Goal: Task Accomplishment & Management: Complete application form

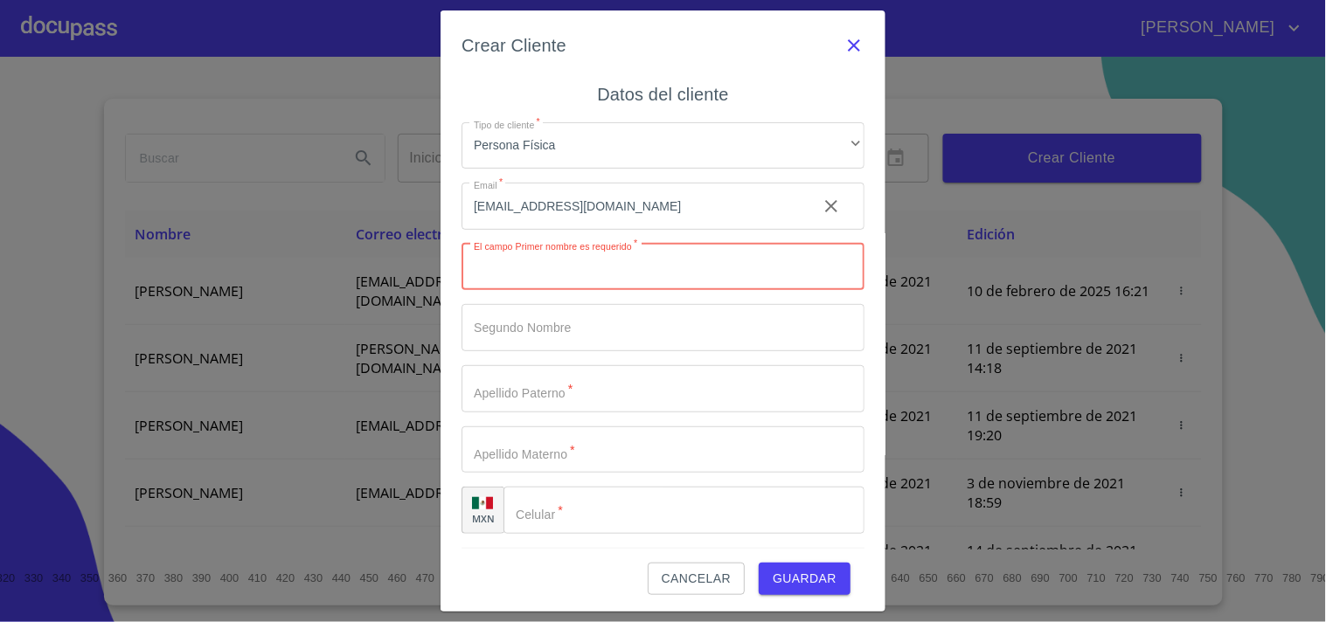
click at [848, 40] on icon "button" at bounding box center [854, 45] width 12 height 12
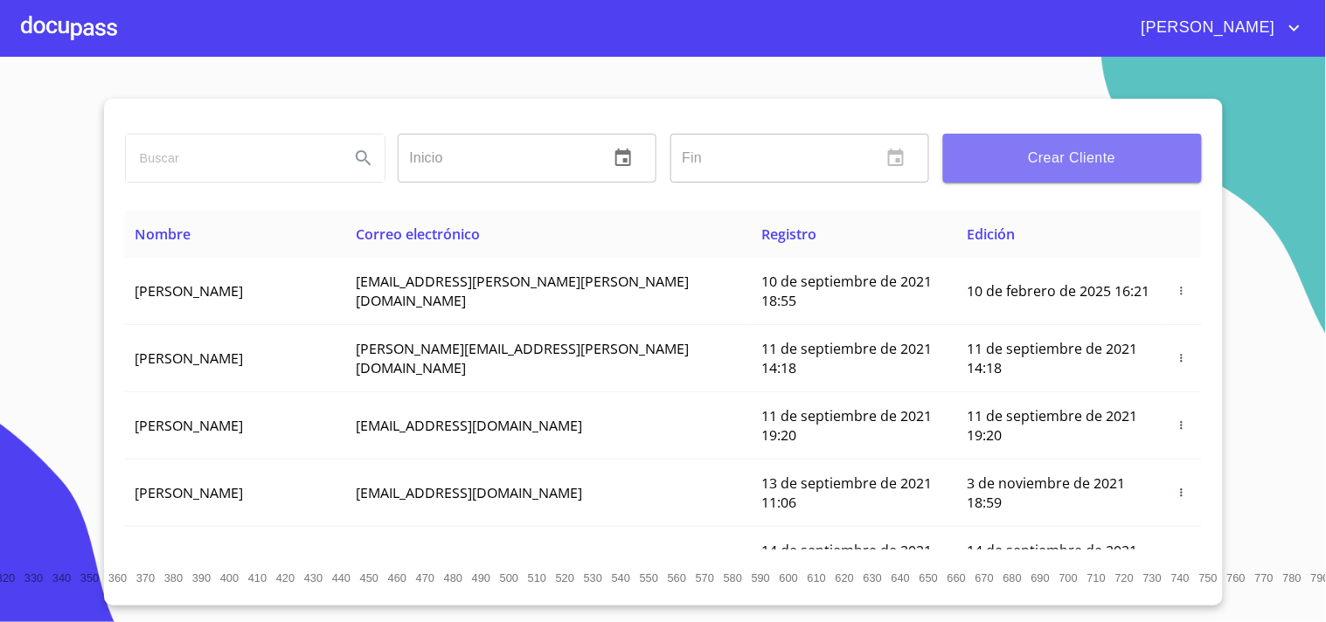
click at [1046, 163] on span "Crear Cliente" at bounding box center [1072, 158] width 231 height 24
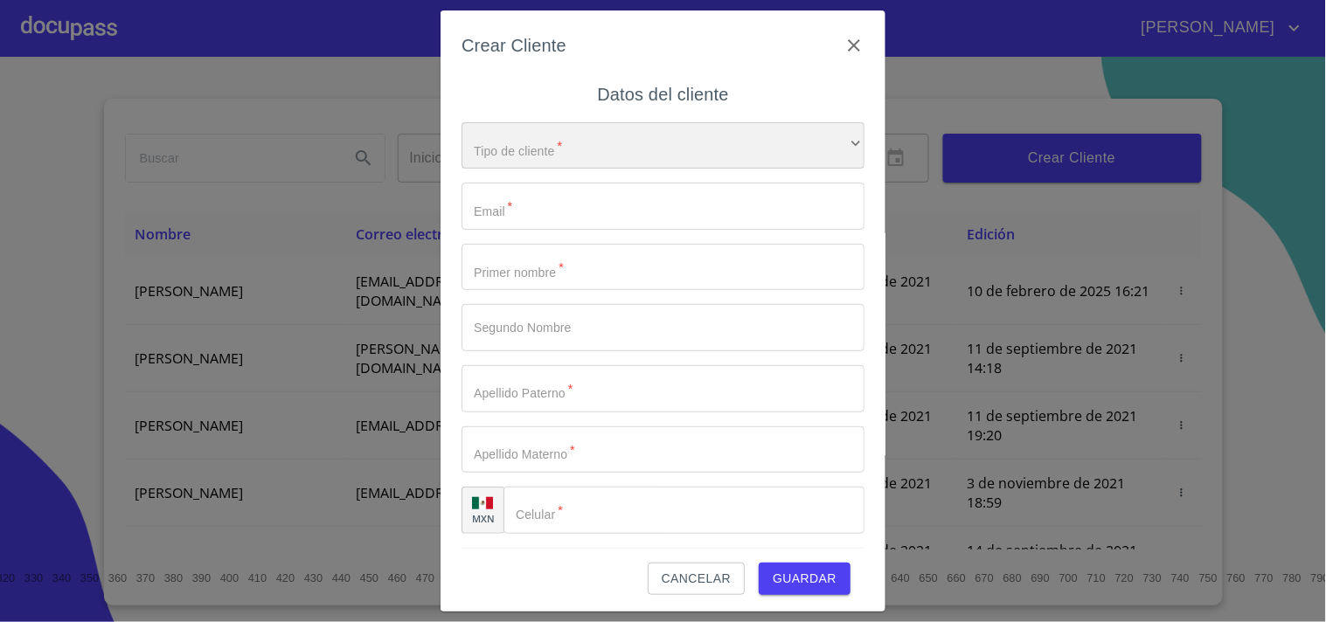
click at [545, 157] on div "​" at bounding box center [663, 145] width 403 height 47
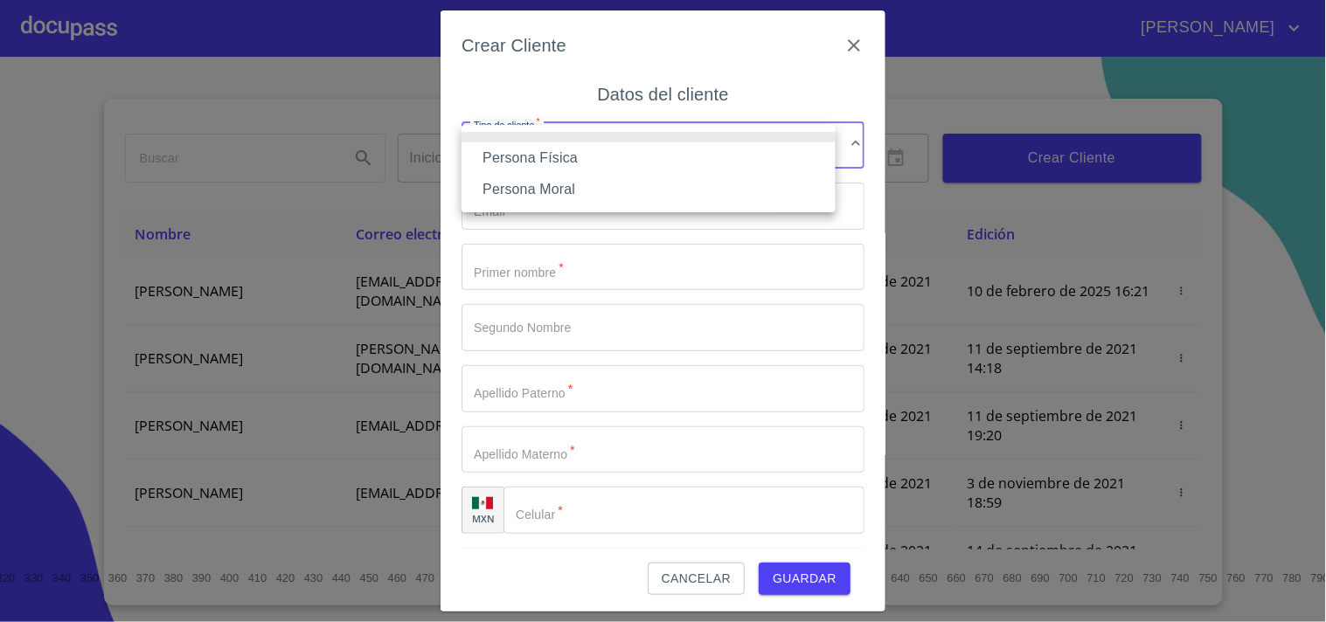
click at [504, 147] on li "Persona Física" at bounding box center [649, 157] width 374 height 31
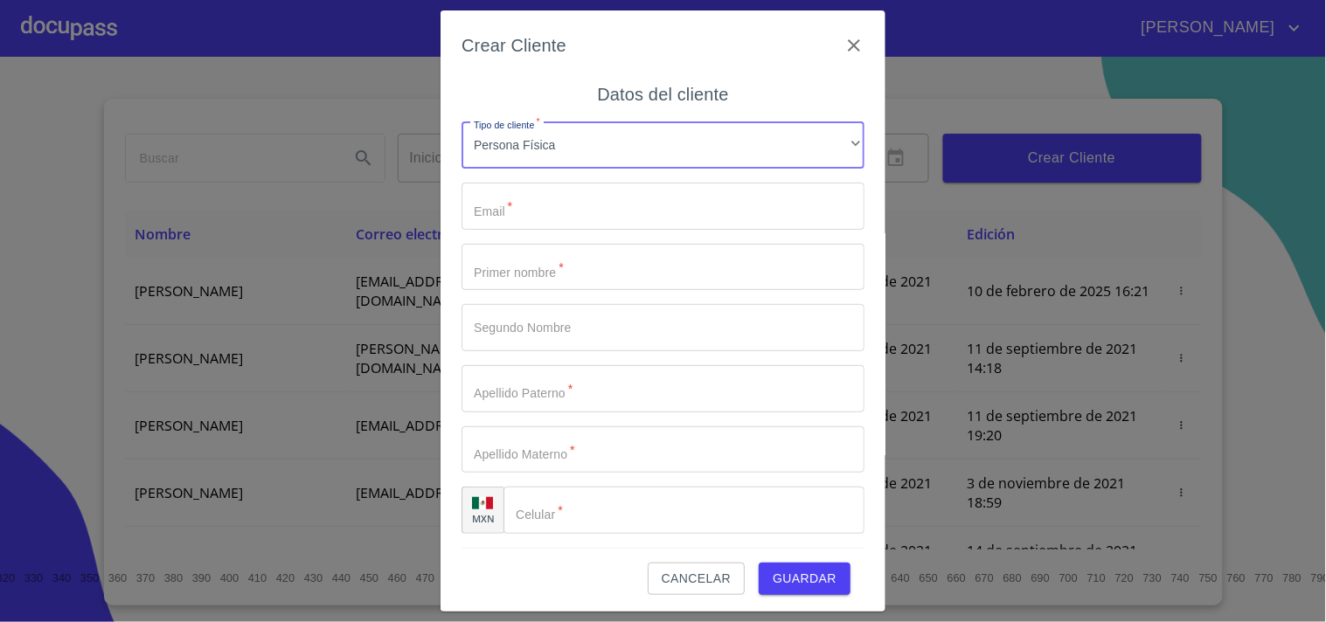
click at [509, 203] on input "Tipo de cliente   *" at bounding box center [663, 206] width 403 height 47
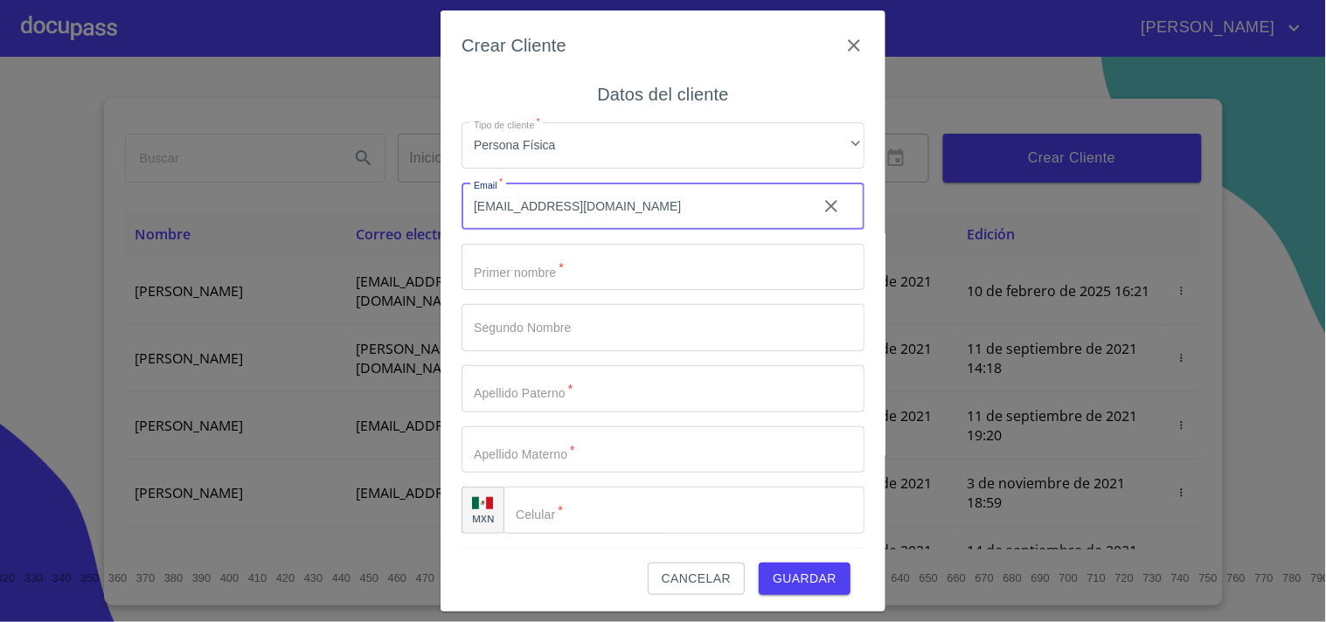
type input "[EMAIL_ADDRESS][DOMAIN_NAME]"
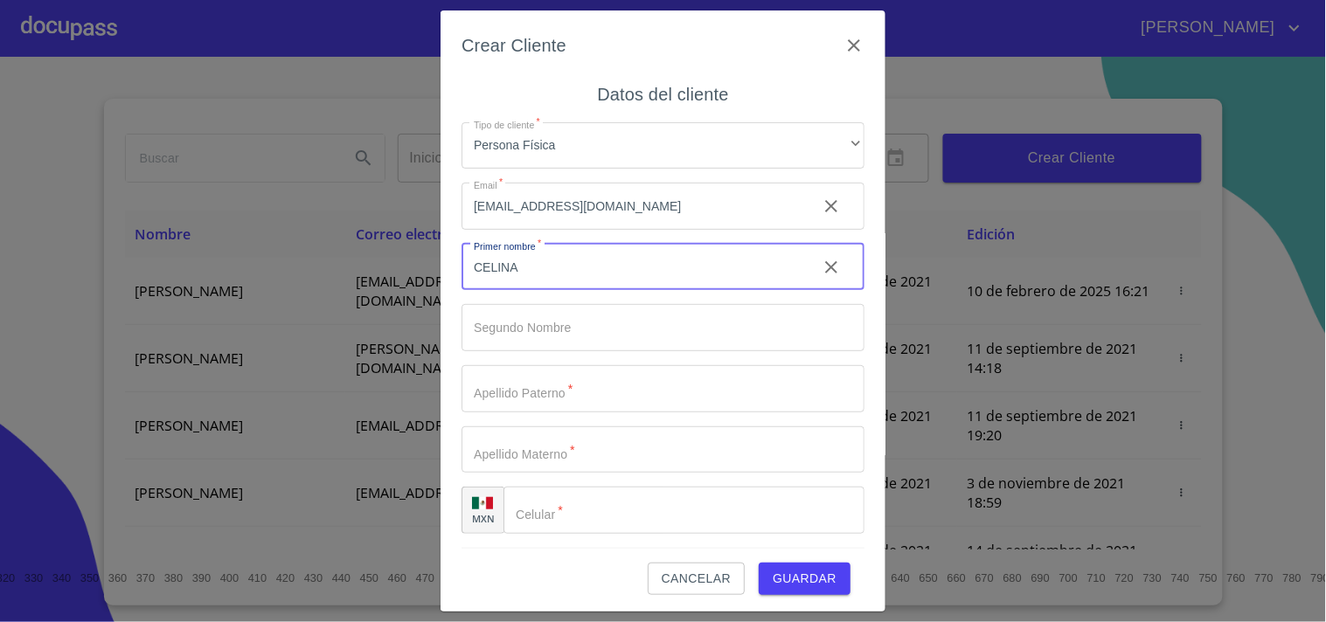
type input "CELINA"
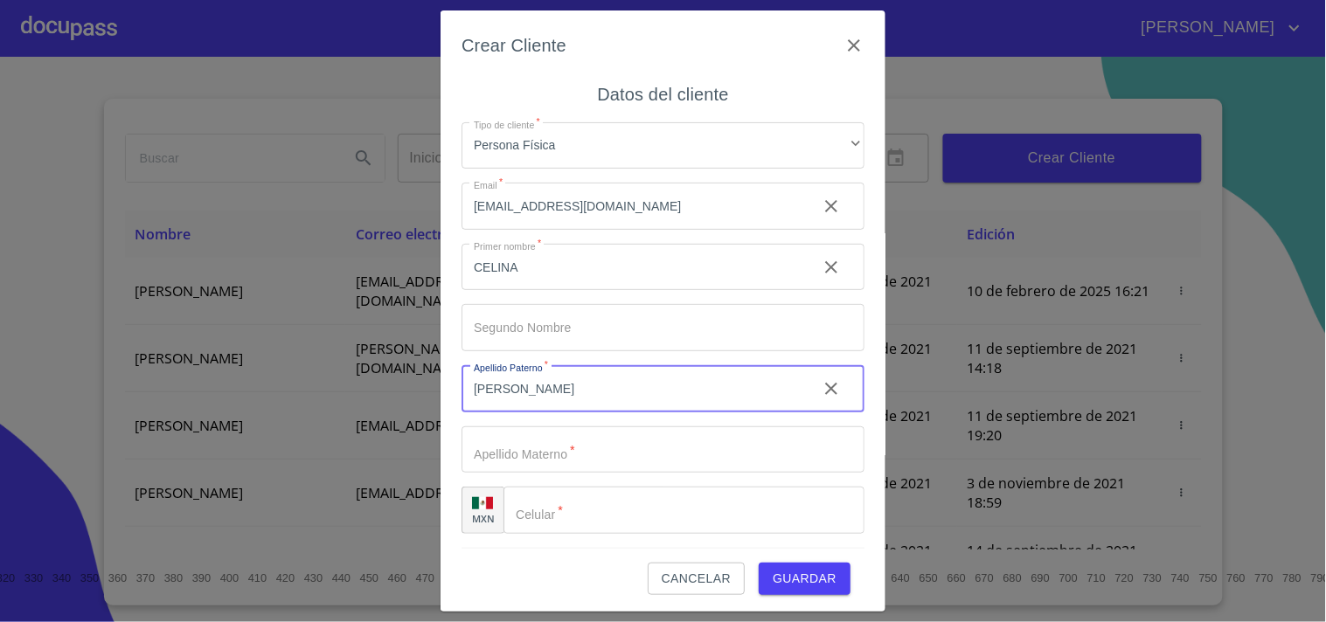
type input "[PERSON_NAME]"
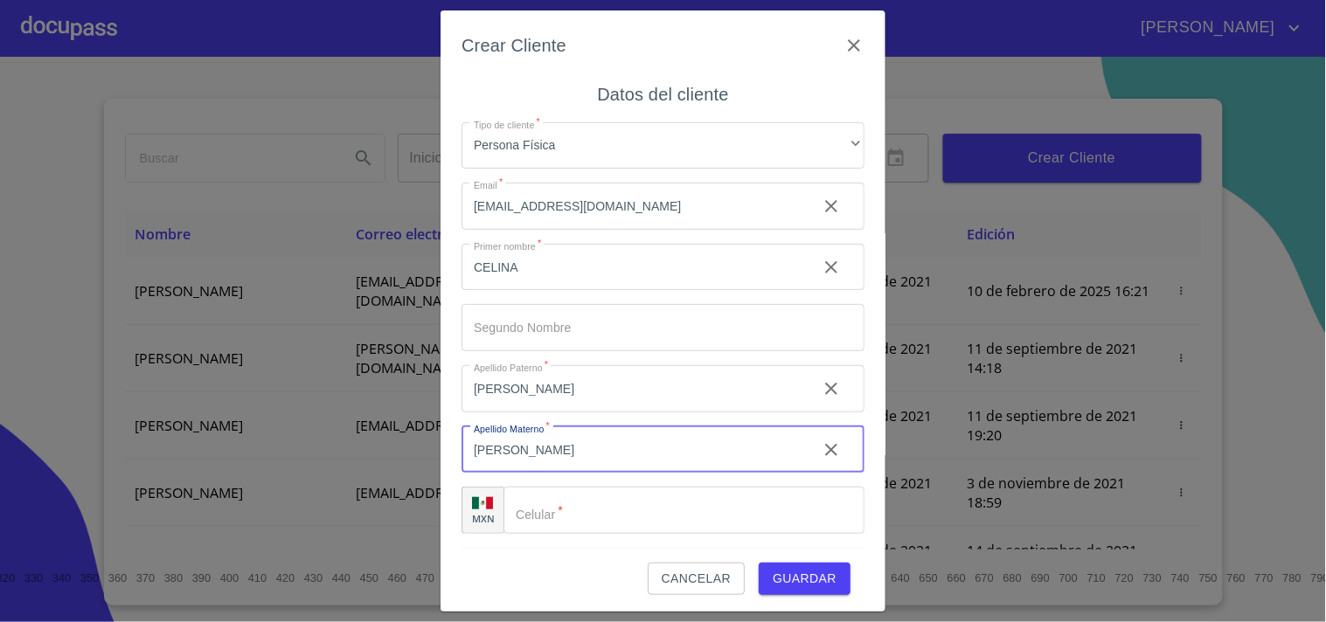
type input "[PERSON_NAME]"
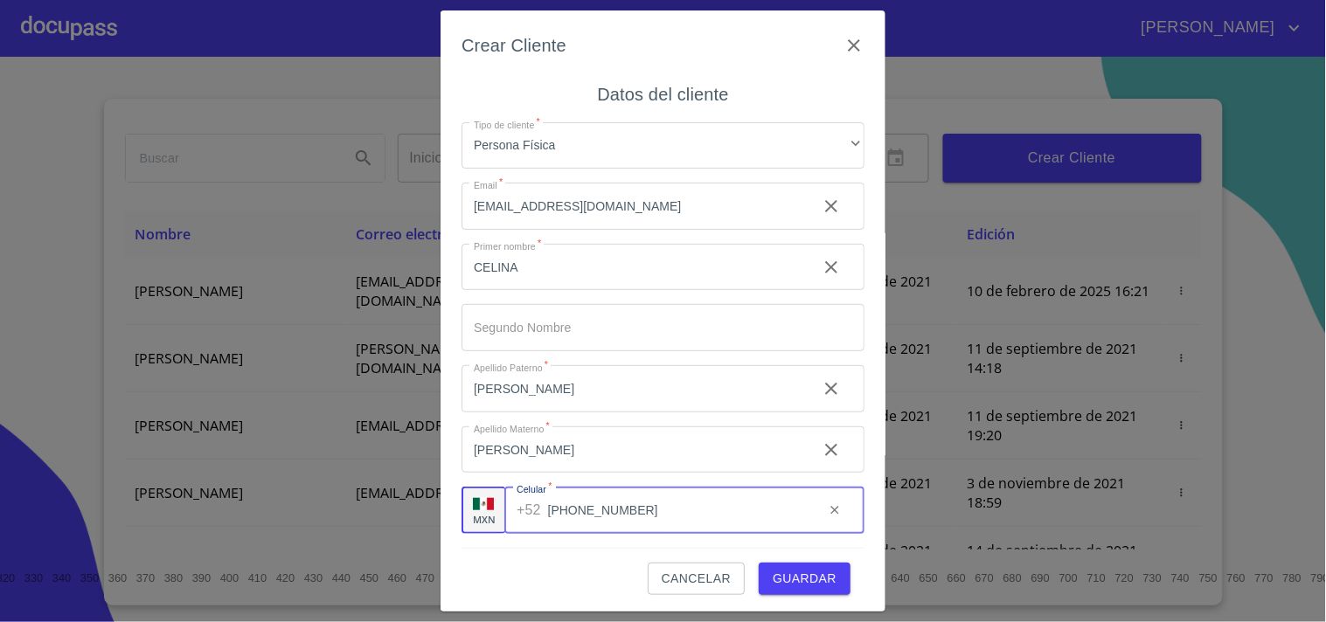
scroll to position [3, 0]
type input "[PHONE_NUMBER]"
click at [789, 570] on span "Guardar" at bounding box center [805, 577] width 64 height 22
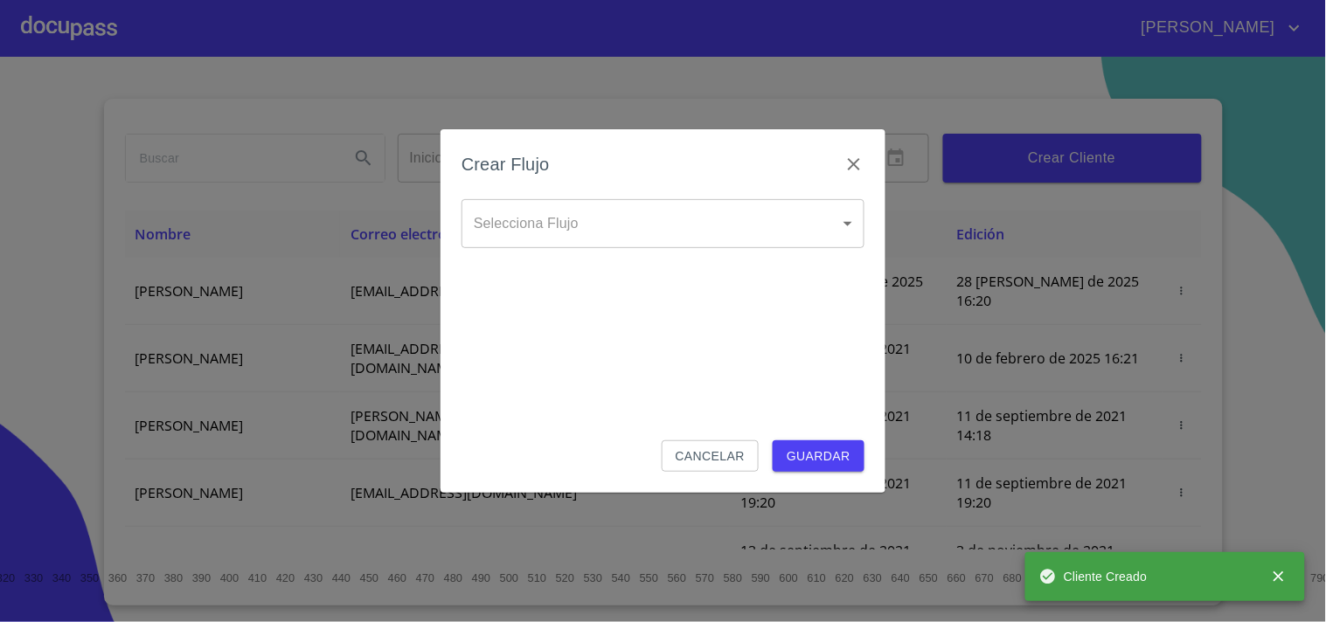
click at [540, 223] on body "[PERSON_NAME] ​ Fin ​ Crear Cliente Nombre Correo electrónico Registro Edición …" at bounding box center [663, 311] width 1326 height 622
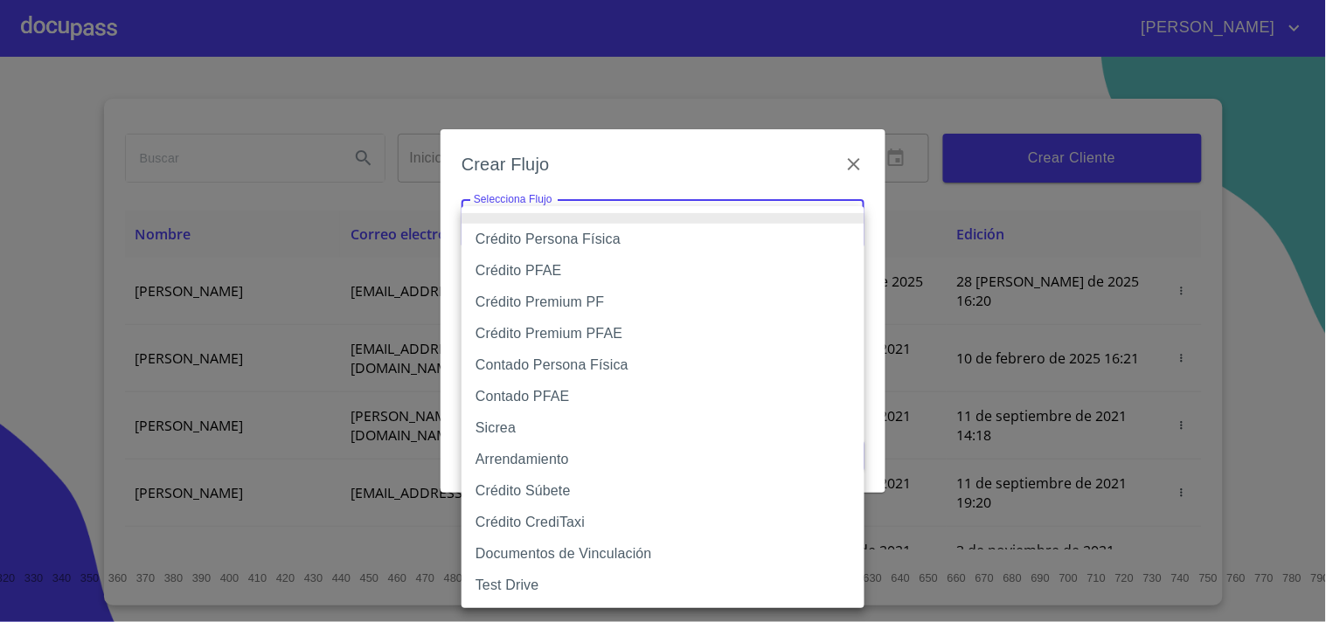
click at [538, 240] on li "Crédito Persona Física" at bounding box center [663, 239] width 403 height 31
type input "6009fb3c7d1714eb8809aa97"
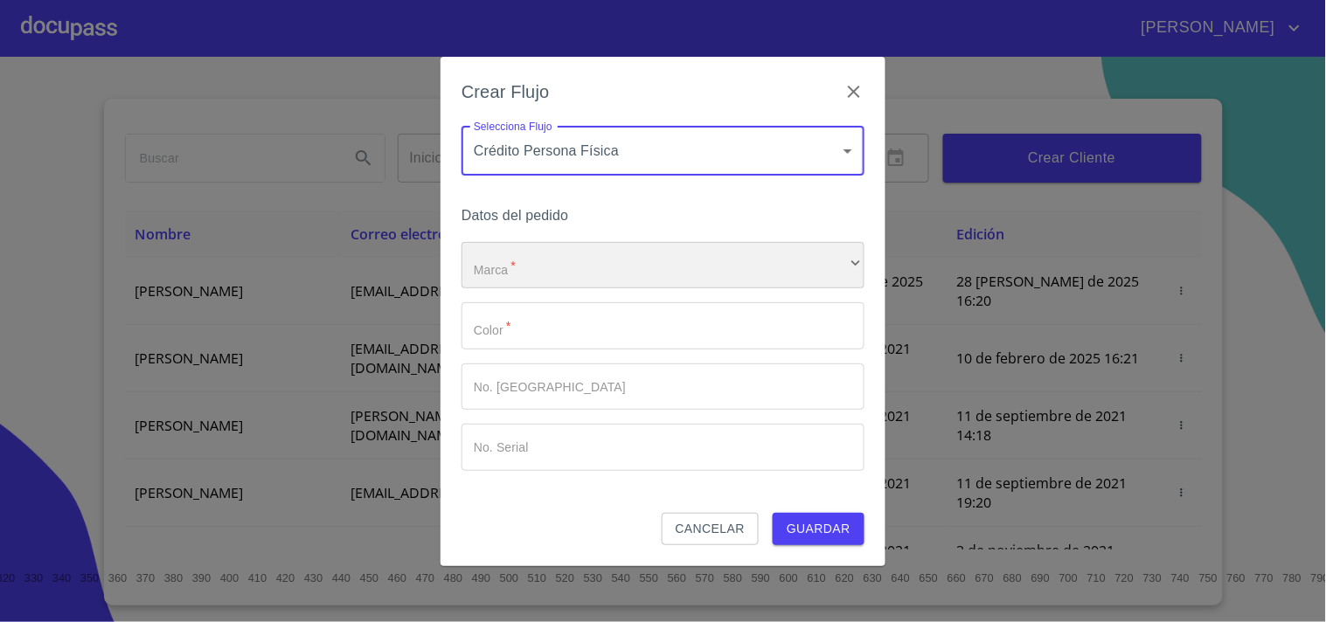
click at [510, 275] on div "​" at bounding box center [663, 265] width 403 height 47
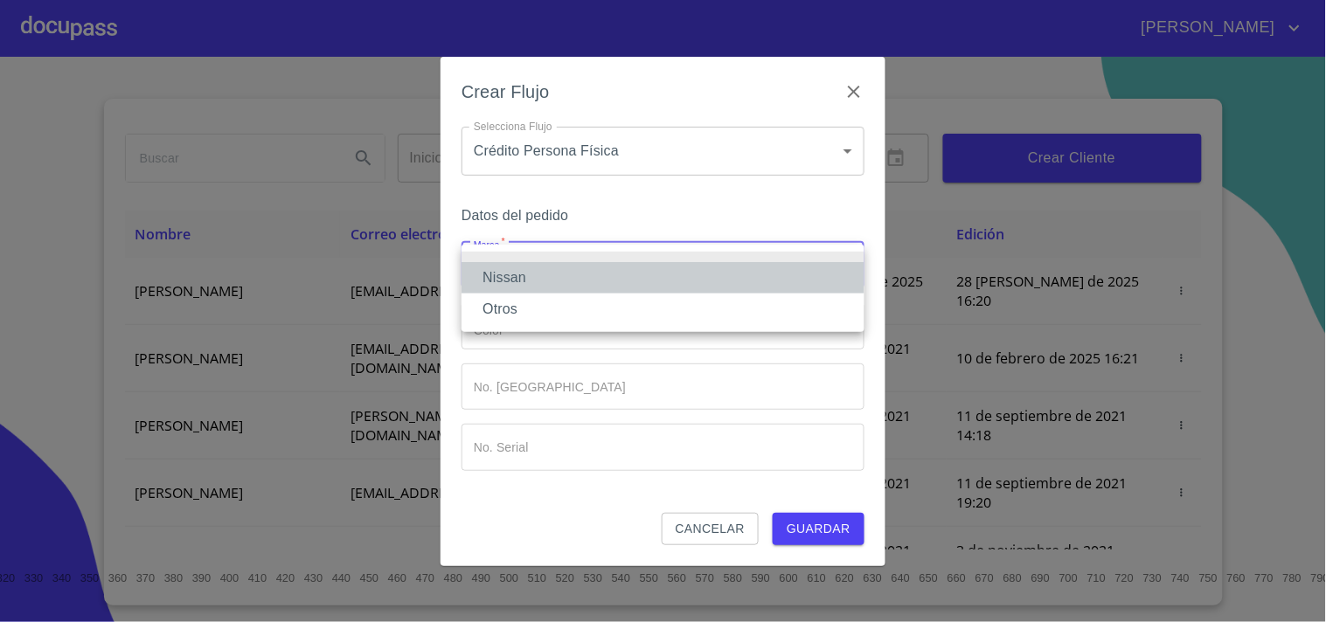
click at [519, 281] on li "Nissan" at bounding box center [663, 277] width 403 height 31
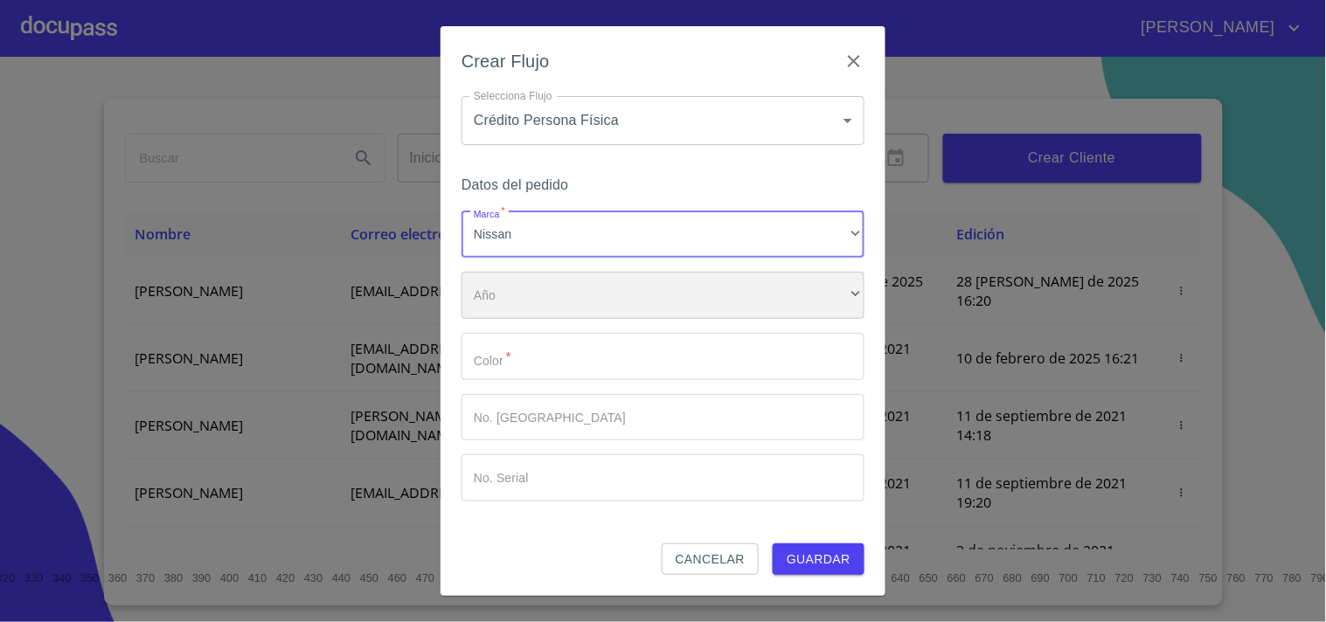
click at [525, 306] on div "​" at bounding box center [663, 295] width 403 height 47
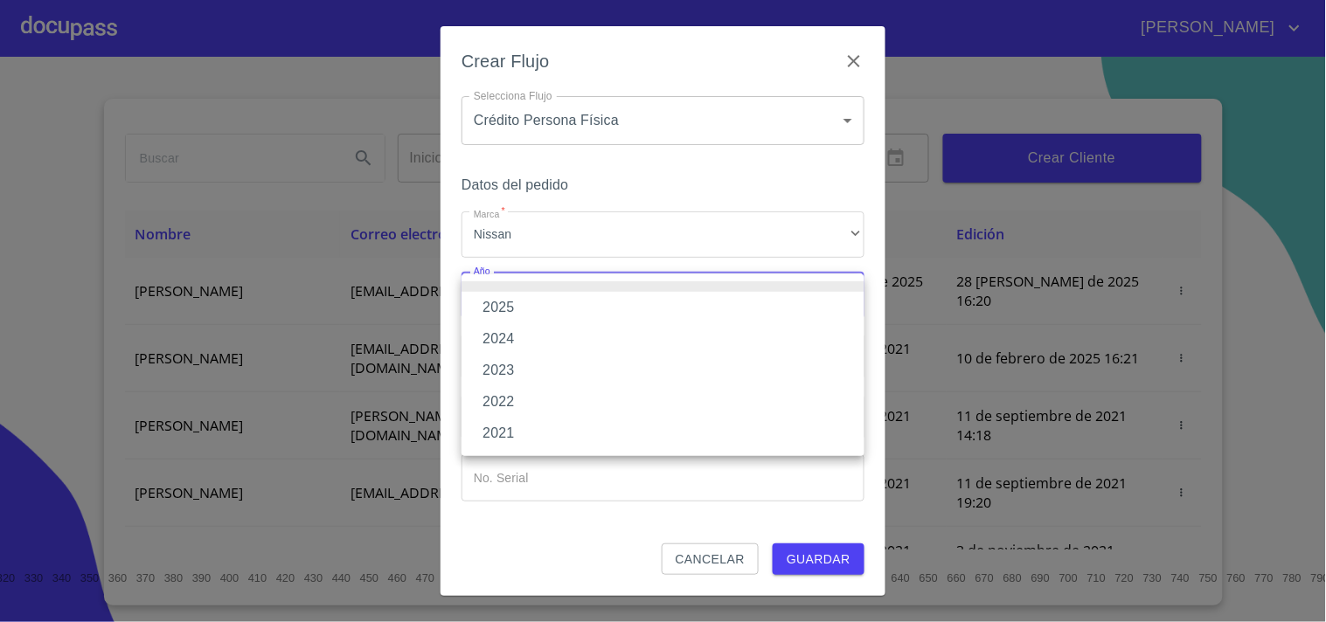
click at [504, 306] on li "2025" at bounding box center [663, 307] width 403 height 31
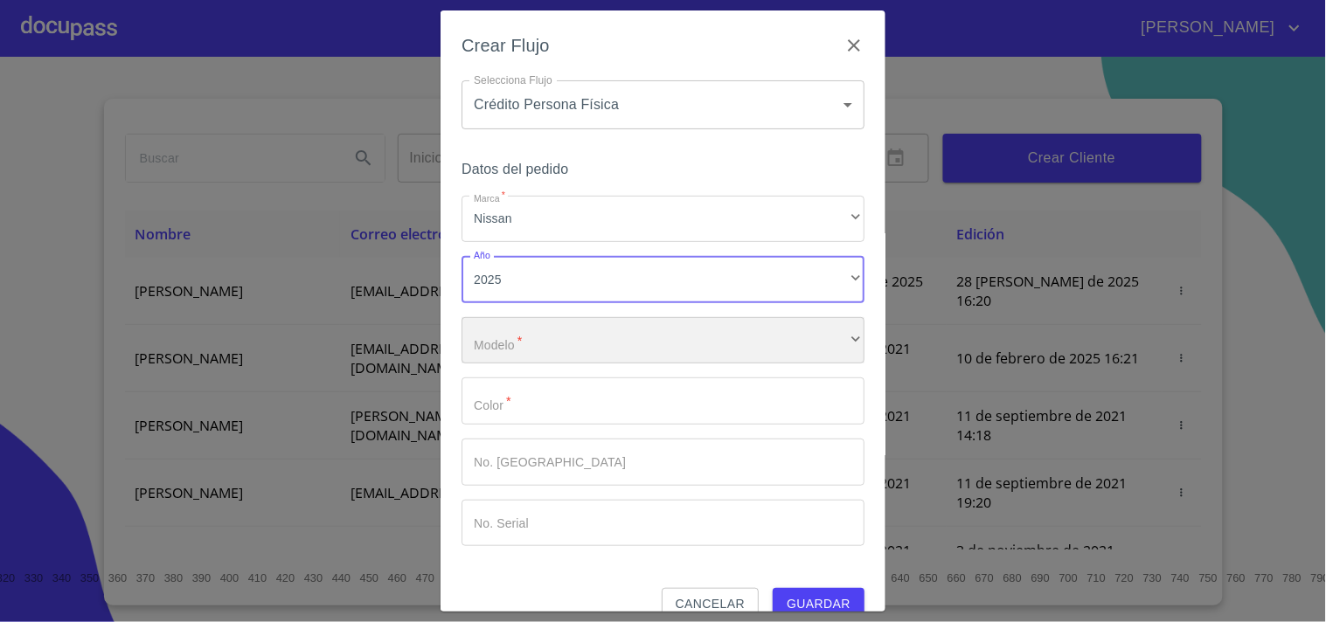
click at [535, 347] on div "​" at bounding box center [663, 340] width 403 height 47
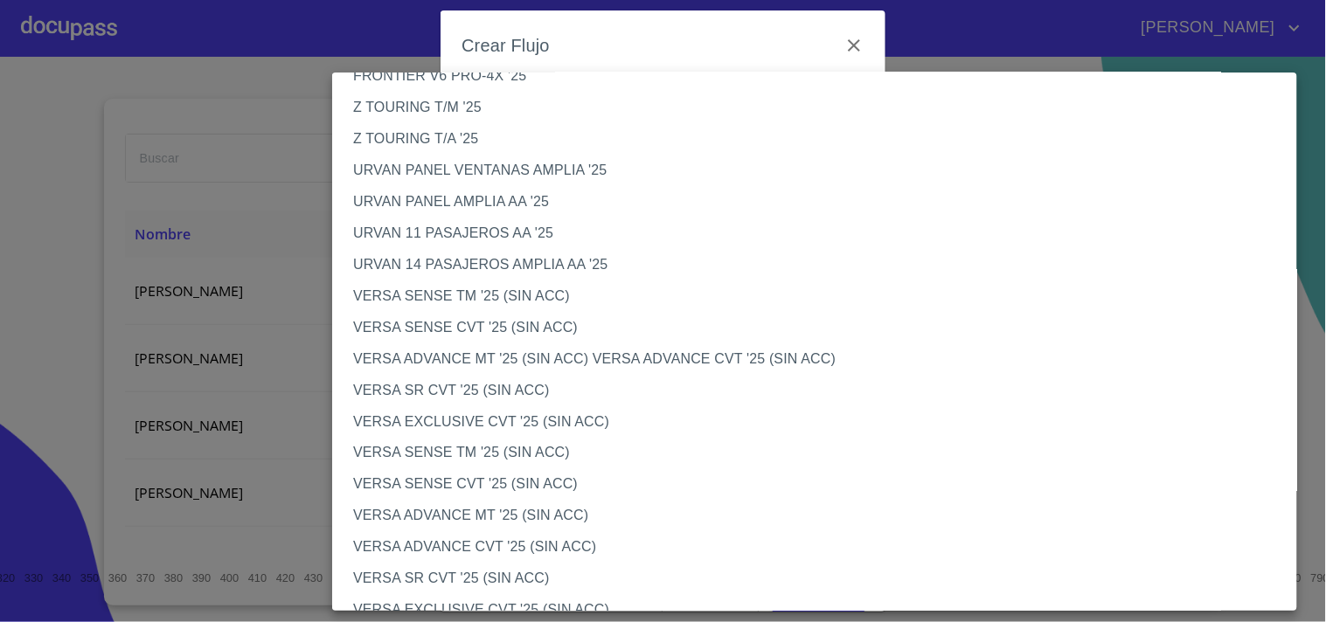
scroll to position [485, 0]
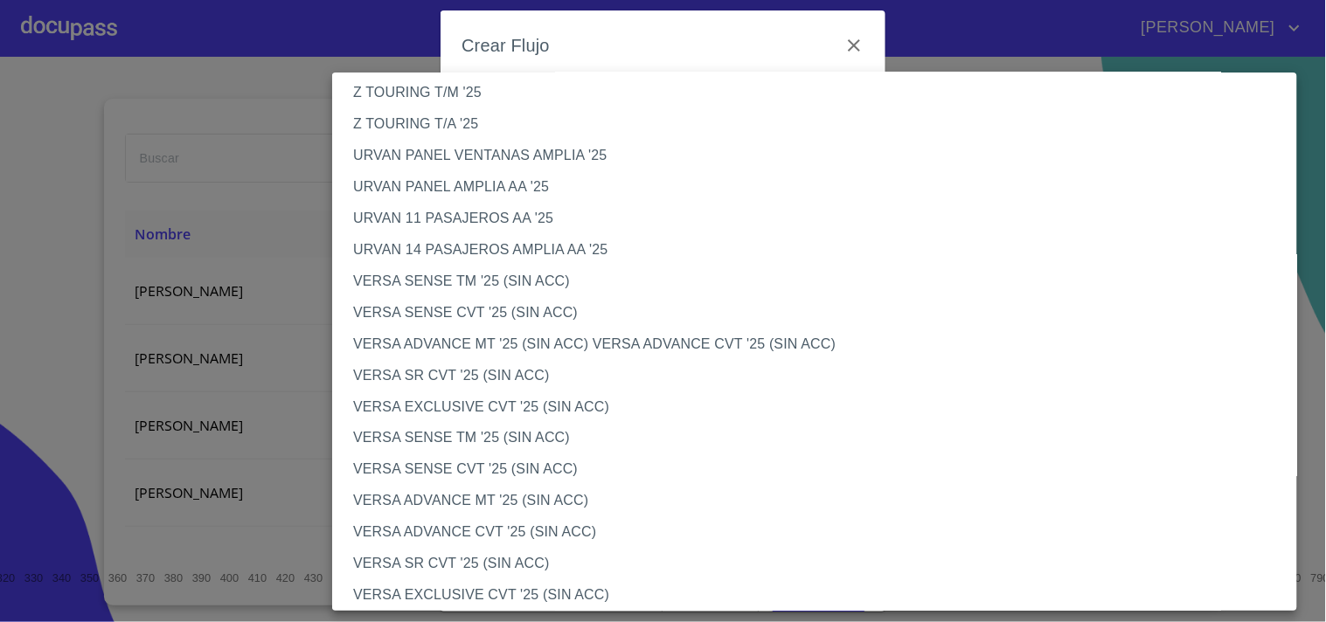
click at [431, 437] on li "VERSA SENSE TM '25 (SIN ACC)" at bounding box center [822, 438] width 980 height 31
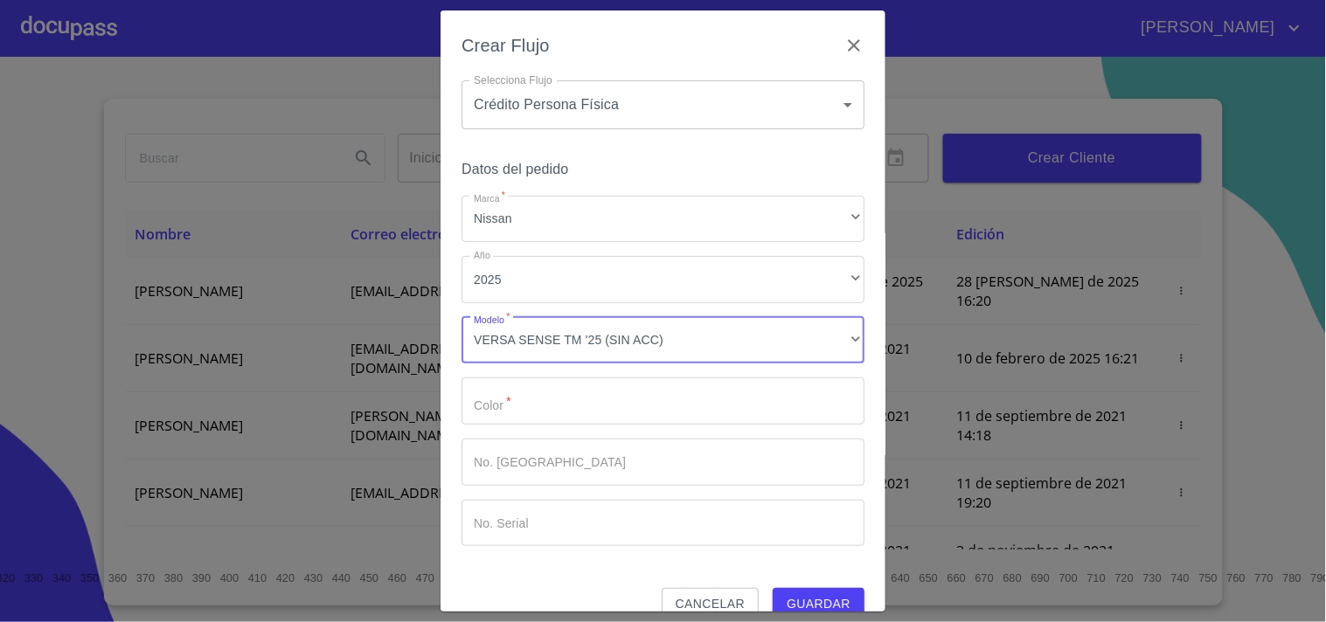
click at [514, 417] on input "Marca   *" at bounding box center [663, 401] width 403 height 47
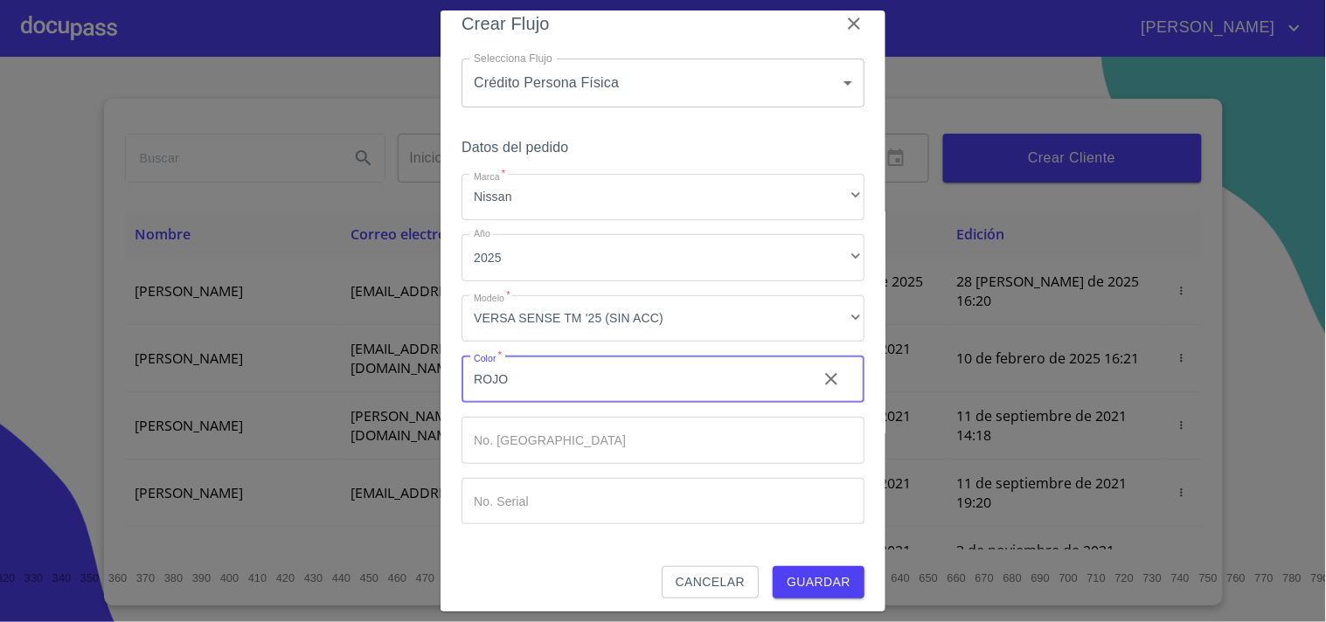
scroll to position [28, 0]
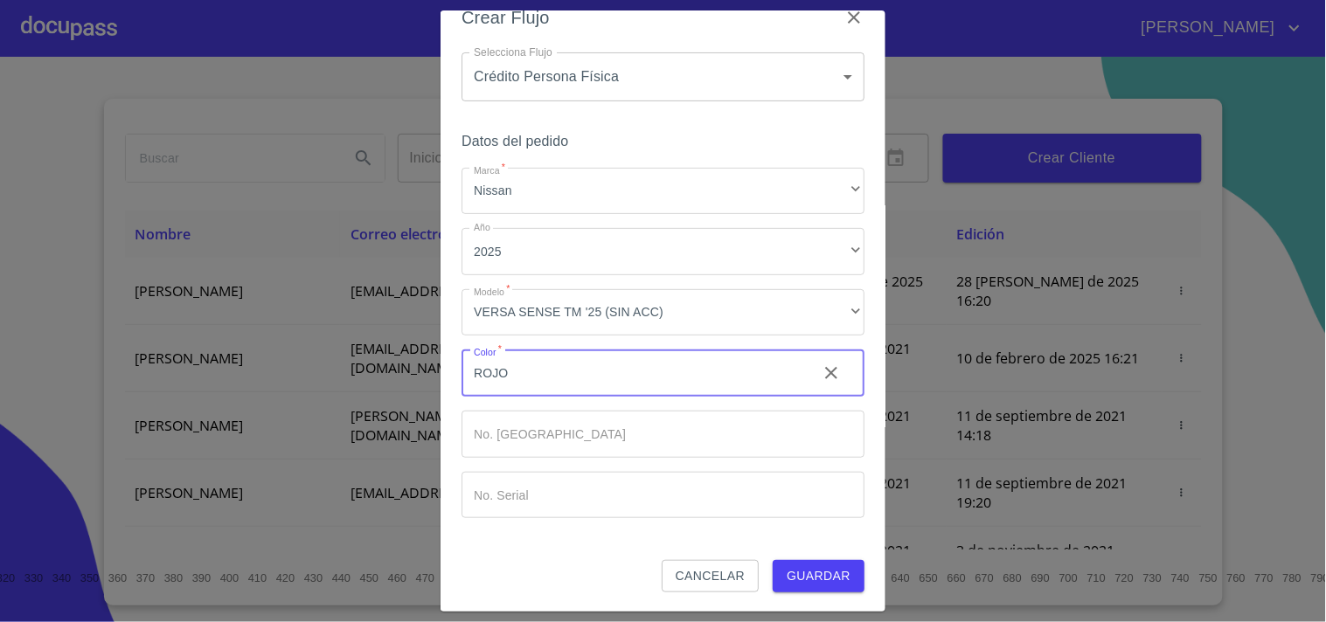
type input "ROJO"
click at [810, 573] on span "Guardar" at bounding box center [819, 577] width 64 height 22
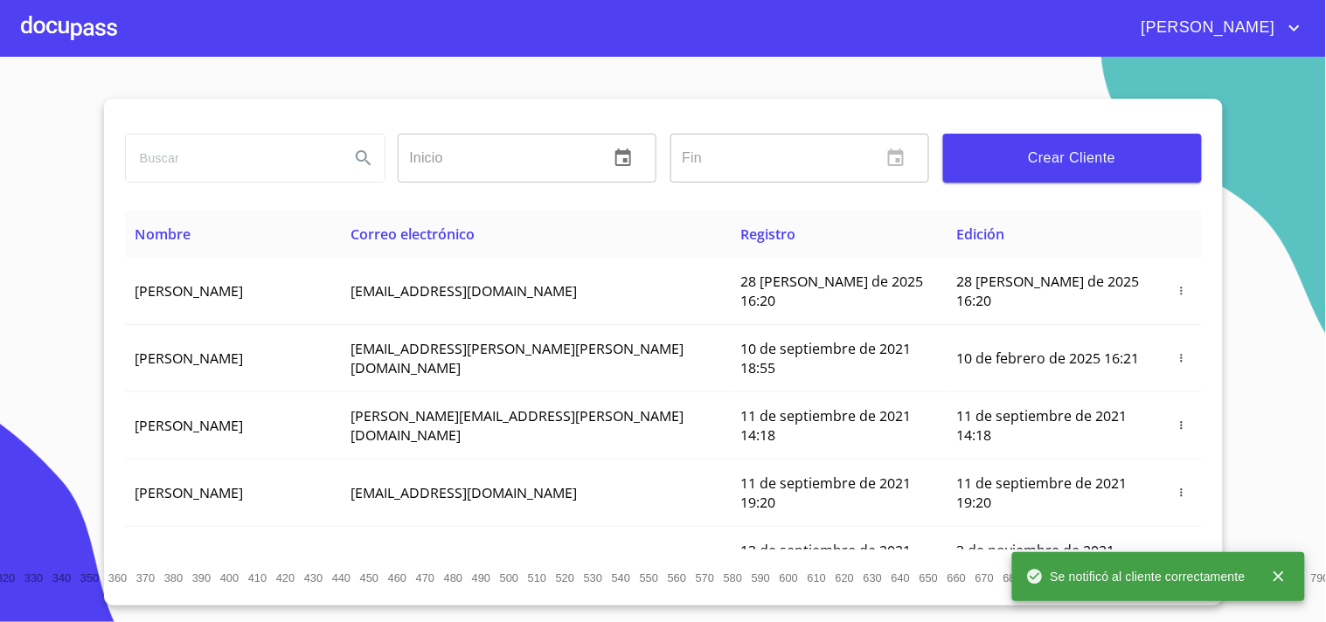
click at [53, 24] on div at bounding box center [69, 28] width 96 height 56
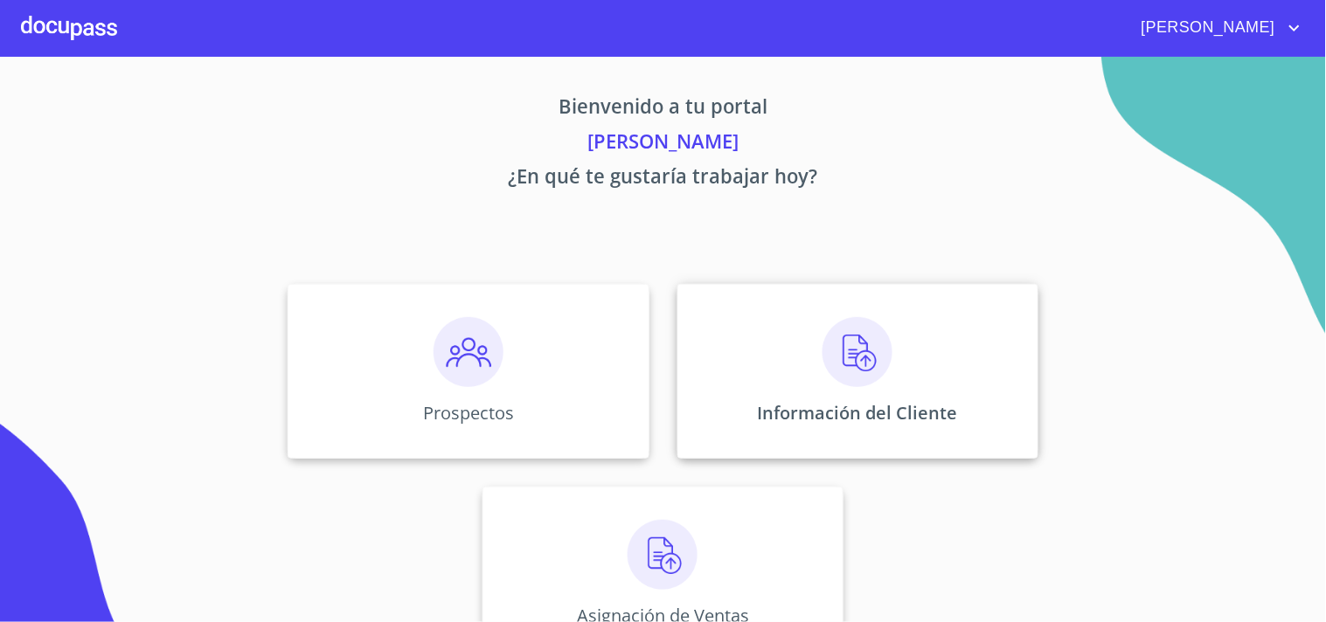
click at [824, 372] on img at bounding box center [858, 352] width 70 height 70
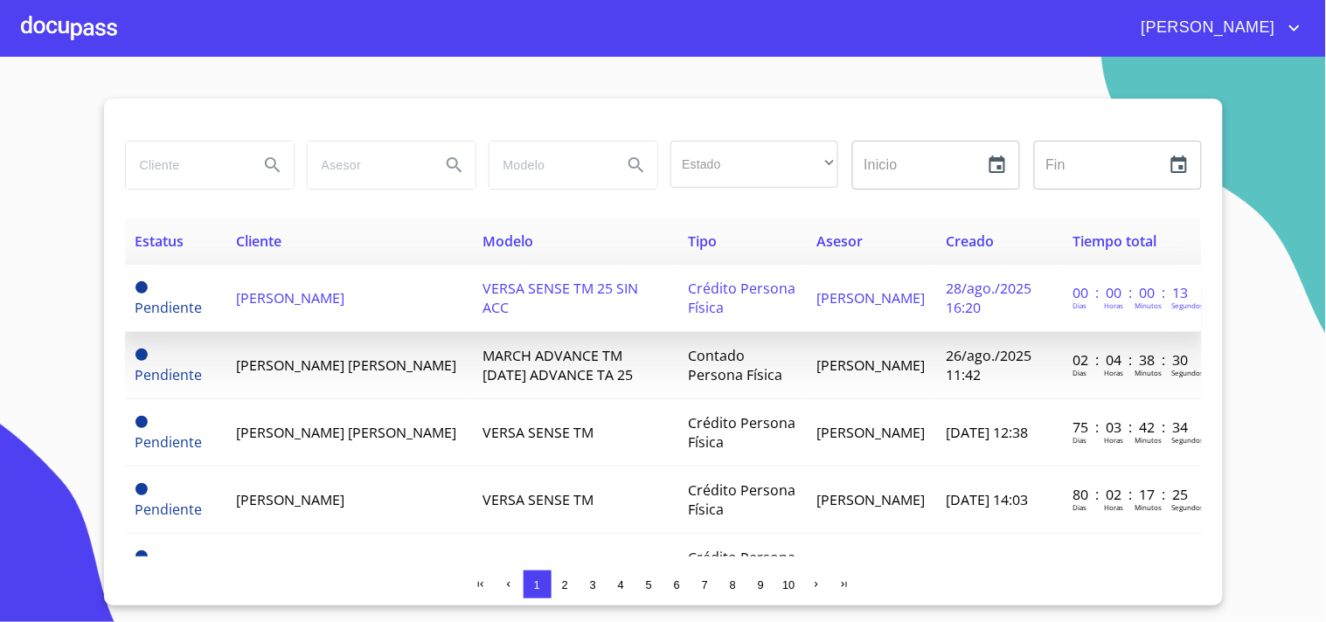
click at [275, 306] on span "[PERSON_NAME]" at bounding box center [291, 297] width 108 height 19
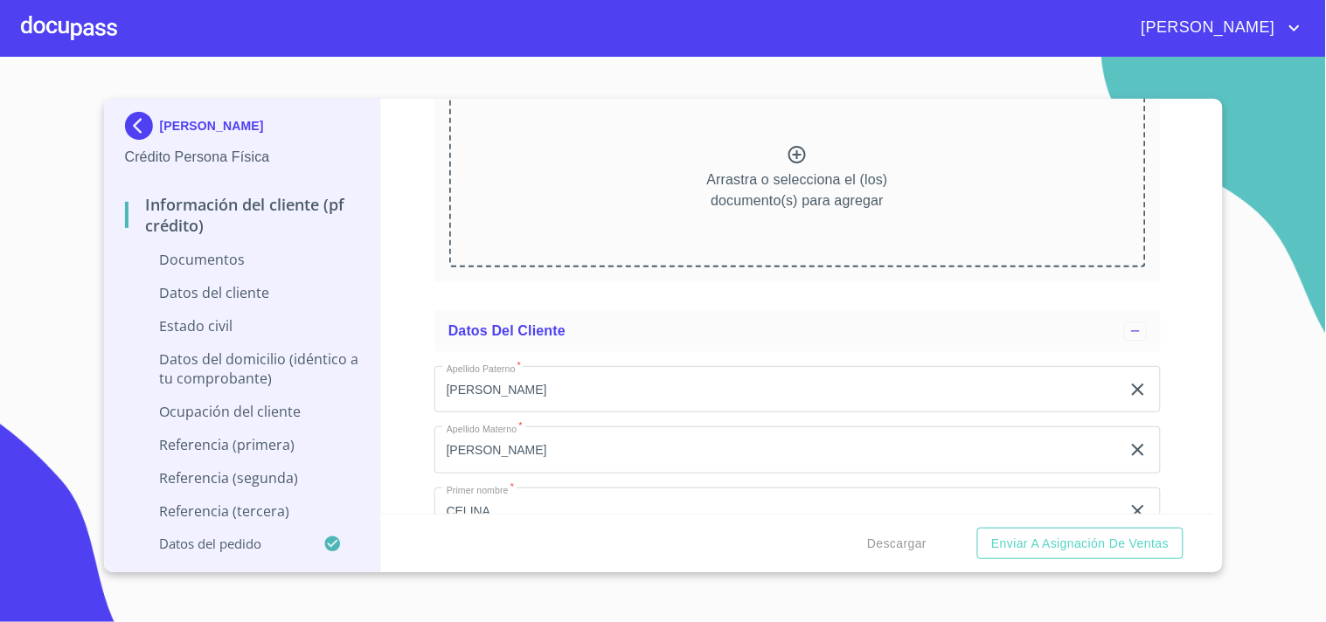
scroll to position [3670, 0]
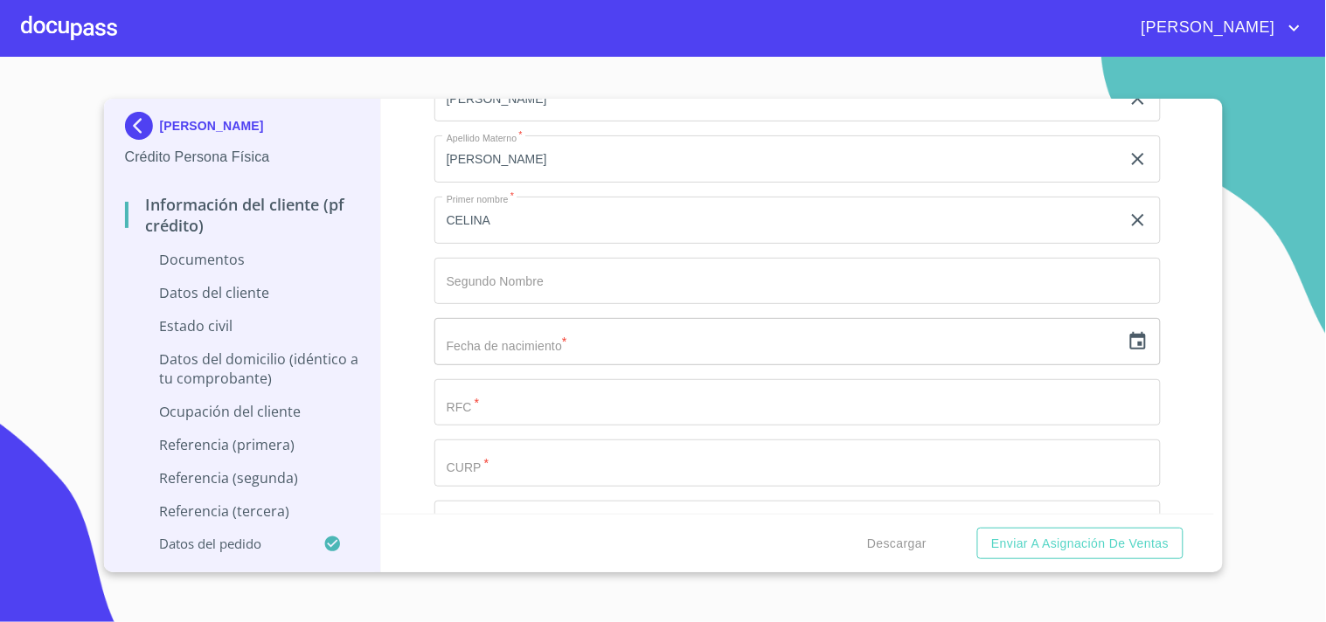
click at [1128, 342] on icon "button" at bounding box center [1138, 341] width 21 height 21
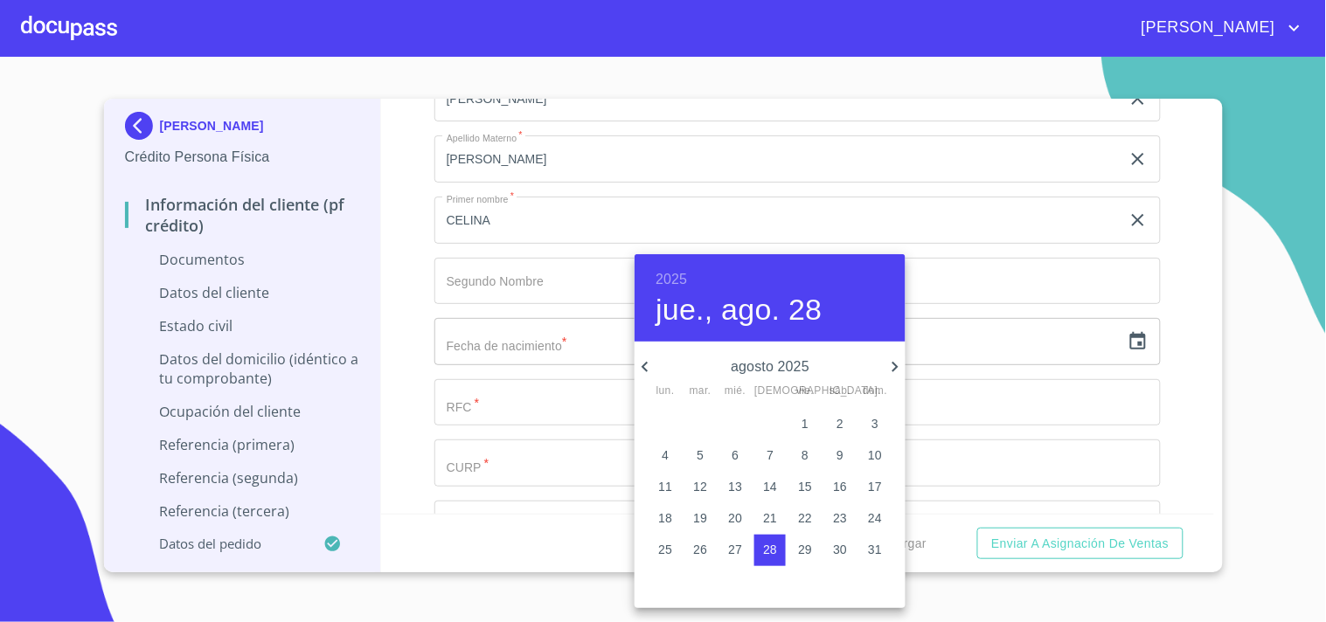
click at [677, 284] on h6 "2025" at bounding box center [671, 280] width 31 height 24
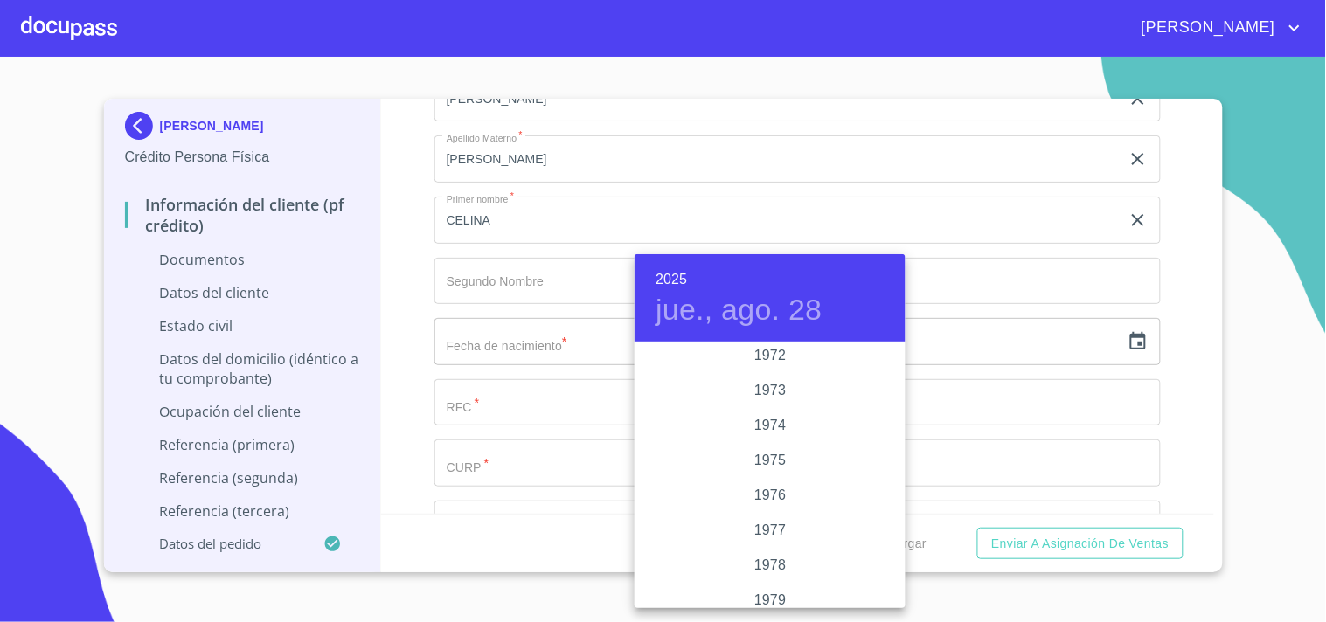
scroll to position [1644, 0]
click at [770, 573] on div "1978" at bounding box center [770, 571] width 271 height 35
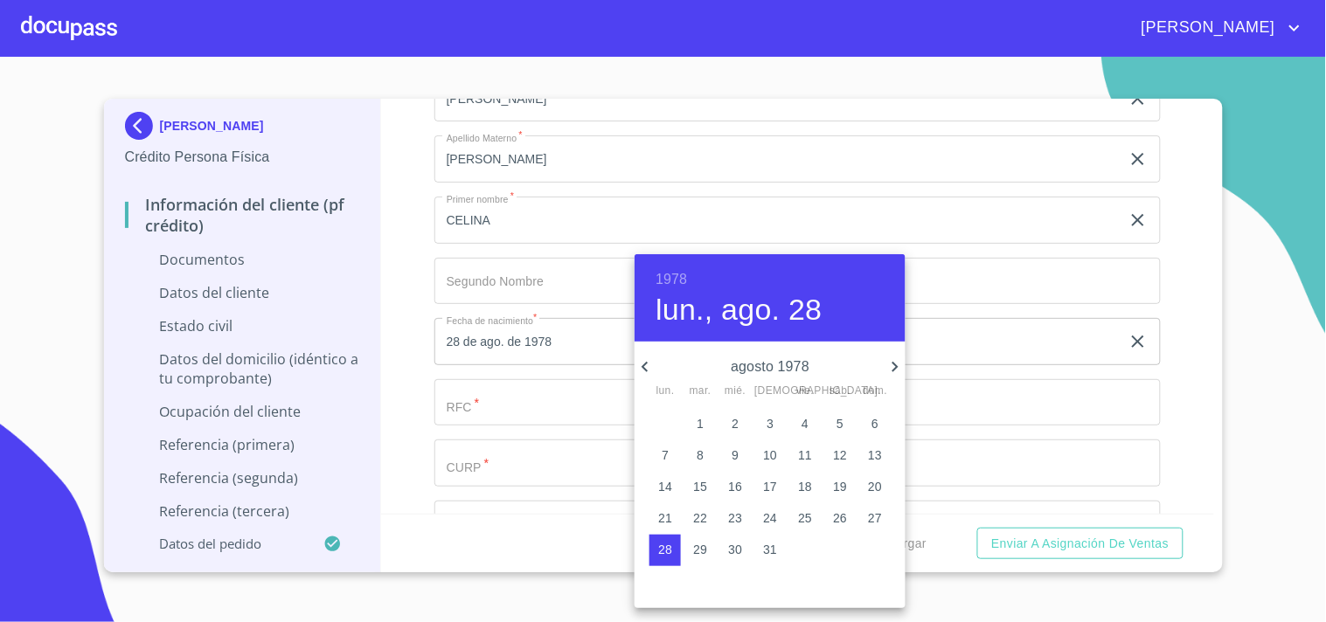
click at [648, 370] on icon "button" at bounding box center [645, 367] width 21 height 21
click at [845, 455] on p "10" at bounding box center [840, 455] width 14 height 17
type input "10 de jun. de 1978"
click at [955, 394] on div at bounding box center [663, 311] width 1326 height 622
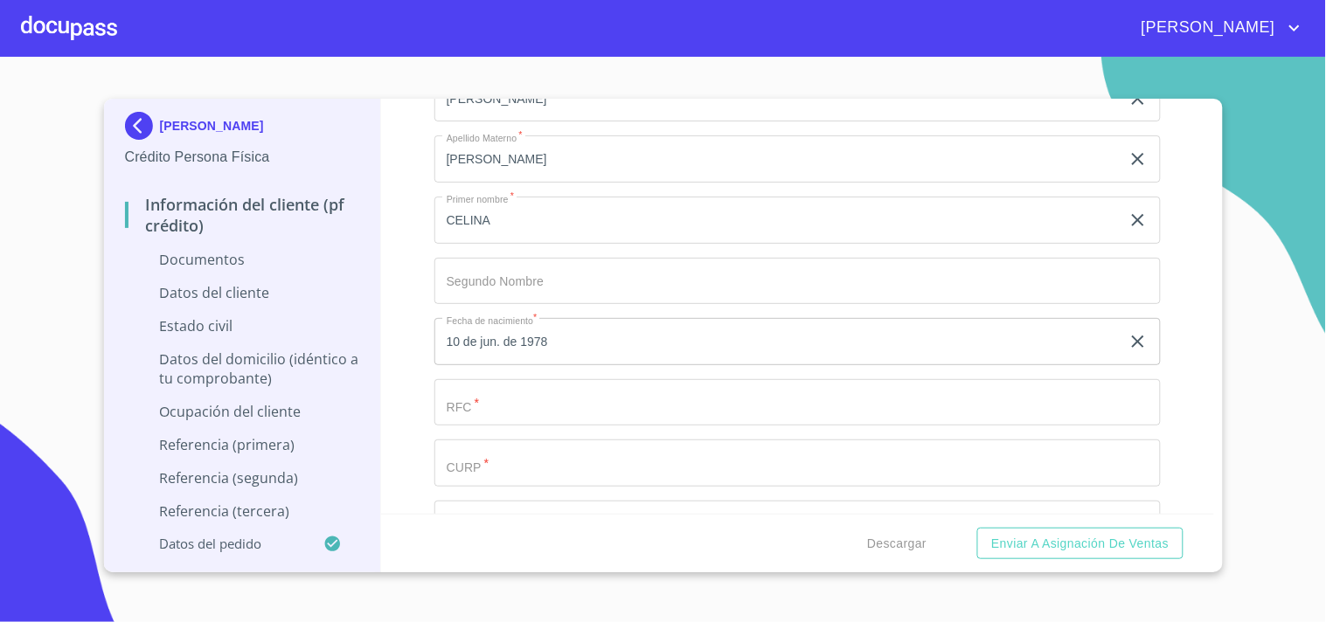
click at [560, 405] on input "Documento de identificación.   *" at bounding box center [797, 402] width 726 height 47
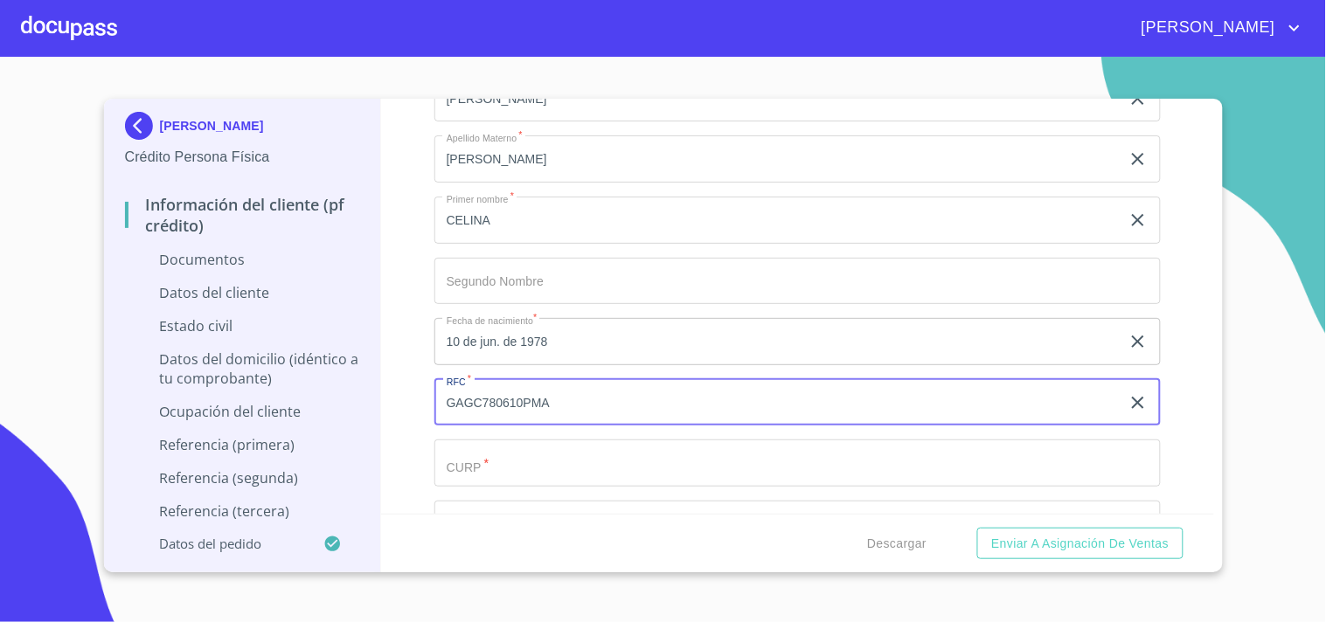
type input "GAGC780610PMA"
click at [478, 469] on input "Documento de identificación.   *" at bounding box center [797, 463] width 726 height 47
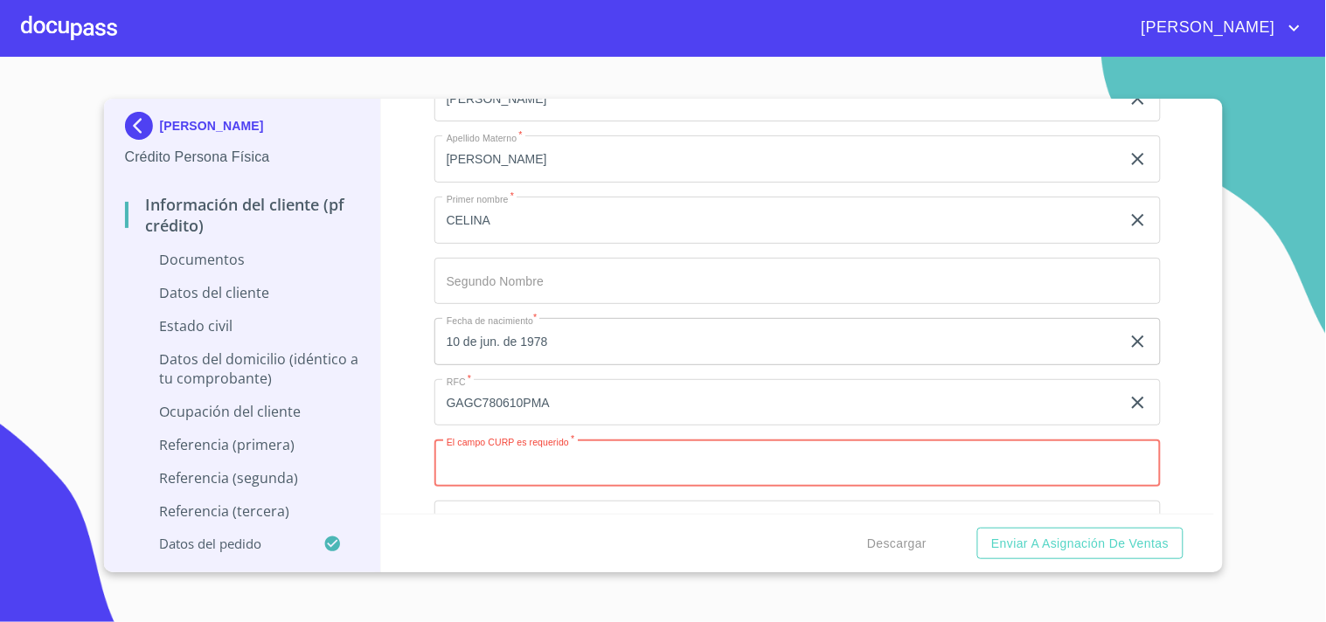
click at [491, 477] on input "Documento de identificación.   *" at bounding box center [797, 463] width 726 height 47
paste input "GAGC780610MJCRNL02"
click at [473, 458] on input "GAGC780610MJCRNL02" at bounding box center [777, 463] width 686 height 47
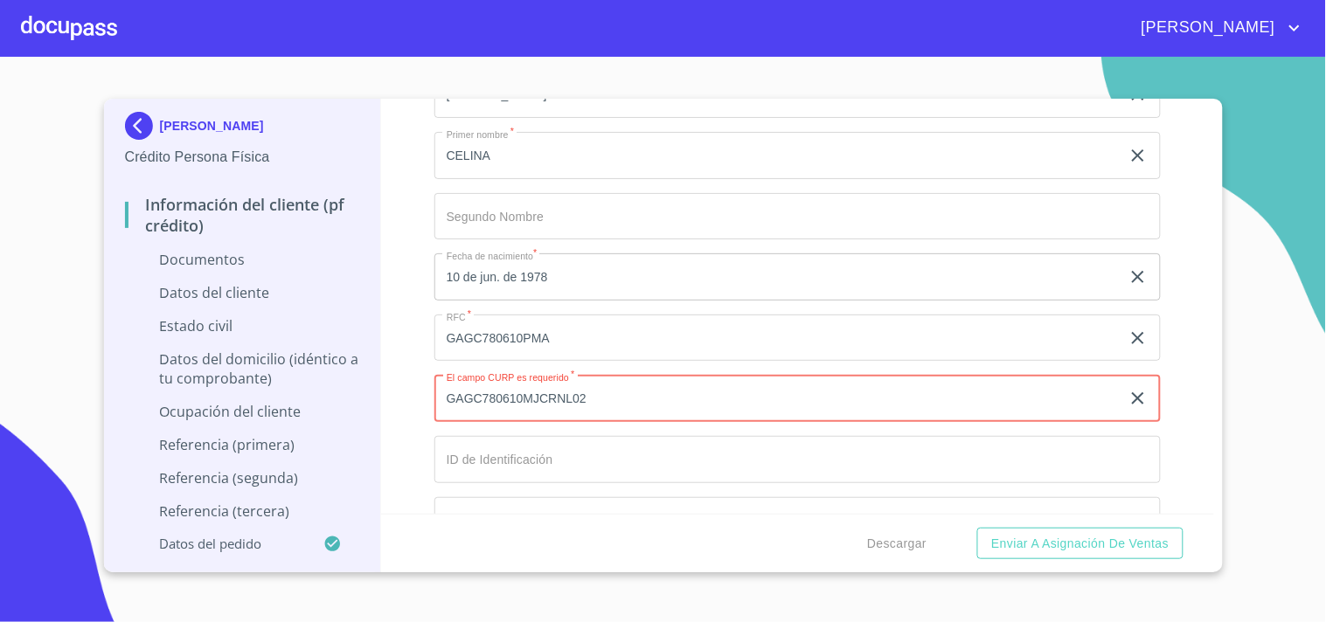
scroll to position [3768, 0]
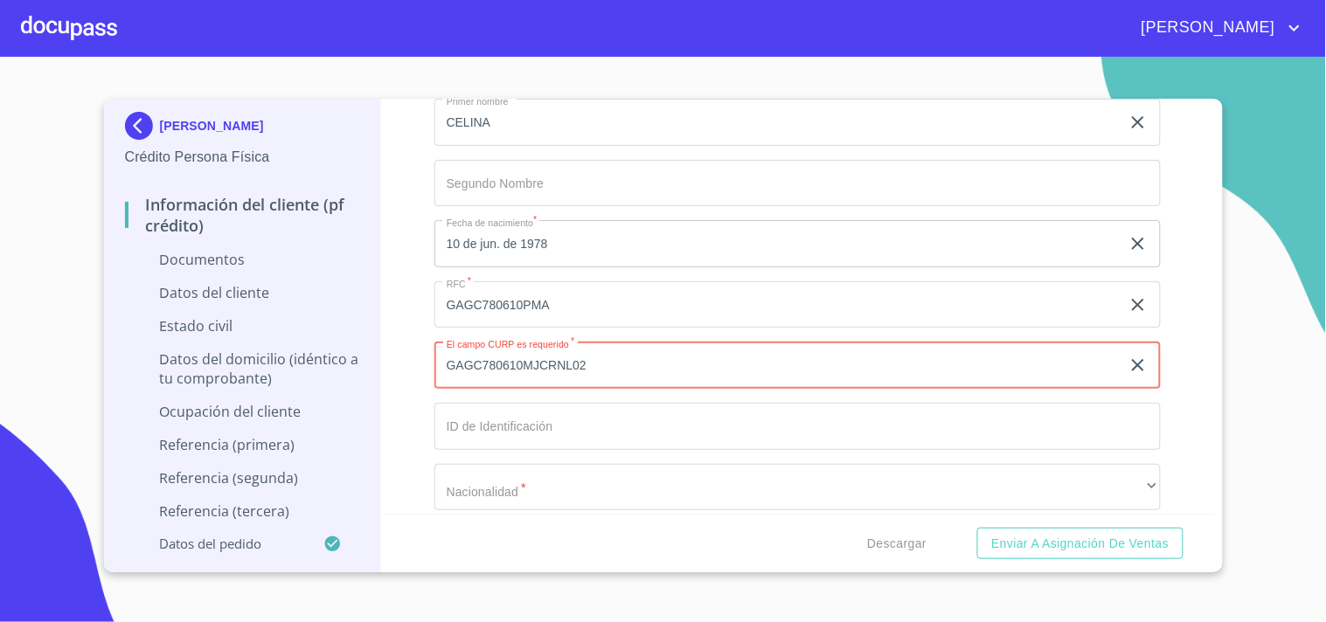
type input "GAGC780610MJCRNL02"
click at [539, 432] on input "Documento de identificación.   *" at bounding box center [797, 426] width 726 height 47
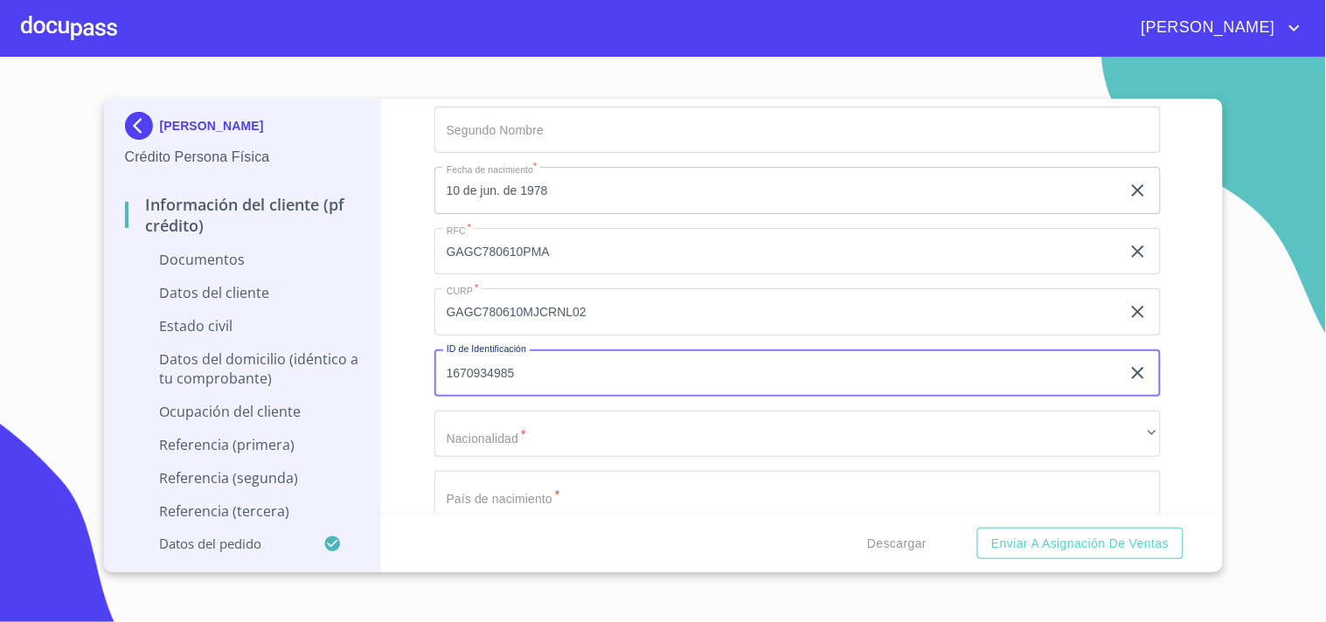
scroll to position [3865, 0]
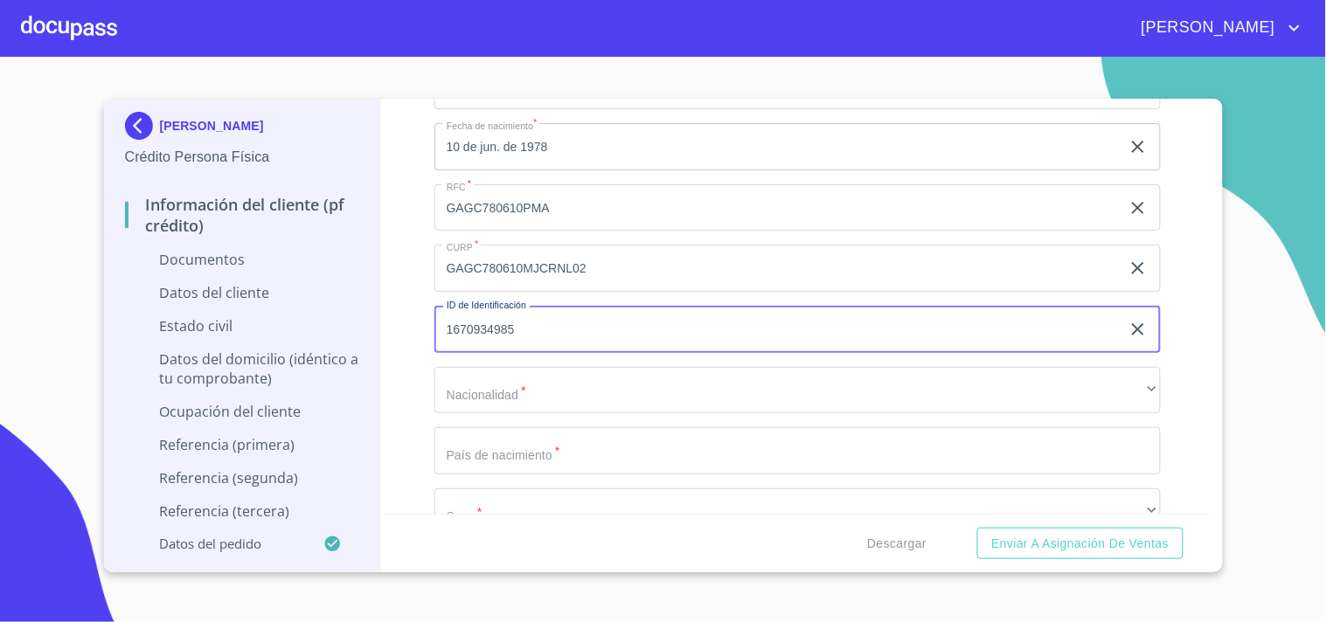
type input "1670934985"
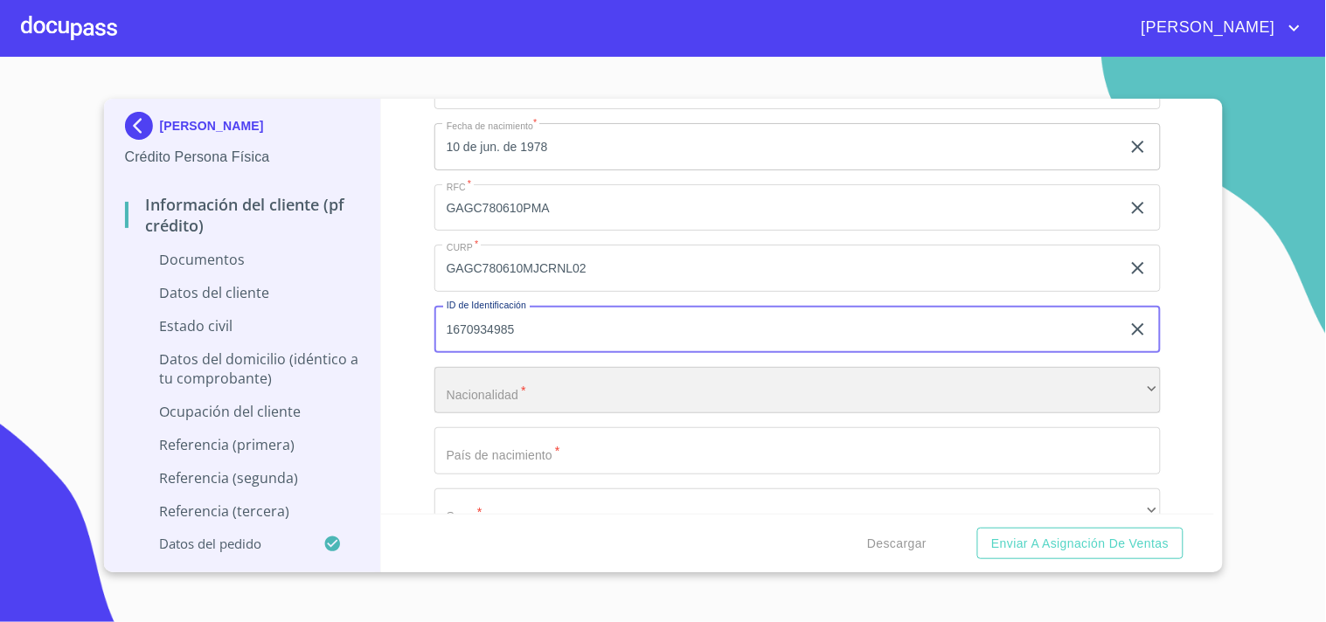
click at [597, 390] on div "​" at bounding box center [797, 390] width 726 height 47
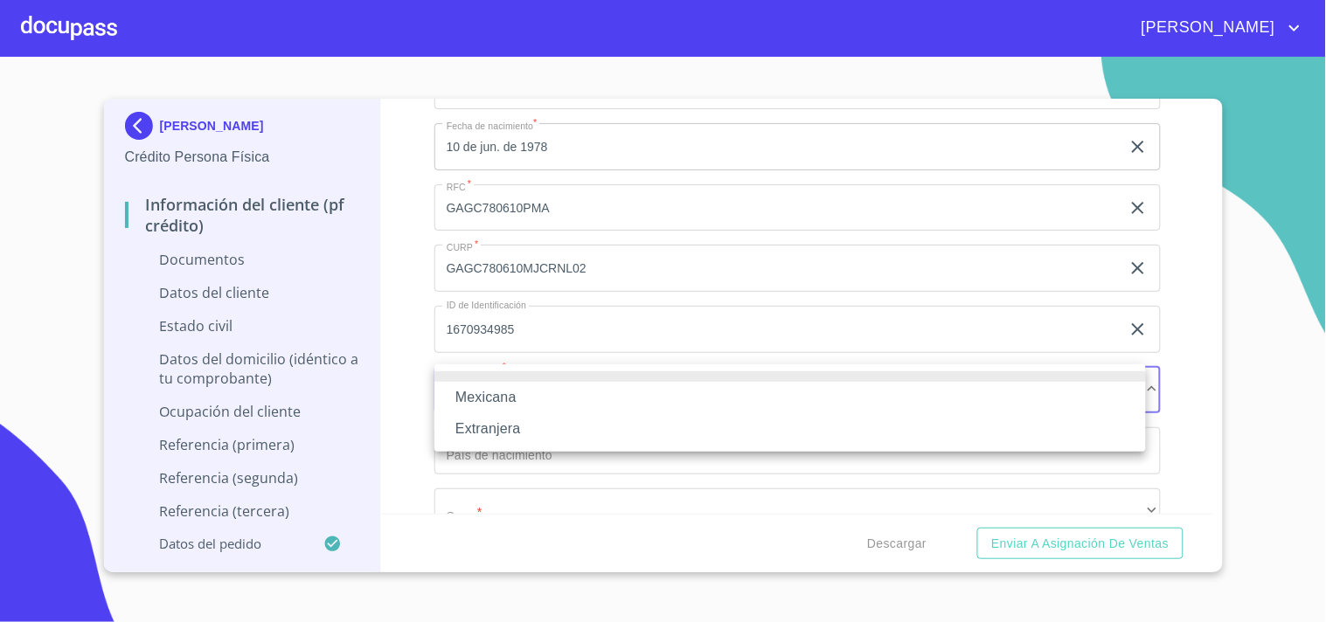
click at [499, 397] on li "Mexicana" at bounding box center [790, 397] width 712 height 31
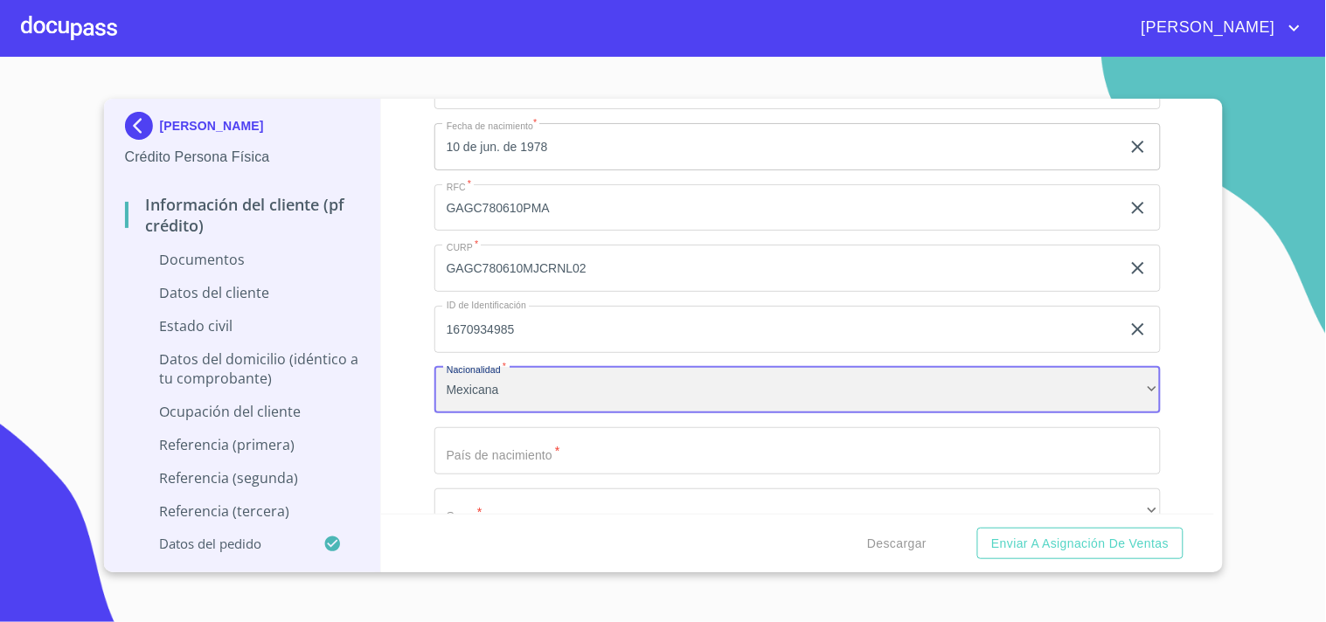
scroll to position [3962, 0]
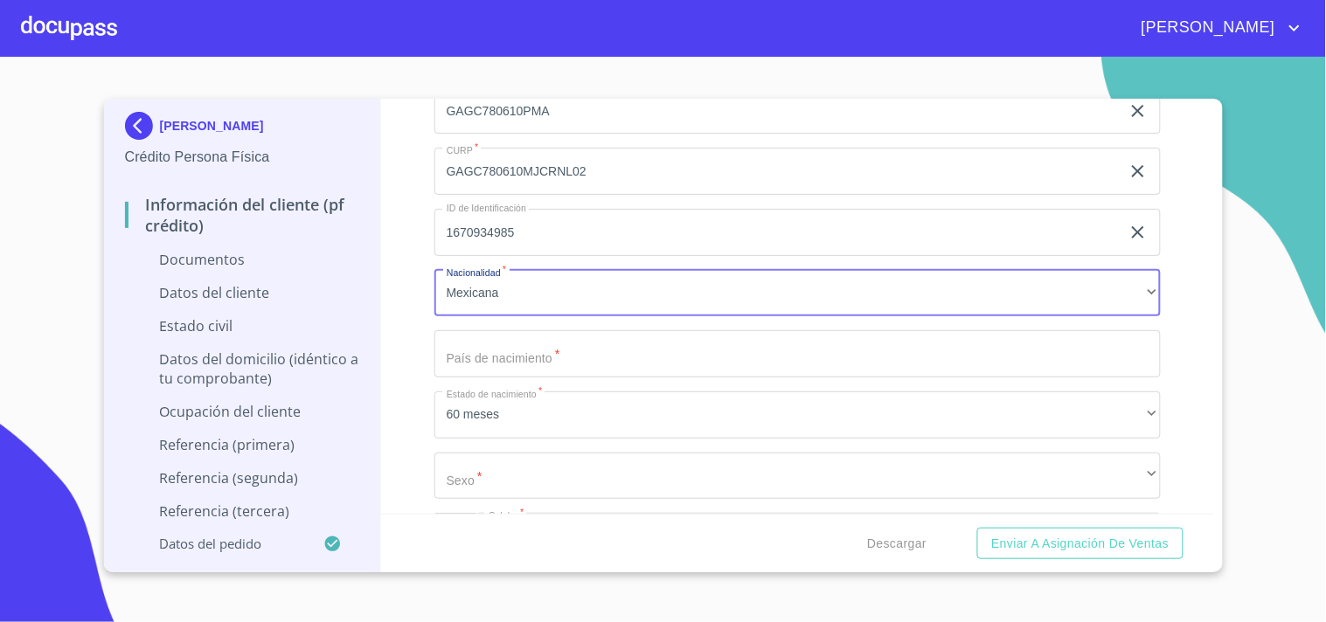
click at [535, 364] on input "Documento de identificación.   *" at bounding box center [797, 353] width 726 height 47
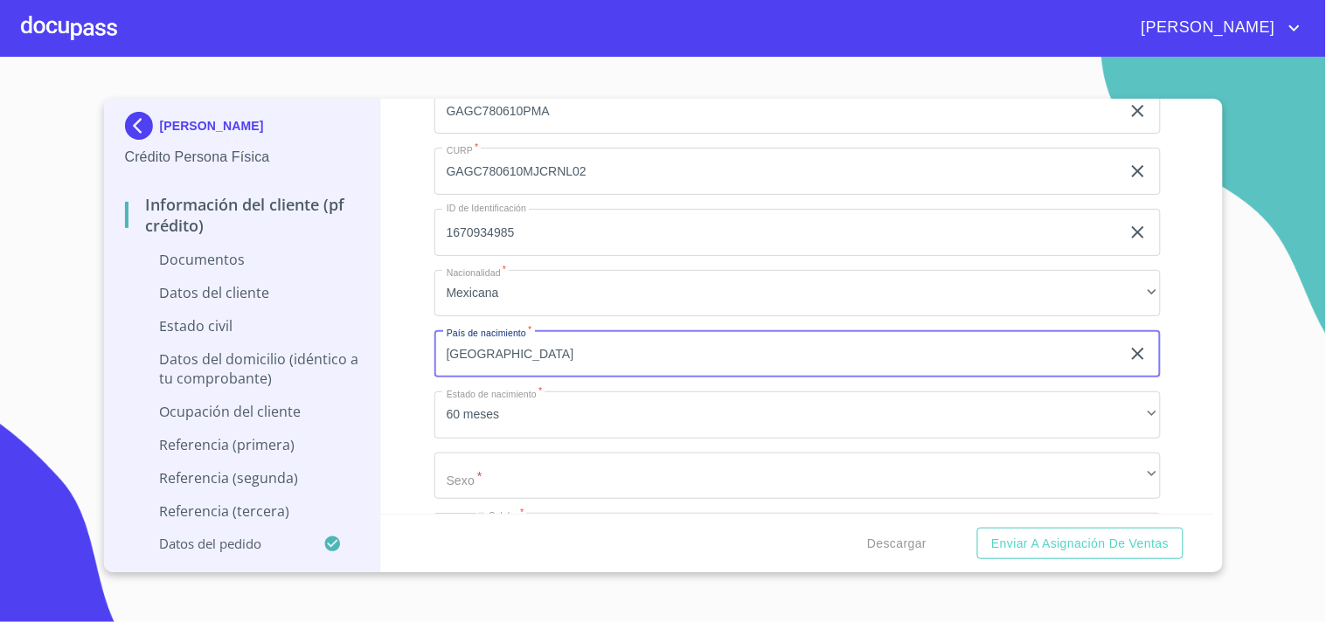
type input "[GEOGRAPHIC_DATA]"
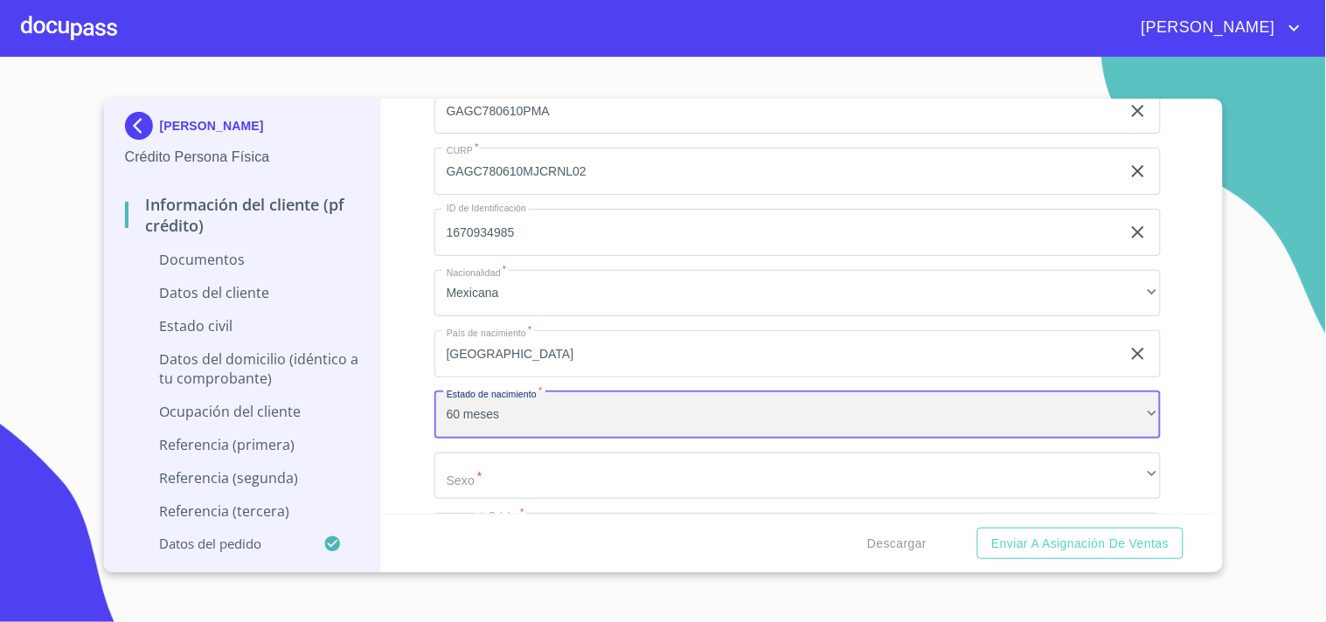
click at [521, 417] on div "60 meses" at bounding box center [797, 415] width 726 height 47
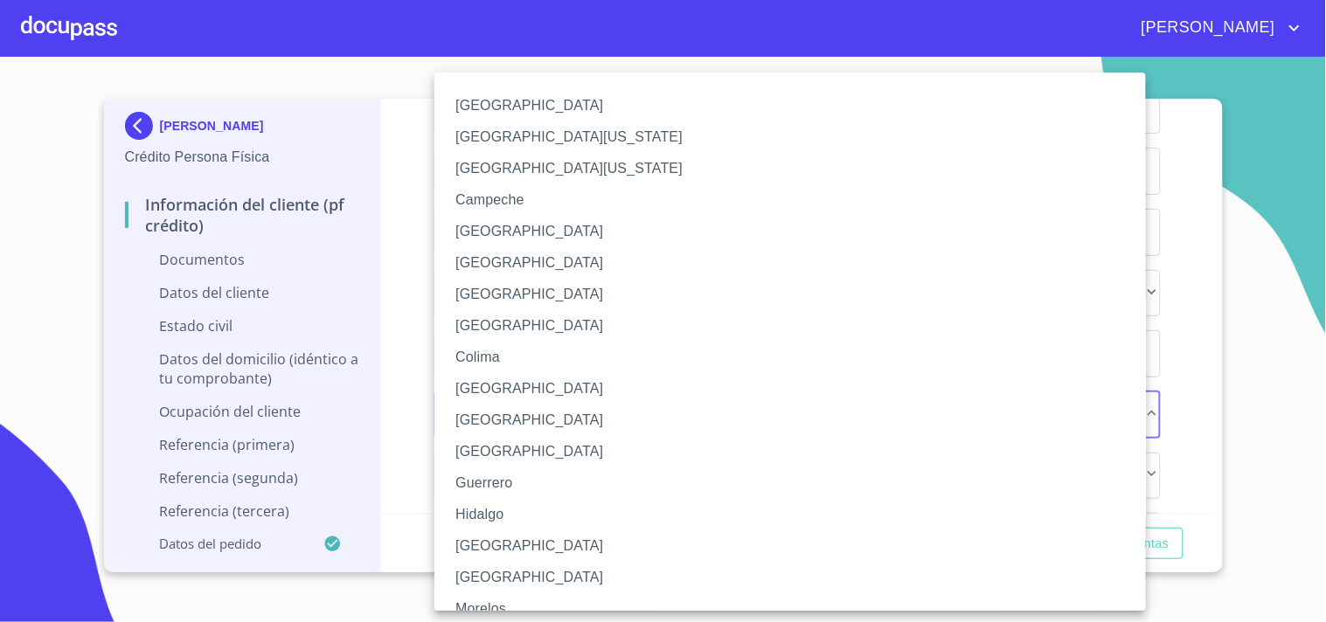
click at [486, 543] on li "[GEOGRAPHIC_DATA]" at bounding box center [797, 546] width 726 height 31
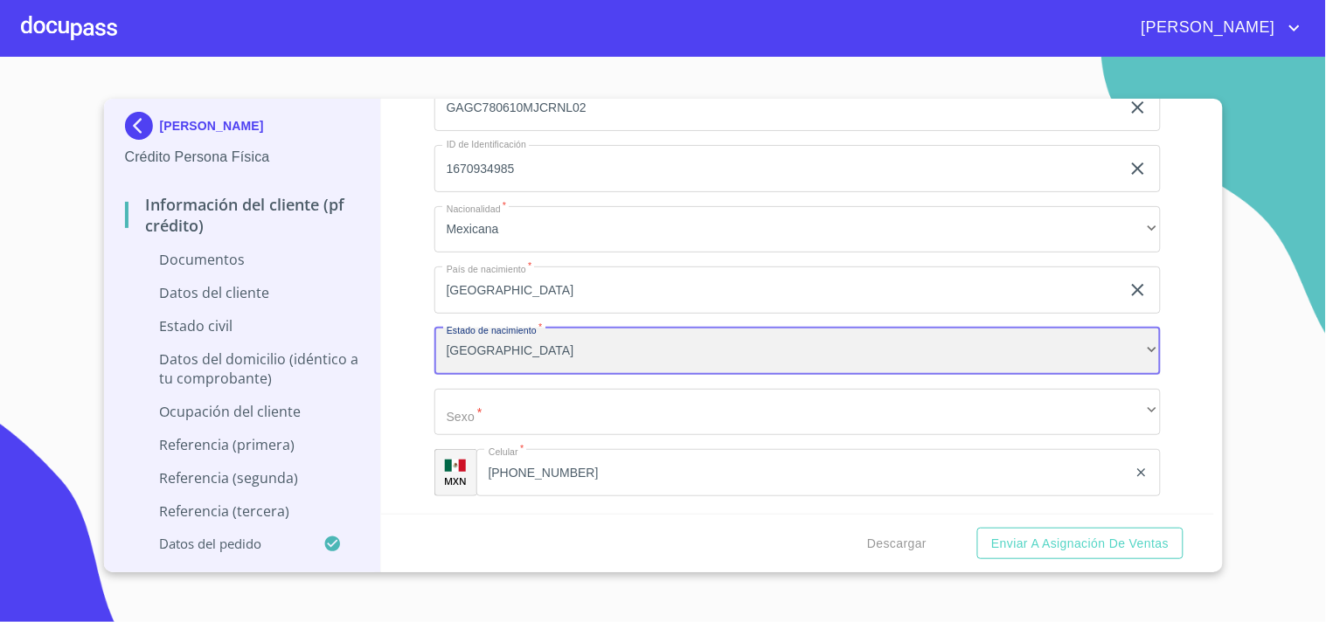
scroll to position [4059, 0]
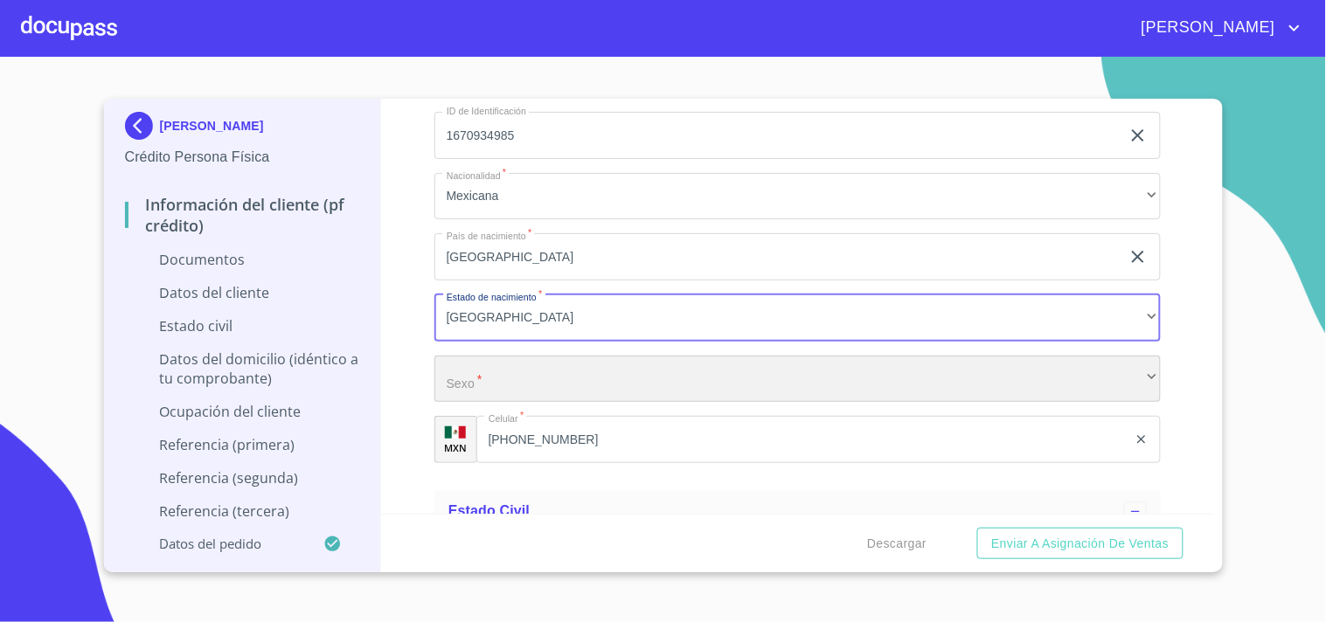
click at [458, 385] on div "​" at bounding box center [797, 379] width 726 height 47
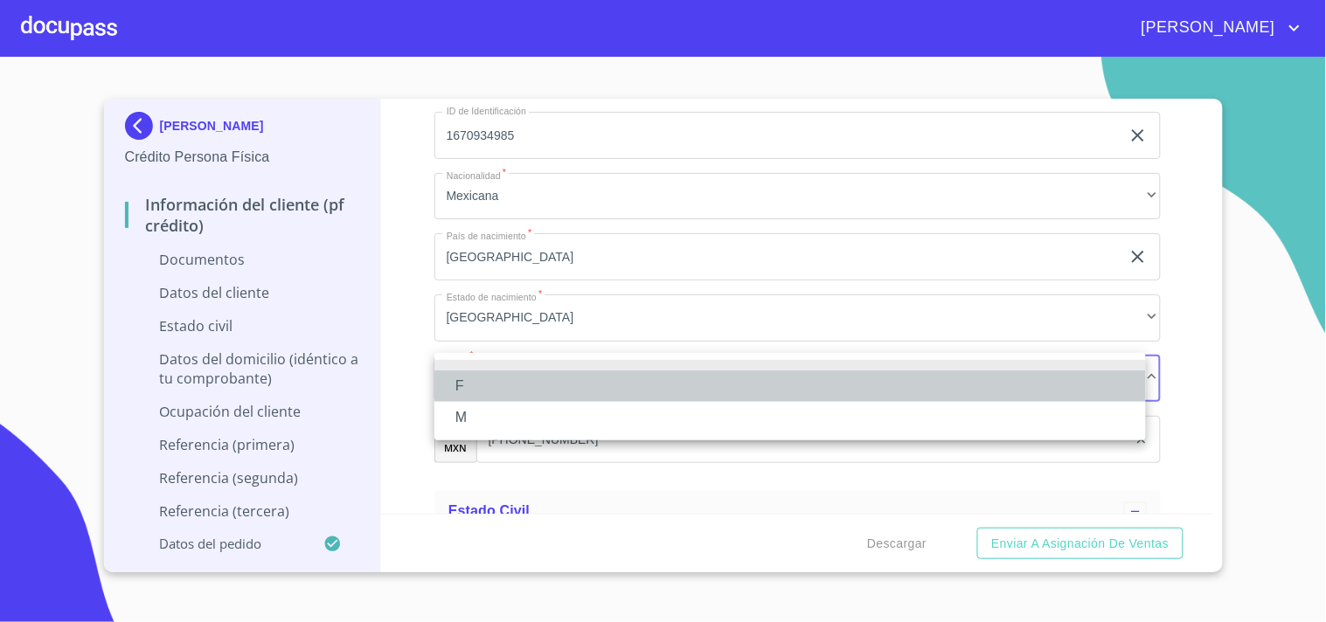
click at [455, 386] on li "F" at bounding box center [790, 386] width 712 height 31
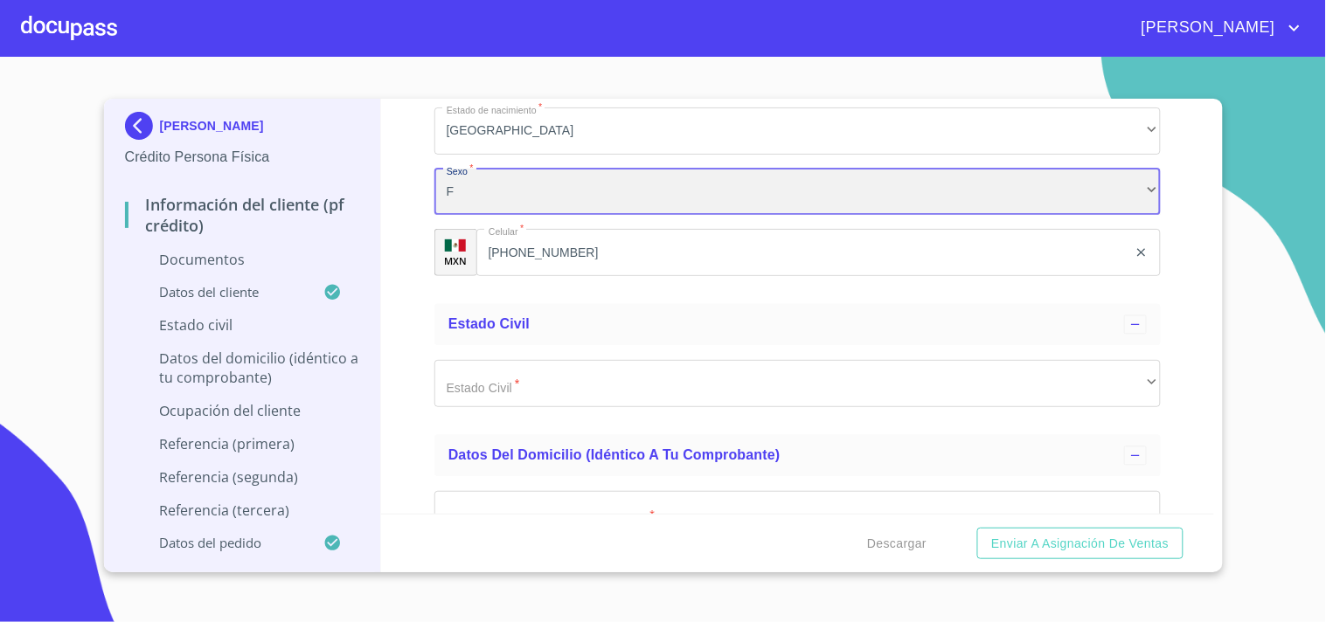
scroll to position [4253, 0]
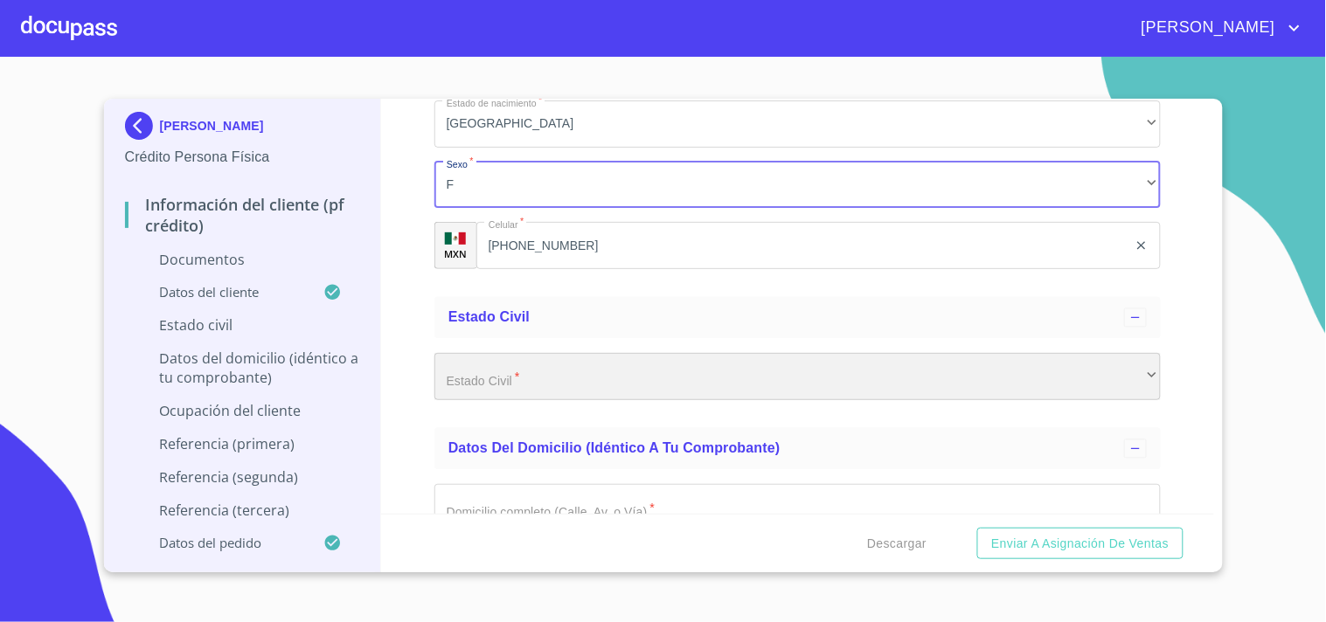
click at [502, 370] on div "​" at bounding box center [797, 376] width 726 height 47
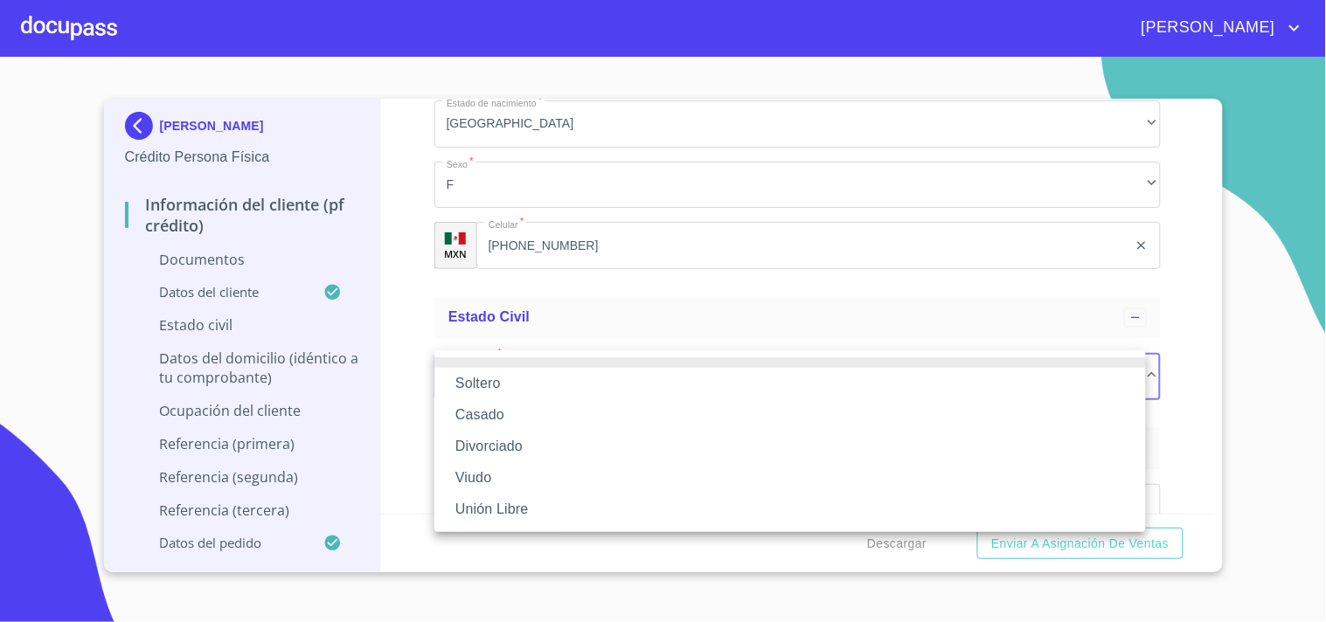
click at [513, 378] on li "Soltero" at bounding box center [790, 383] width 712 height 31
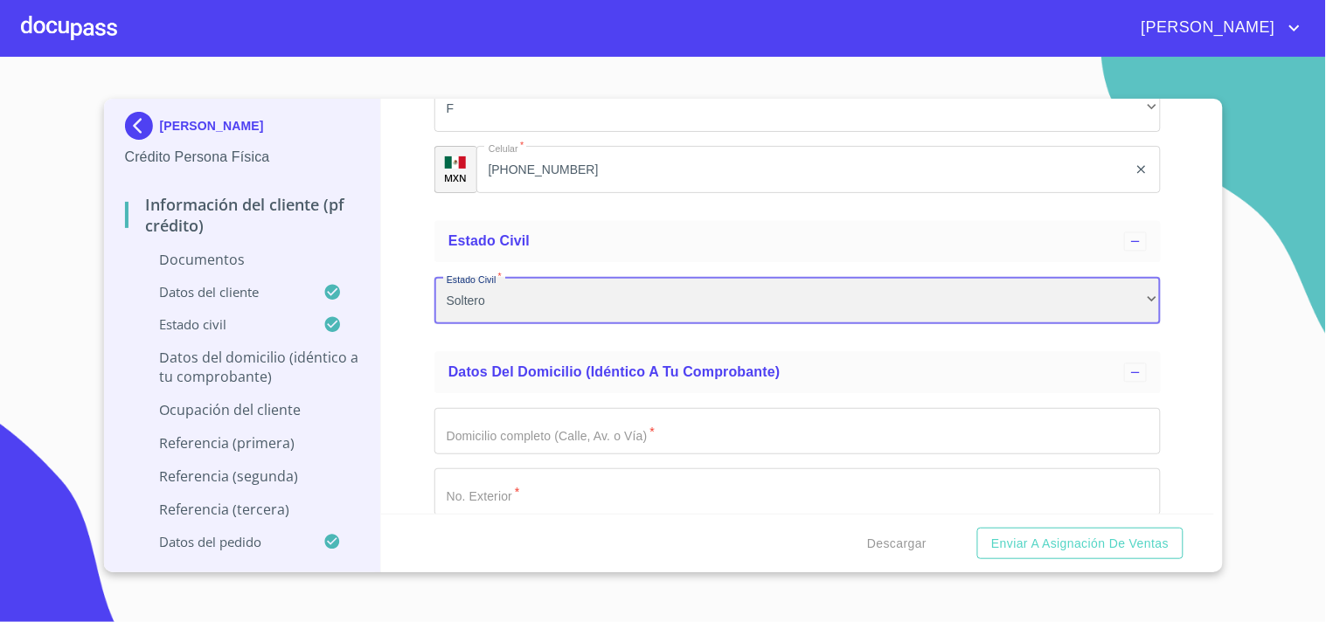
scroll to position [4447, 0]
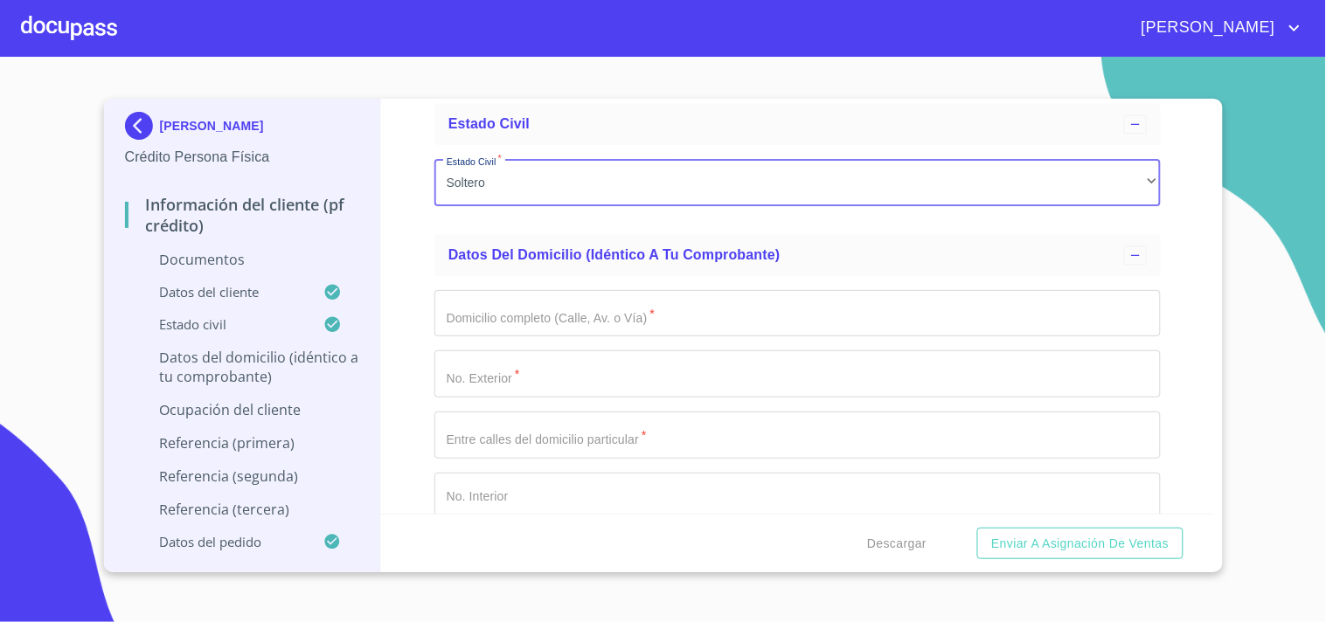
click at [518, 323] on input "Documento de identificación.   *" at bounding box center [797, 313] width 726 height 47
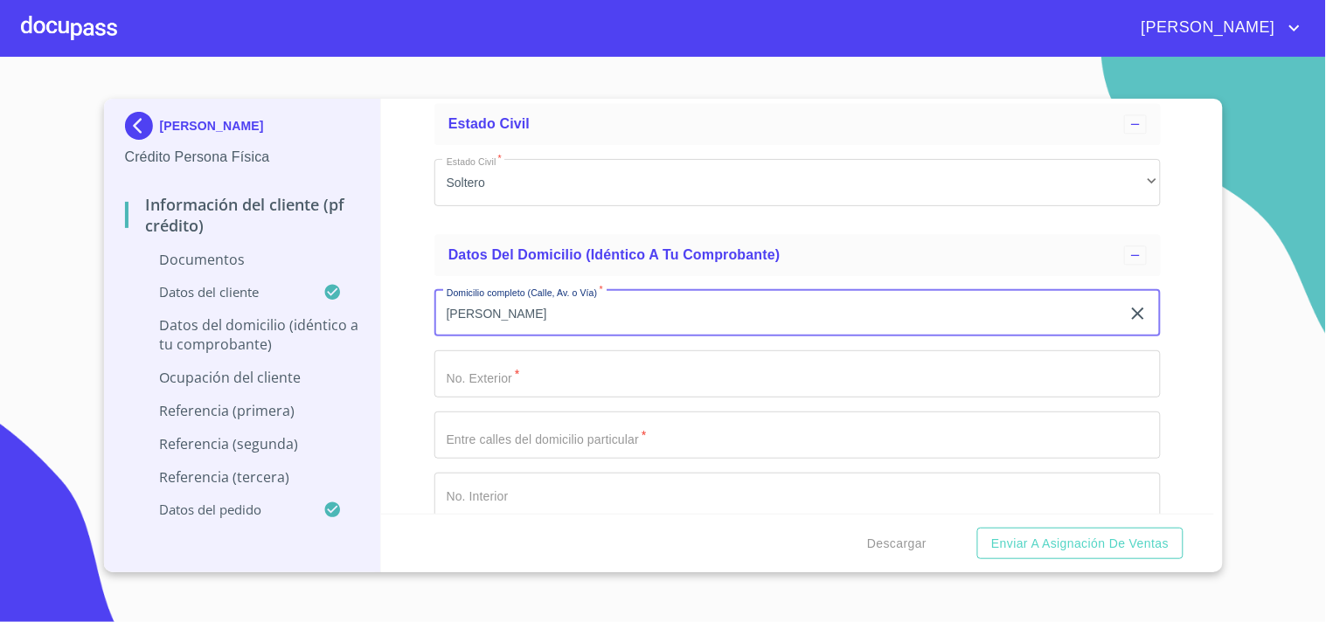
type input "[PERSON_NAME]"
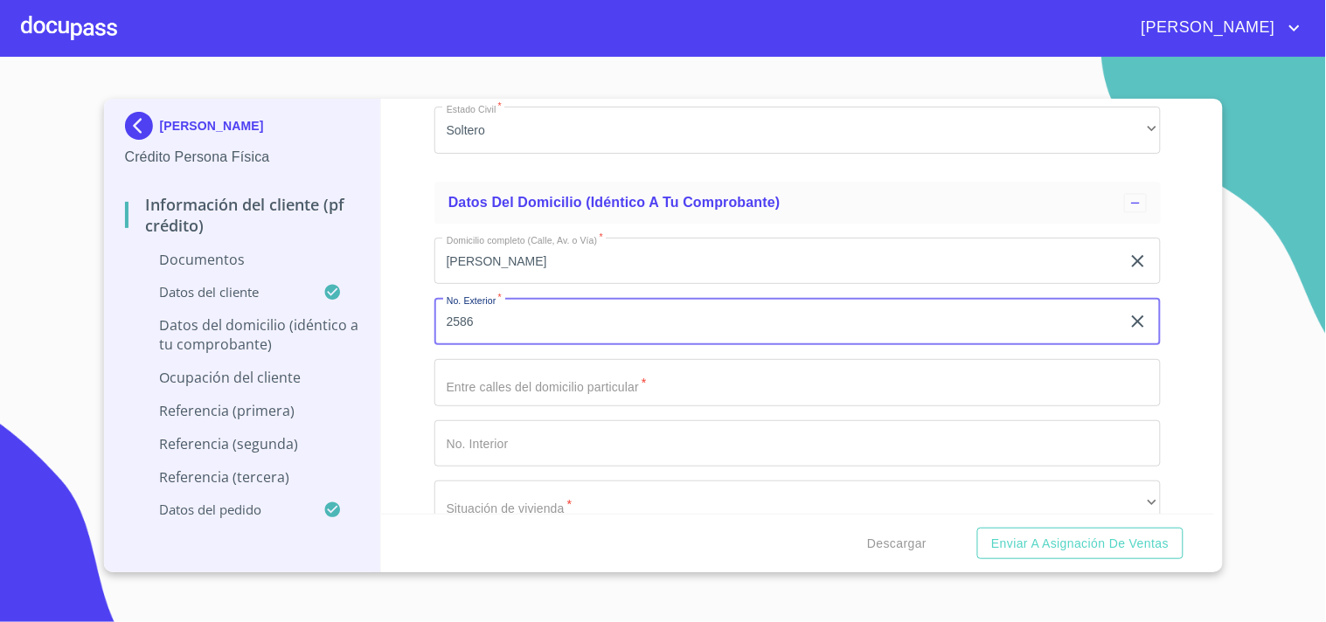
scroll to position [4544, 0]
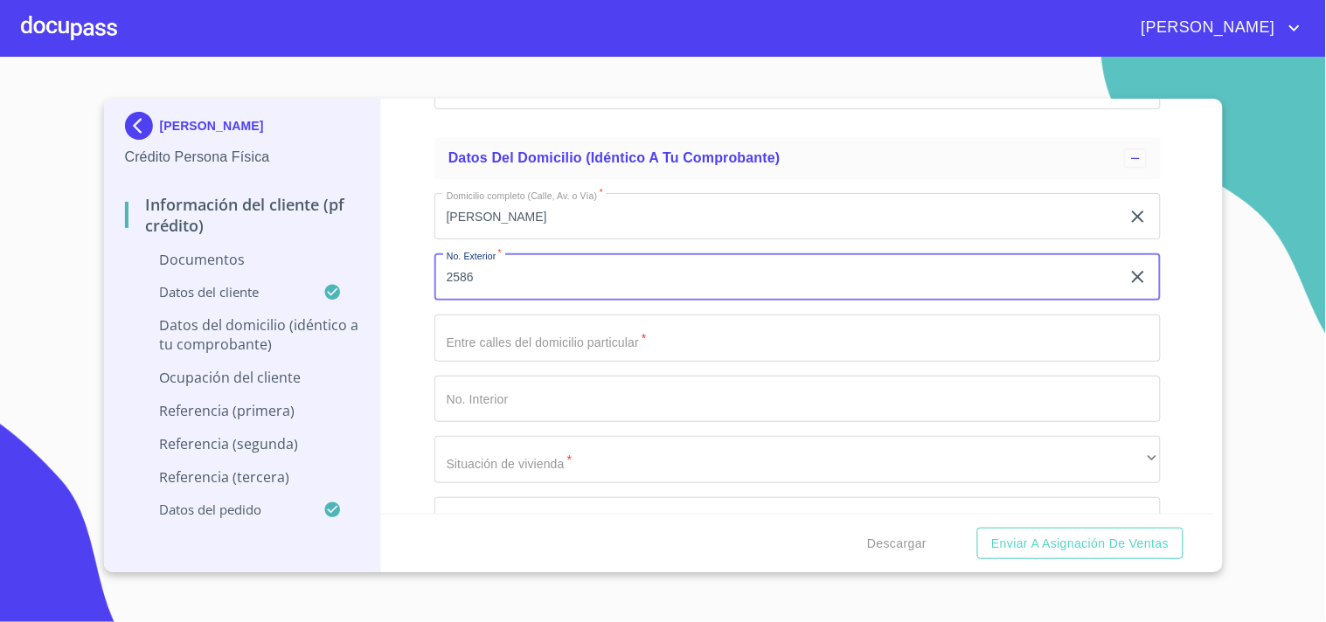
type input "2586"
click at [539, 329] on input "Documento de identificación.   *" at bounding box center [797, 338] width 726 height 47
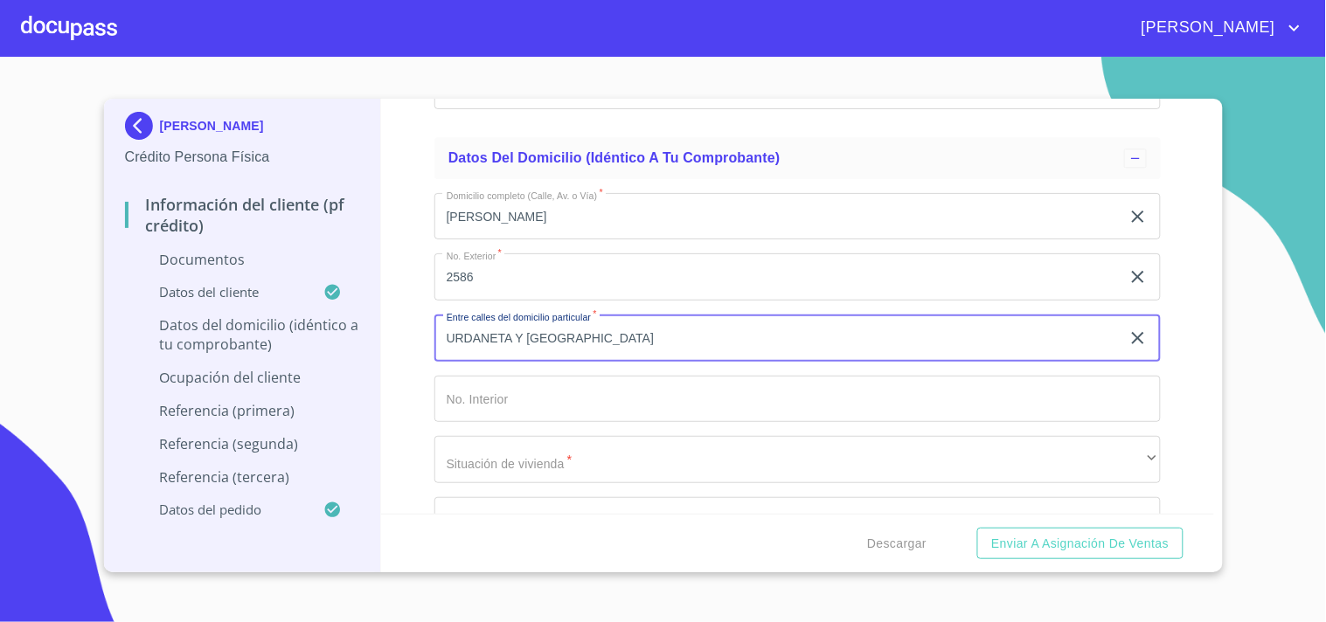
type input "URDANETA Y [GEOGRAPHIC_DATA]"
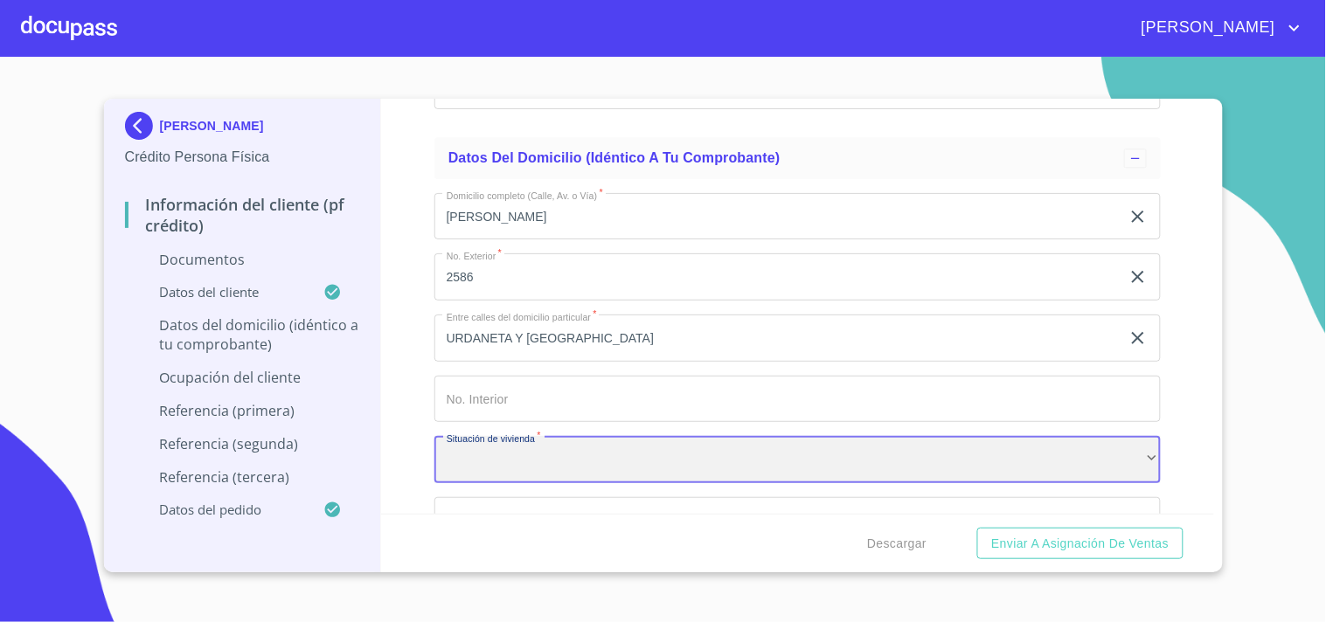
click at [1082, 452] on div "​" at bounding box center [797, 459] width 726 height 47
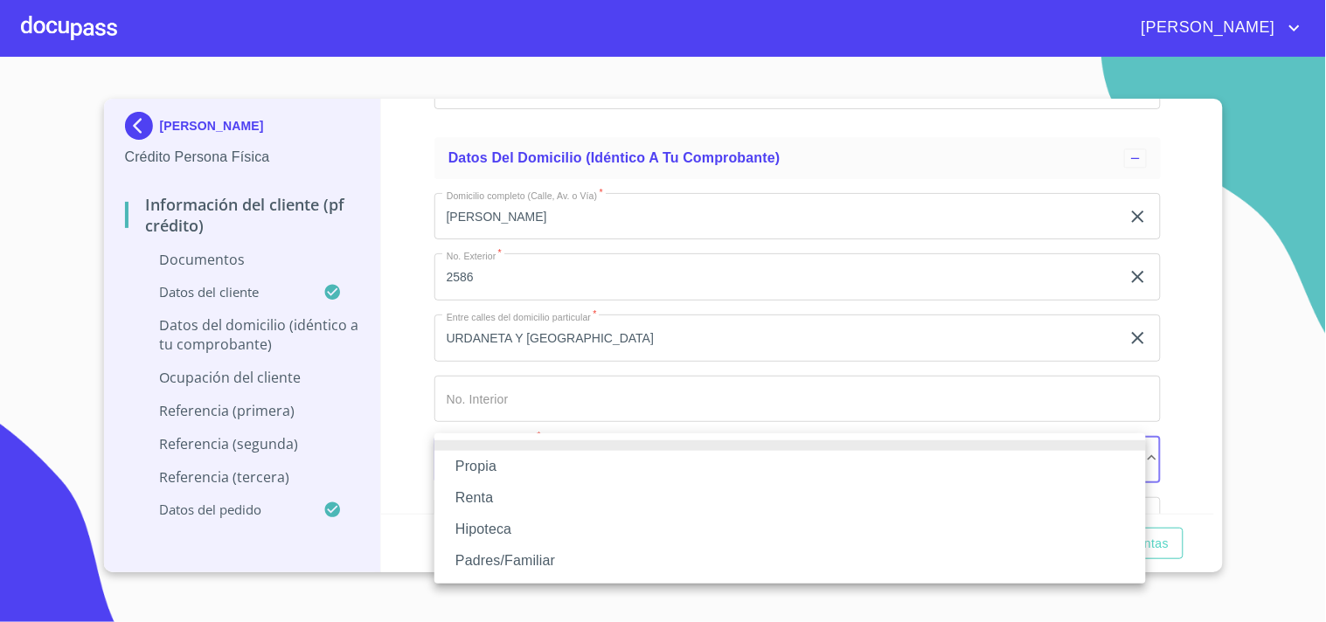
click at [469, 462] on li "Propia" at bounding box center [790, 466] width 712 height 31
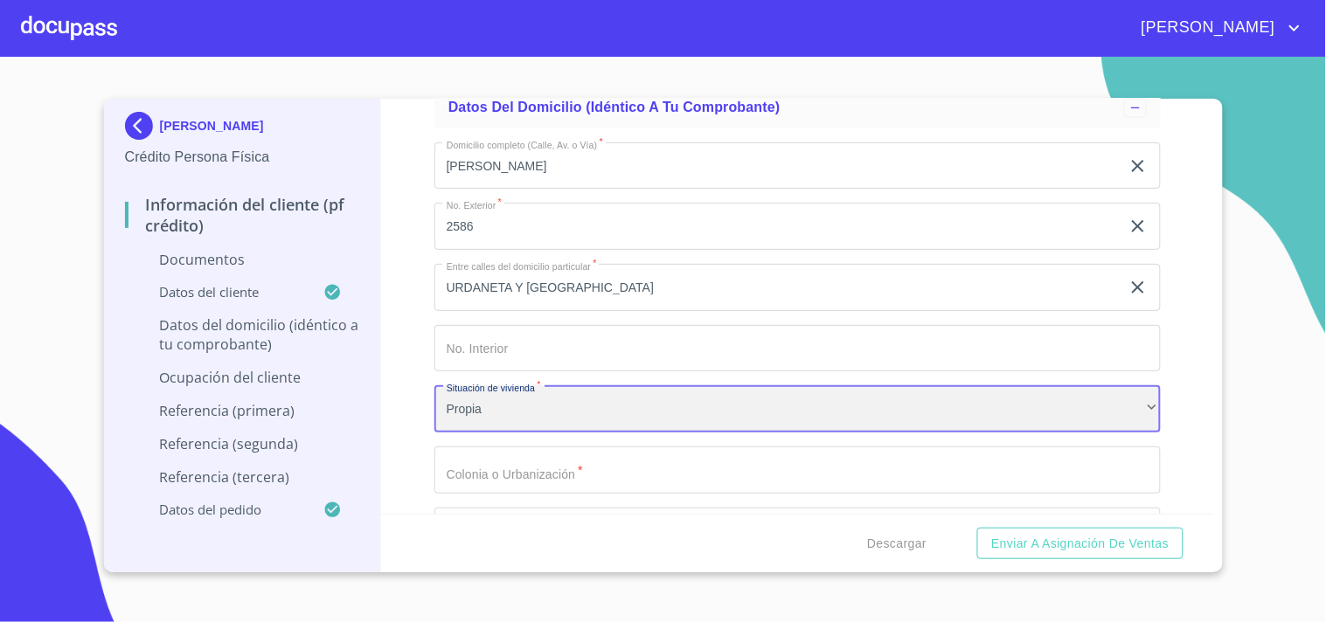
scroll to position [4642, 0]
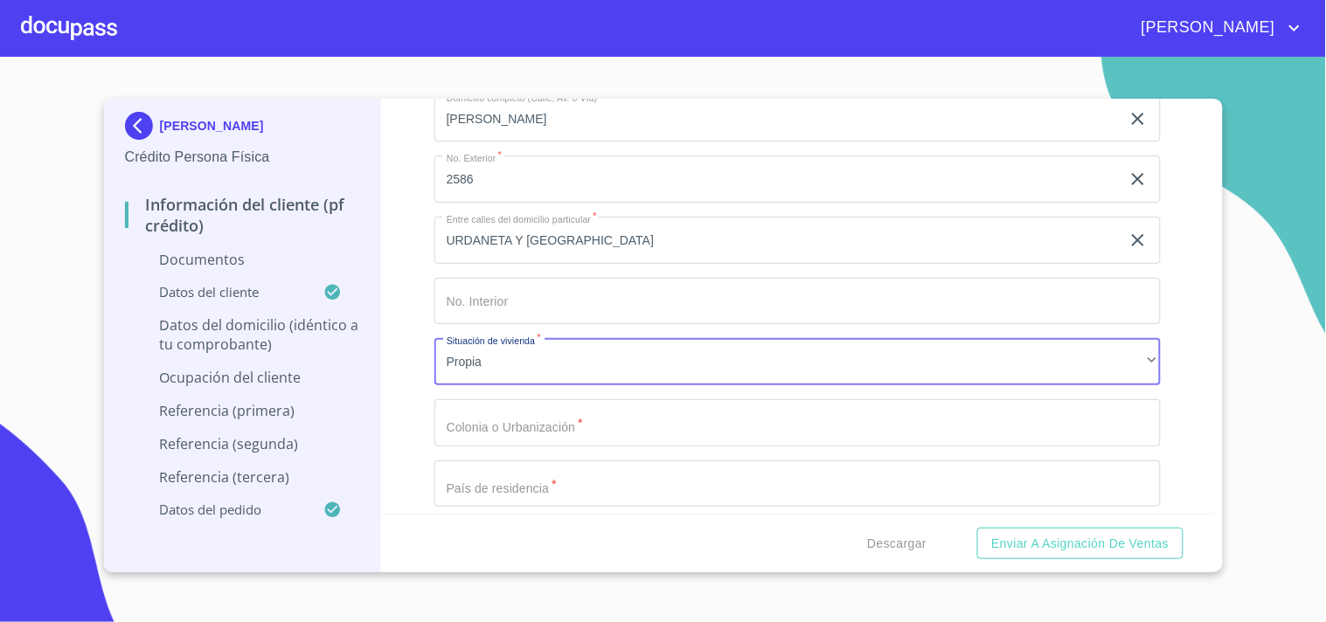
click at [500, 422] on input "Documento de identificación.   *" at bounding box center [797, 423] width 726 height 47
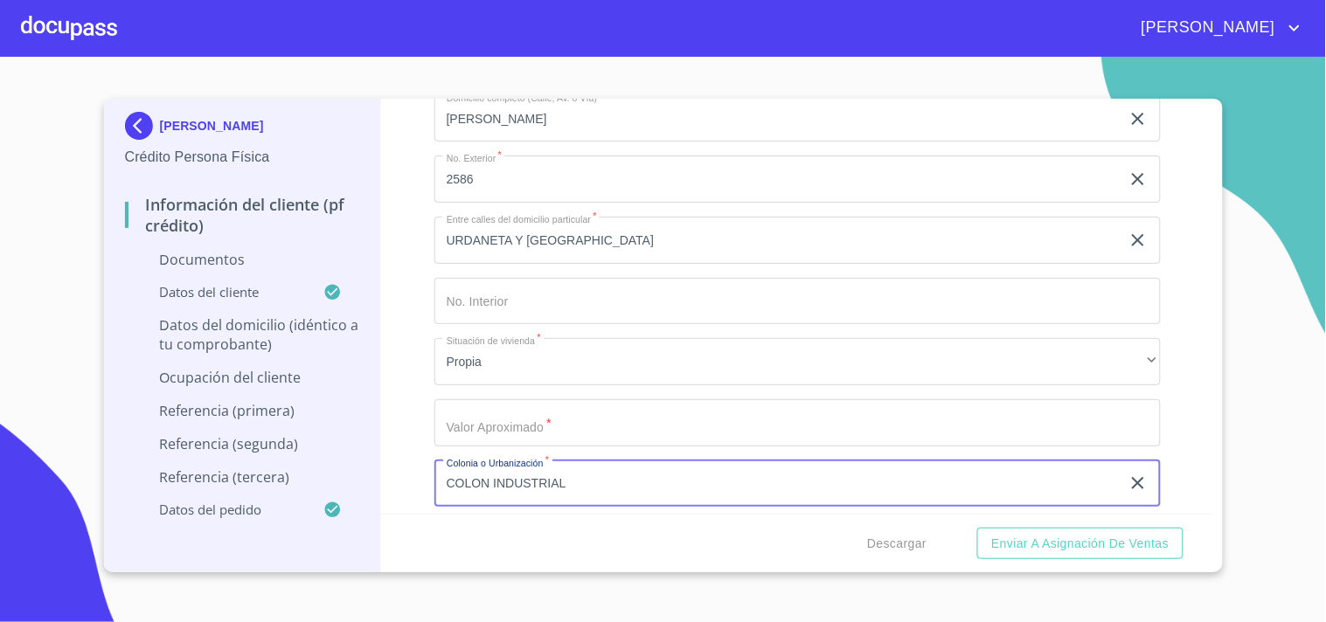
type input "COLON INDUSTRIAL"
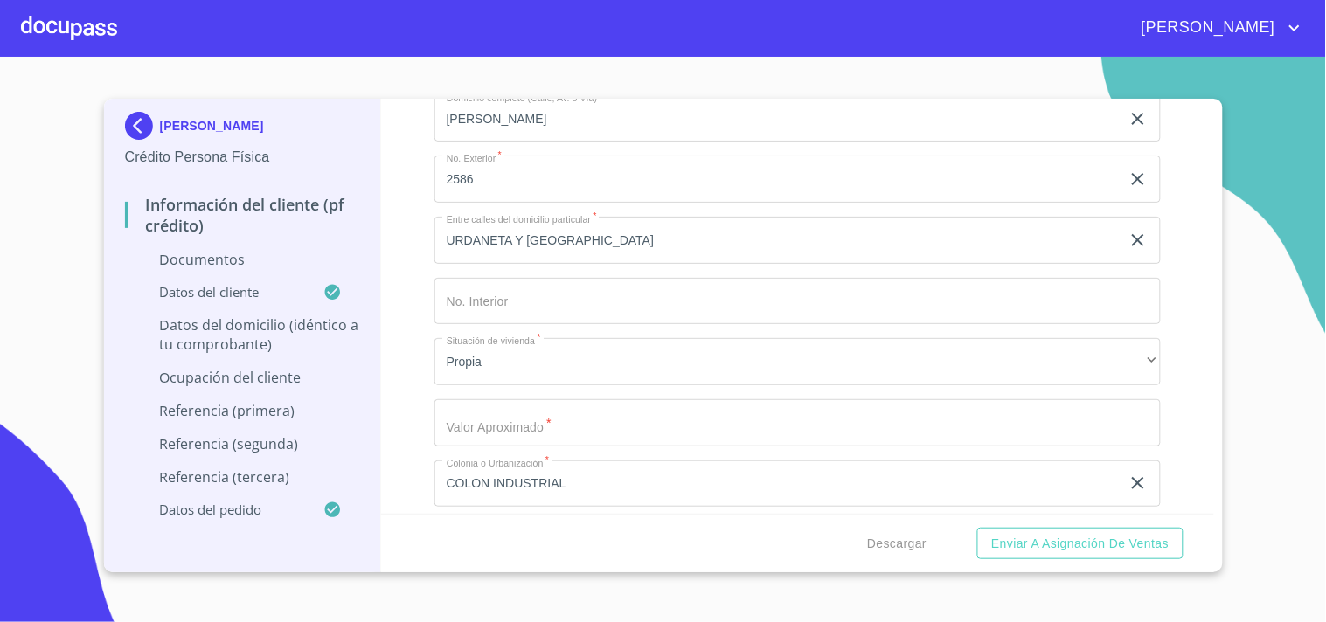
scroll to position [4875, 0]
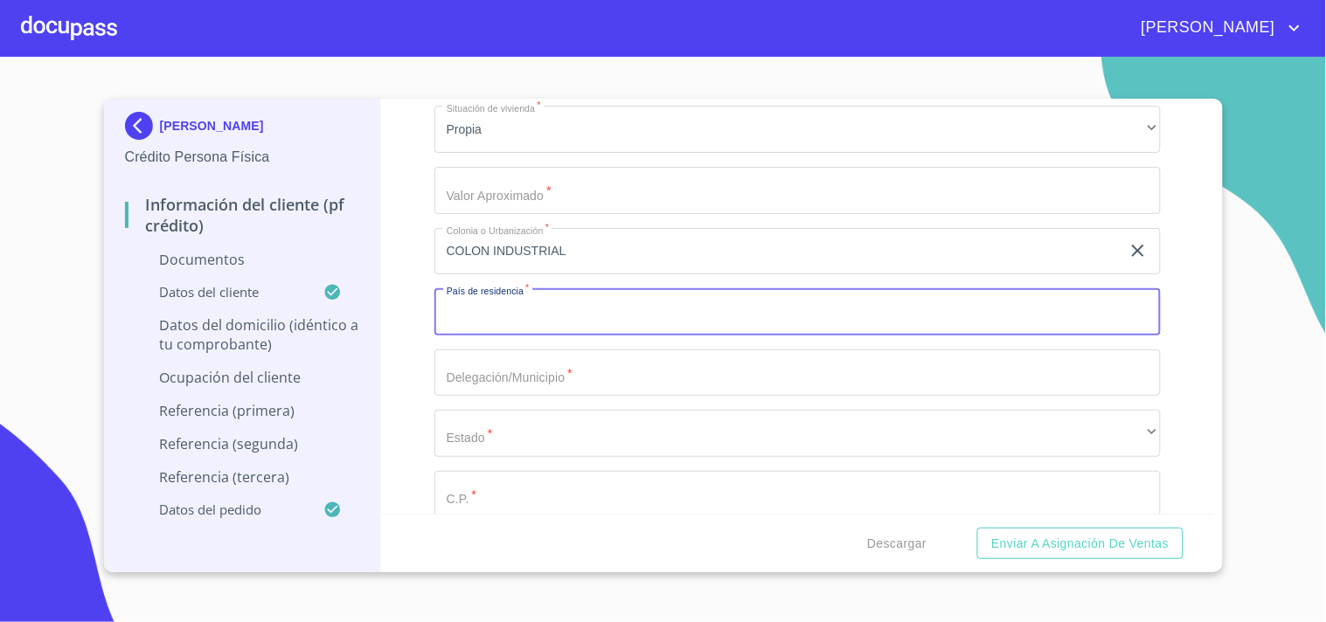
click at [507, 197] on input "Documento de identificación.   *" at bounding box center [797, 190] width 726 height 47
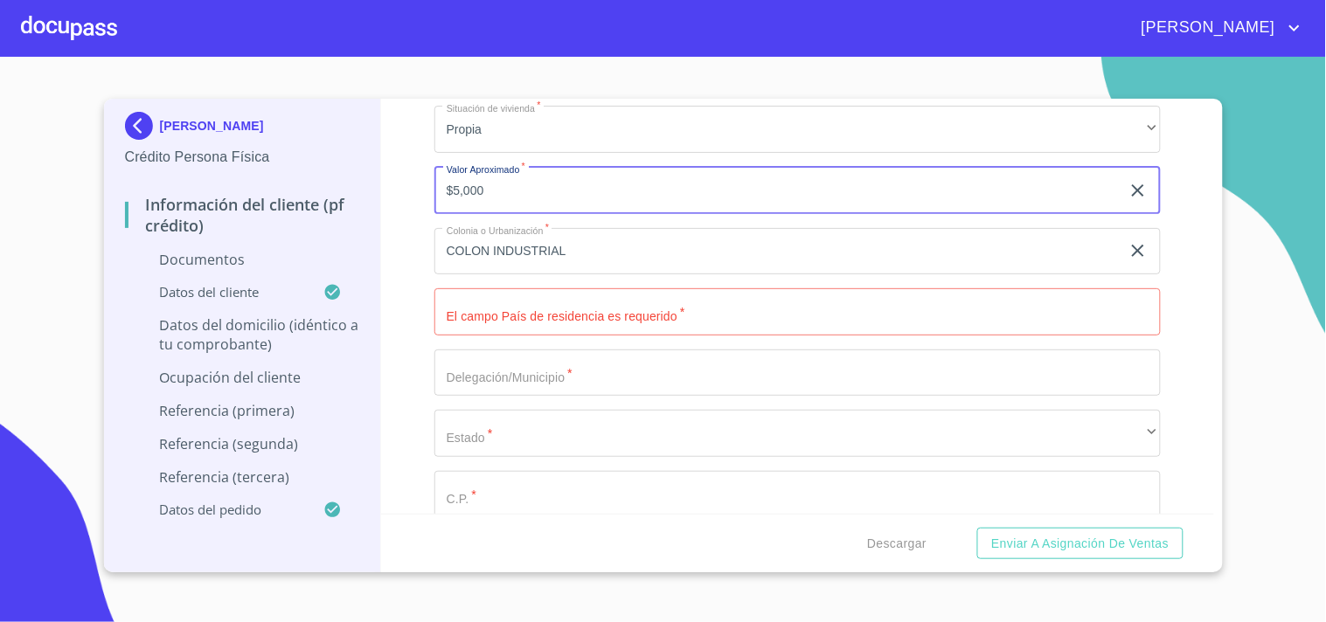
type input "$5,000"
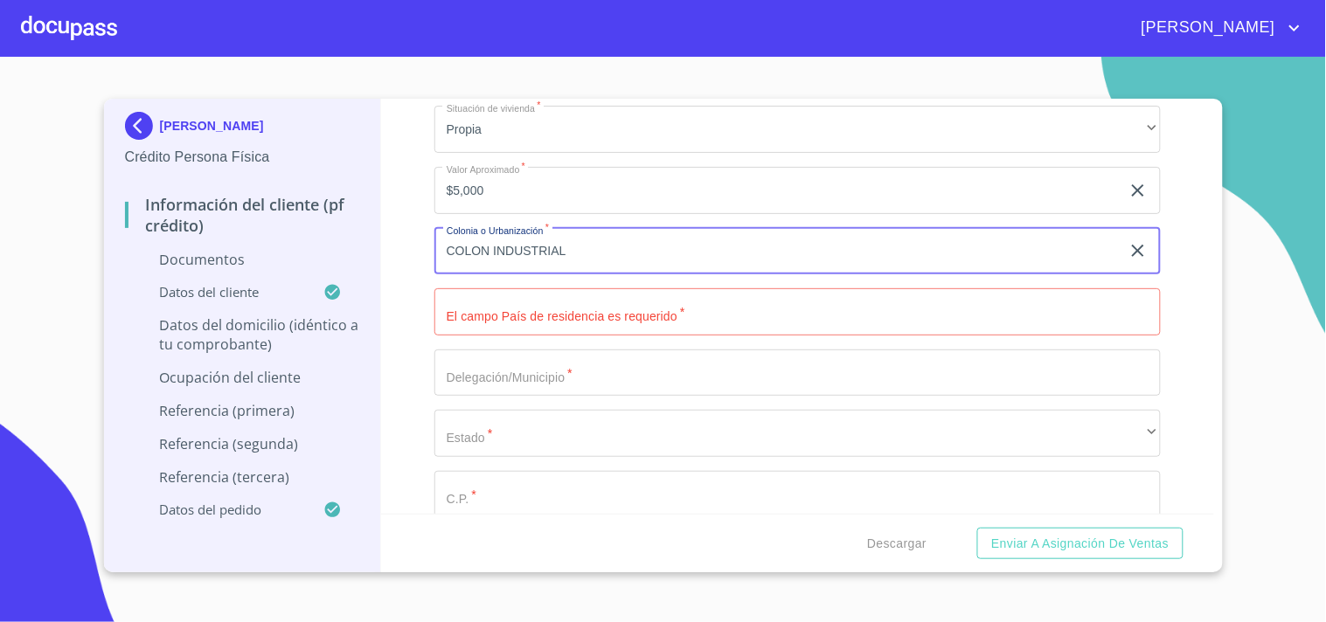
click at [504, 309] on input "Documento de identificación.   *" at bounding box center [797, 311] width 726 height 47
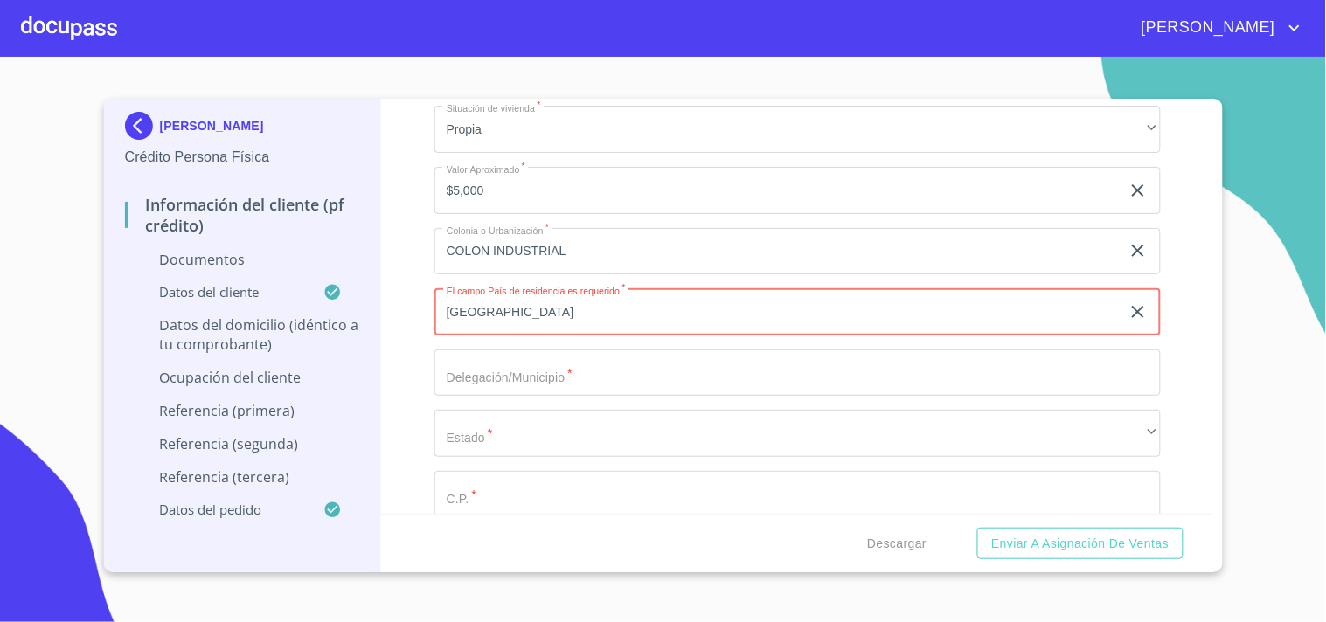
type input "[GEOGRAPHIC_DATA]"
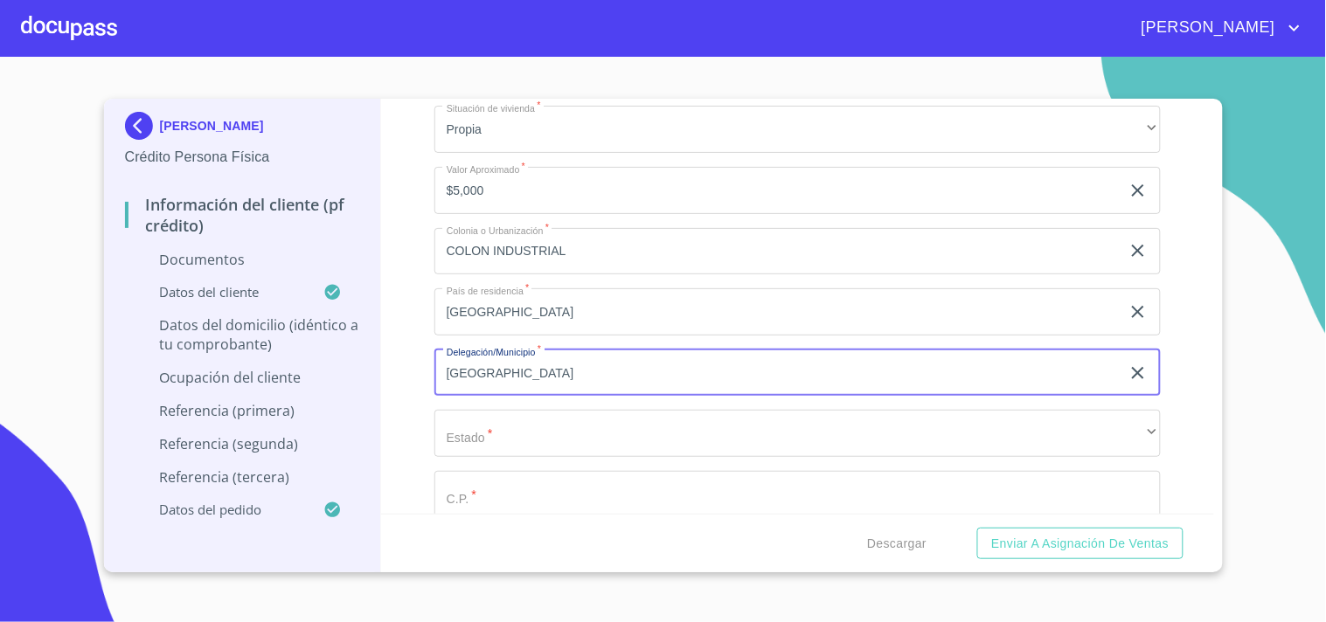
type input "[GEOGRAPHIC_DATA]"
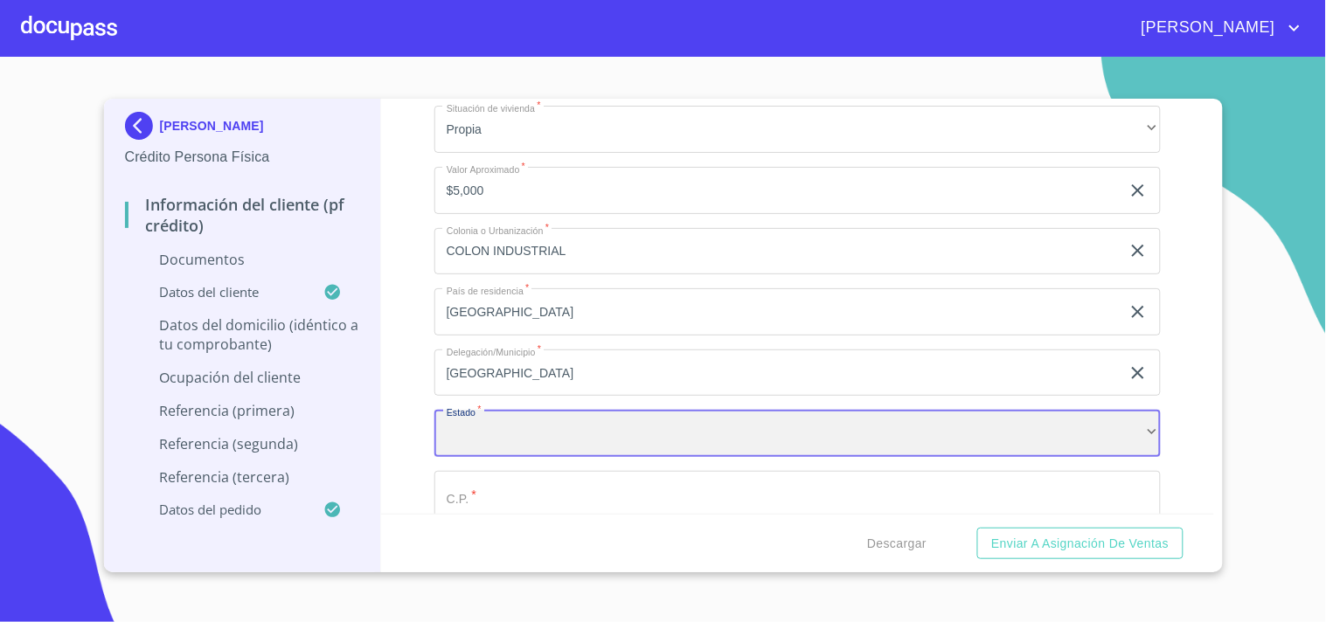
click at [490, 441] on div "​" at bounding box center [797, 433] width 726 height 47
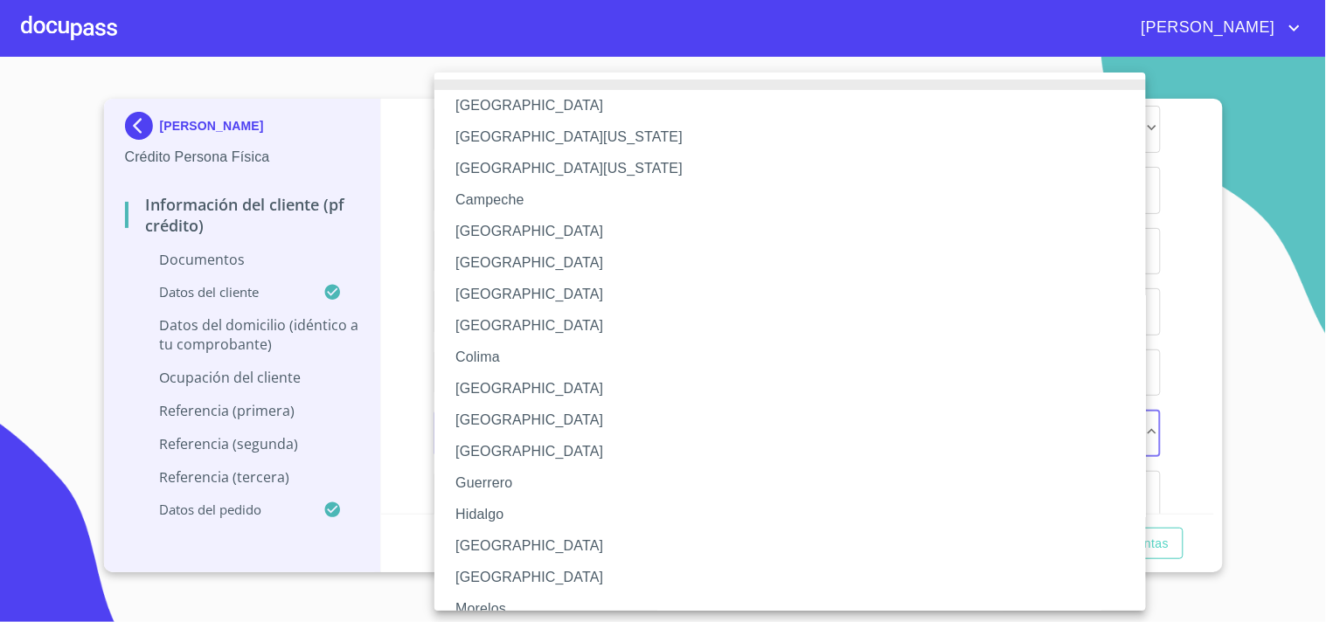
click at [481, 552] on li "[GEOGRAPHIC_DATA]" at bounding box center [797, 546] width 726 height 31
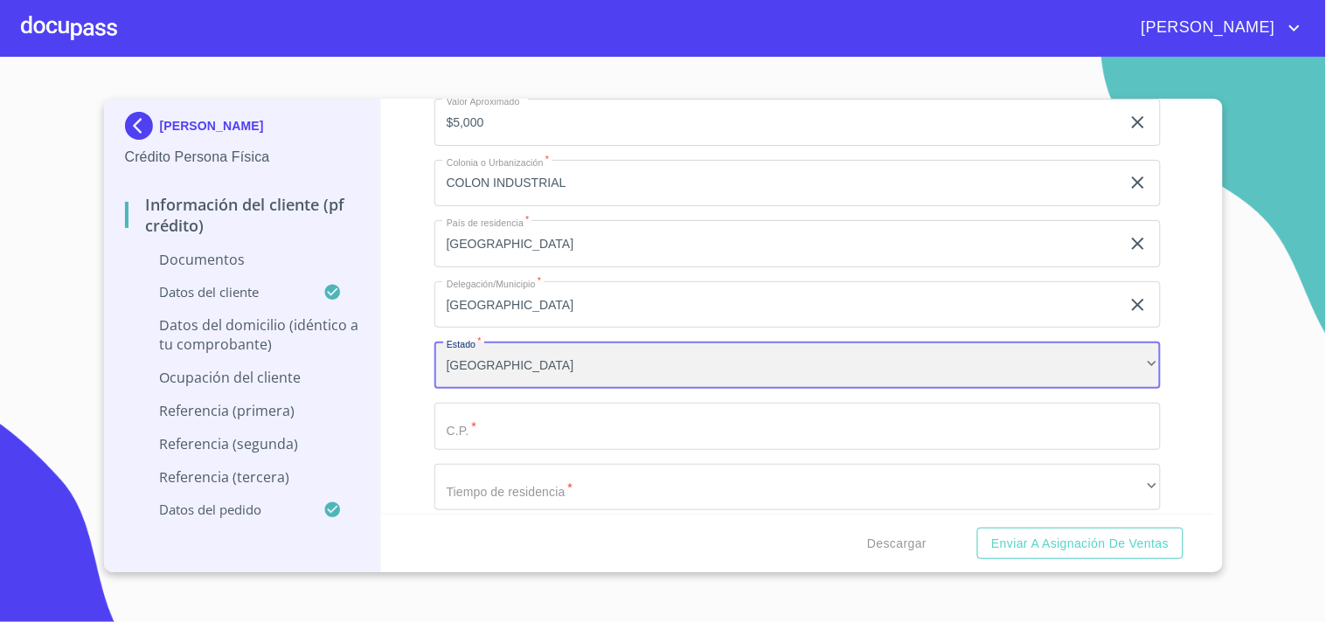
scroll to position [4972, 0]
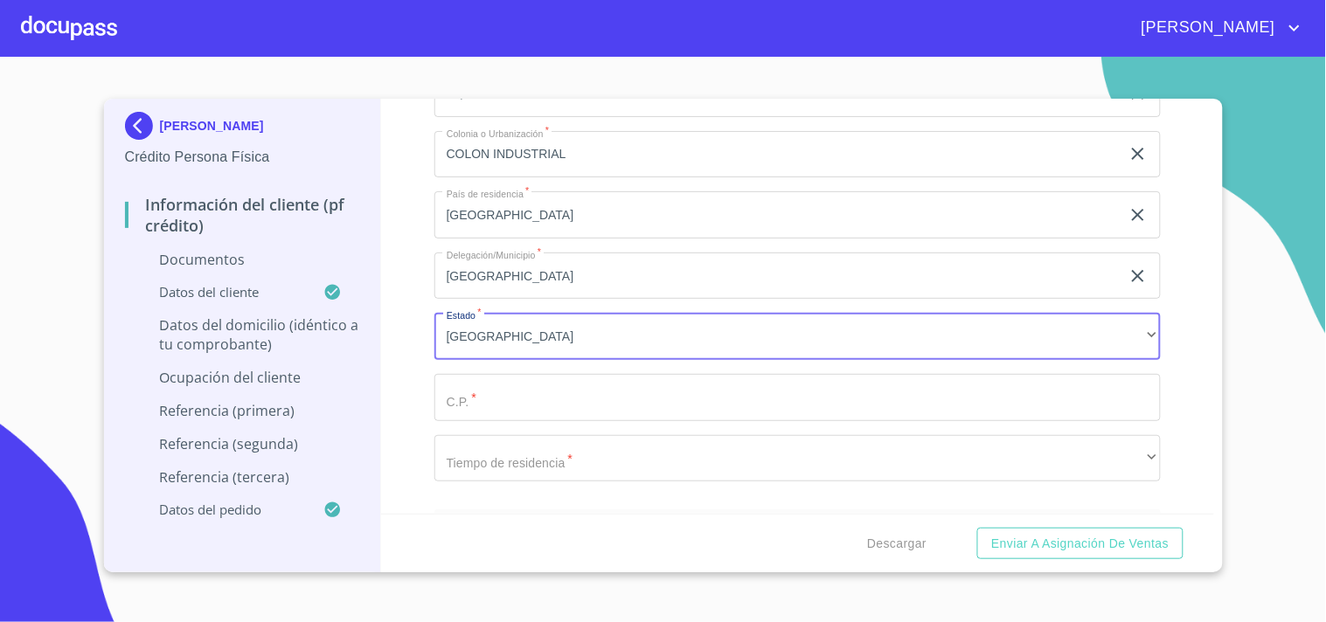
click at [516, 396] on input "Documento de identificación.   *" at bounding box center [797, 397] width 726 height 47
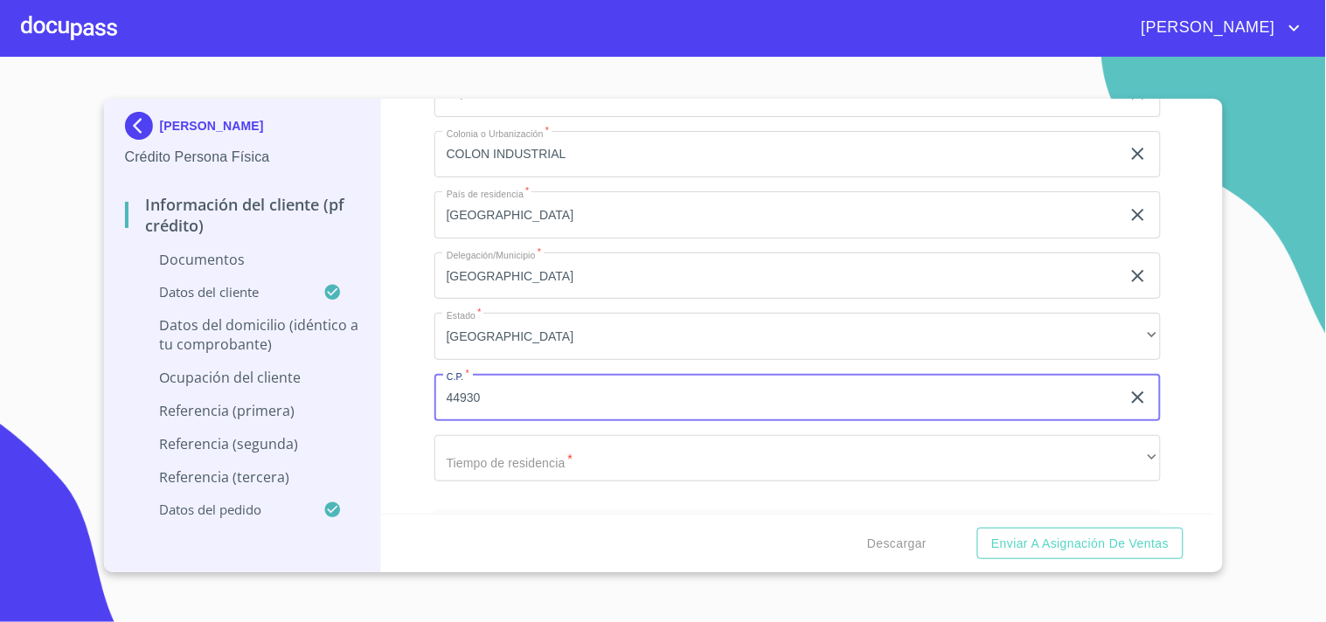
type input "44930"
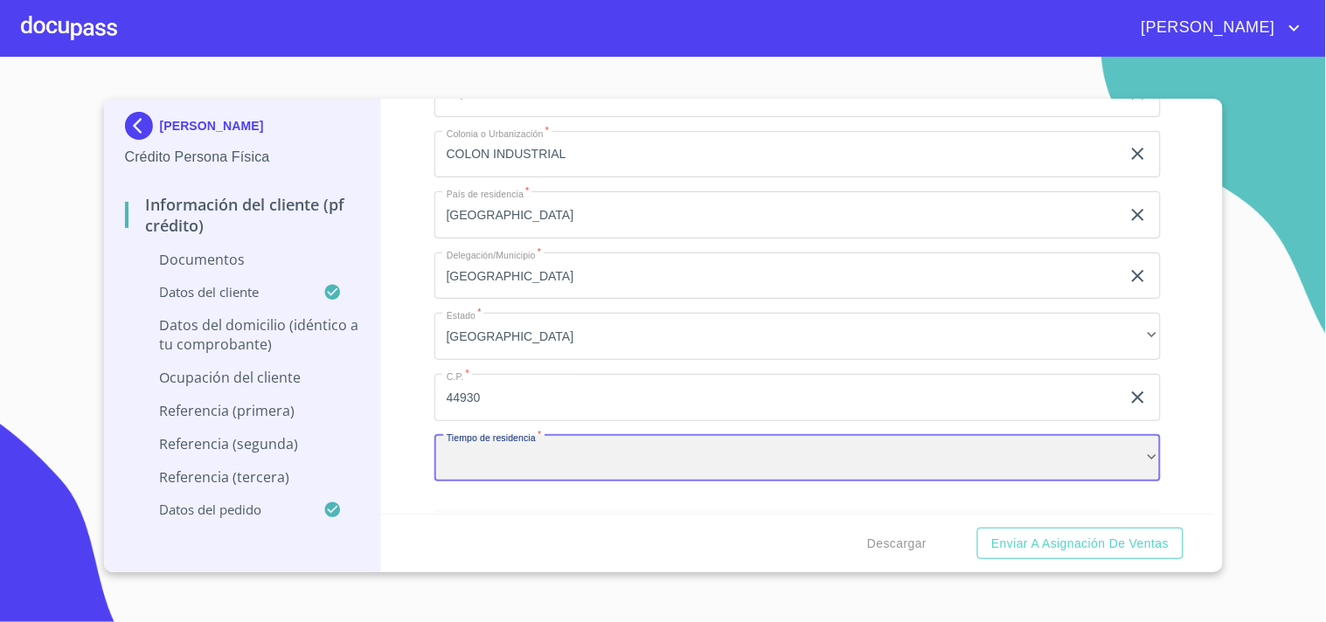
click at [1016, 467] on div "​" at bounding box center [797, 458] width 726 height 47
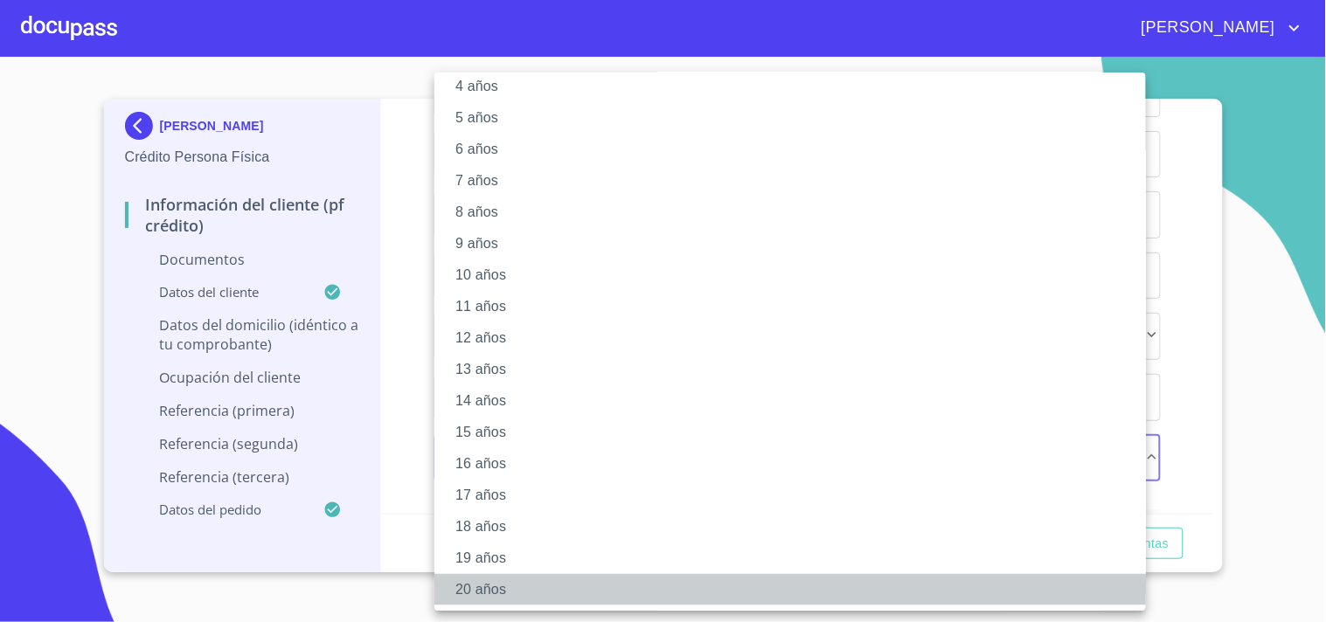
click at [483, 582] on li "20 años" at bounding box center [797, 589] width 726 height 31
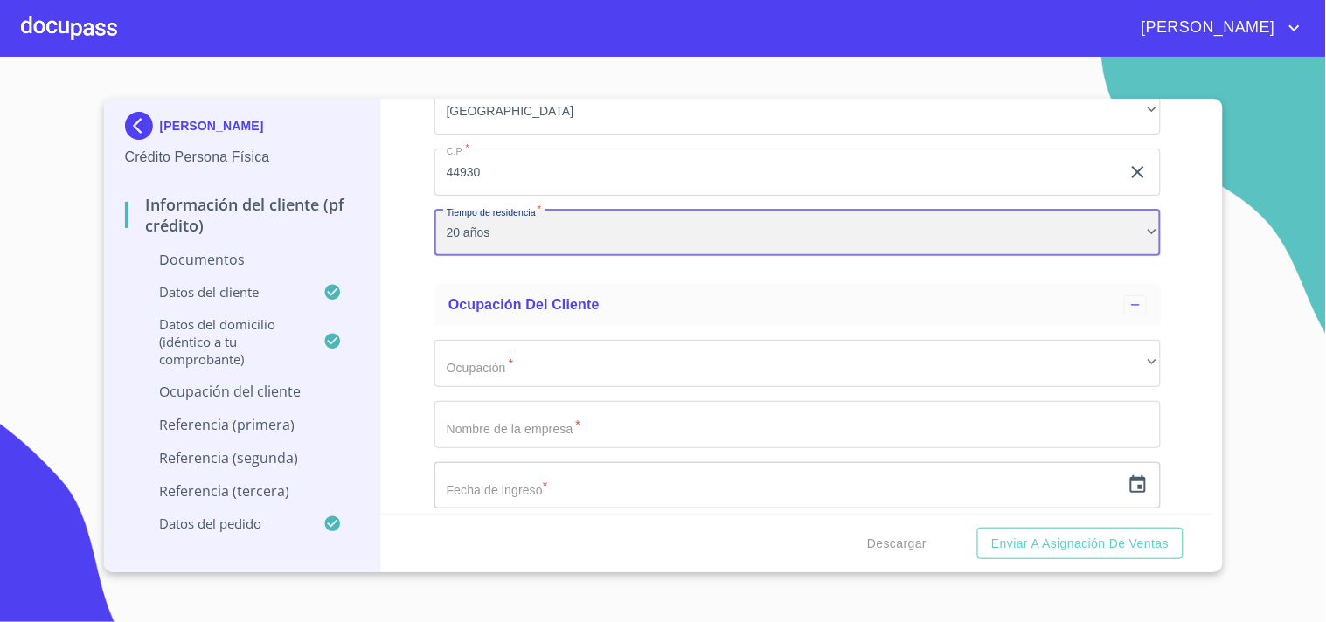
scroll to position [5264, 0]
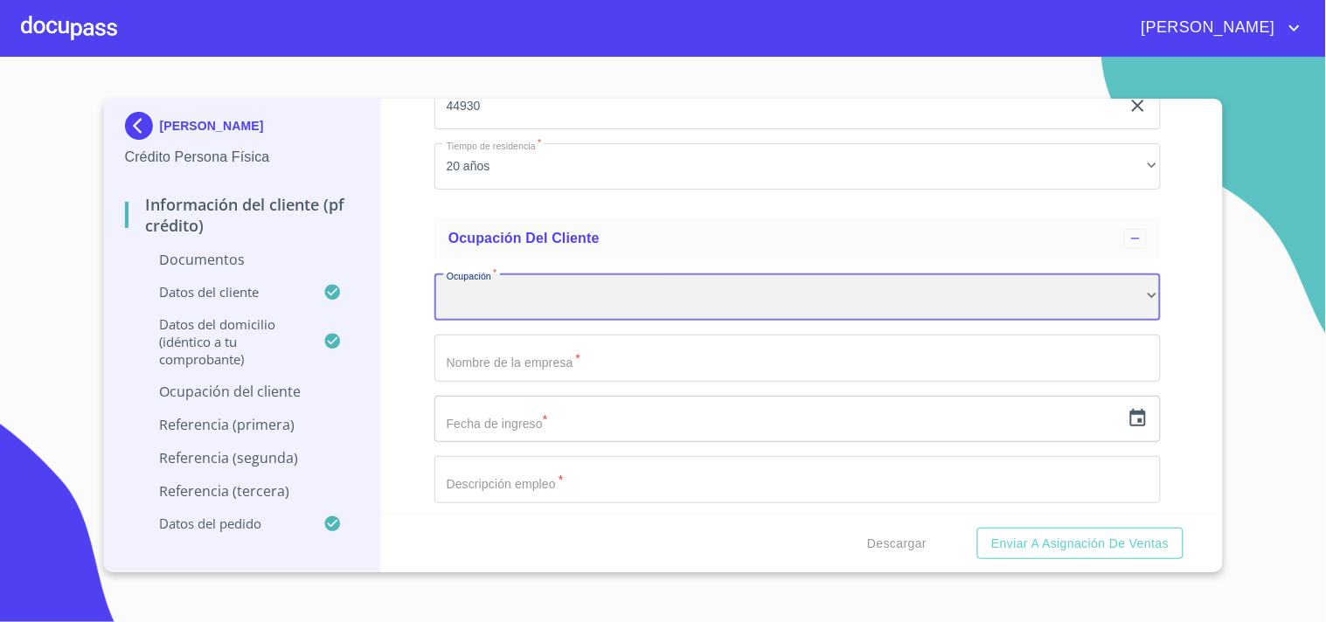
click at [516, 298] on div "​" at bounding box center [797, 297] width 726 height 47
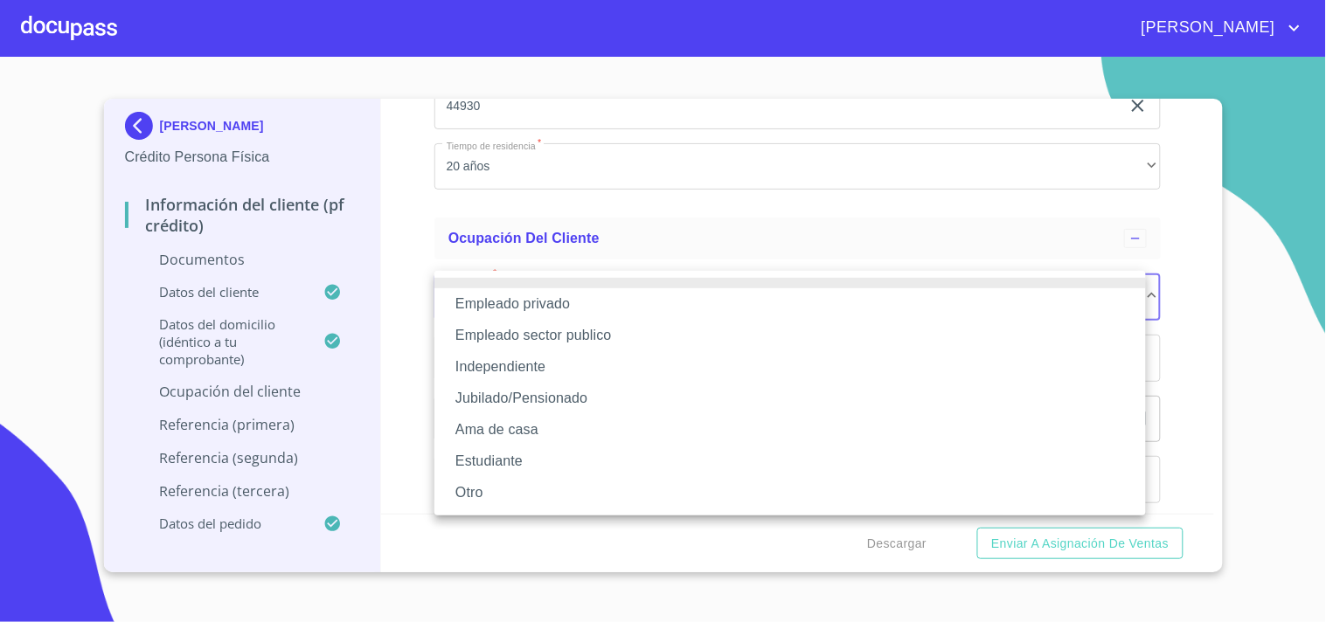
click at [502, 306] on li "Empleado privado" at bounding box center [790, 303] width 712 height 31
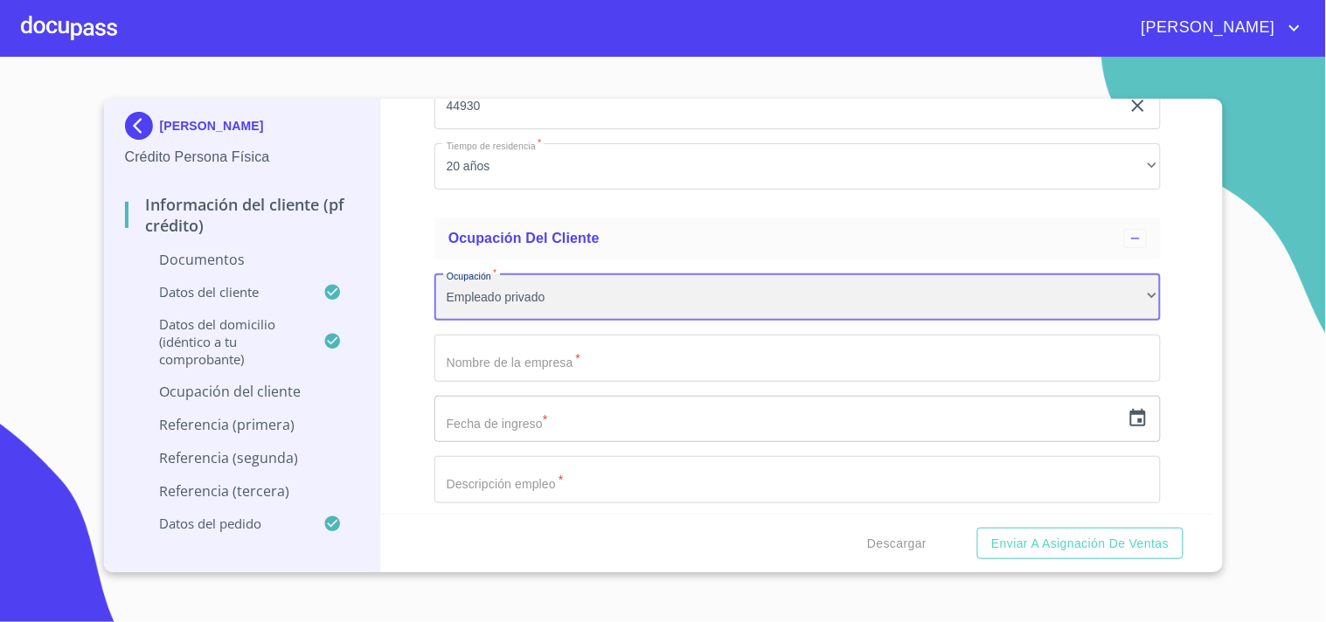
click at [504, 275] on div "Empleado privado" at bounding box center [797, 297] width 726 height 47
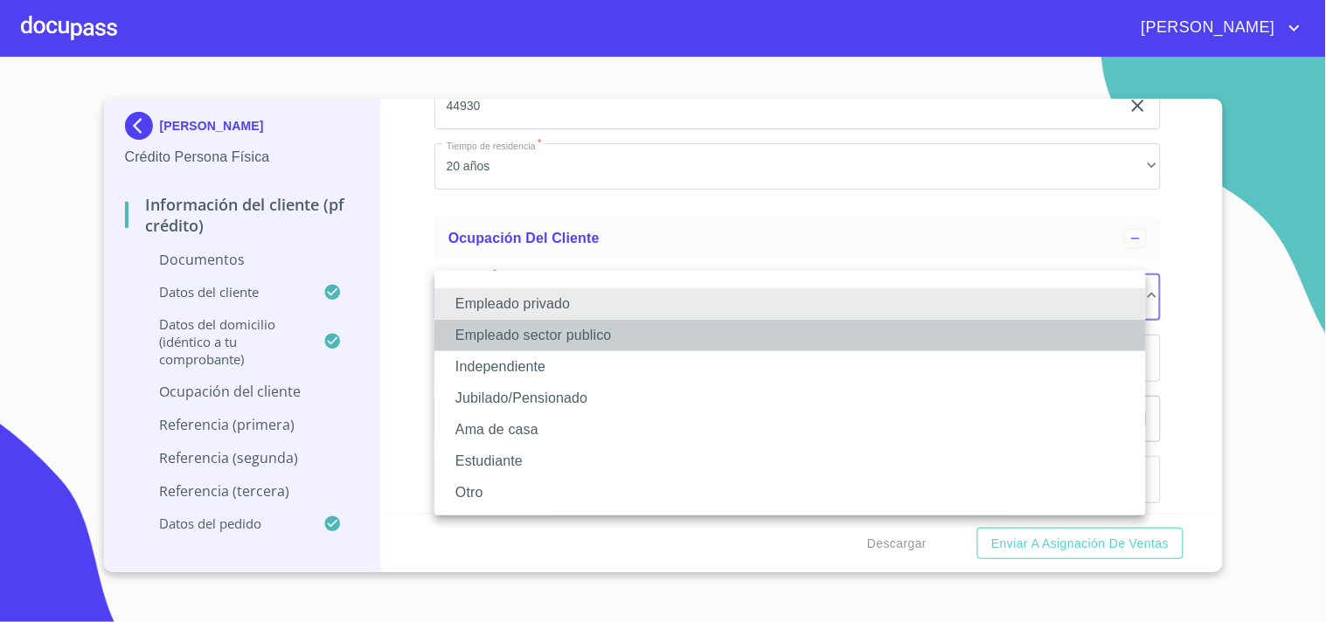
click at [594, 330] on li "Empleado sector publico" at bounding box center [790, 335] width 712 height 31
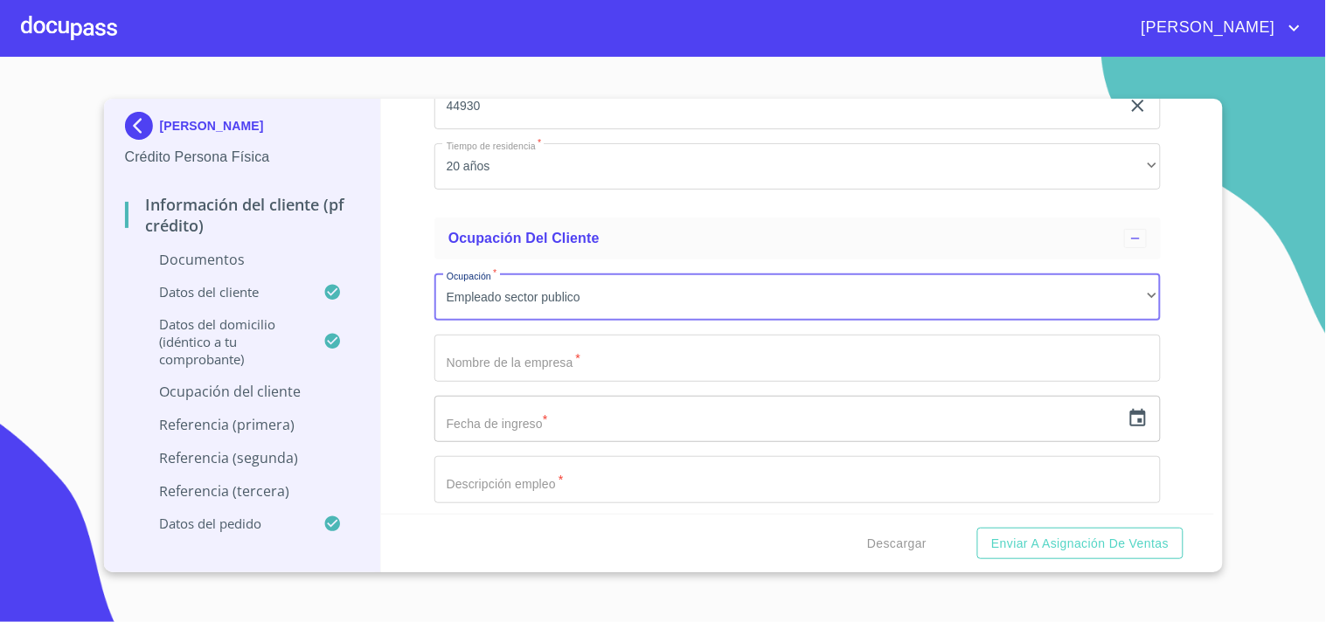
click at [503, 364] on input "Documento de identificación.   *" at bounding box center [797, 358] width 726 height 47
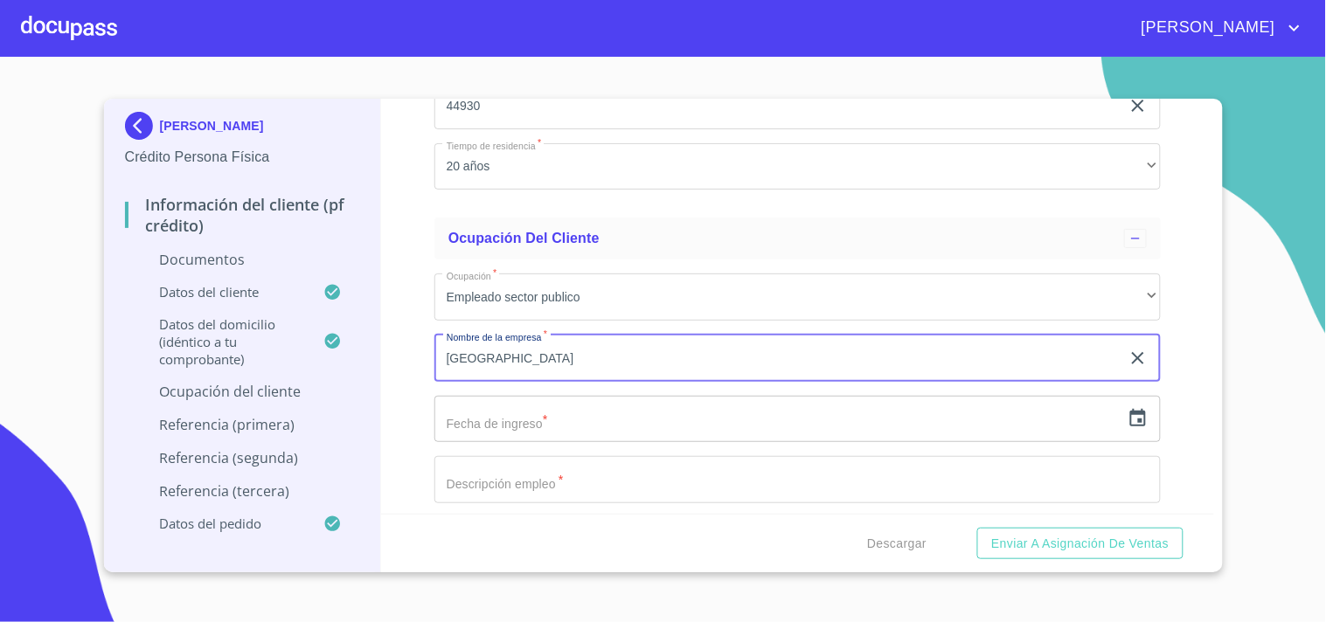
type input "[GEOGRAPHIC_DATA]"
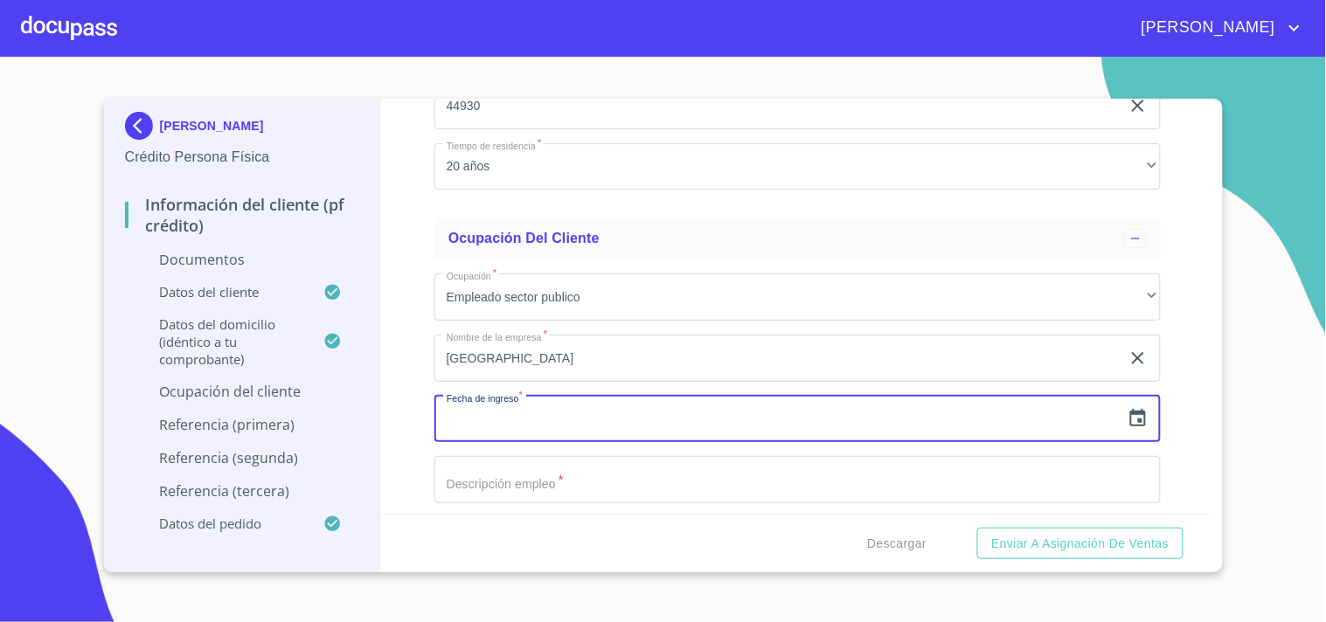
click at [1130, 413] on icon "button" at bounding box center [1138, 417] width 16 height 17
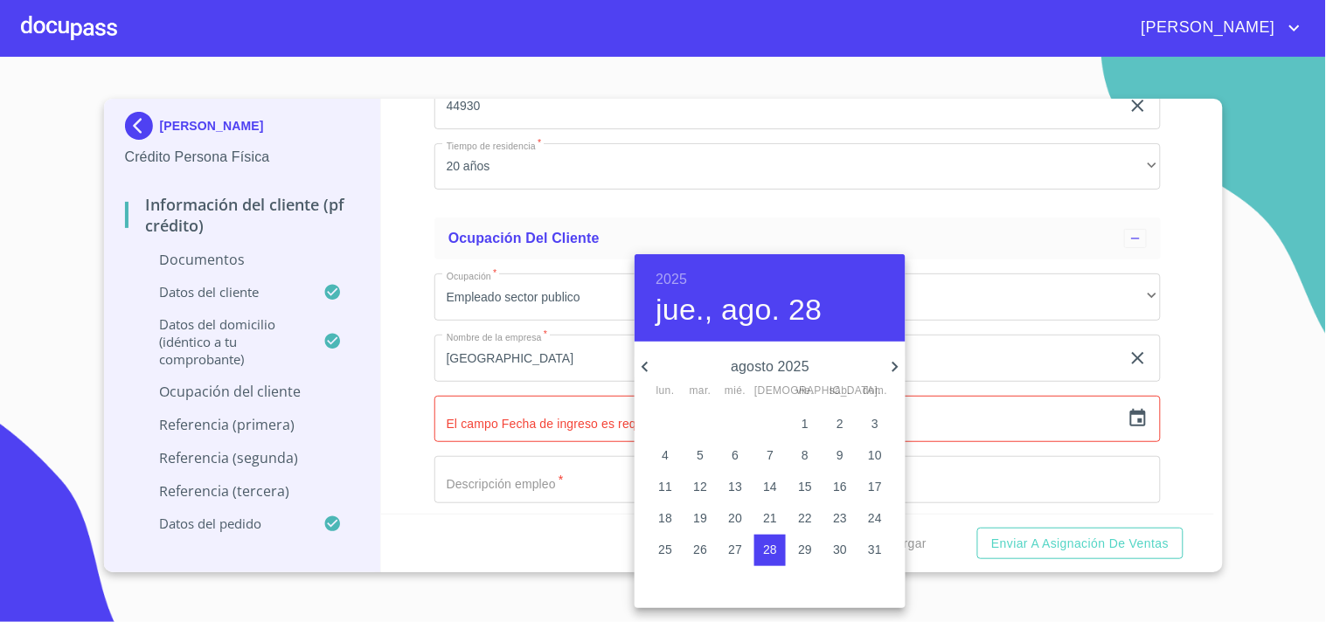
click at [680, 275] on h6 "2025" at bounding box center [671, 280] width 31 height 24
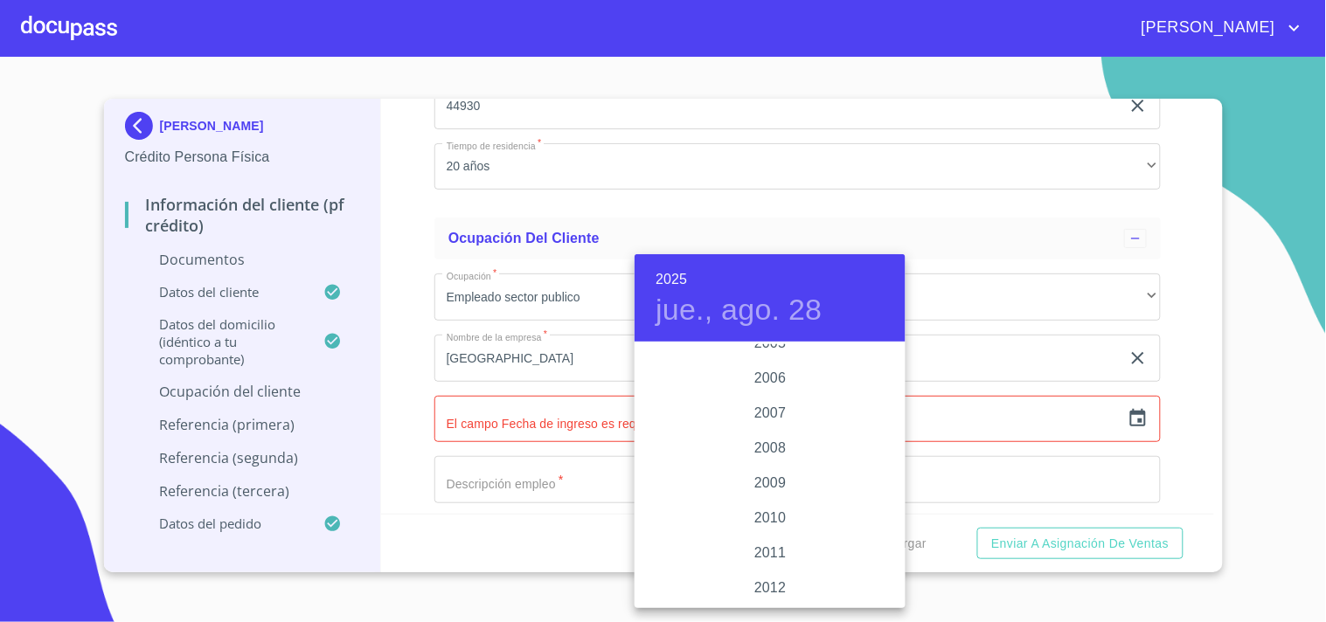
scroll to position [2809, 0]
click at [754, 372] on div "2006" at bounding box center [770, 385] width 271 height 35
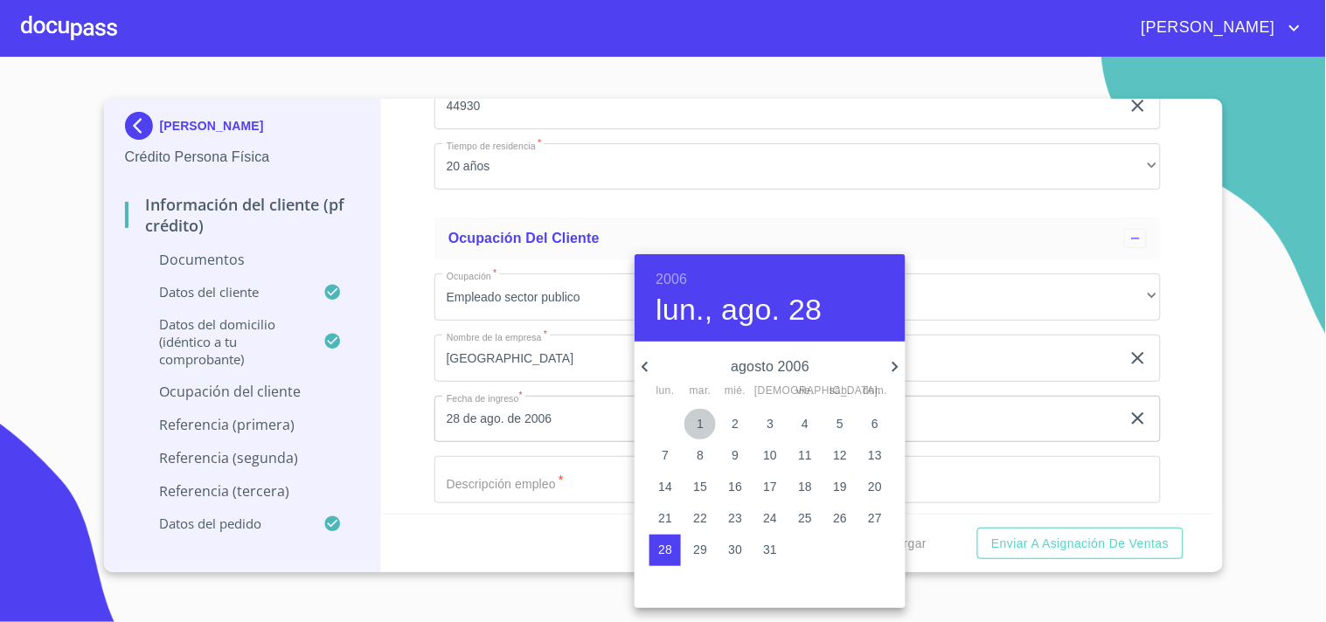
click at [695, 424] on span "1" at bounding box center [700, 423] width 31 height 17
type input "1 de ago. de 2006"
click at [494, 469] on div at bounding box center [663, 311] width 1326 height 622
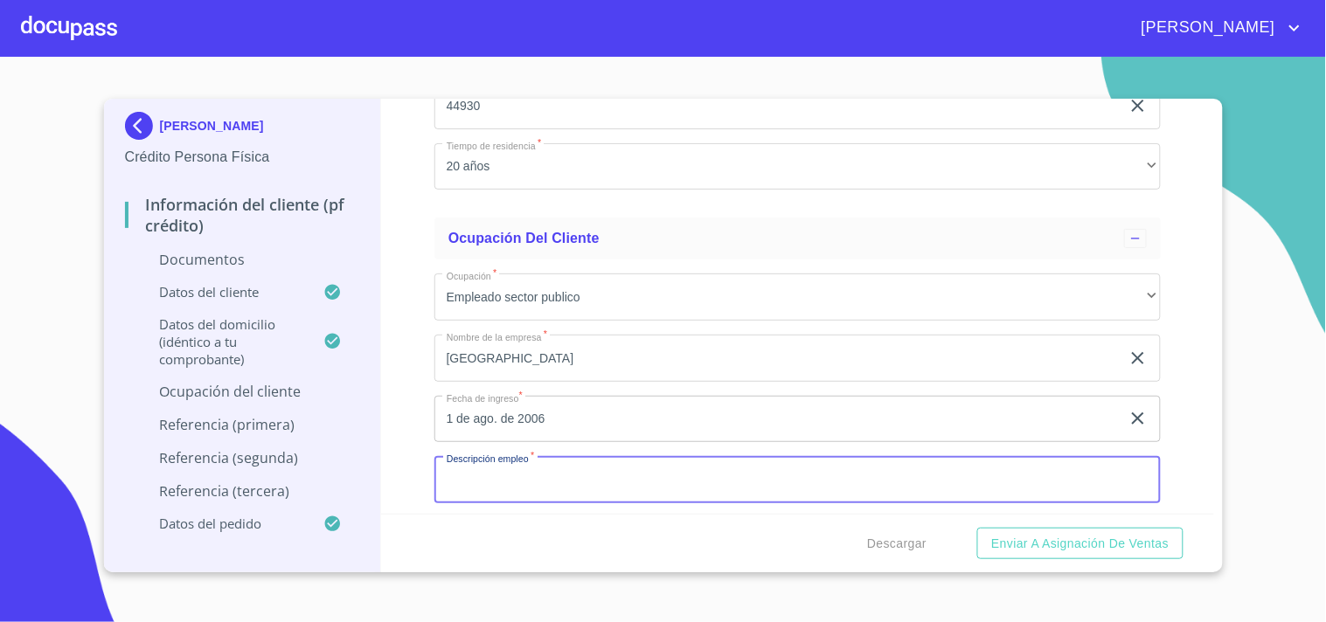
click at [500, 484] on input "Documento de identificación.   *" at bounding box center [797, 479] width 726 height 47
type input "DOCENTE"
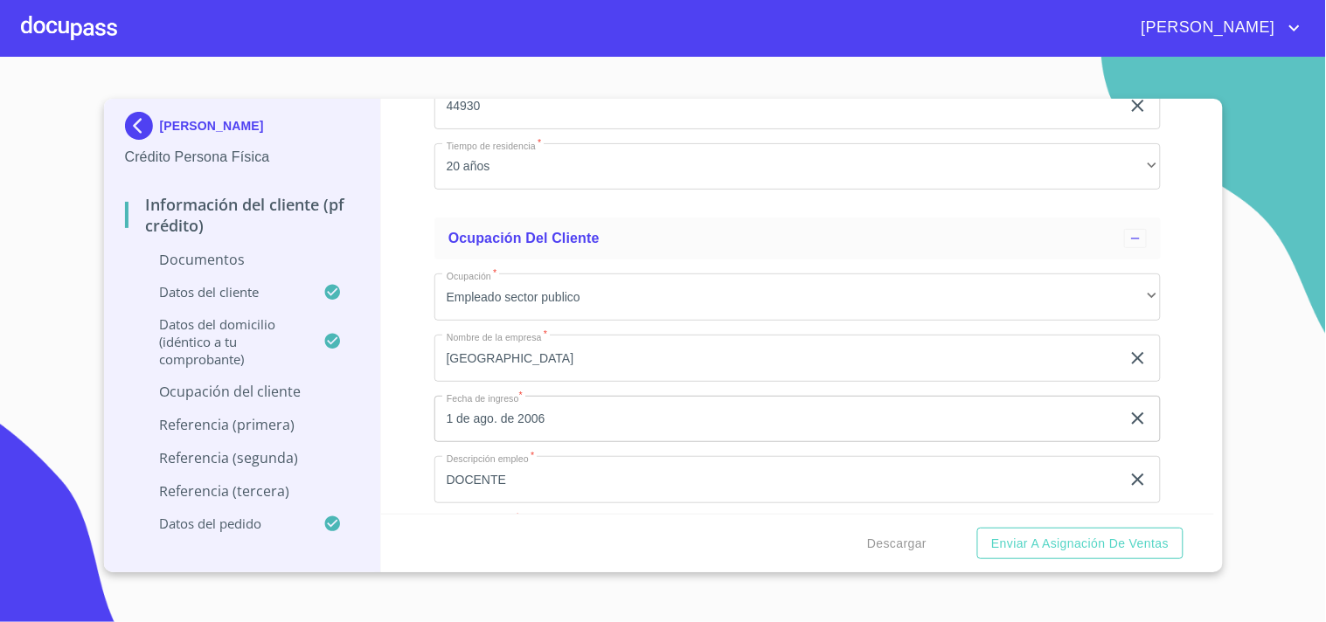
scroll to position [5308, 0]
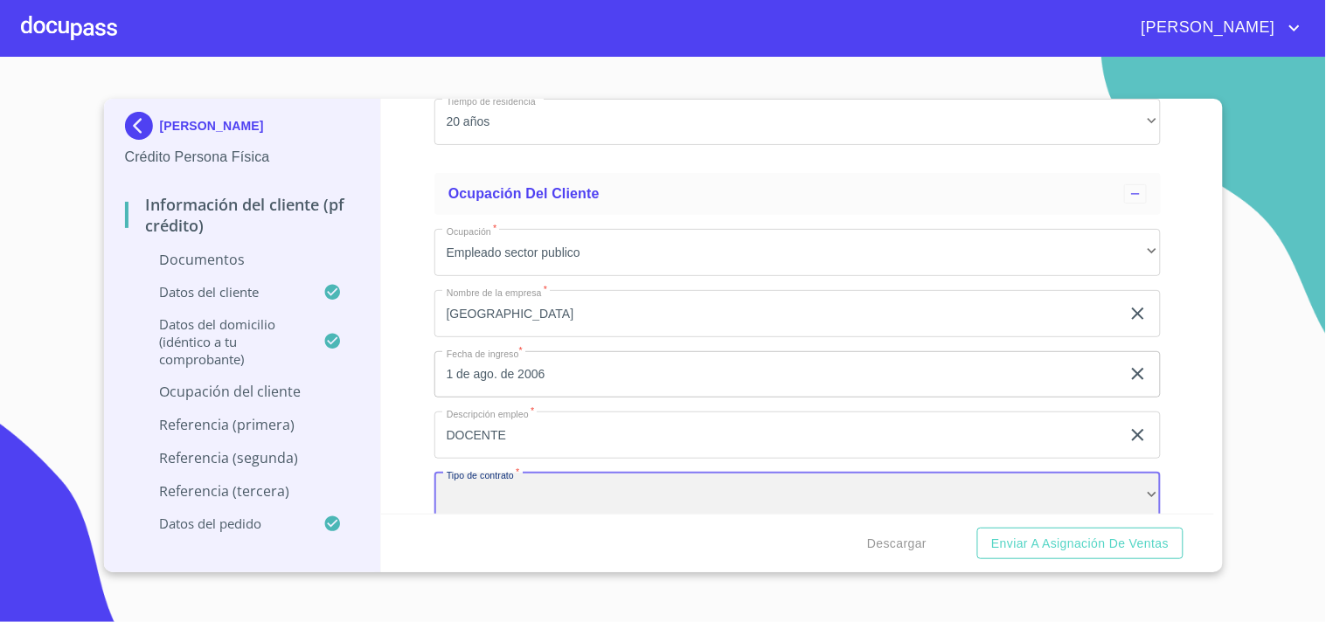
click at [513, 495] on div "​" at bounding box center [797, 496] width 726 height 47
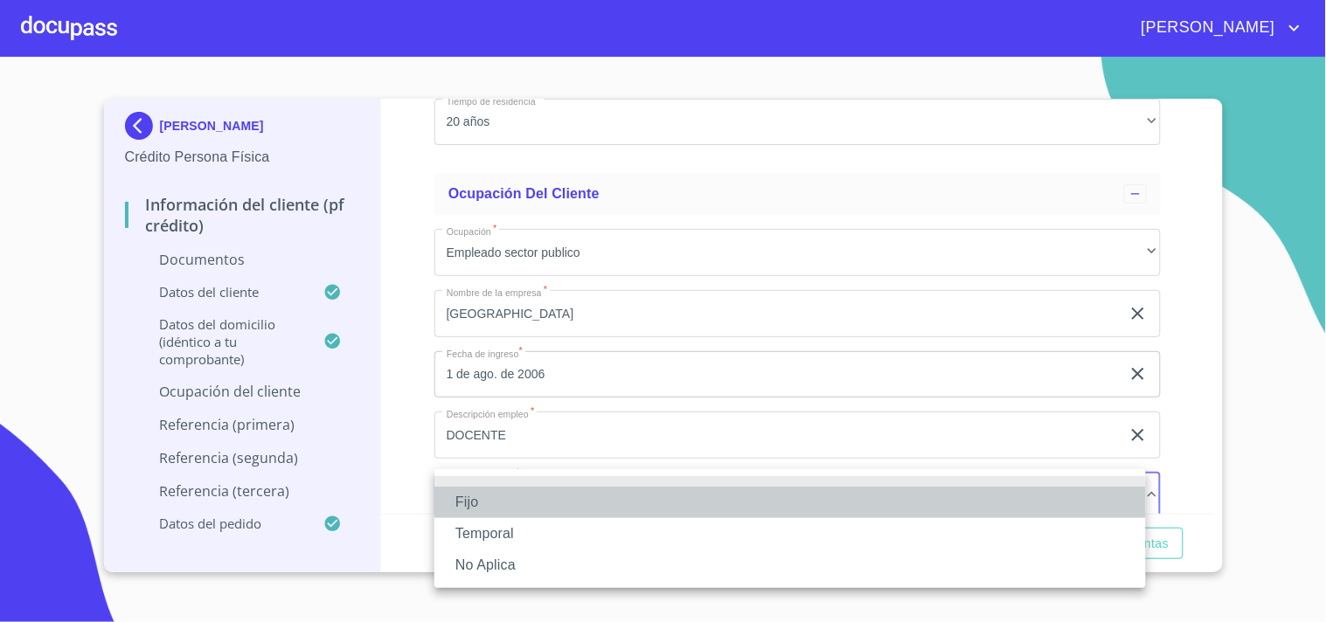
click at [467, 503] on li "Fijo" at bounding box center [790, 502] width 712 height 31
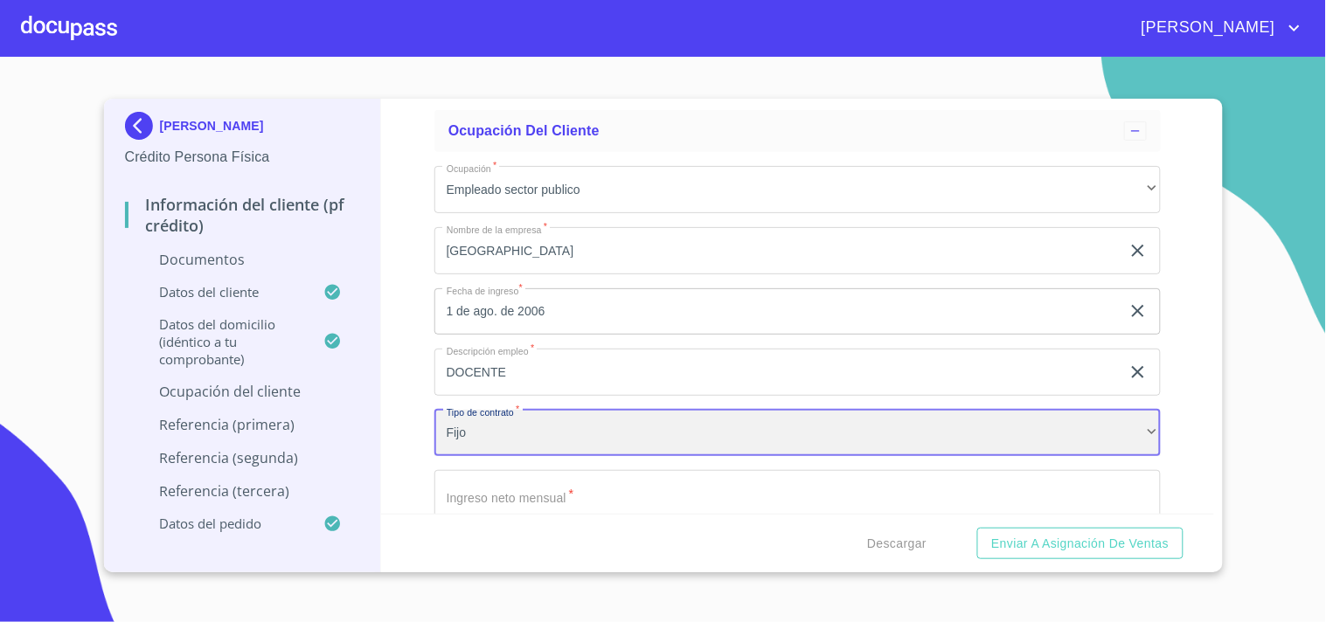
scroll to position [5405, 0]
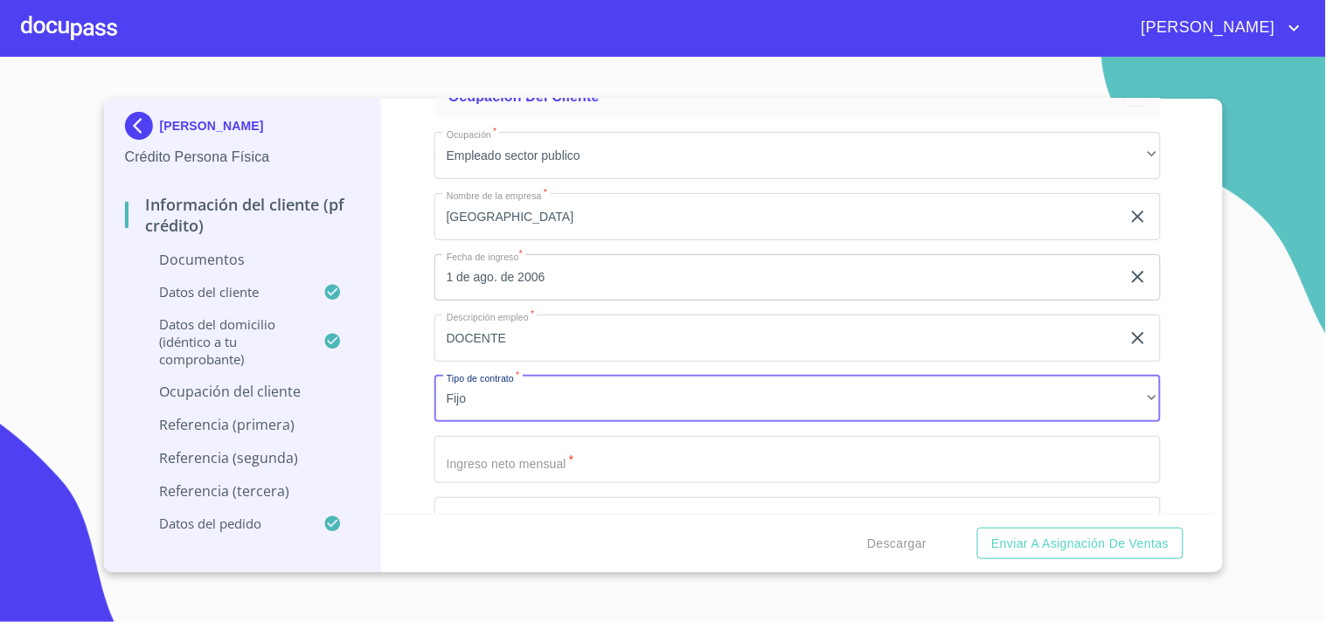
click at [512, 469] on input "Documento de identificación.   *" at bounding box center [797, 459] width 726 height 47
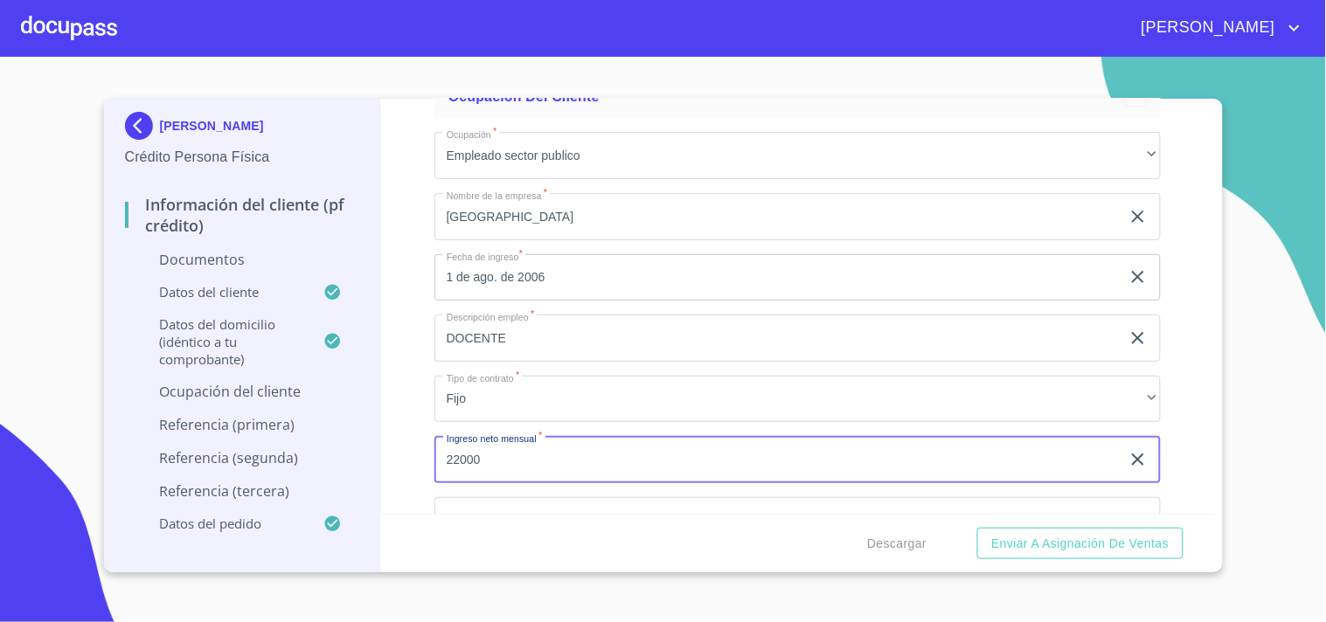
type input "22000"
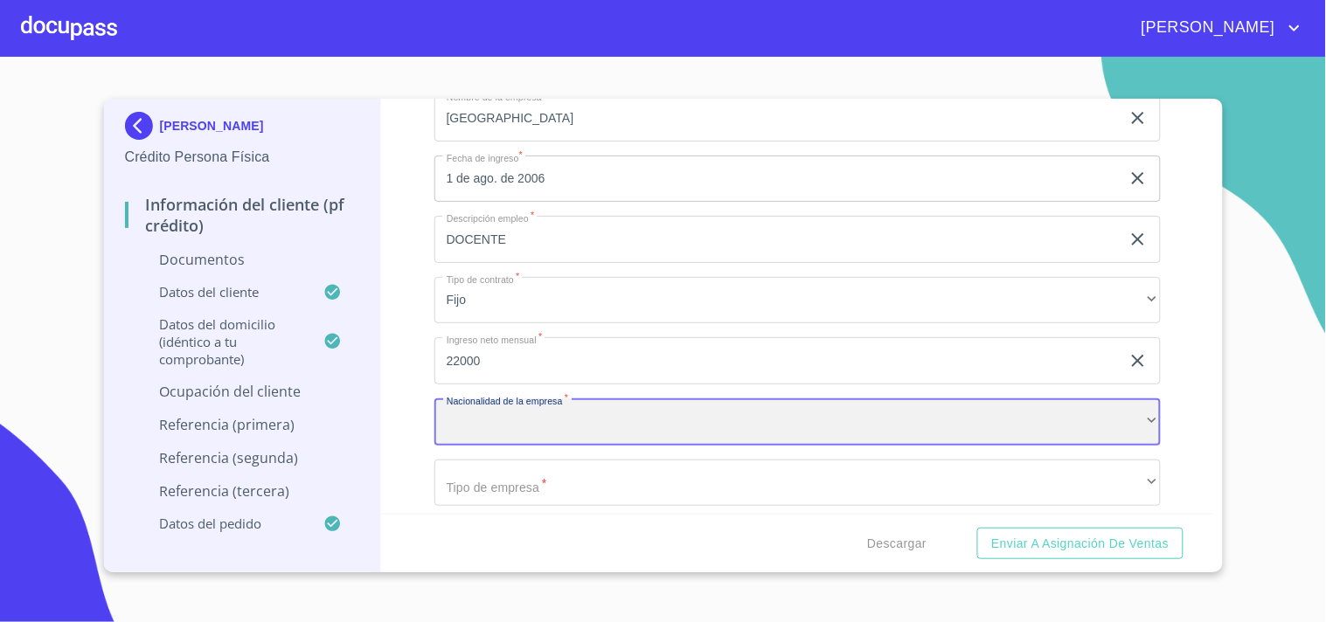
scroll to position [5625, 0]
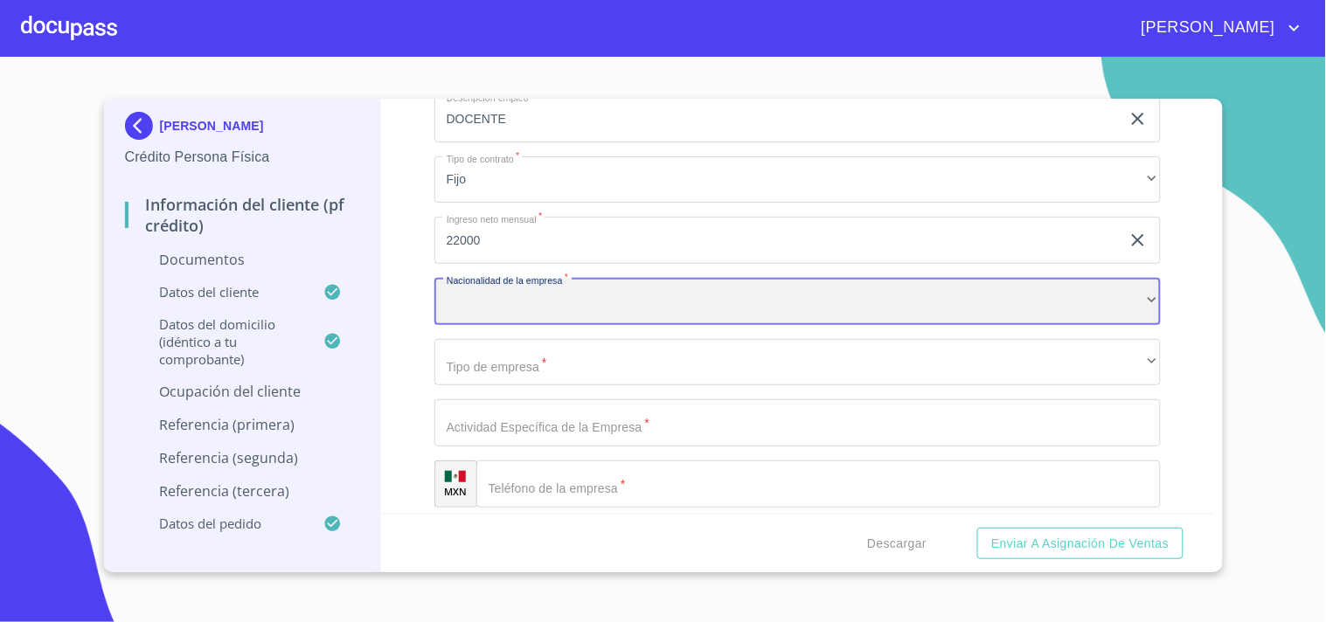
click at [508, 309] on div "​" at bounding box center [797, 301] width 726 height 47
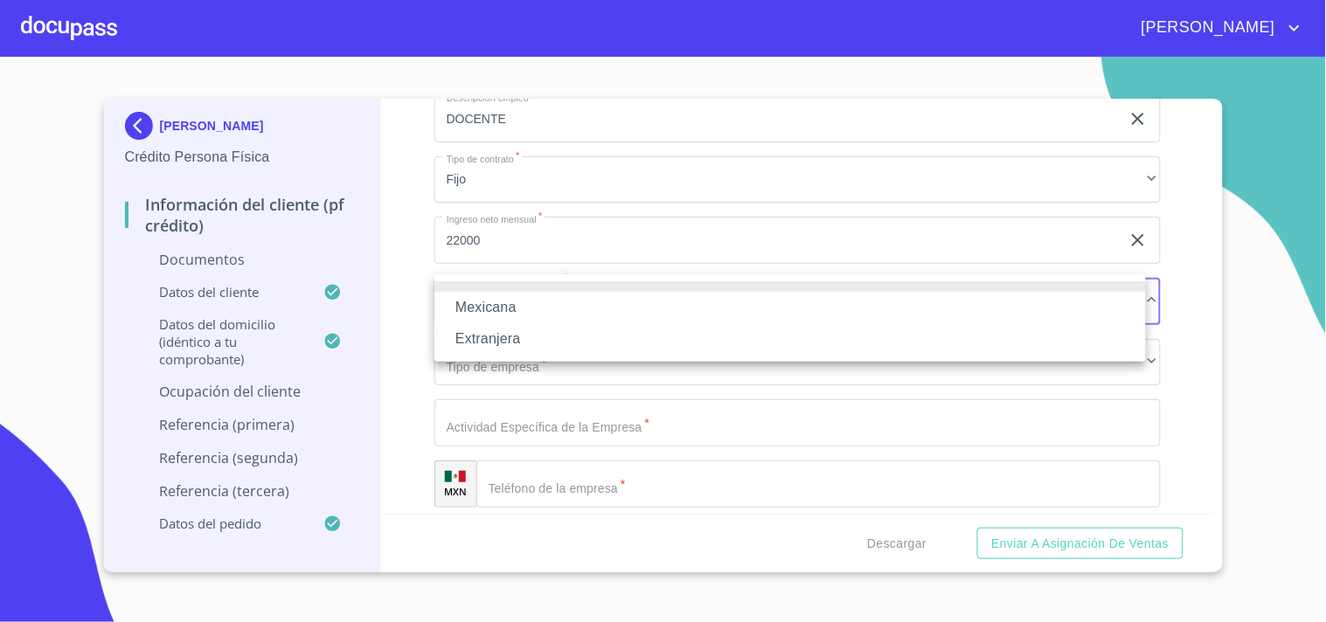
click at [539, 302] on li "Mexicana" at bounding box center [790, 307] width 712 height 31
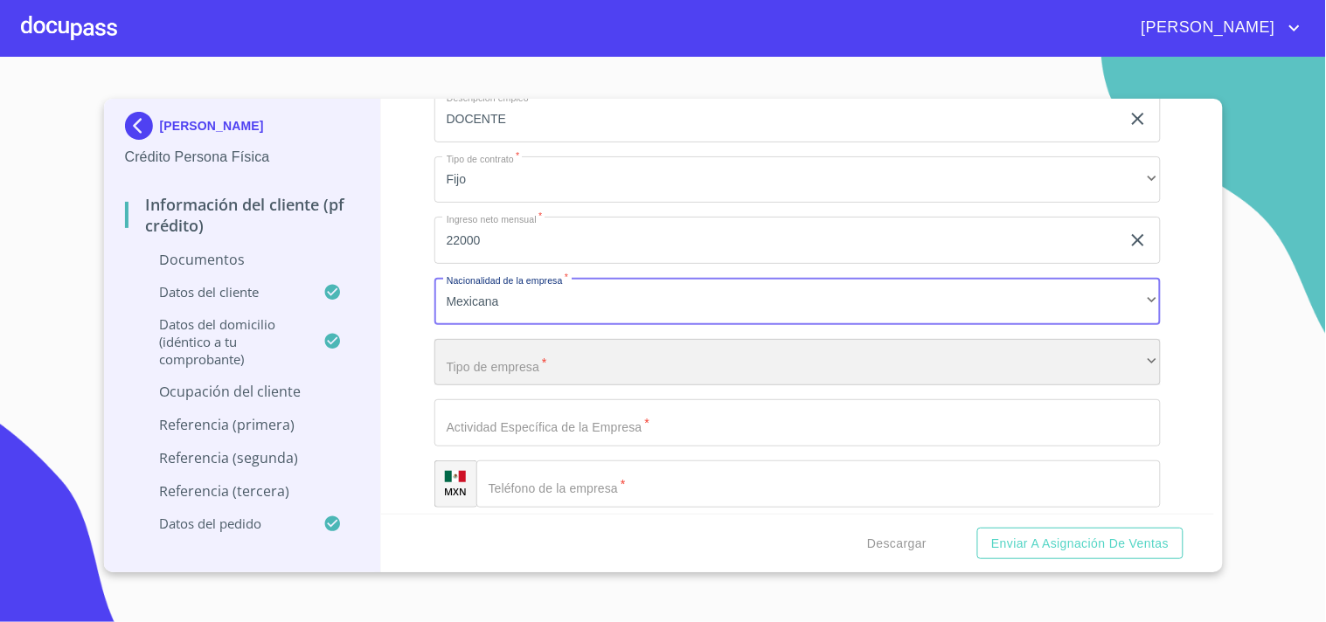
click at [511, 365] on div "​" at bounding box center [797, 362] width 726 height 47
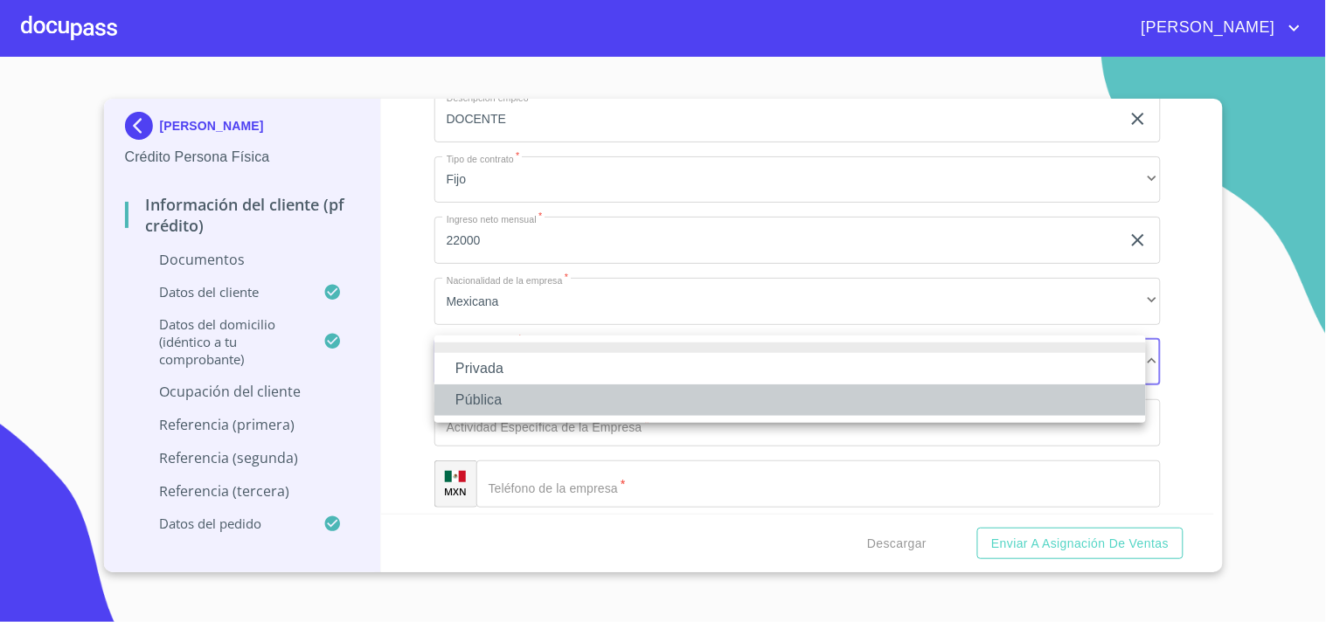
click at [490, 397] on li "Pública" at bounding box center [790, 400] width 712 height 31
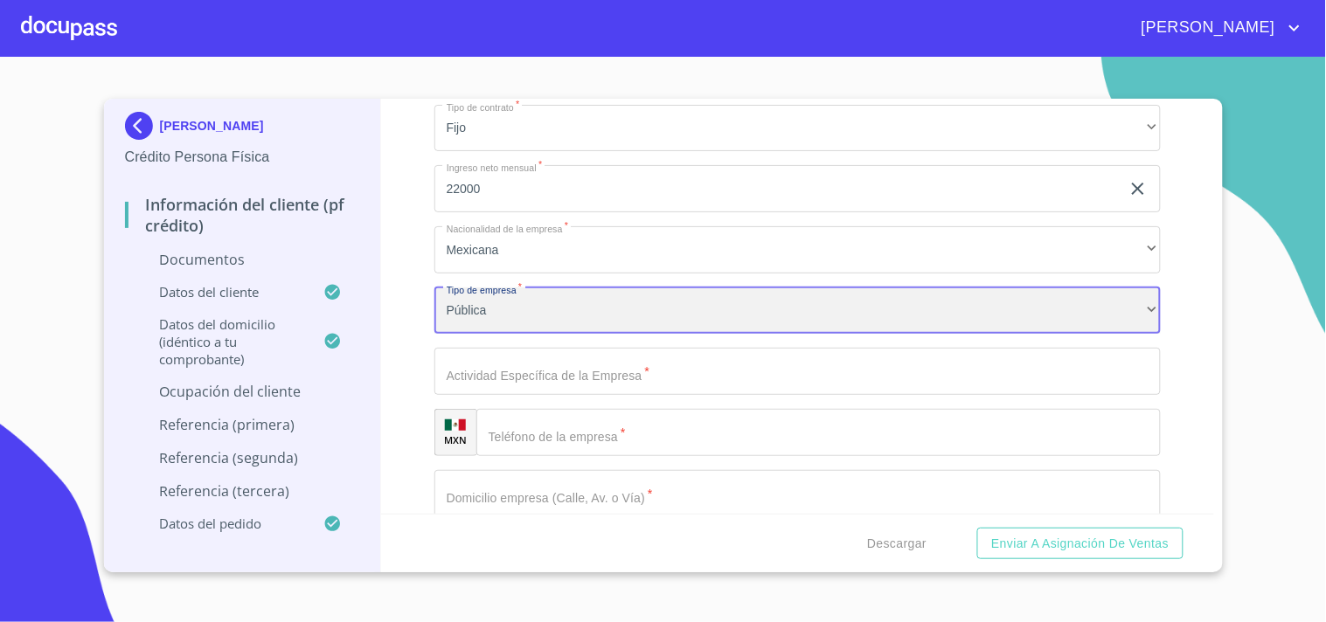
scroll to position [5722, 0]
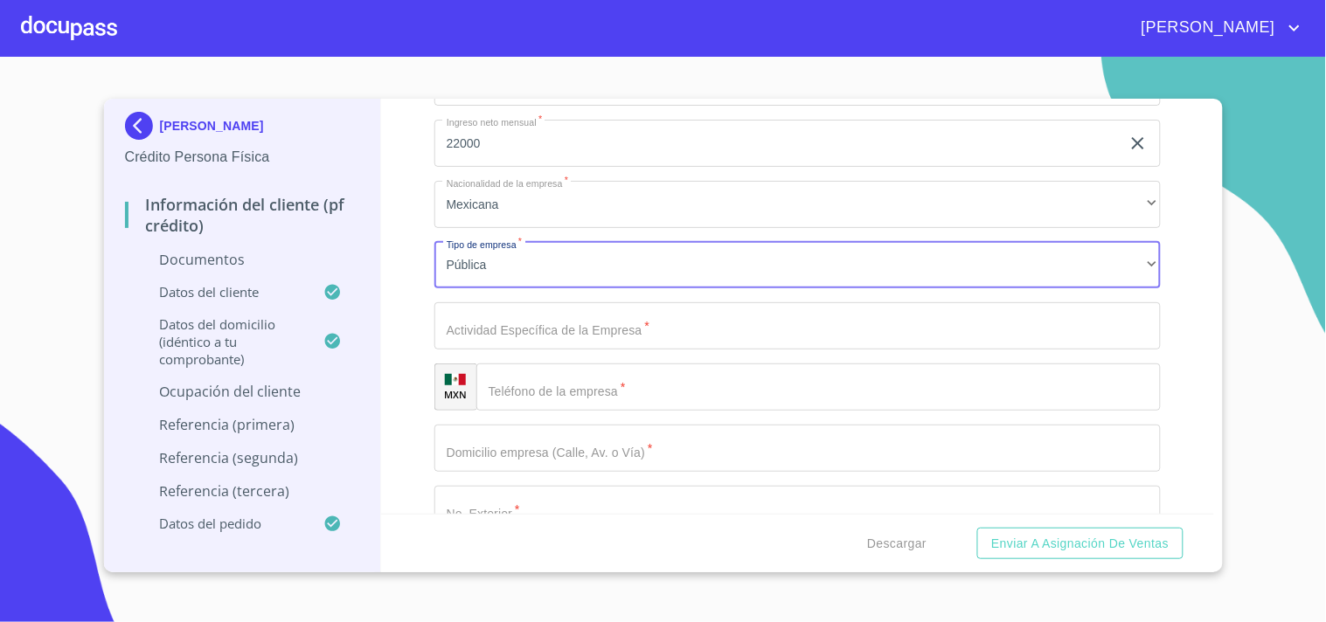
click at [549, 326] on input "Documento de identificación.   *" at bounding box center [797, 325] width 726 height 47
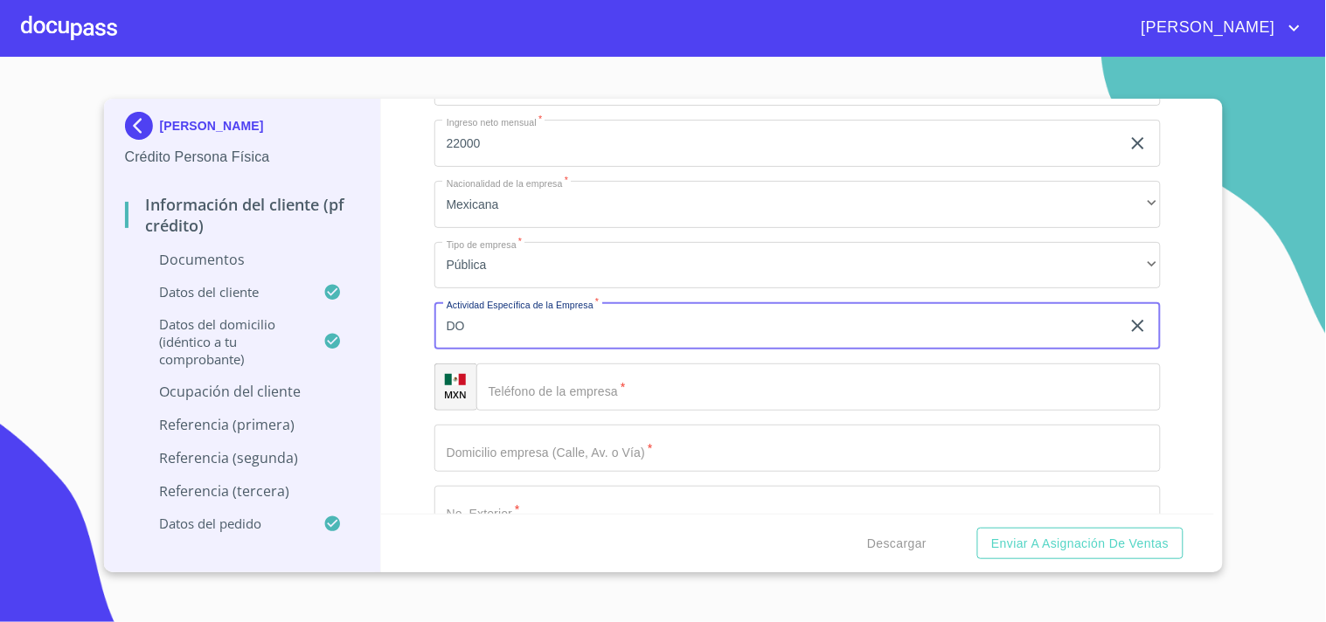
type input "D"
type input "DOCENTE"
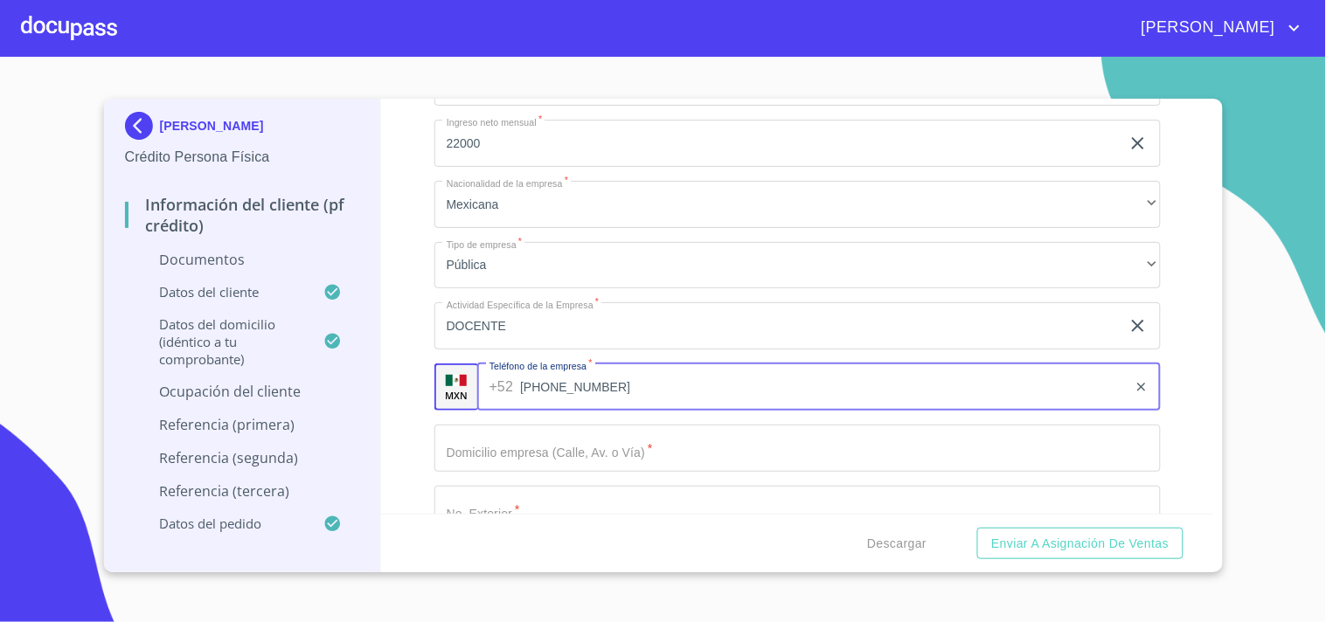
type input "[PHONE_NUMBER]"
click at [498, 466] on div "Ocupación   * Empleado sector publico ​ Nombre de la empresa   * [GEOGRAPHIC_DA…" at bounding box center [797, 448] width 726 height 1293
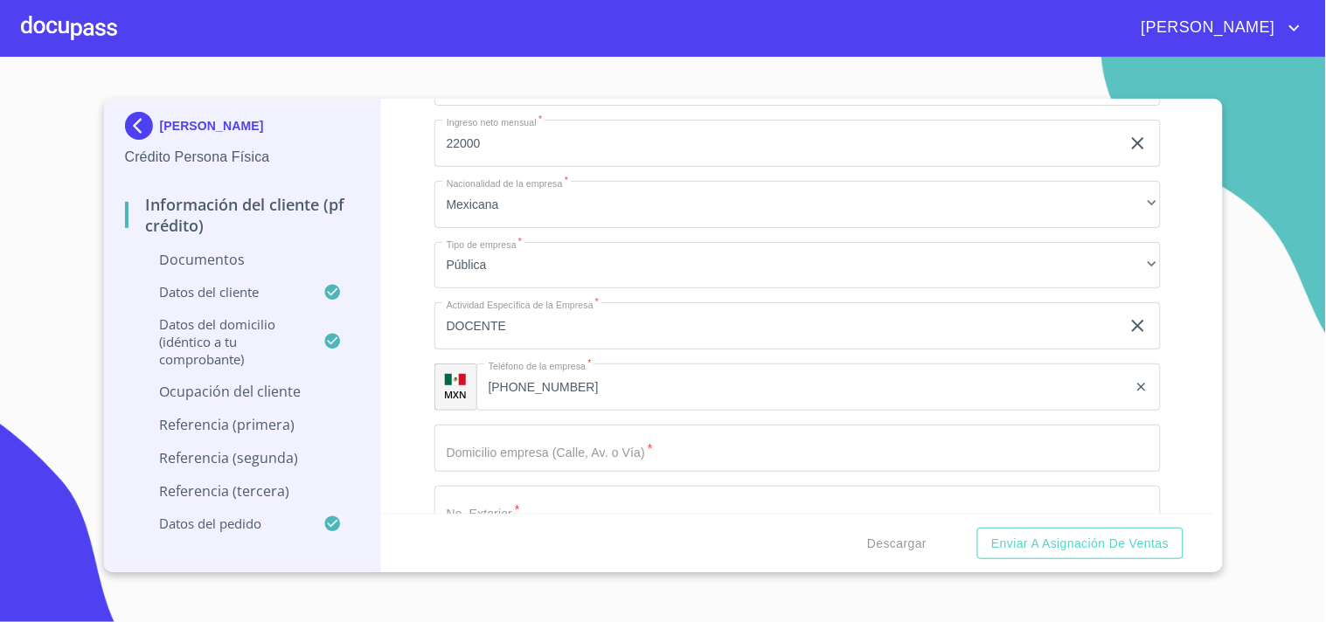
click at [491, 457] on input "Documento de identificación.   *" at bounding box center [797, 448] width 726 height 47
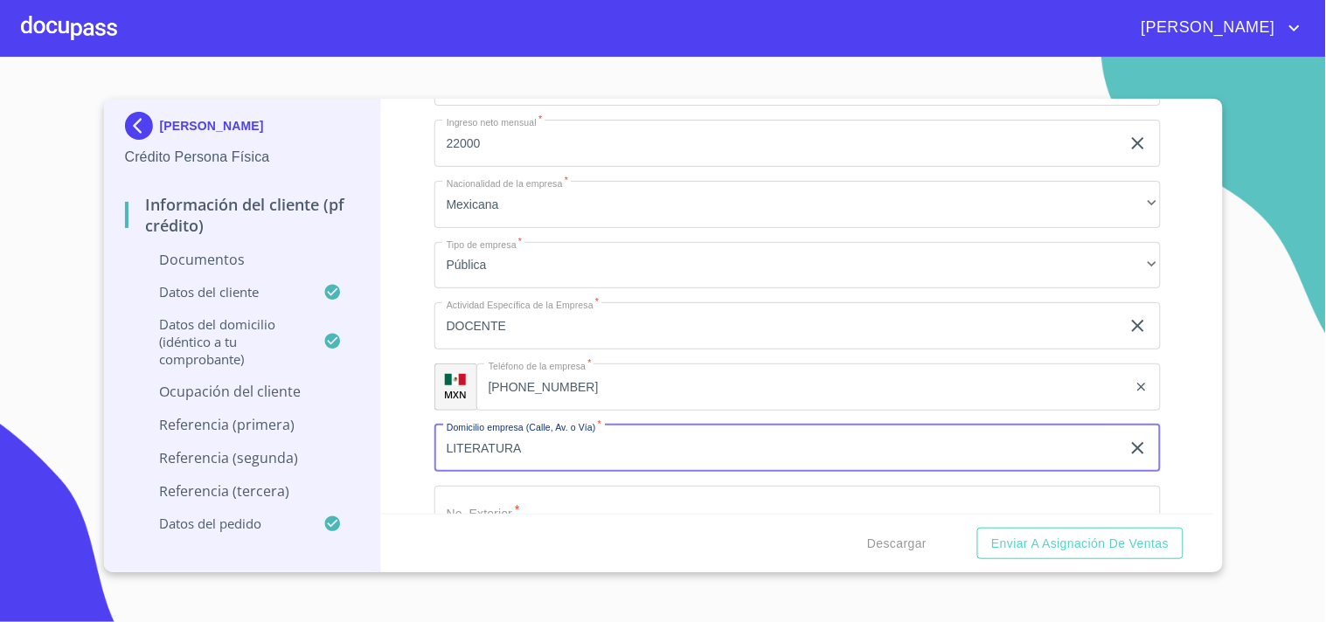
type input "LITERATURA"
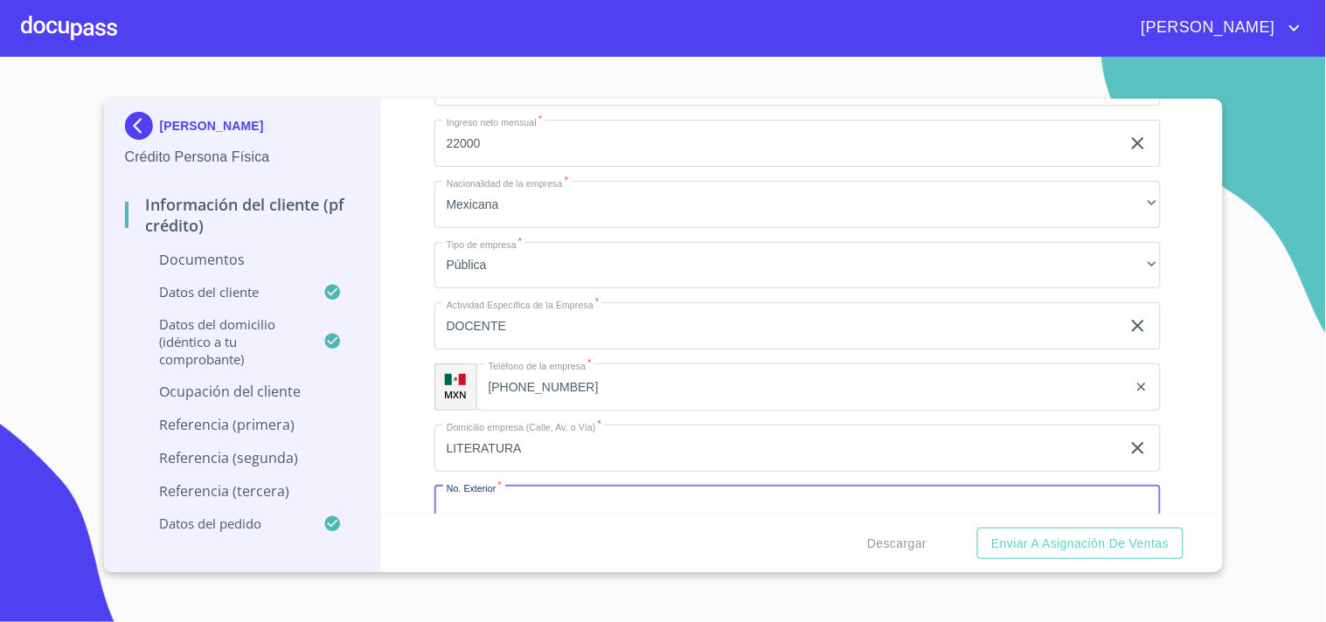
scroll to position [5735, 0]
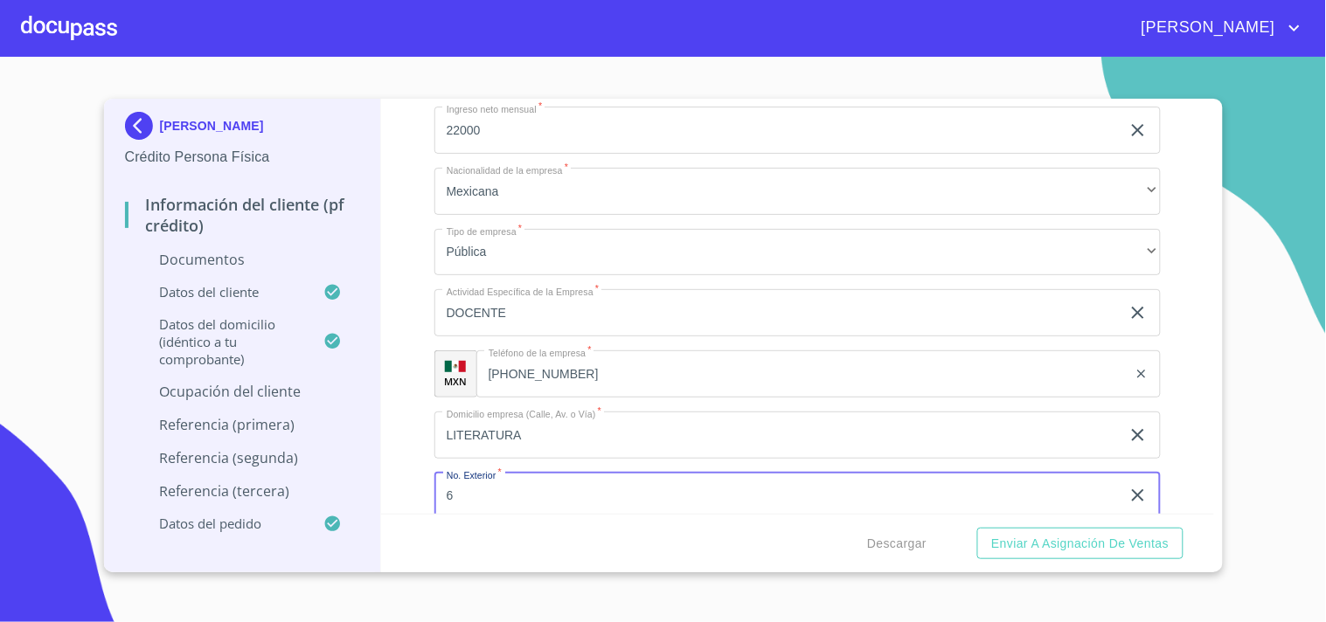
type input "6"
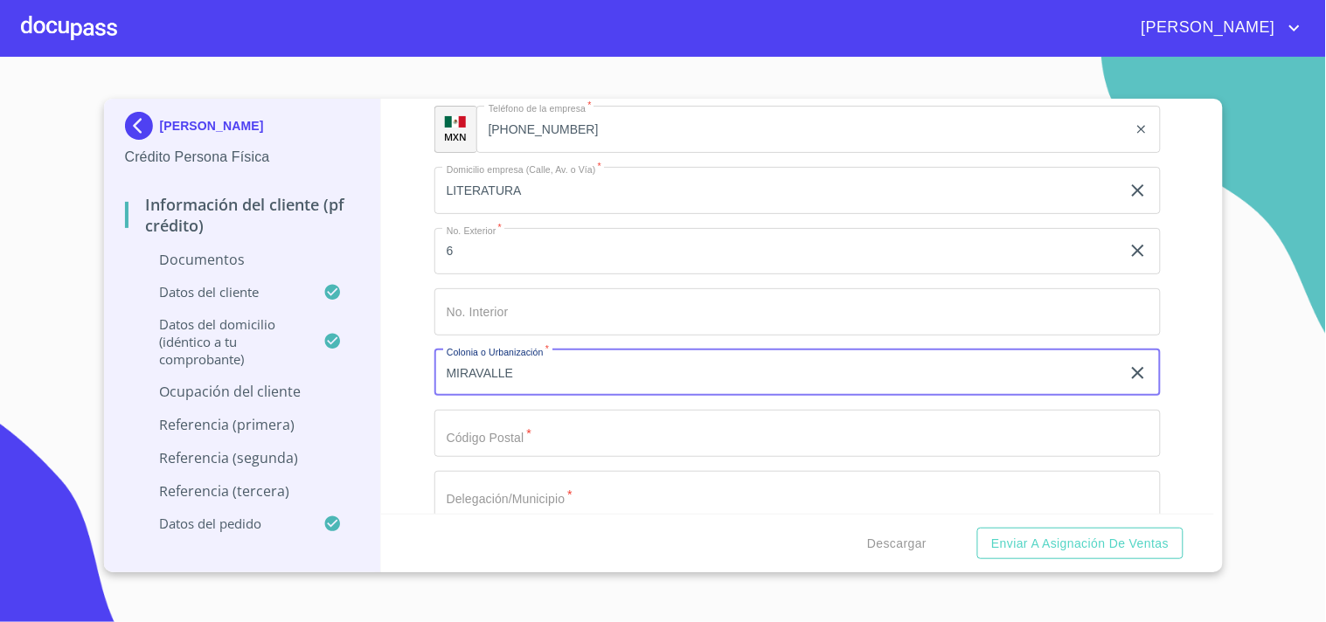
type input "MIRAVALLE"
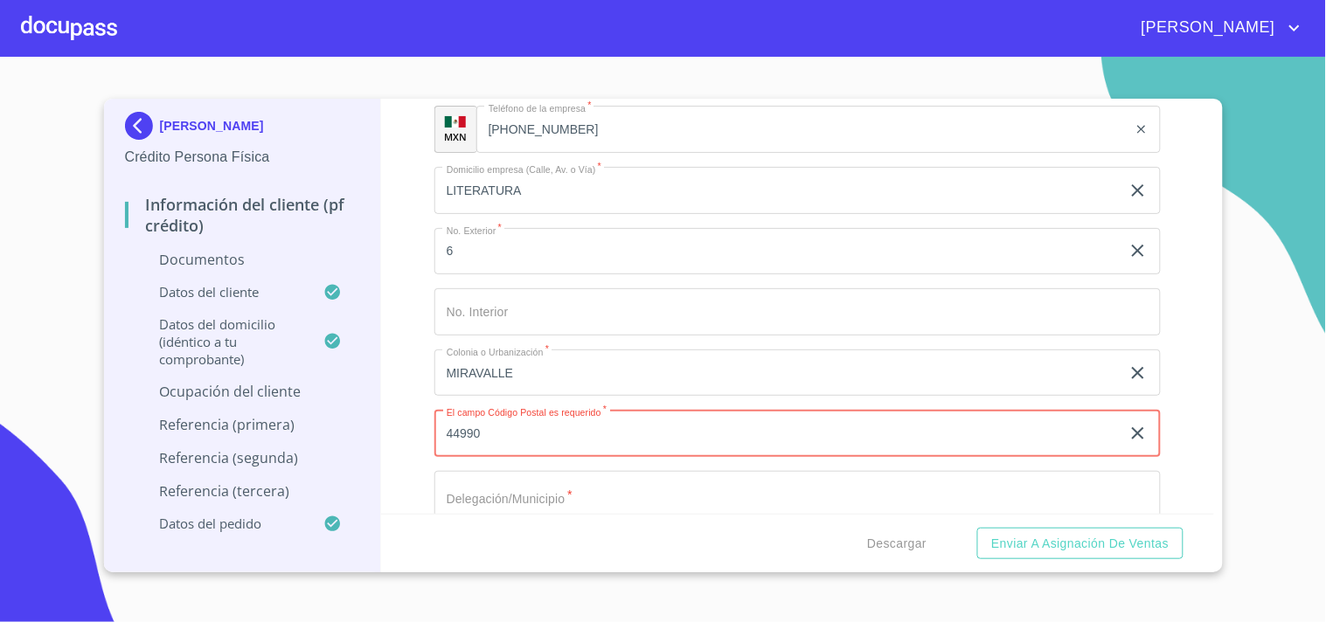
type input "44990"
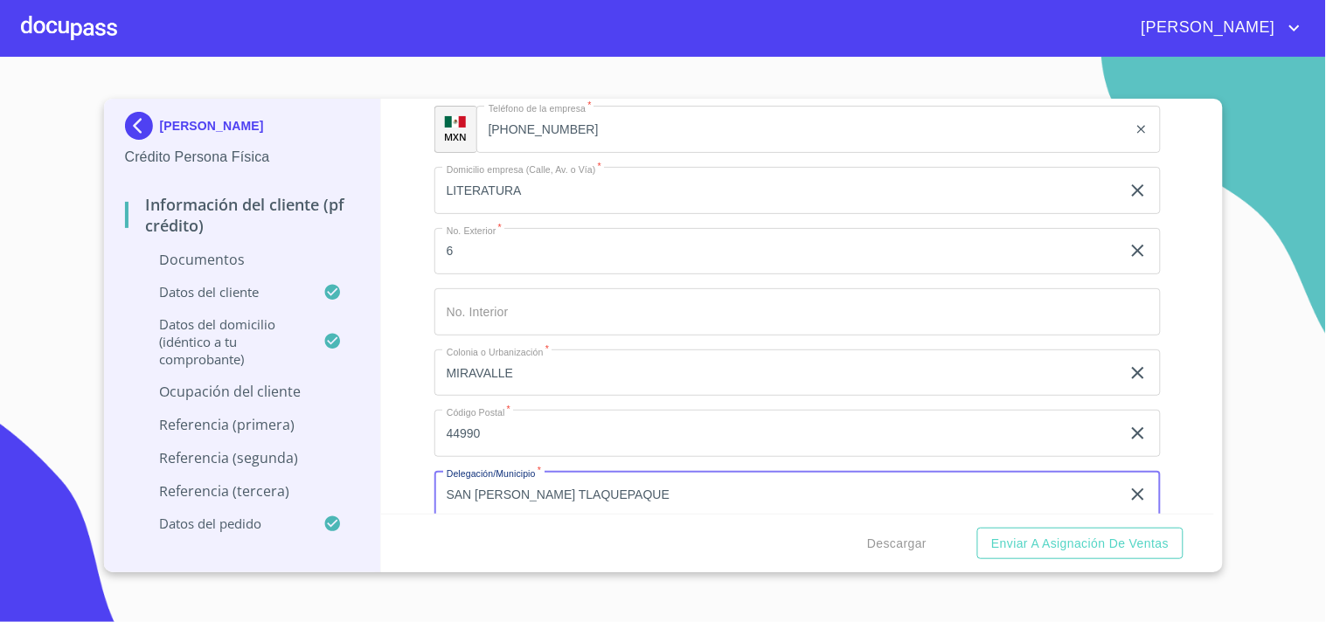
type input "SAN [PERSON_NAME] TLAQUEPAQUE"
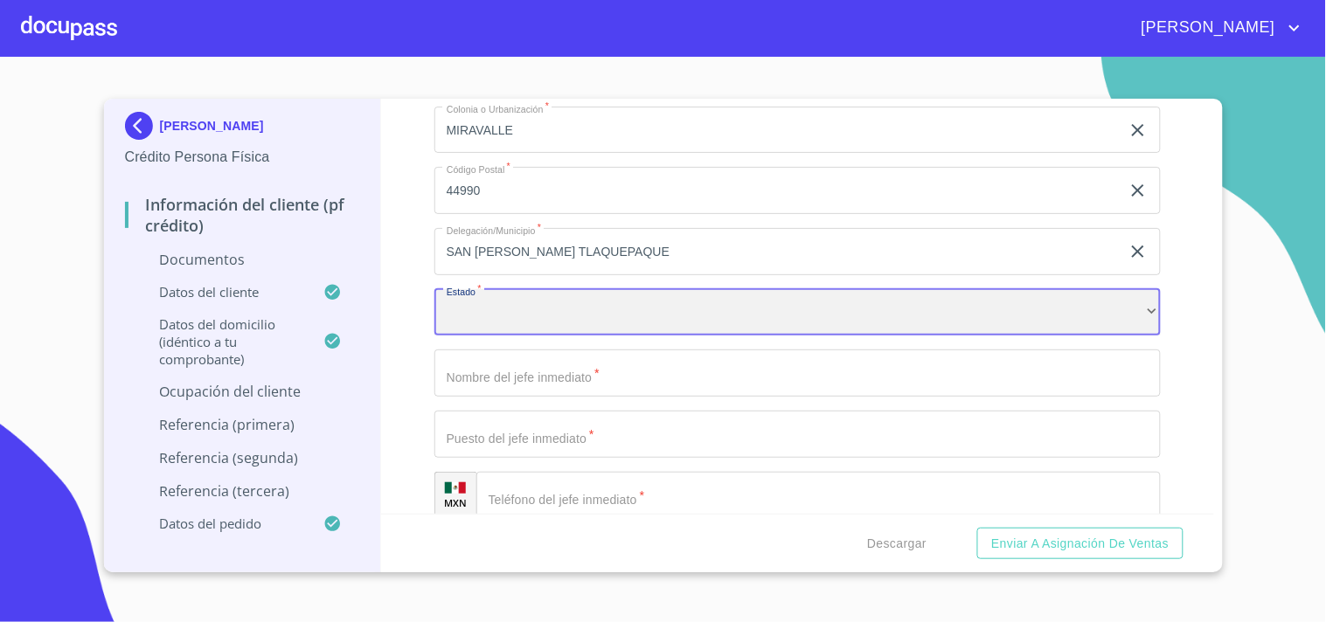
click at [509, 326] on div "​" at bounding box center [797, 312] width 726 height 47
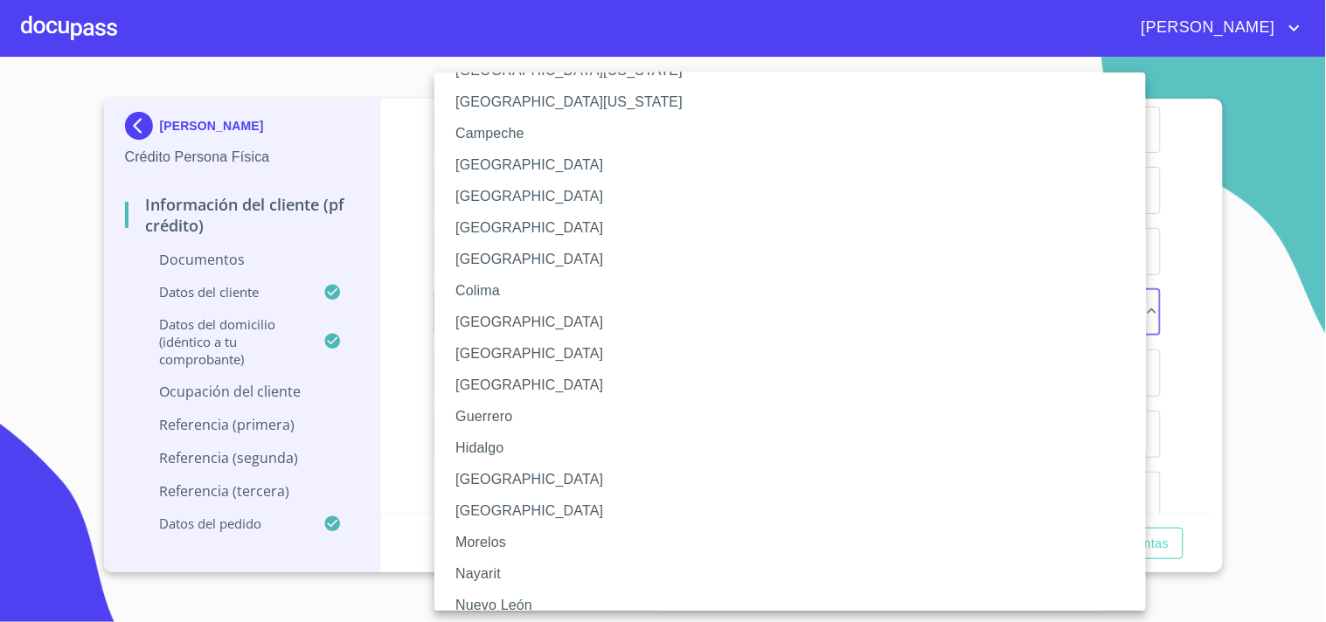
scroll to position [97, 0]
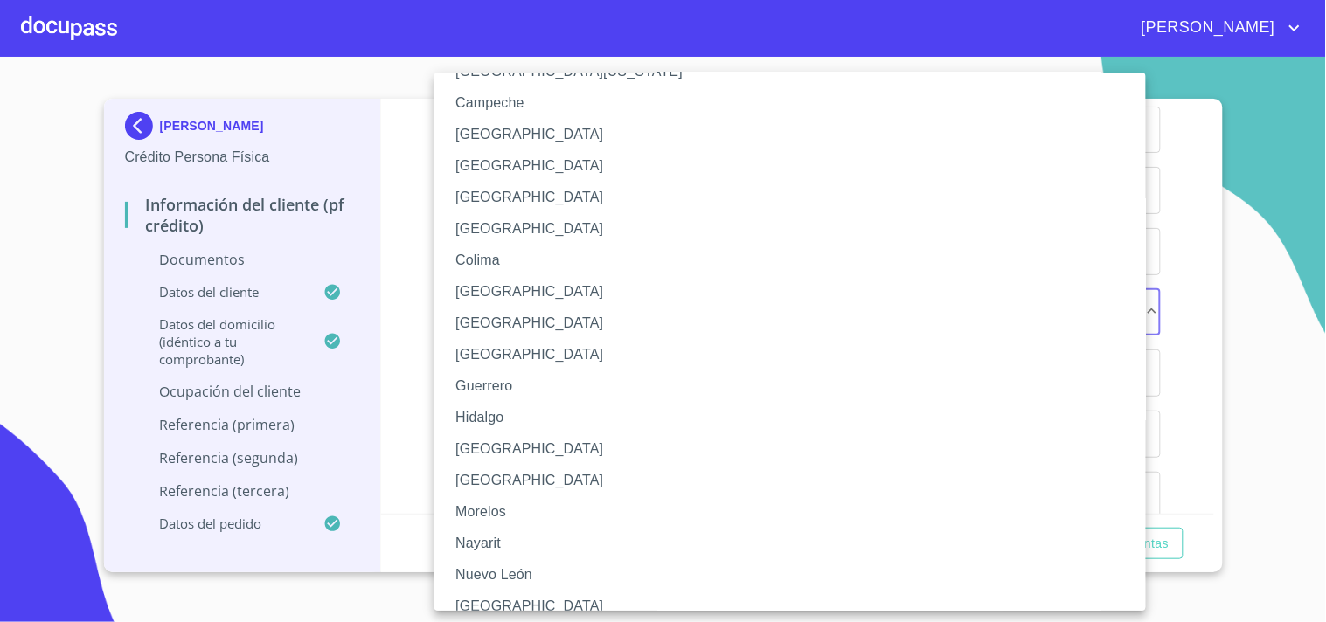
click at [488, 455] on li "[GEOGRAPHIC_DATA]" at bounding box center [797, 449] width 726 height 31
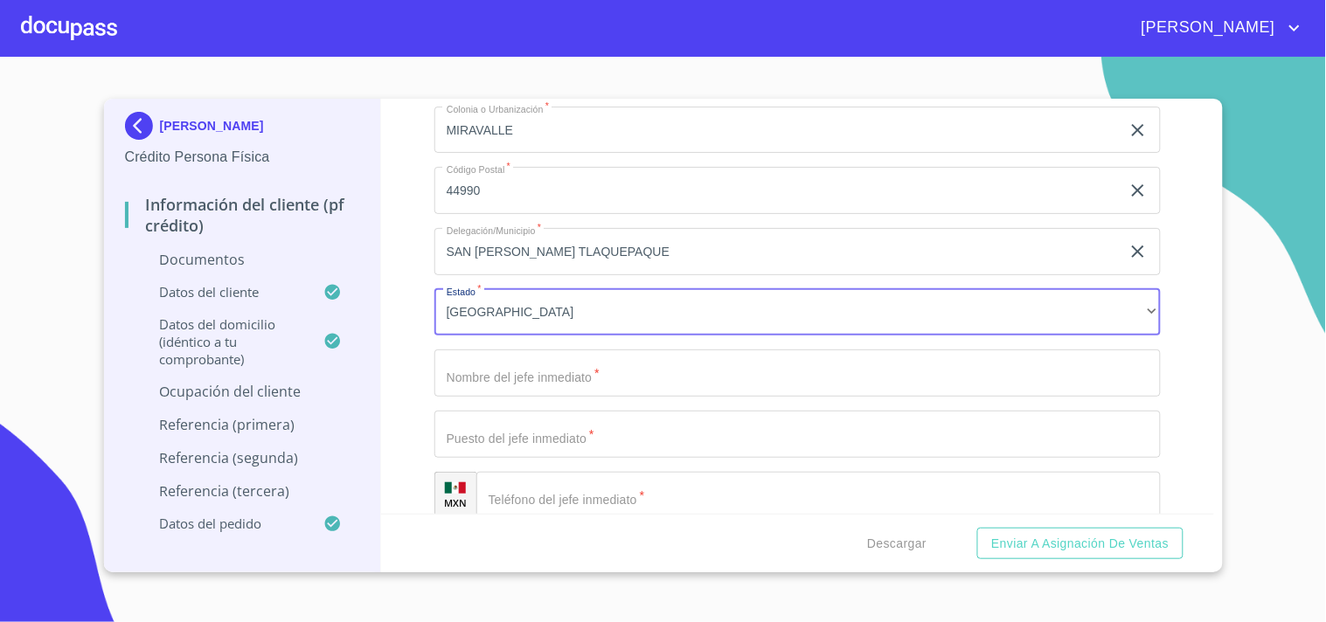
click at [519, 379] on input "Documento de identificación.   *" at bounding box center [797, 373] width 726 height 47
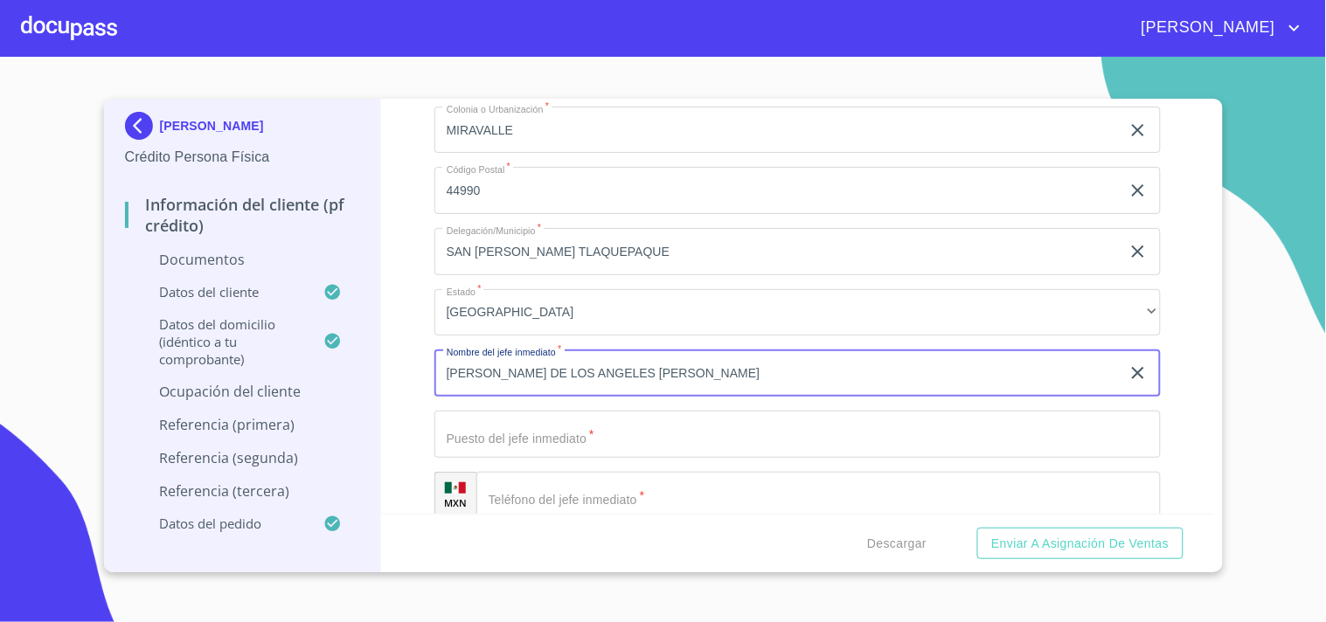
type input "[PERSON_NAME] DE LOS ANGELES [PERSON_NAME]"
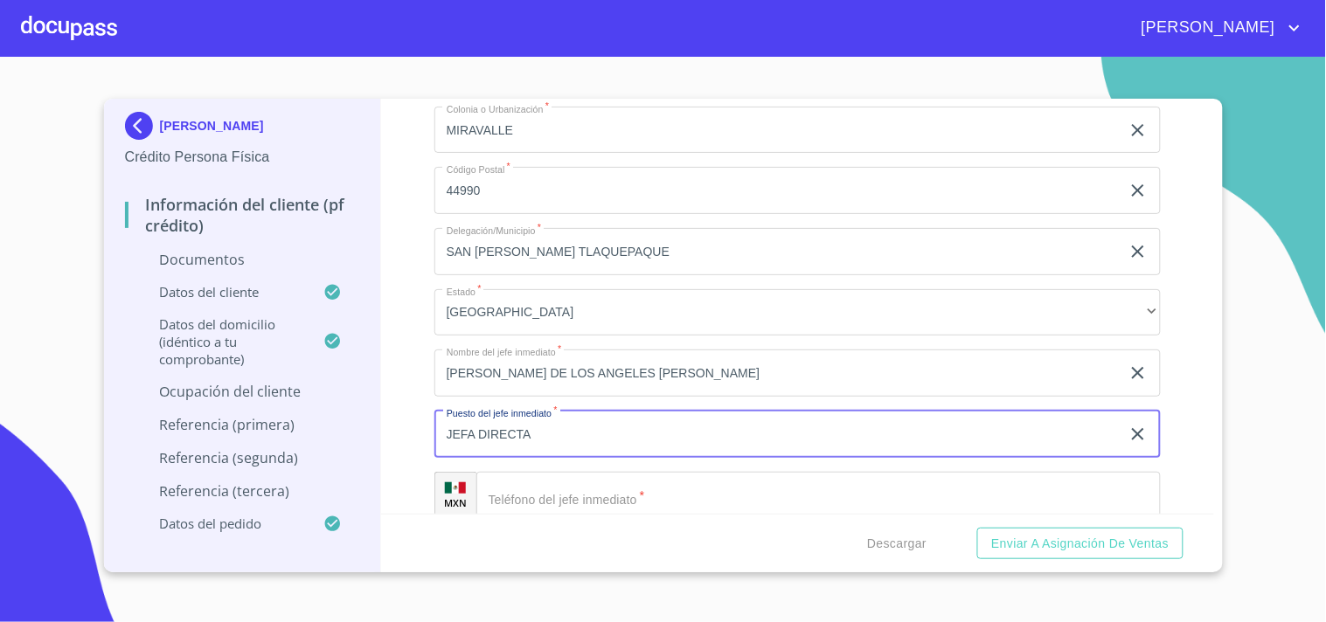
type input "JEFA DIRECTA"
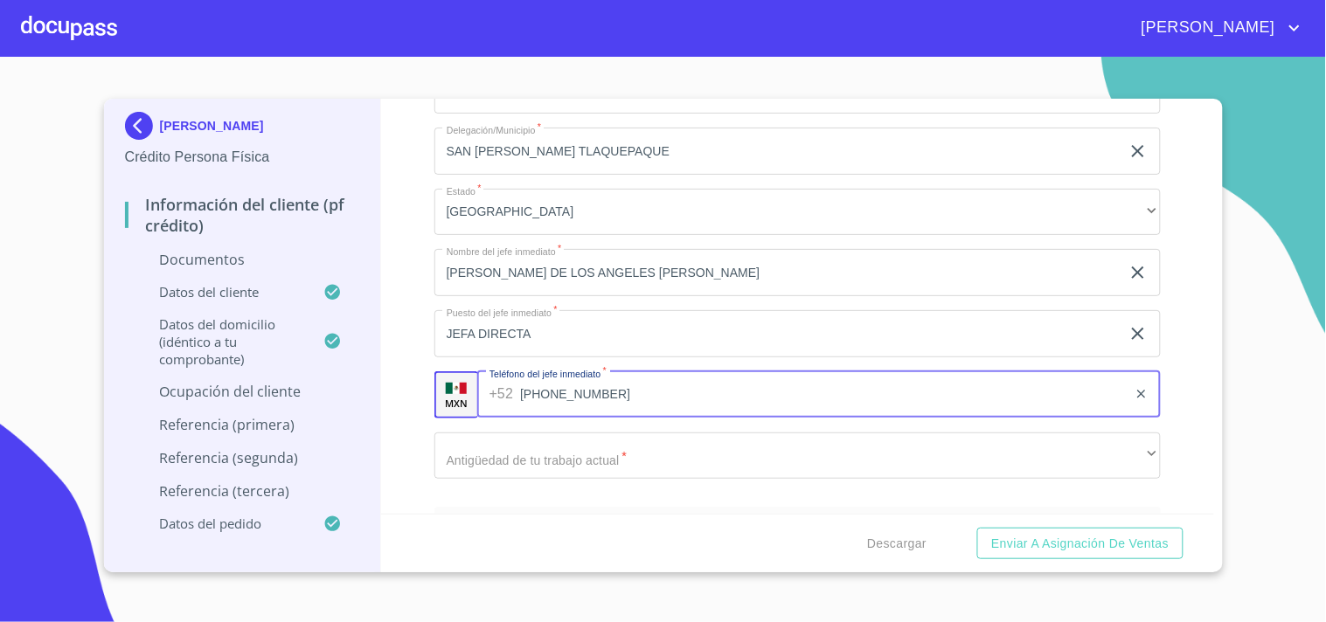
scroll to position [6418, 0]
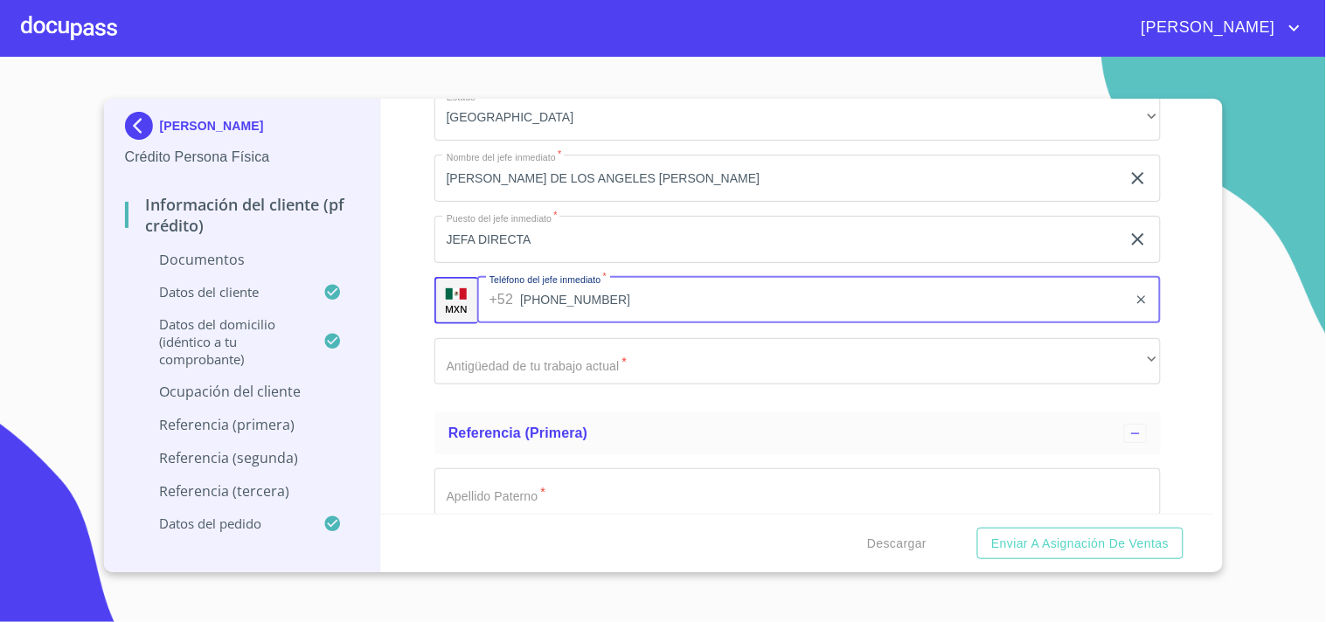
type input "[PHONE_NUMBER]"
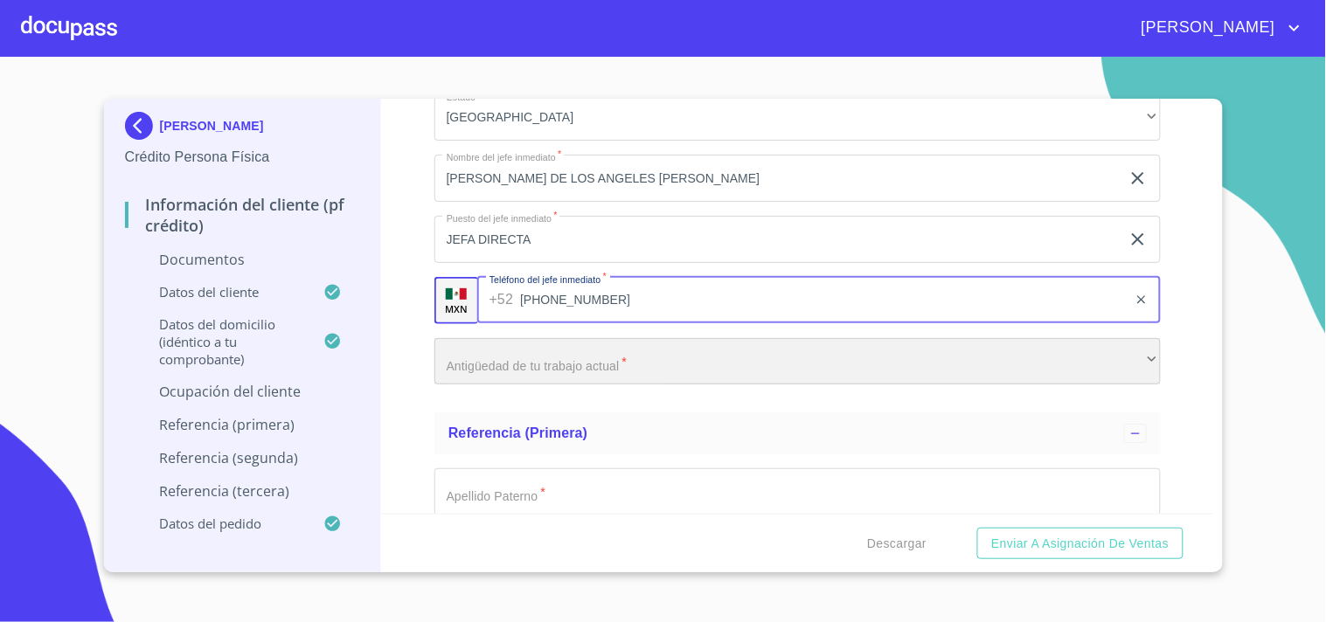
click at [477, 353] on div "​" at bounding box center [797, 361] width 726 height 47
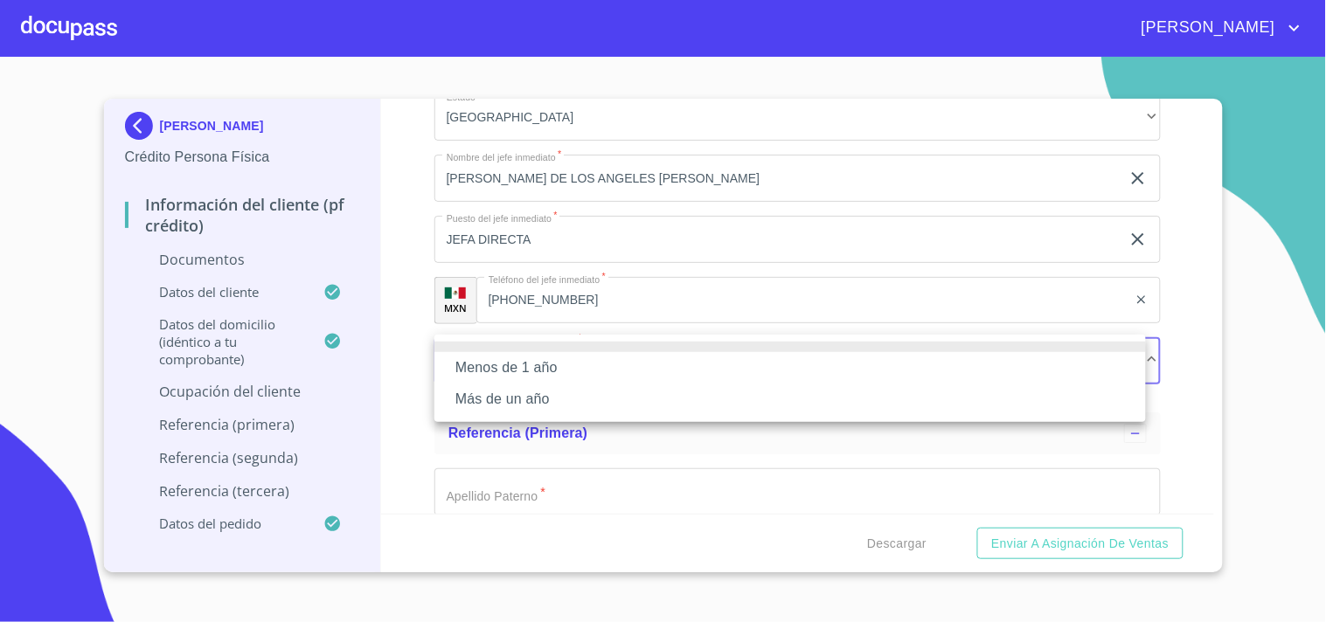
click at [483, 387] on li "Más de un año" at bounding box center [790, 399] width 712 height 31
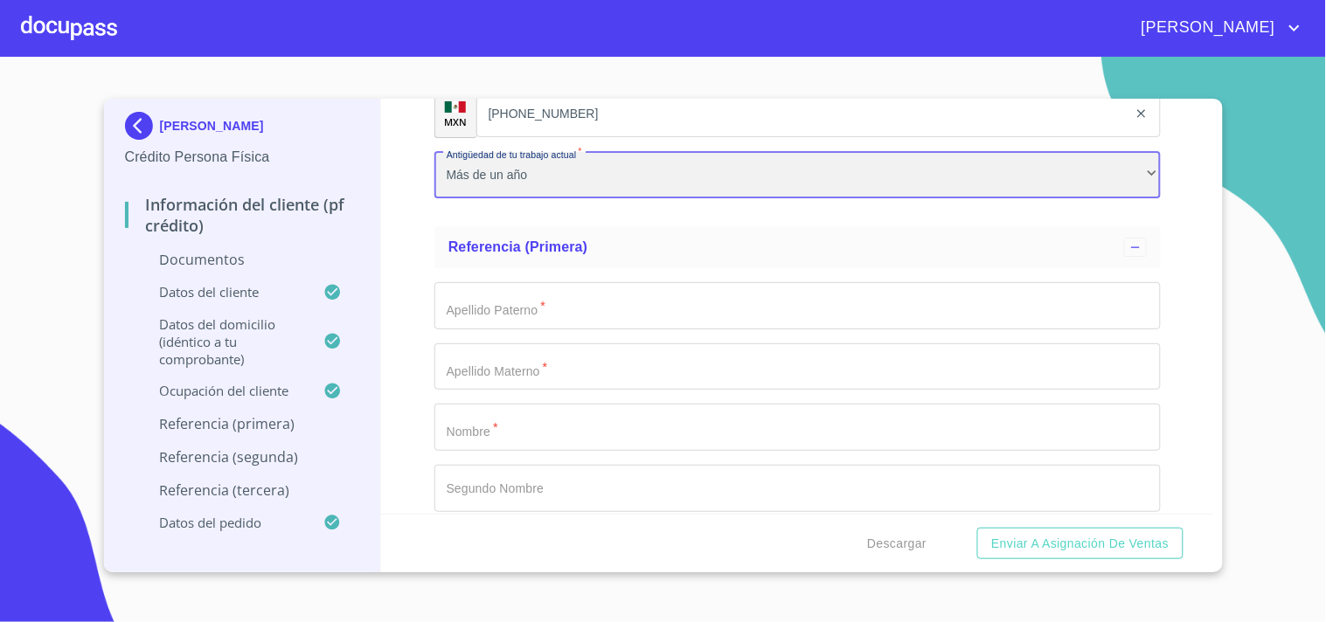
scroll to position [6612, 0]
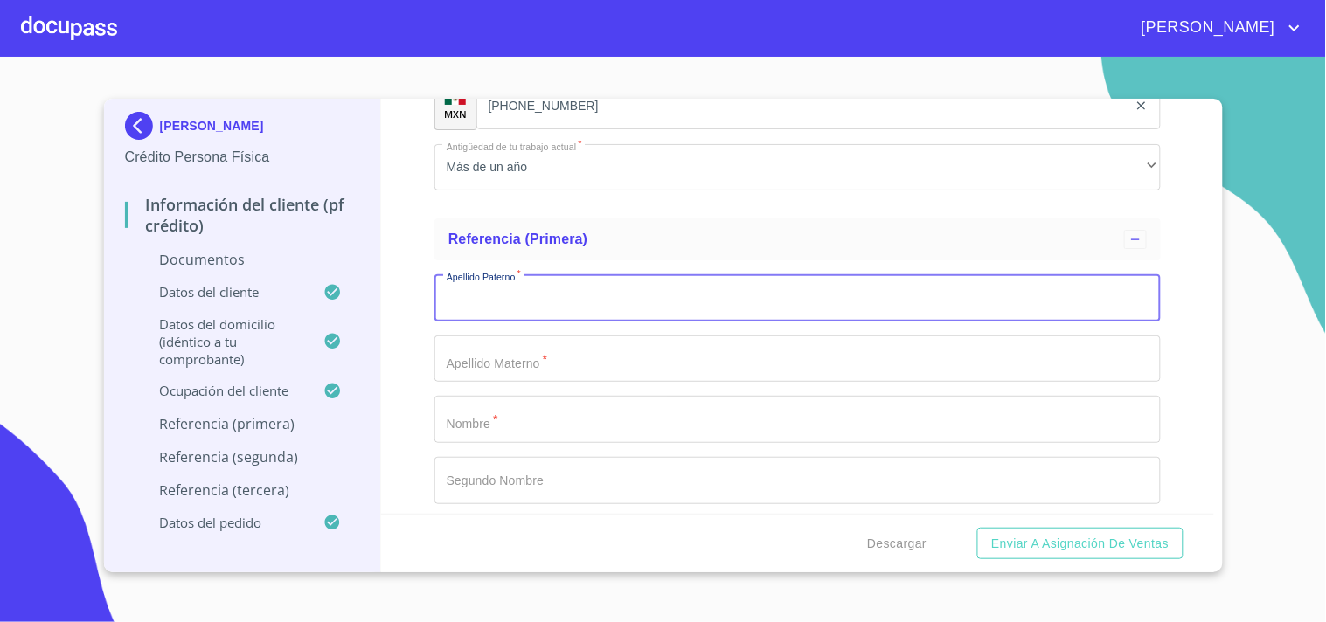
click at [469, 293] on input "Documento de identificación.   *" at bounding box center [797, 298] width 726 height 47
type input "[PERSON_NAME]"
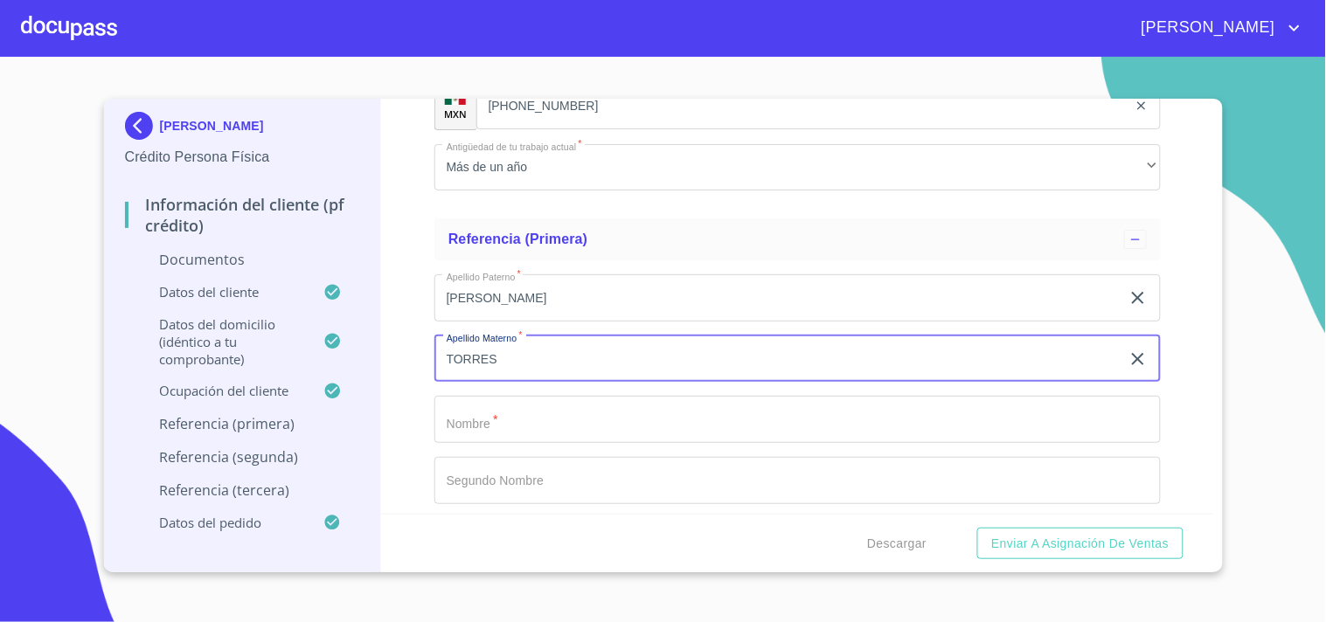
type input "TORRES"
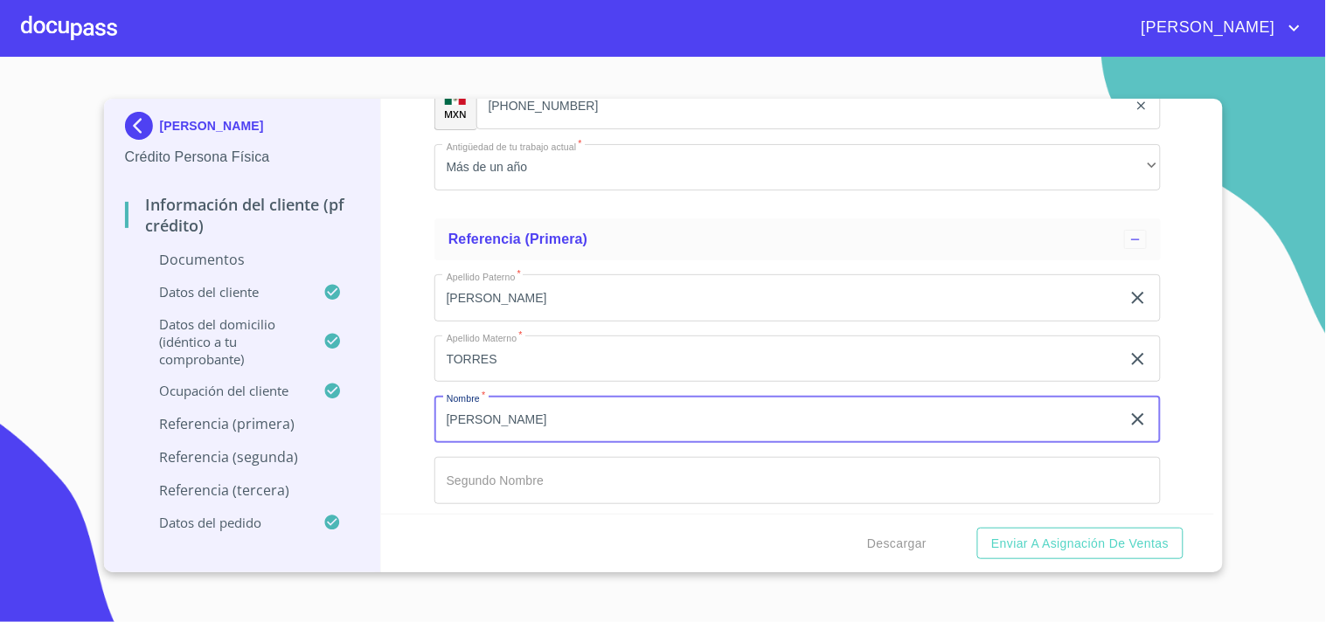
type input "[PERSON_NAME]"
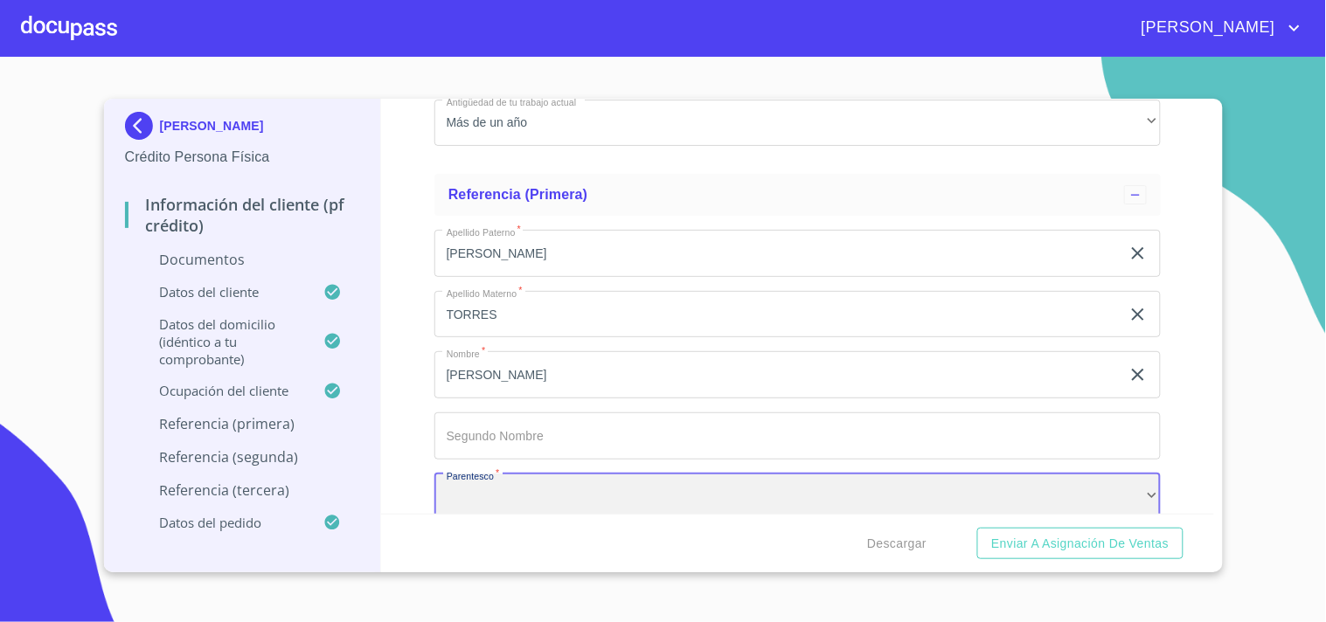
click at [519, 499] on div "​" at bounding box center [797, 497] width 726 height 47
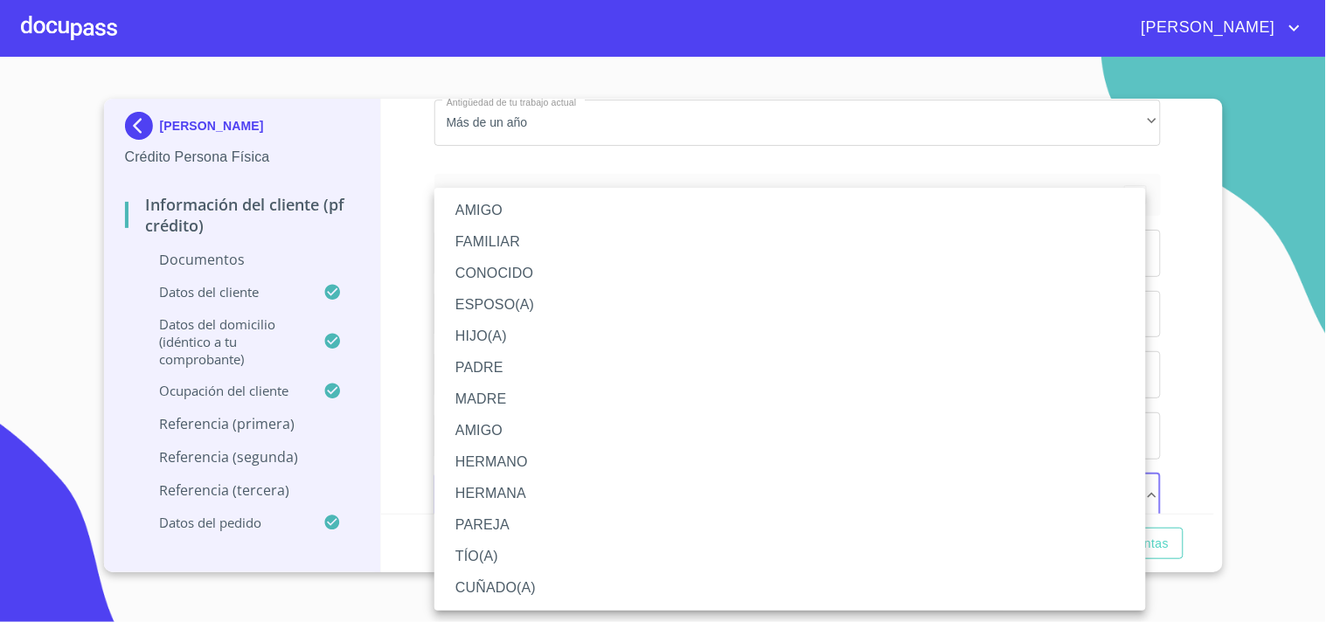
click at [485, 212] on li "AMIGO" at bounding box center [790, 210] width 712 height 31
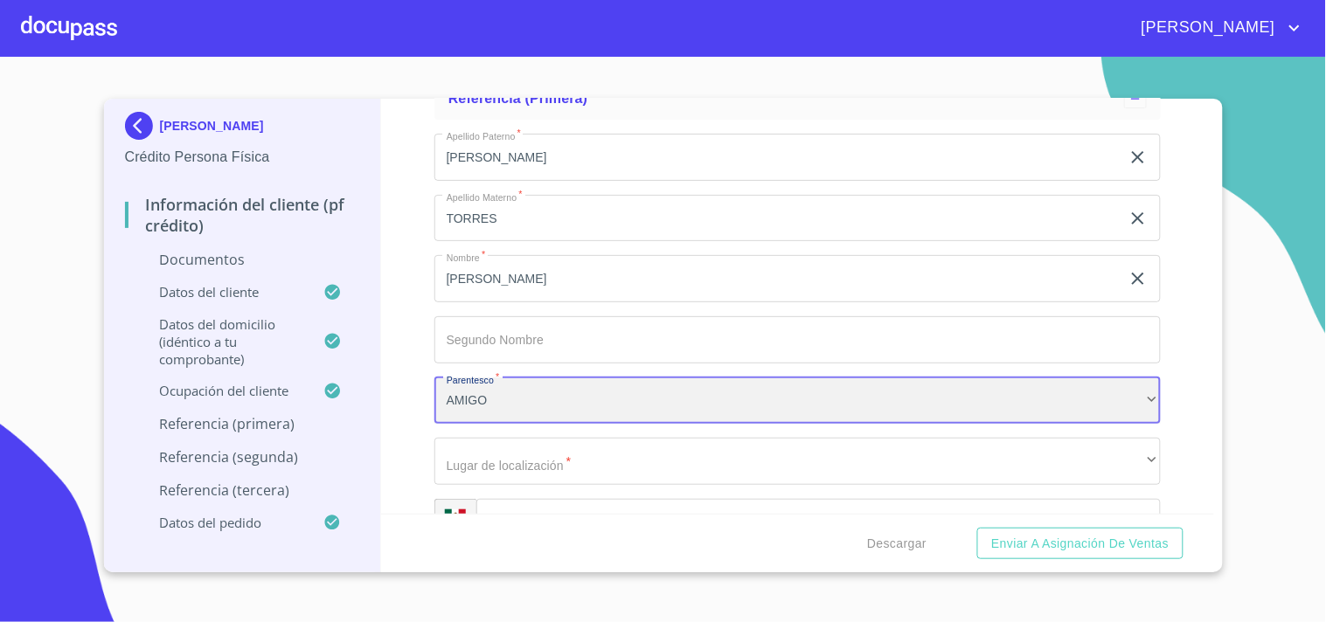
scroll to position [6753, 0]
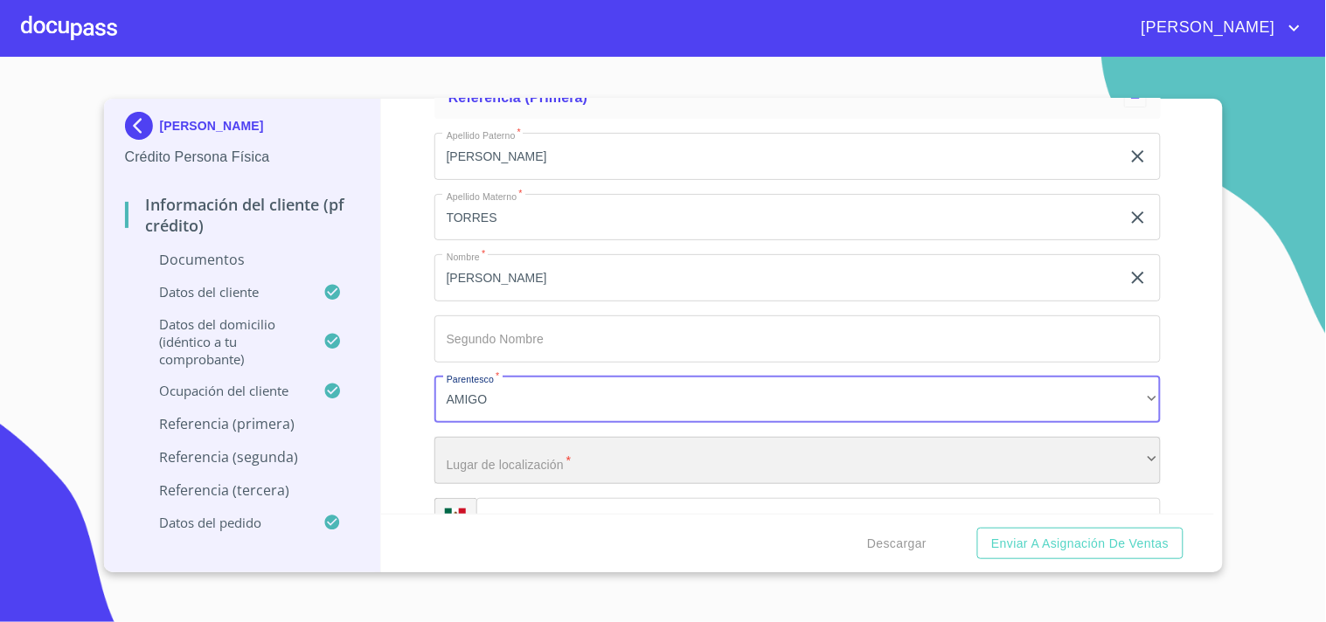
click at [507, 437] on div "​" at bounding box center [797, 460] width 726 height 47
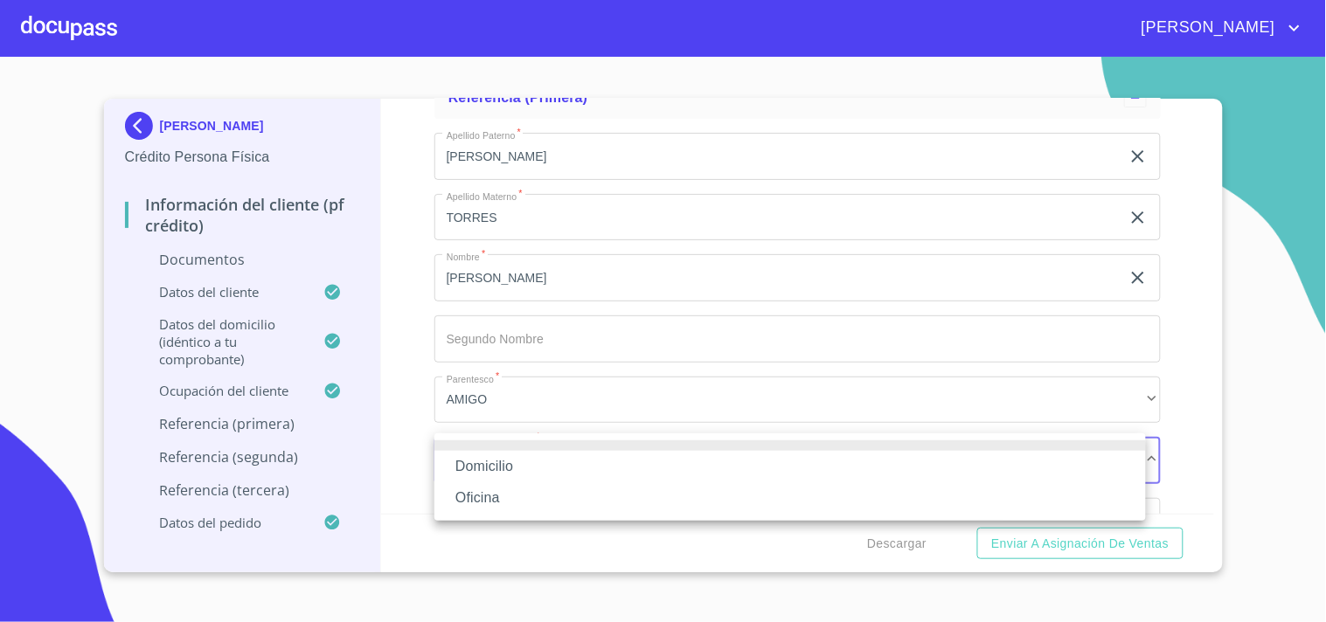
click at [469, 464] on li "Domicilio" at bounding box center [790, 466] width 712 height 31
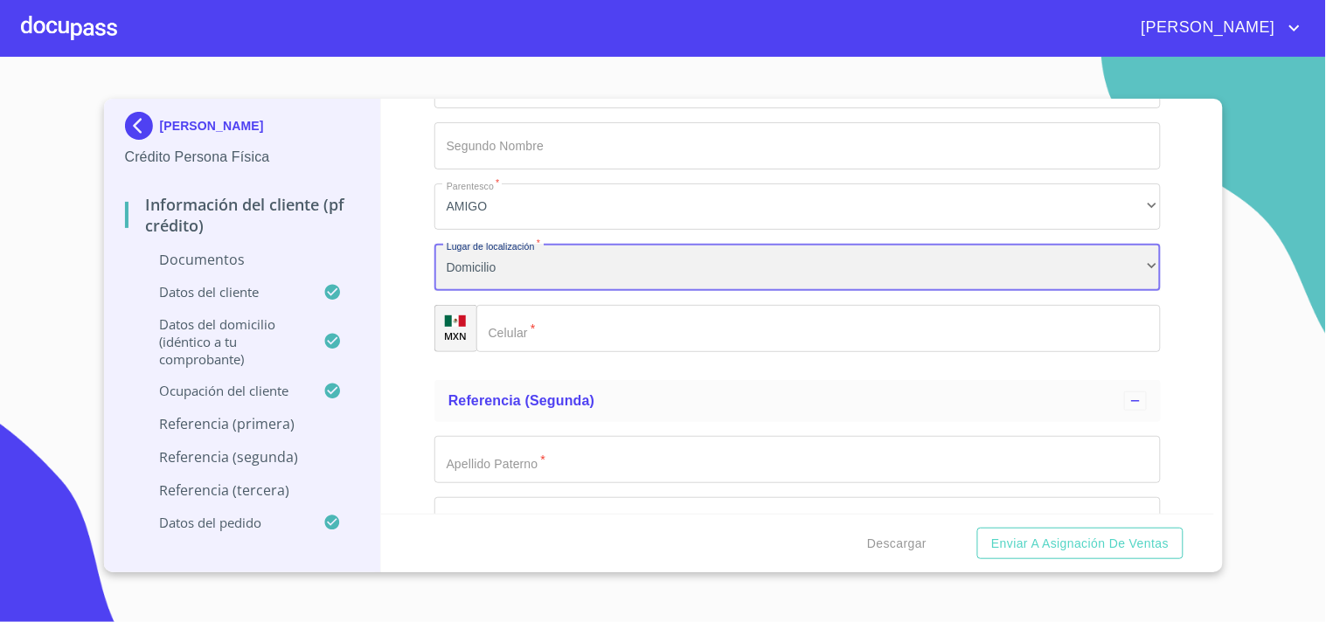
scroll to position [6947, 0]
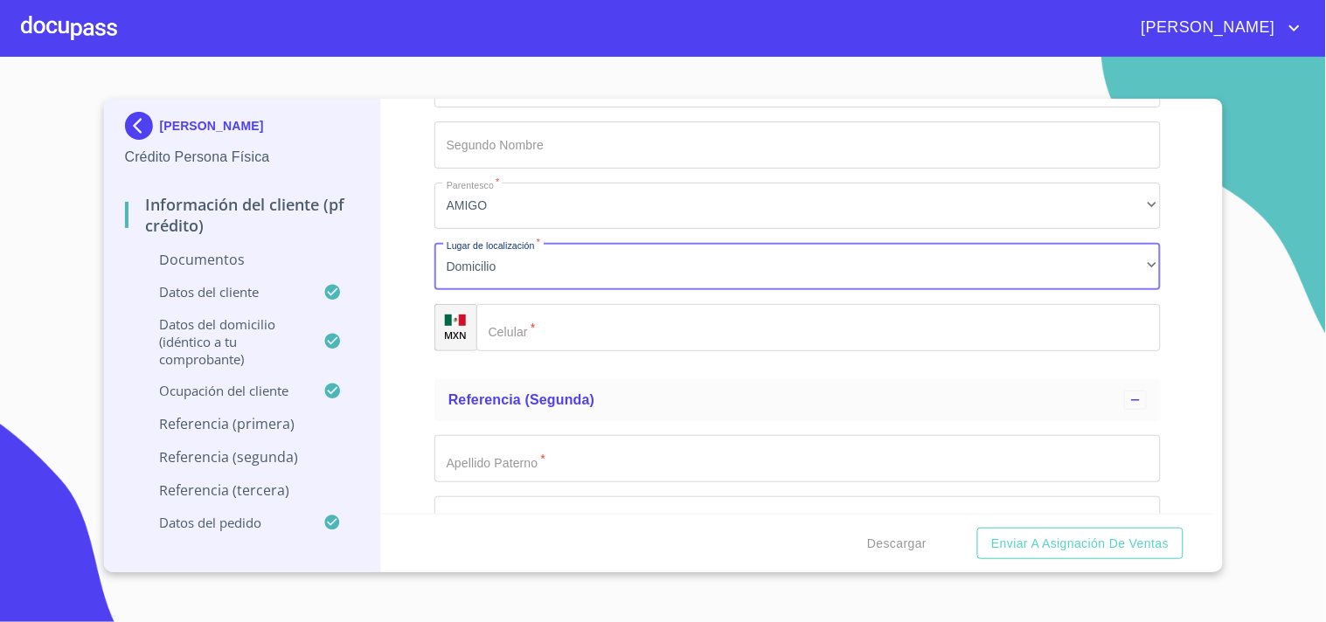
click at [596, 330] on input "Documento de identificación.   *" at bounding box center [818, 327] width 685 height 47
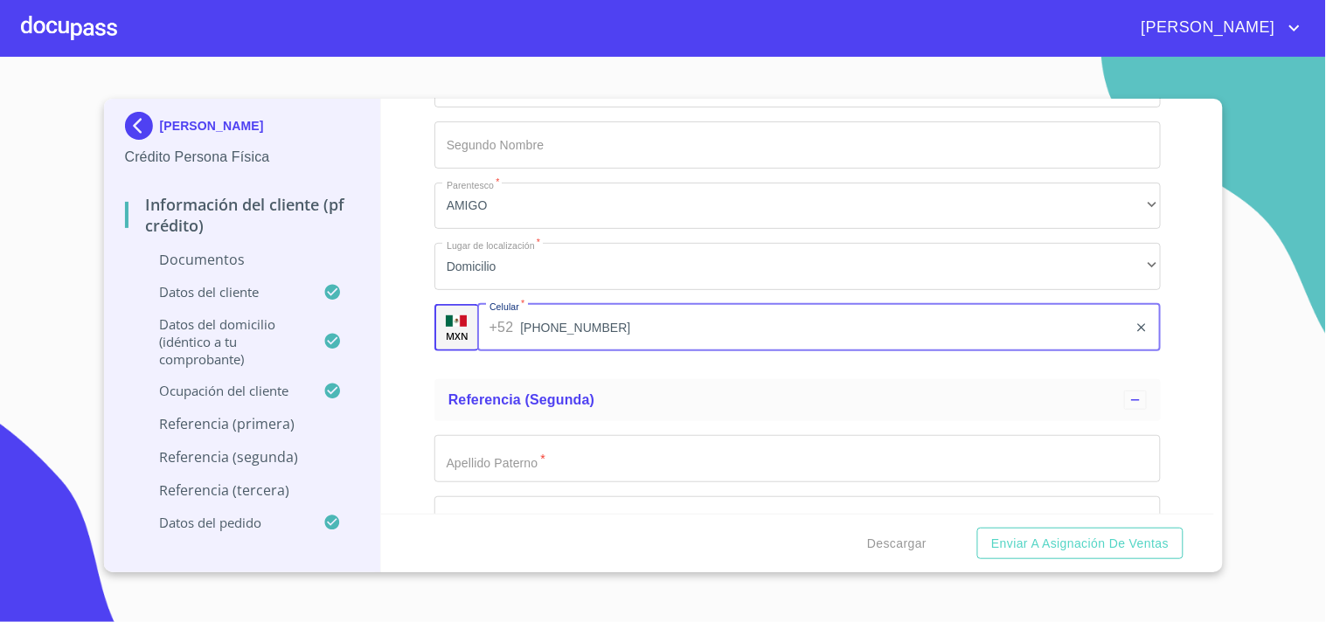
type input "[PHONE_NUMBER]"
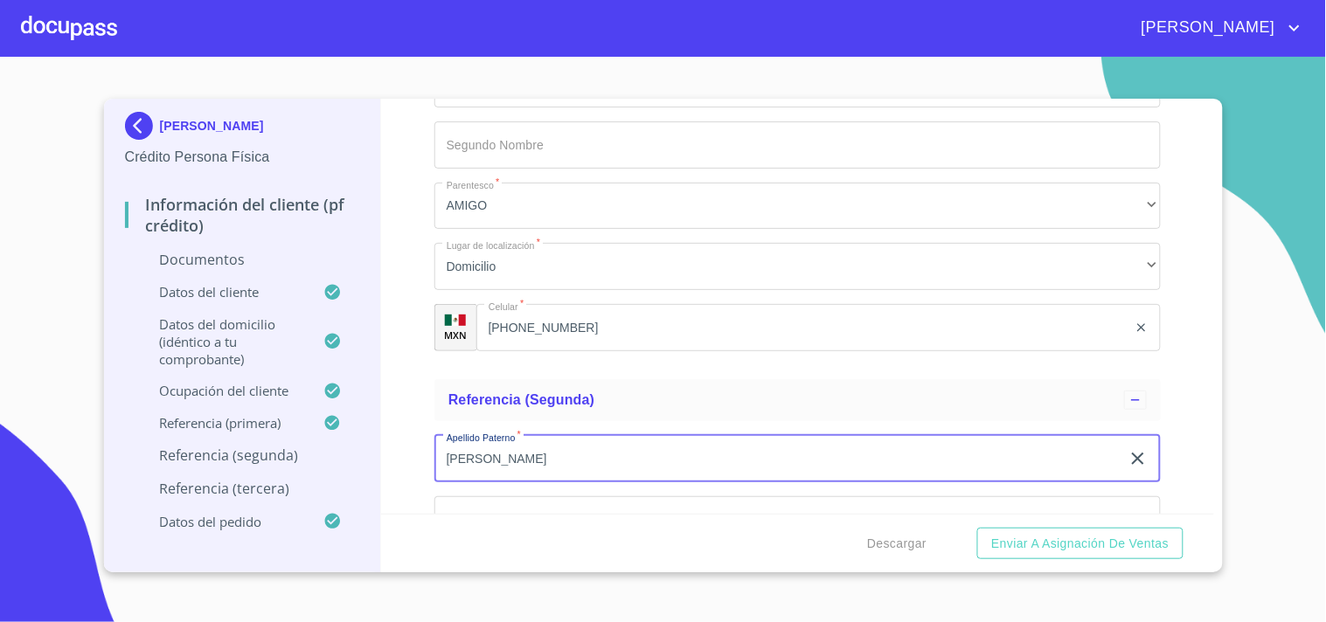
type input "[PERSON_NAME]"
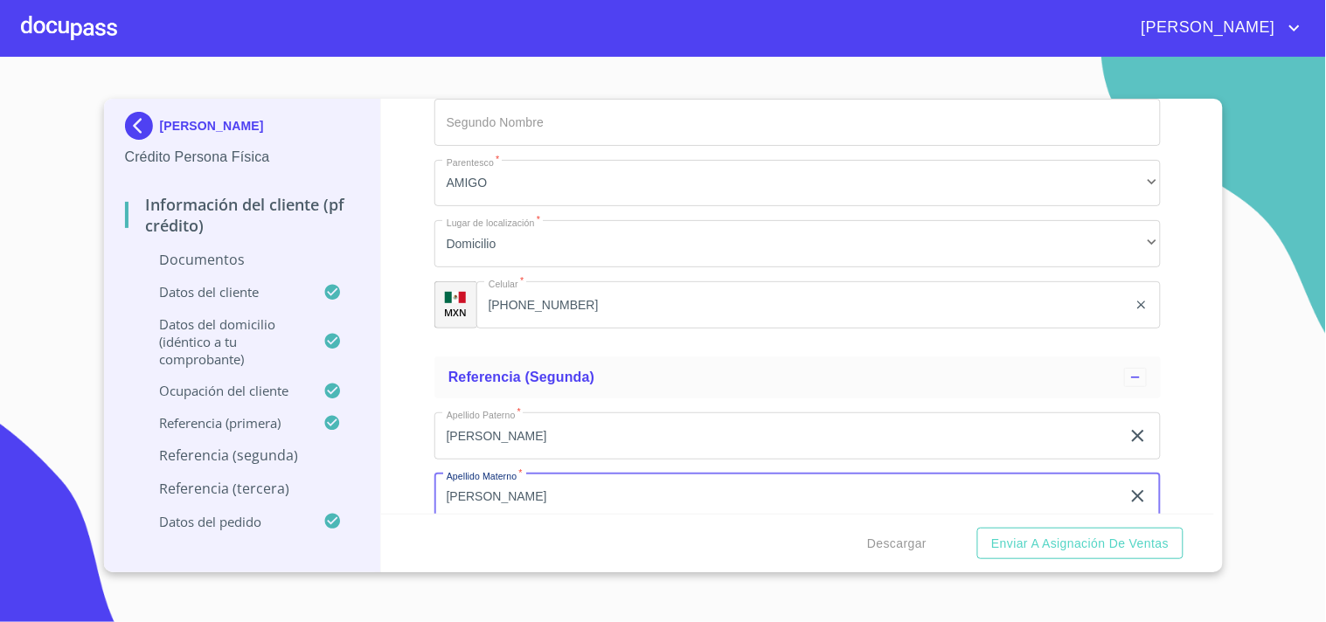
type input "[PERSON_NAME]"
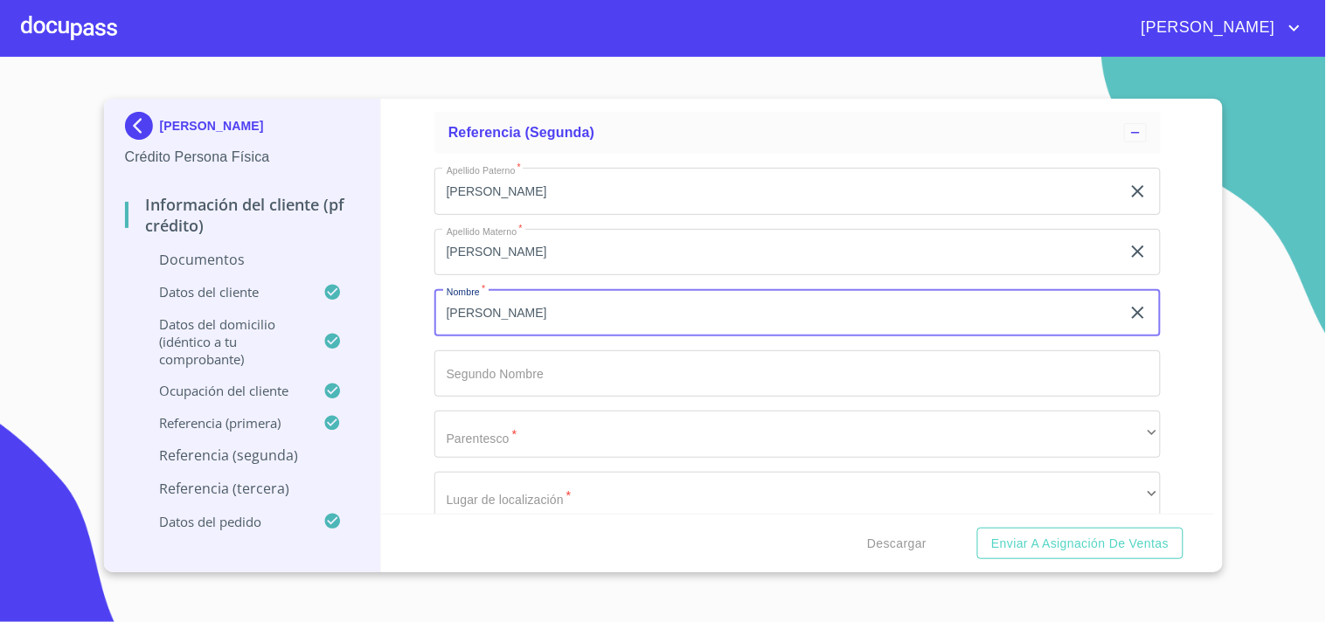
type input "[PERSON_NAME]"
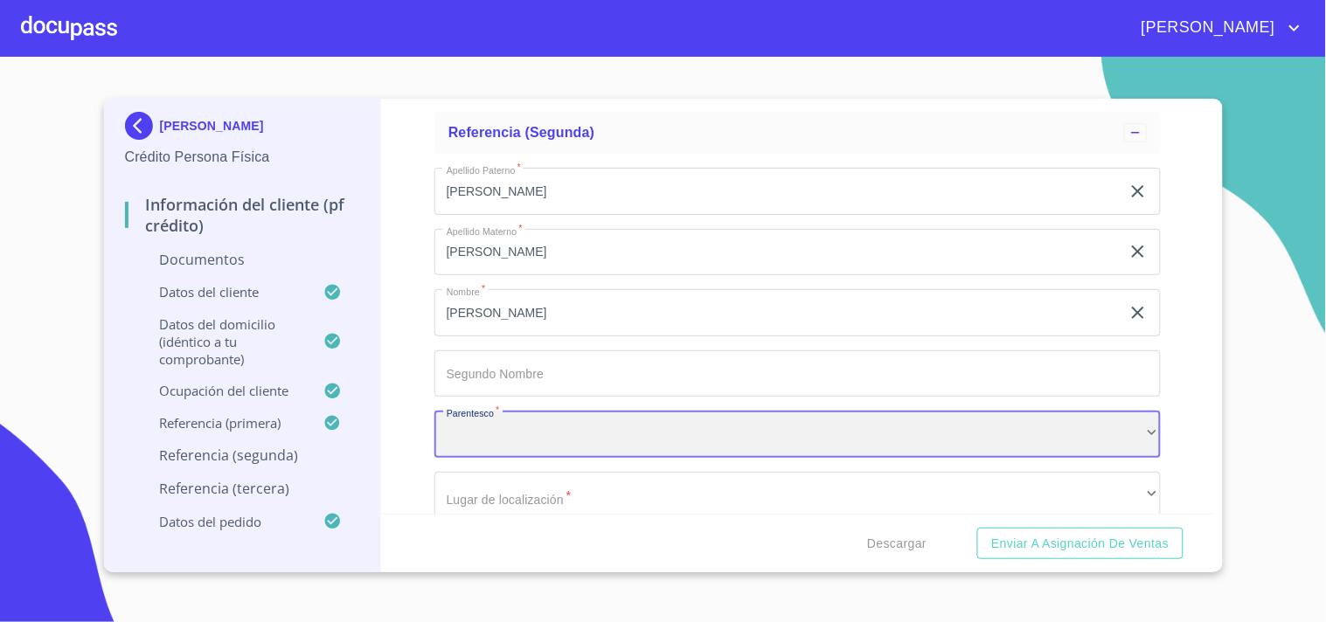
click at [512, 441] on div "​" at bounding box center [797, 434] width 726 height 47
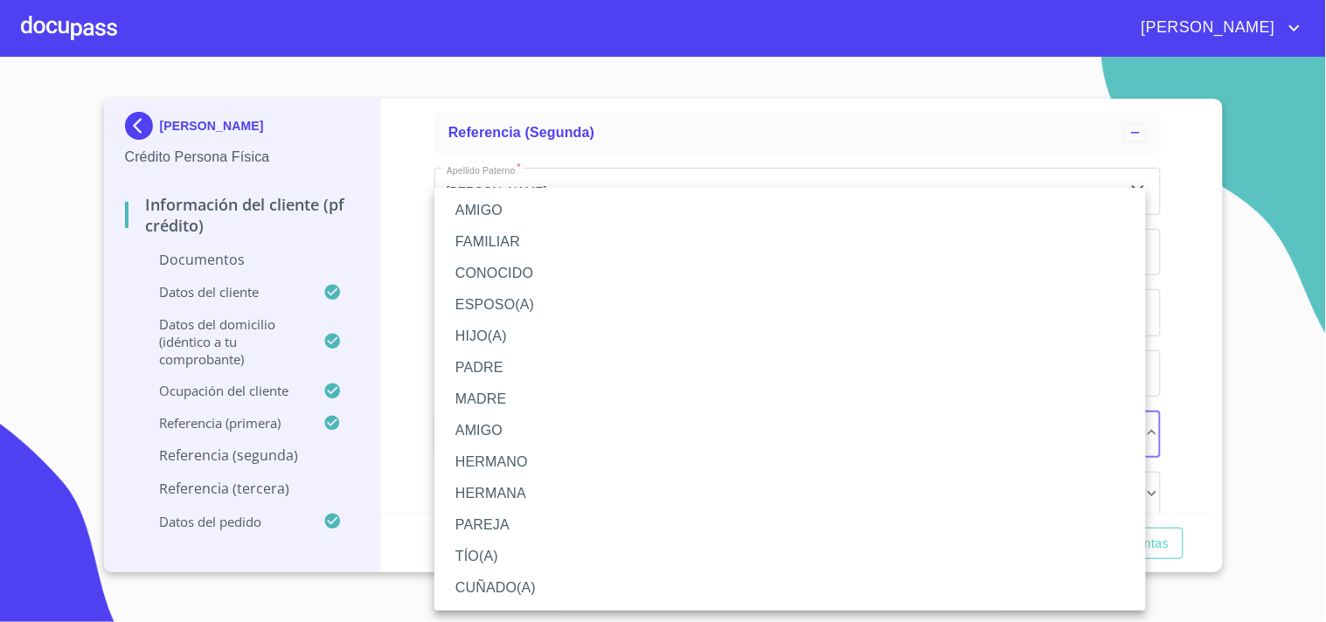
click at [484, 208] on li "AMIGO" at bounding box center [790, 210] width 712 height 31
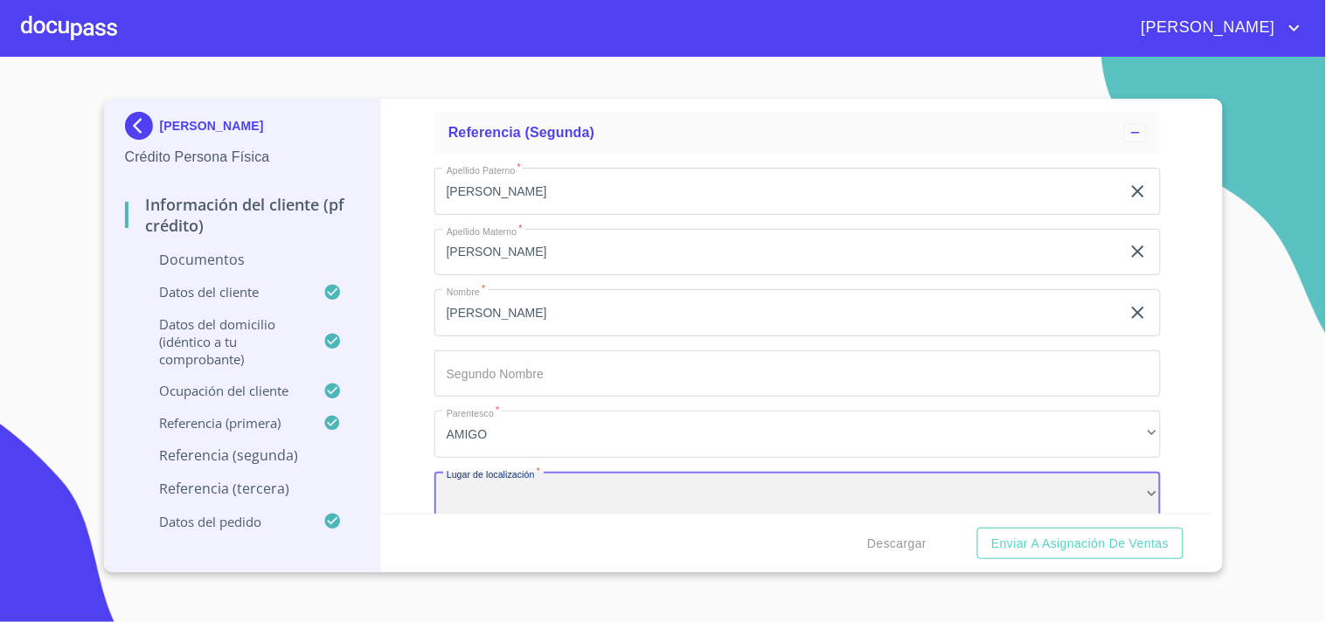
click at [497, 478] on div "​" at bounding box center [797, 495] width 726 height 47
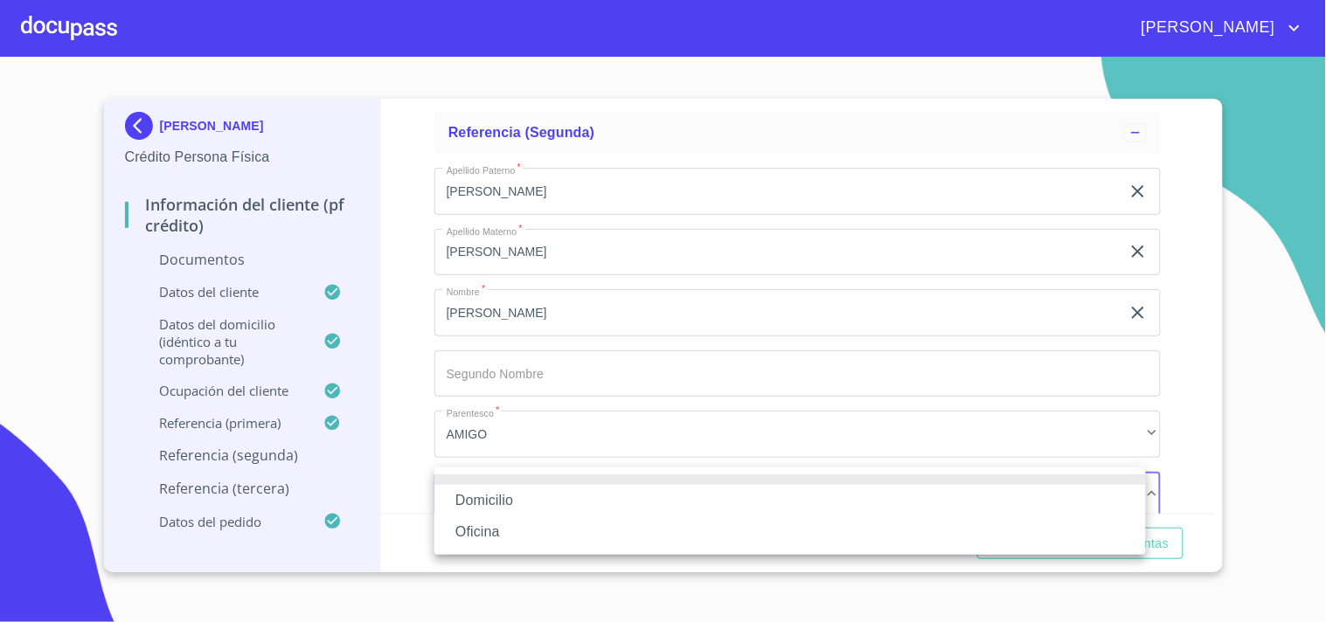
click at [539, 505] on li "Domicilio" at bounding box center [790, 500] width 712 height 31
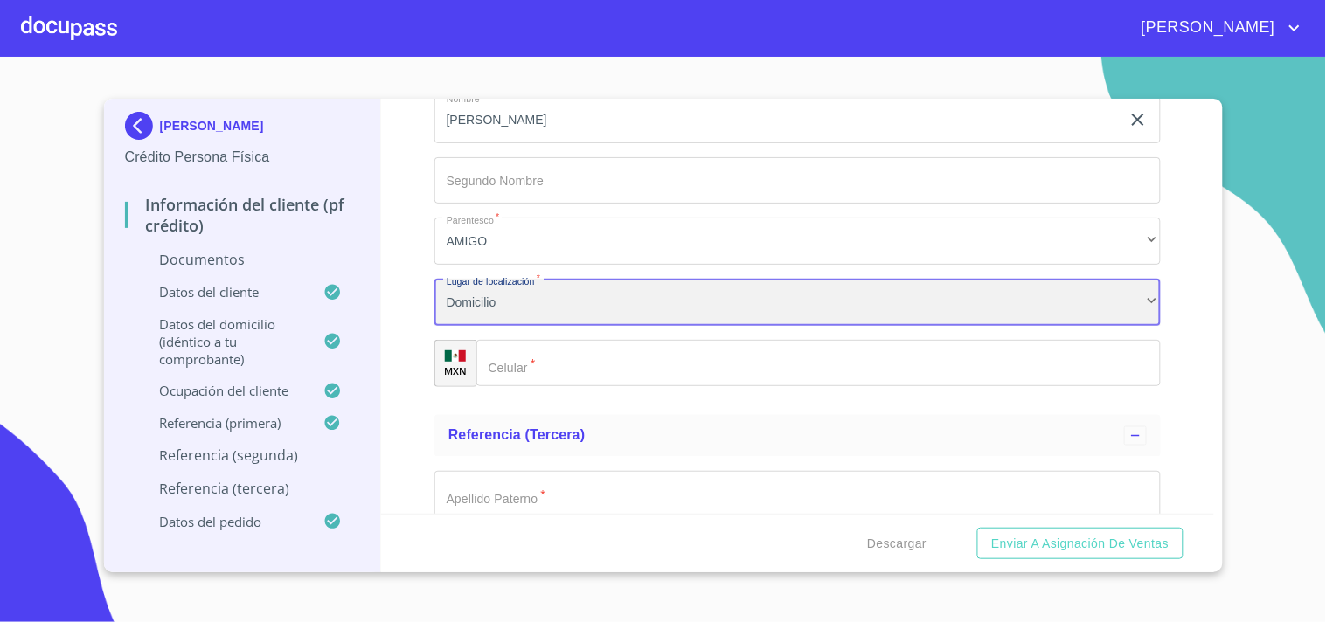
scroll to position [7409, 0]
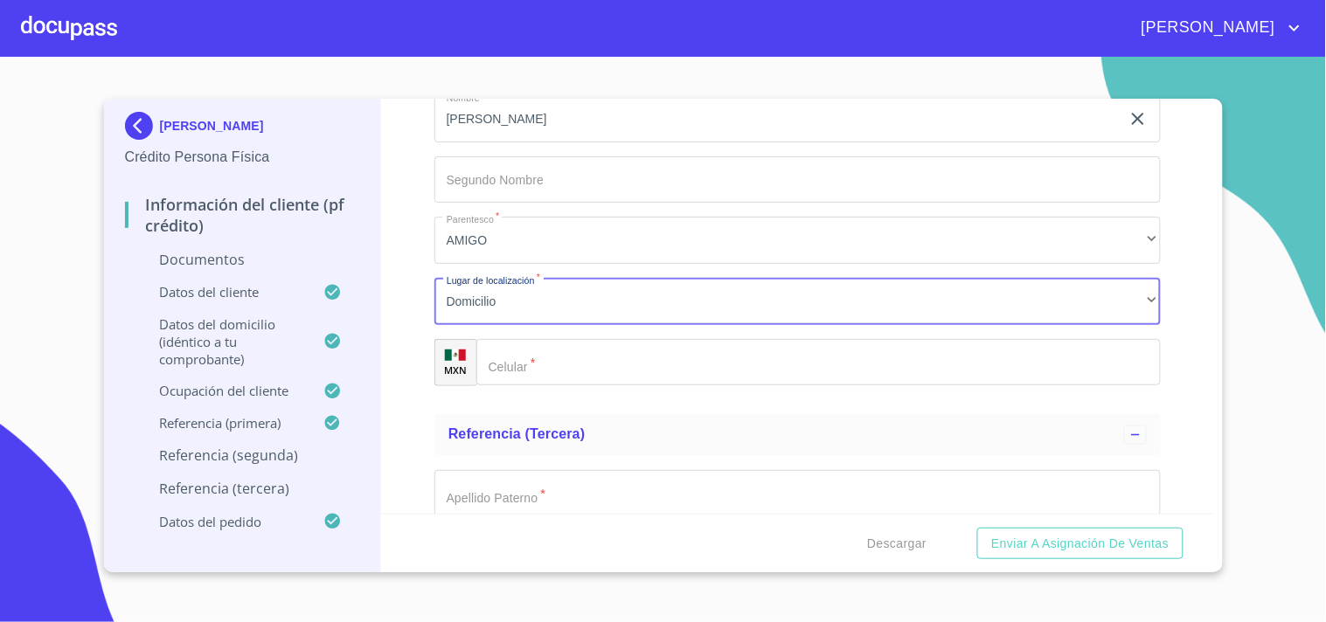
click at [560, 360] on input "Documento de identificación.   *" at bounding box center [818, 362] width 685 height 47
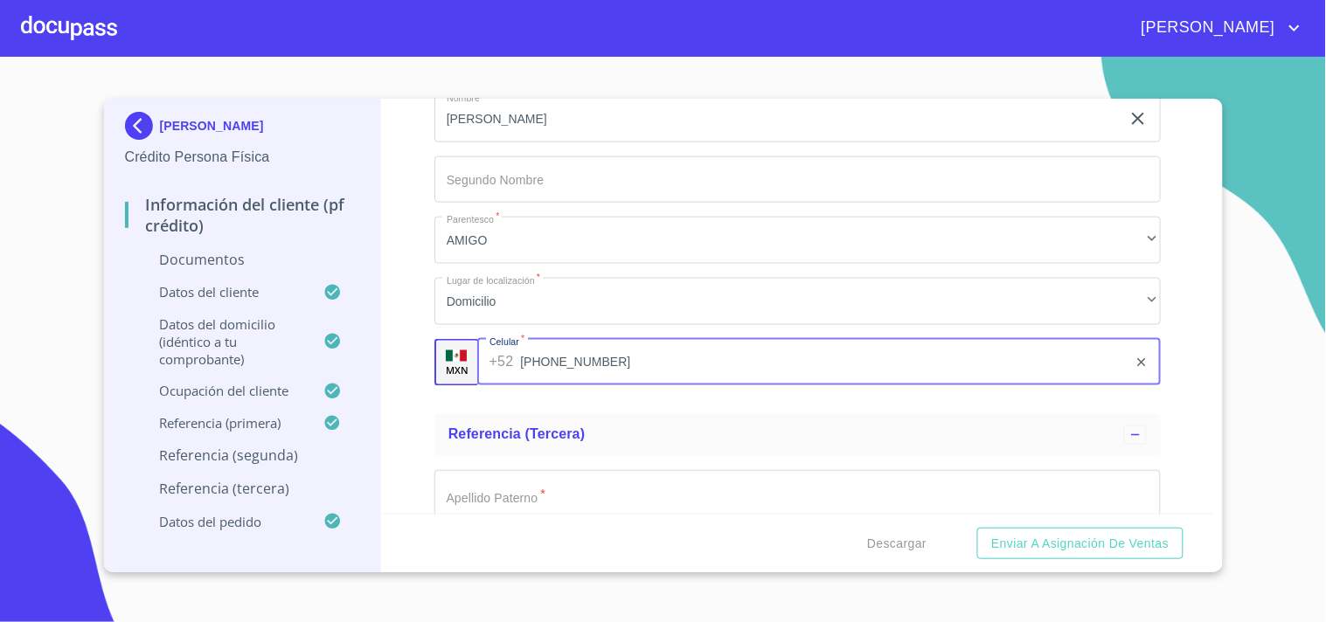
type input "[PHONE_NUMBER]"
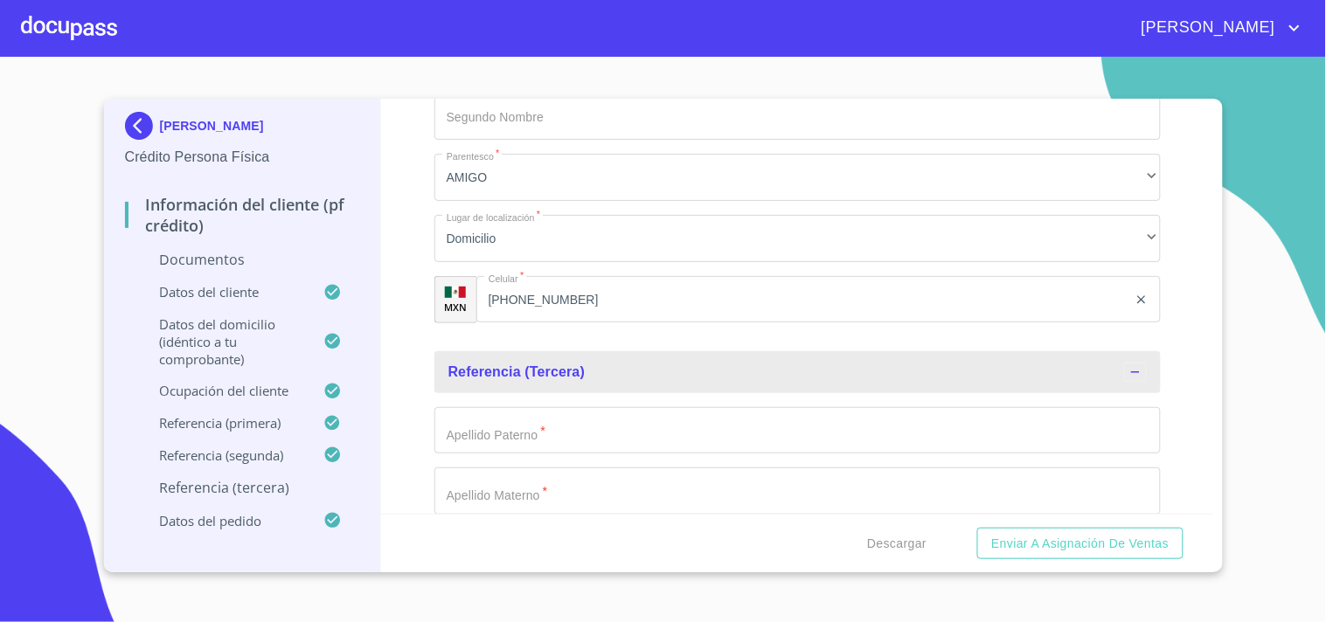
scroll to position [7506, 0]
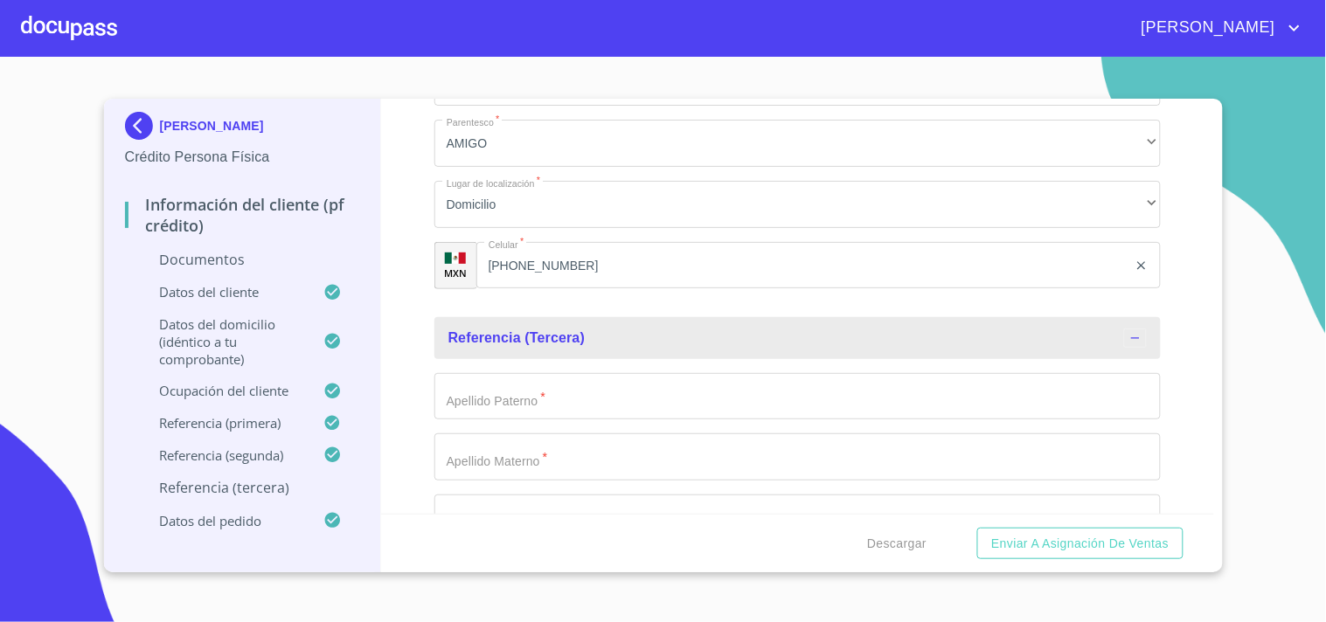
click at [549, 400] on input "Documento de identificación.   *" at bounding box center [797, 396] width 726 height 47
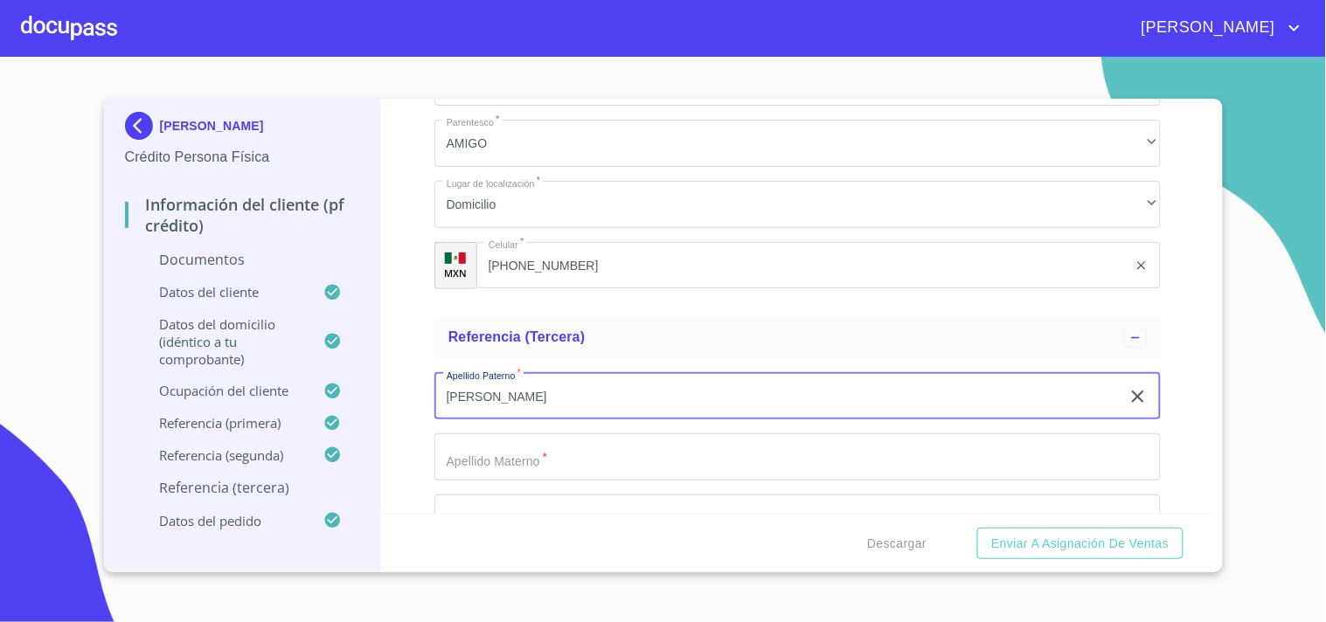
type input "[PERSON_NAME]"
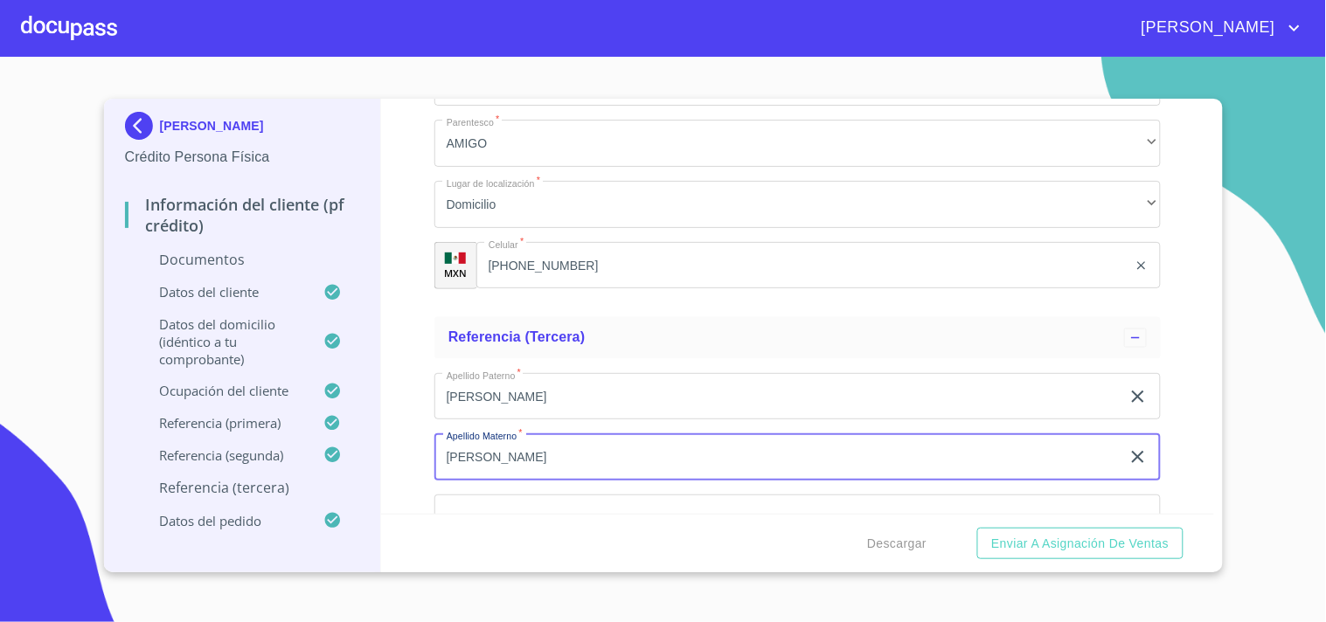
type input "[PERSON_NAME]"
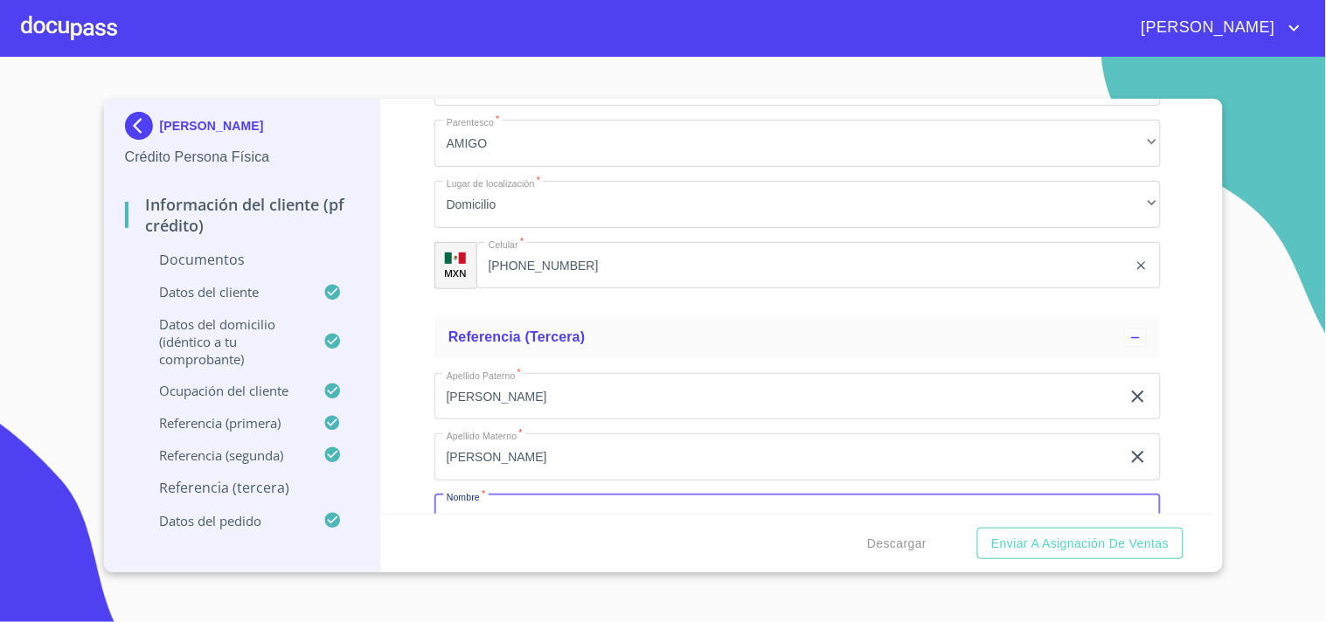
scroll to position [7527, 0]
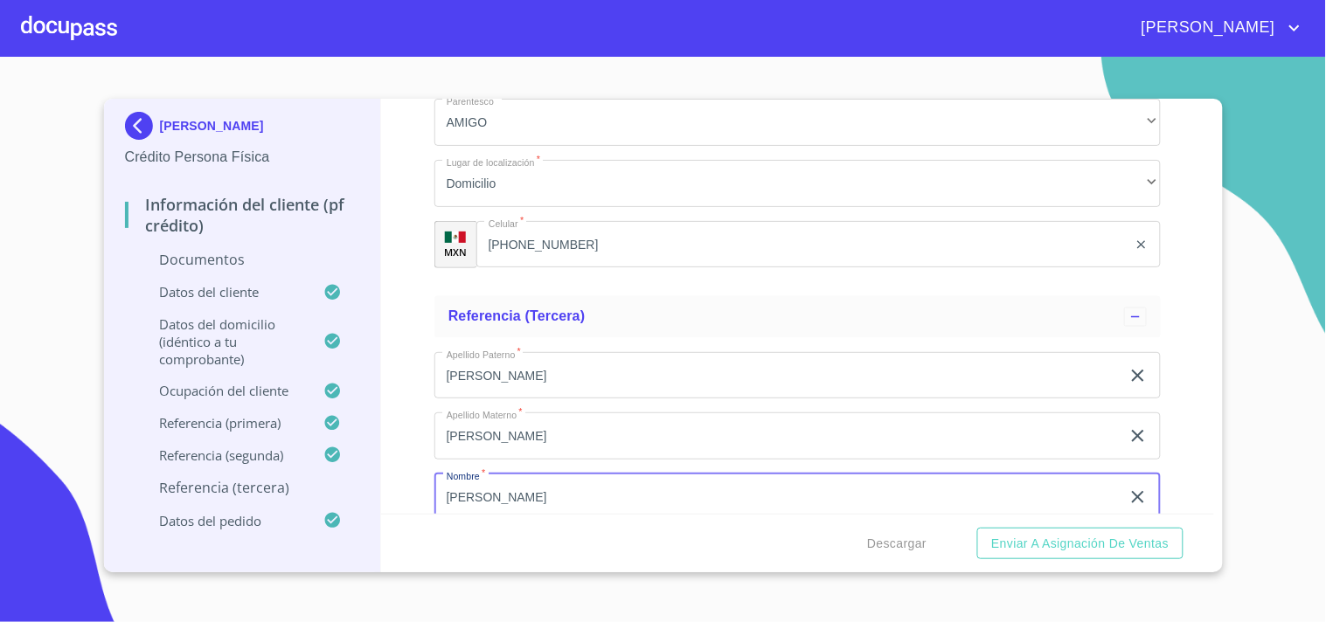
type input "[PERSON_NAME]"
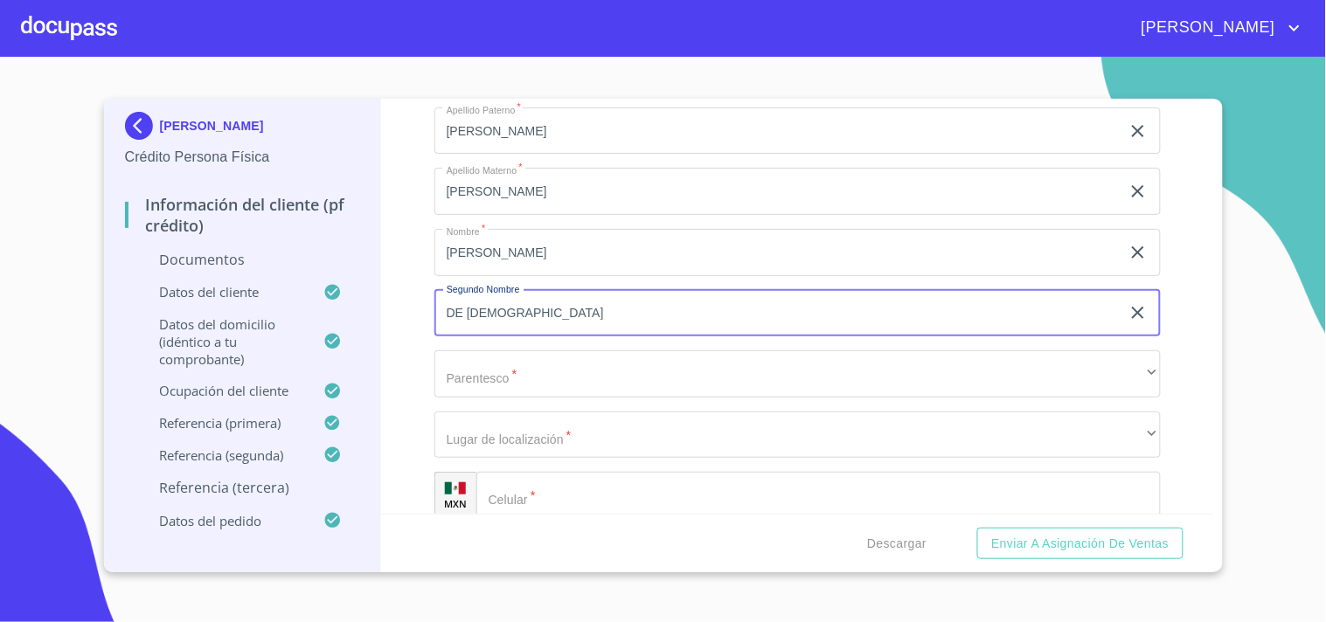
type input "DE [DEMOGRAPHIC_DATA]"
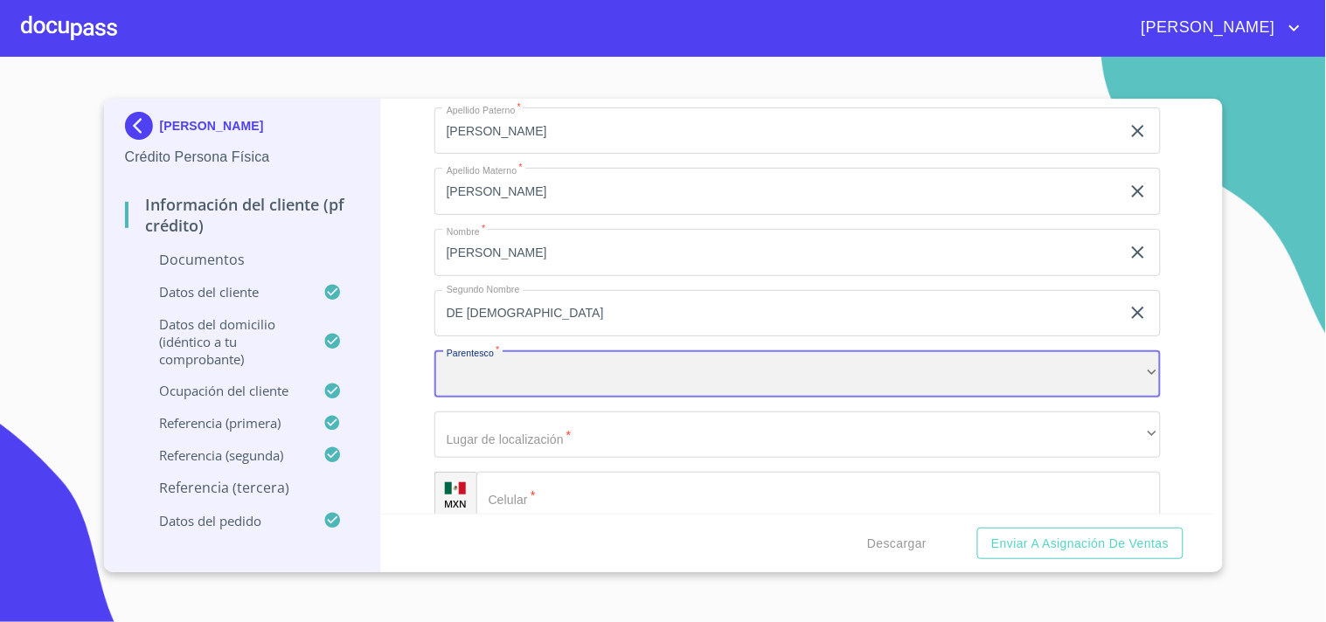
click at [667, 363] on div "​" at bounding box center [797, 374] width 726 height 47
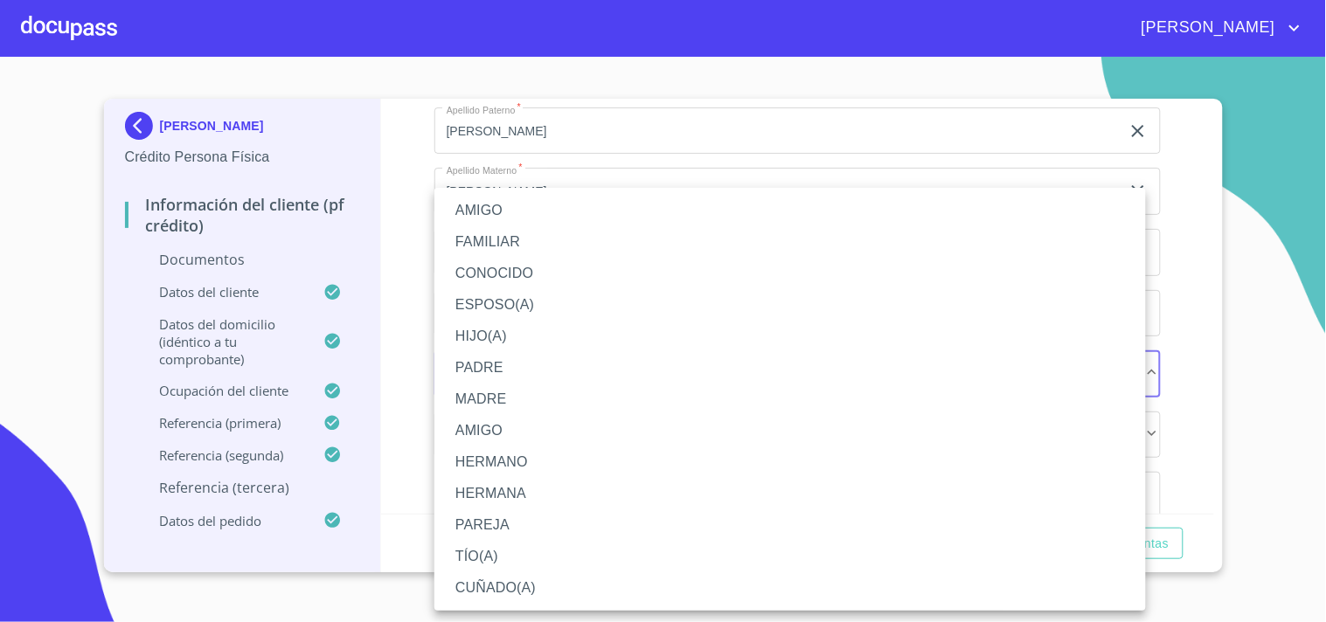
click at [490, 464] on li "HERMANO" at bounding box center [790, 462] width 712 height 31
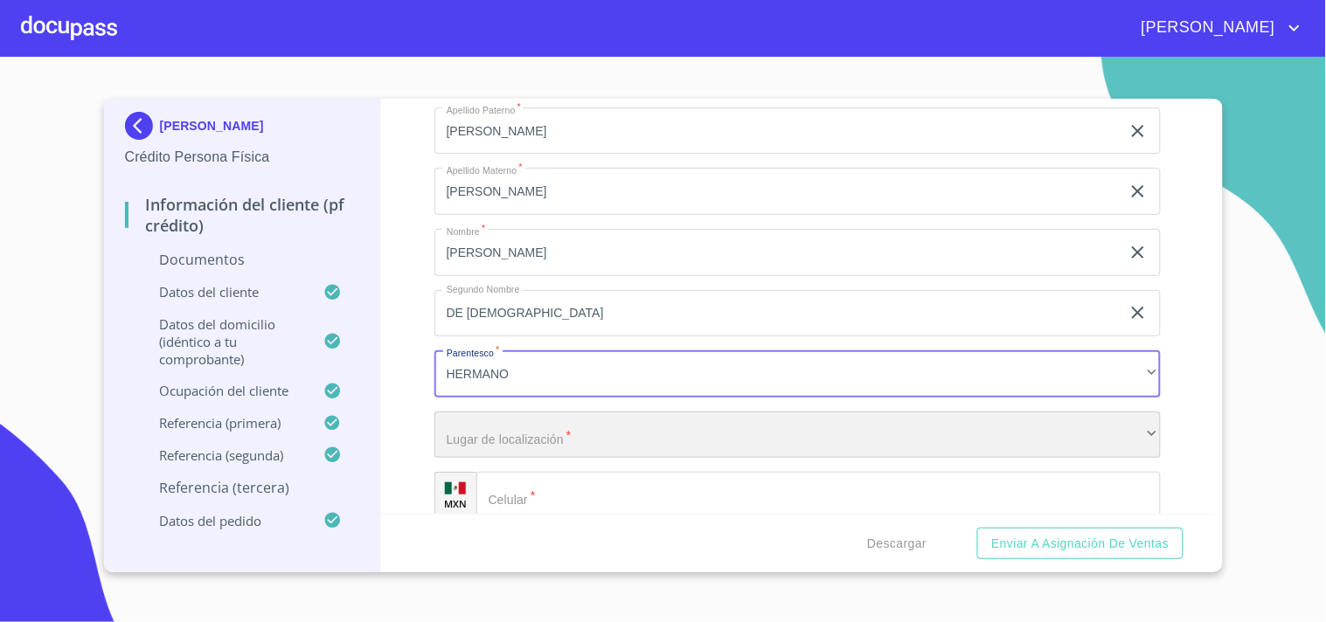
click at [527, 431] on div "​" at bounding box center [797, 435] width 726 height 47
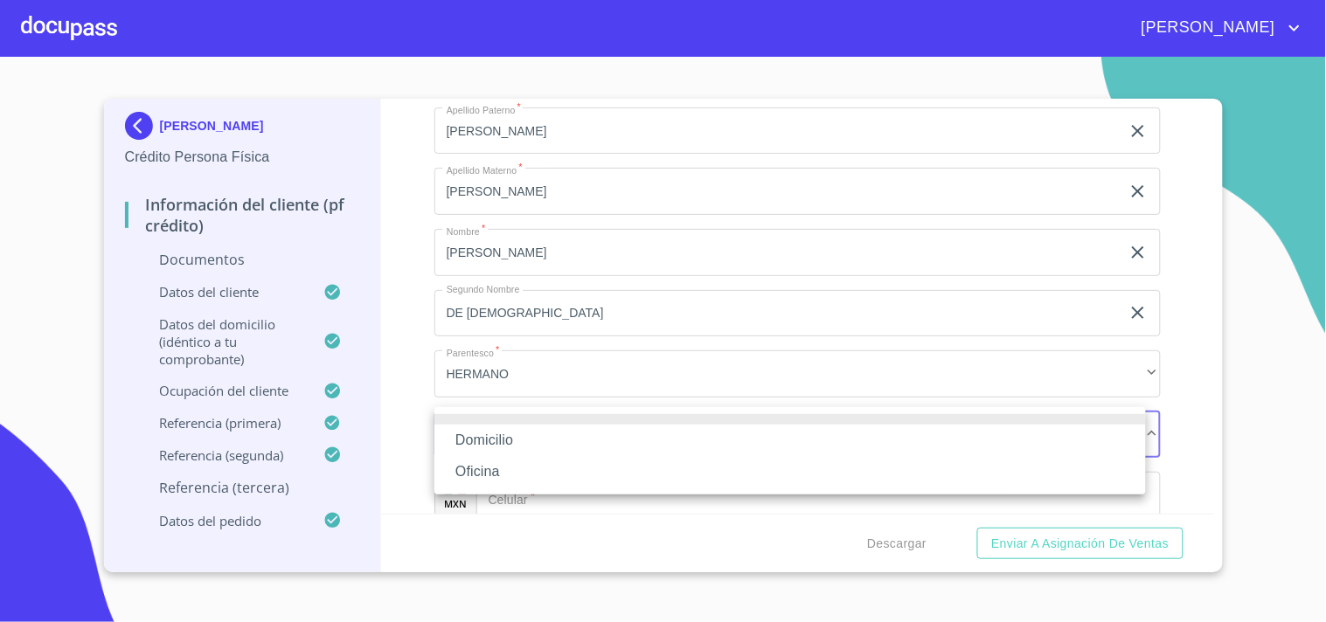
click at [498, 448] on li "Domicilio" at bounding box center [790, 440] width 712 height 31
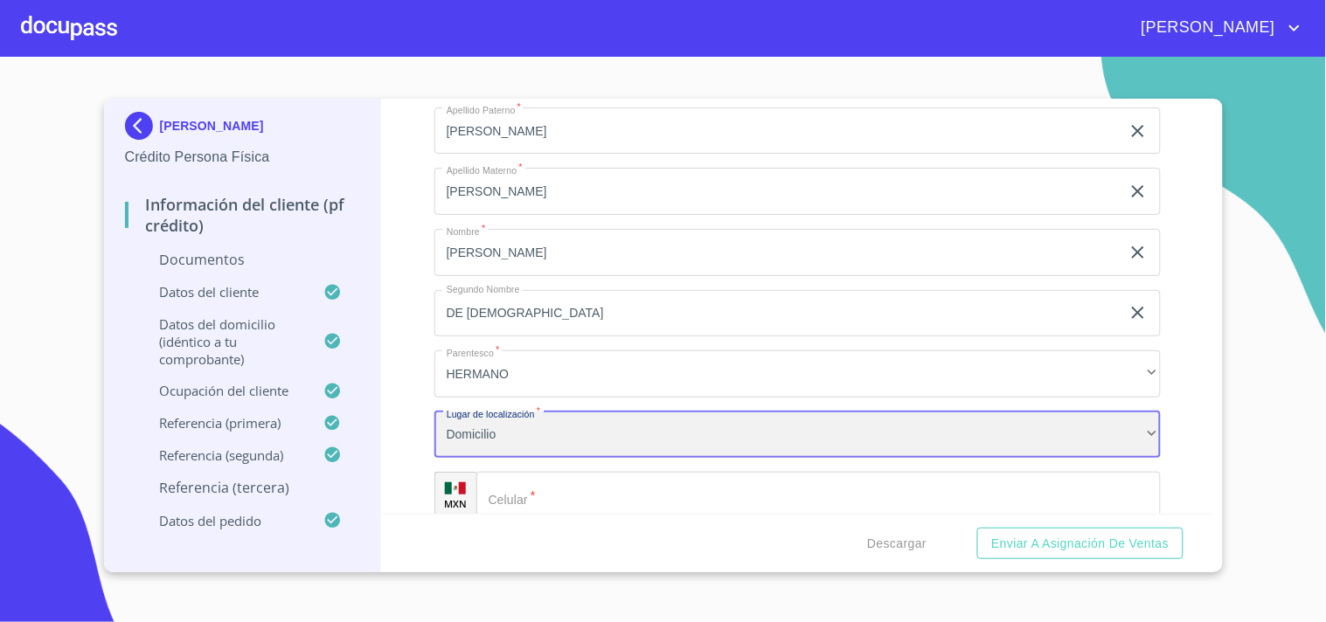
scroll to position [7966, 0]
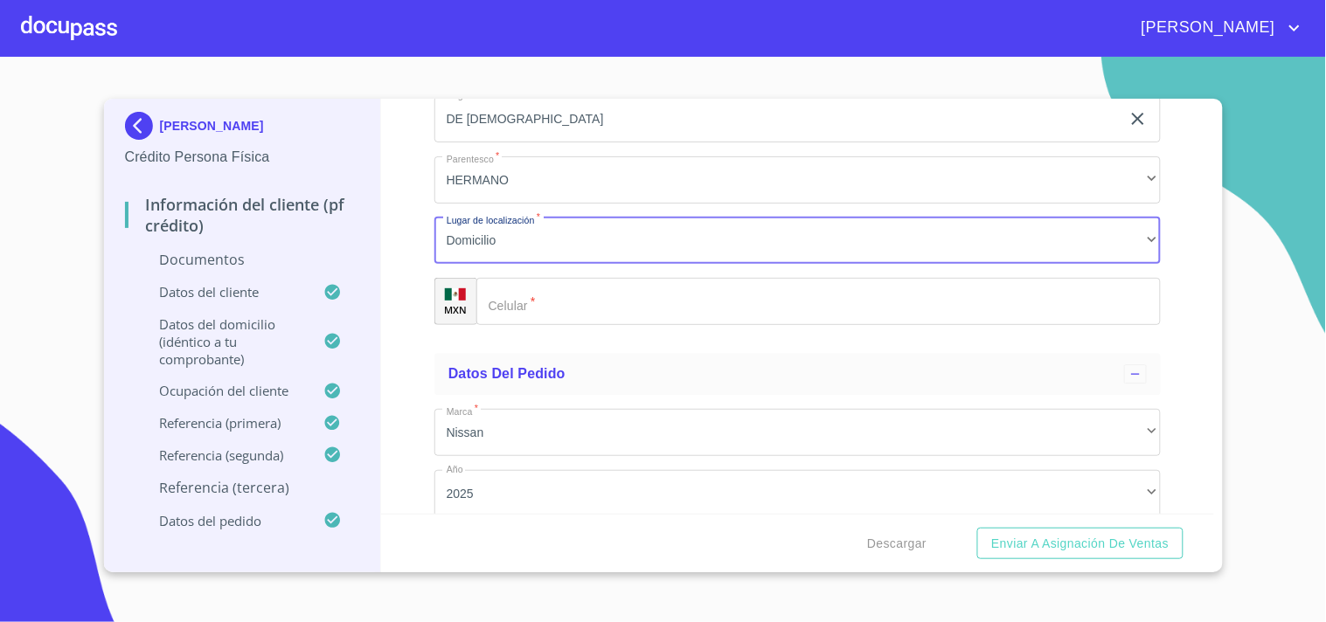
click at [615, 303] on input "Documento de identificación.   *" at bounding box center [818, 301] width 685 height 47
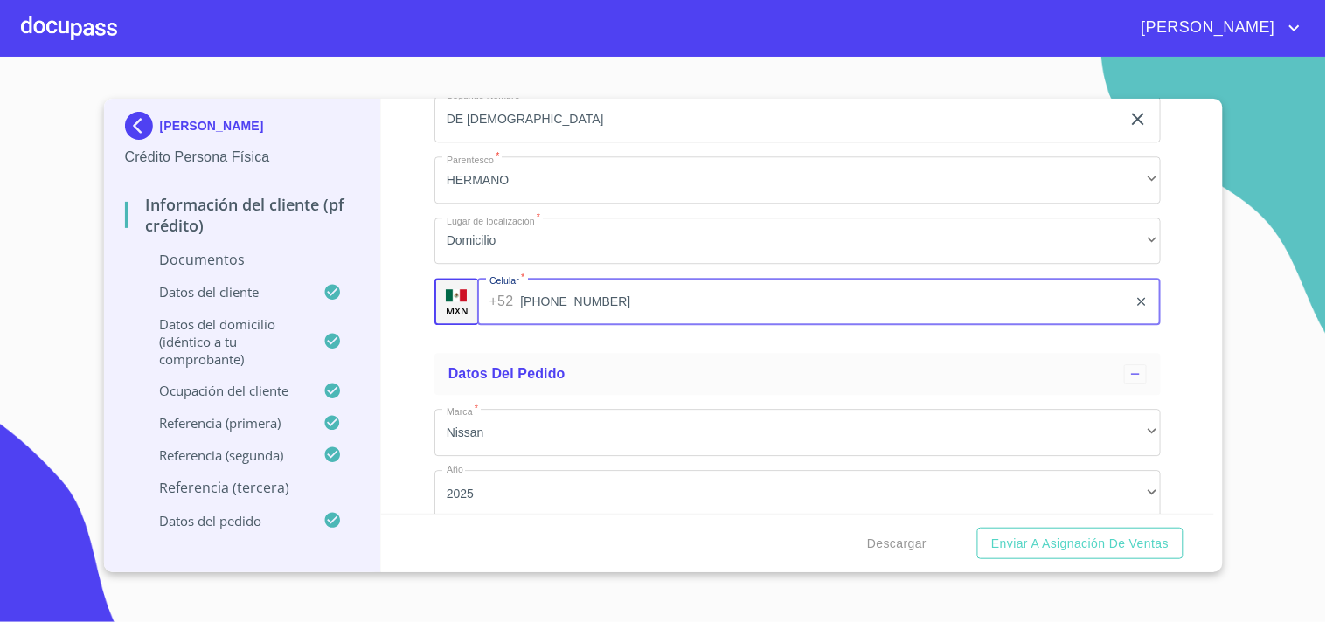
type input "[PHONE_NUMBER]"
click at [1182, 333] on div "Información del cliente (PF crédito) Documentos Documento de identificación.   …" at bounding box center [797, 306] width 833 height 415
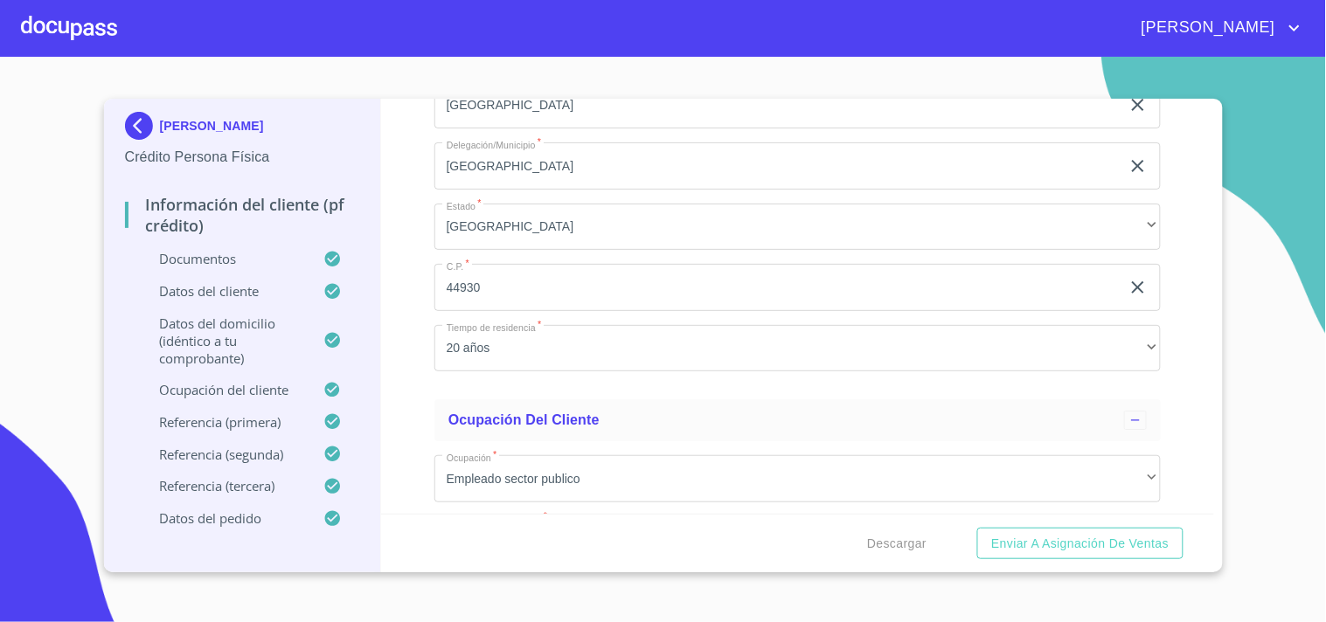
scroll to position [7163, 0]
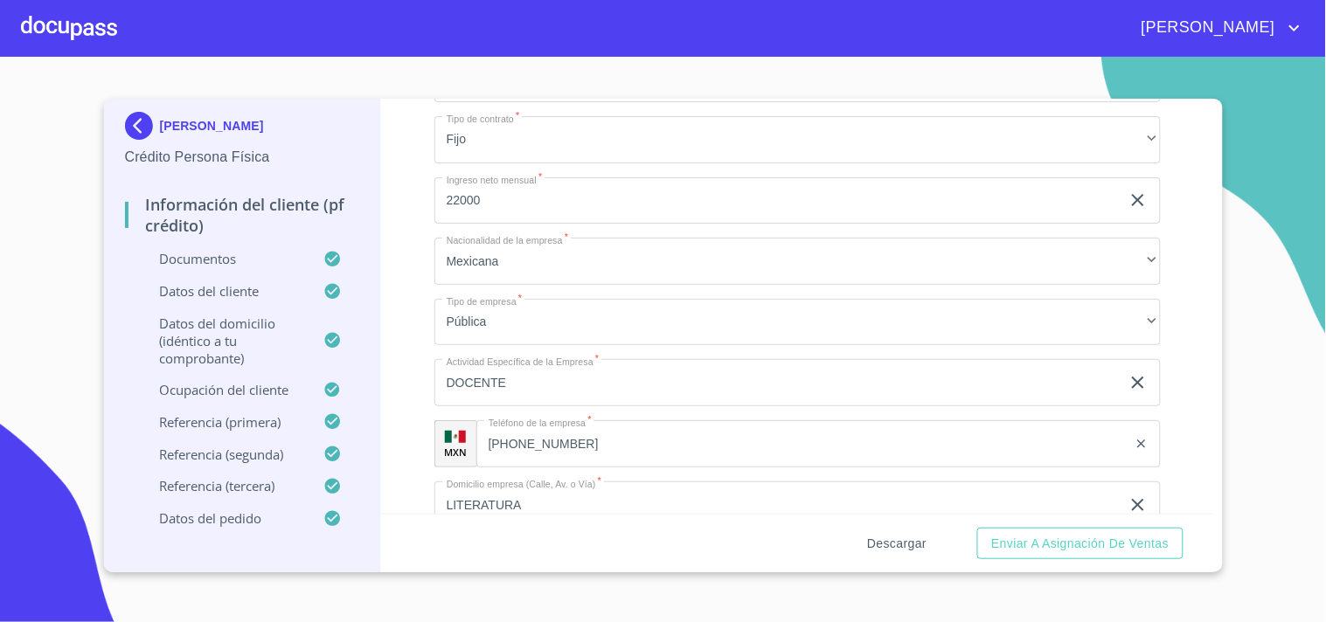
click at [890, 544] on span "Descargar" at bounding box center [896, 544] width 59 height 22
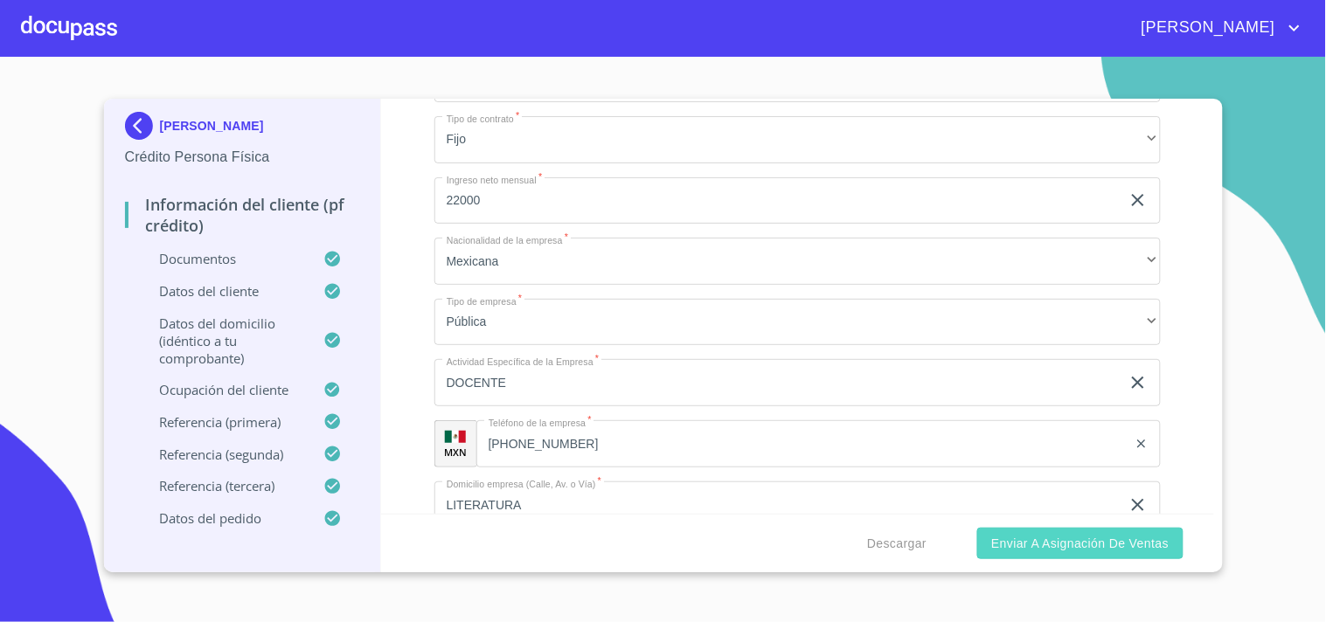
click at [1081, 549] on span "Enviar a Asignación de Ventas" at bounding box center [1079, 544] width 177 height 22
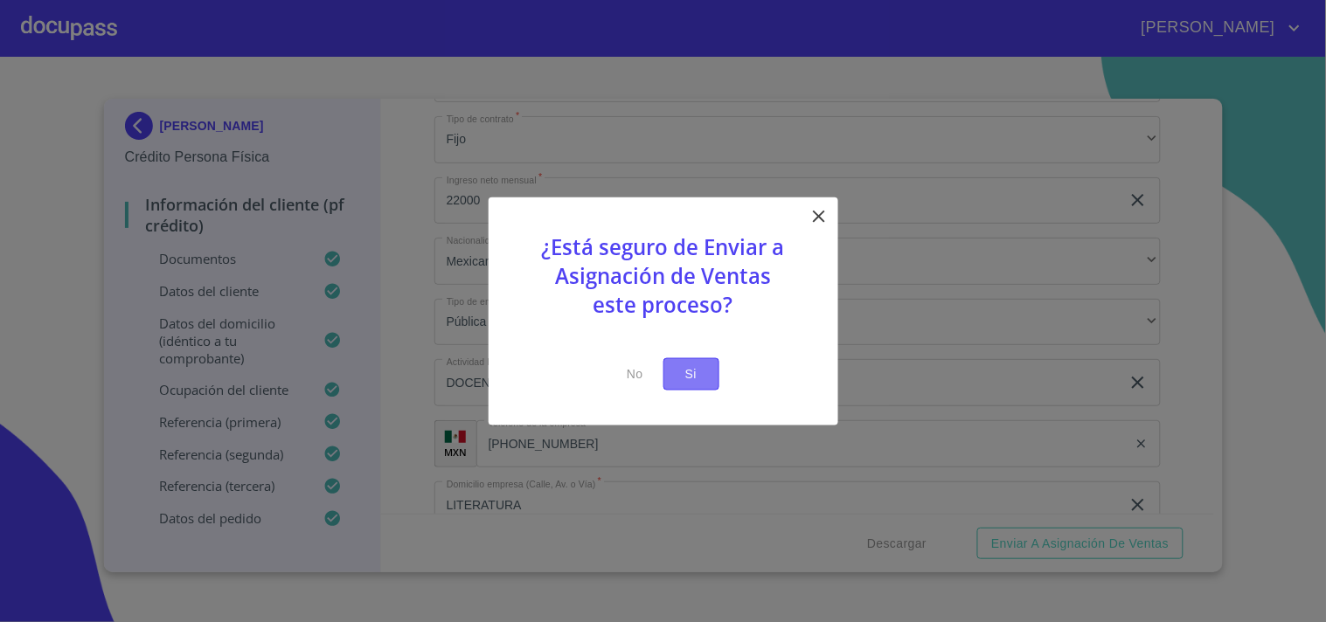
click at [692, 373] on span "Si" at bounding box center [692, 375] width 28 height 22
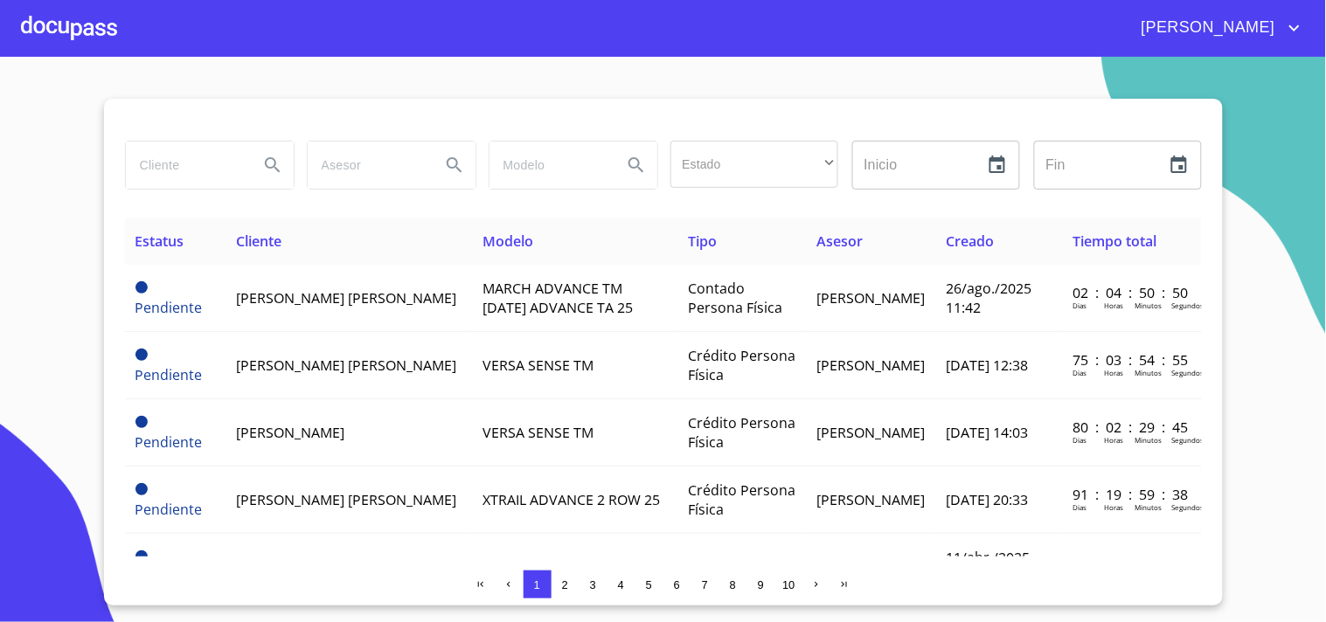
click at [616, 88] on section "Estado ​ ​ Inicio ​ Fin ​ Estatus Cliente Modelo Tipo Asesor Creado Tiempo tota…" at bounding box center [663, 340] width 1326 height 566
click at [58, 231] on section "Estado ​ ​ Inicio ​ Fin ​ Estatus Cliente Modelo Tipo Asesor Creado Tiempo tota…" at bounding box center [663, 340] width 1326 height 566
click at [65, 10] on div at bounding box center [69, 28] width 96 height 56
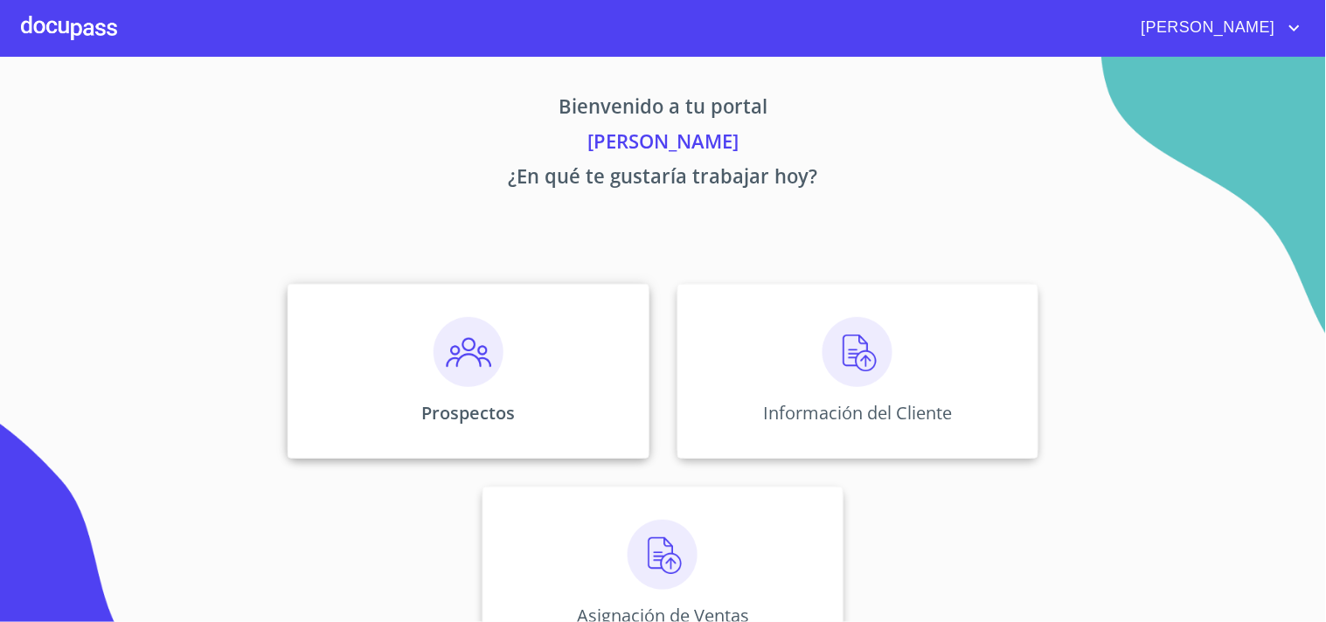
click at [472, 351] on img at bounding box center [469, 352] width 70 height 70
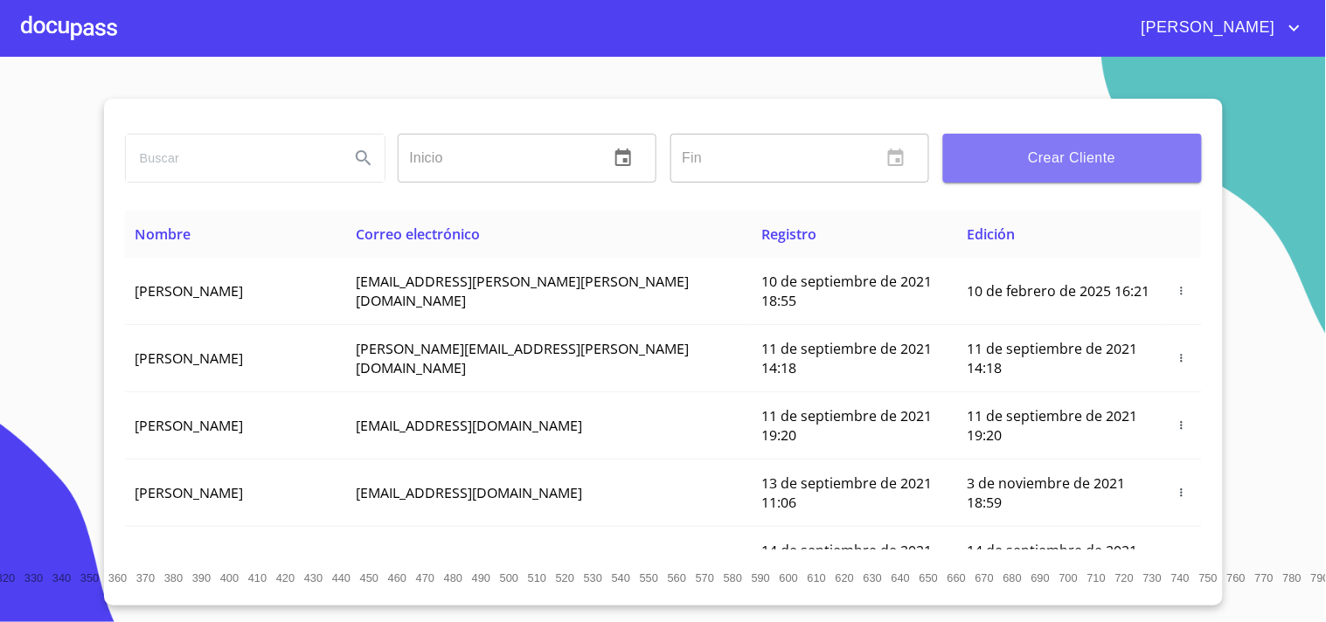
click at [1005, 158] on span "Crear Cliente" at bounding box center [1072, 158] width 231 height 24
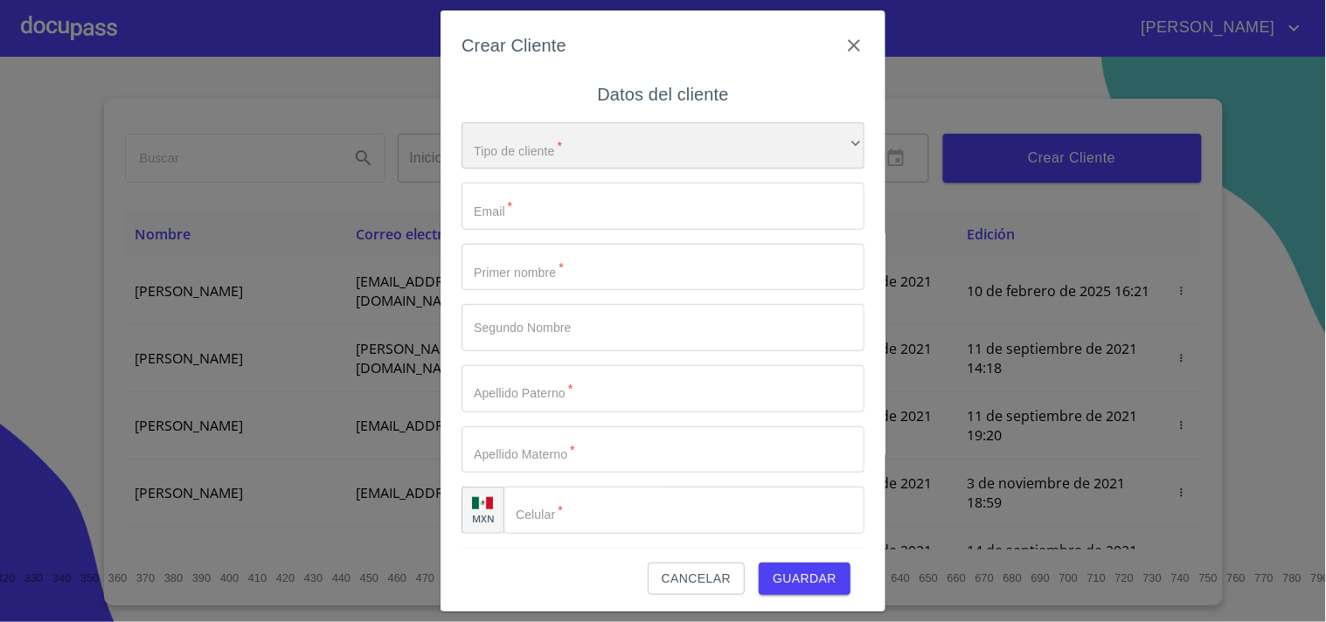
click at [517, 161] on div "​" at bounding box center [663, 145] width 403 height 47
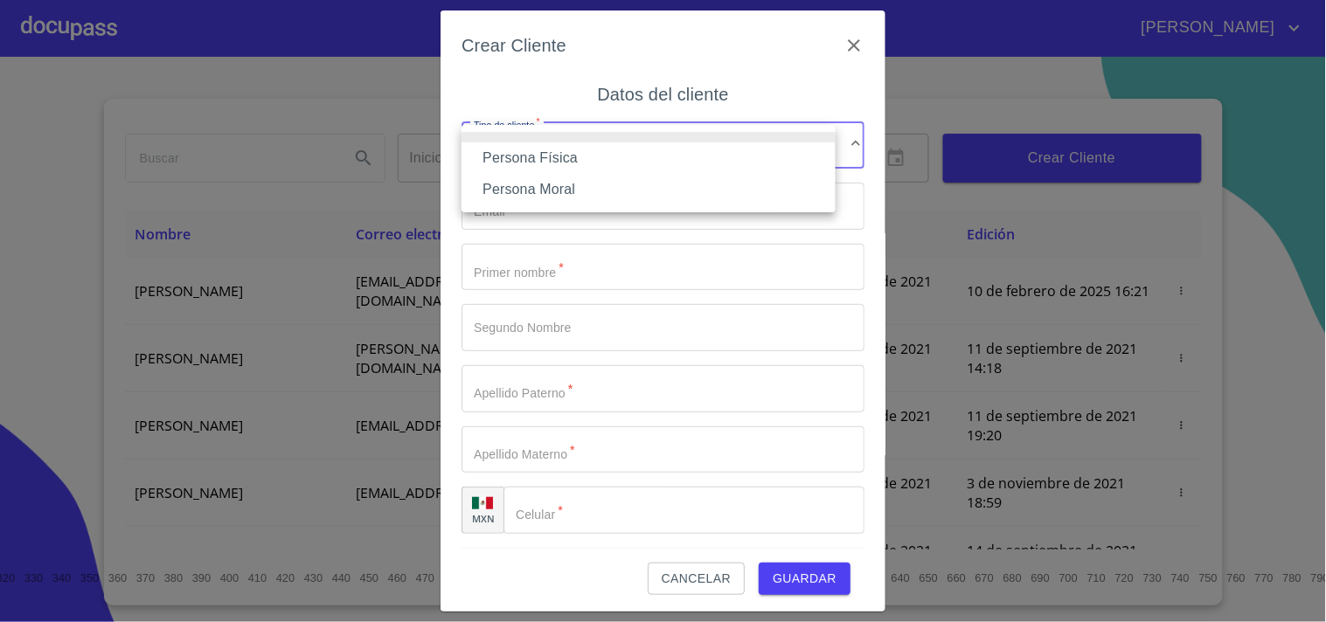
click at [492, 164] on li "Persona Física" at bounding box center [649, 157] width 374 height 31
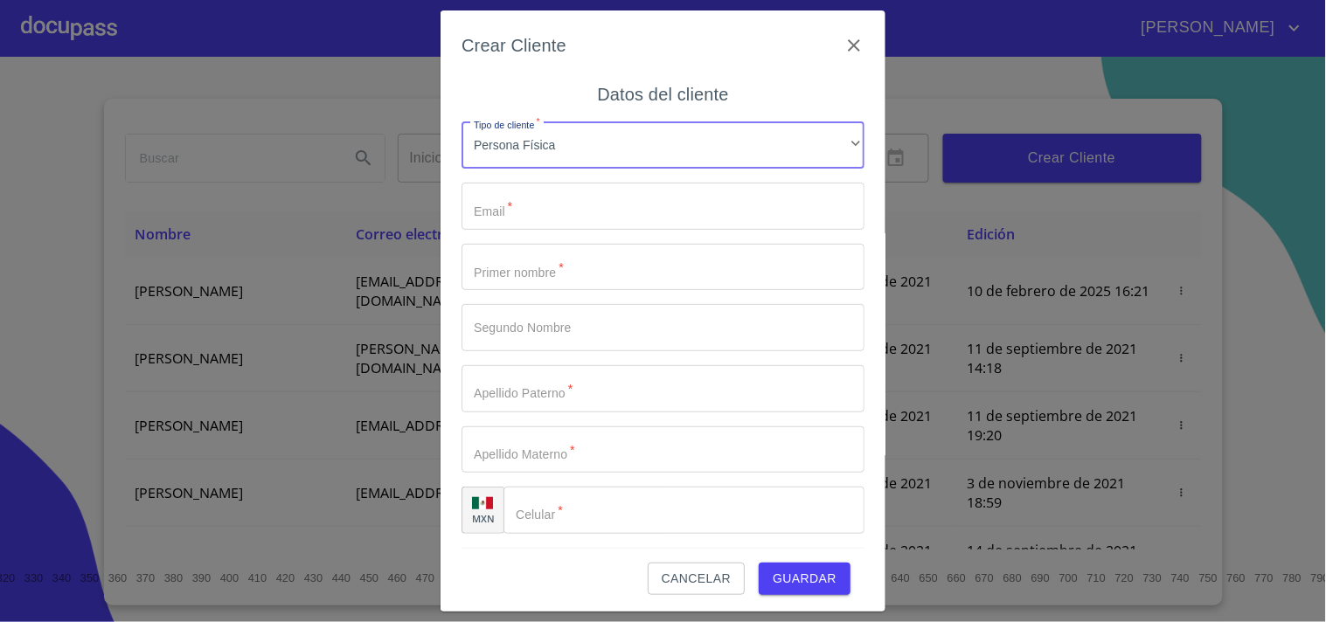
click at [549, 213] on input "Tipo de cliente   *" at bounding box center [663, 206] width 403 height 47
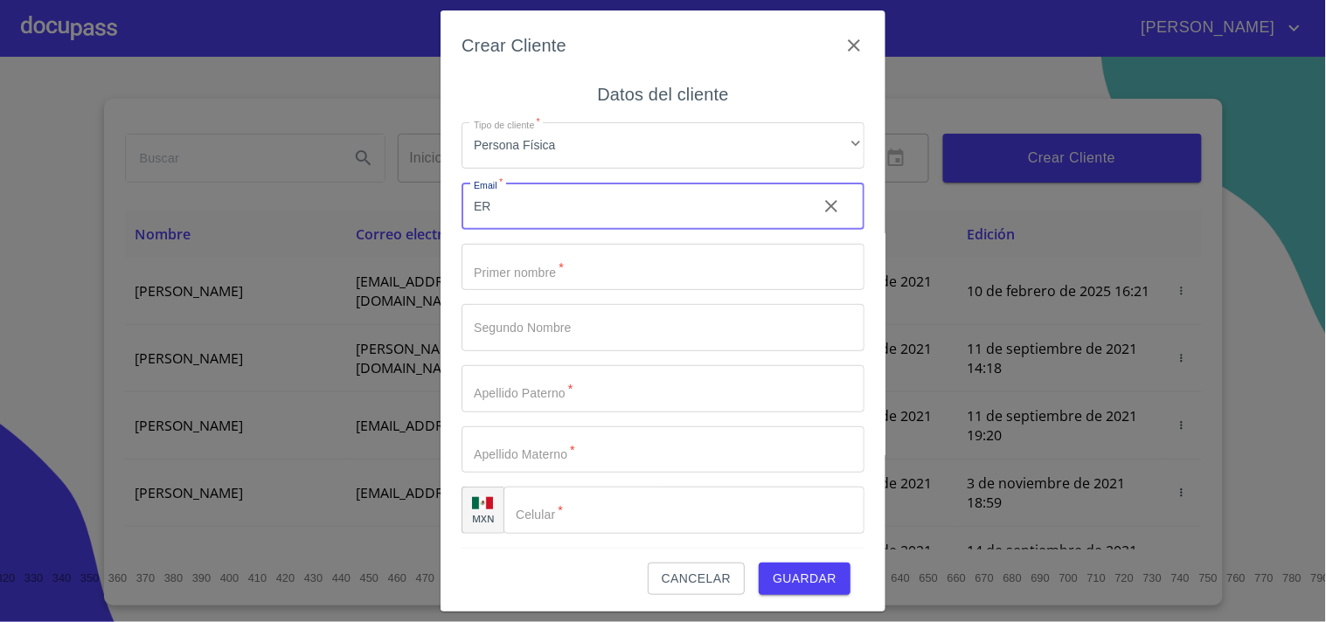
type input "E"
type input "[EMAIL_ADDRESS][DOMAIN_NAME]"
click at [490, 275] on input "Tipo de cliente   *" at bounding box center [663, 267] width 403 height 47
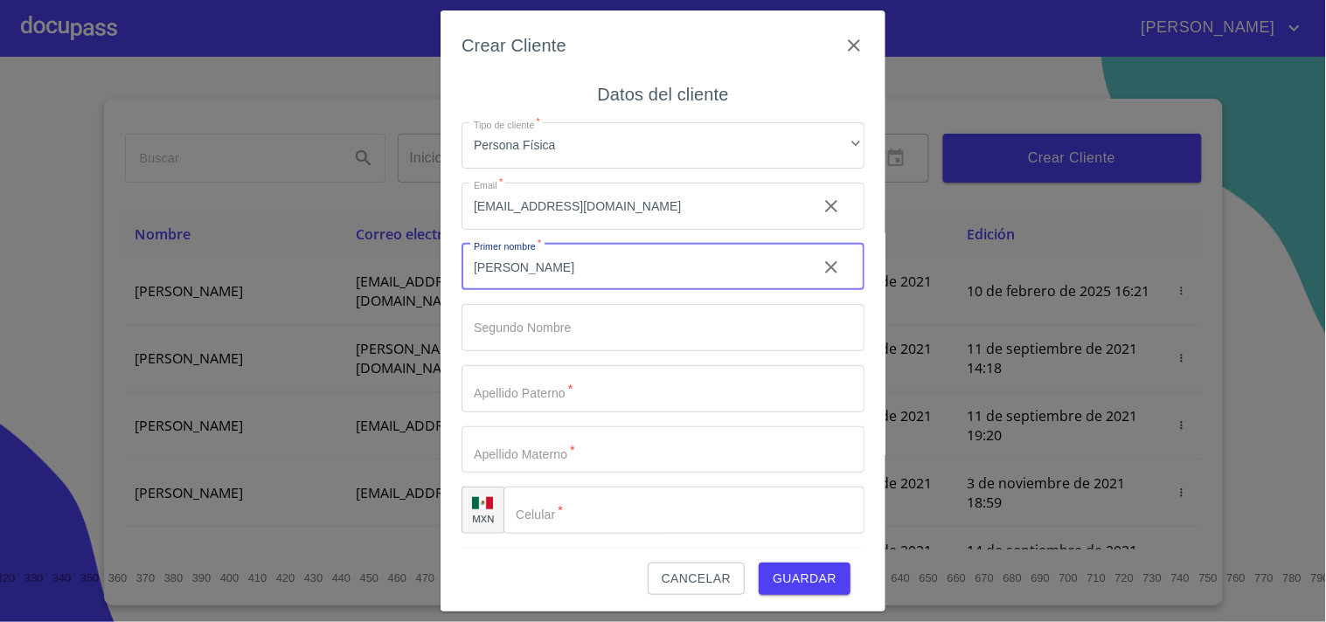
type input "[PERSON_NAME]"
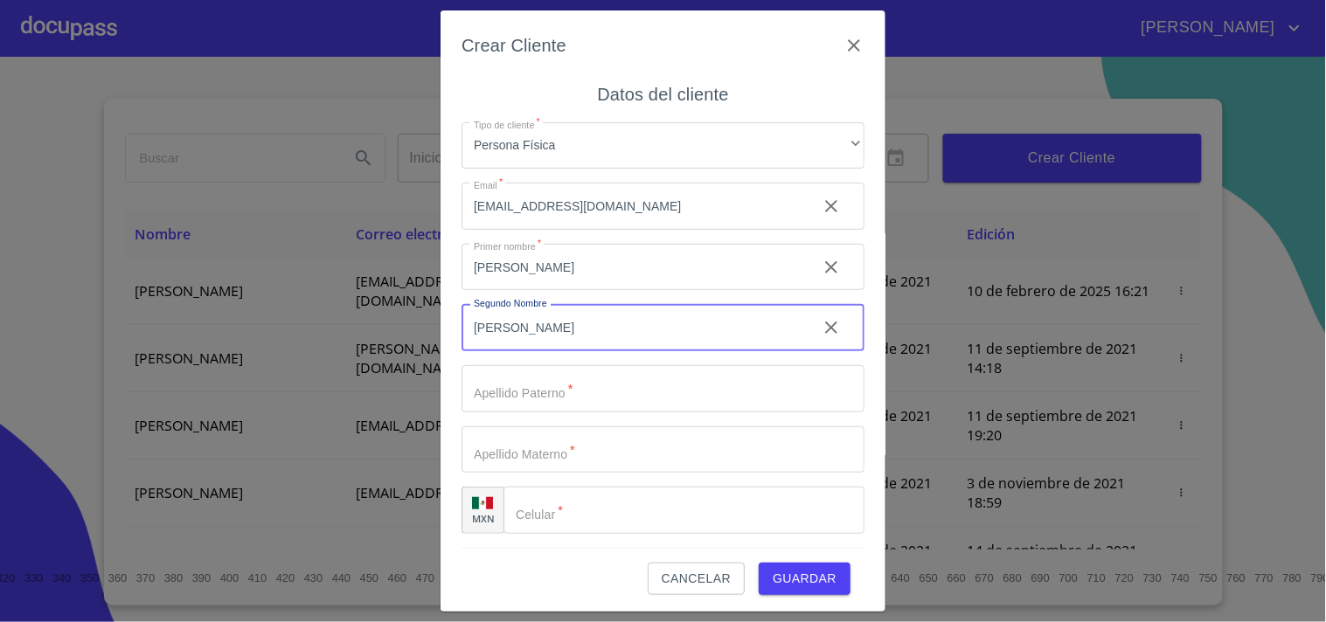
type input "[PERSON_NAME]"
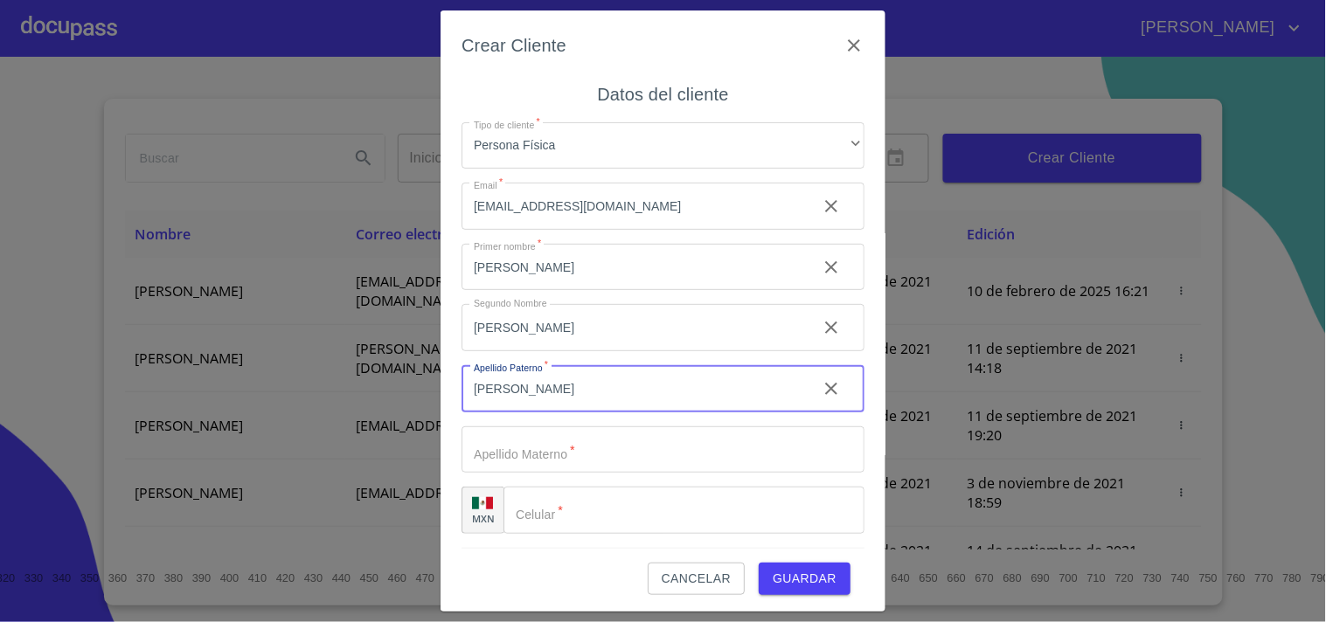
type input "[PERSON_NAME]"
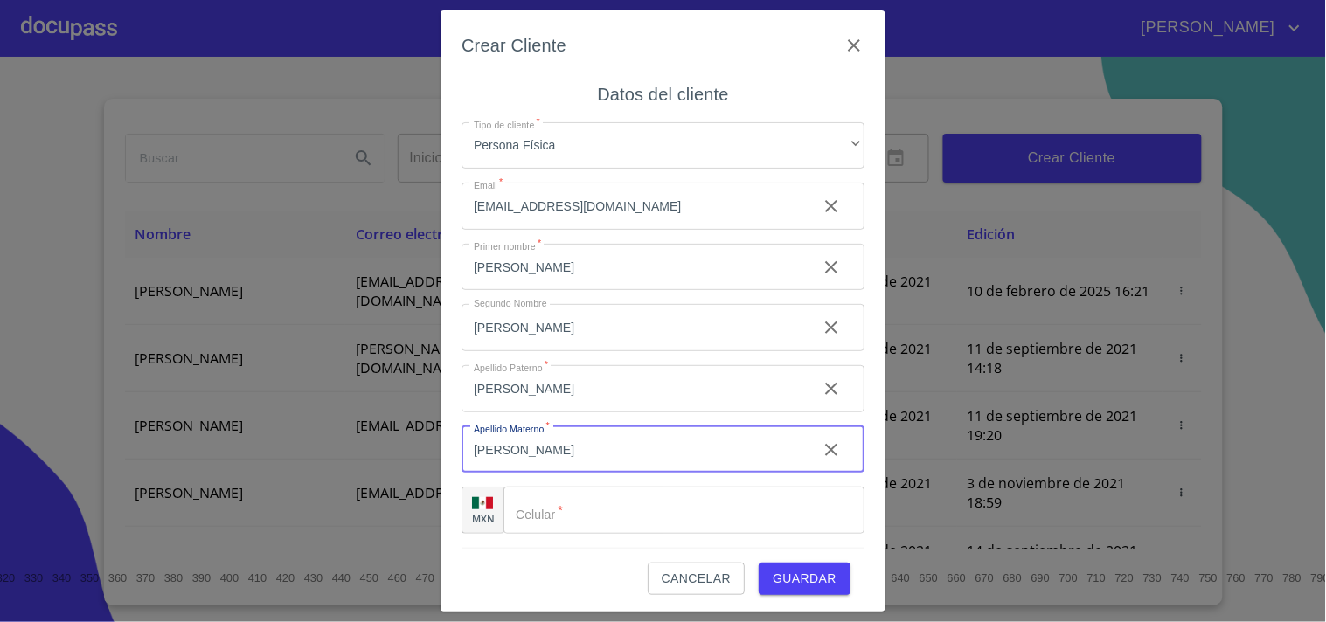
type input "[PERSON_NAME]"
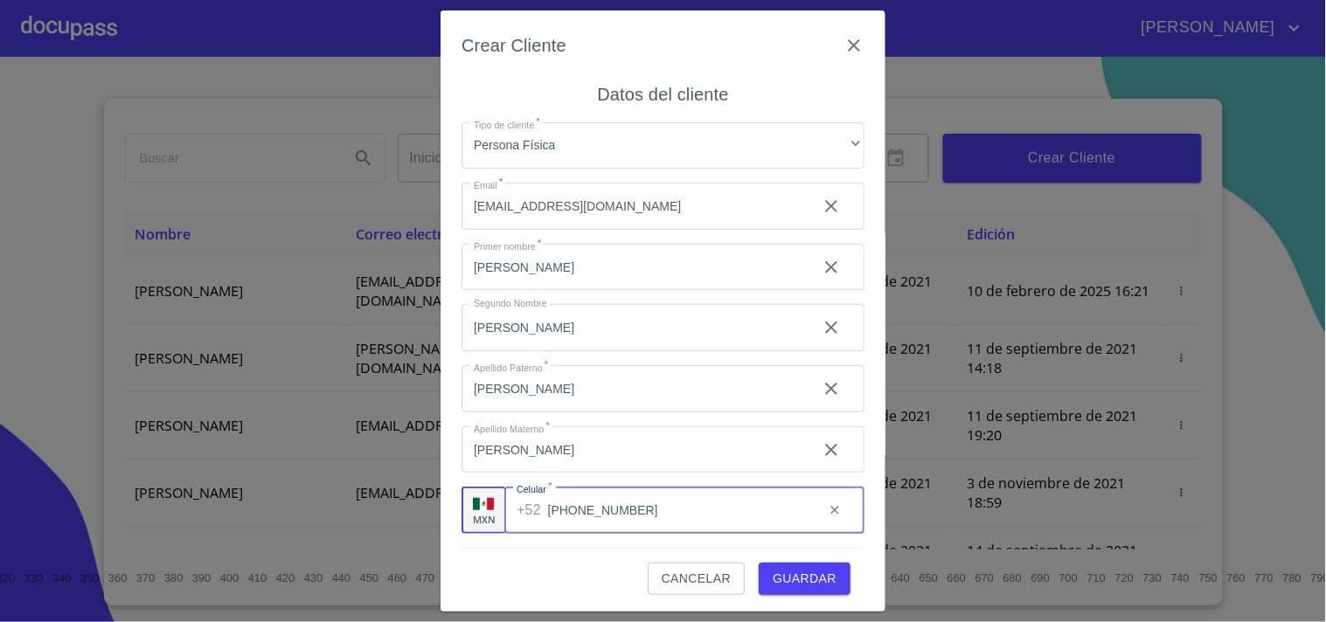
scroll to position [3, 0]
type input "[PHONE_NUMBER]"
click at [544, 587] on div "Cancelar Guardar" at bounding box center [663, 569] width 403 height 47
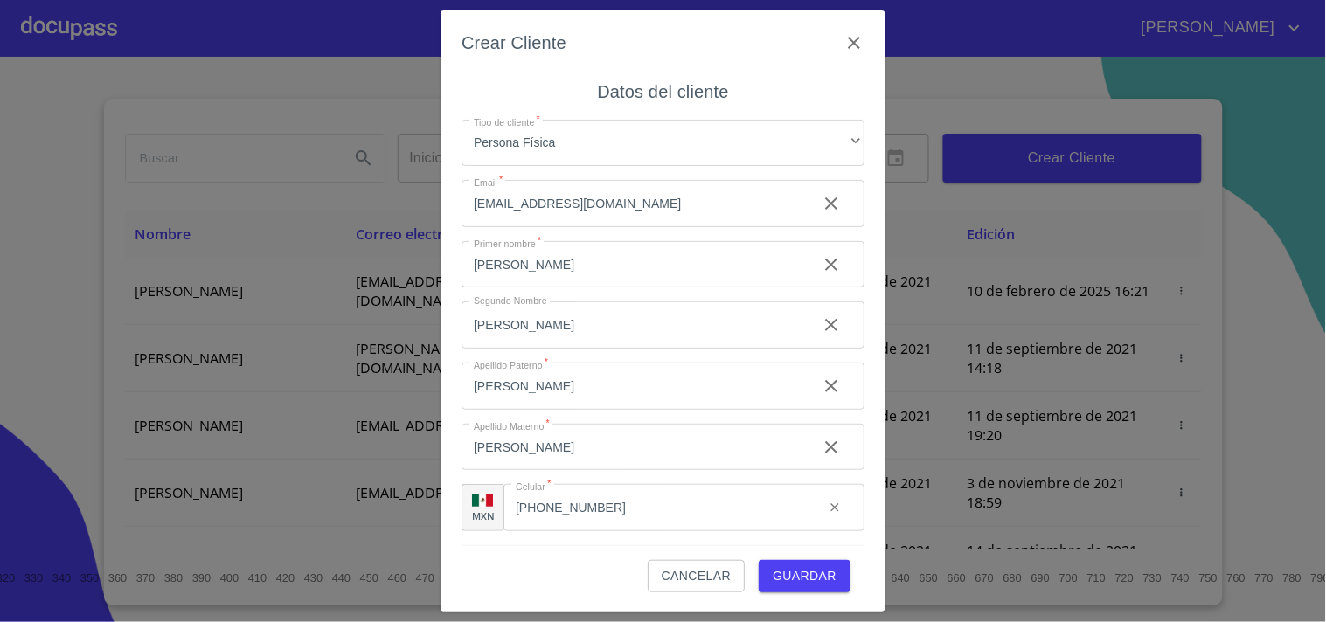
click at [782, 572] on span "Guardar" at bounding box center [805, 577] width 64 height 22
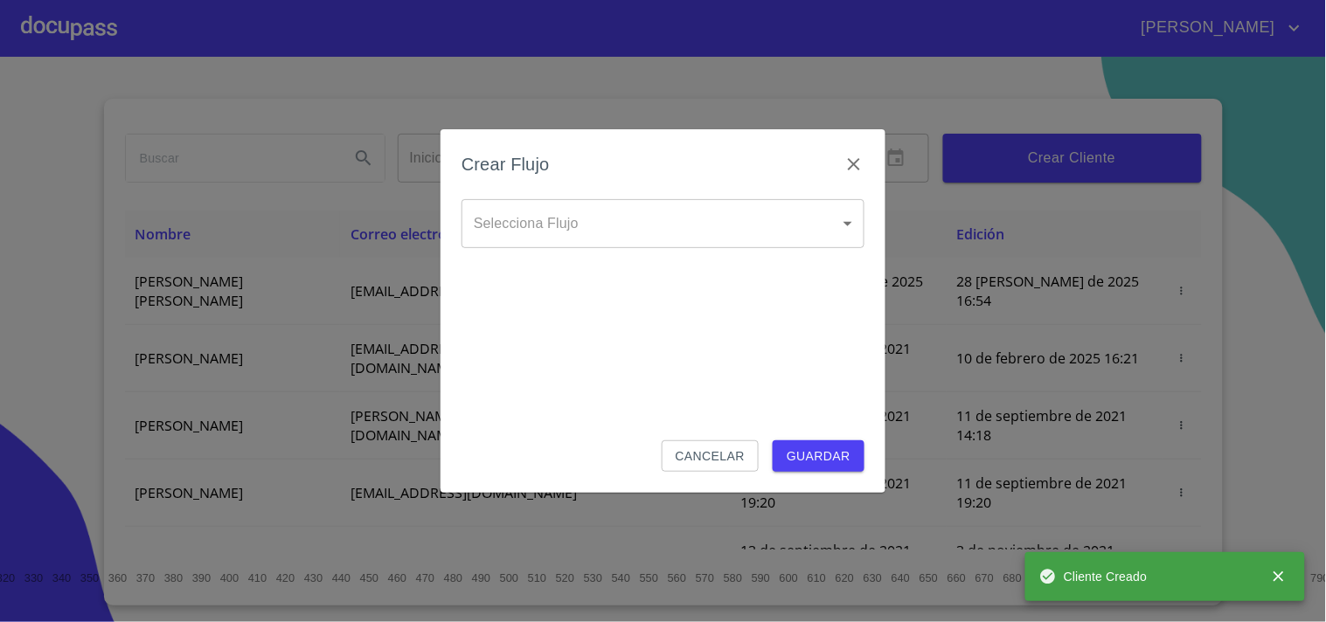
click at [533, 153] on h6 "Crear Flujo" at bounding box center [506, 164] width 88 height 28
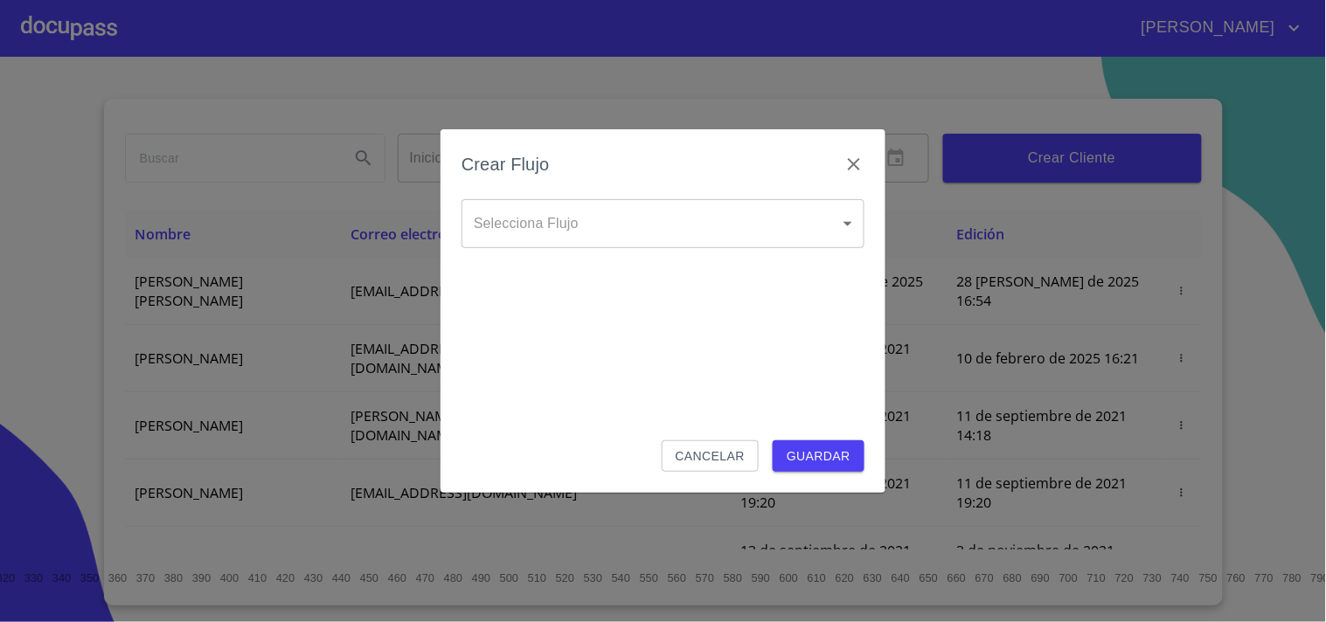
click at [529, 220] on body "[PERSON_NAME] ​ Fin ​ Crear Cliente Nombre Correo electrónico Registro Edición …" at bounding box center [663, 311] width 1326 height 622
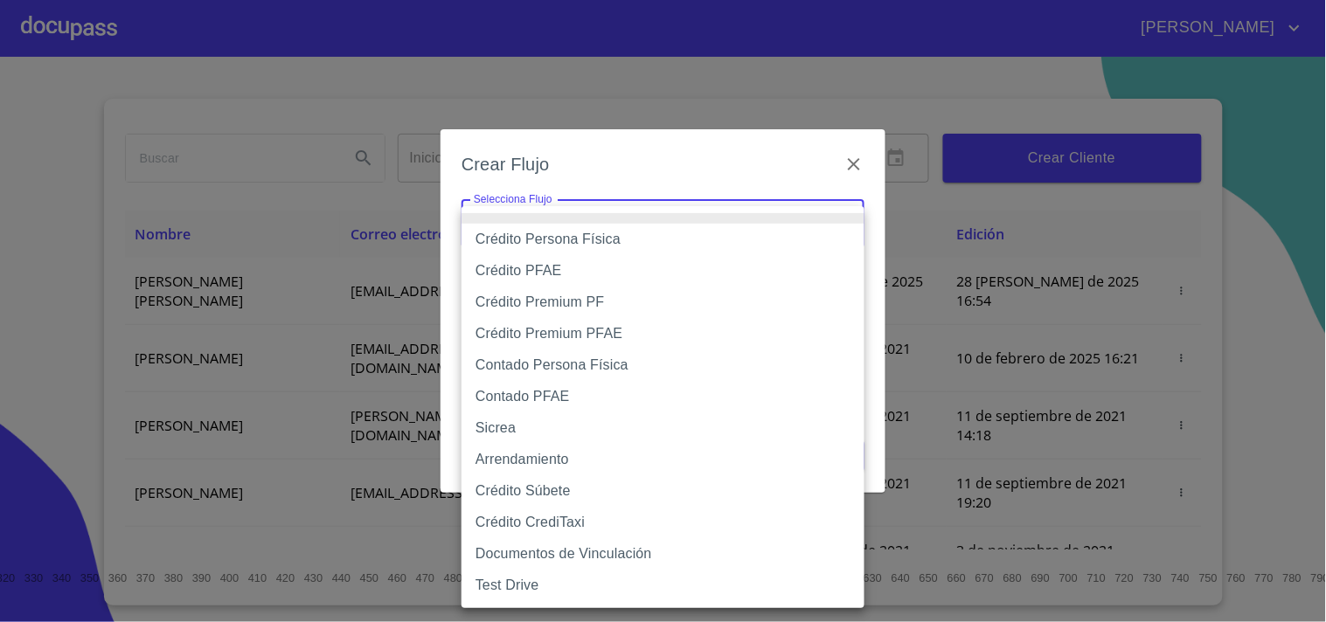
click at [555, 243] on li "Crédito Persona Física" at bounding box center [663, 239] width 403 height 31
type input "6009fb3c7d1714eb8809aa97"
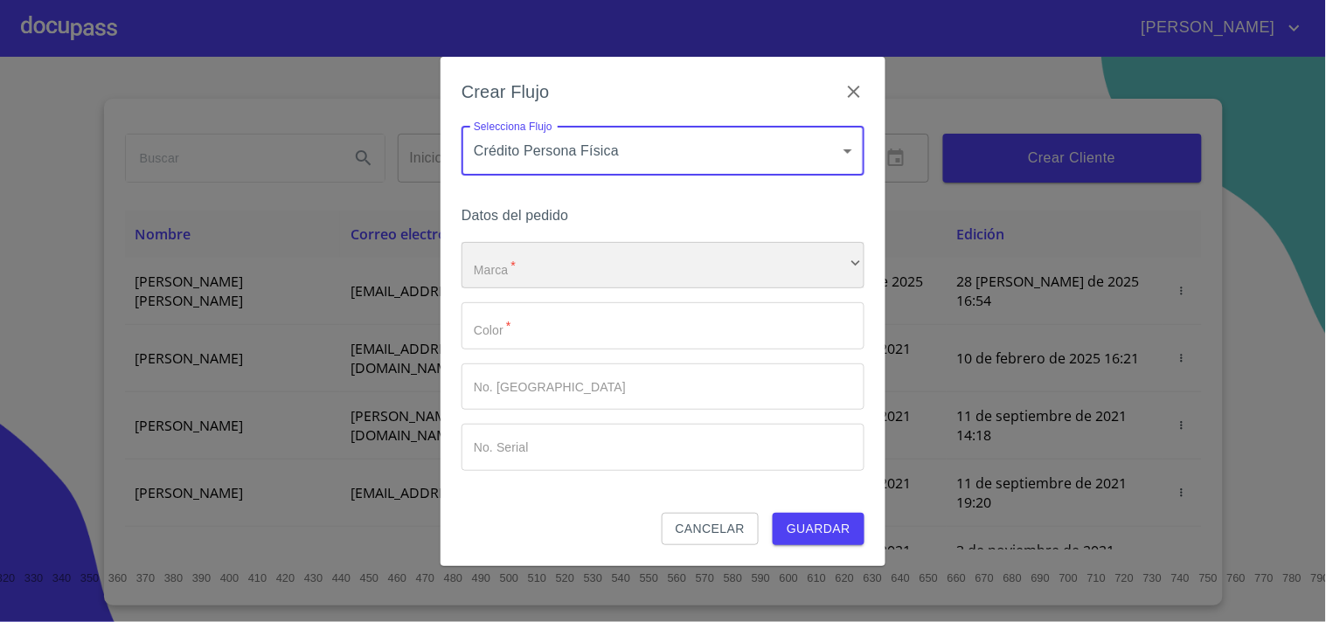
click at [562, 265] on div "​" at bounding box center [663, 265] width 403 height 47
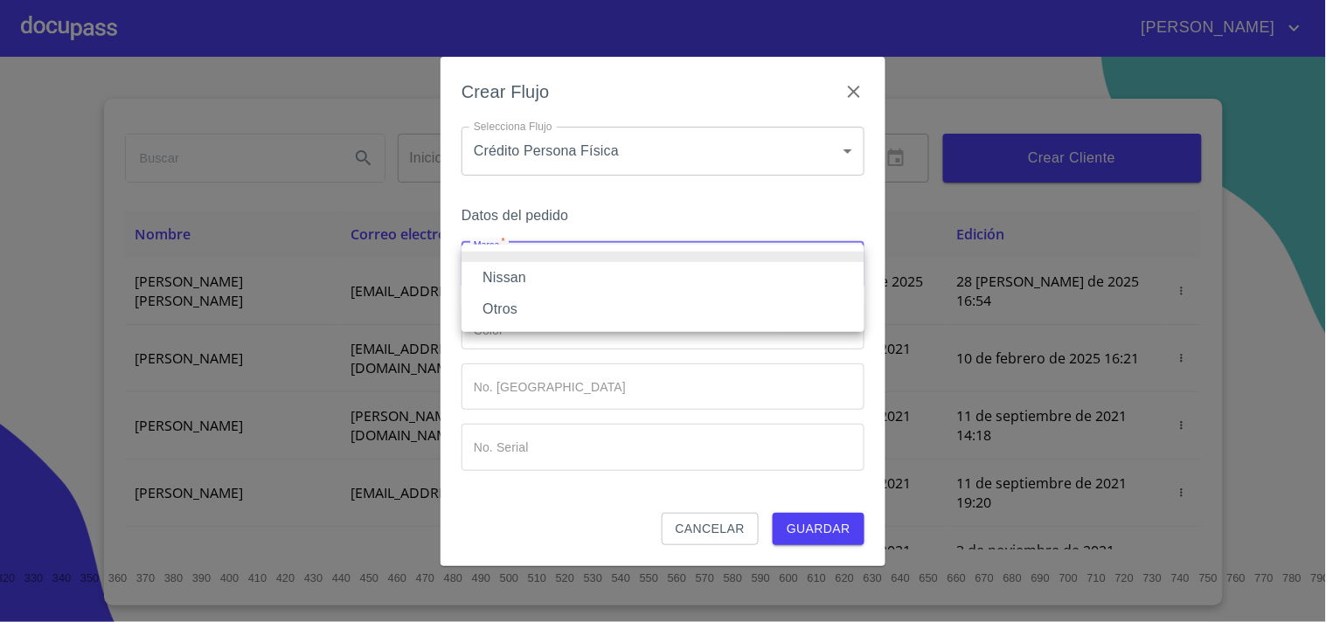
click at [525, 283] on li "Nissan" at bounding box center [663, 277] width 403 height 31
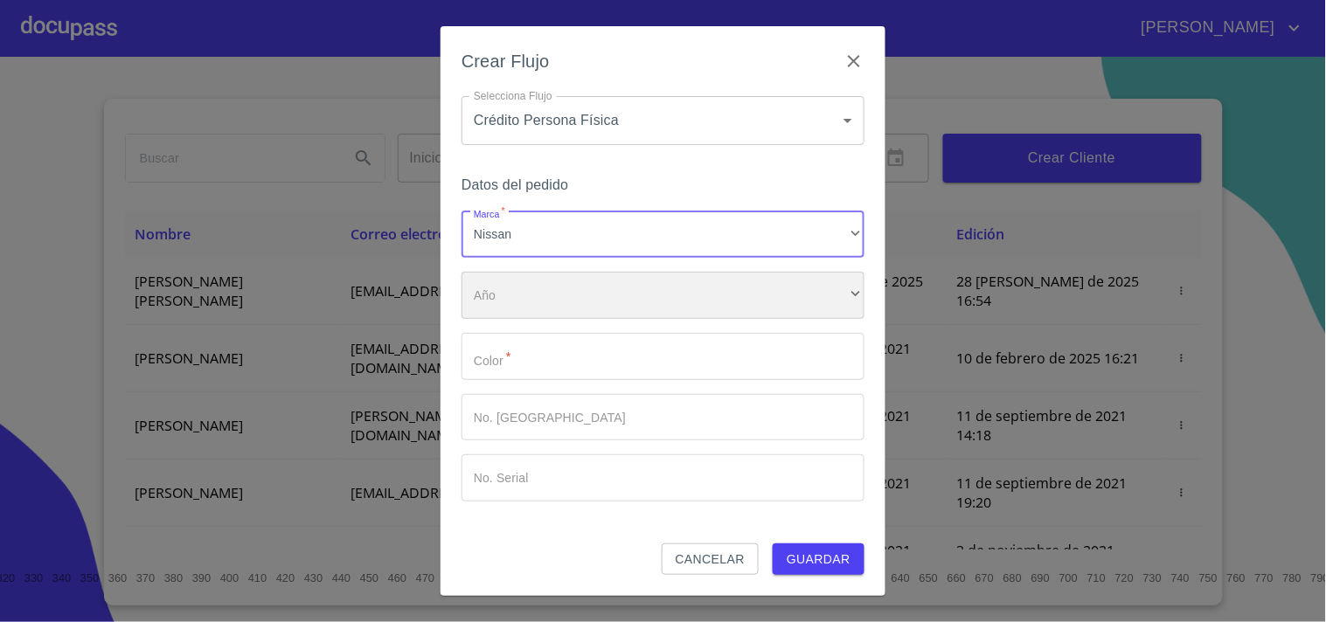
click at [532, 306] on div "​" at bounding box center [663, 295] width 403 height 47
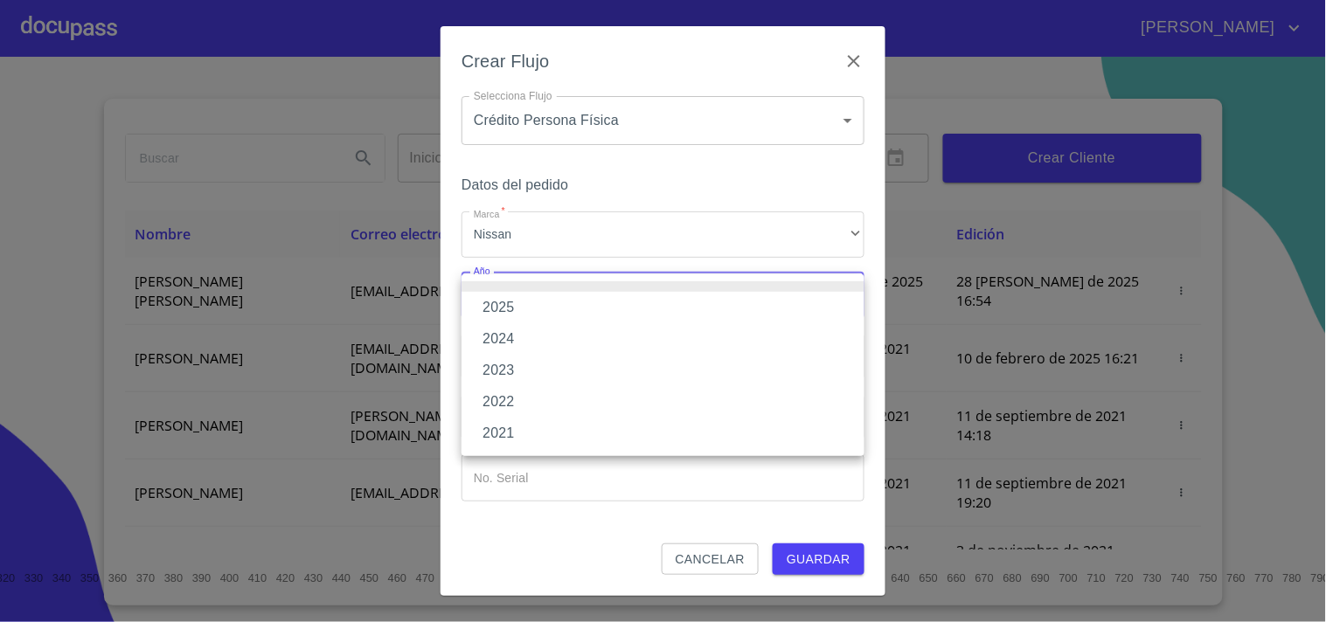
click at [532, 306] on li "2025" at bounding box center [663, 307] width 403 height 31
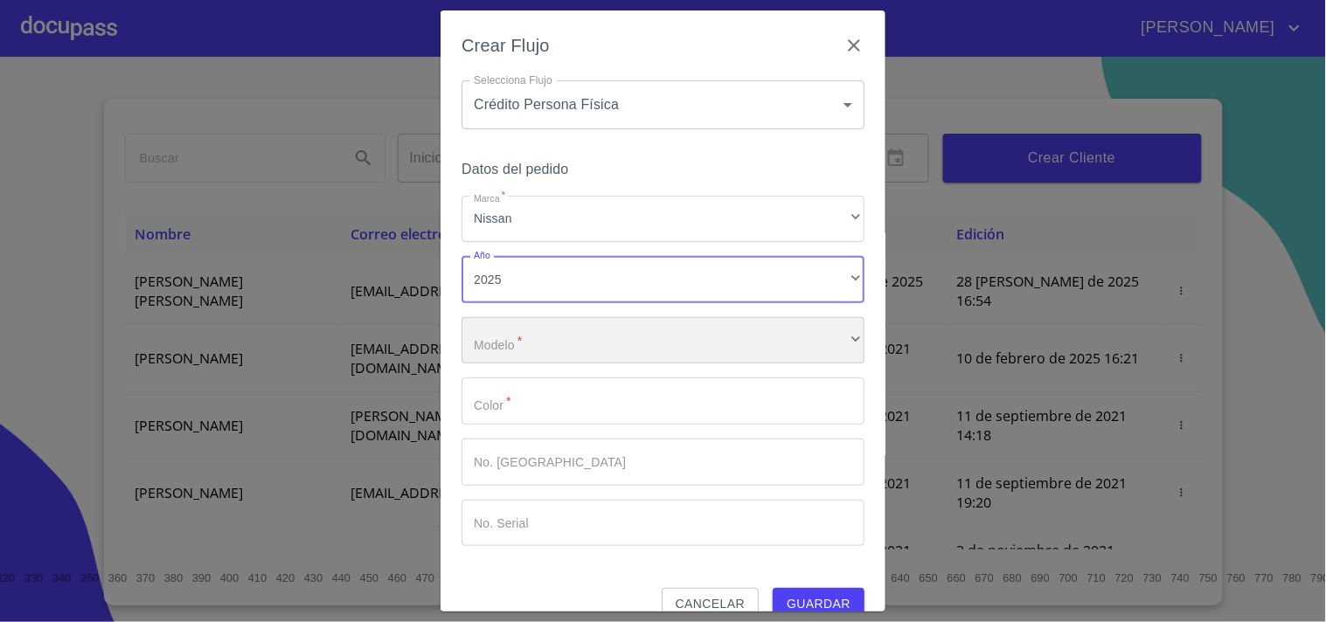
click at [518, 344] on div "​" at bounding box center [663, 340] width 403 height 47
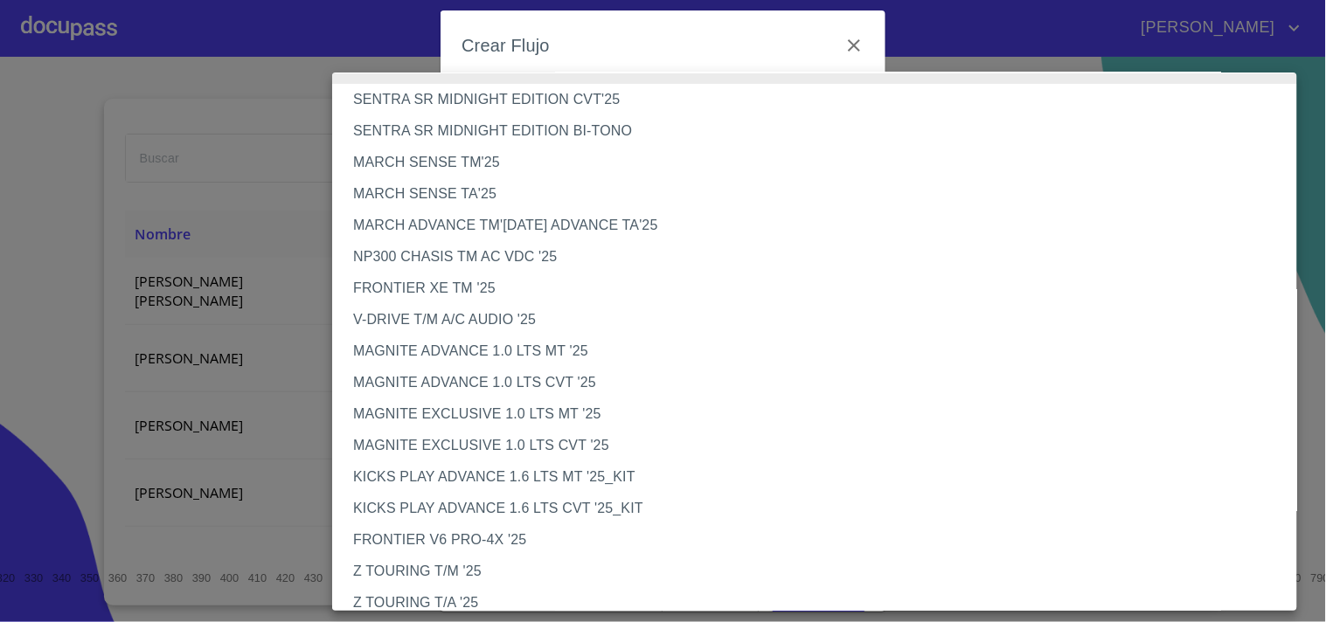
scroll to position [0, 0]
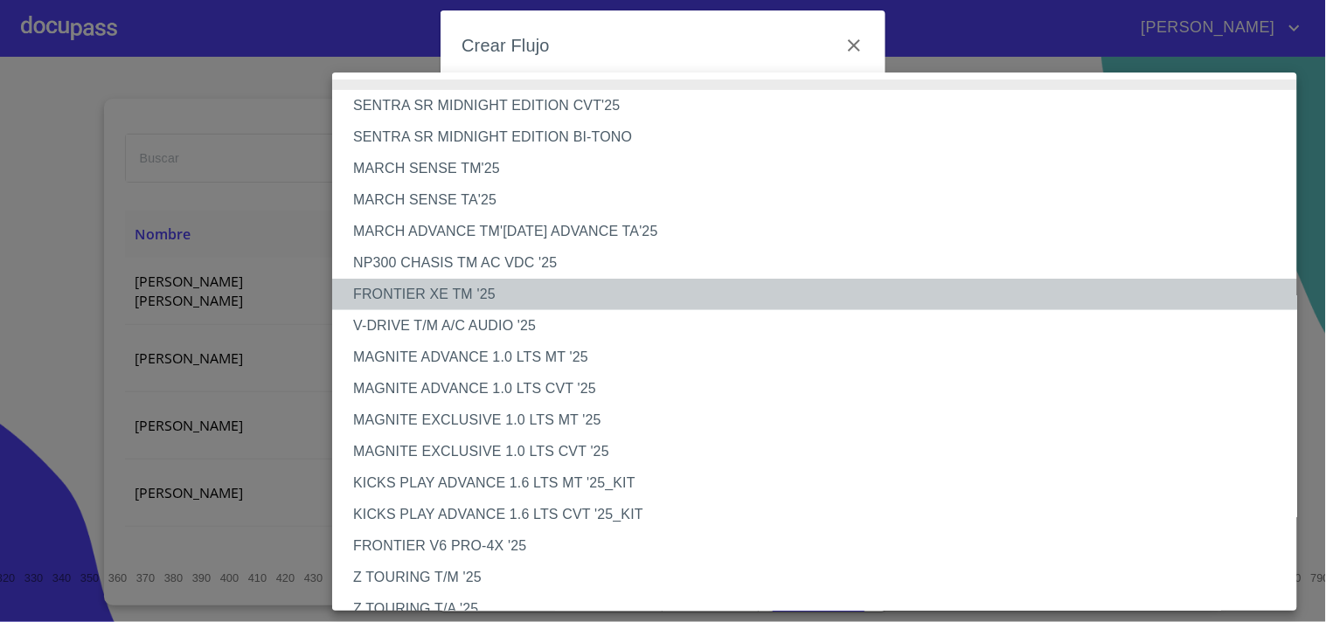
click at [404, 297] on li "FRONTIER XE TM '25" at bounding box center [822, 294] width 980 height 31
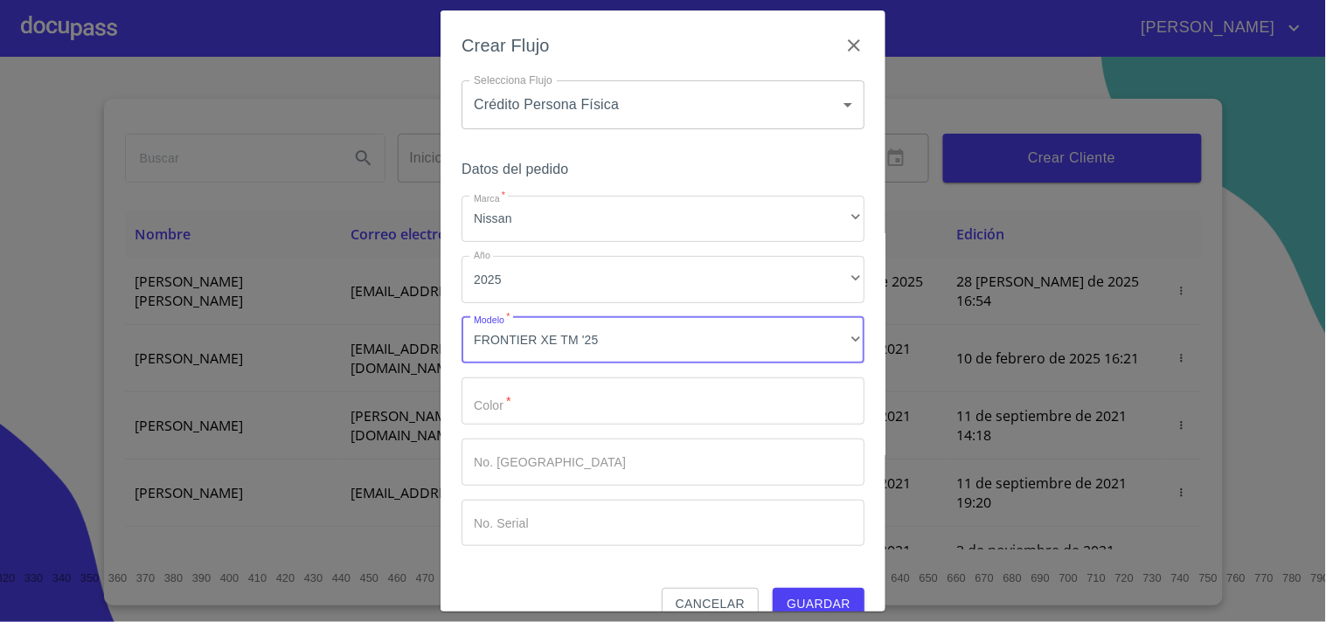
click at [523, 416] on input "Marca   *" at bounding box center [663, 401] width 403 height 47
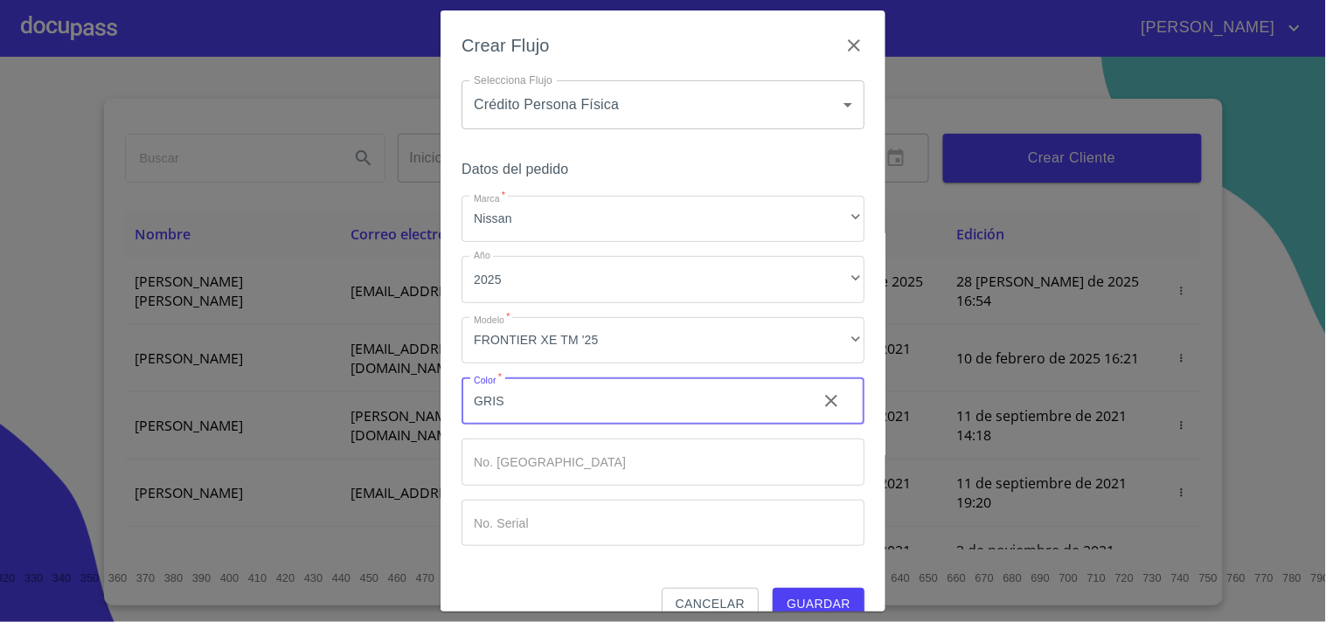
type input "GRIS"
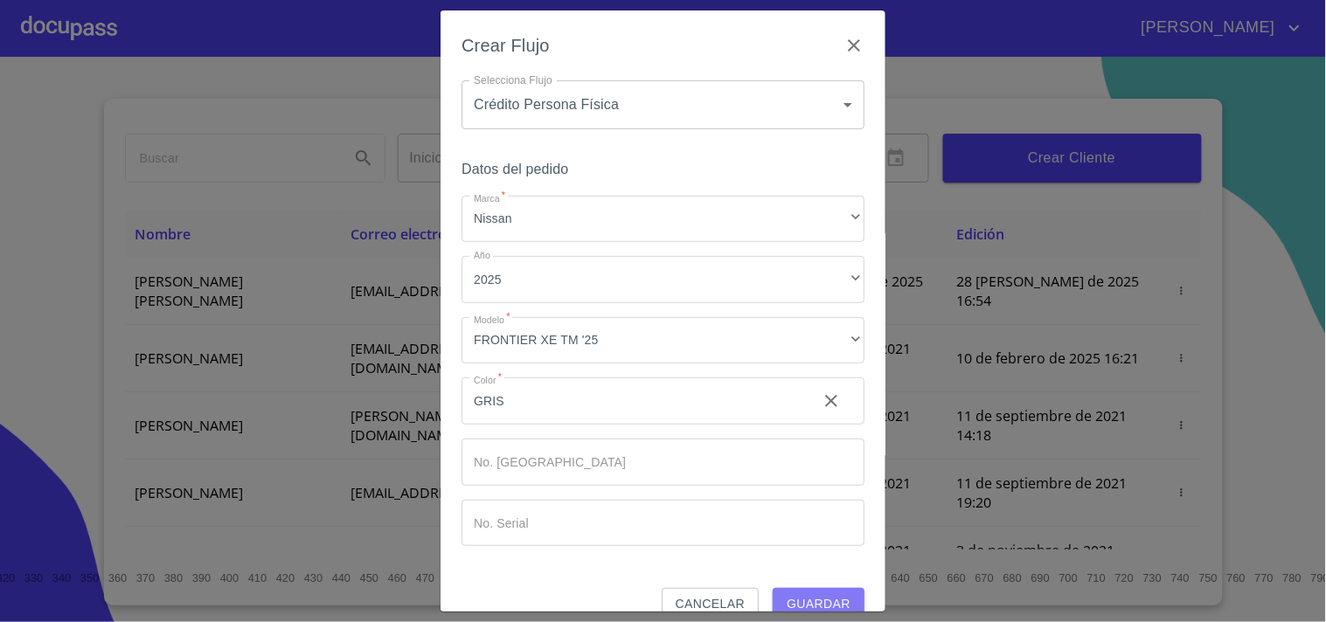
click at [789, 601] on span "Guardar" at bounding box center [819, 605] width 64 height 22
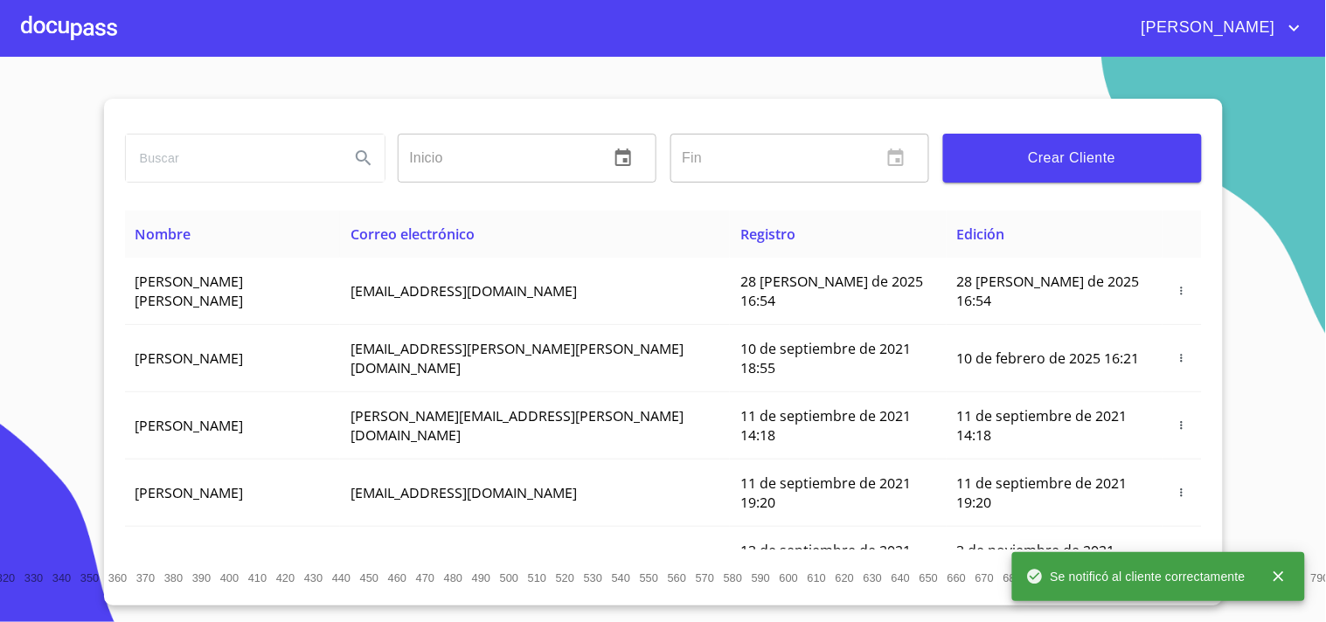
click at [57, 37] on div at bounding box center [69, 28] width 96 height 56
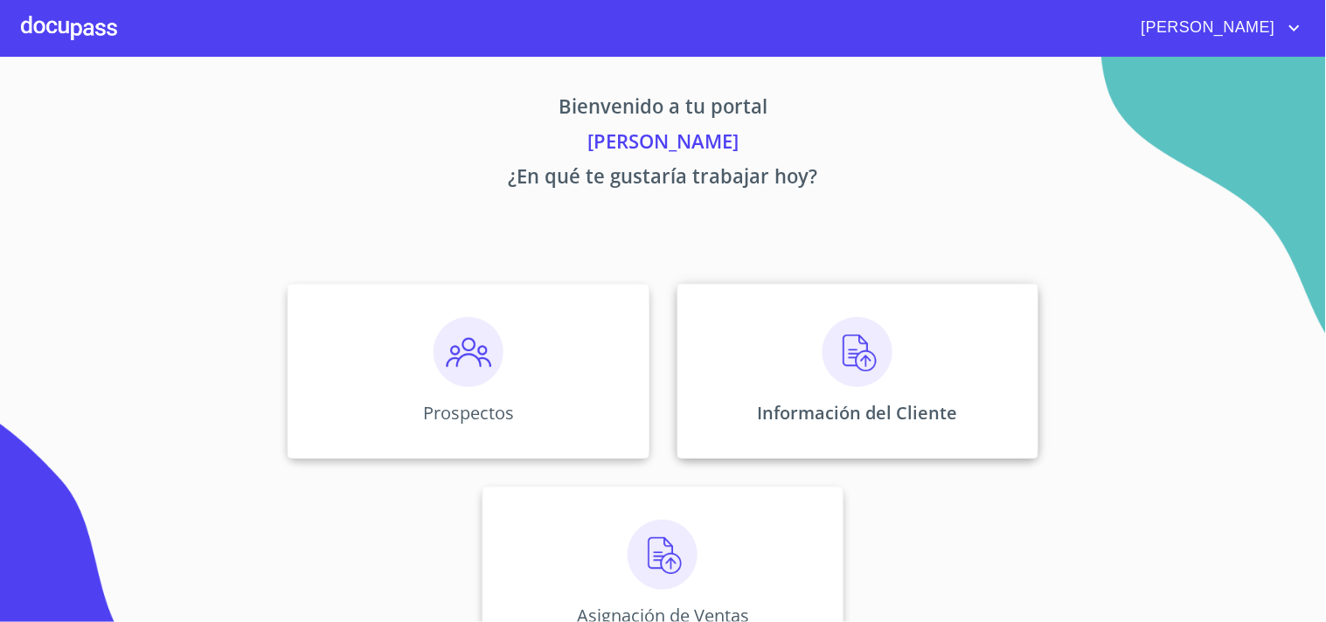
click at [865, 368] on img at bounding box center [858, 352] width 70 height 70
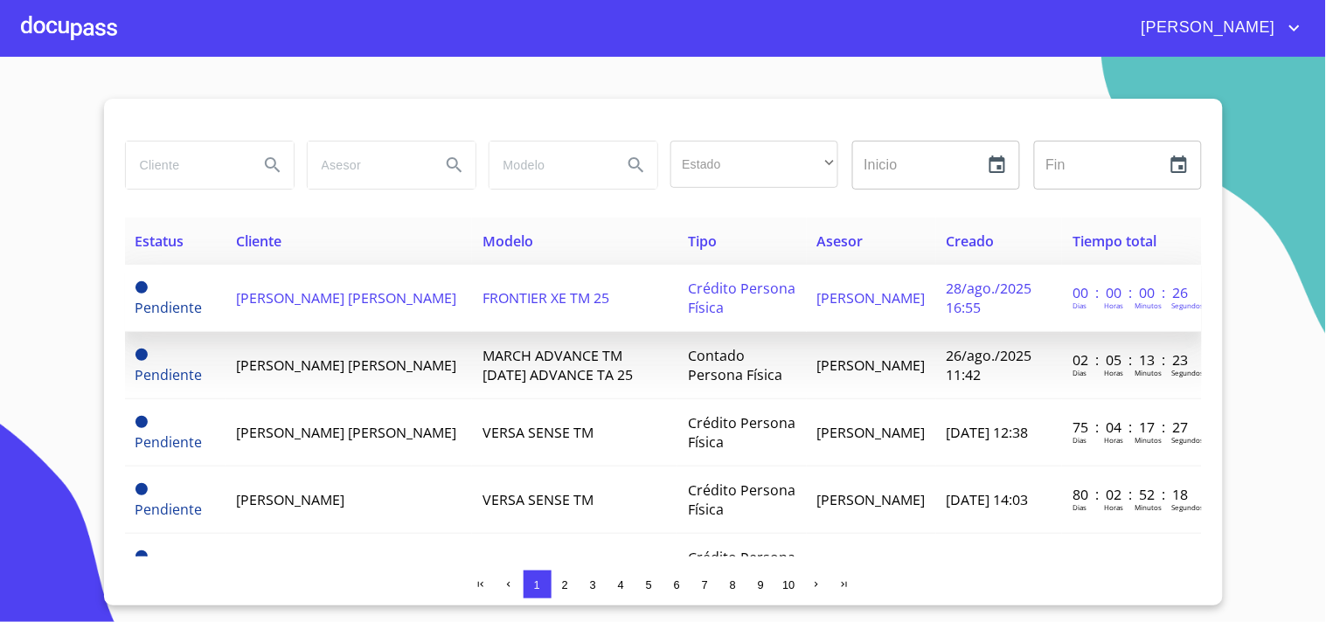
click at [292, 289] on span "[PERSON_NAME] [PERSON_NAME]" at bounding box center [347, 297] width 220 height 19
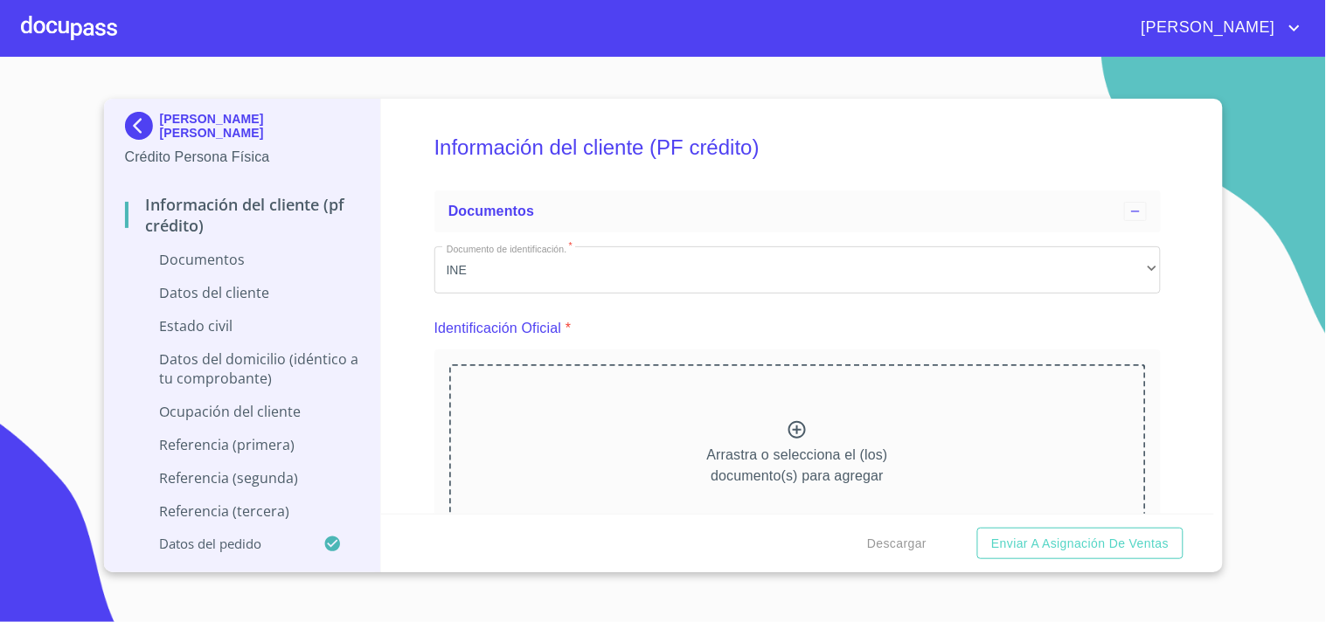
click at [1167, 326] on div "Información del cliente (PF crédito) Documentos Documento de identificación.   …" at bounding box center [797, 306] width 833 height 415
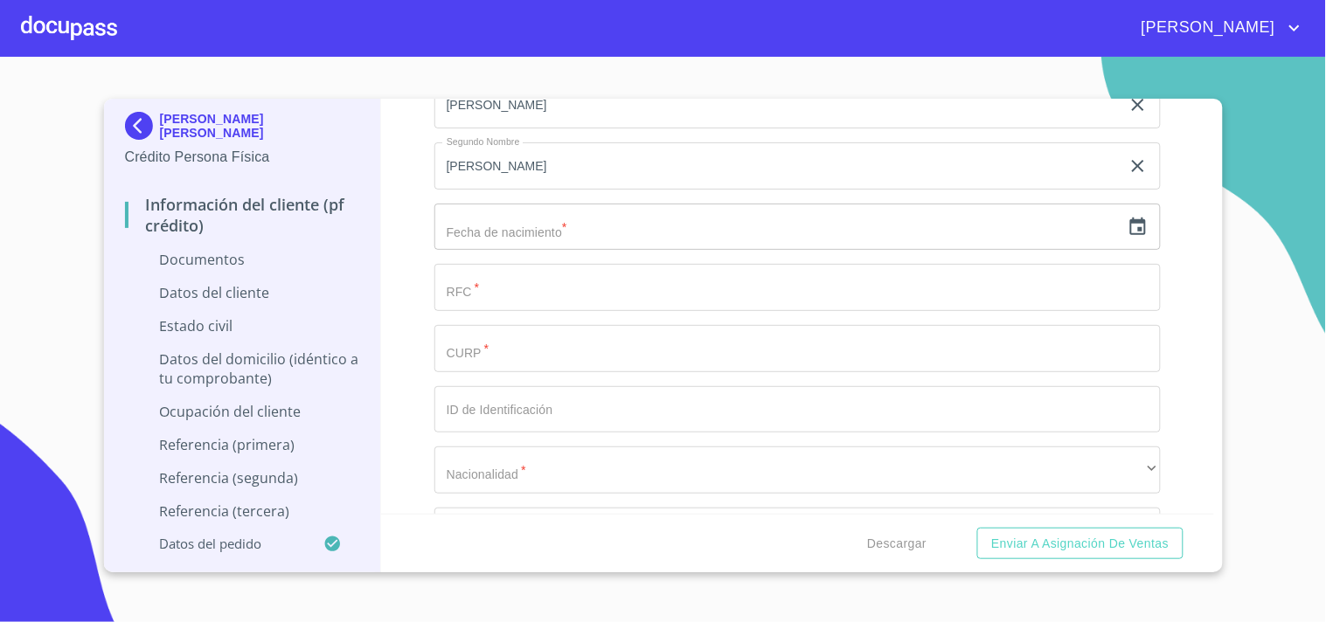
scroll to position [3399, 0]
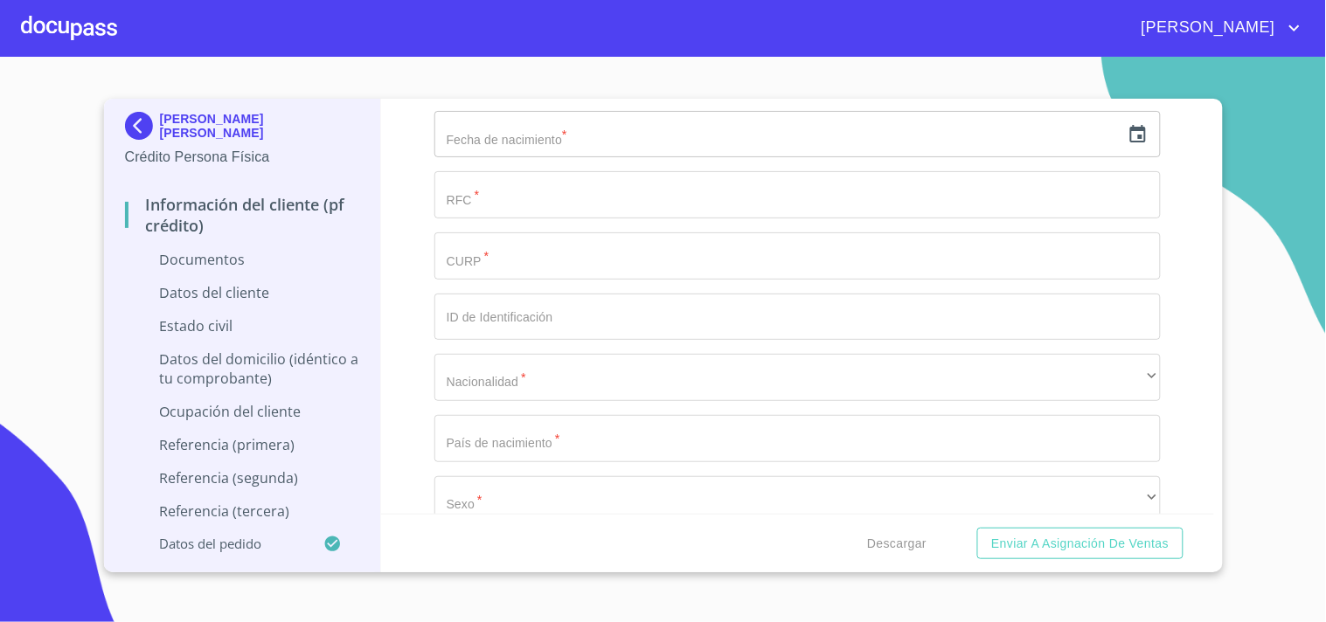
click at [474, 252] on input "Documento de identificación.   *" at bounding box center [797, 256] width 726 height 47
paste input "REME600915HJCYDN01"
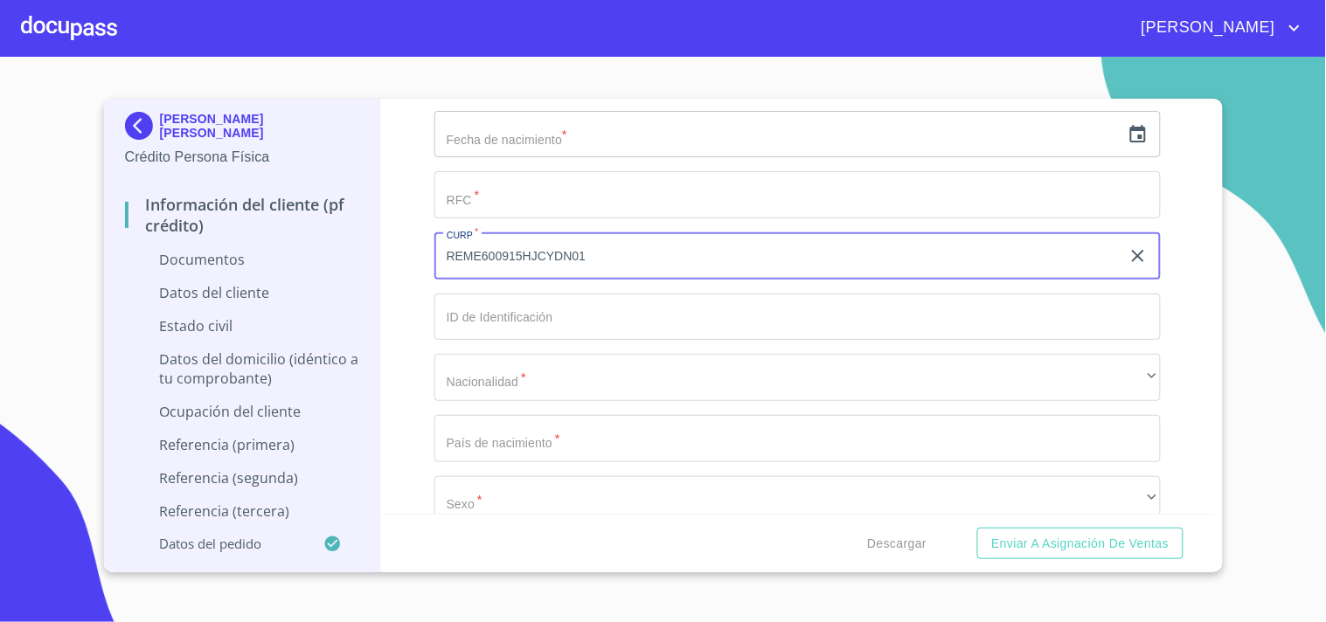
click at [469, 249] on input "REME600915HJCYDN01" at bounding box center [777, 256] width 686 height 47
type input "REME600915HJCYDN01"
click at [476, 197] on input "Documento de identificación.   *" at bounding box center [797, 194] width 726 height 47
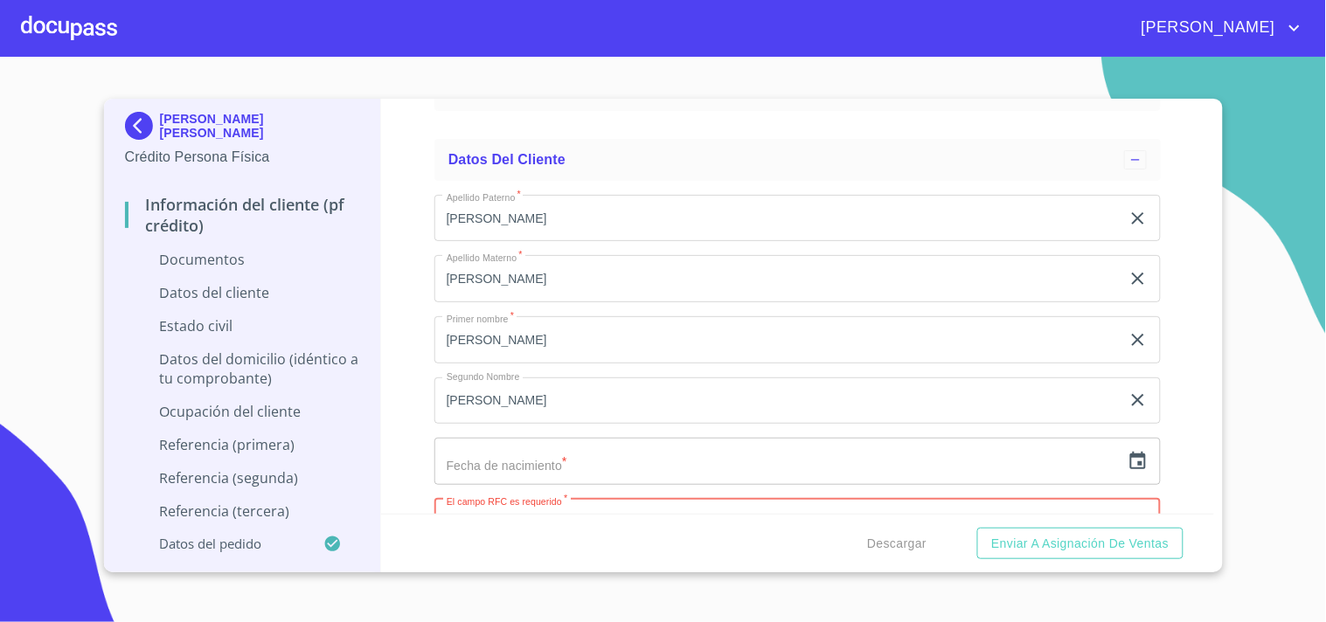
scroll to position [3594, 0]
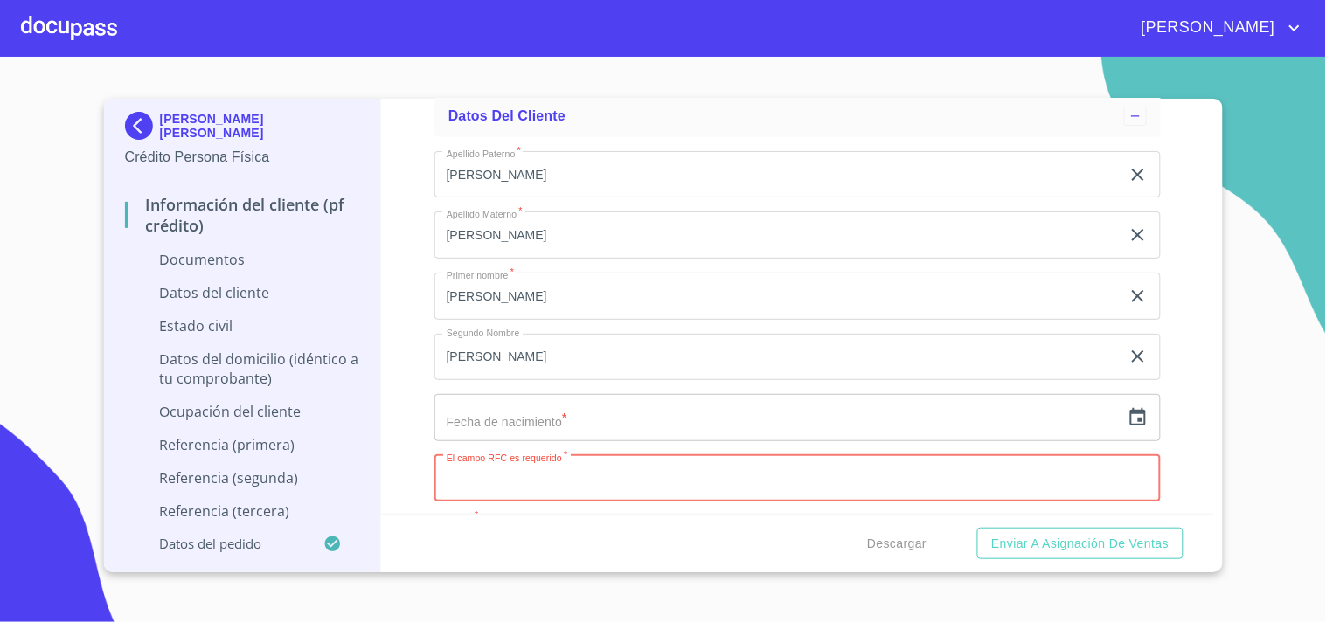
click at [1128, 413] on icon "button" at bounding box center [1138, 417] width 21 height 21
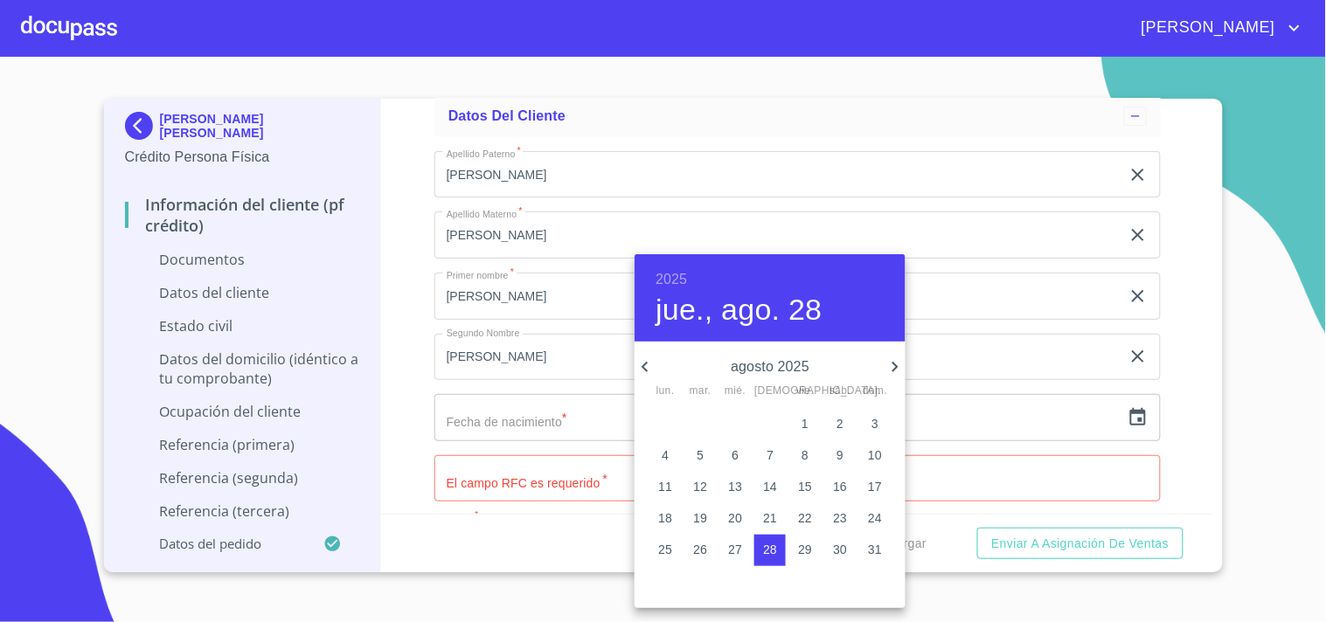
click at [670, 281] on h6 "2025" at bounding box center [671, 280] width 31 height 24
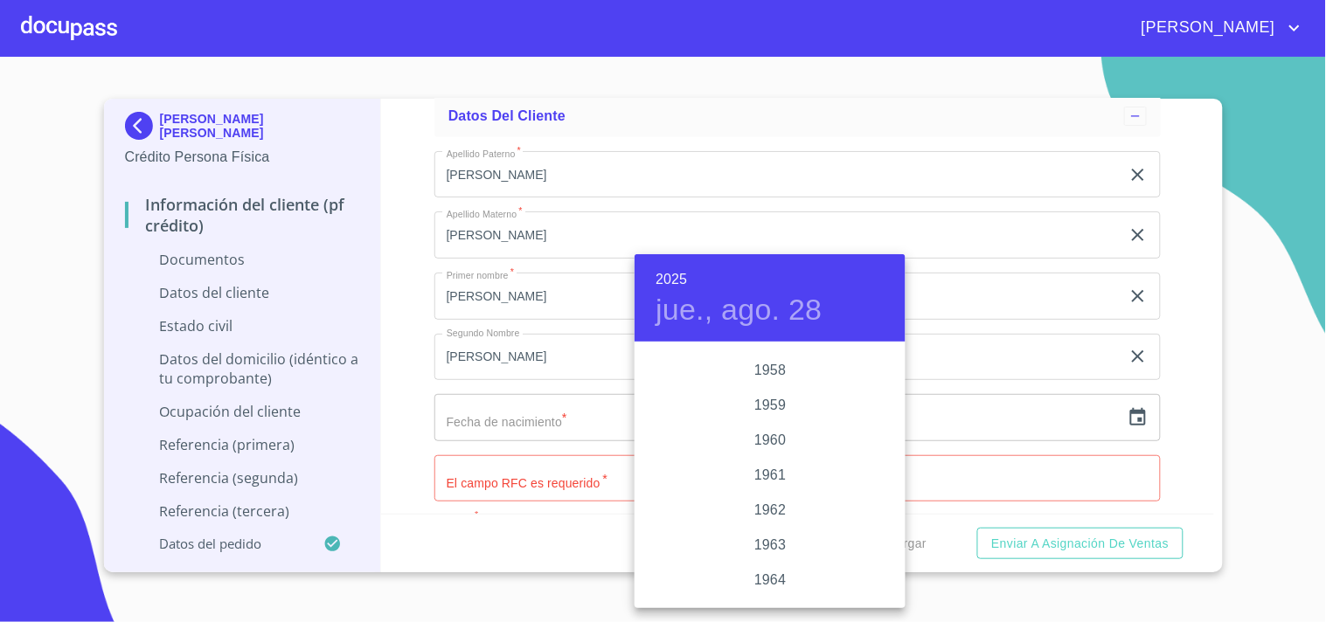
scroll to position [1060, 0]
click at [778, 522] on div "1960" at bounding box center [770, 525] width 271 height 35
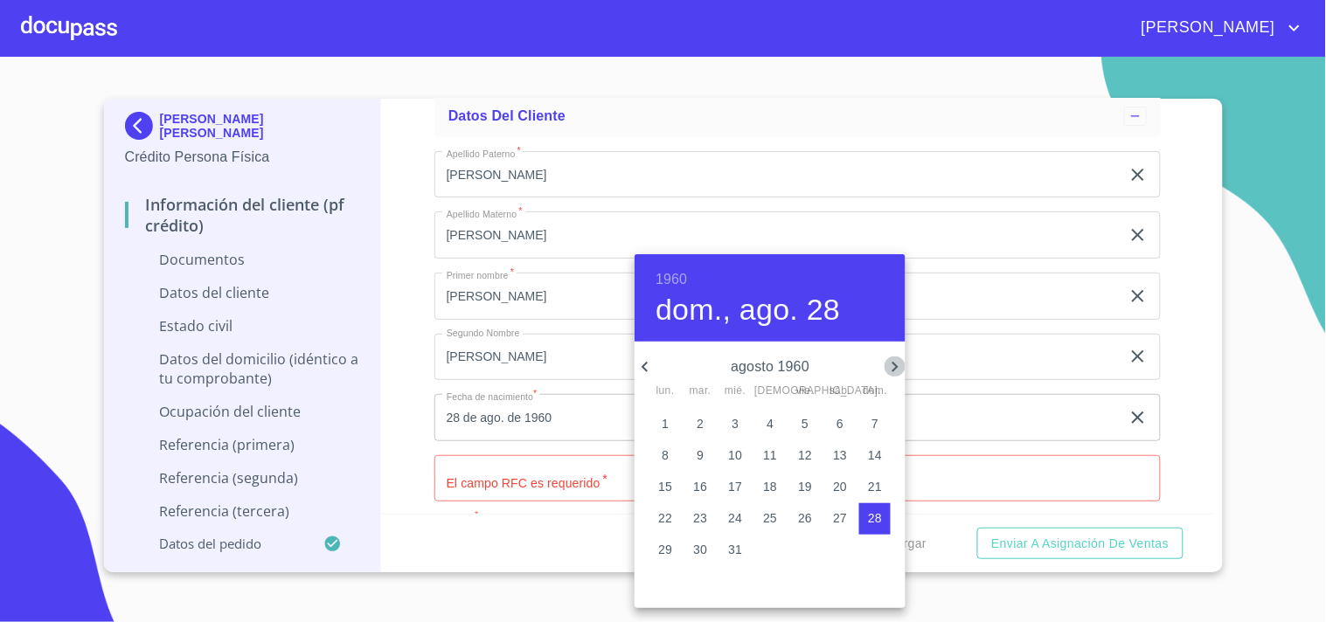
click at [893, 365] on icon "button" at bounding box center [895, 367] width 21 height 21
click at [775, 486] on p "15" at bounding box center [770, 486] width 14 height 17
type input "15 de sep. de 1960"
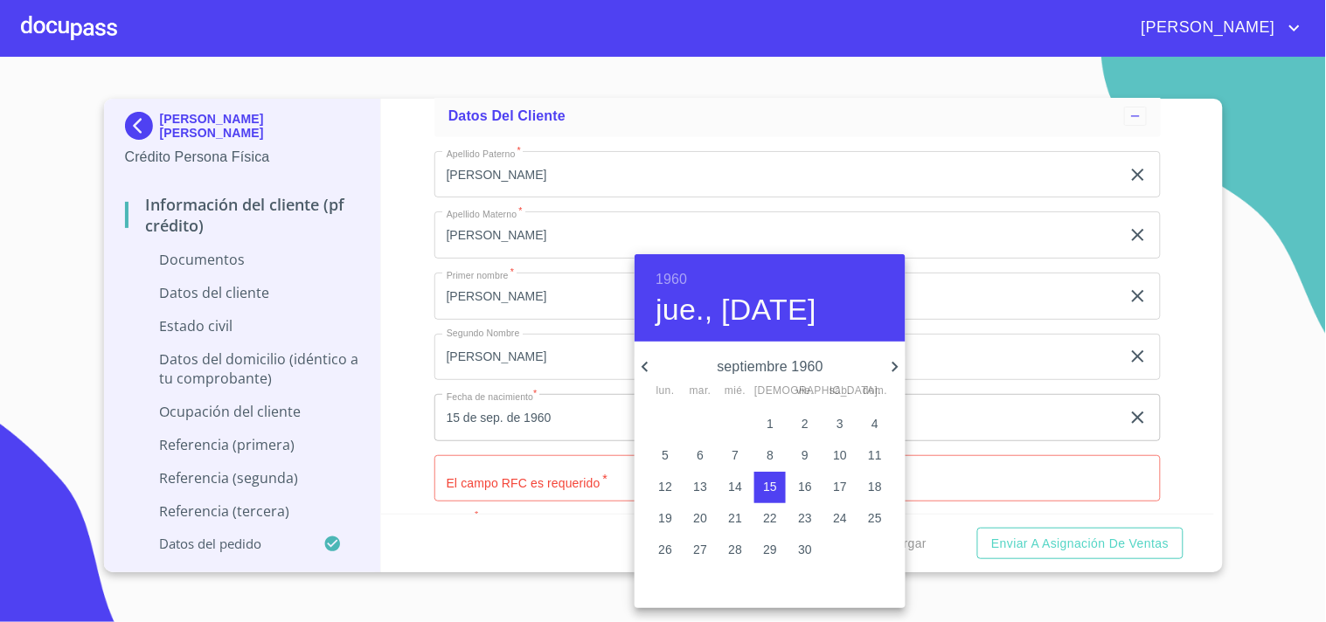
click at [587, 416] on div at bounding box center [663, 311] width 1326 height 622
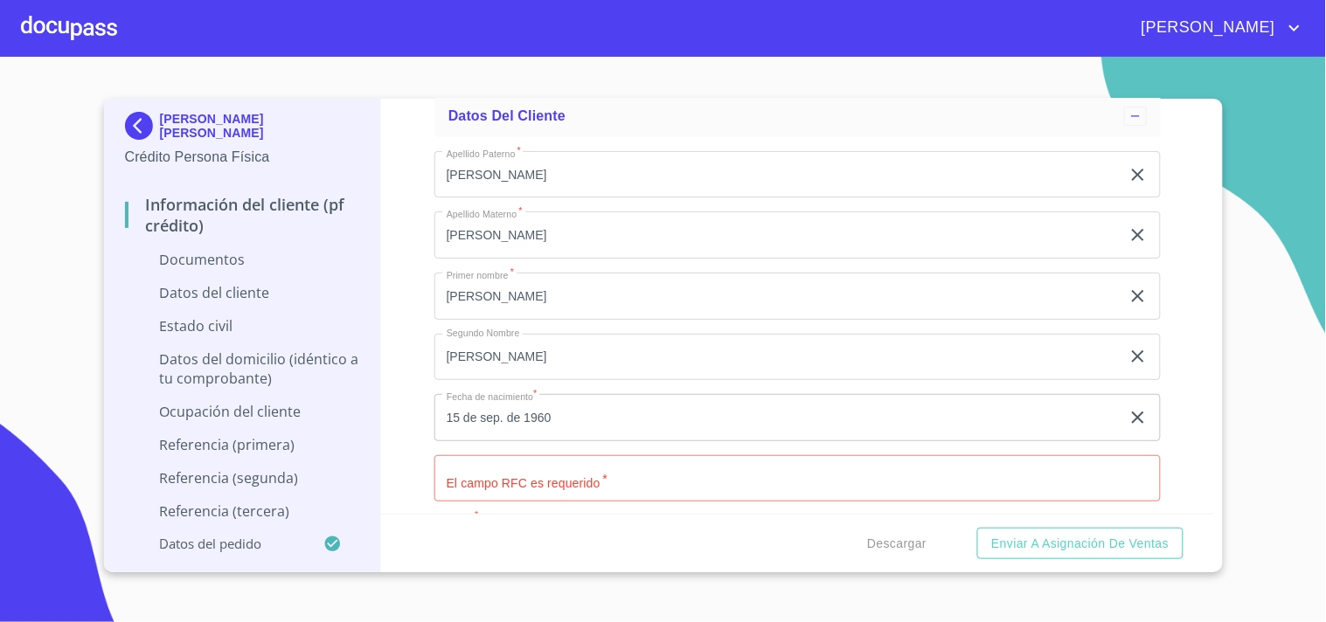
scroll to position [3691, 0]
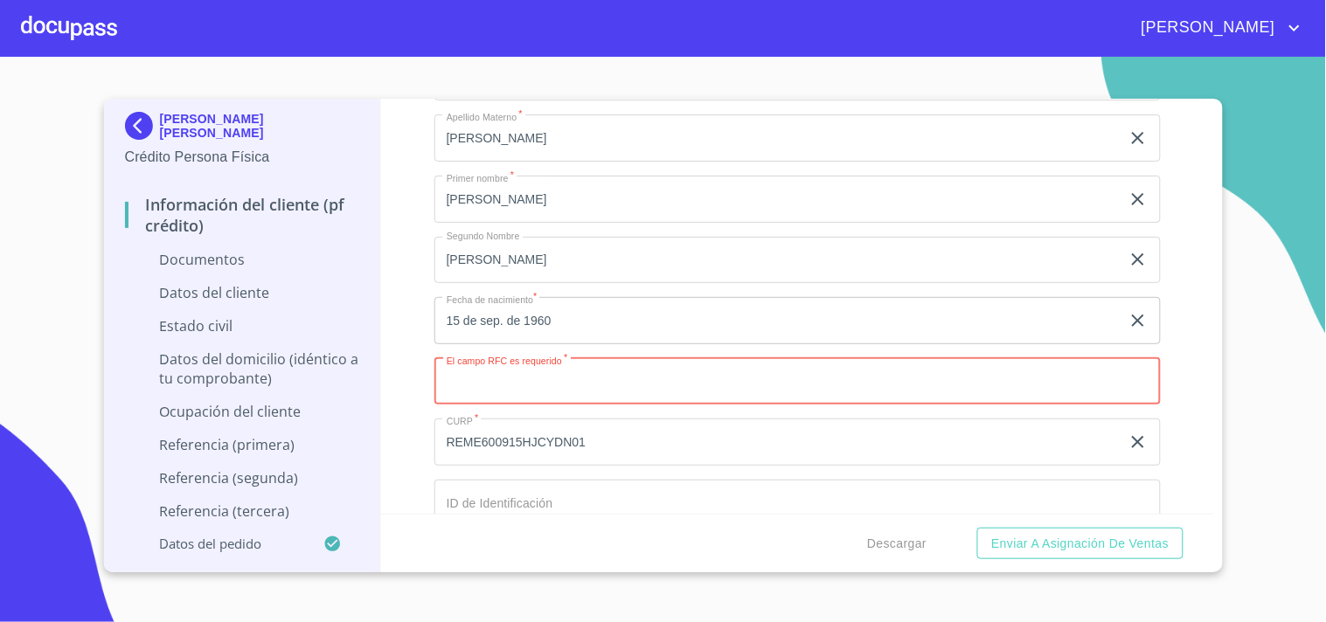
click at [551, 388] on input "Documento de identificación.   *" at bounding box center [797, 381] width 726 height 47
type input "REME600915FS5"
click at [495, 494] on input "Documento de identificación.   *" at bounding box center [797, 503] width 726 height 47
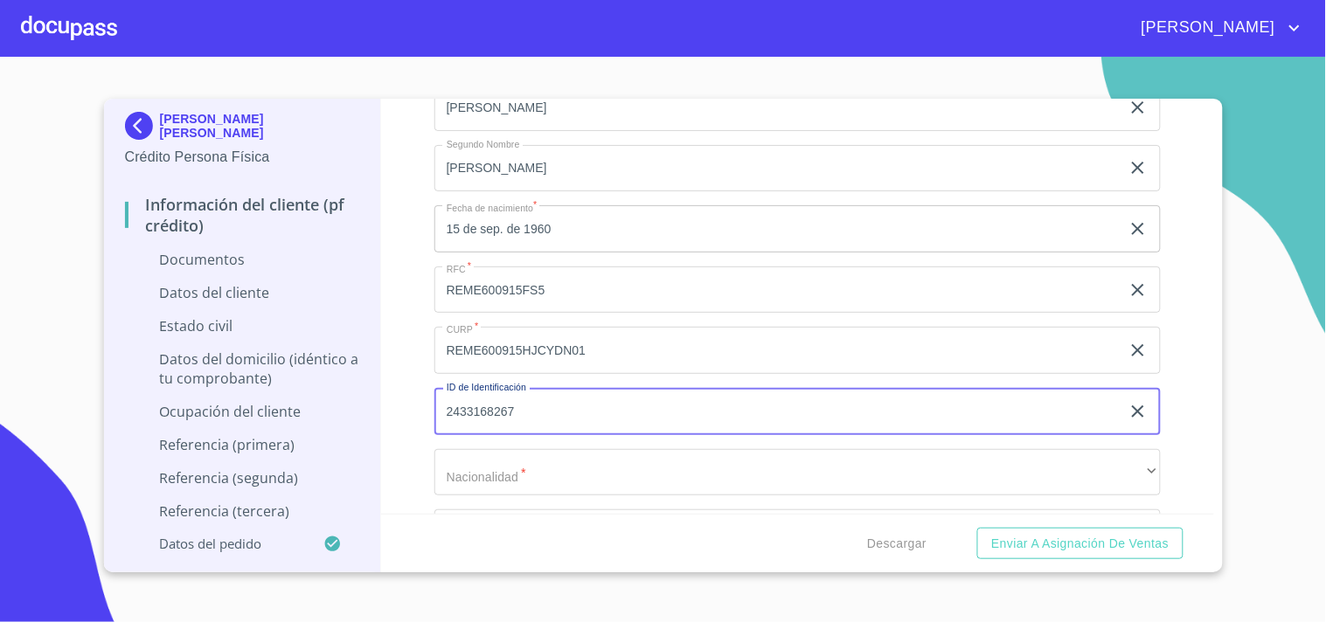
scroll to position [3885, 0]
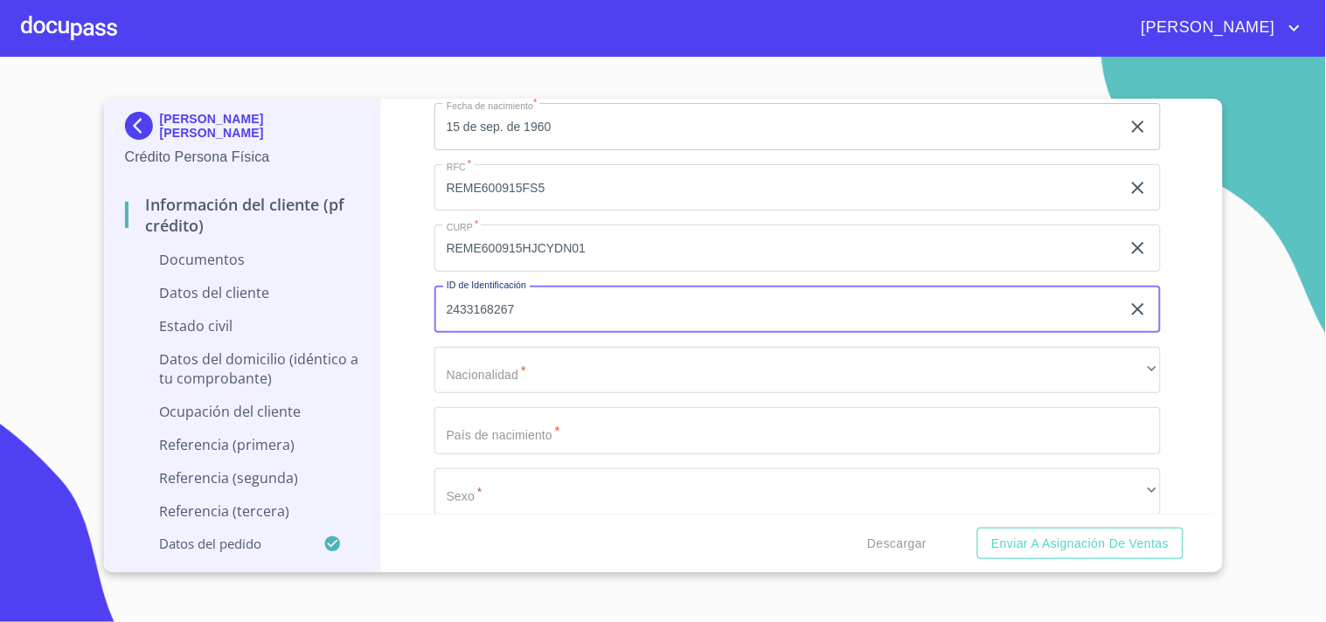
type input "2433168267"
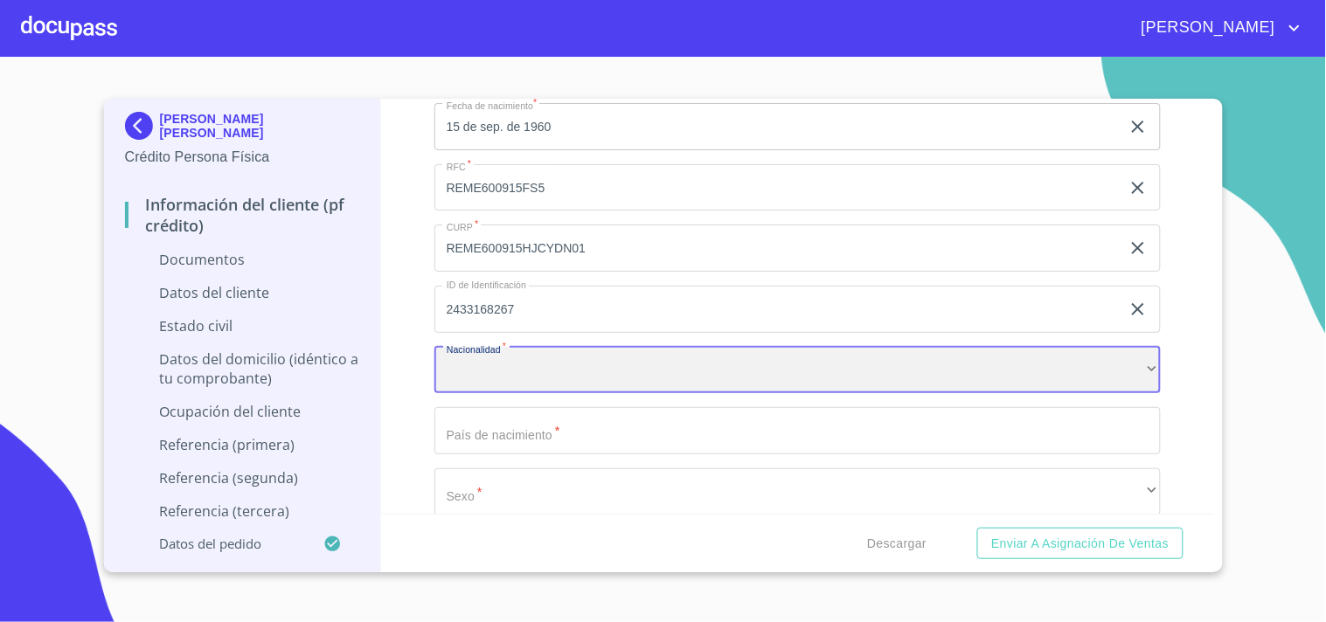
click at [510, 376] on div "​" at bounding box center [797, 370] width 726 height 47
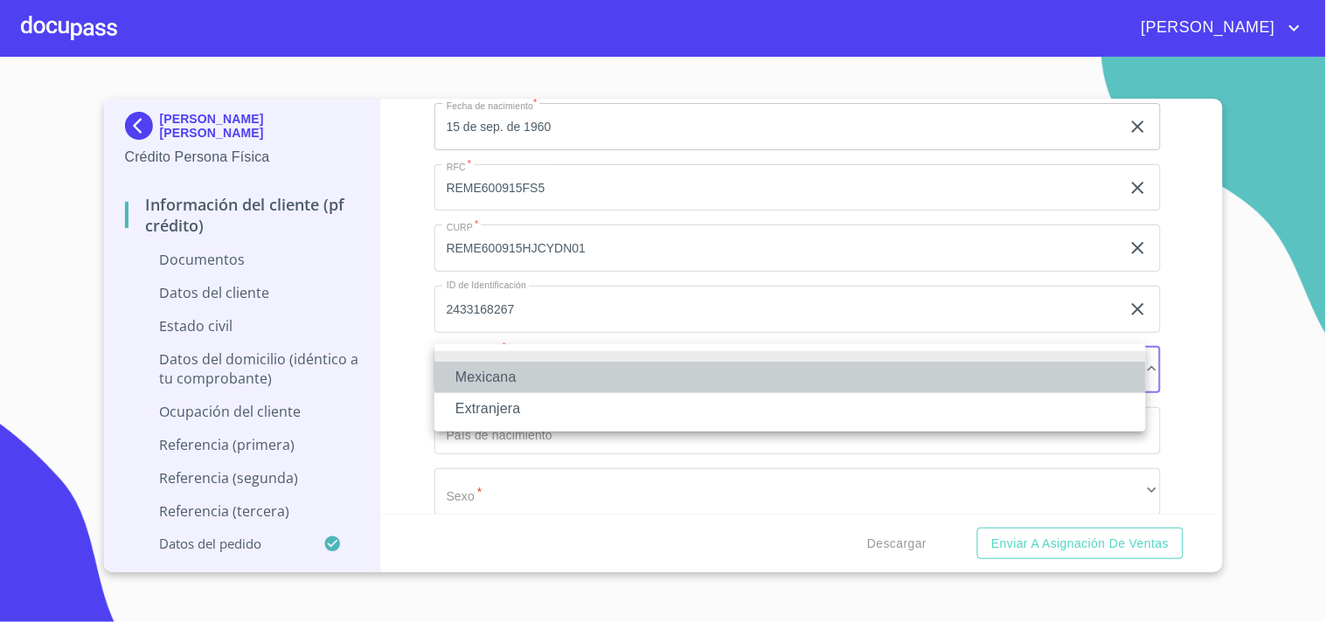
click at [510, 376] on li "Mexicana" at bounding box center [790, 377] width 712 height 31
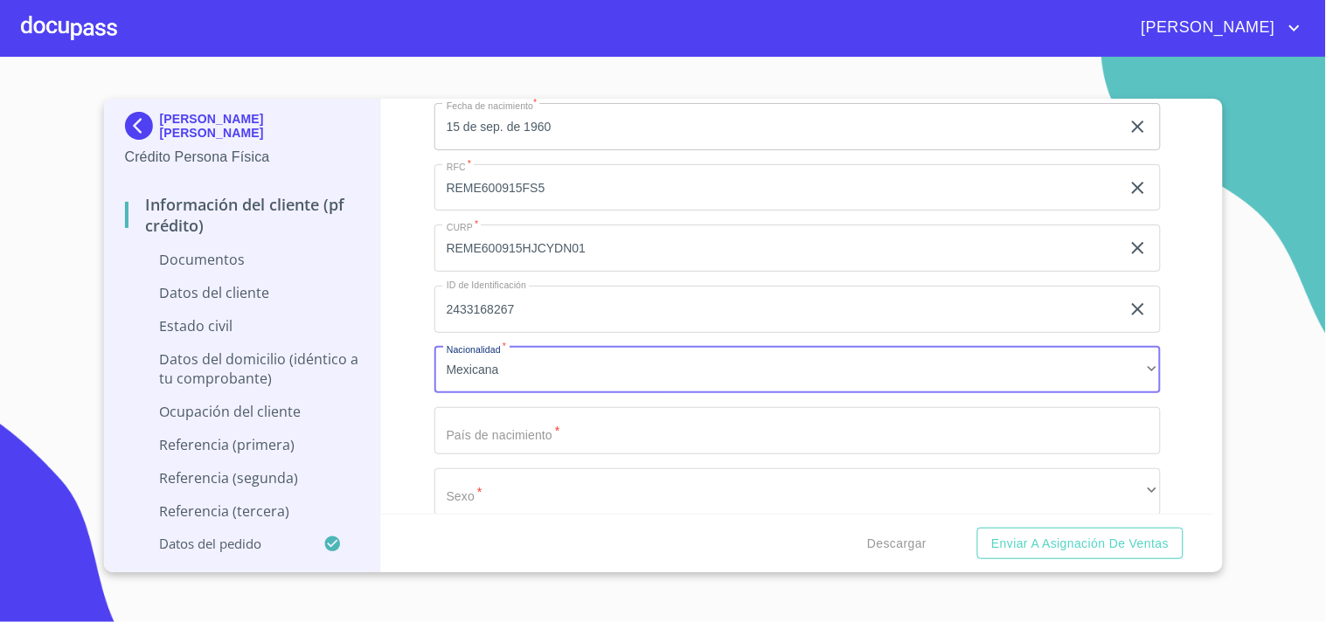
click at [497, 441] on input "Documento de identificación.   *" at bounding box center [797, 430] width 726 height 47
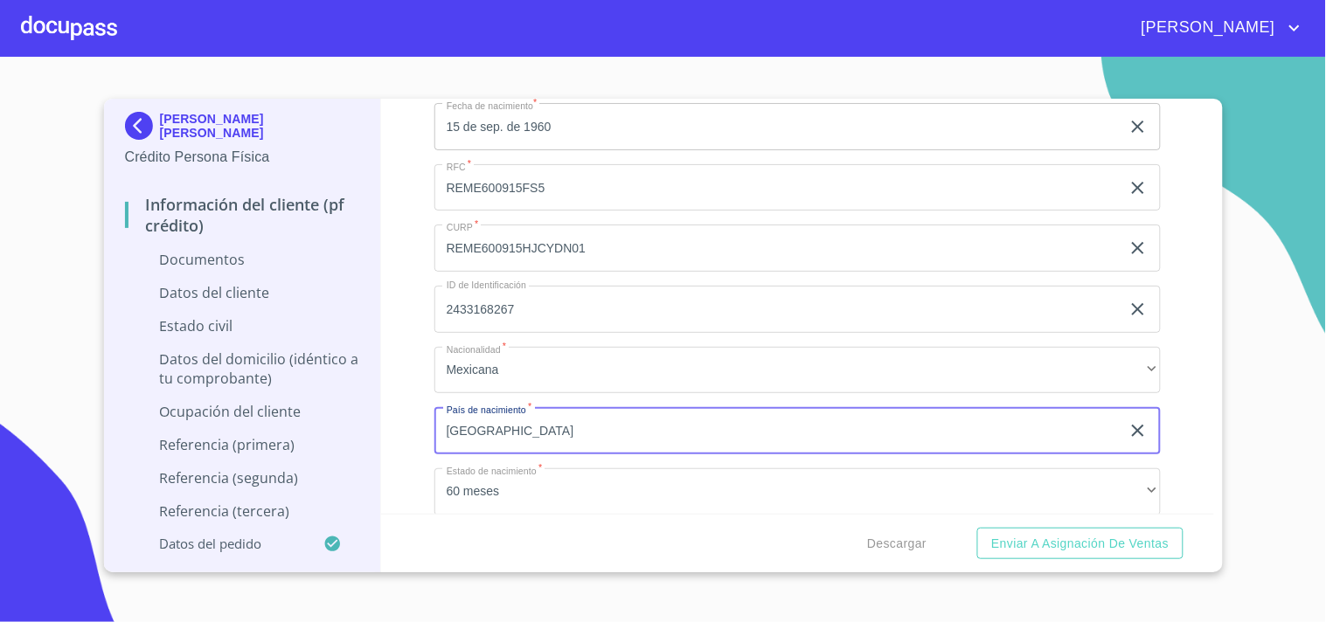
type input "[GEOGRAPHIC_DATA]"
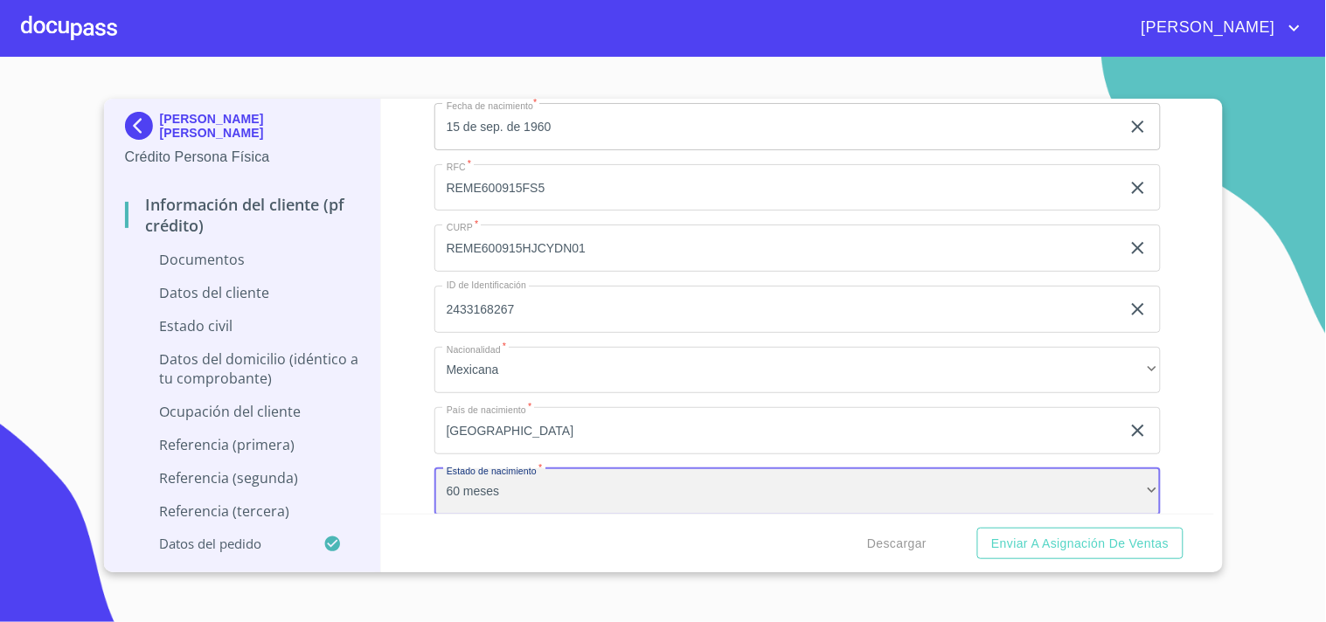
click at [493, 474] on div "60 meses" at bounding box center [797, 492] width 726 height 47
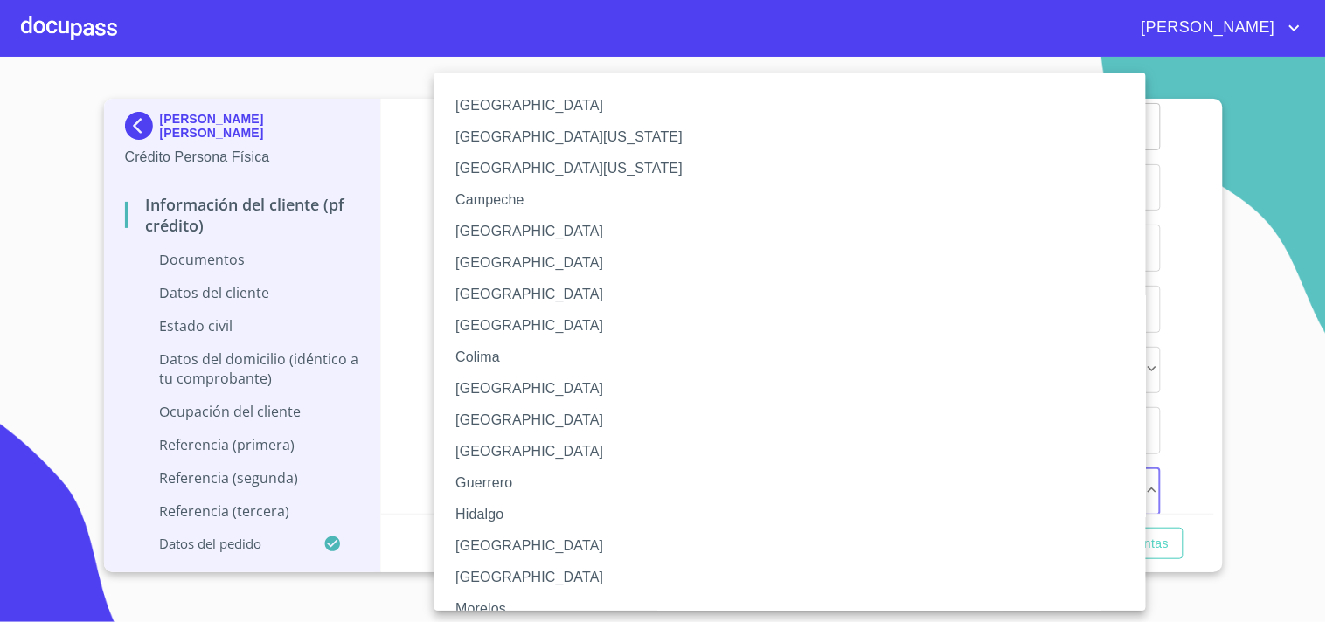
click at [492, 545] on li "[GEOGRAPHIC_DATA]" at bounding box center [797, 546] width 726 height 31
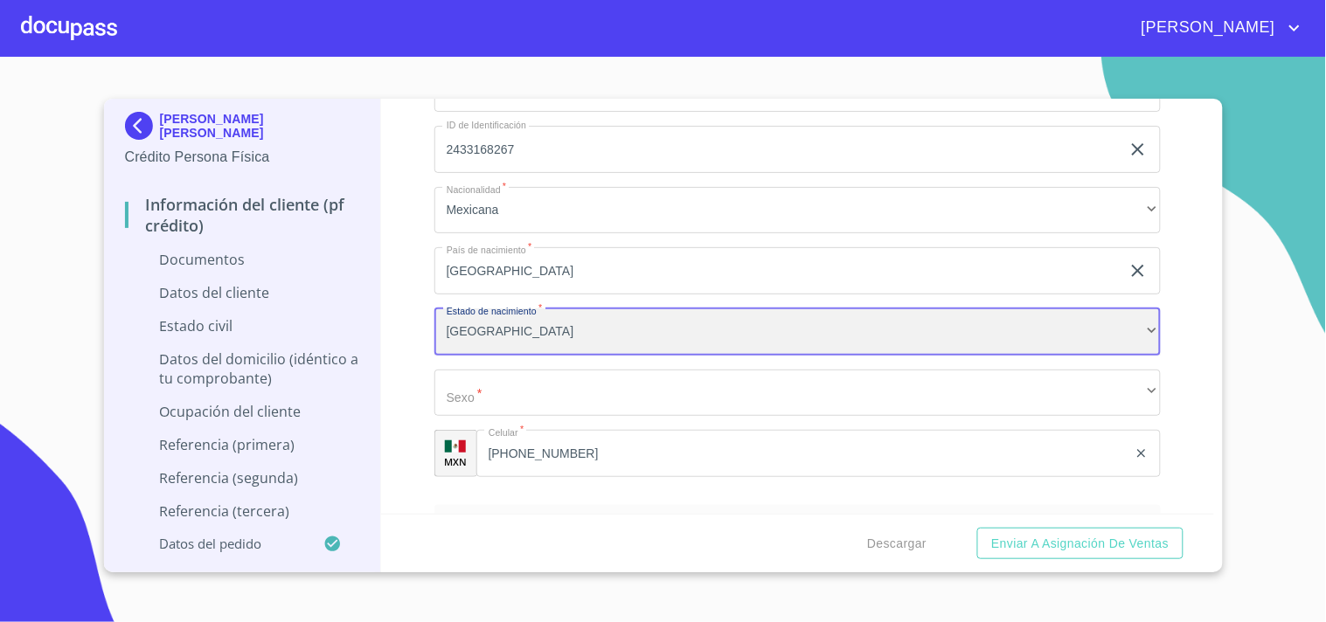
scroll to position [4079, 0]
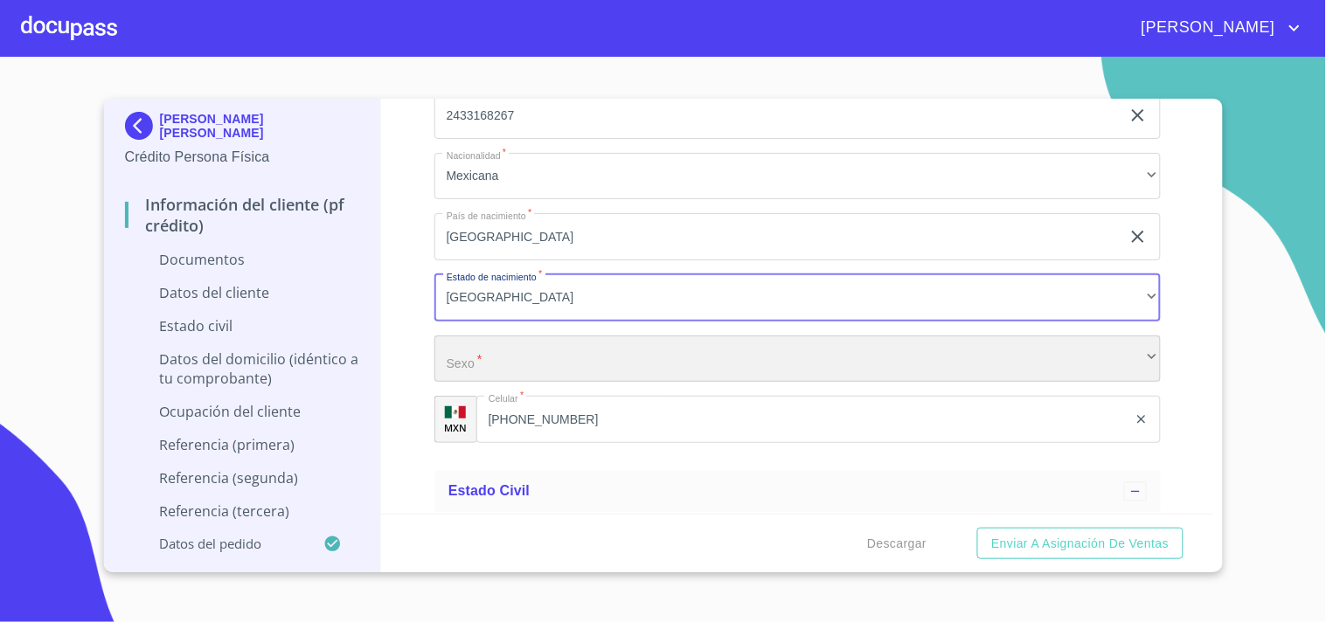
click at [516, 363] on div "​" at bounding box center [797, 359] width 726 height 47
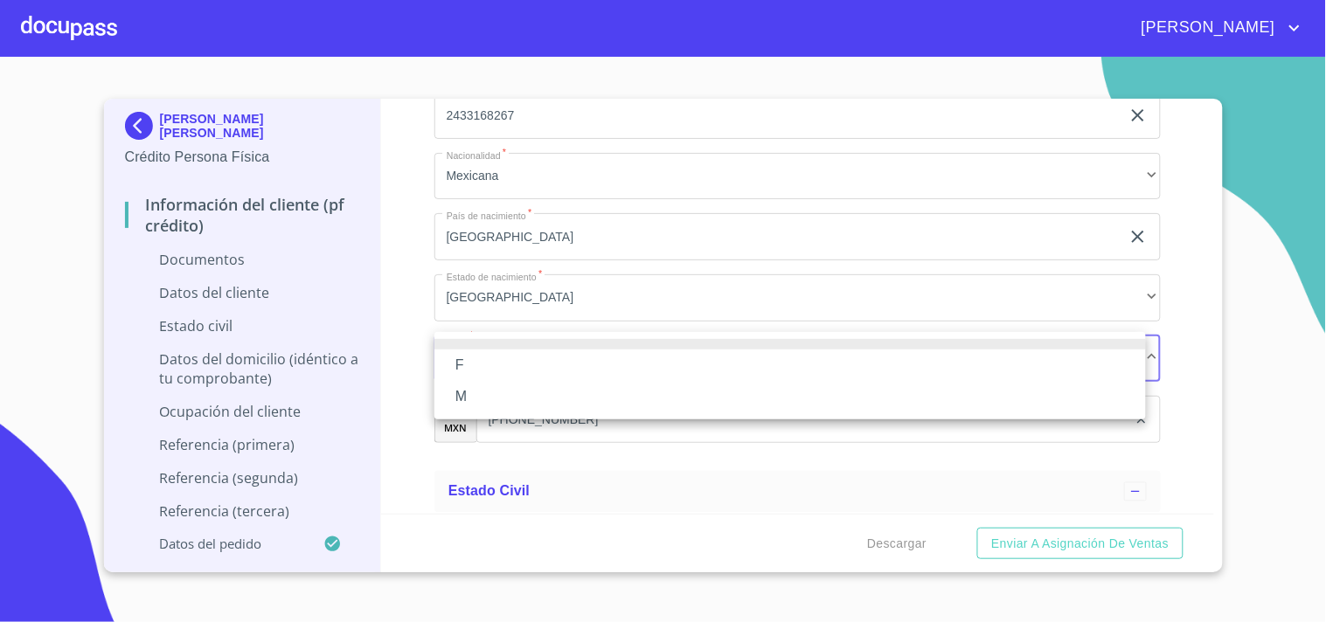
click at [476, 364] on li "F" at bounding box center [790, 365] width 712 height 31
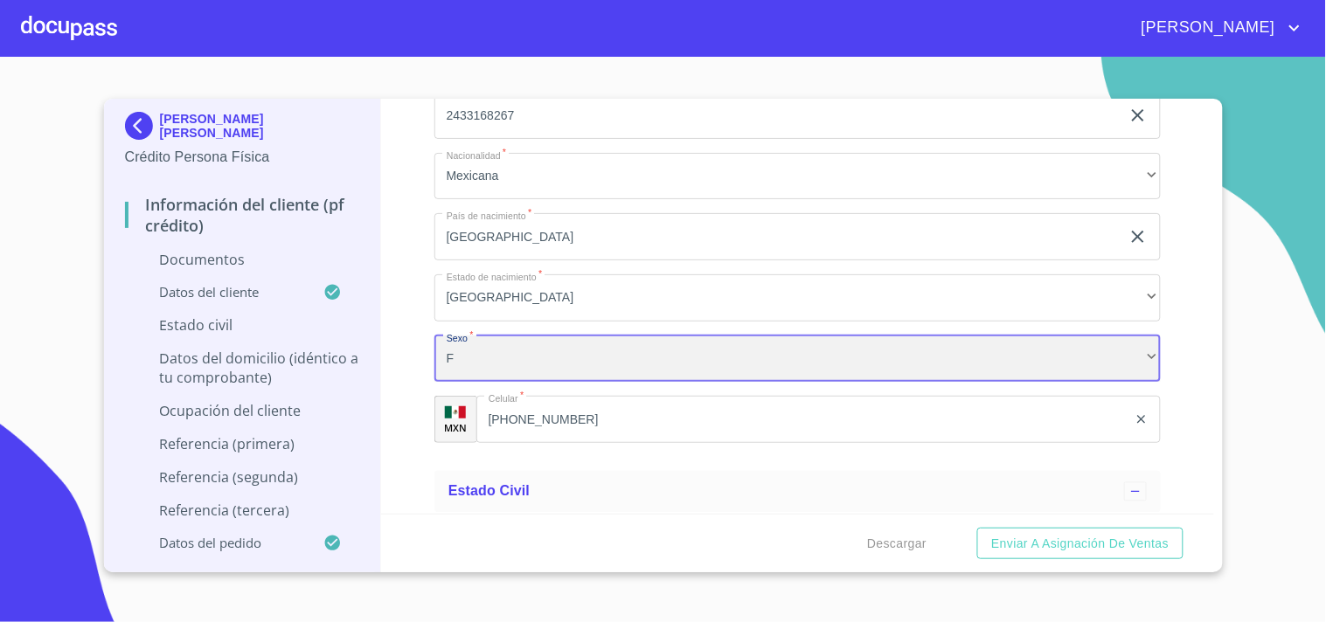
click at [511, 351] on div "F" at bounding box center [797, 359] width 726 height 47
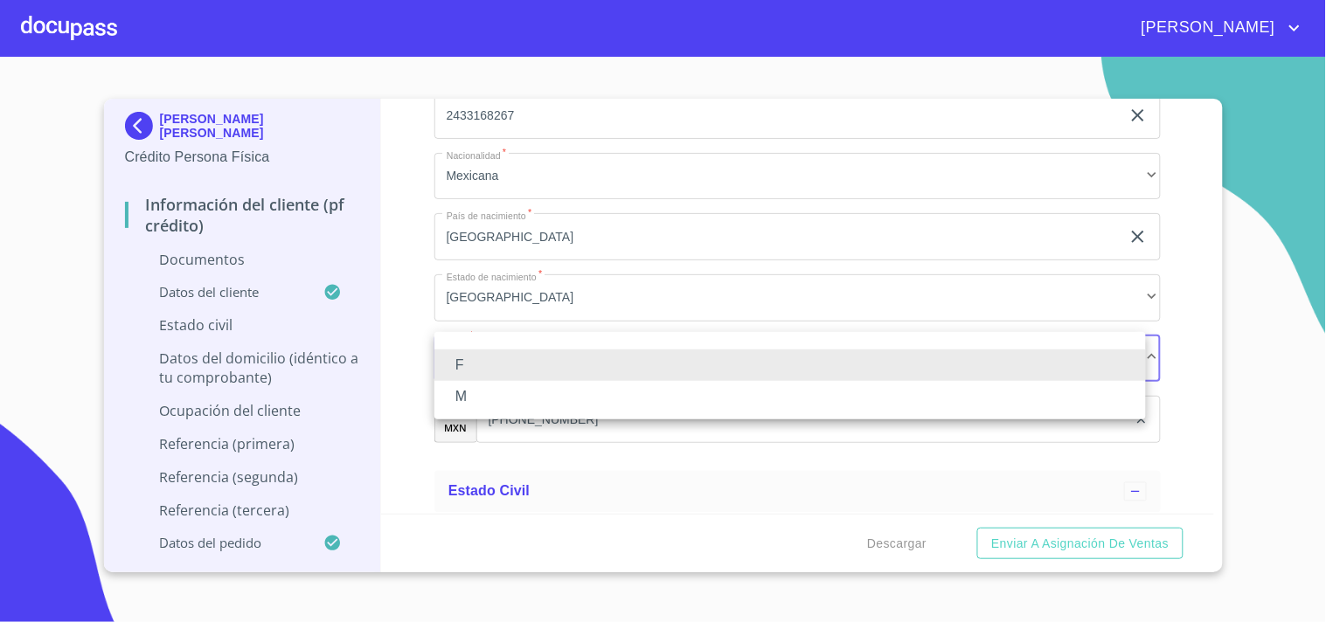
click at [477, 392] on li "M" at bounding box center [790, 396] width 712 height 31
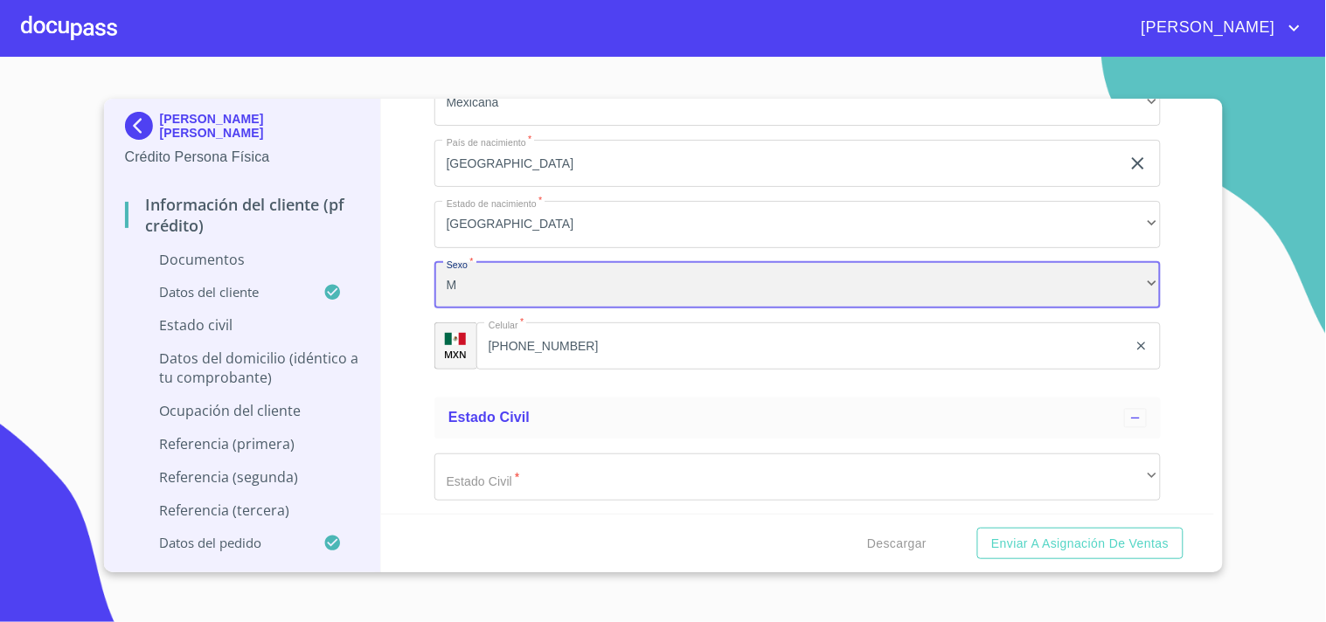
scroll to position [4273, 0]
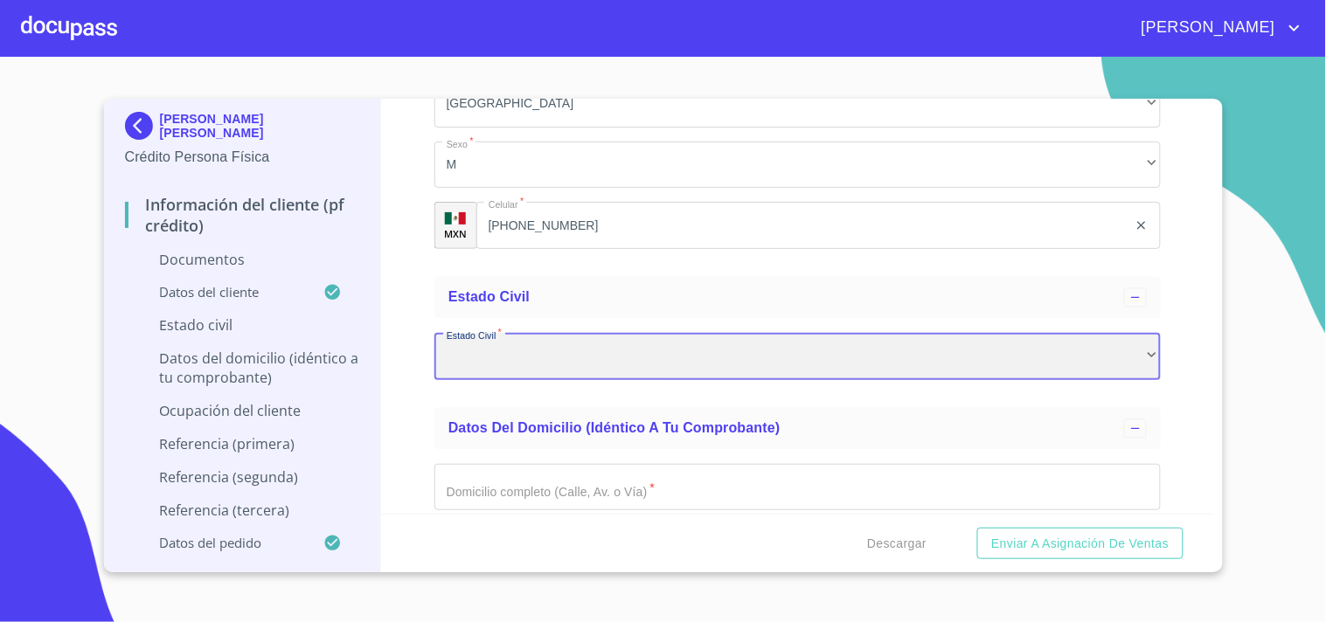
click at [501, 360] on div "​" at bounding box center [797, 356] width 726 height 47
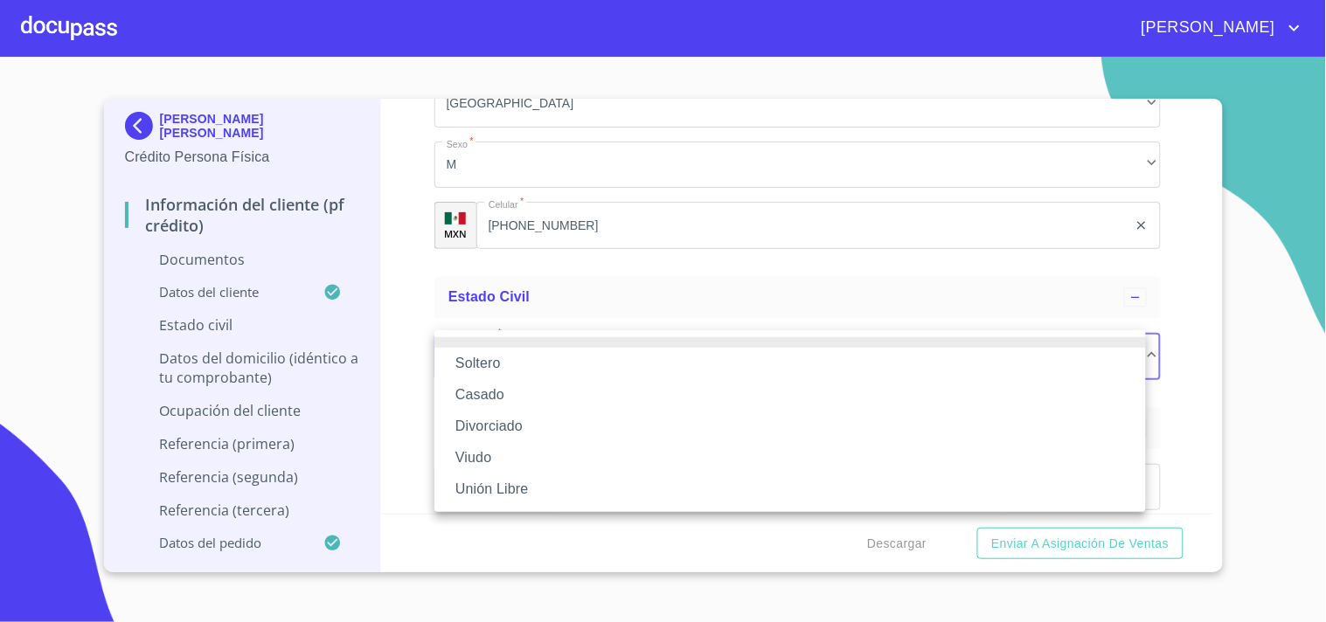
click at [492, 383] on li "Casado" at bounding box center [790, 394] width 712 height 31
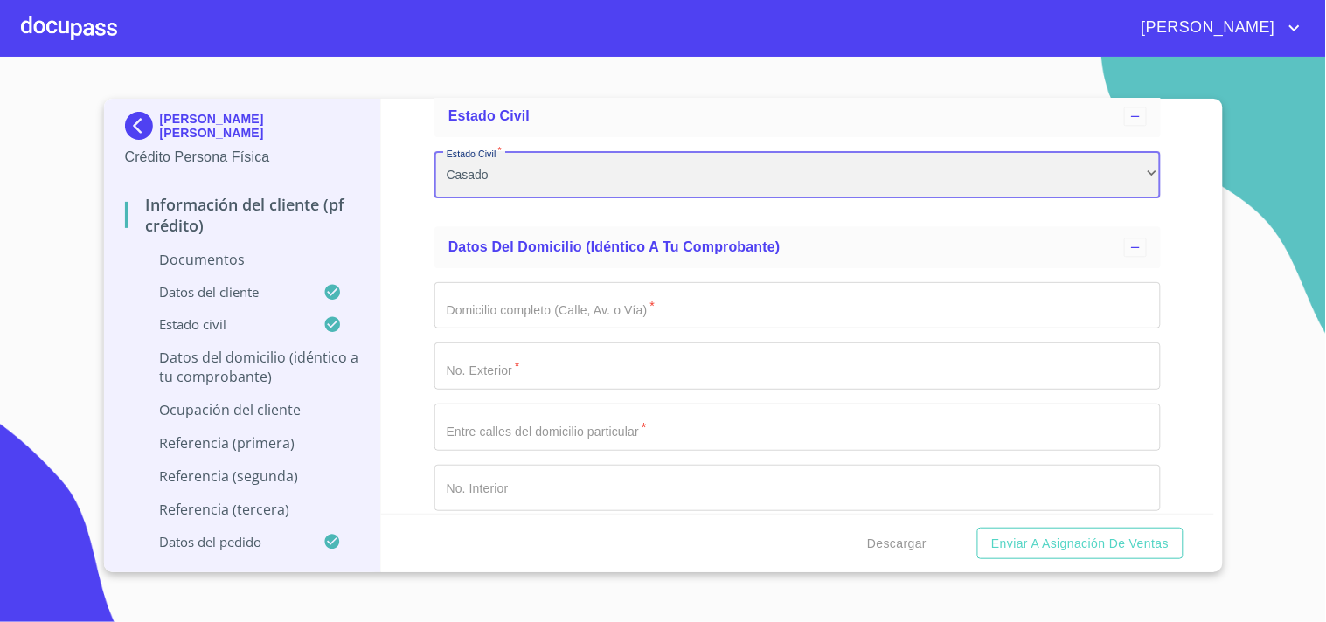
scroll to position [4468, 0]
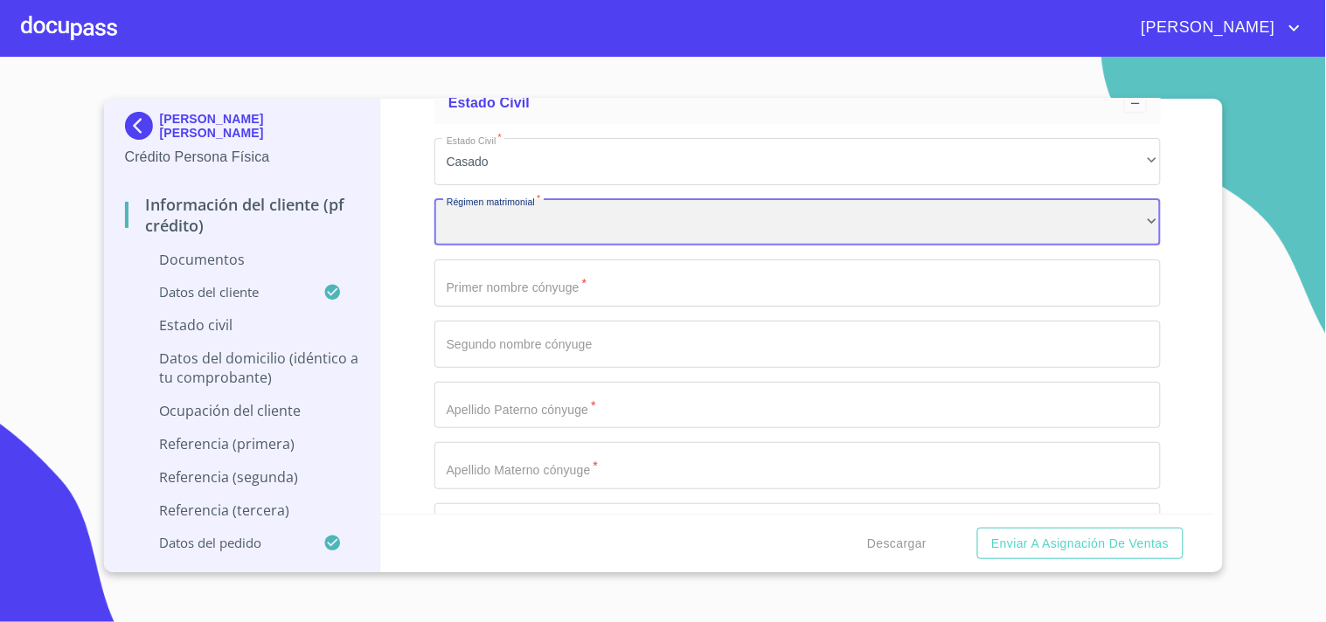
click at [534, 214] on div "​" at bounding box center [797, 222] width 726 height 47
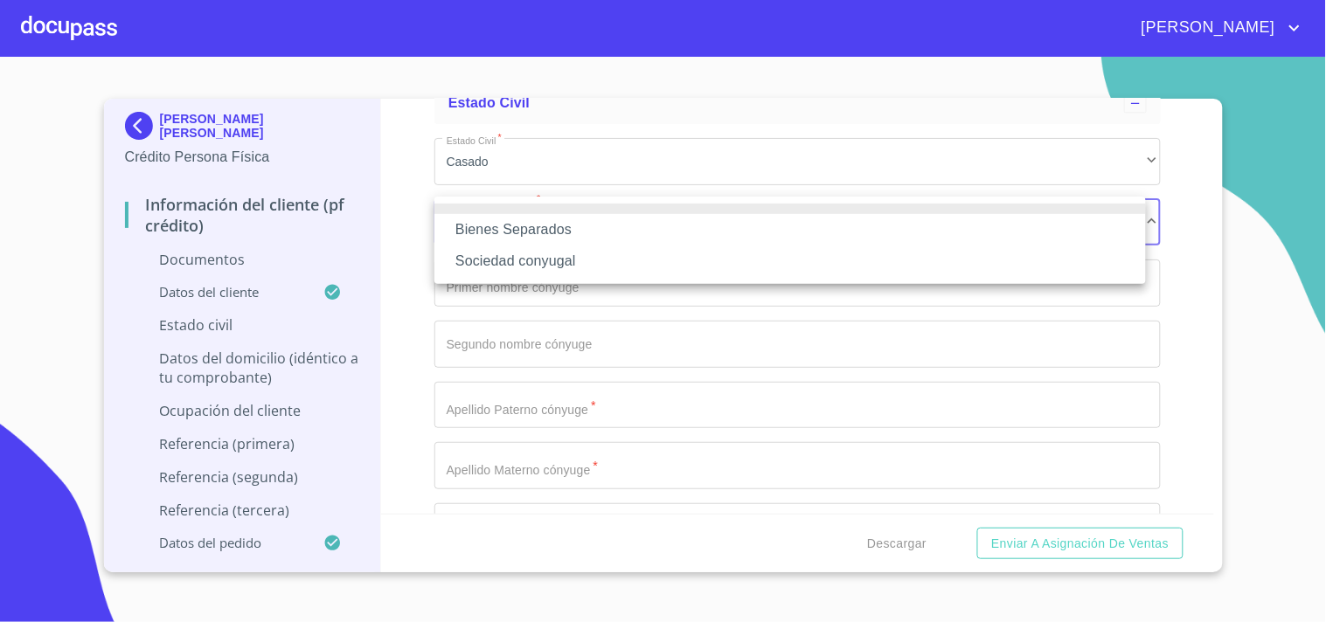
click at [537, 261] on li "Sociedad conyugal" at bounding box center [790, 261] width 712 height 31
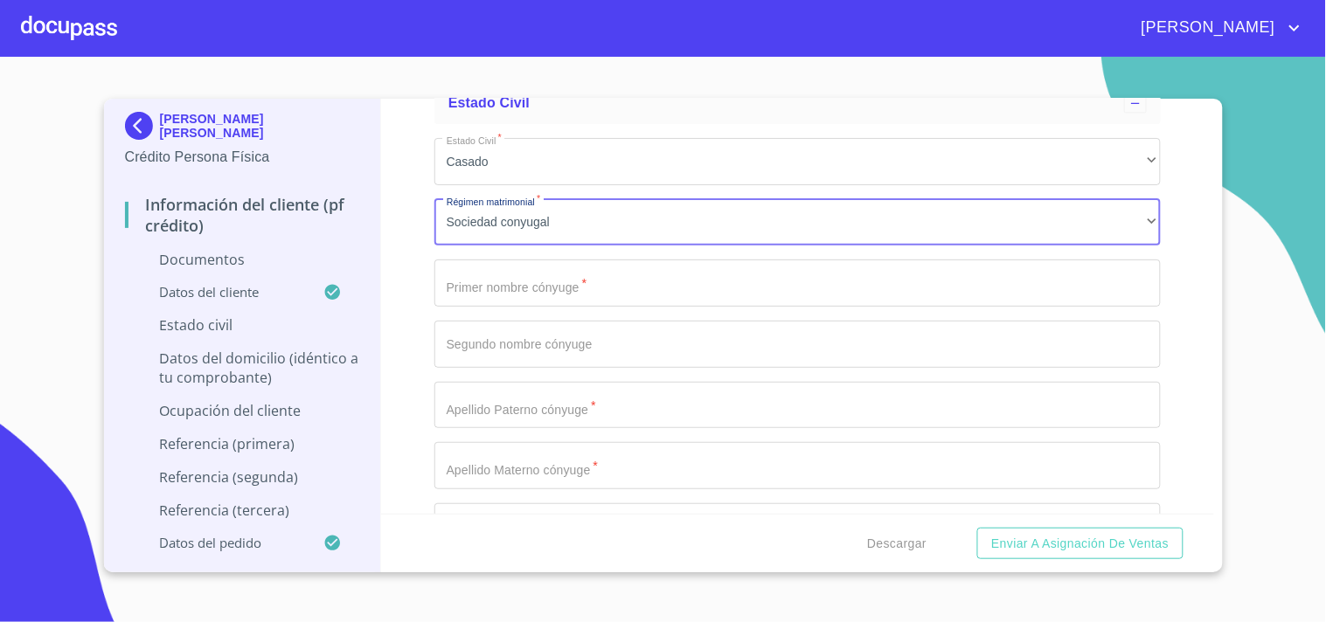
click at [552, 282] on input "Documento de identificación.   *" at bounding box center [797, 283] width 726 height 47
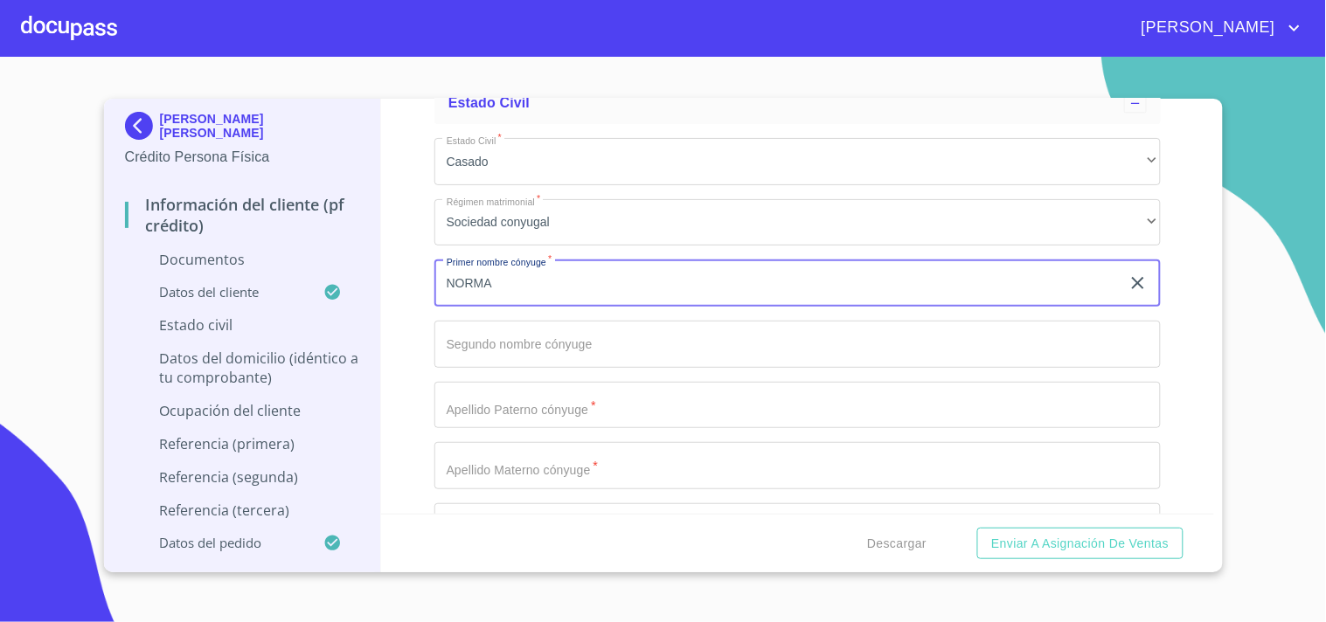
type input "NORMA"
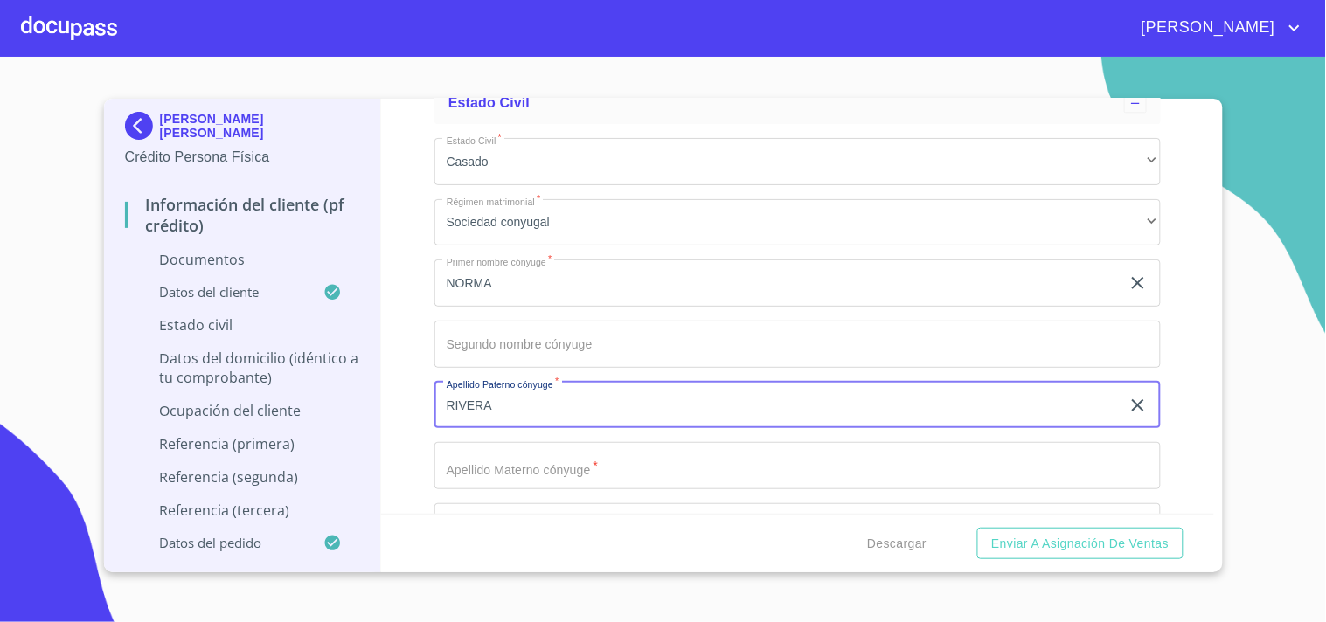
type input "RIVERA"
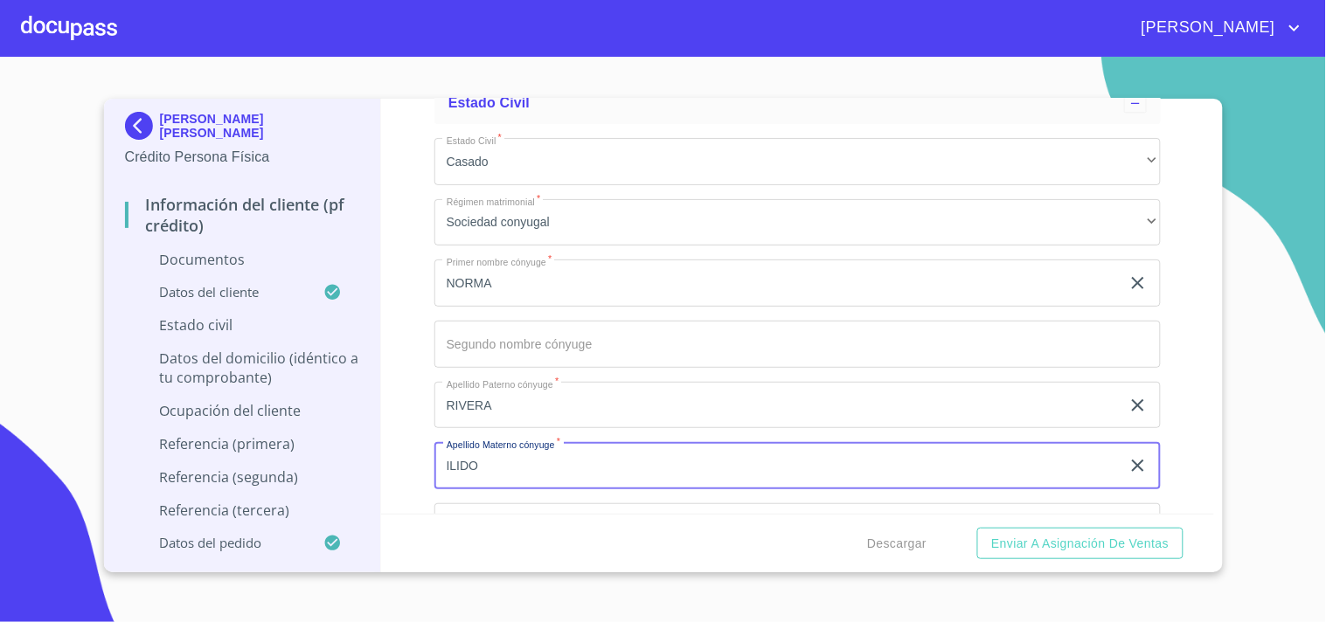
type input "ILIDO"
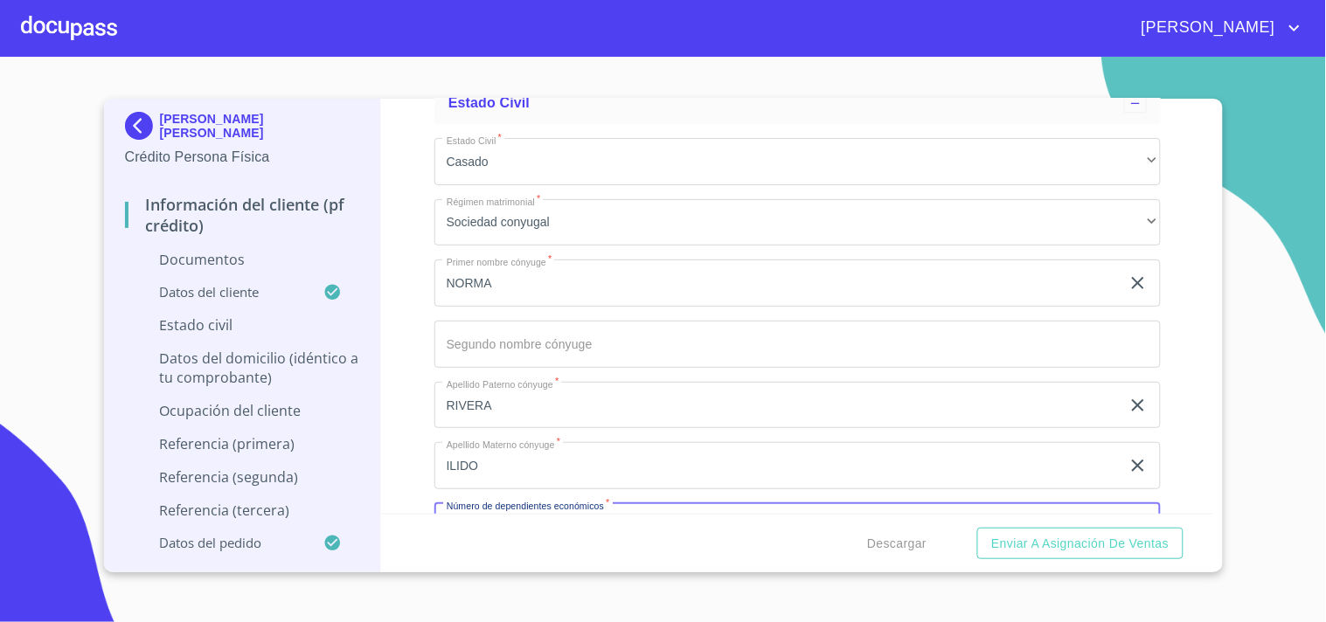
scroll to position [4500, 0]
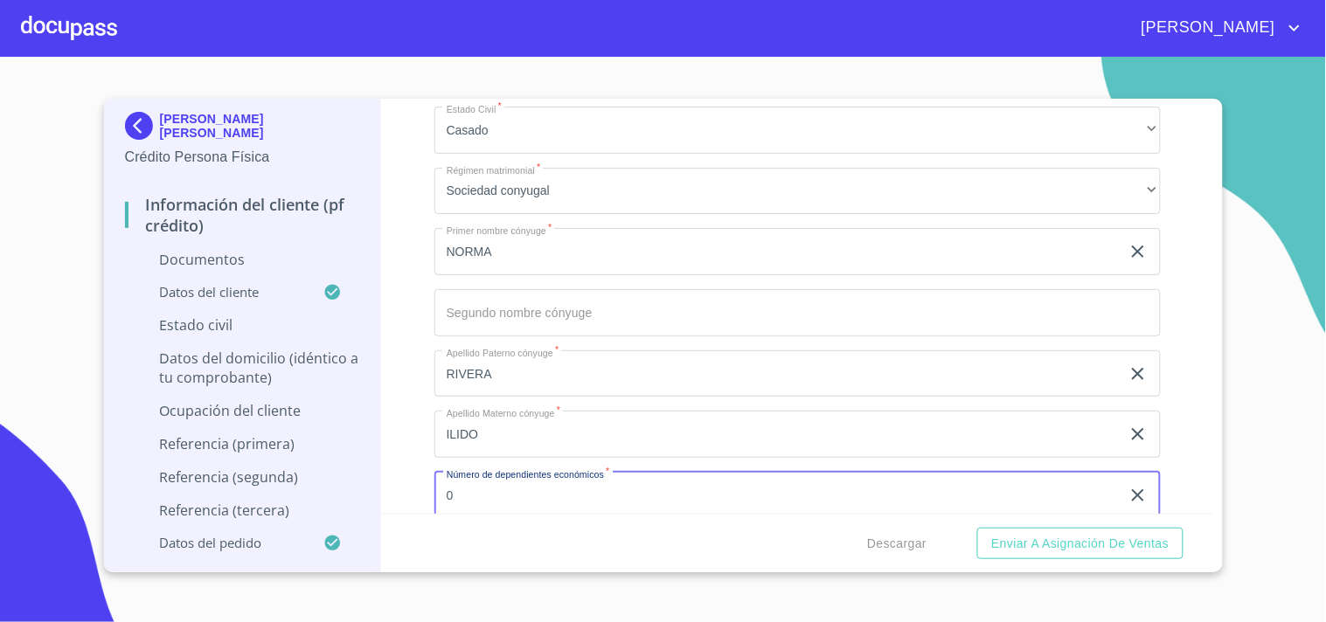
type input "0"
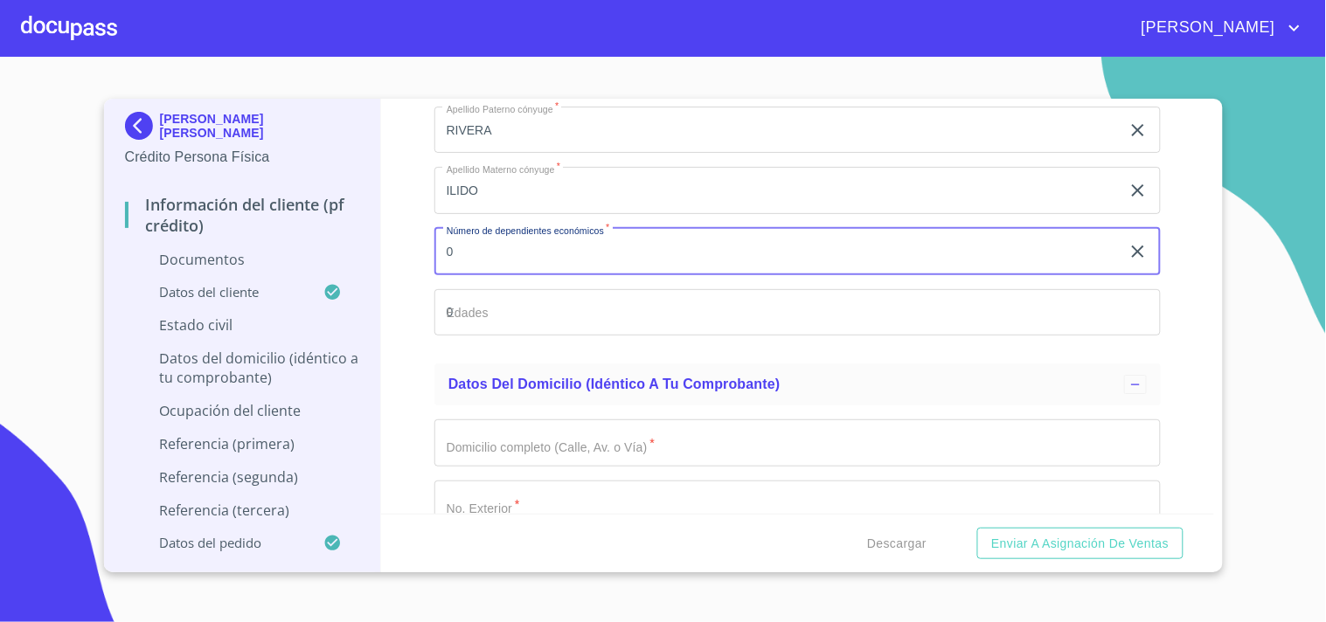
type input "0"
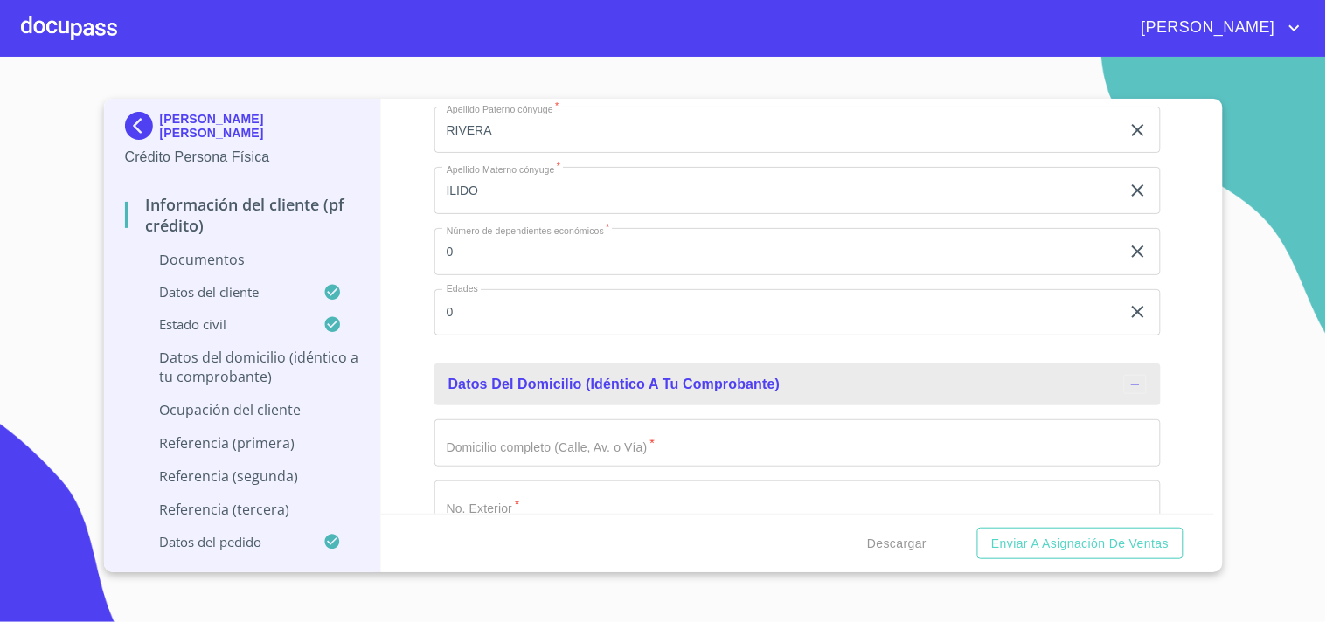
click at [513, 455] on input "Documento de identificación.   *" at bounding box center [797, 443] width 726 height 47
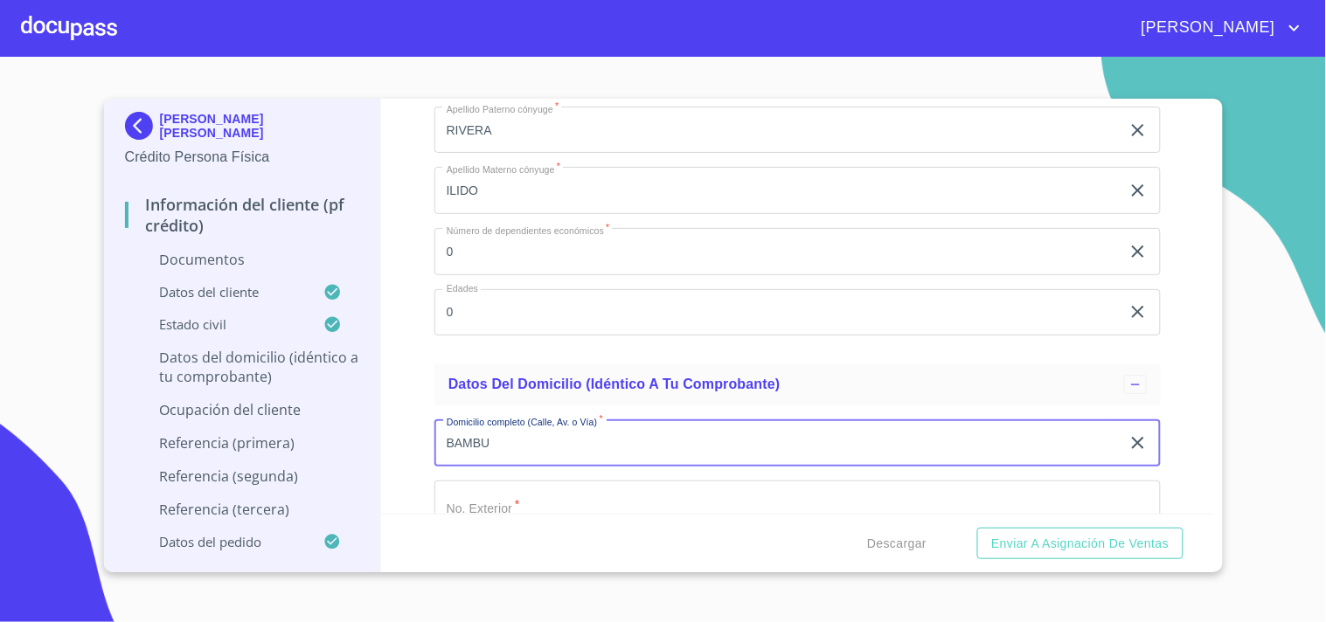
type input "BAMBU"
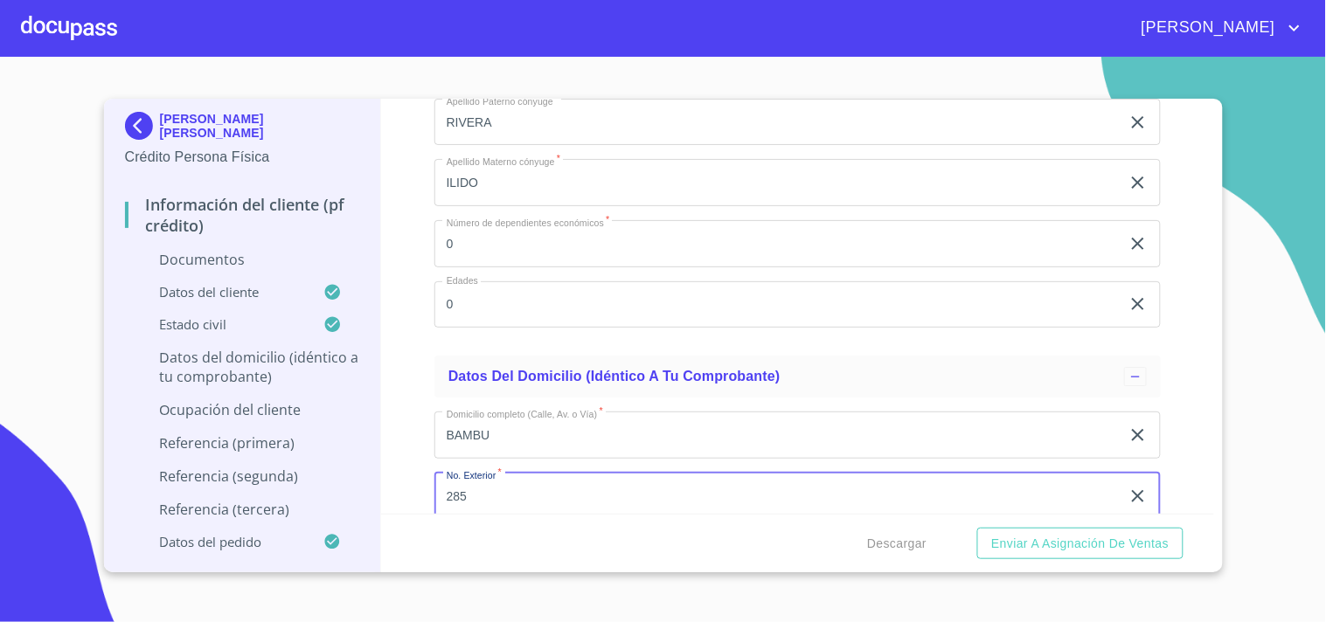
type input "285"
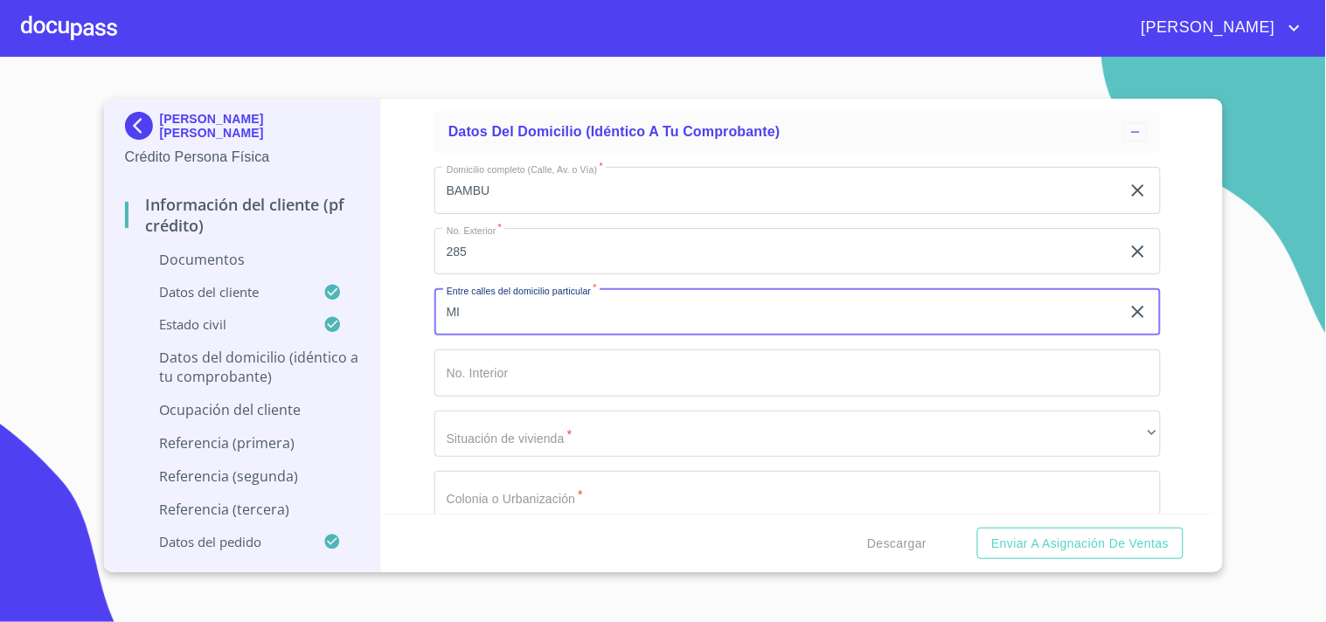
type input "M"
type input "BUGAMBILIAS Y BAMBU"
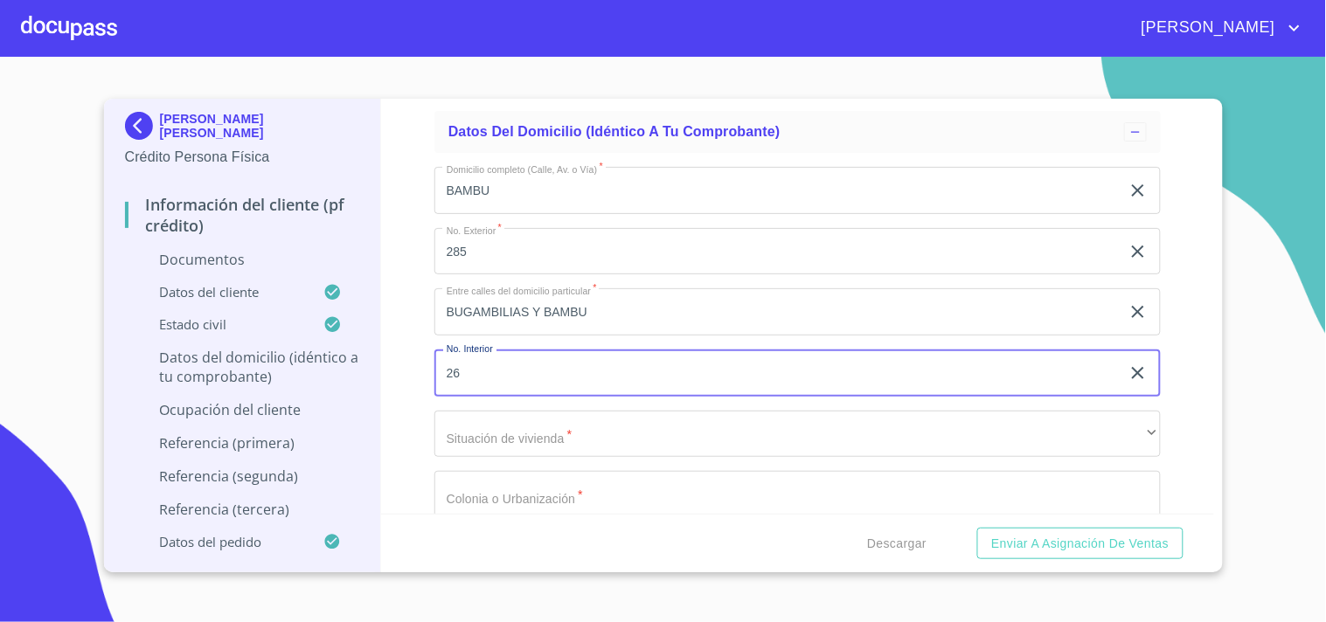
type input "26"
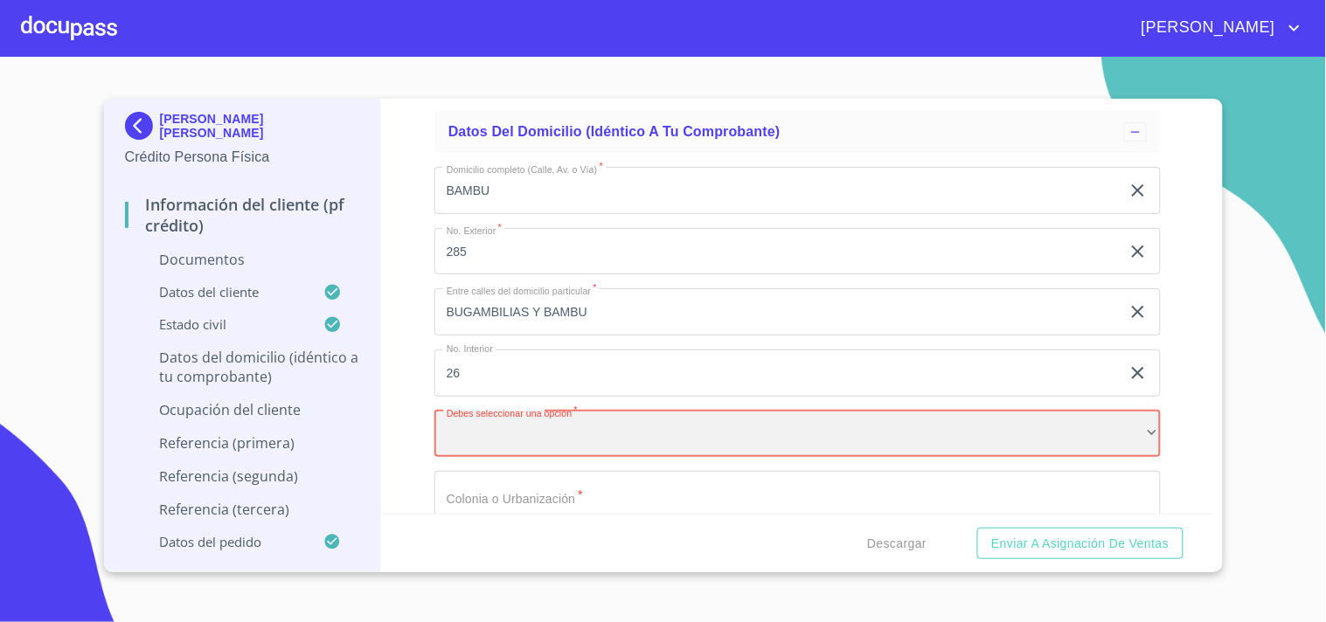
click at [509, 418] on div "​" at bounding box center [797, 434] width 726 height 47
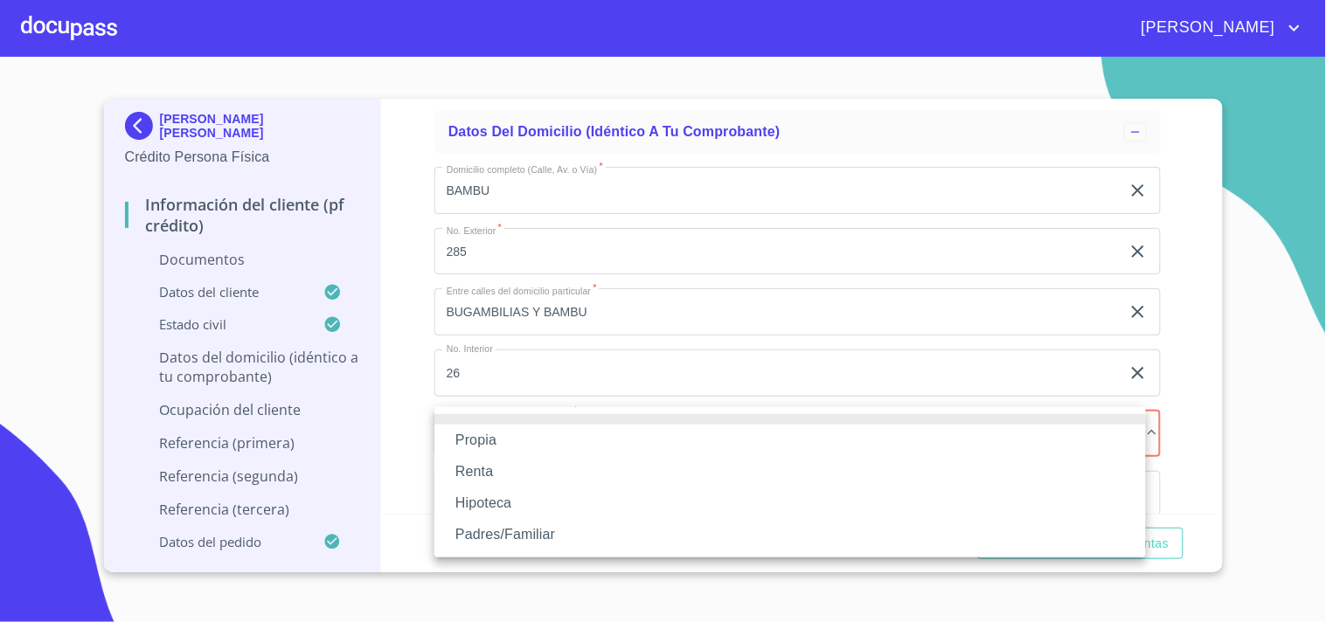
click at [493, 437] on li "Propia" at bounding box center [790, 440] width 712 height 31
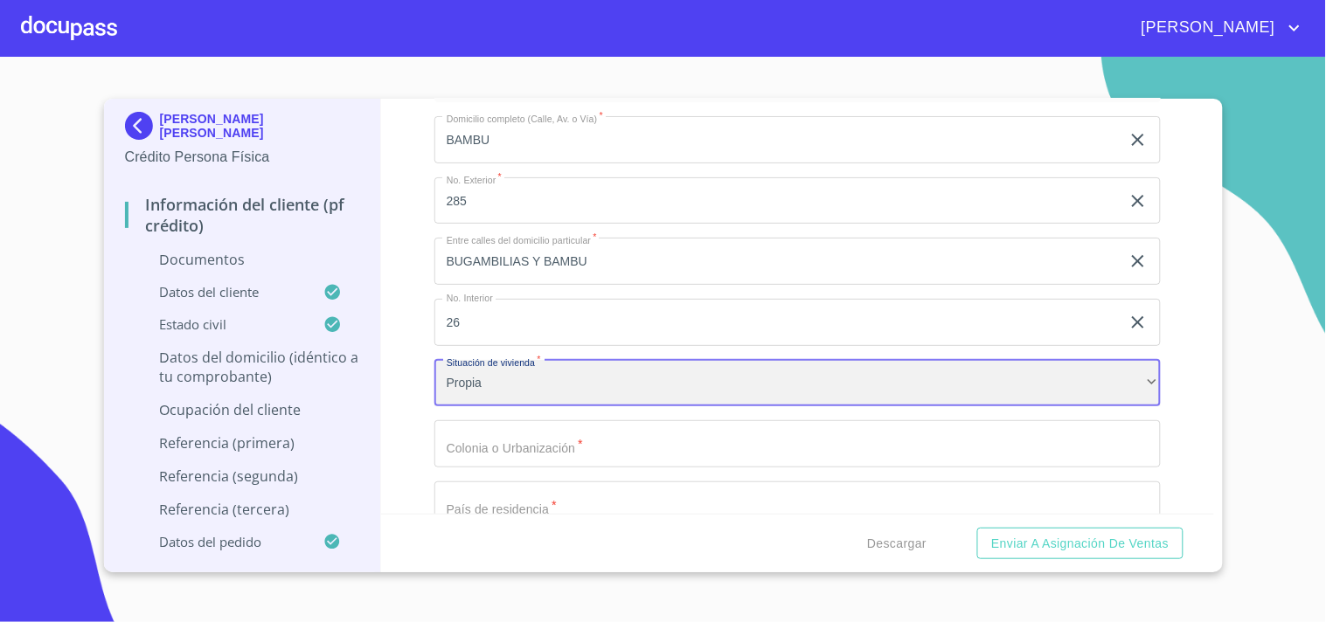
scroll to position [5093, 0]
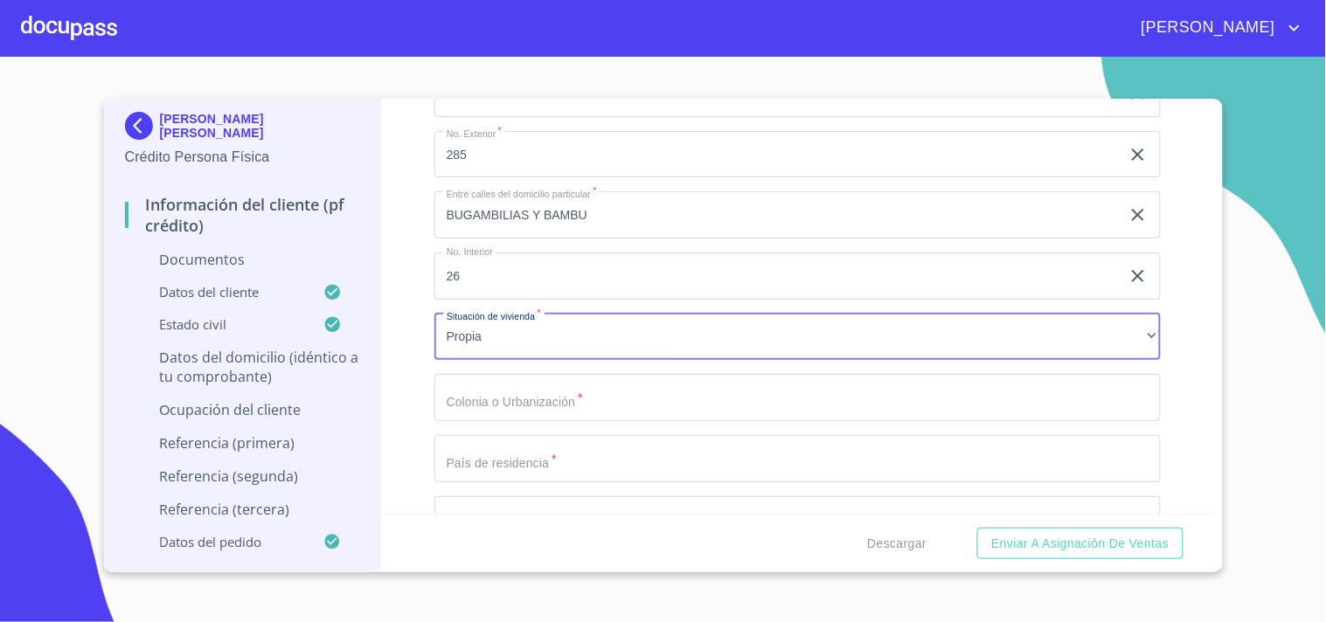
click at [518, 383] on input "Documento de identificación.   *" at bounding box center [797, 397] width 726 height 47
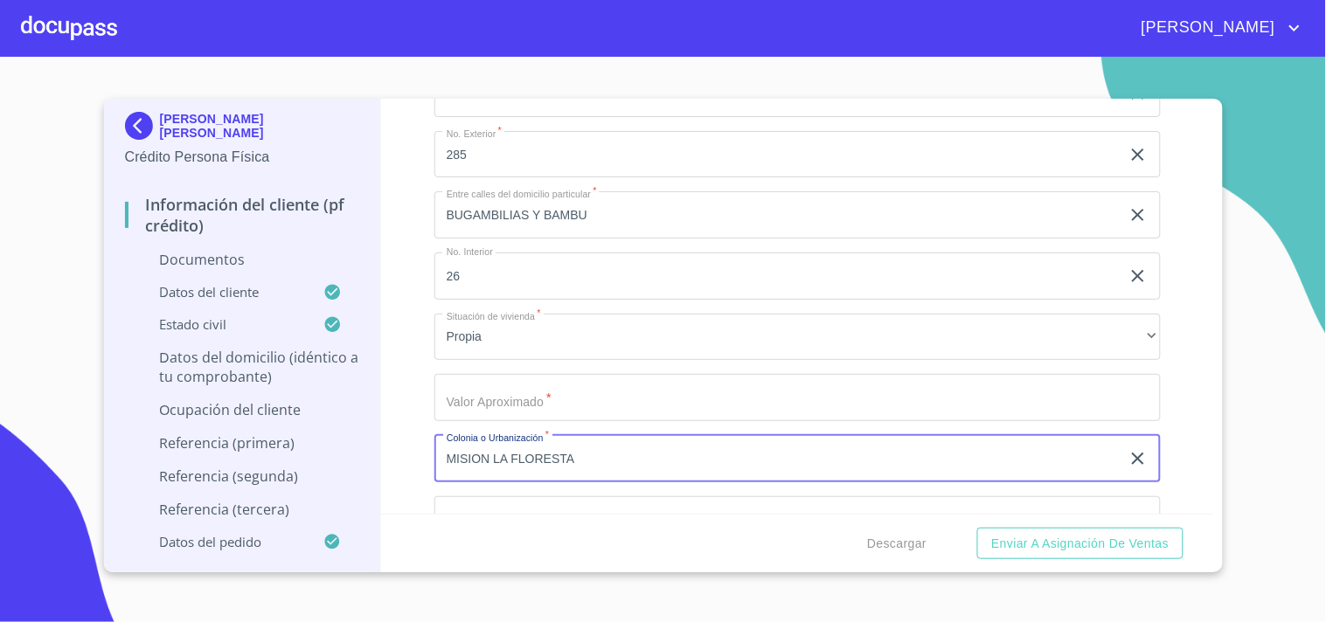
type input "MISION LA FLORESTA"
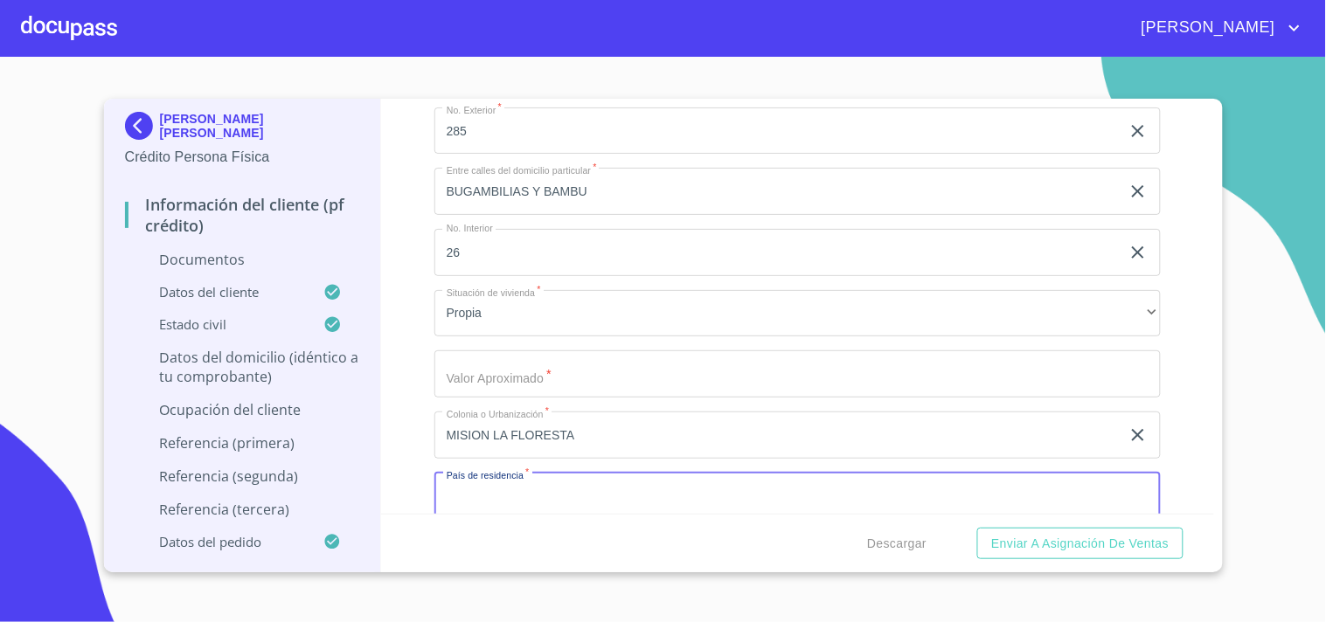
click at [483, 379] on input "Documento de identificación.   *" at bounding box center [797, 374] width 726 height 47
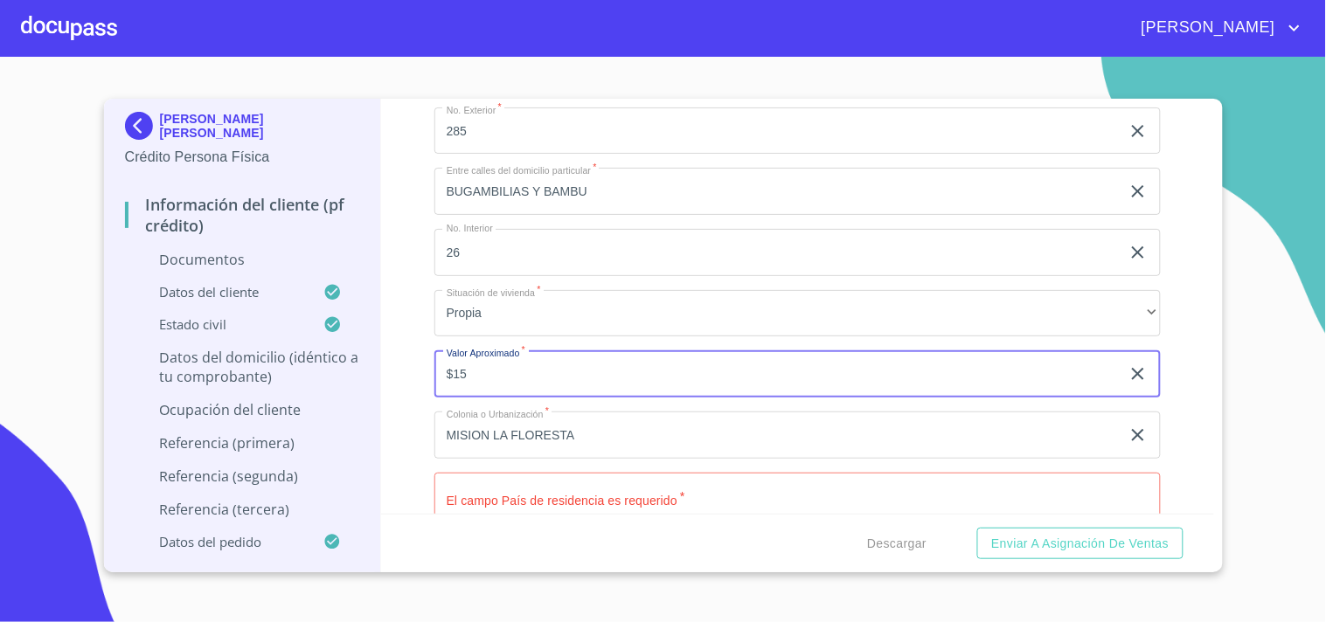
type input "$1"
type input "$2,000,000"
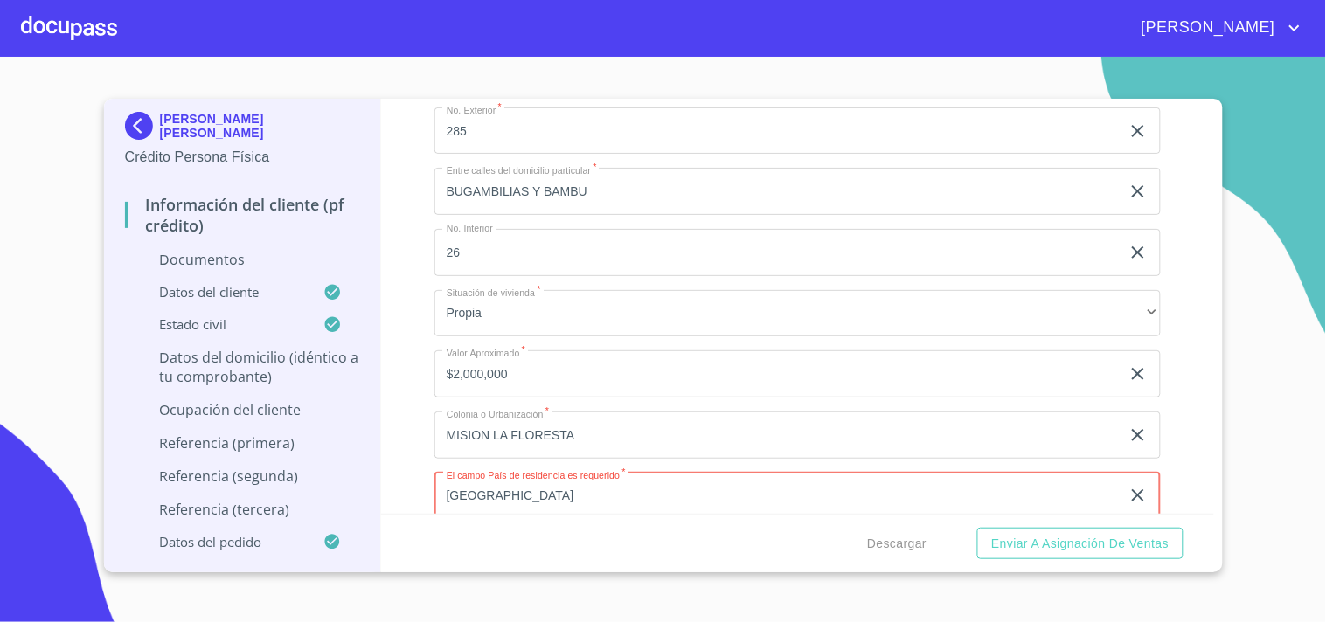
type input "[GEOGRAPHIC_DATA]"
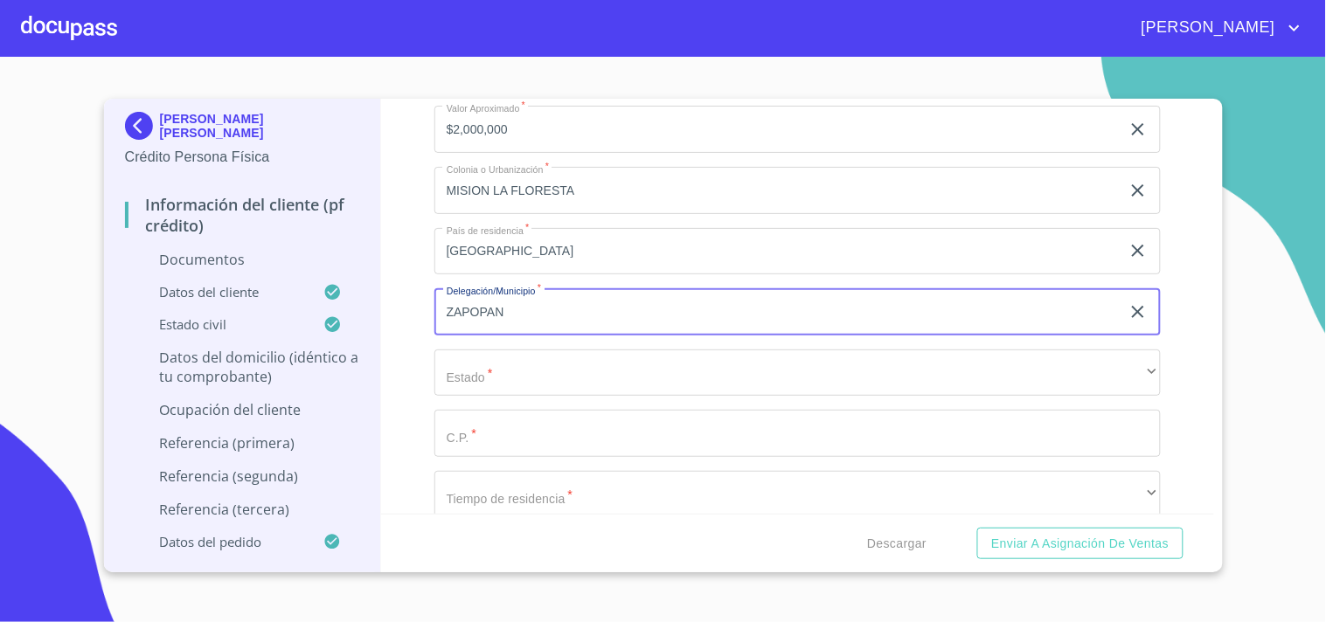
type input "ZAPOPAN"
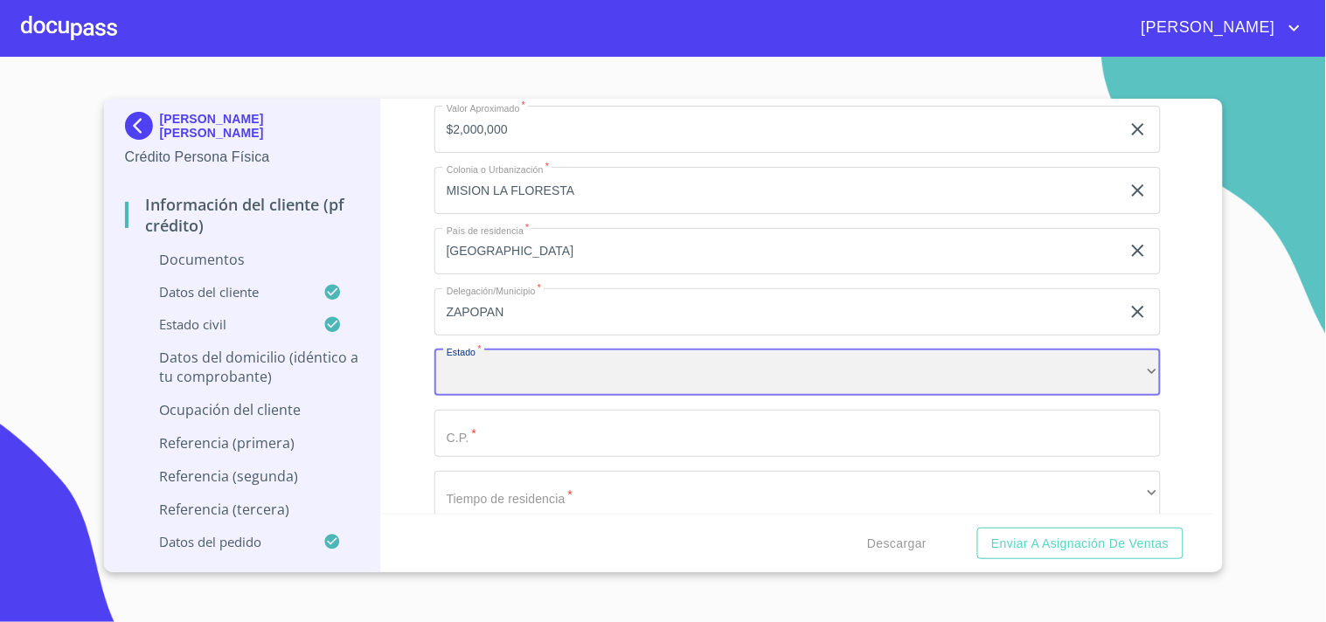
click at [483, 379] on div "​" at bounding box center [797, 373] width 726 height 47
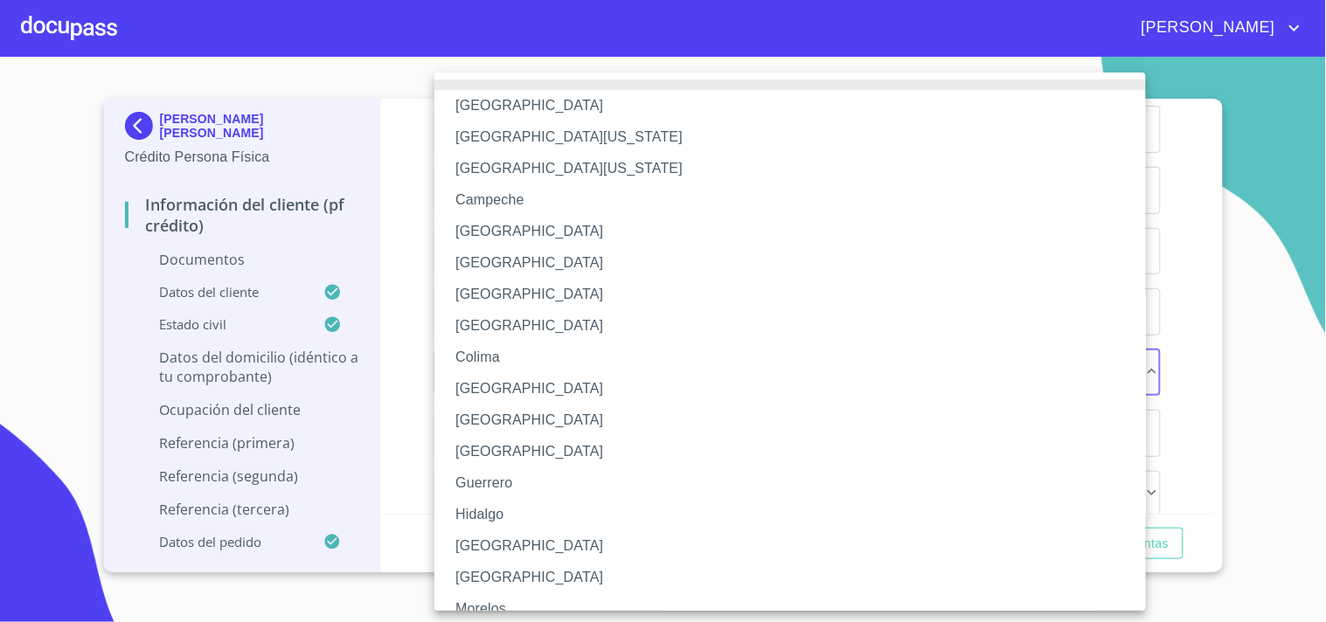
click at [475, 539] on li "[GEOGRAPHIC_DATA]" at bounding box center [797, 546] width 726 height 31
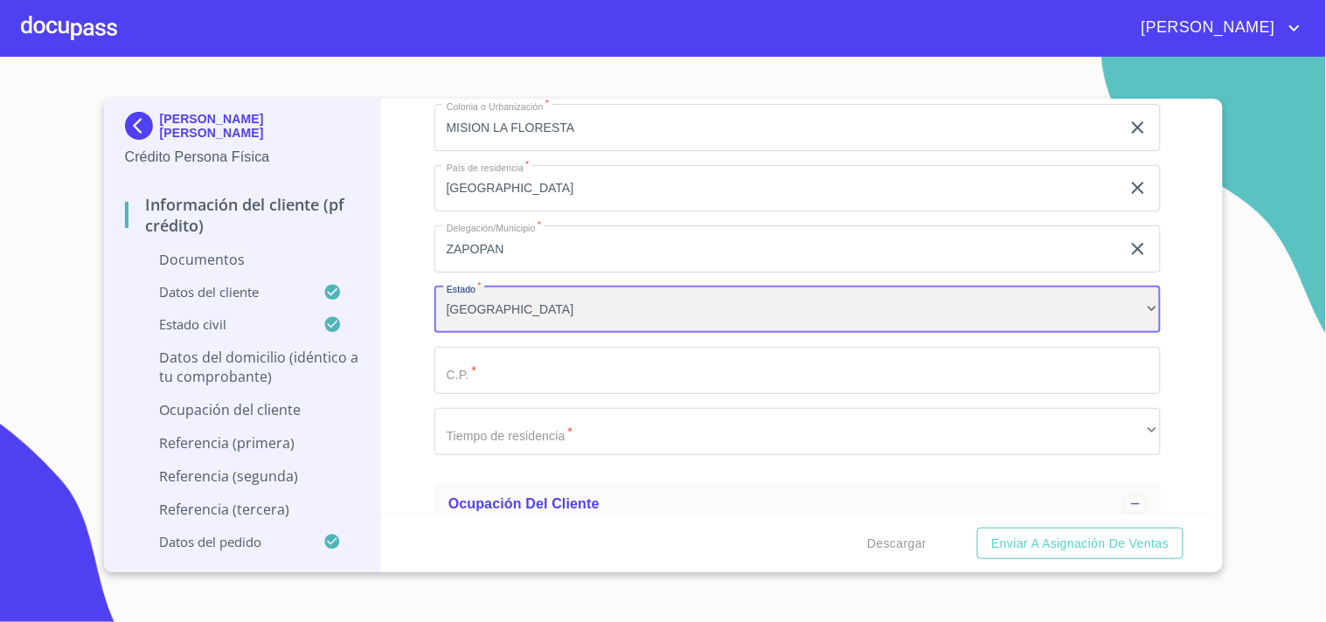
scroll to position [5459, 0]
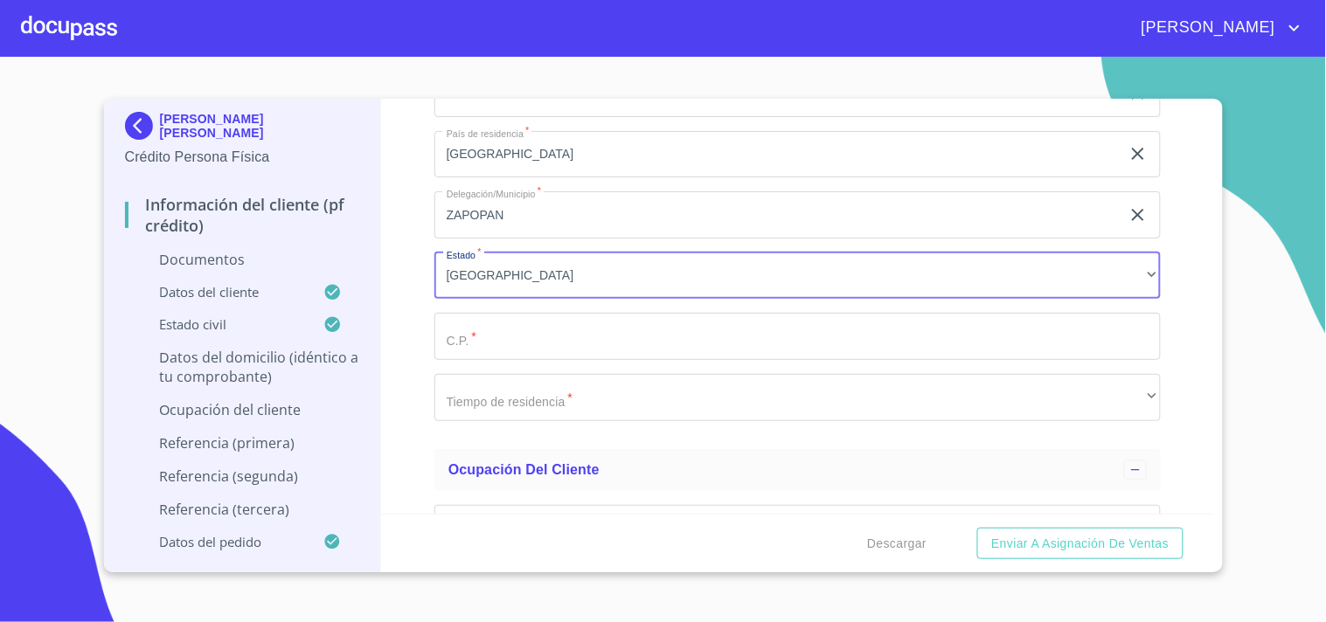
click at [525, 352] on input "Documento de identificación.   *" at bounding box center [797, 336] width 726 height 47
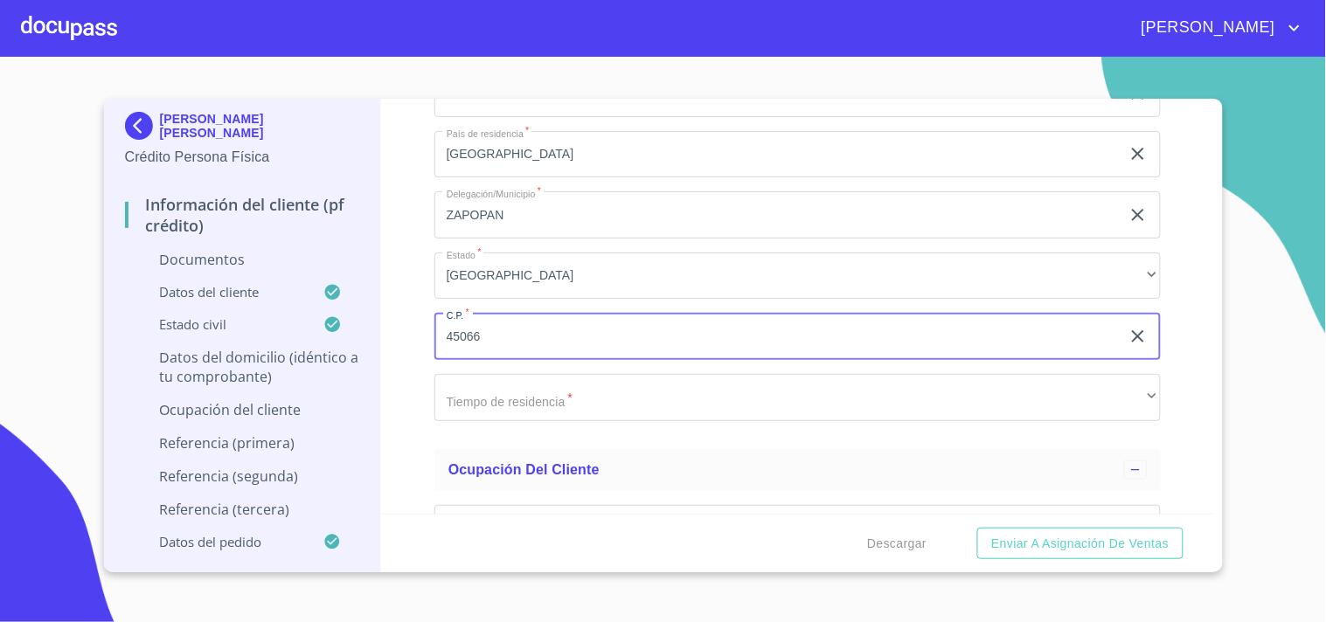
type input "45066"
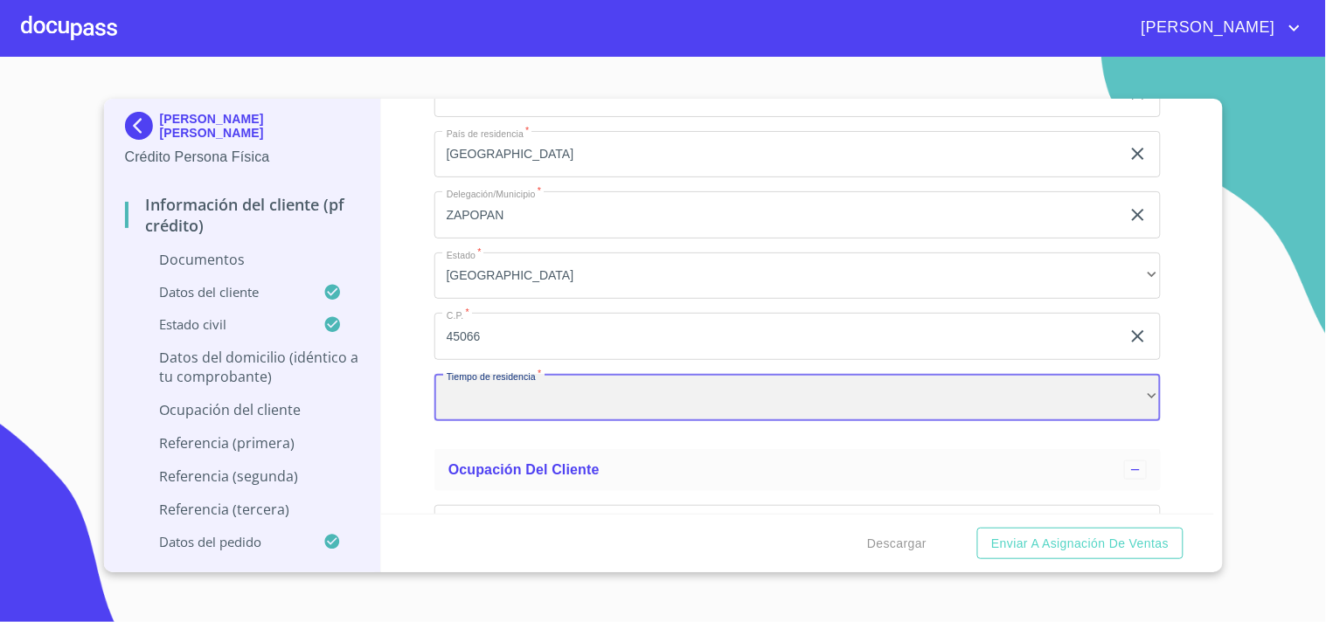
click at [613, 391] on div "​" at bounding box center [797, 397] width 726 height 47
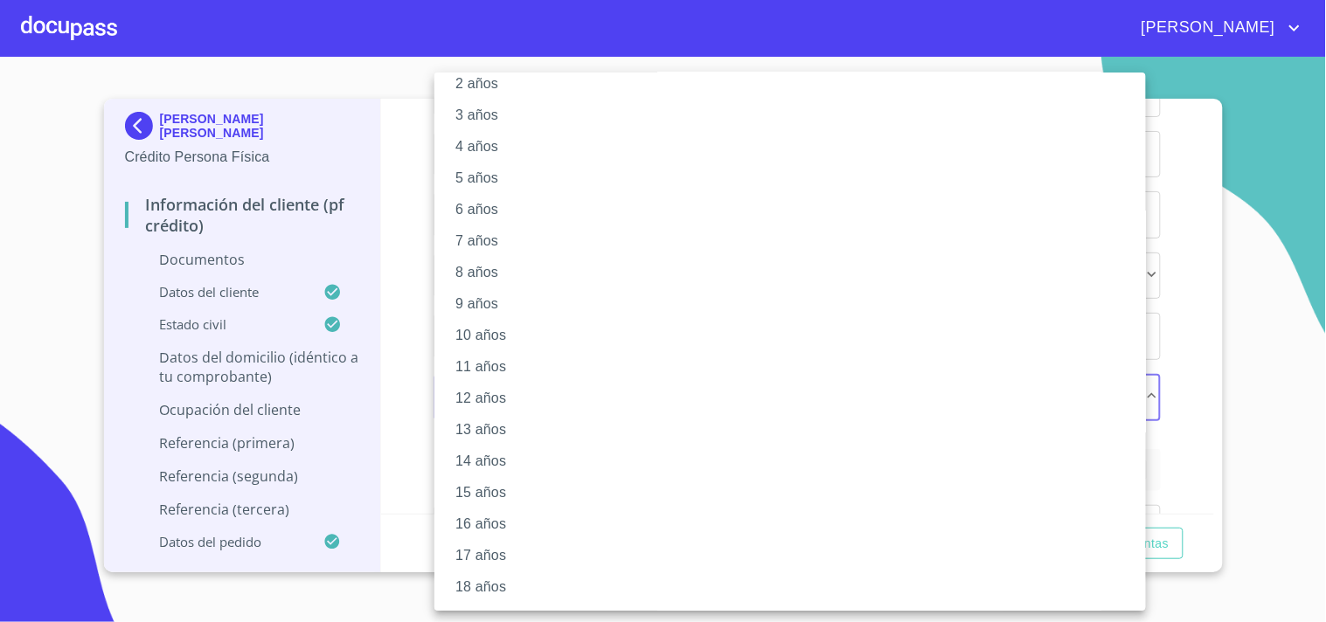
scroll to position [145, 0]
click at [492, 584] on li "20 años" at bounding box center [797, 589] width 726 height 31
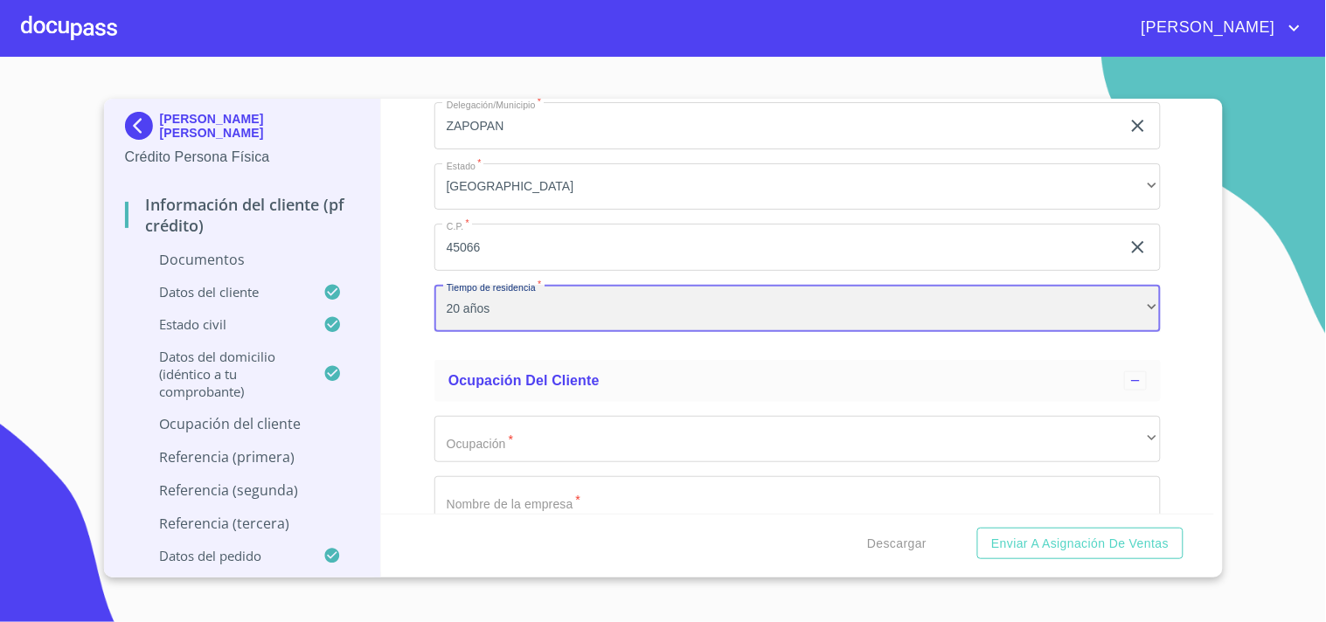
scroll to position [5653, 0]
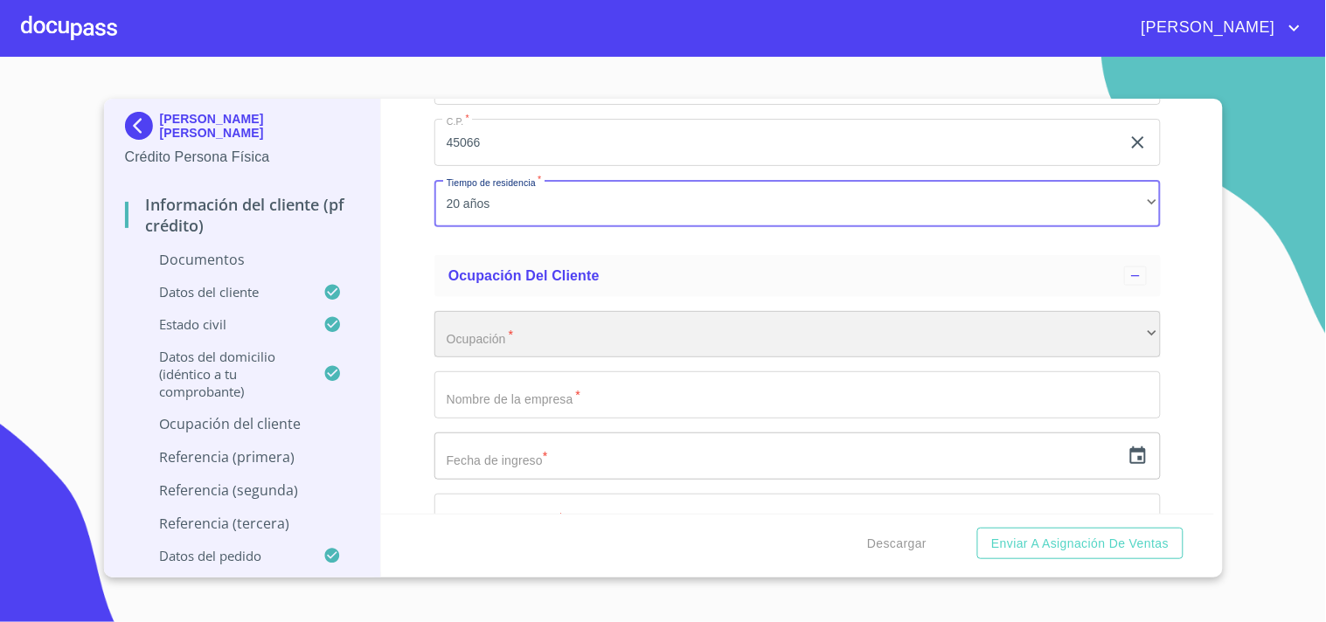
click at [484, 343] on div "​" at bounding box center [797, 334] width 726 height 47
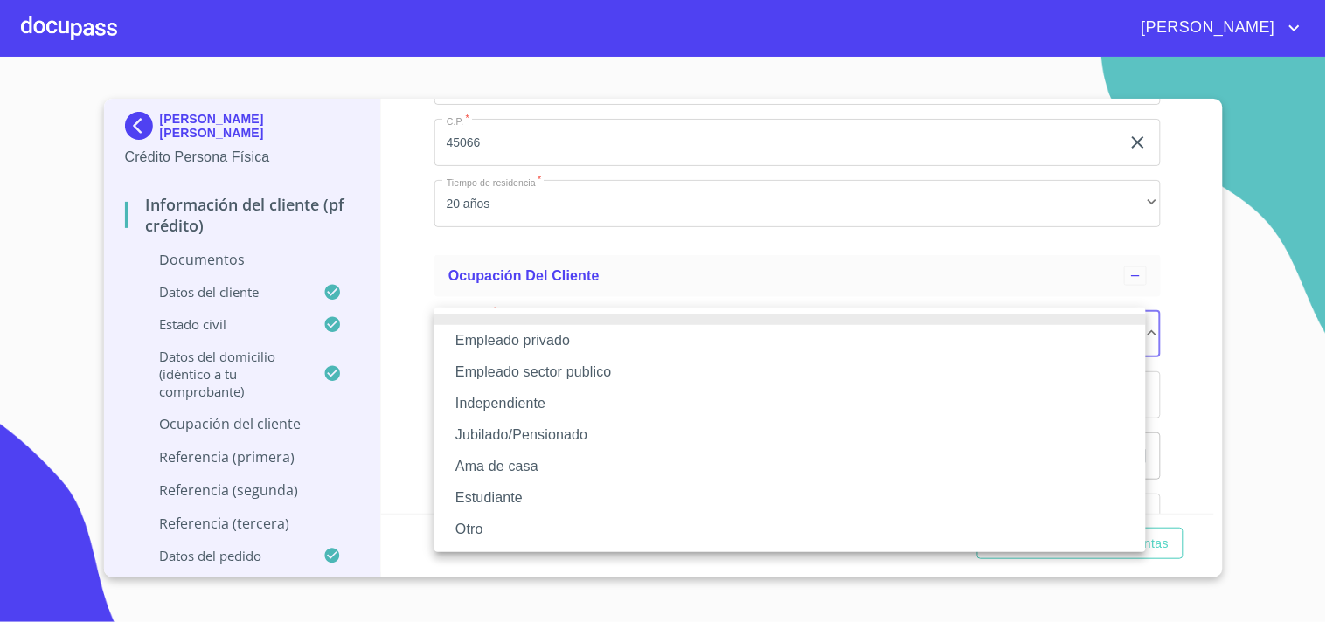
click at [490, 437] on li "Jubilado/Pensionado" at bounding box center [790, 435] width 712 height 31
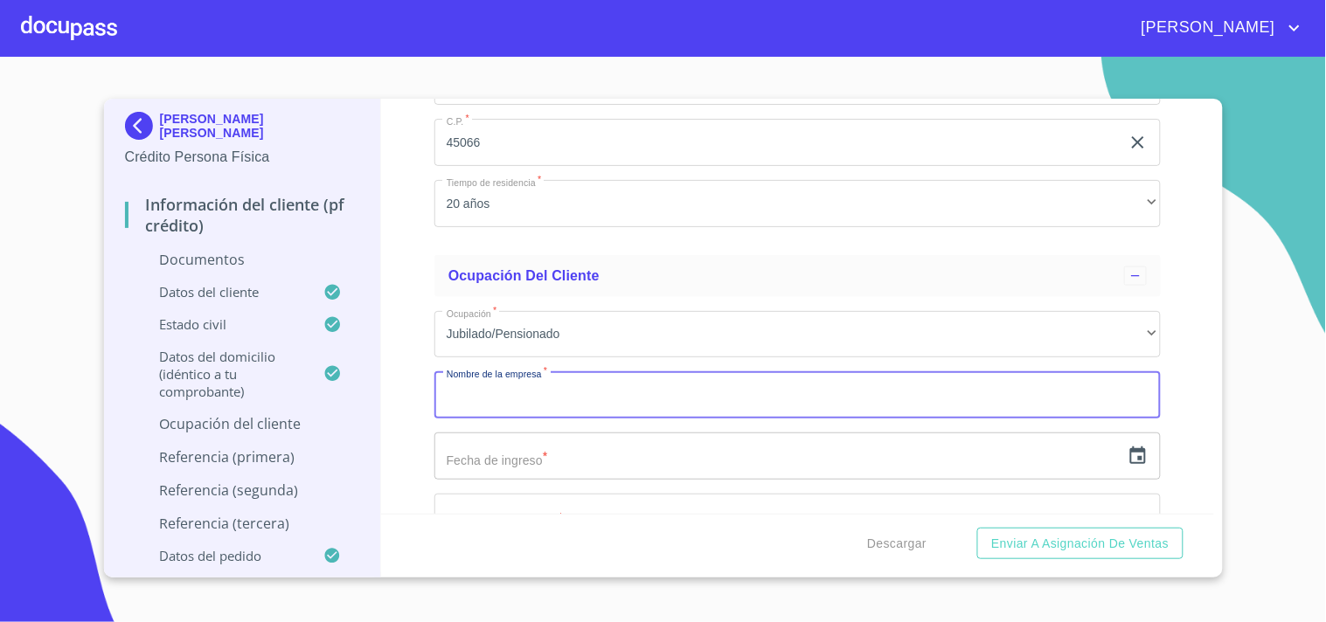
click at [520, 376] on input "Documento de identificación.   *" at bounding box center [797, 395] width 726 height 47
type input "R"
type input "[PERSON_NAME] [PERSON_NAME]"
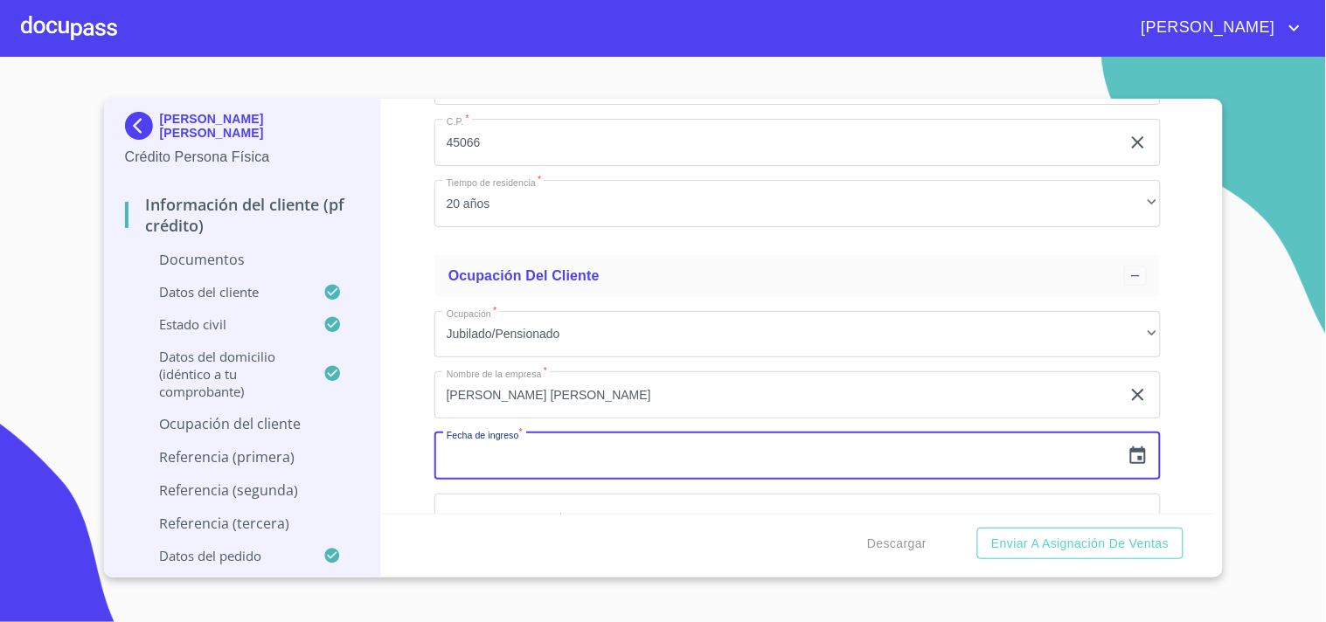
click at [1128, 458] on icon "button" at bounding box center [1138, 456] width 21 height 21
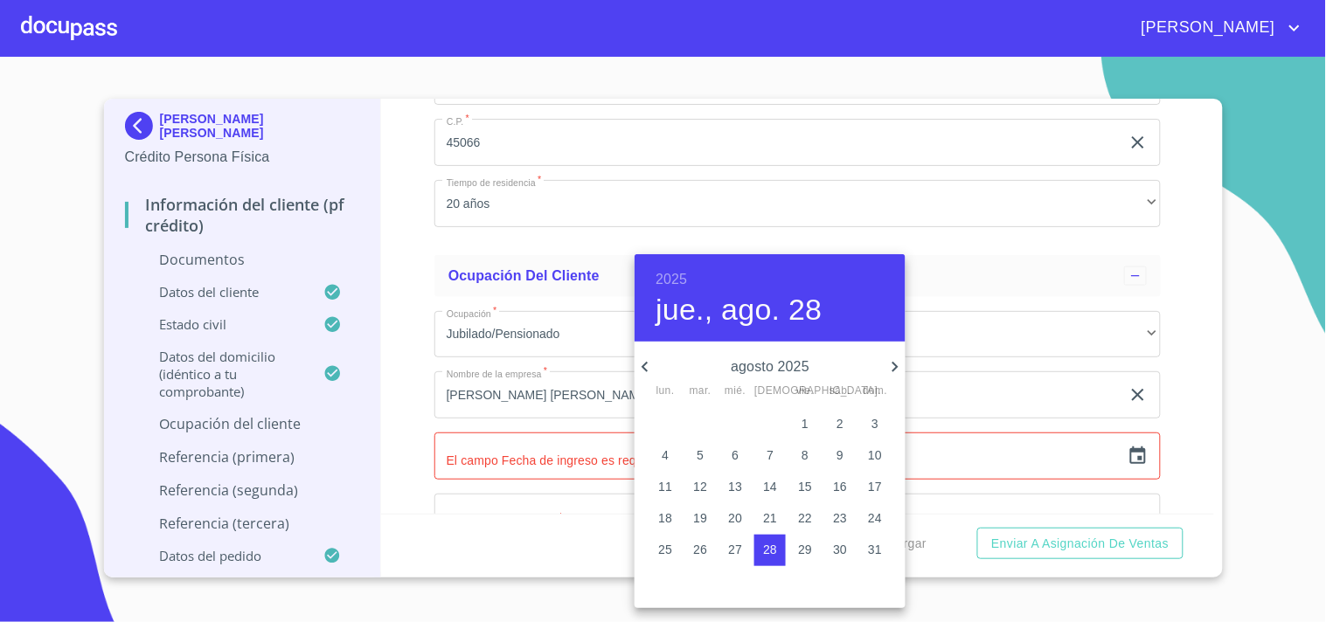
click at [667, 276] on h6 "2025" at bounding box center [671, 280] width 31 height 24
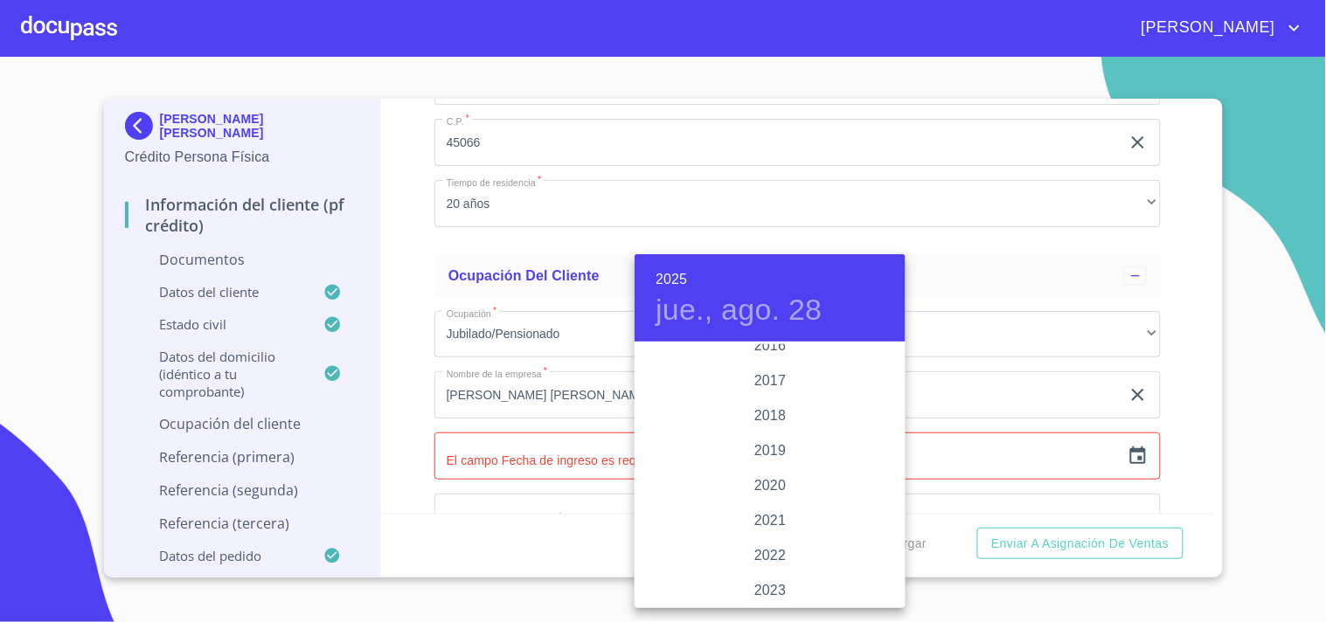
scroll to position [3197, 0]
click at [761, 487] on div "2020" at bounding box center [770, 486] width 271 height 35
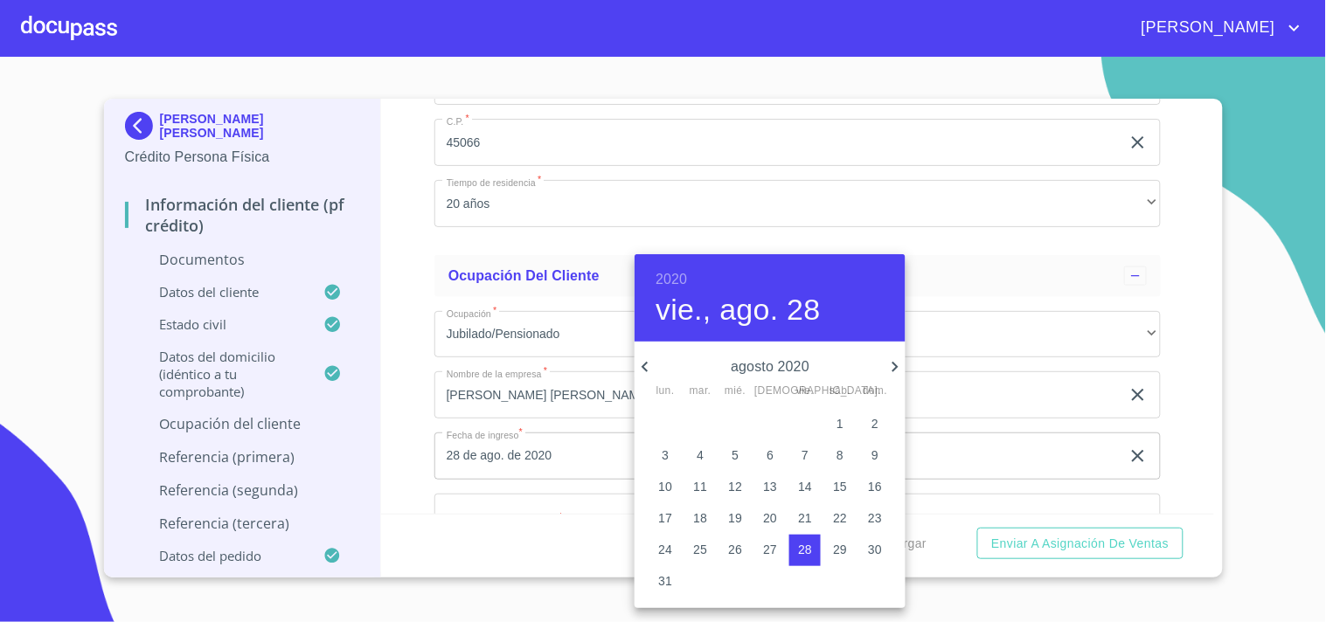
click at [898, 371] on icon "button" at bounding box center [895, 367] width 21 height 21
click at [697, 427] on p "1" at bounding box center [700, 423] width 7 height 17
type input "1 de sep. de 2020"
click at [494, 469] on div at bounding box center [663, 311] width 1326 height 622
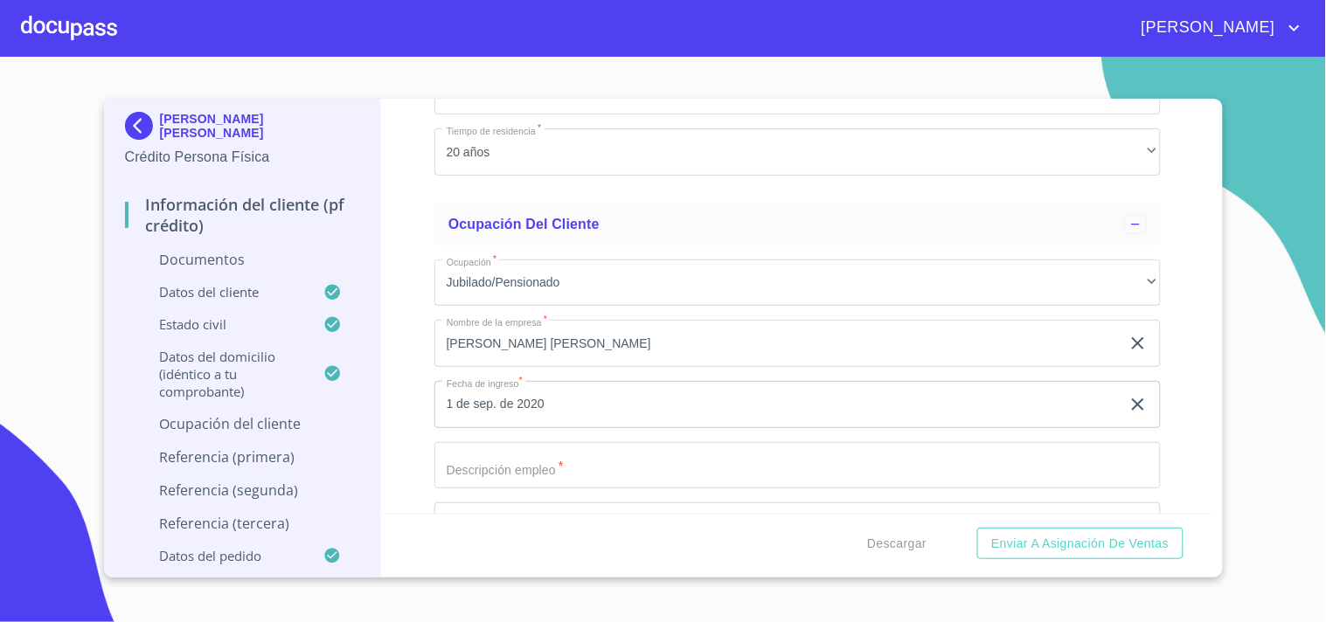
scroll to position [5750, 0]
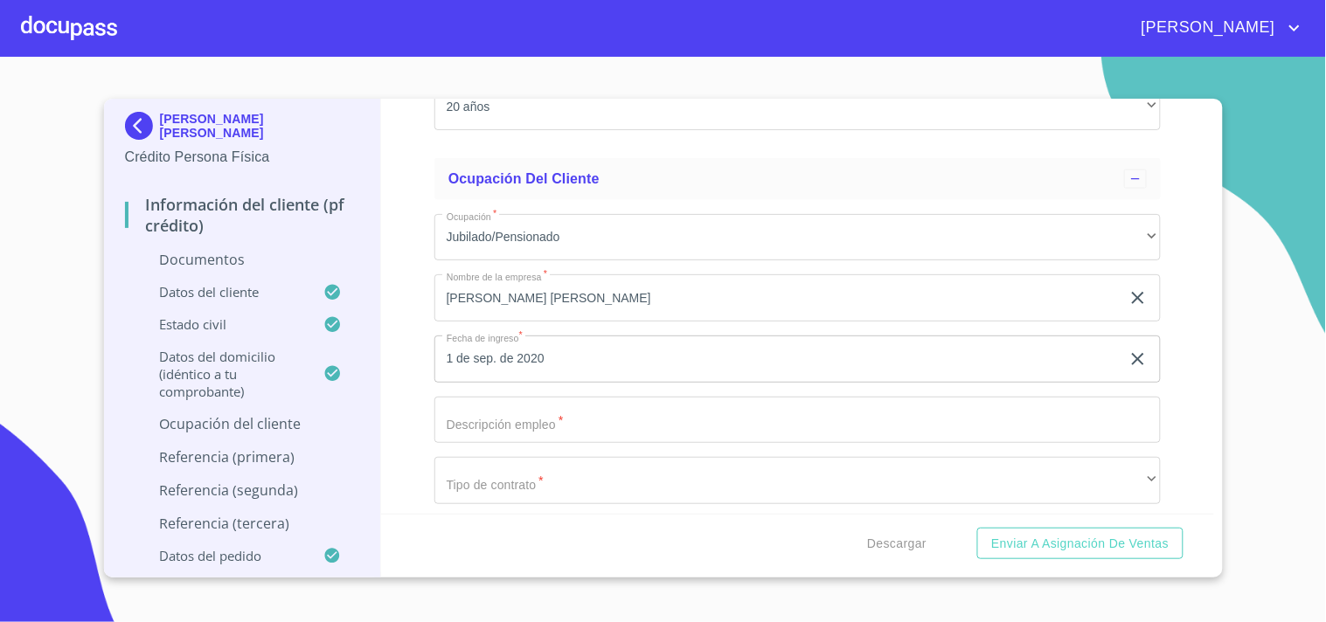
click at [509, 418] on input "Documento de identificación.   *" at bounding box center [797, 420] width 726 height 47
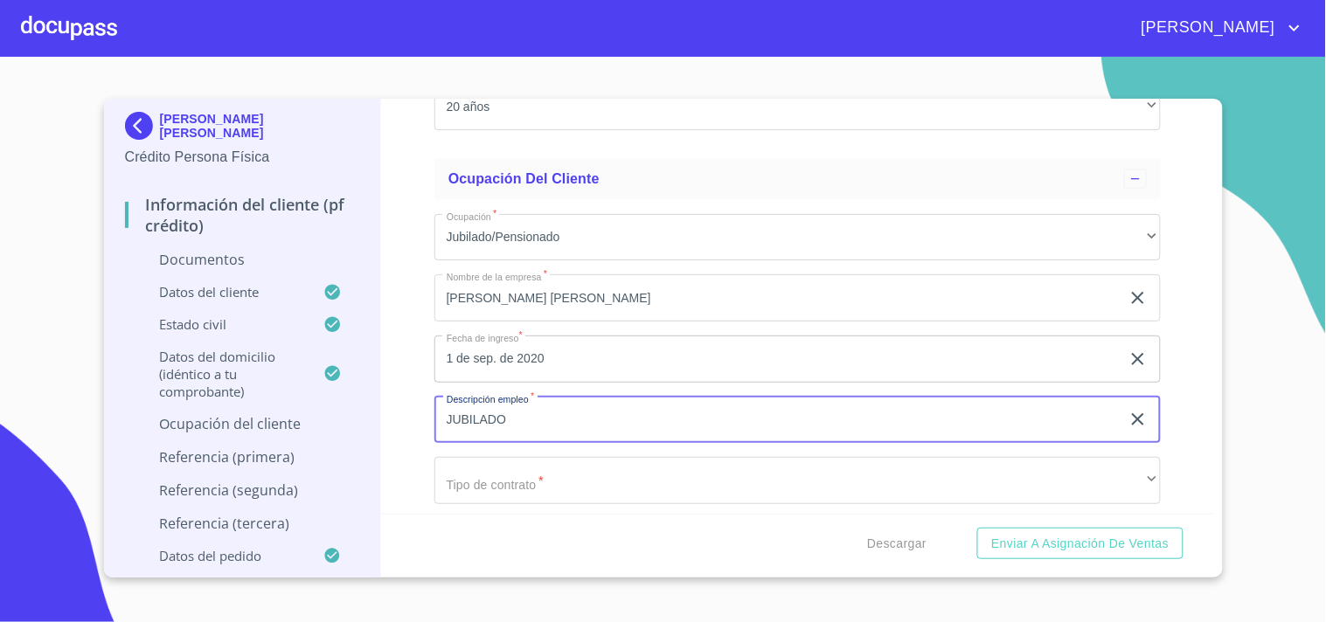
type input "JUBILADO"
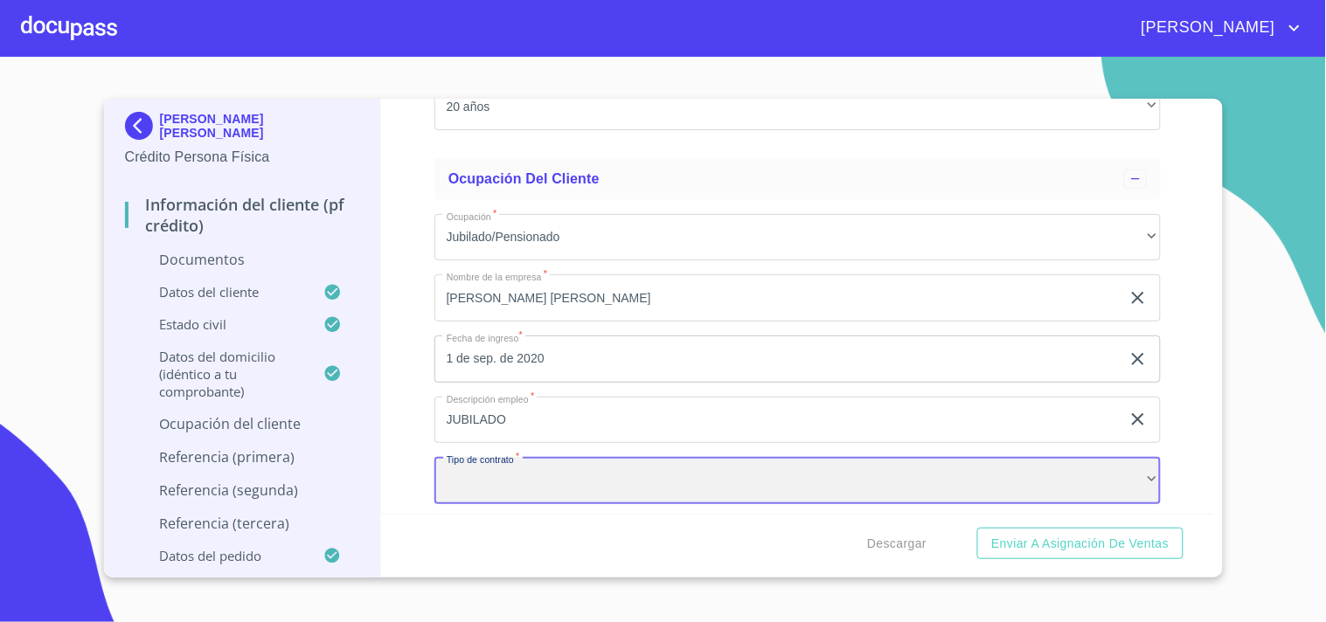
click at [1045, 490] on div "​" at bounding box center [797, 480] width 726 height 47
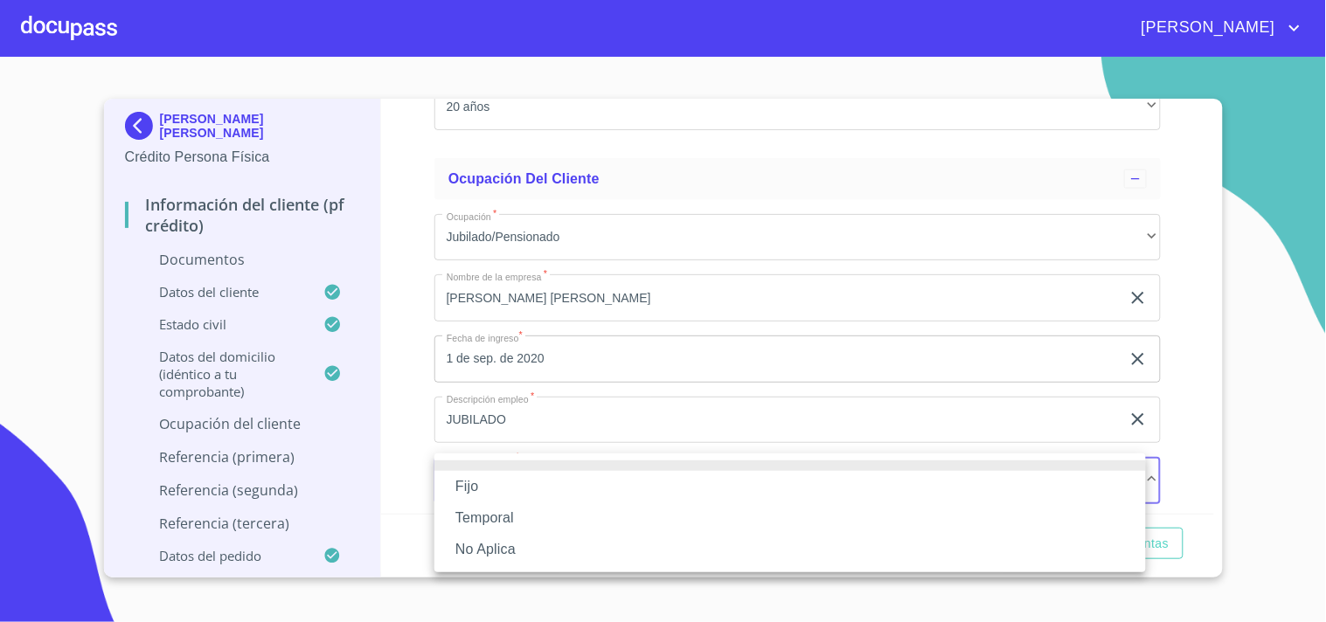
click at [482, 482] on li "Fijo" at bounding box center [790, 486] width 712 height 31
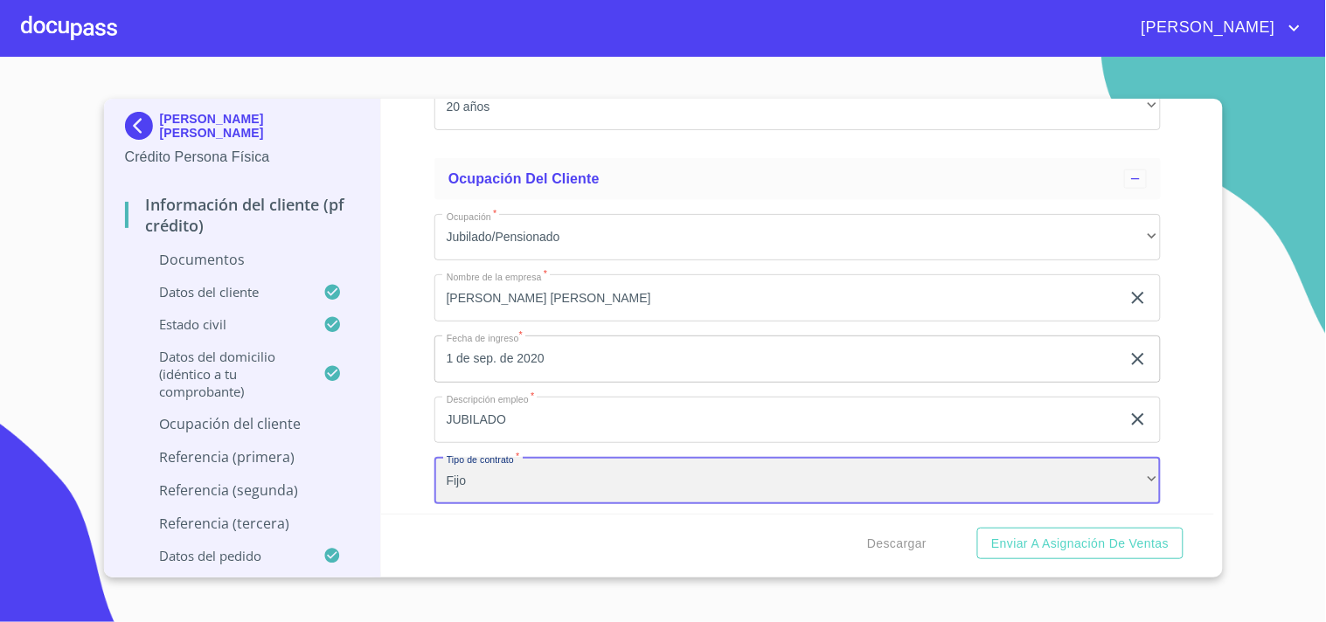
scroll to position [5847, 0]
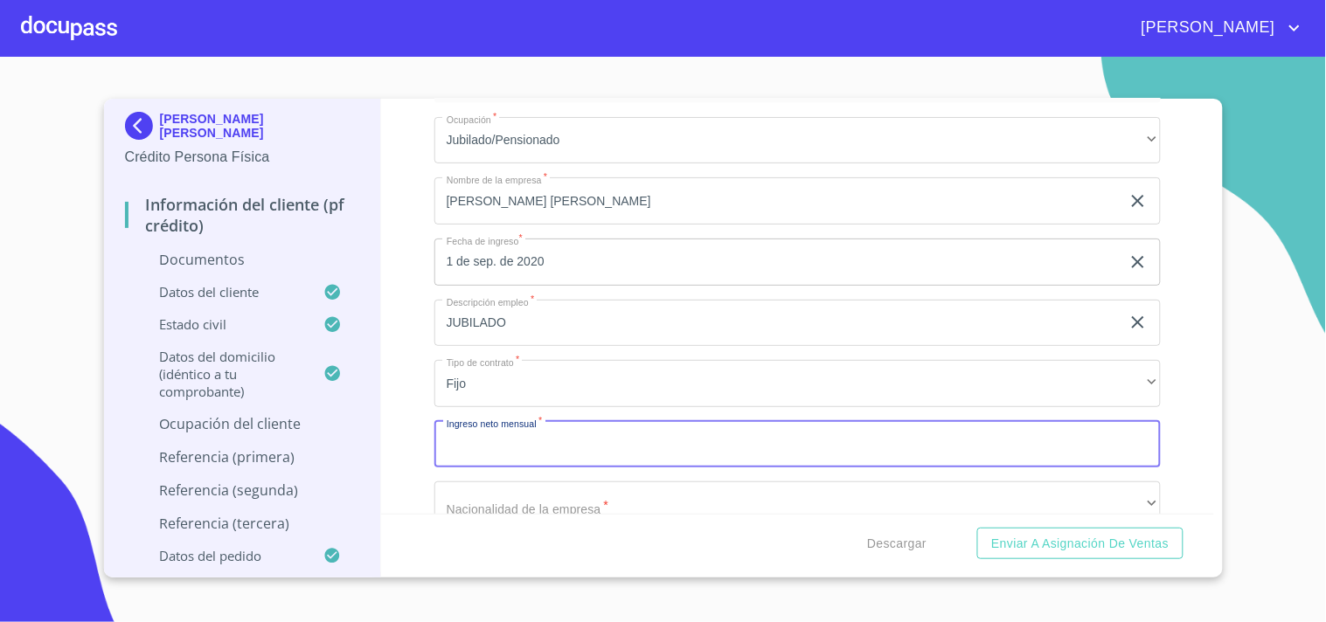
click at [512, 443] on input "Documento de identificación.   *" at bounding box center [797, 444] width 726 height 47
type input "38000"
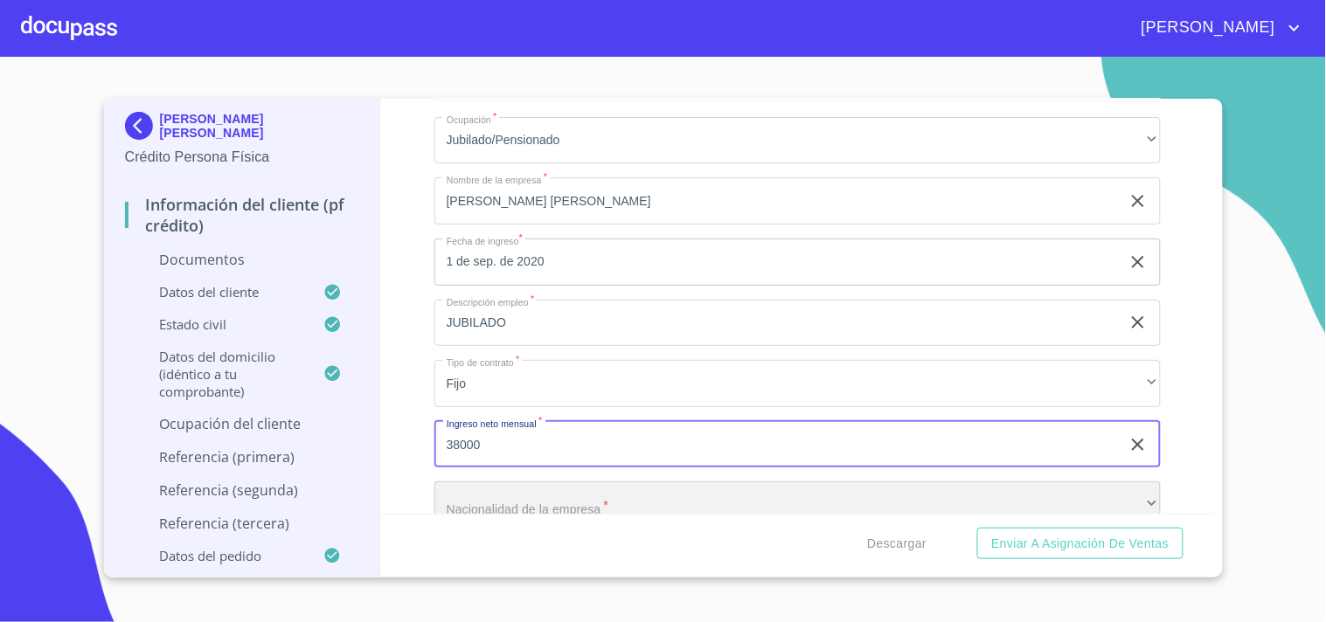
scroll to position [5855, 0]
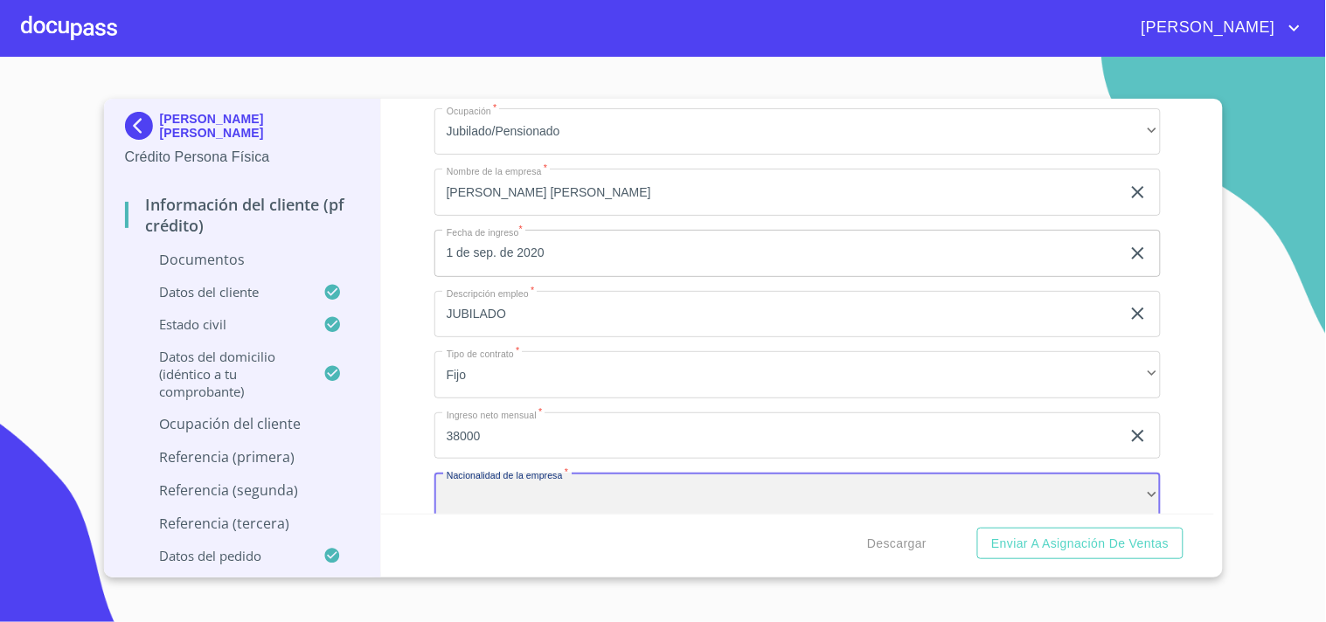
click at [546, 491] on div "​" at bounding box center [797, 496] width 726 height 47
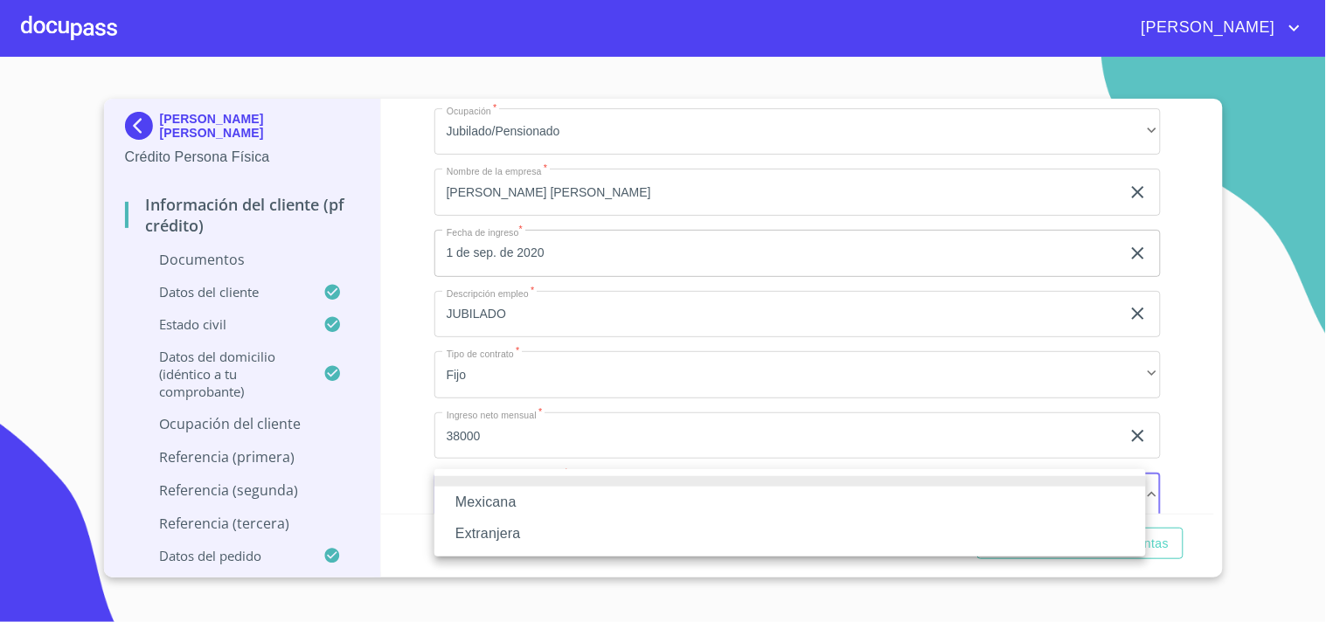
click at [482, 502] on li "Mexicana" at bounding box center [790, 502] width 712 height 31
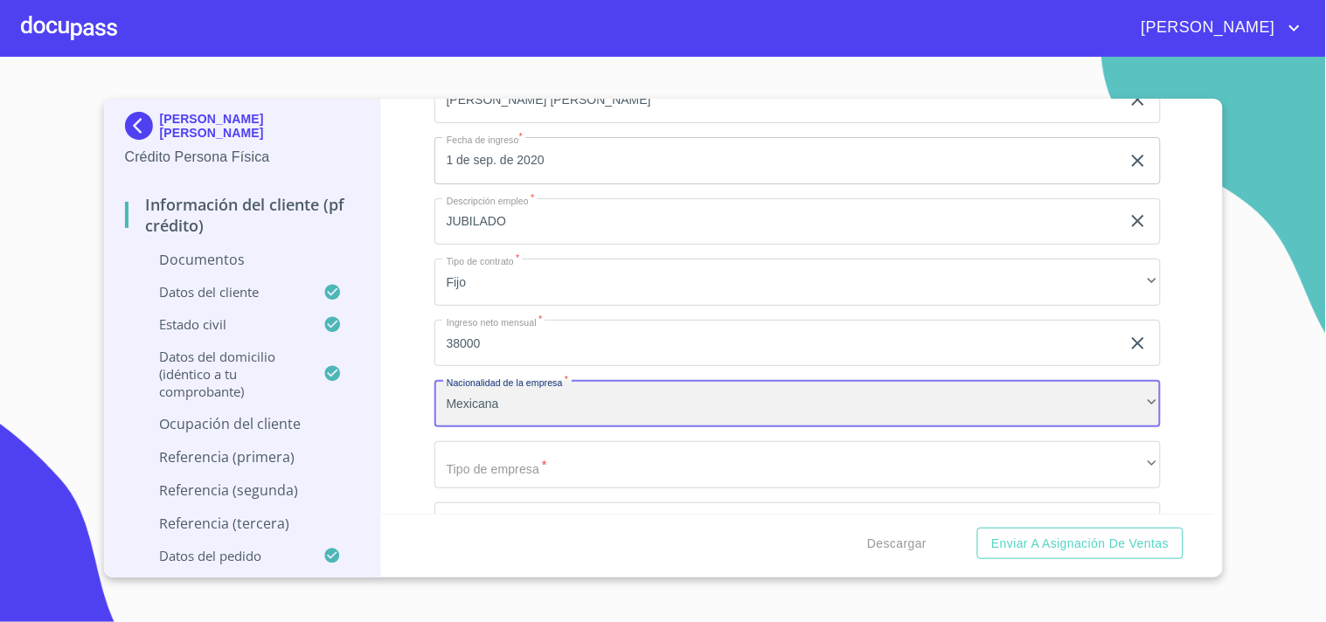
scroll to position [6050, 0]
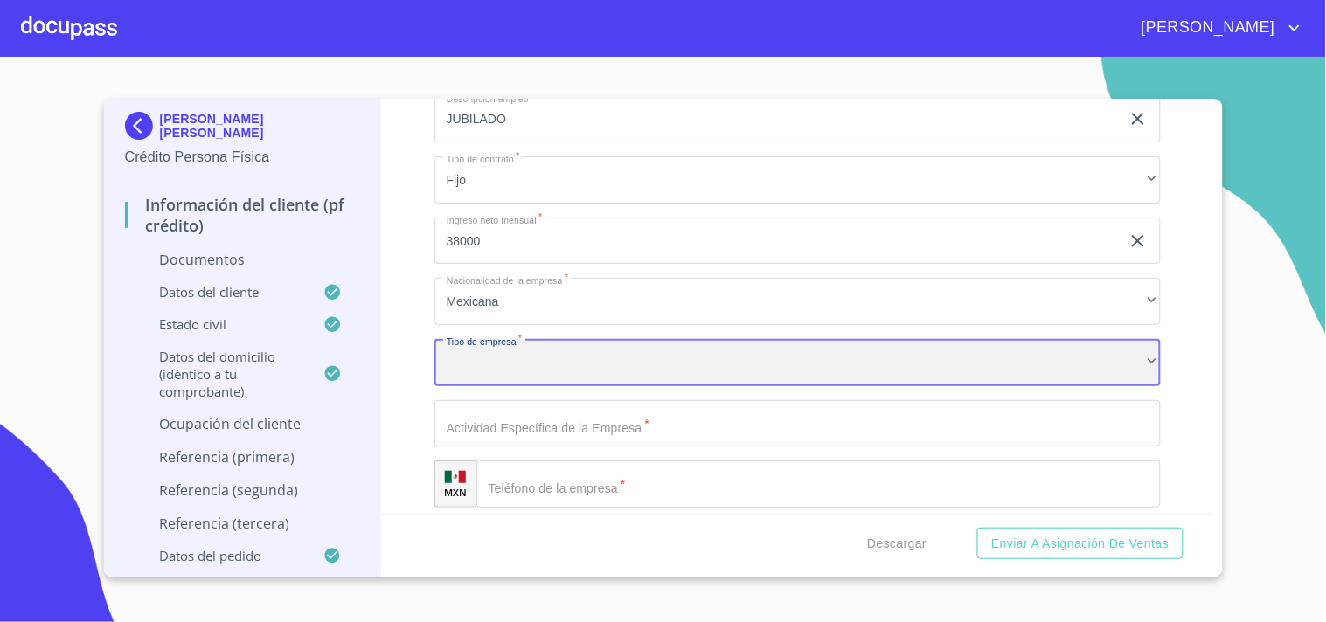
click at [496, 367] on div "​" at bounding box center [797, 362] width 726 height 47
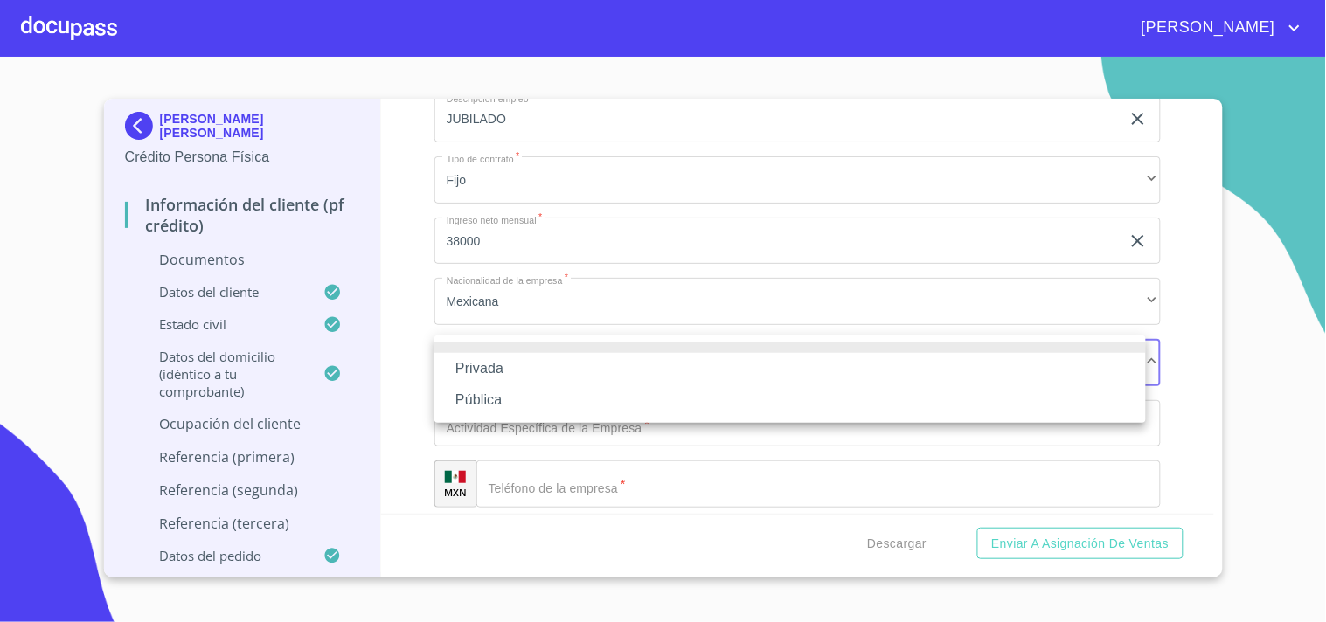
click at [488, 367] on li "Privada" at bounding box center [790, 368] width 712 height 31
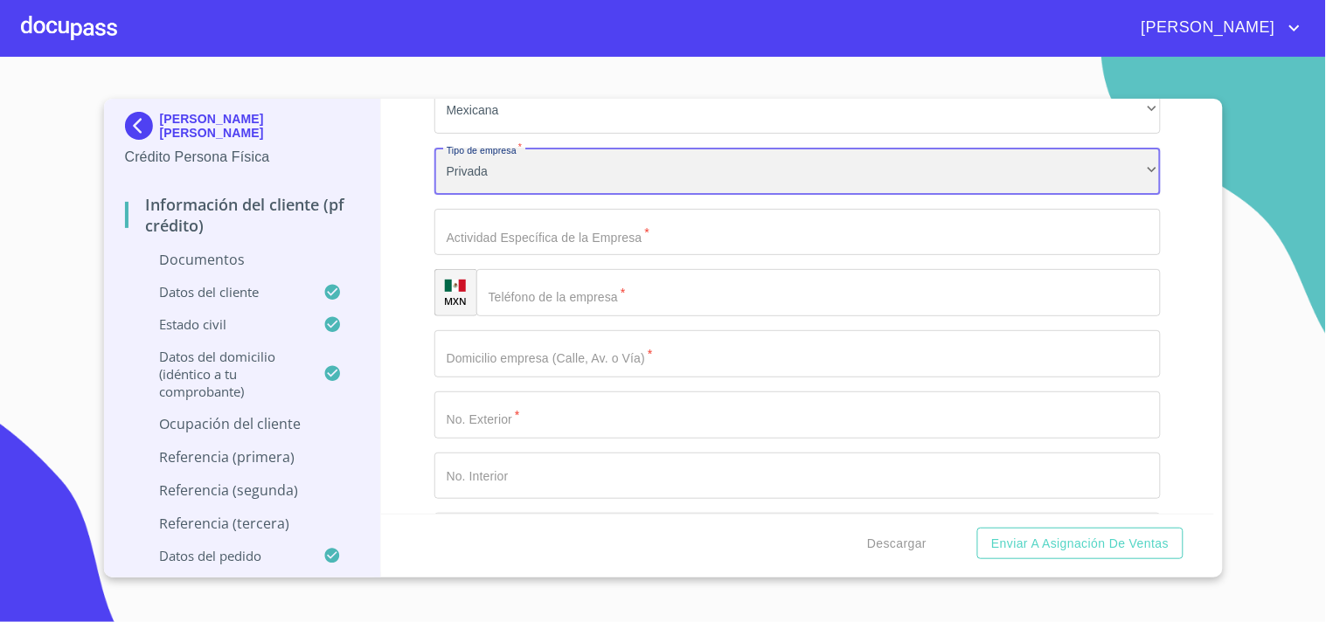
scroll to position [6244, 0]
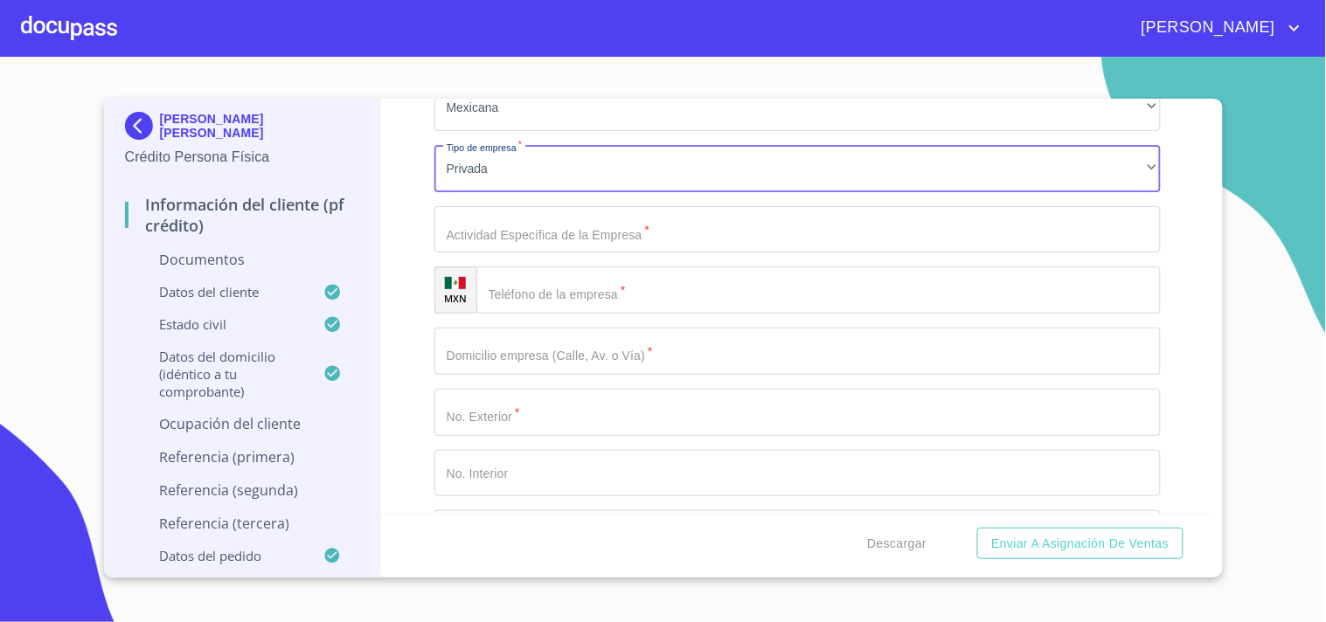
click at [504, 227] on input "Documento de identificación.   *" at bounding box center [797, 229] width 726 height 47
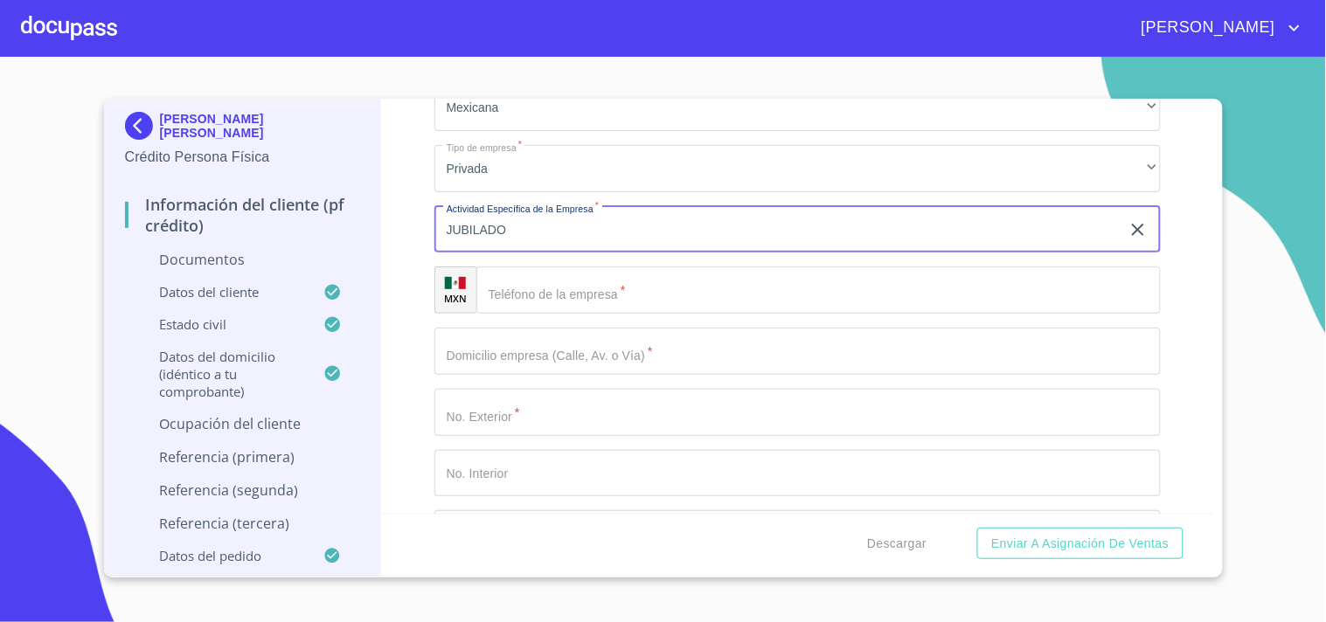
type input "JUBILADO"
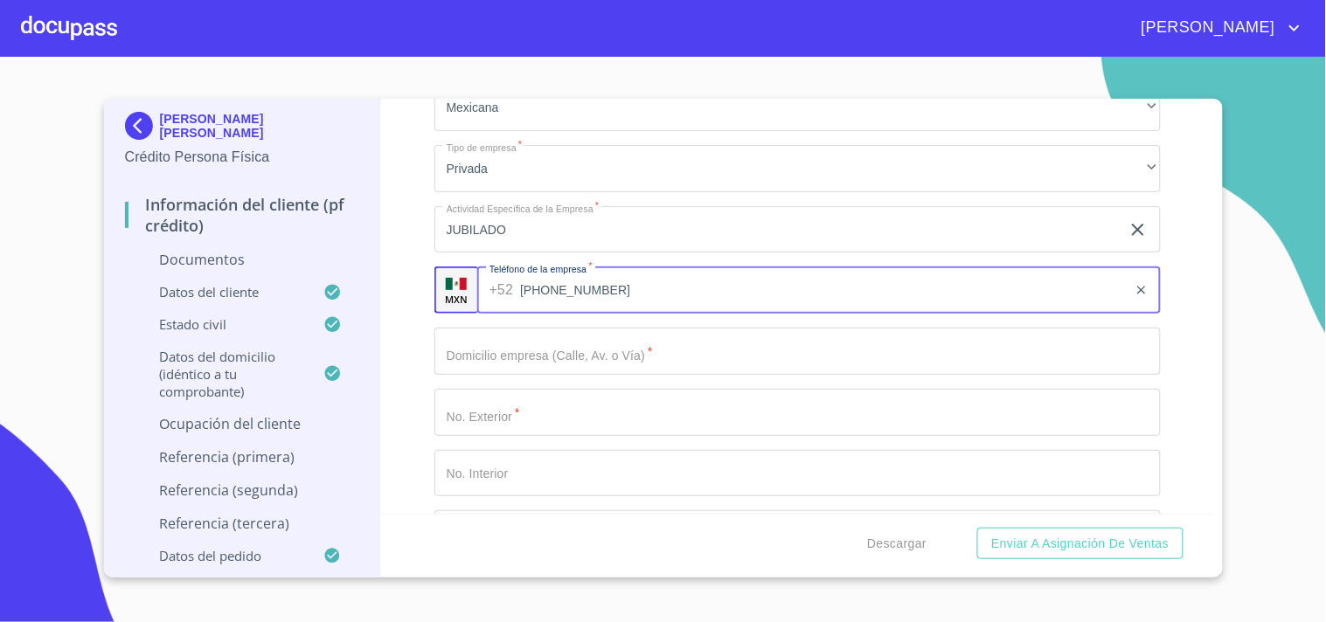
type input "[PHONE_NUMBER]"
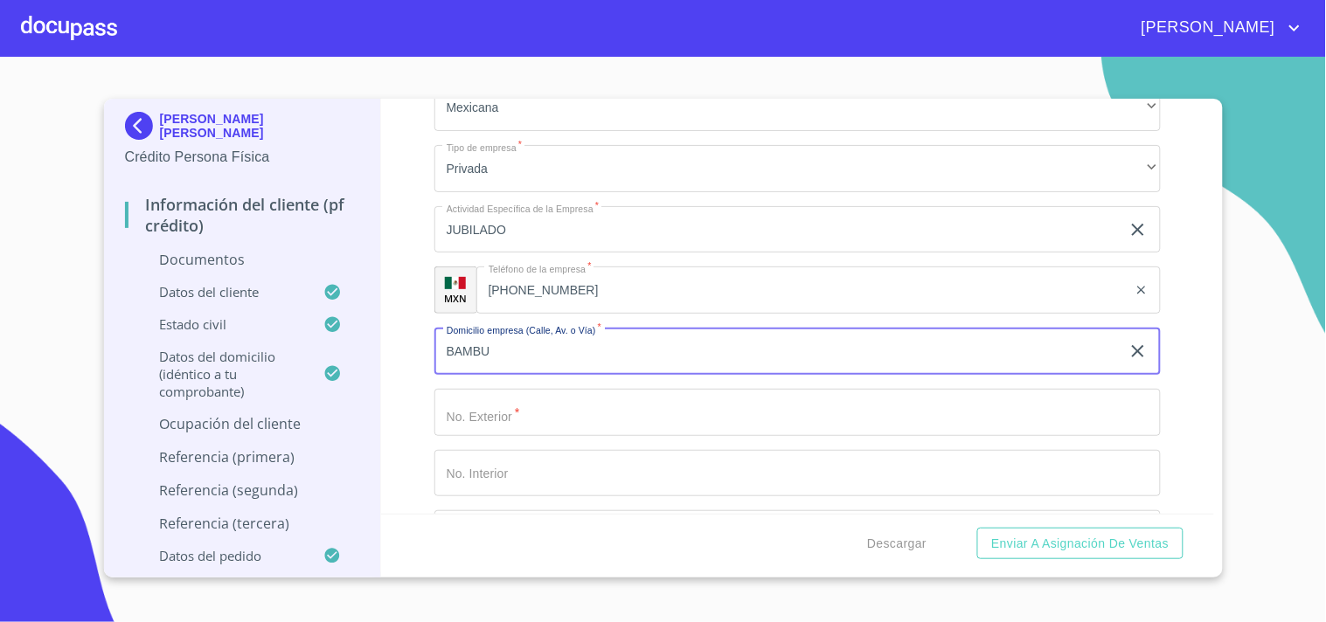
type input "BAMBU"
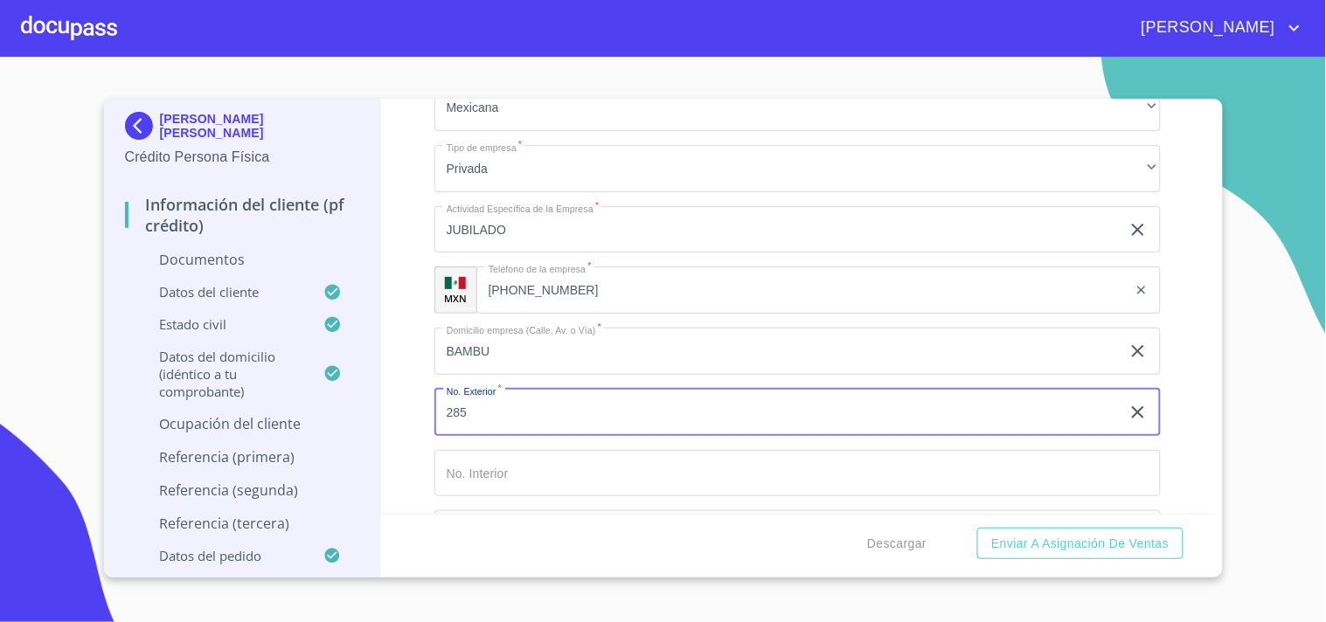
type input "285"
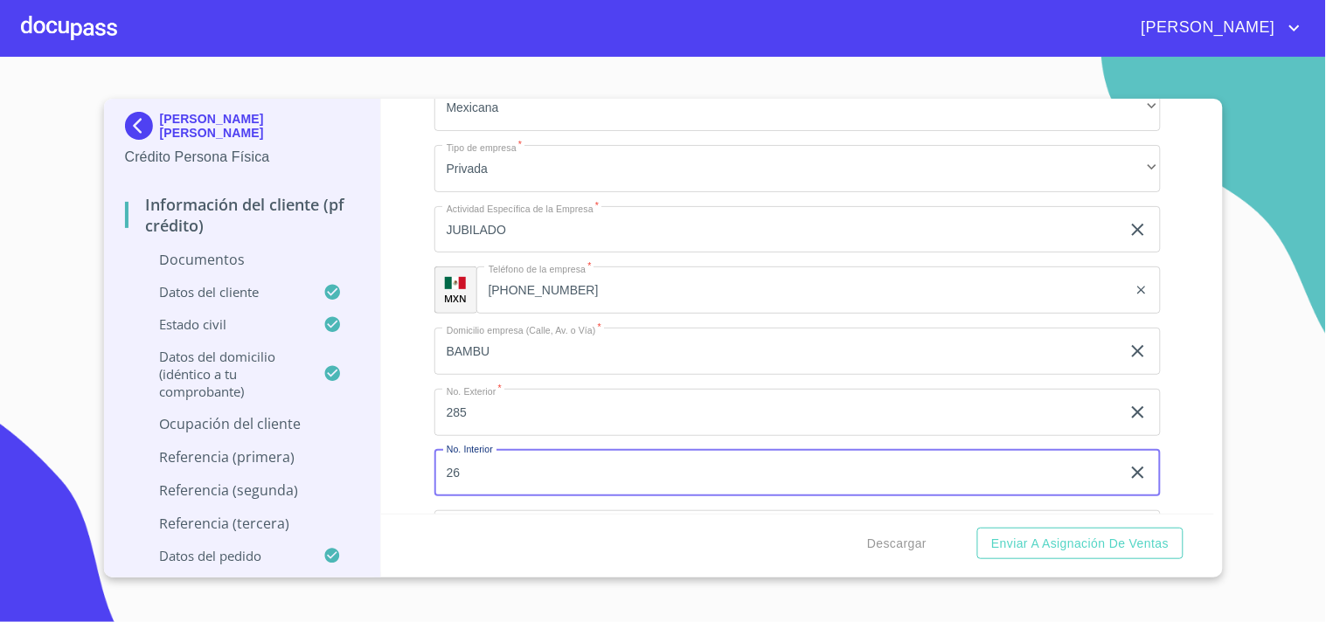
type input "26"
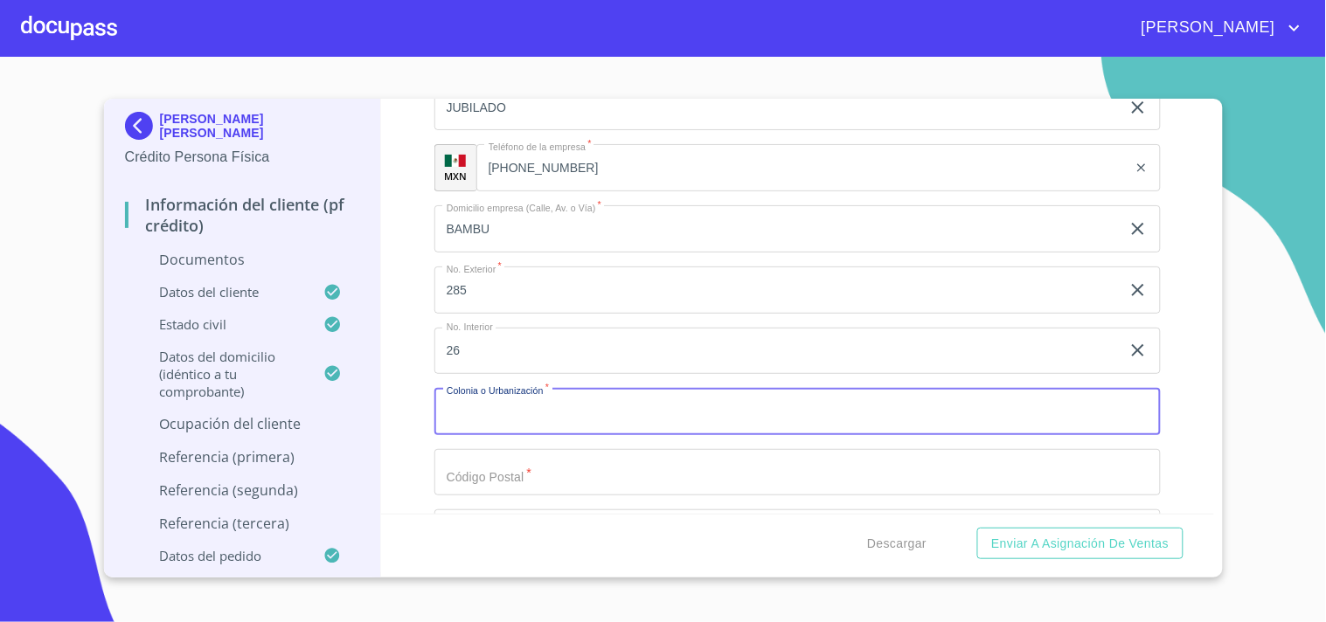
scroll to position [6476, 0]
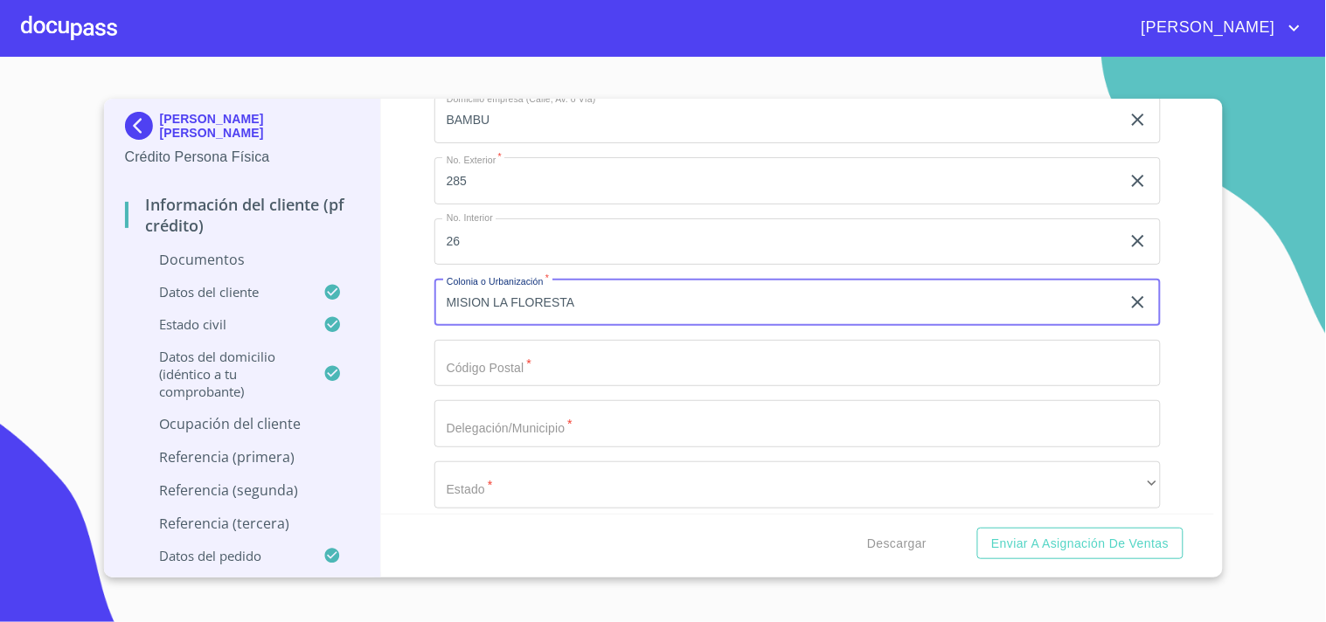
type input "MISION LA FLORESTA"
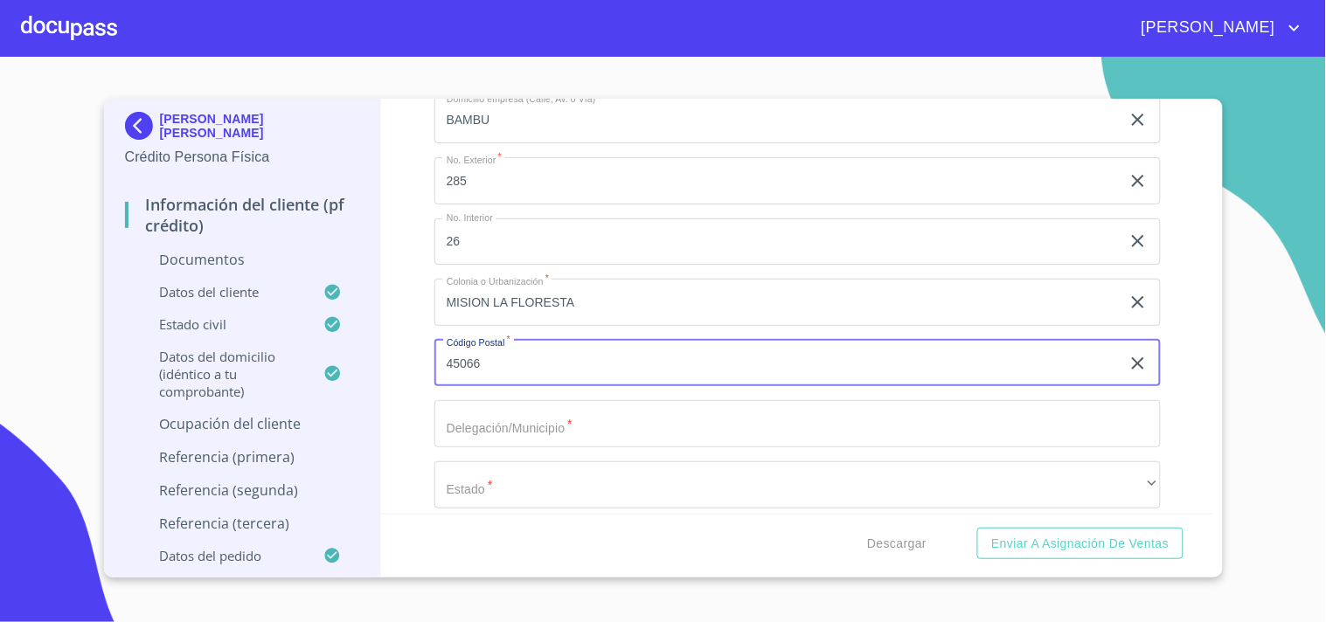
type input "45066"
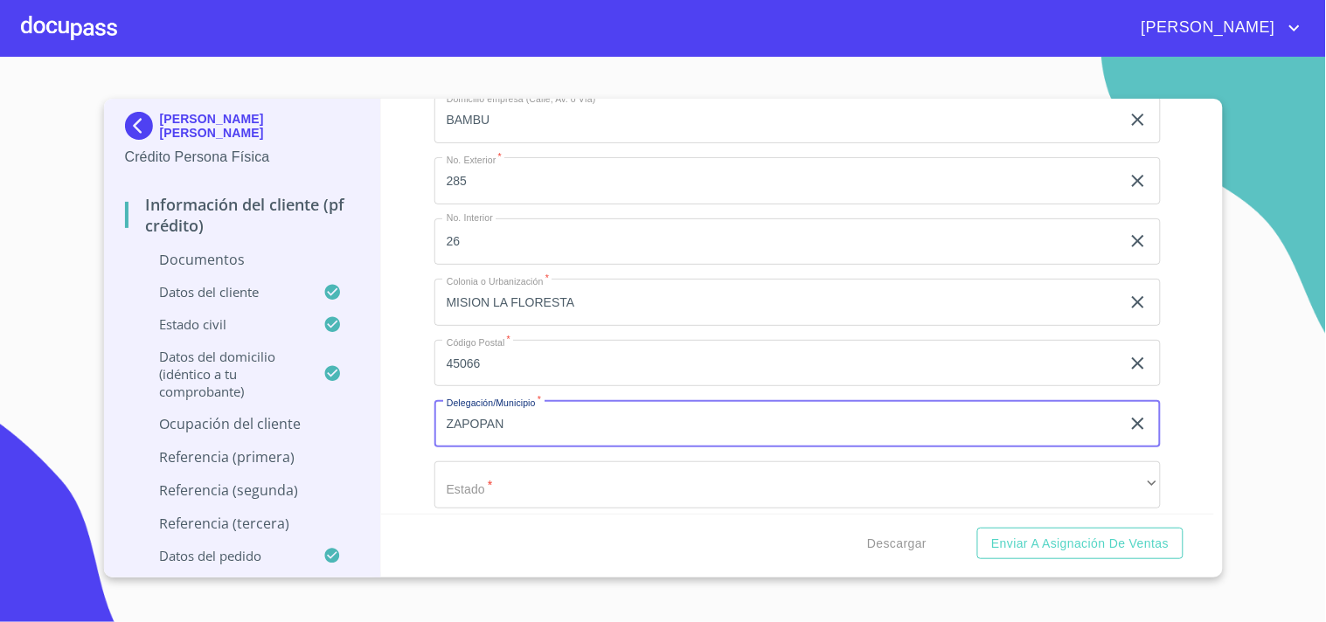
type input "ZAPOPAN"
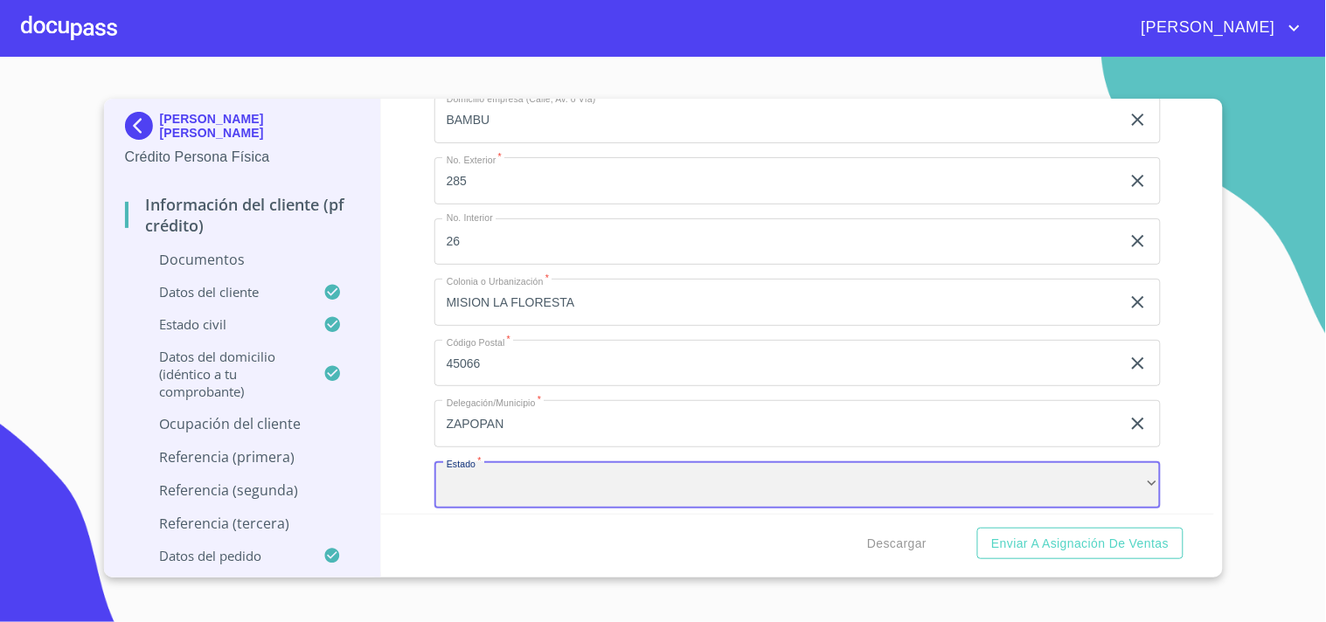
click at [482, 462] on div "​" at bounding box center [797, 485] width 726 height 47
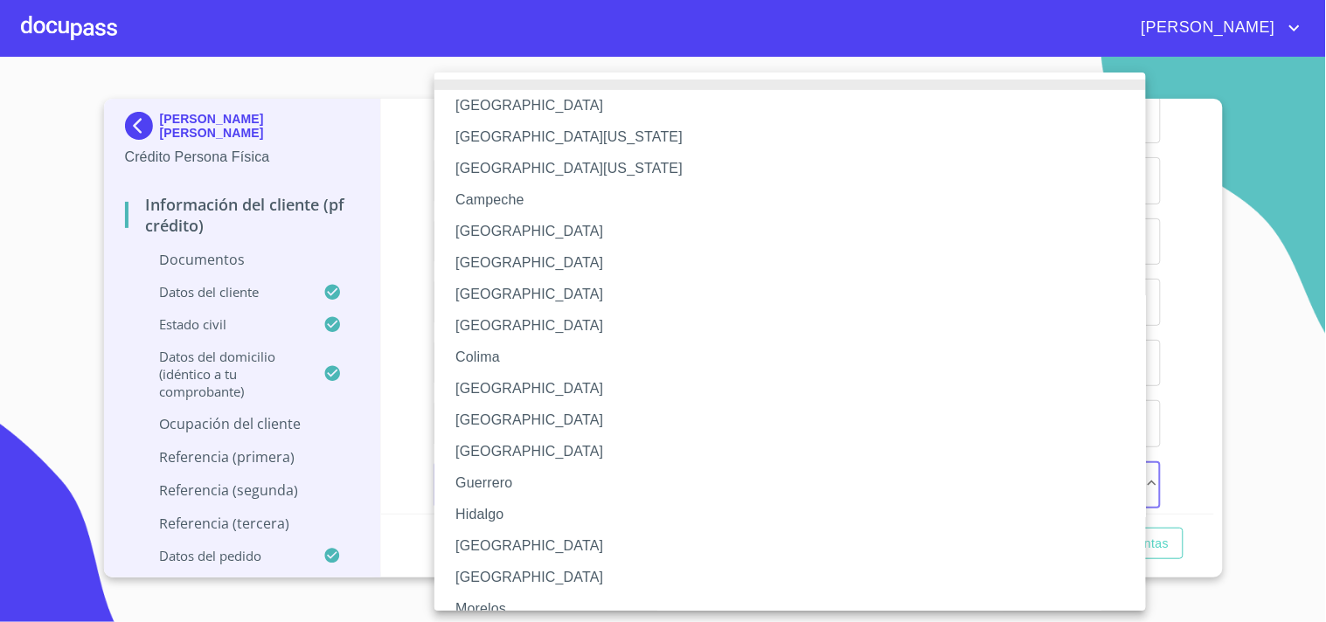
click at [491, 555] on li "[GEOGRAPHIC_DATA]" at bounding box center [797, 546] width 726 height 31
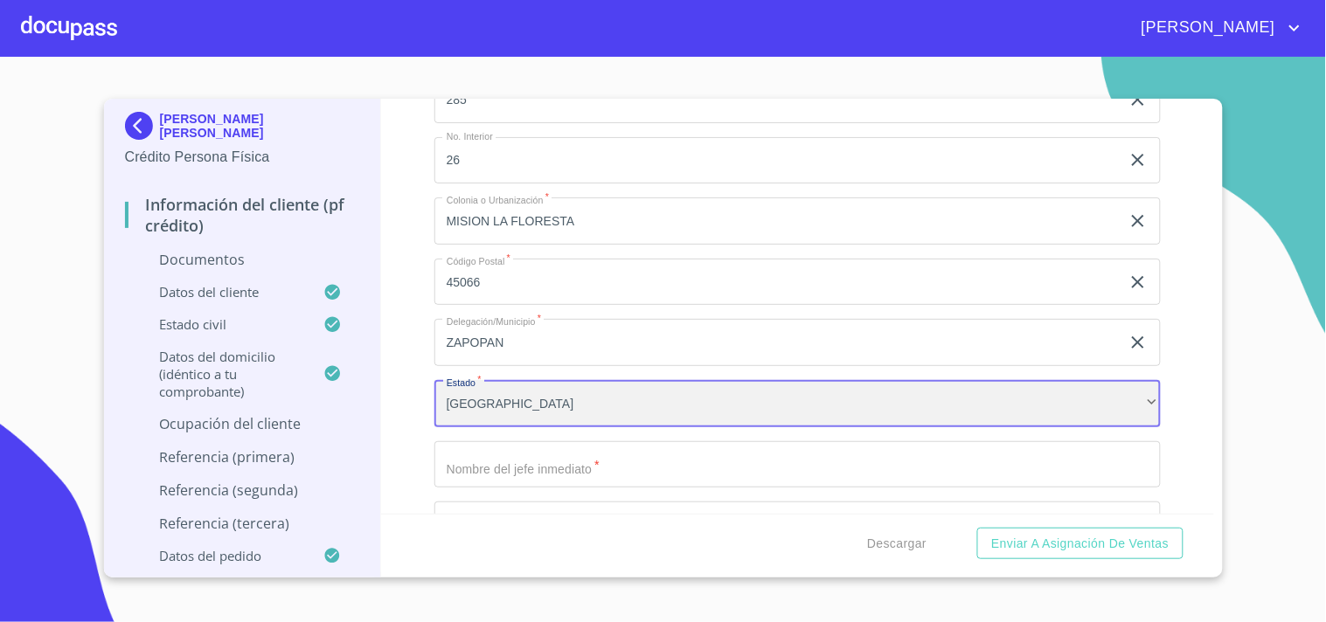
scroll to position [6671, 0]
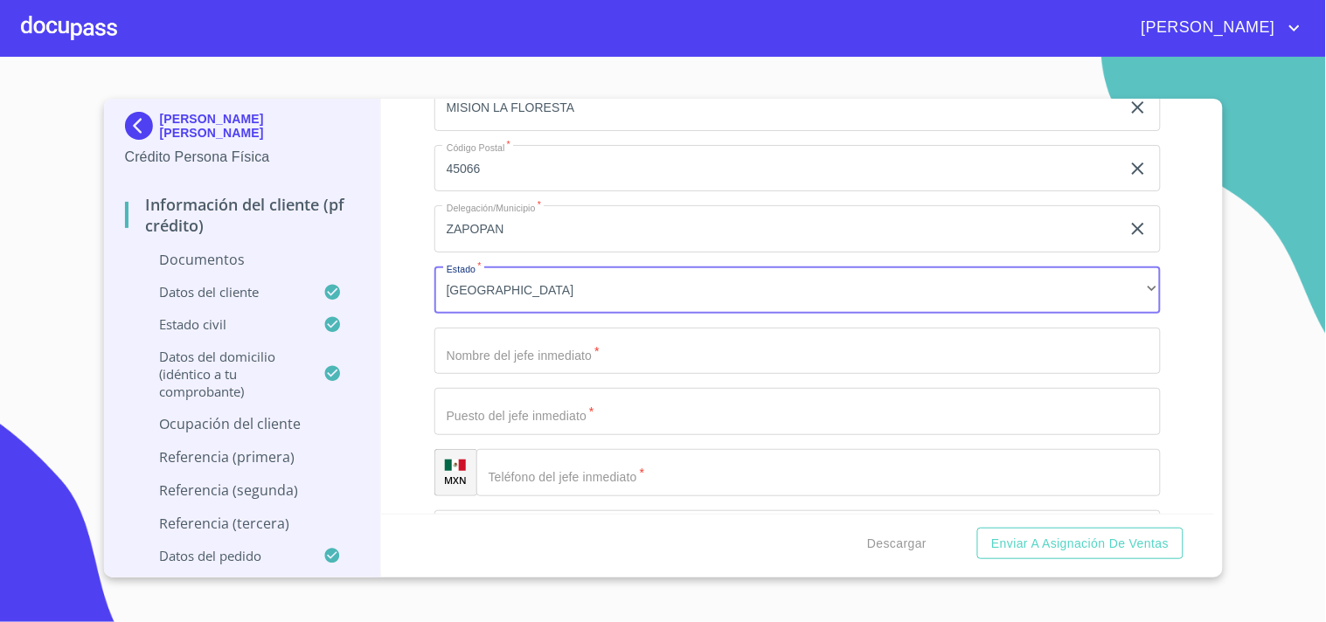
click at [500, 360] on input "Documento de identificación.   *" at bounding box center [797, 351] width 726 height 47
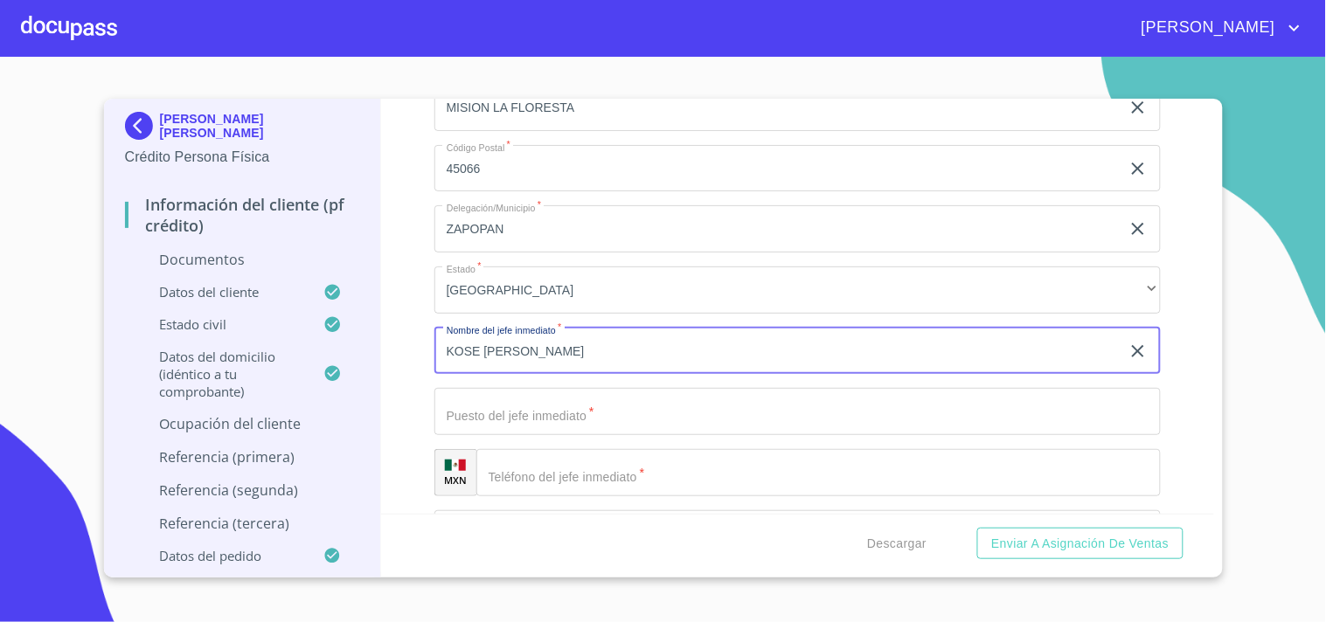
drag, startPoint x: 458, startPoint y: 344, endPoint x: 610, endPoint y: 378, distance: 155.9
click at [458, 344] on input "KOSE [PERSON_NAME]" at bounding box center [777, 351] width 686 height 47
type input "[PERSON_NAME] [PERSON_NAME]"
click at [578, 408] on input "Documento de identificación.   *" at bounding box center [797, 411] width 726 height 47
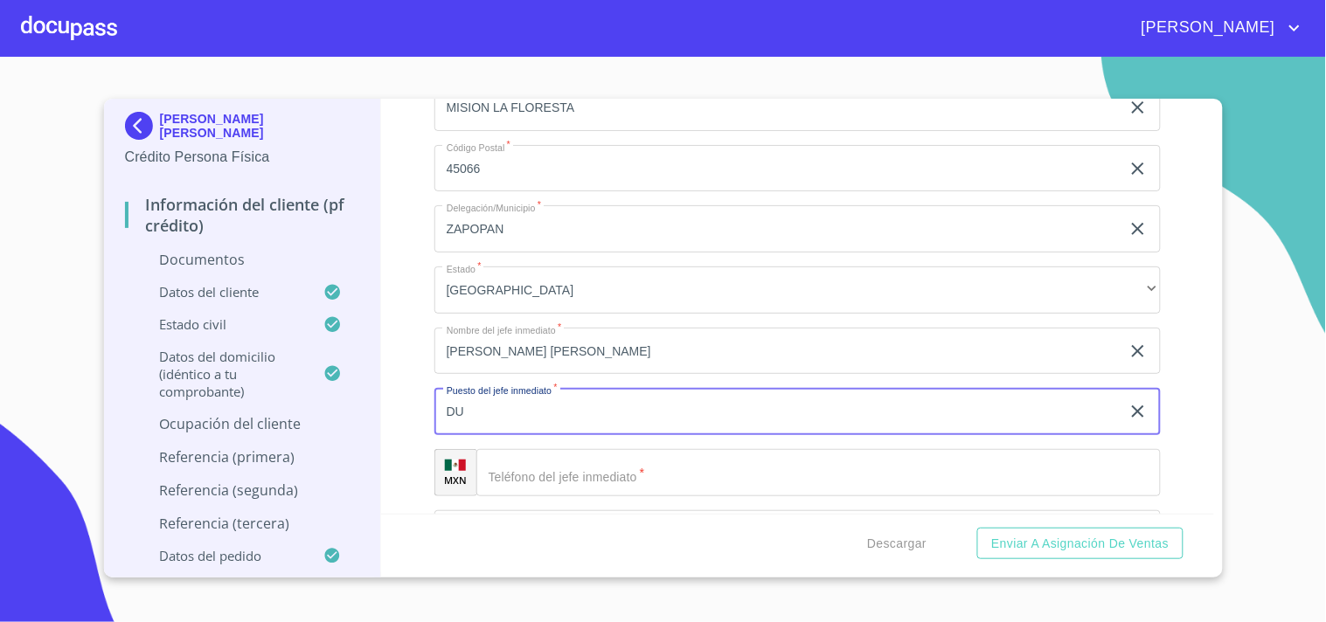
type input "D"
type input "JUBILADO"
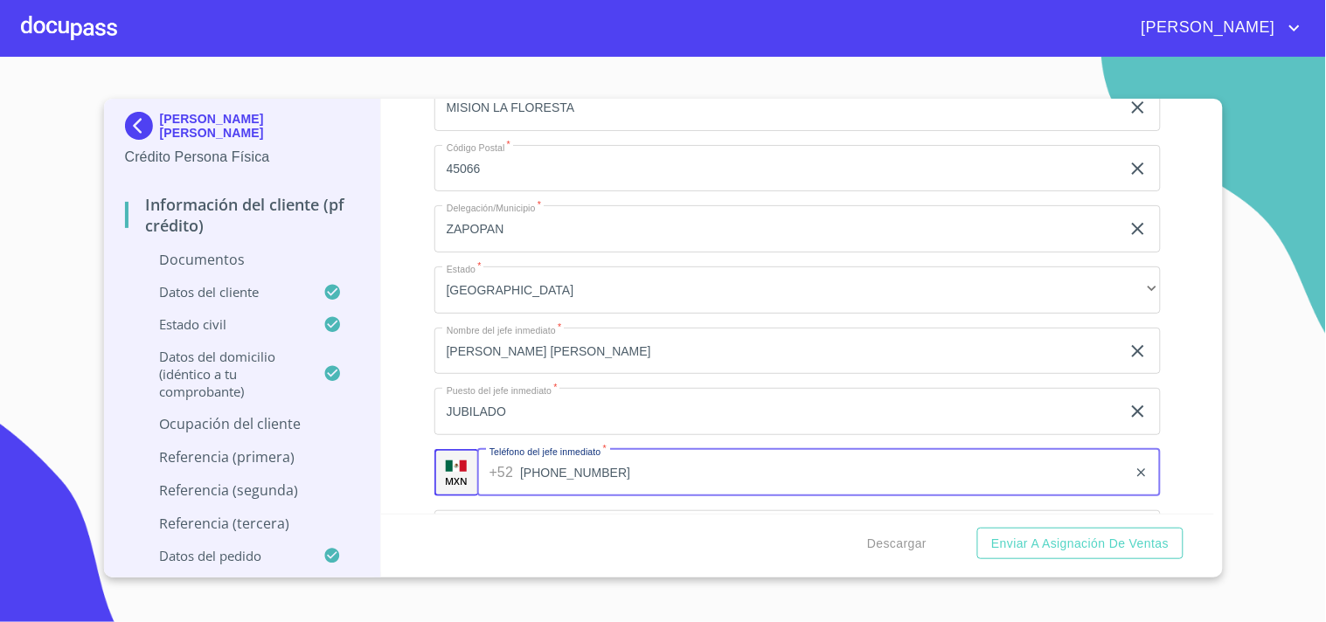
type input "[PHONE_NUMBER]"
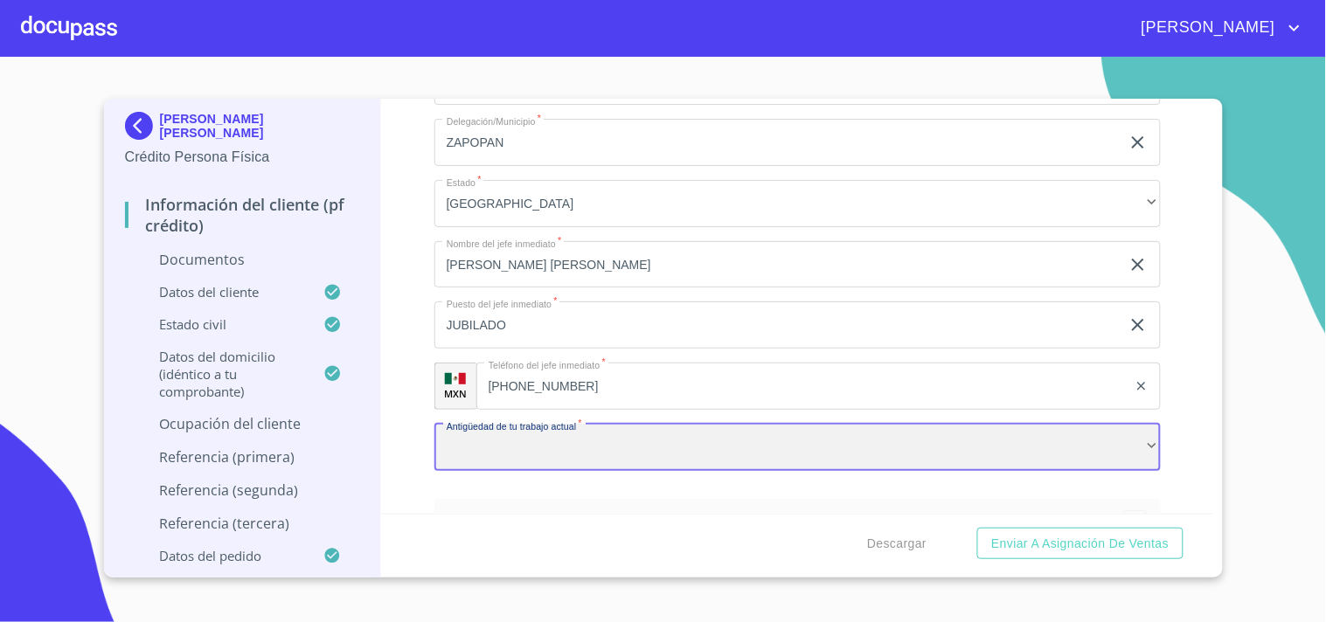
scroll to position [6805, 0]
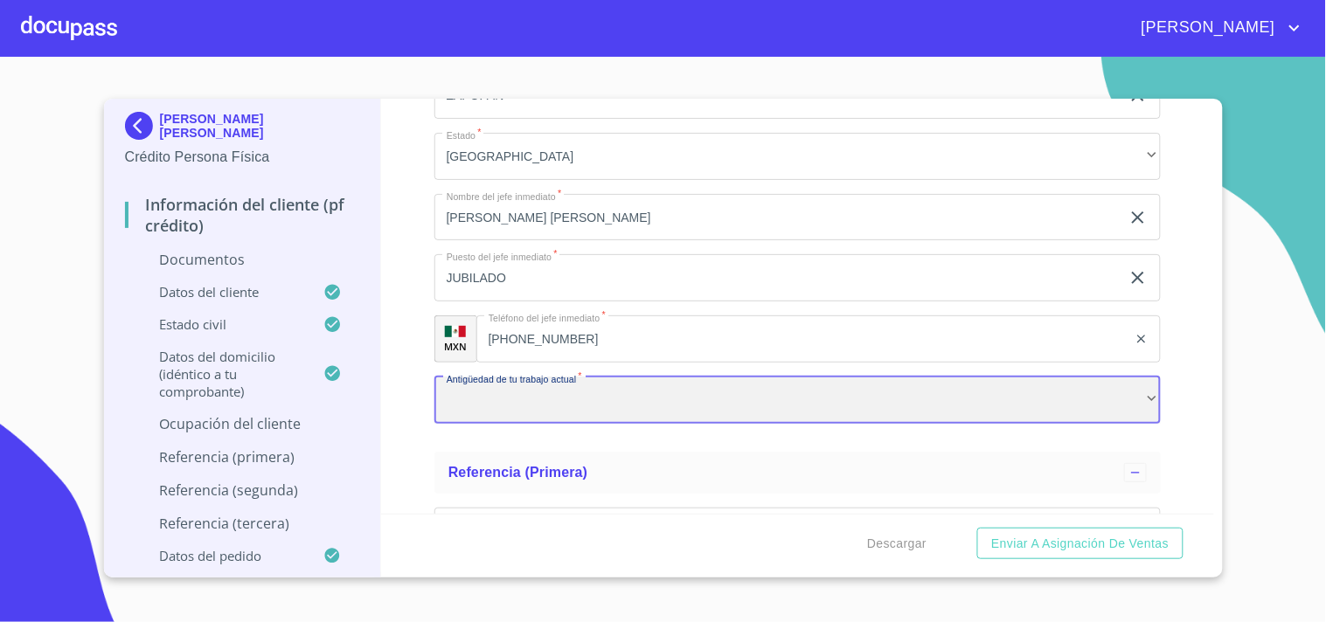
click at [517, 412] on div "​" at bounding box center [797, 400] width 726 height 47
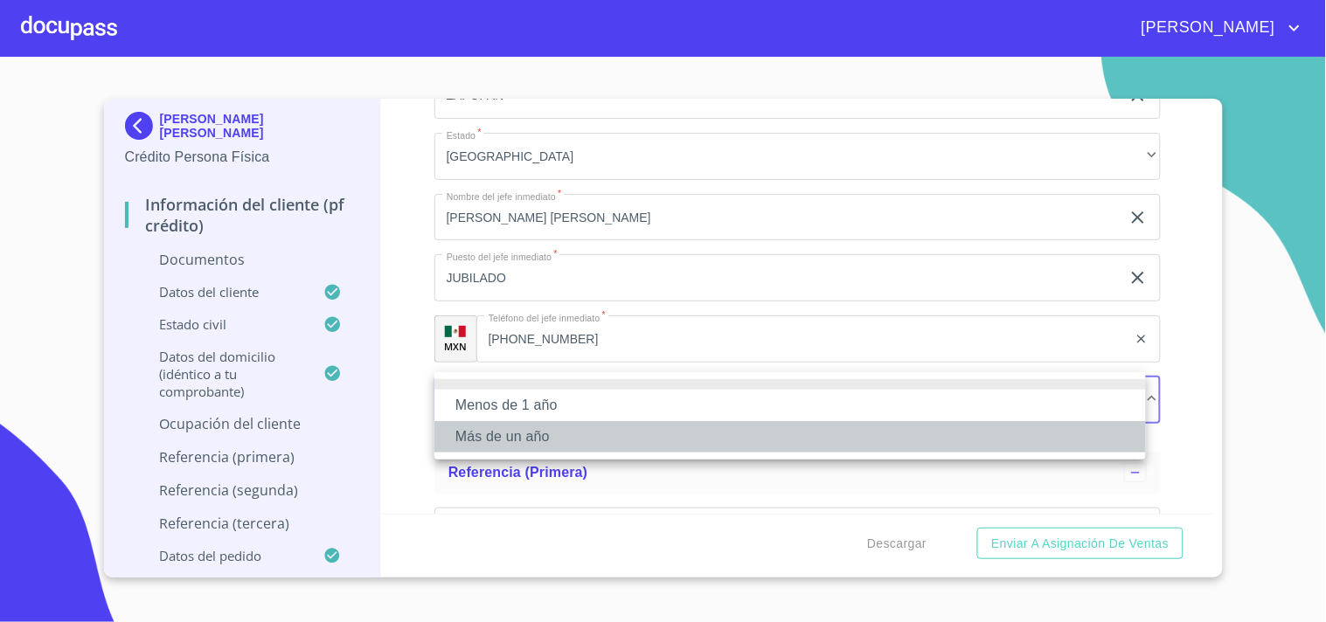
click at [498, 440] on li "Más de un año" at bounding box center [790, 436] width 712 height 31
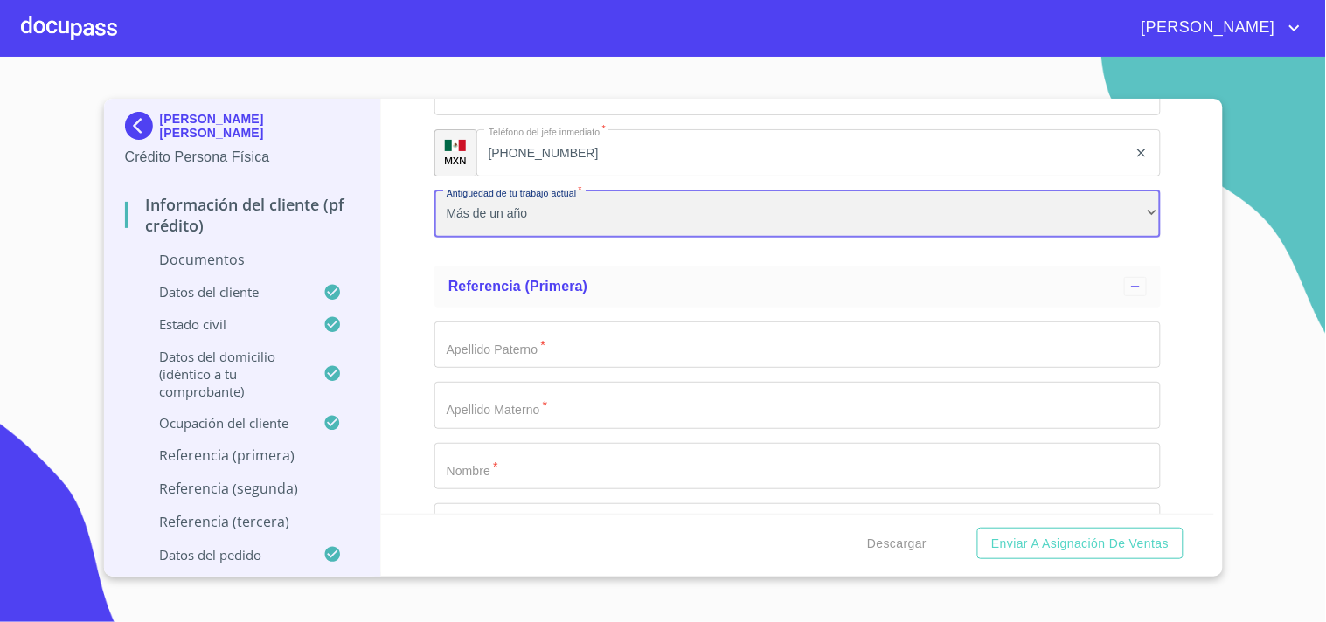
scroll to position [6999, 0]
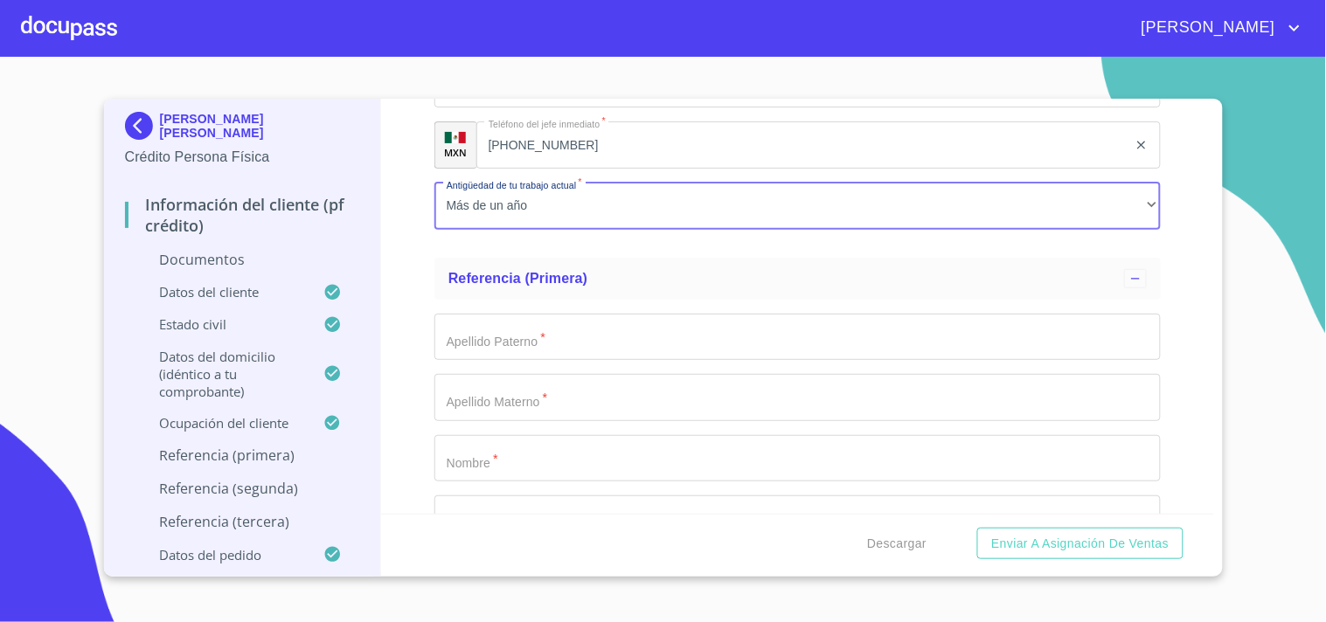
click at [500, 342] on input "Documento de identificación.   *" at bounding box center [797, 337] width 726 height 47
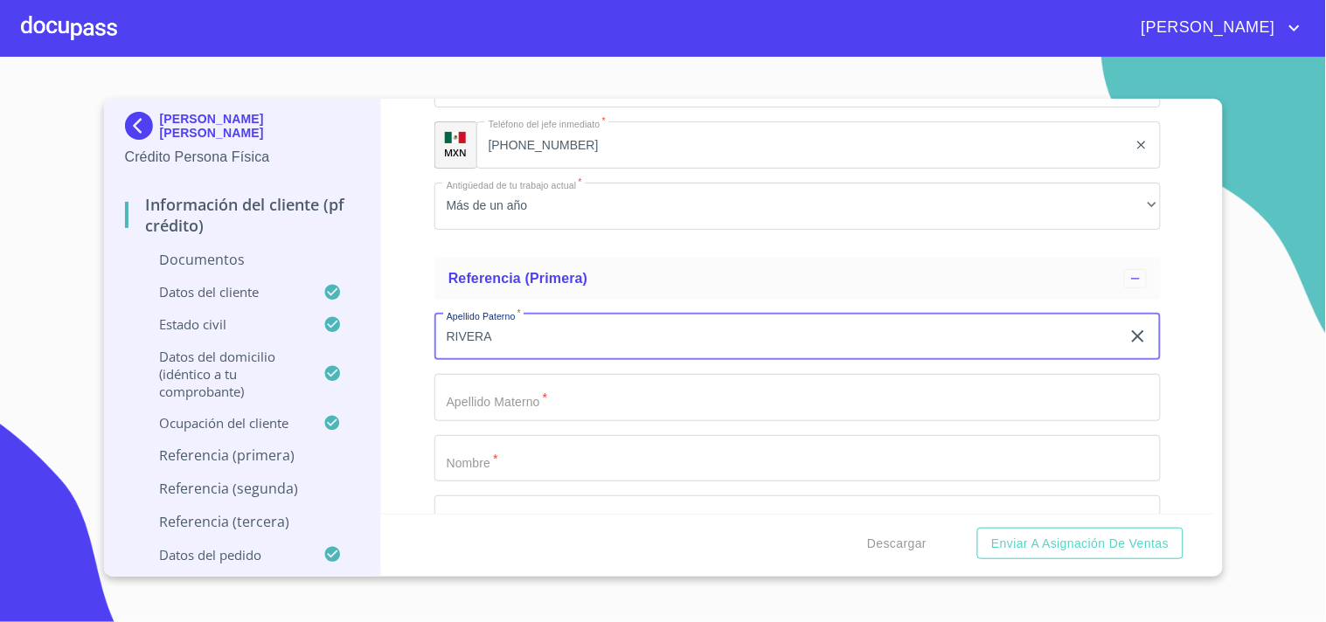
type input "RIVERA"
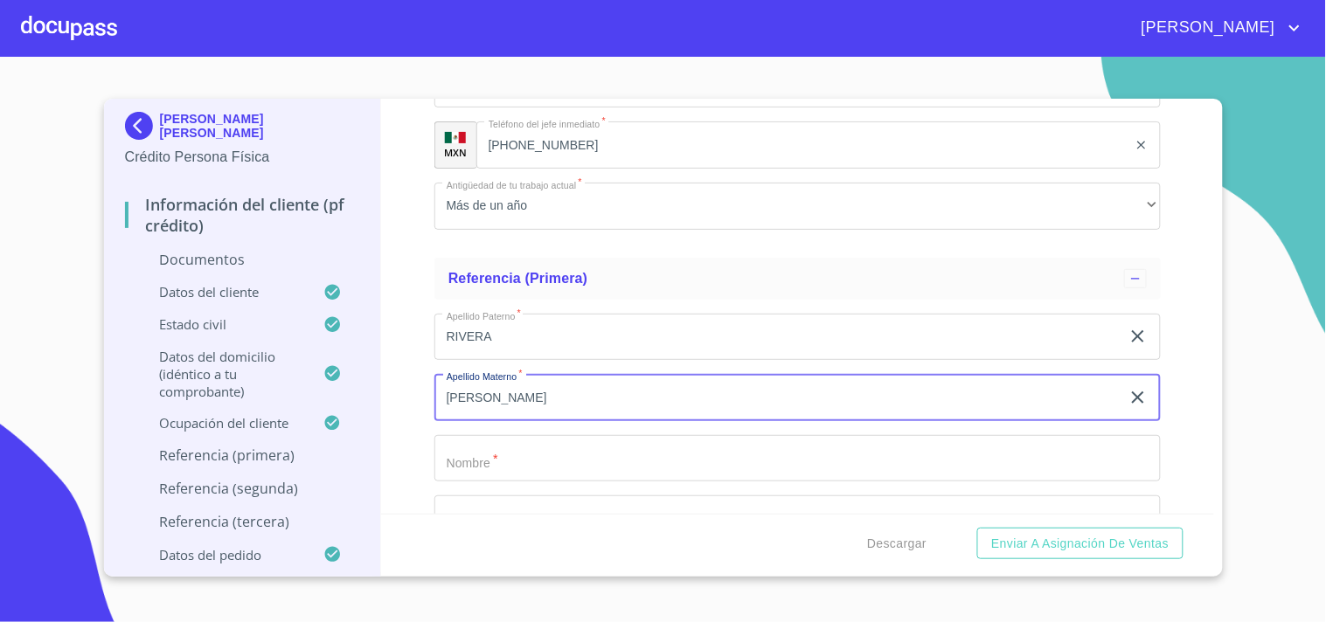
type input "[PERSON_NAME]"
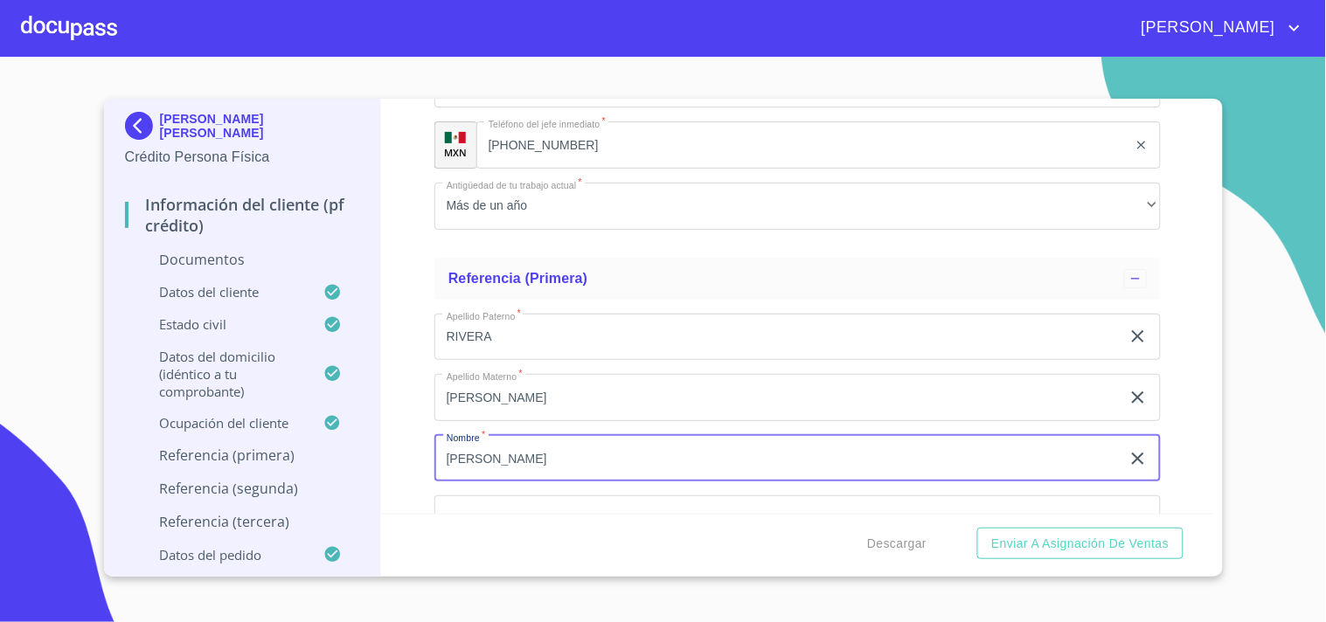
type input "[PERSON_NAME]"
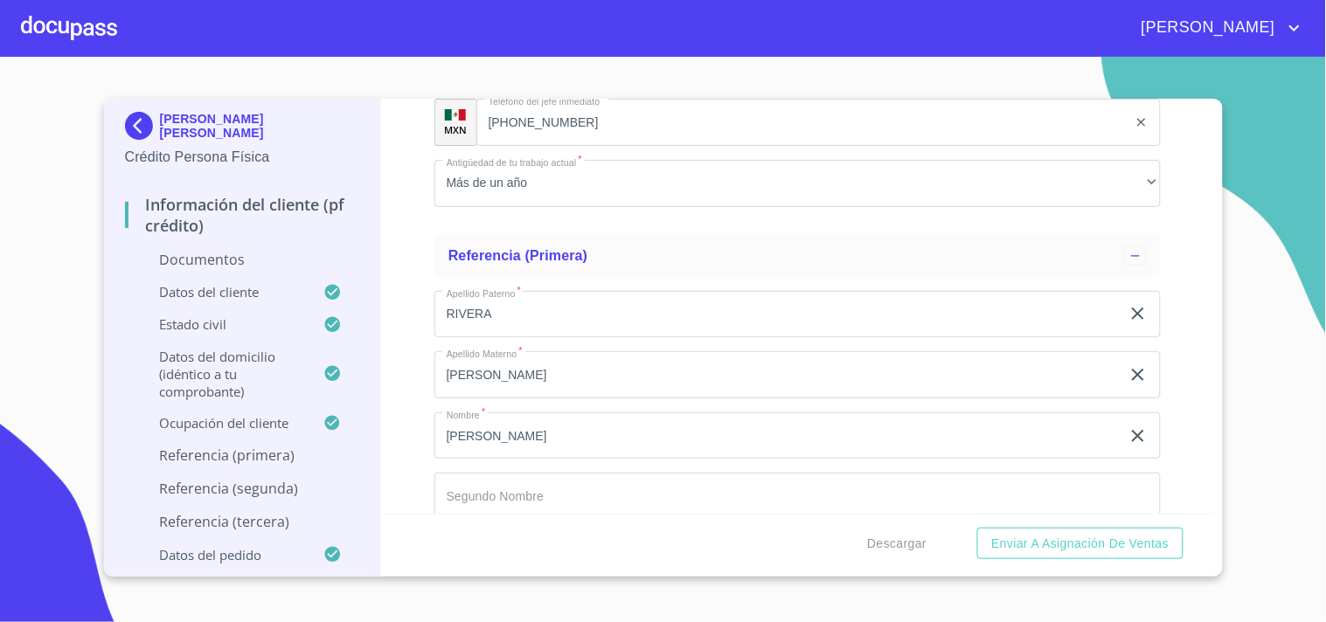
scroll to position [7266, 0]
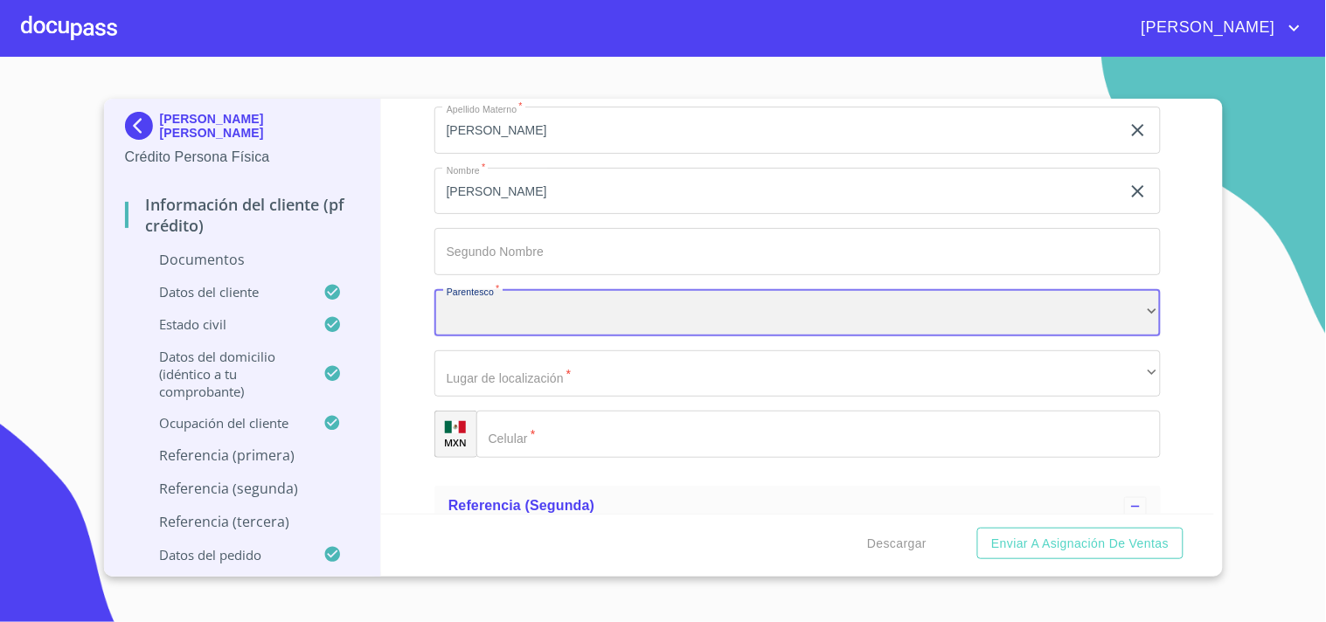
click at [503, 304] on div "​" at bounding box center [797, 312] width 726 height 47
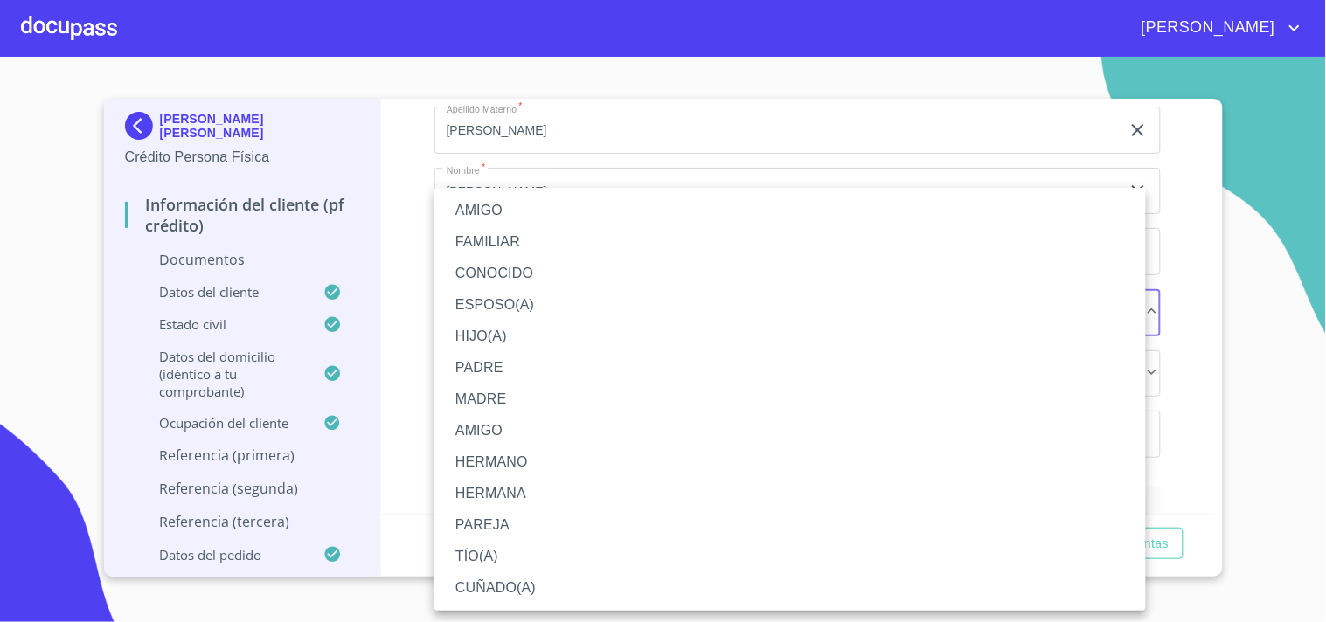
click at [486, 208] on li "AMIGO" at bounding box center [790, 210] width 712 height 31
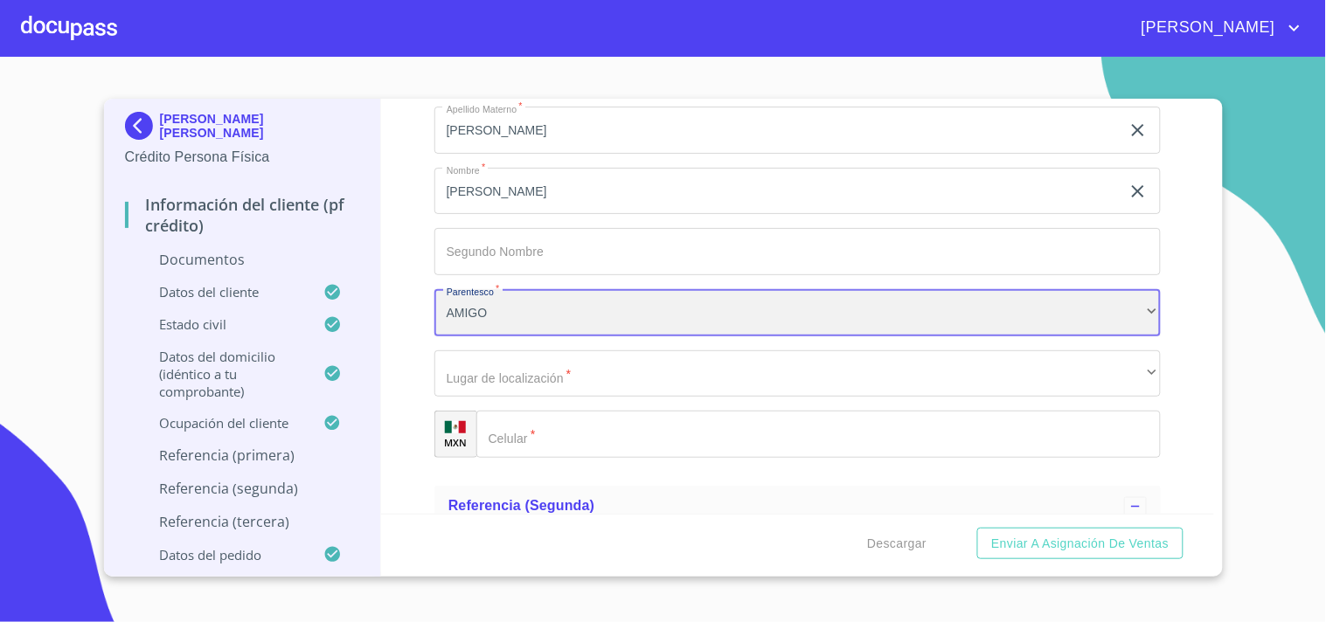
scroll to position [7460, 0]
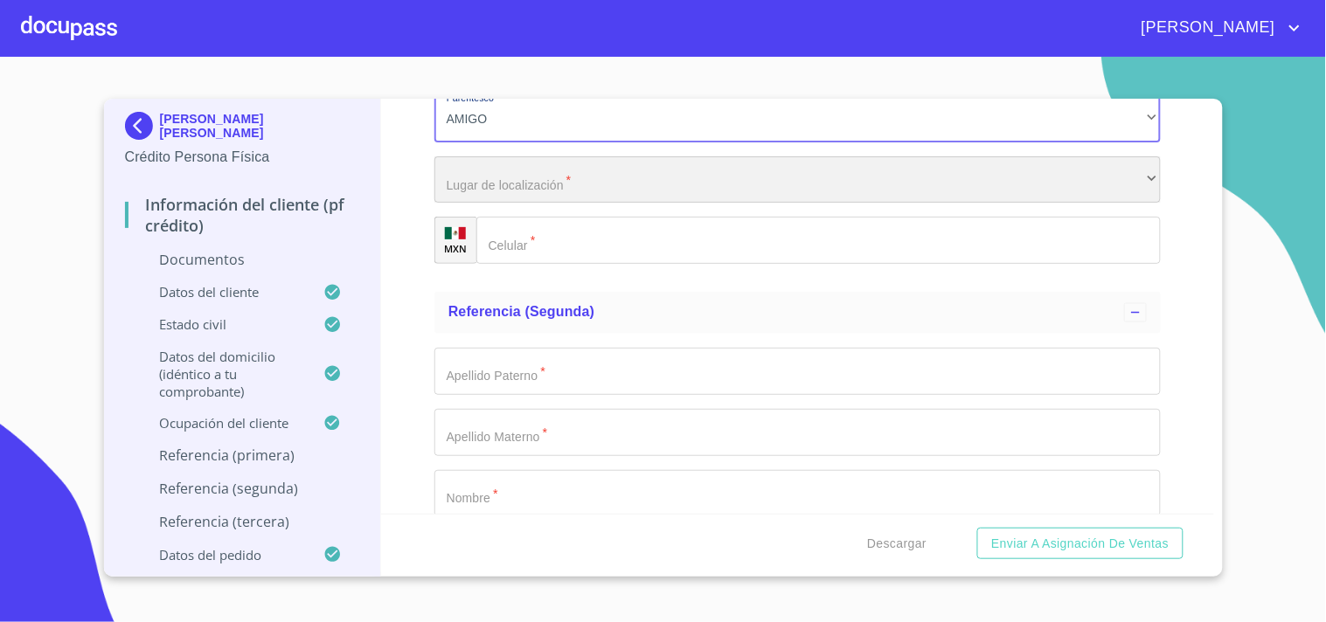
click at [498, 189] on div "​" at bounding box center [797, 179] width 726 height 47
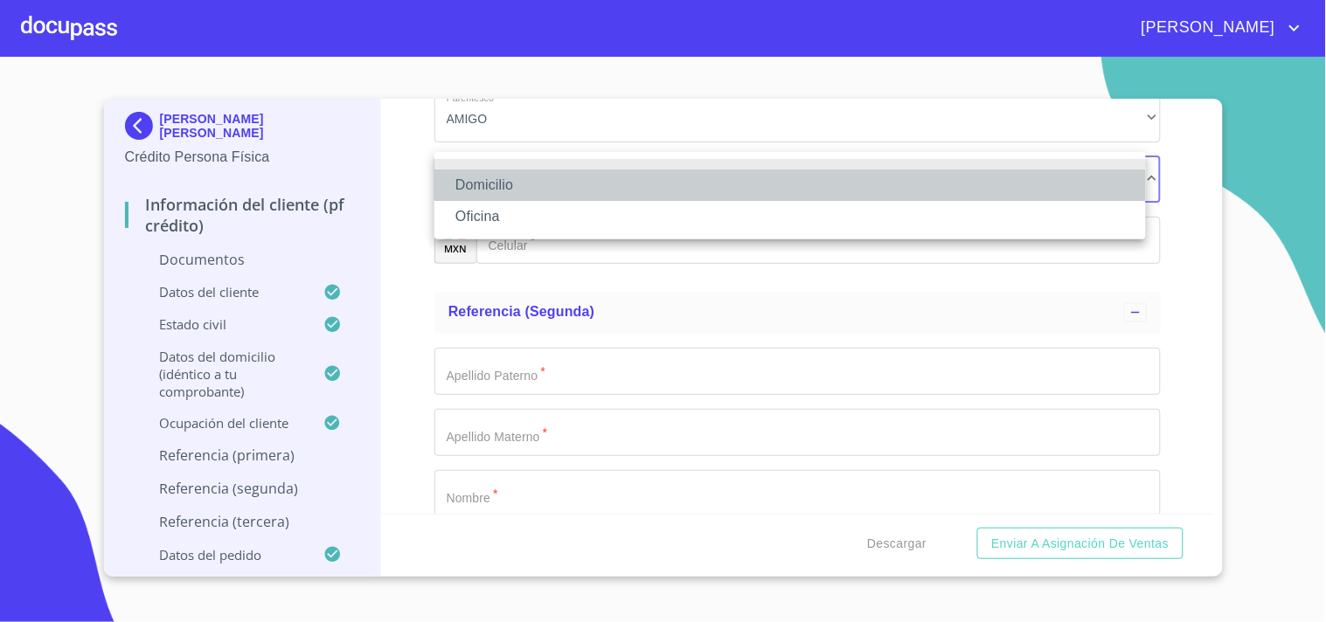
click at [512, 188] on li "Domicilio" at bounding box center [790, 185] width 712 height 31
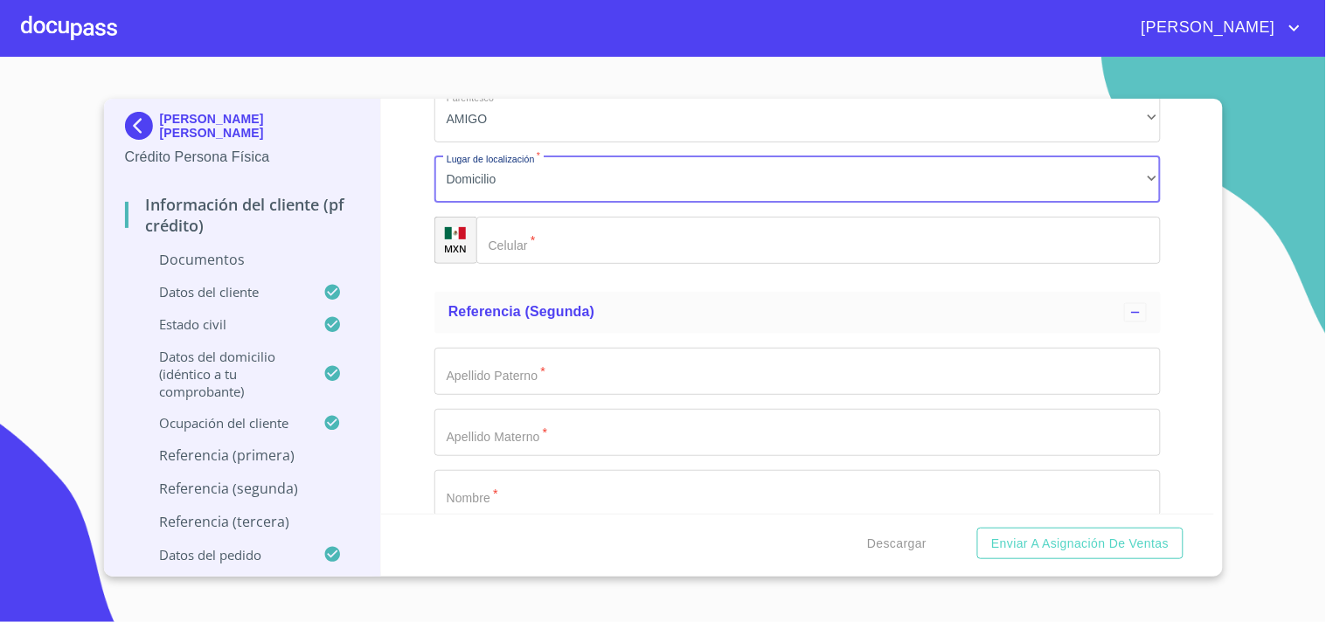
click at [521, 233] on input "Documento de identificación.   *" at bounding box center [818, 240] width 685 height 47
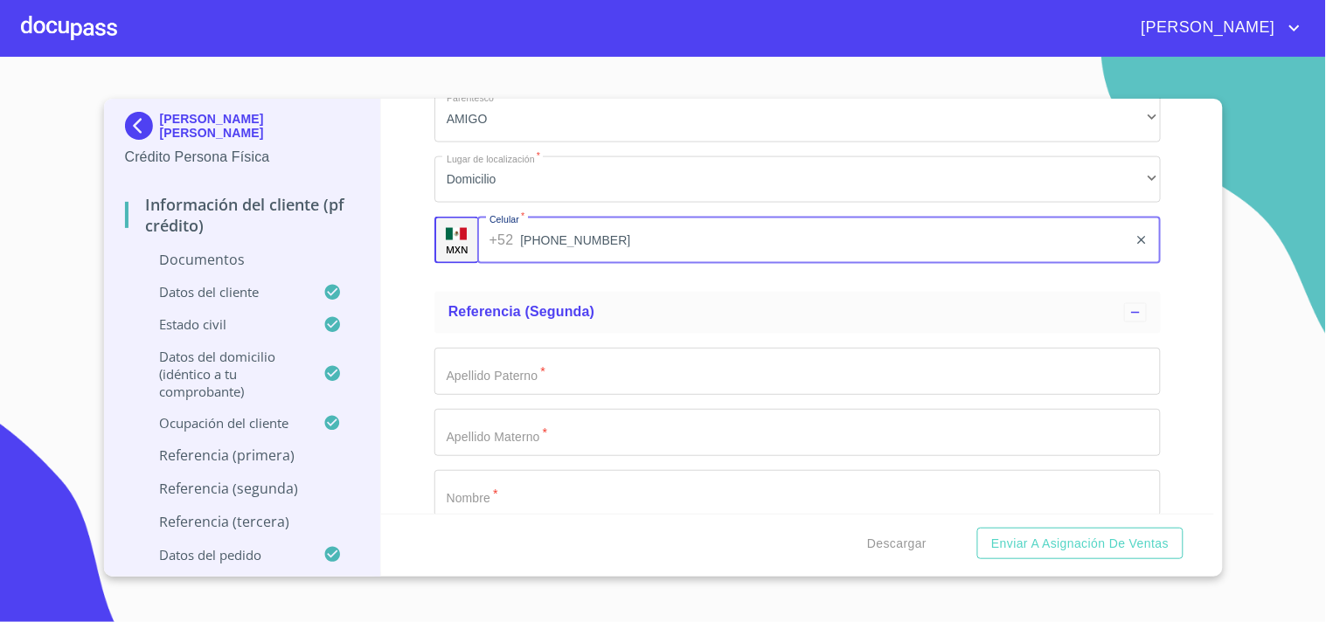
type input "[PHONE_NUMBER]"
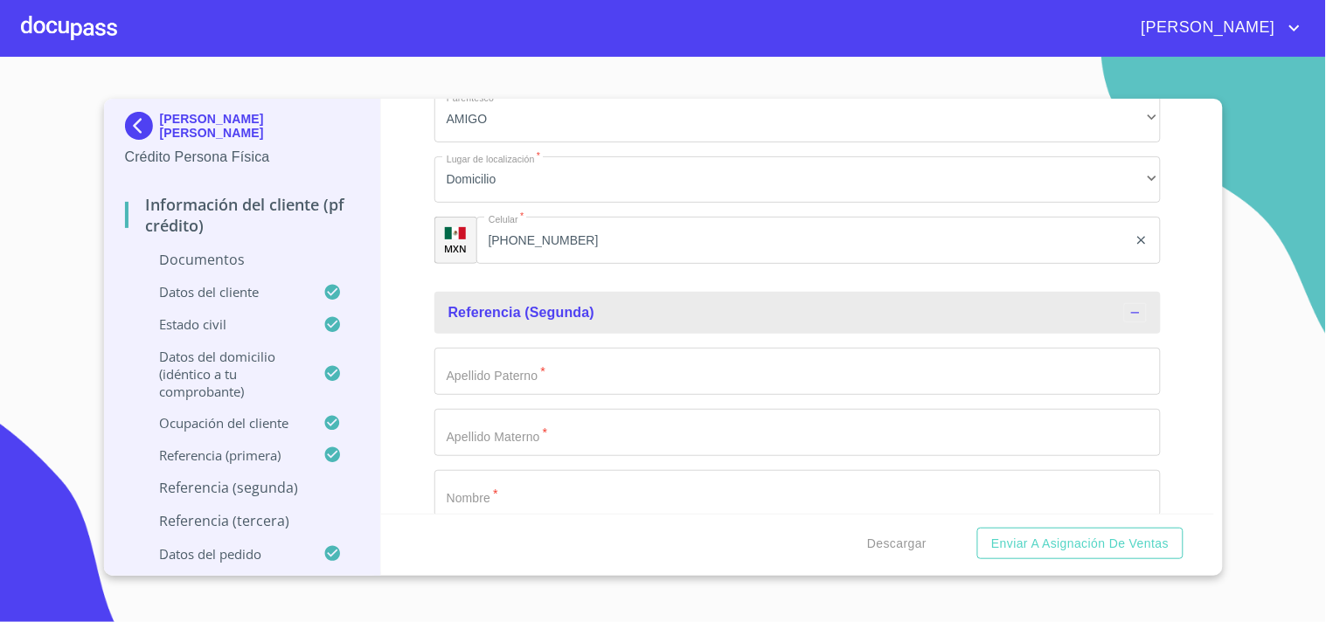
click at [563, 374] on input "Documento de identificación.   *" at bounding box center [797, 371] width 726 height 47
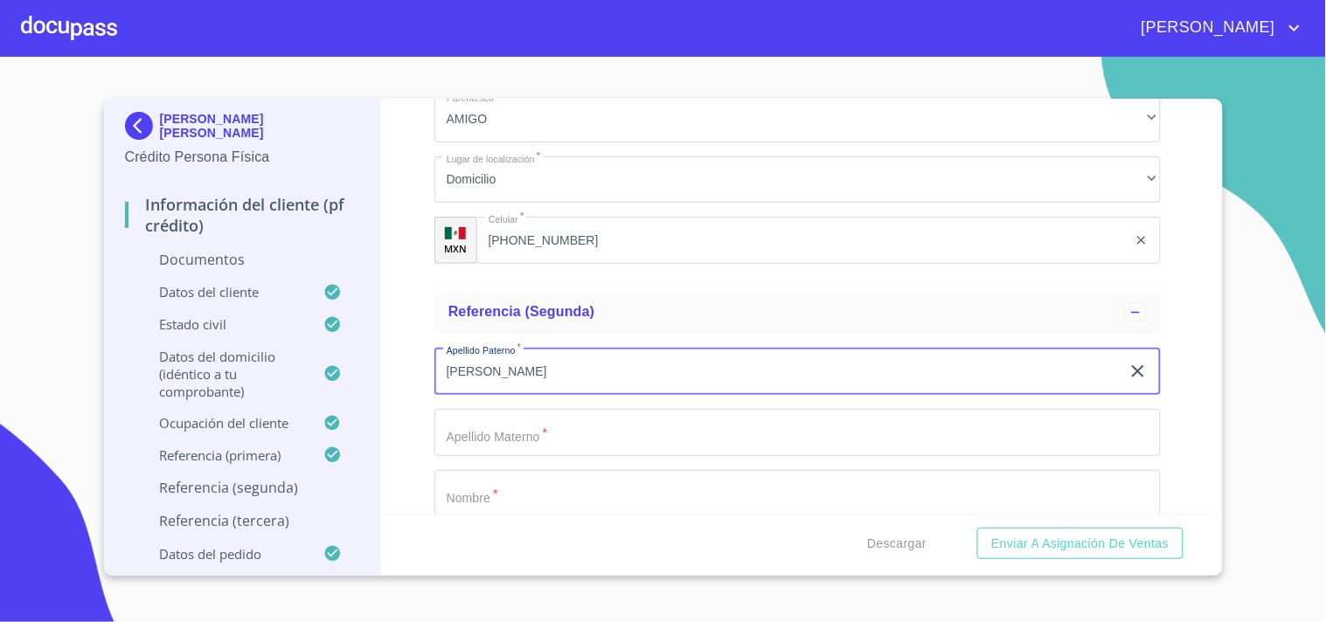
type input "[PERSON_NAME]"
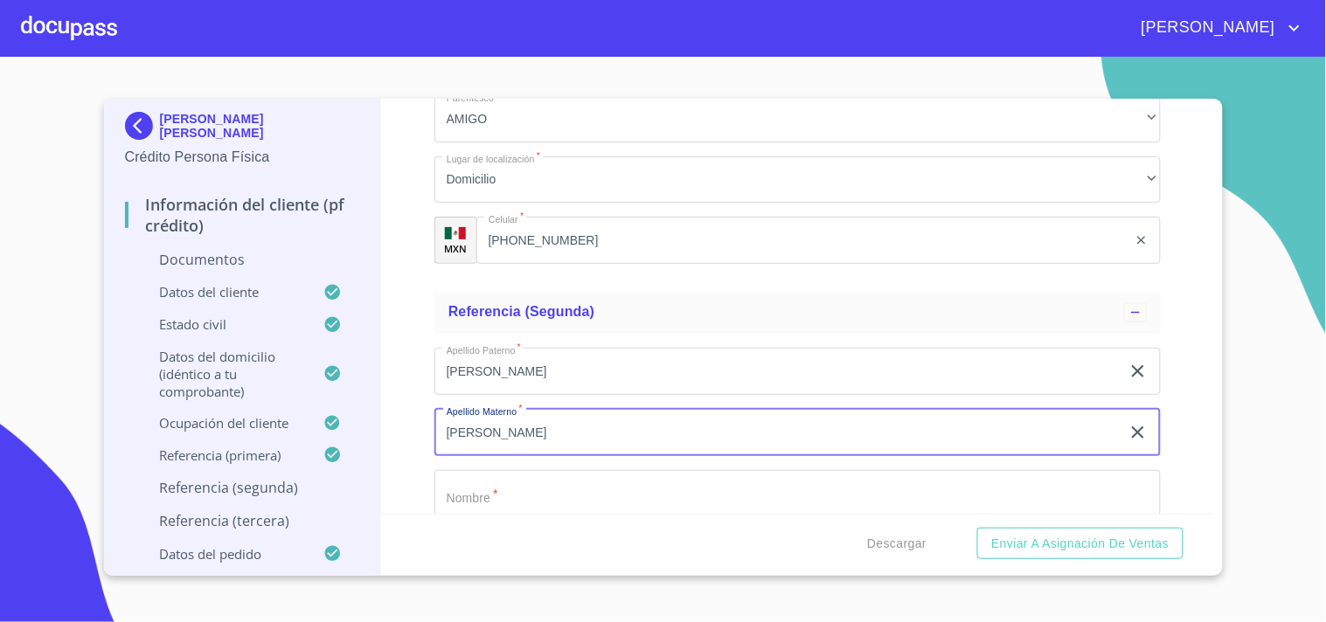
type input "[PERSON_NAME]"
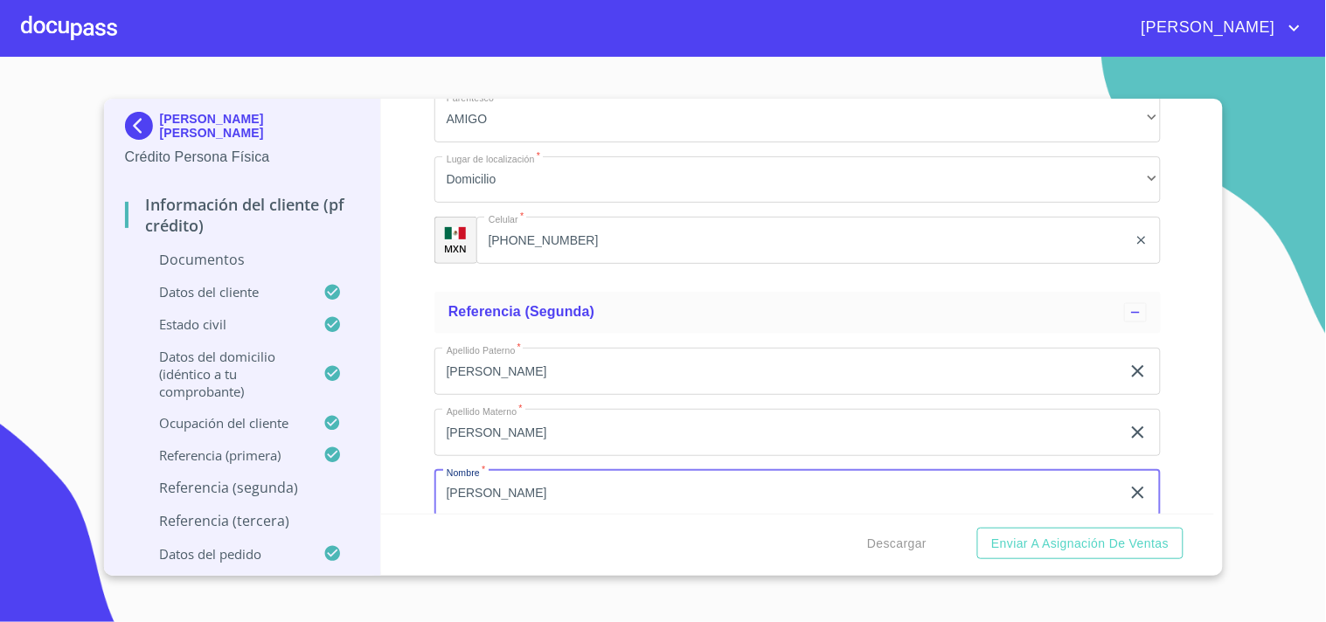
type input "[PERSON_NAME]"
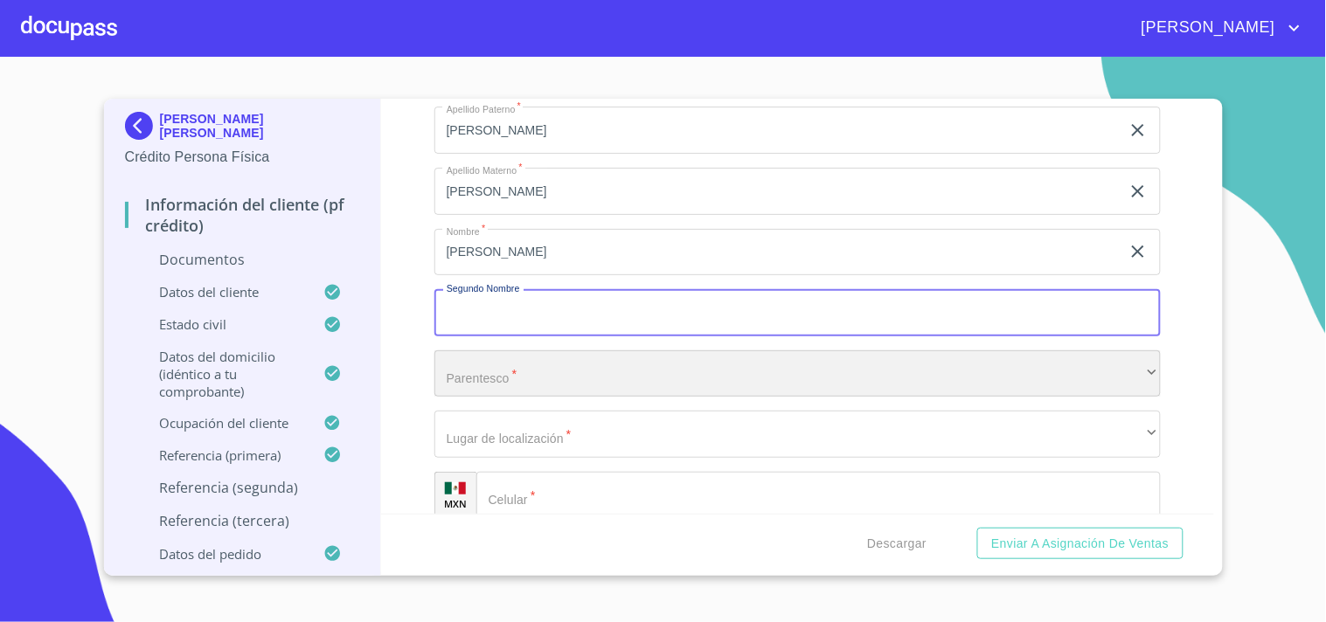
click at [511, 380] on div "​" at bounding box center [797, 374] width 726 height 47
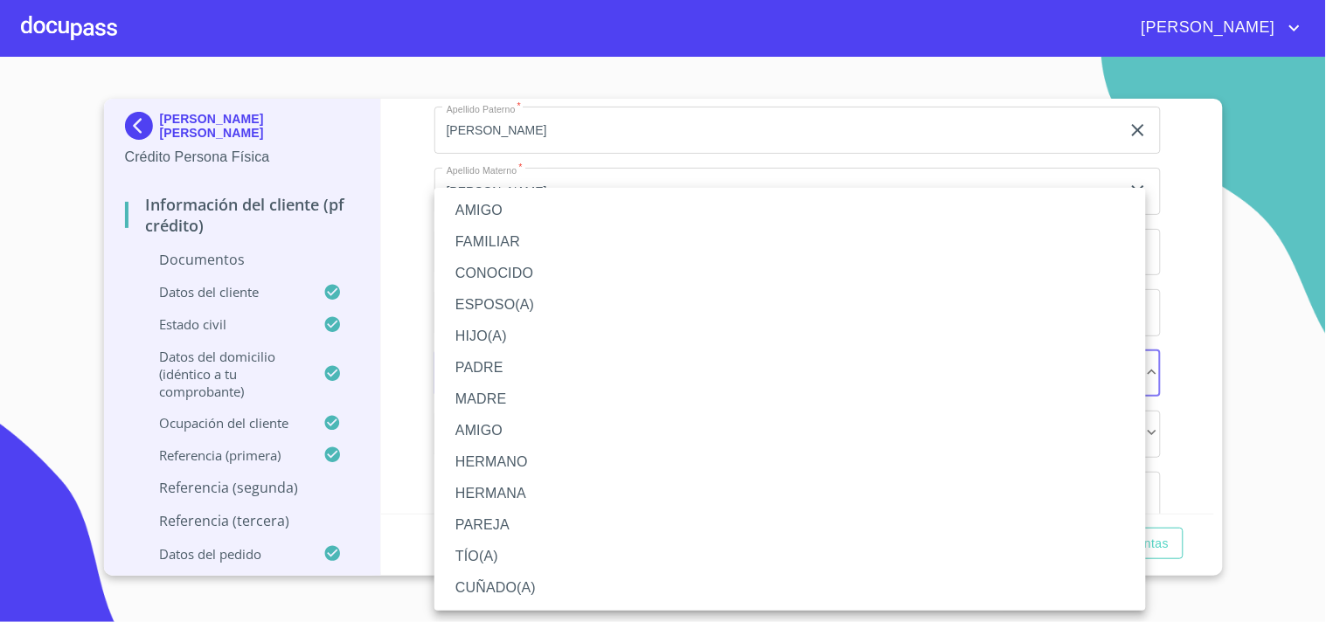
click at [507, 460] on li "HERMANO" at bounding box center [790, 462] width 712 height 31
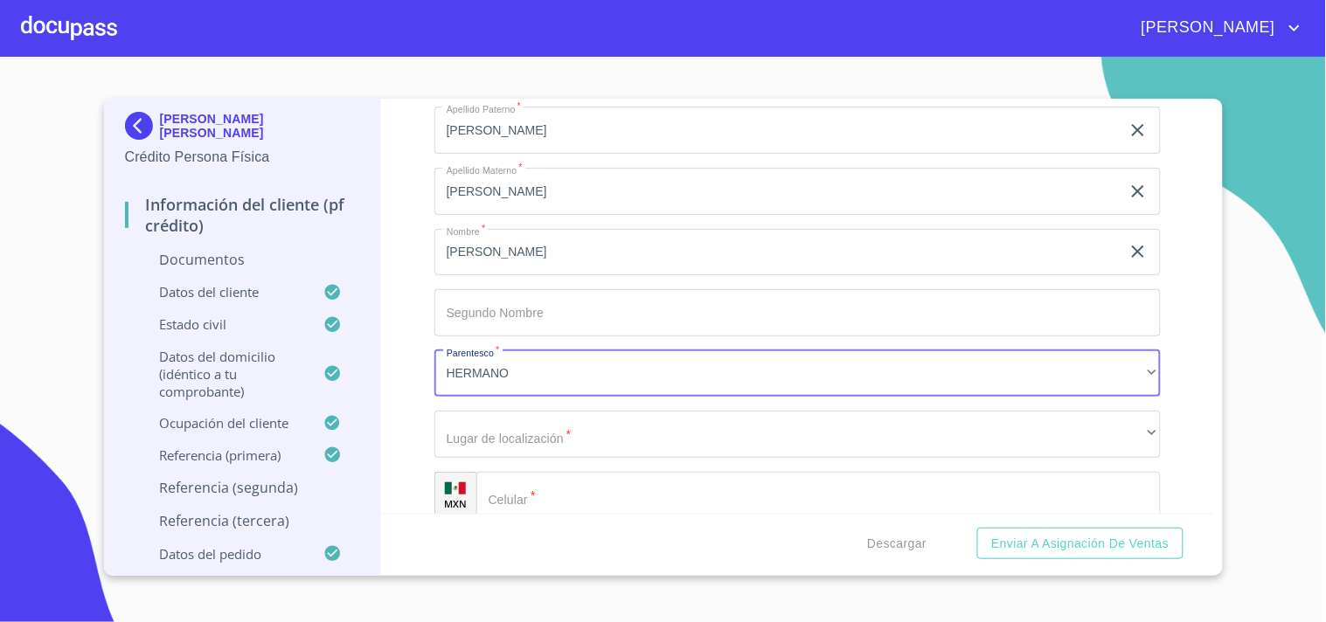
click at [510, 302] on input "Documento de identificación.   *" at bounding box center [797, 312] width 726 height 47
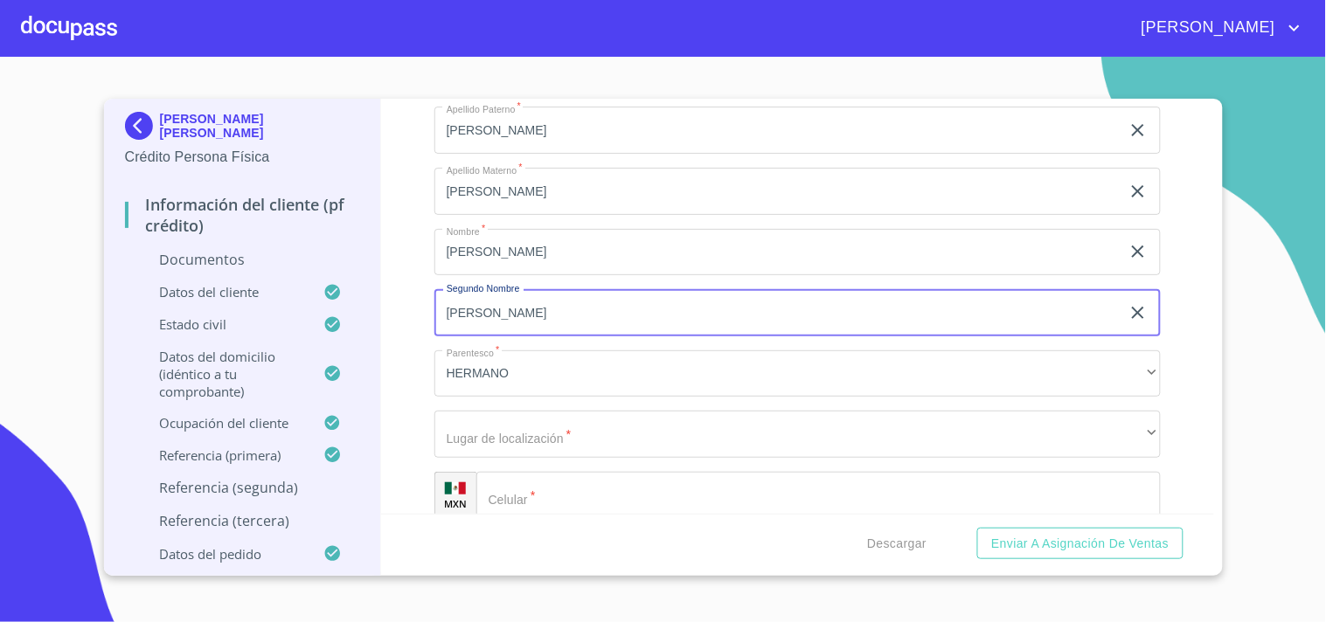
type input "[PERSON_NAME]"
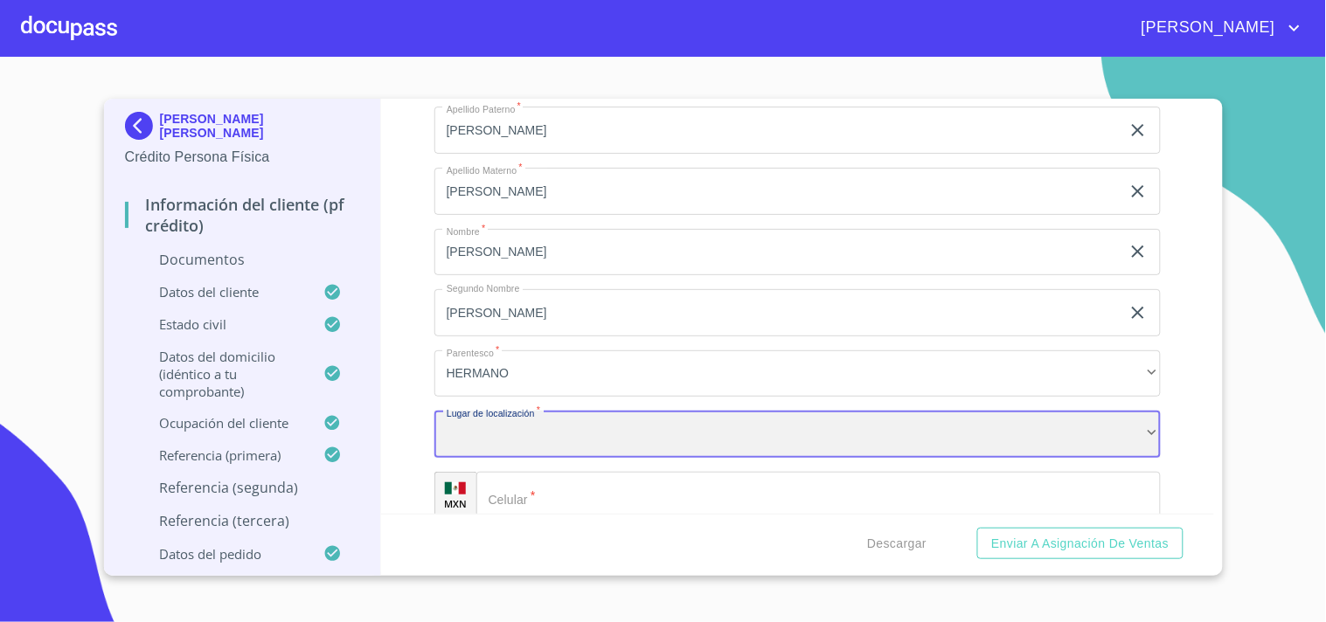
click at [490, 434] on div "​" at bounding box center [797, 434] width 726 height 47
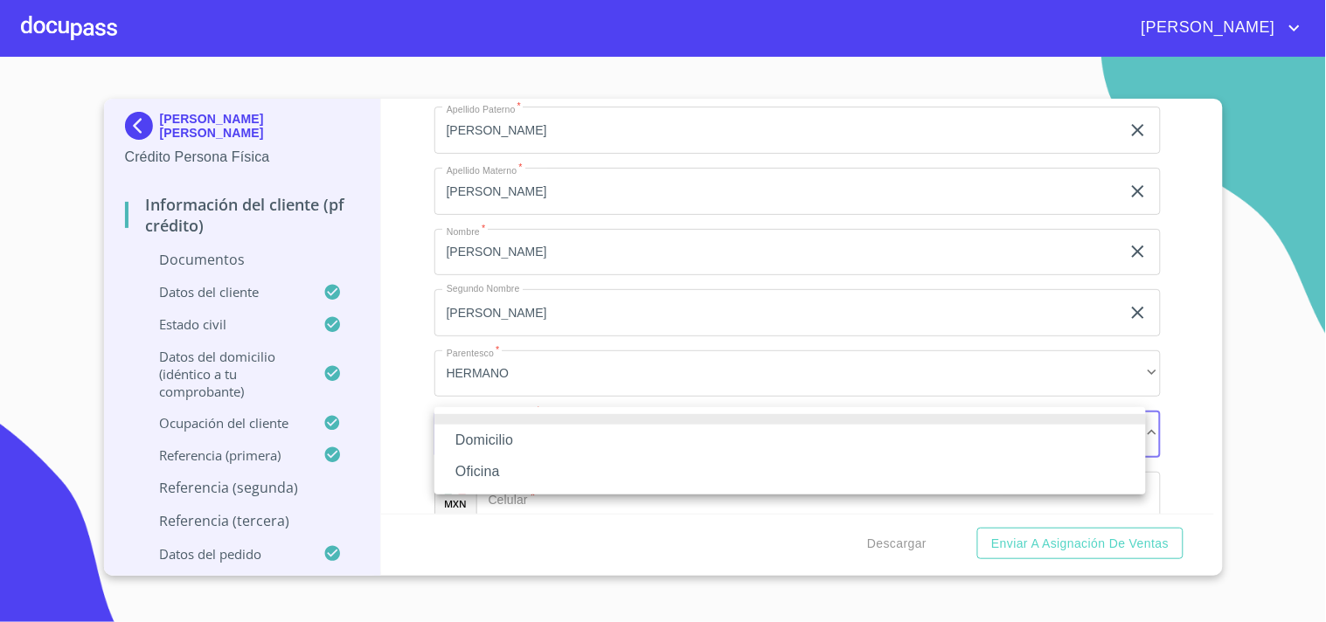
drag, startPoint x: 522, startPoint y: 441, endPoint x: 601, endPoint y: 417, distance: 83.2
click at [526, 441] on li "Domicilio" at bounding box center [790, 440] width 712 height 31
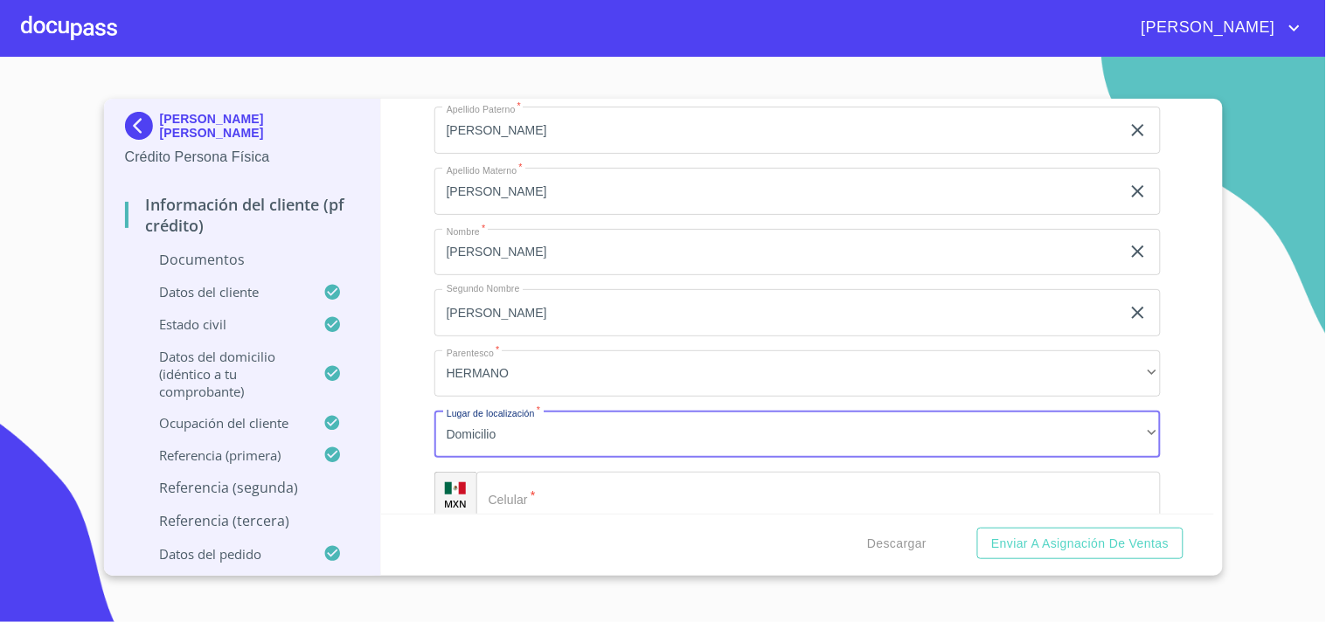
click at [594, 485] on input "Documento de identificación.   *" at bounding box center [818, 495] width 685 height 47
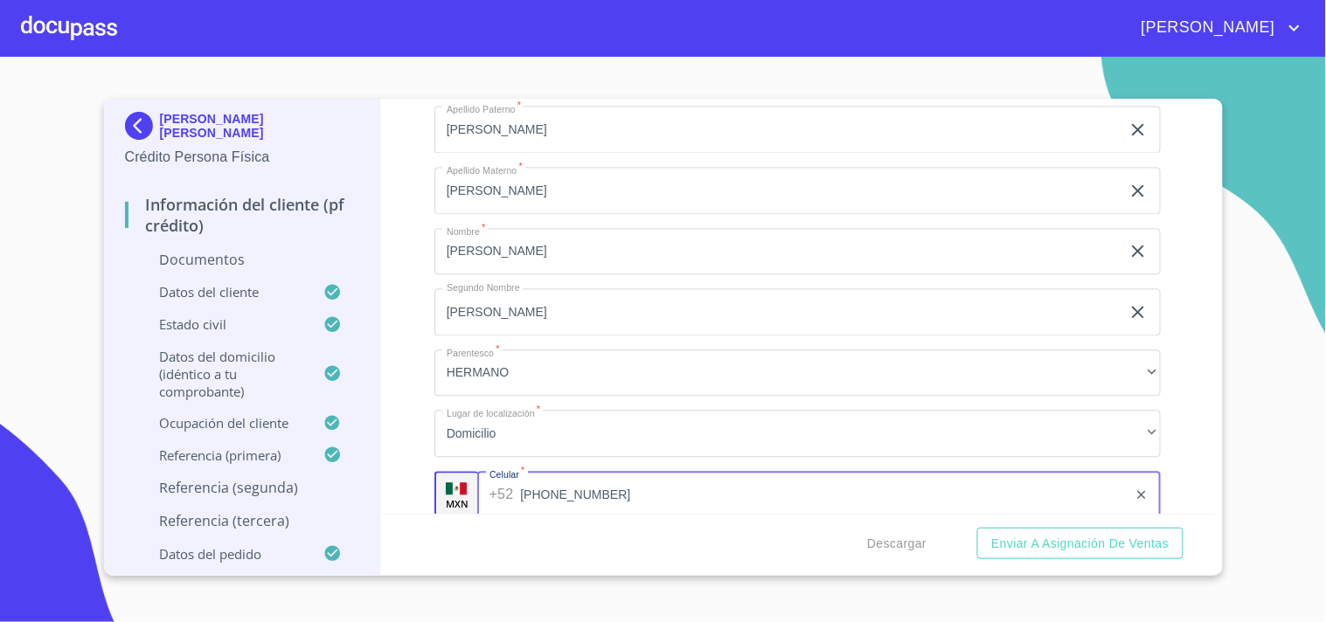
type input "[PHONE_NUMBER]"
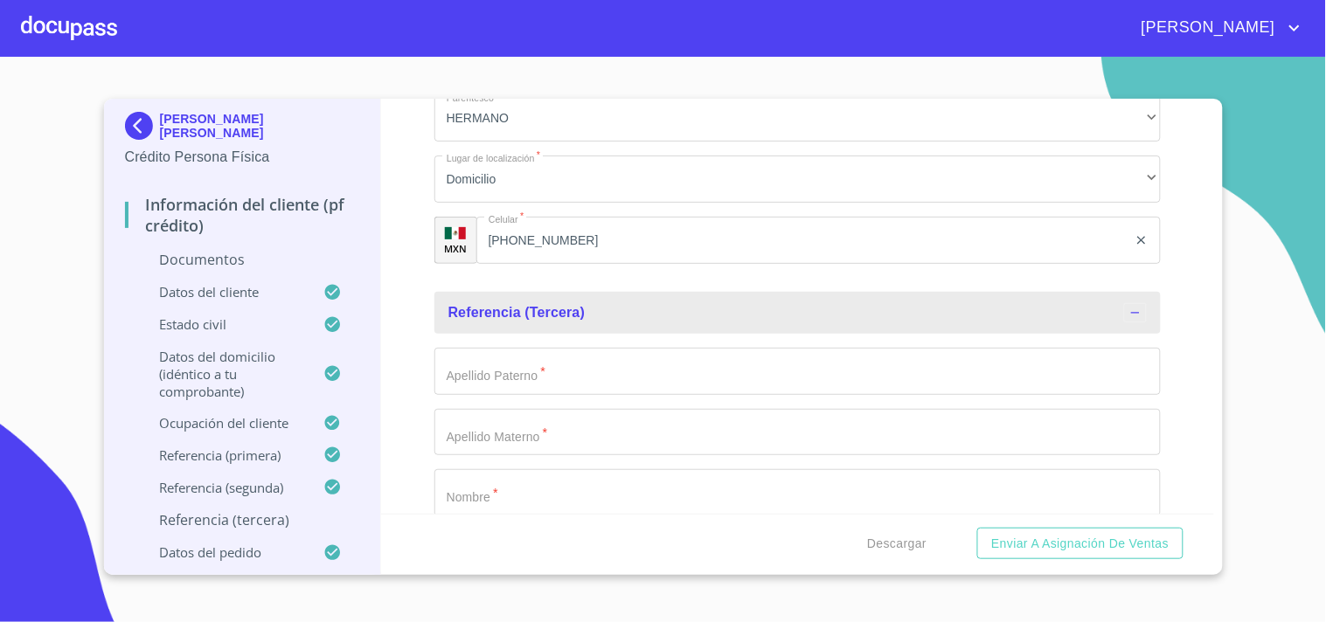
scroll to position [8054, 0]
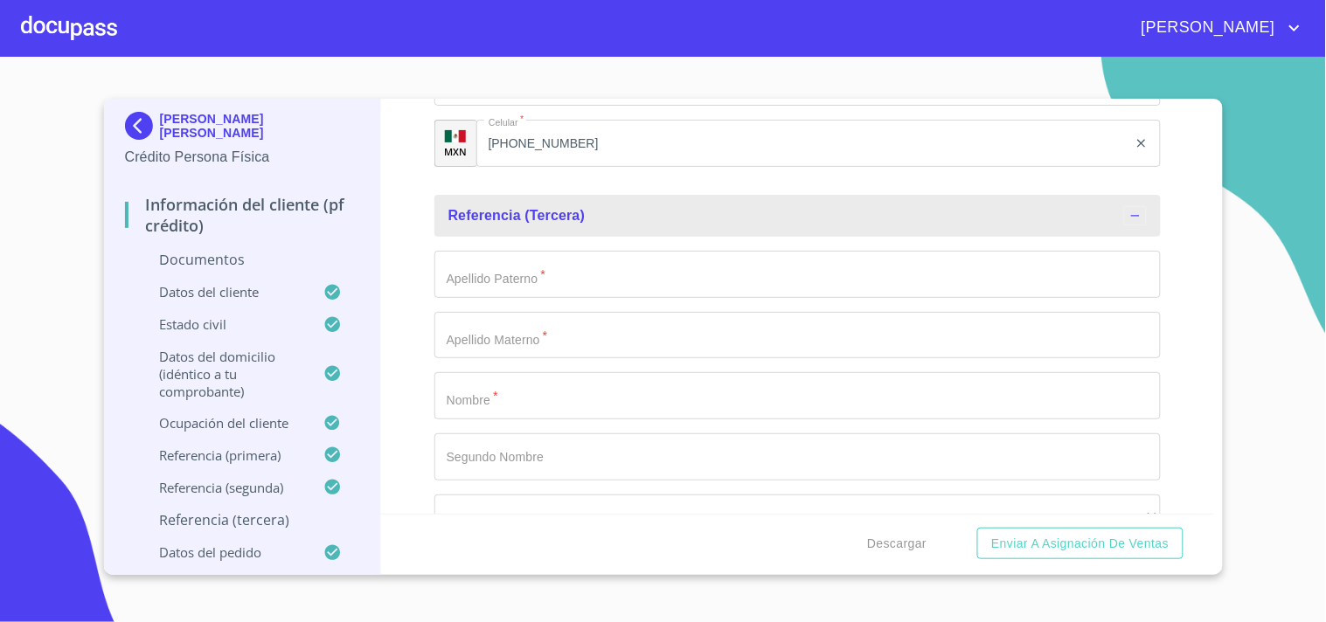
click at [527, 281] on input "Documento de identificación.   *" at bounding box center [797, 274] width 726 height 47
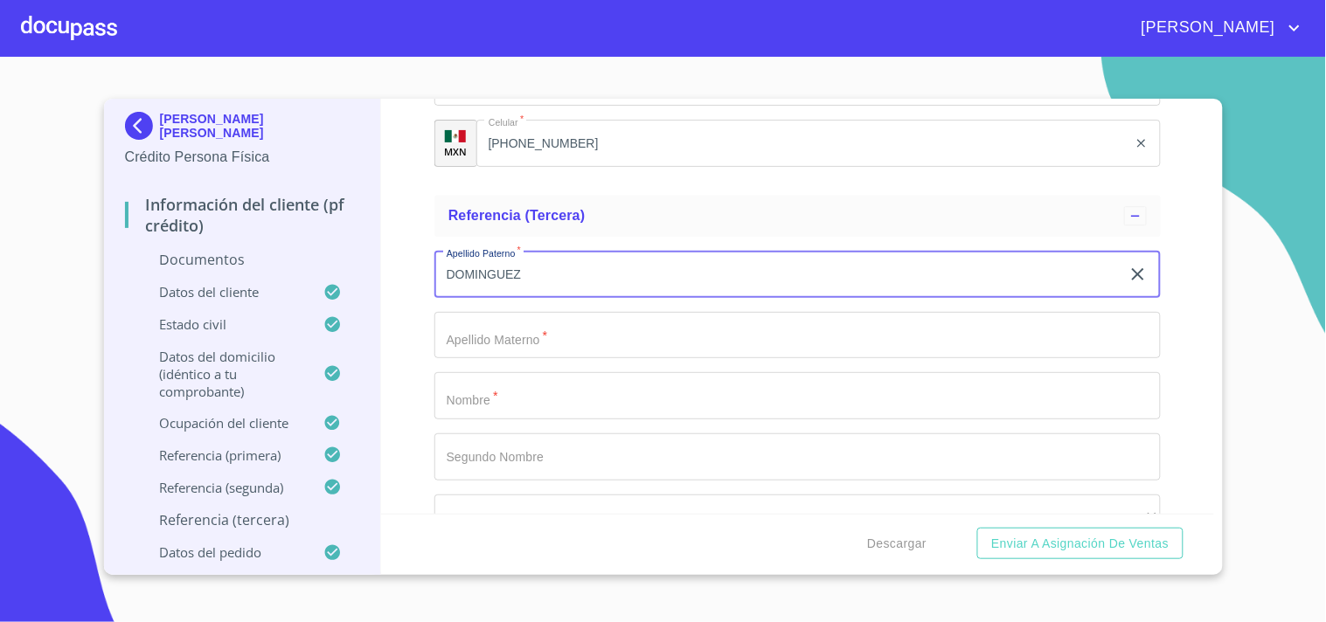
type input "DOMINGUEZ"
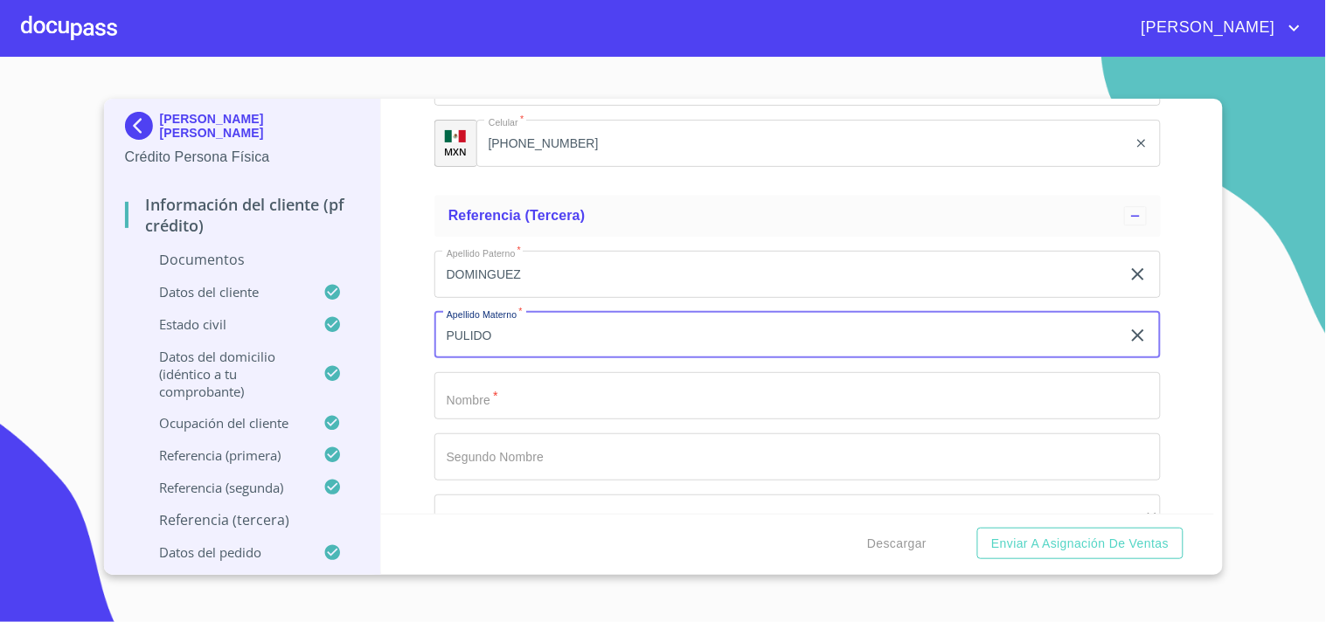
type input "PULIDO"
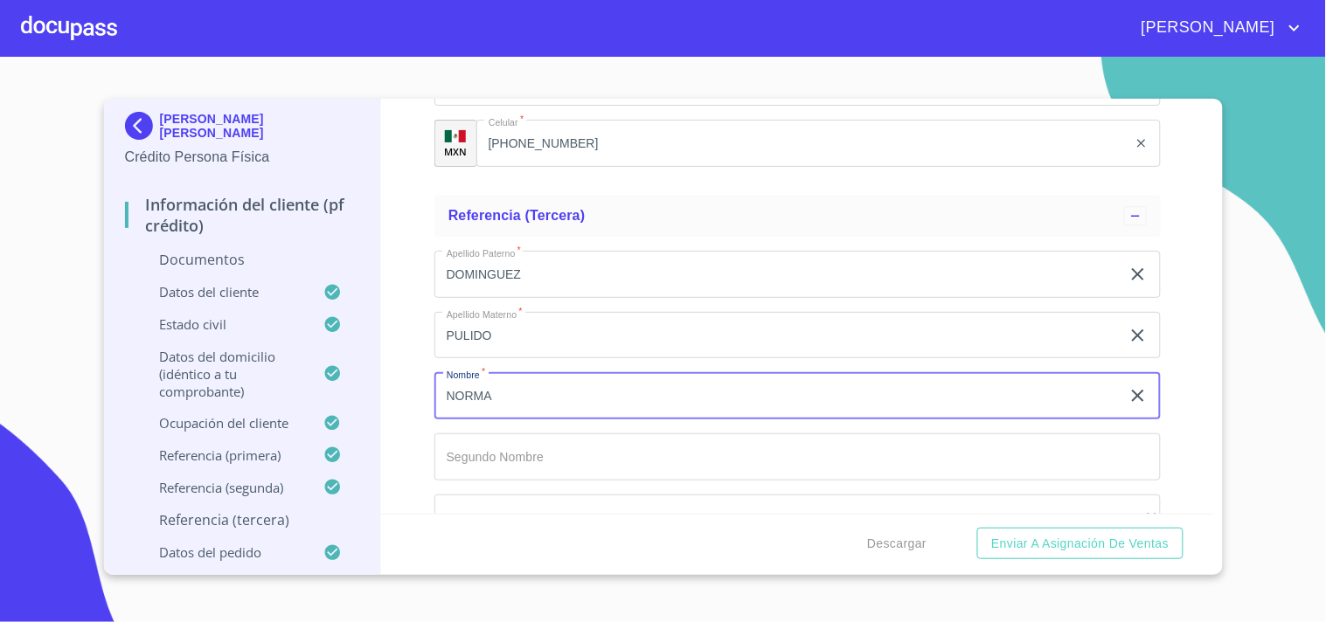
type input "NORMA"
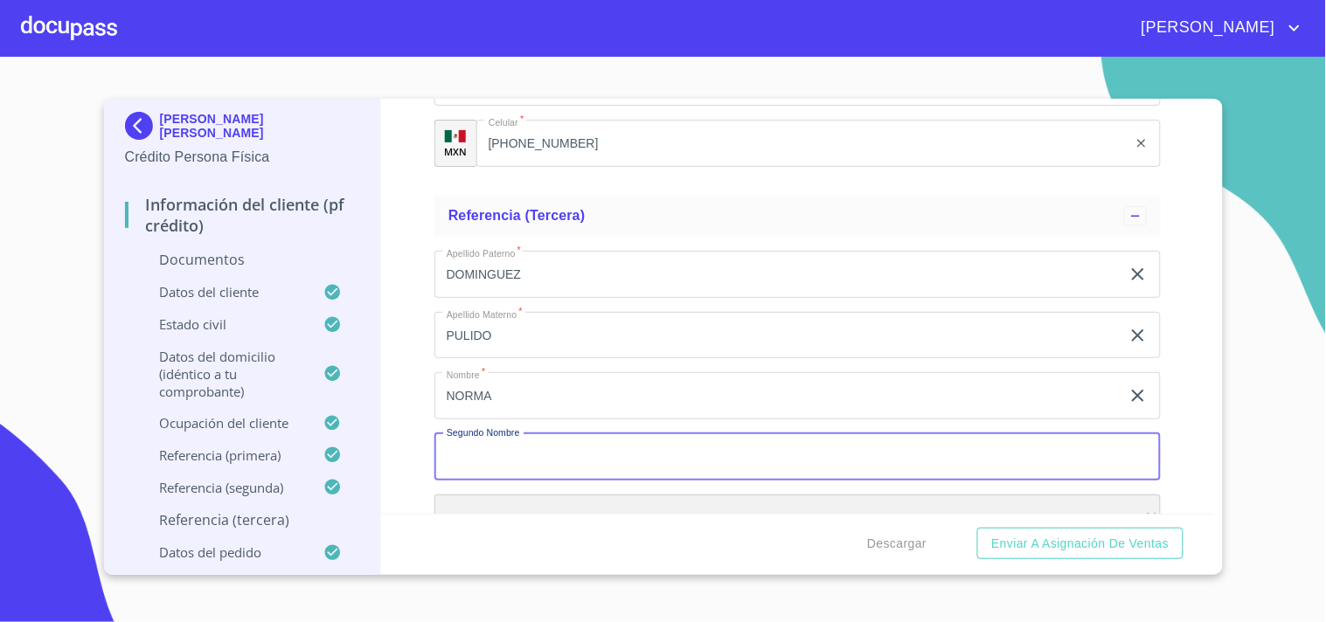
scroll to position [8074, 0]
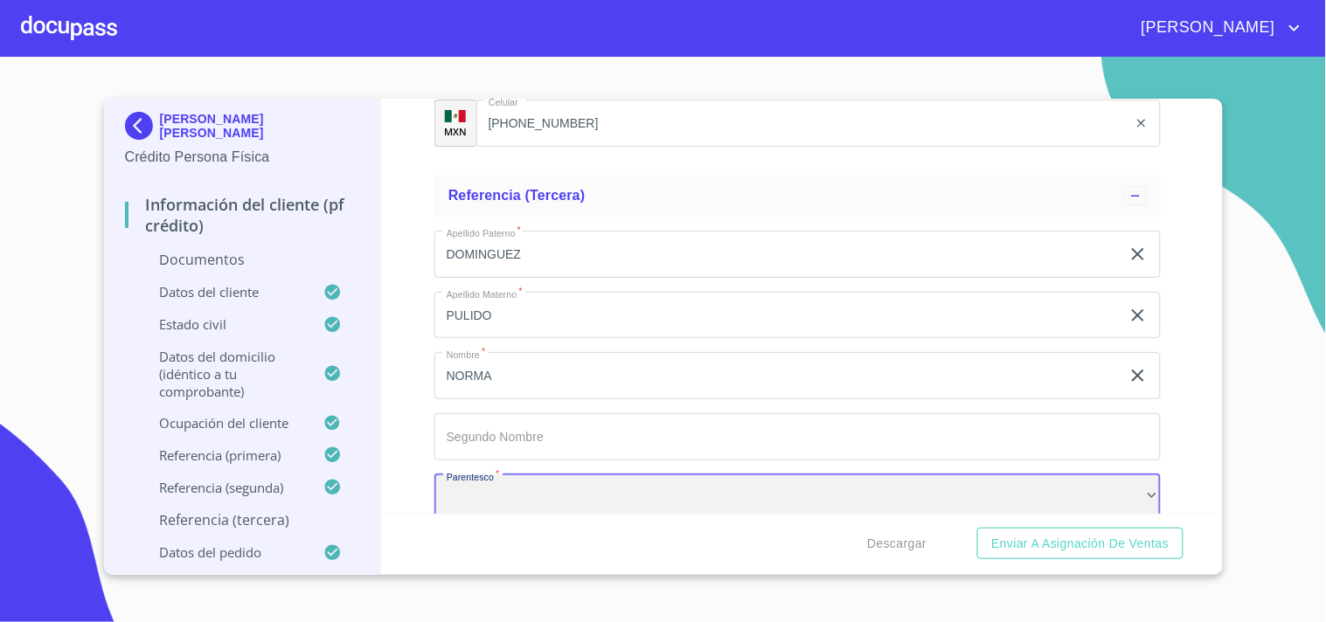
click at [474, 484] on div "​" at bounding box center [797, 498] width 726 height 47
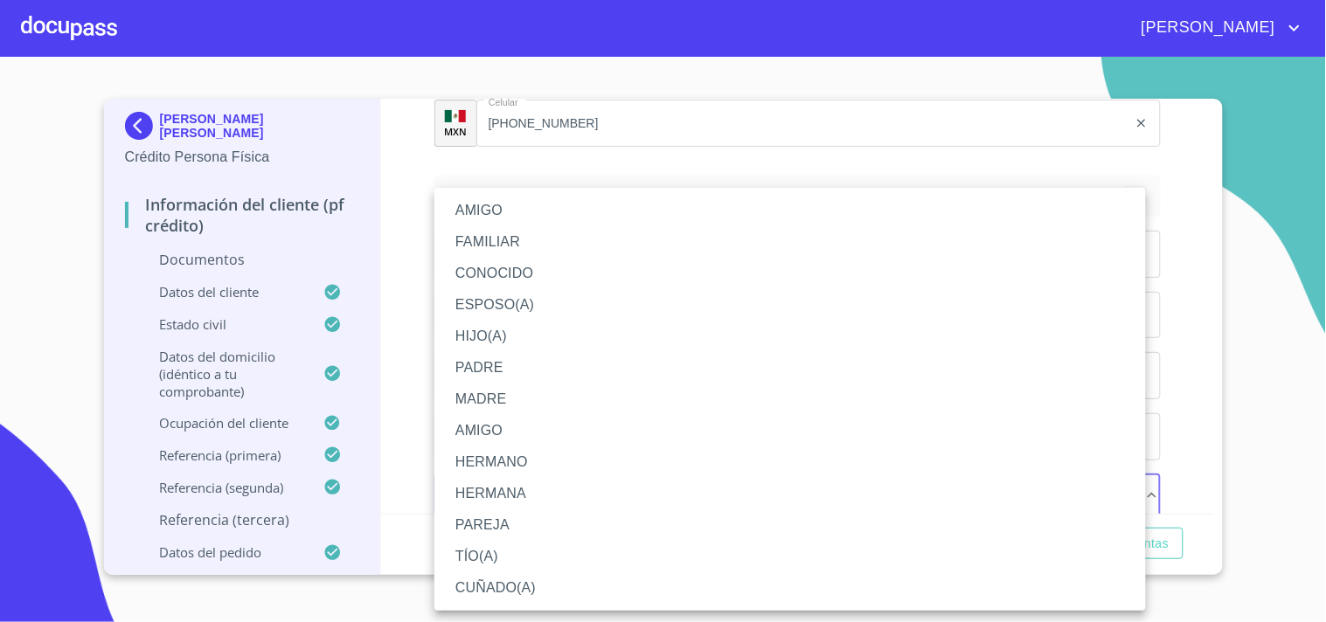
click at [483, 522] on li "PAREJA" at bounding box center [790, 525] width 712 height 31
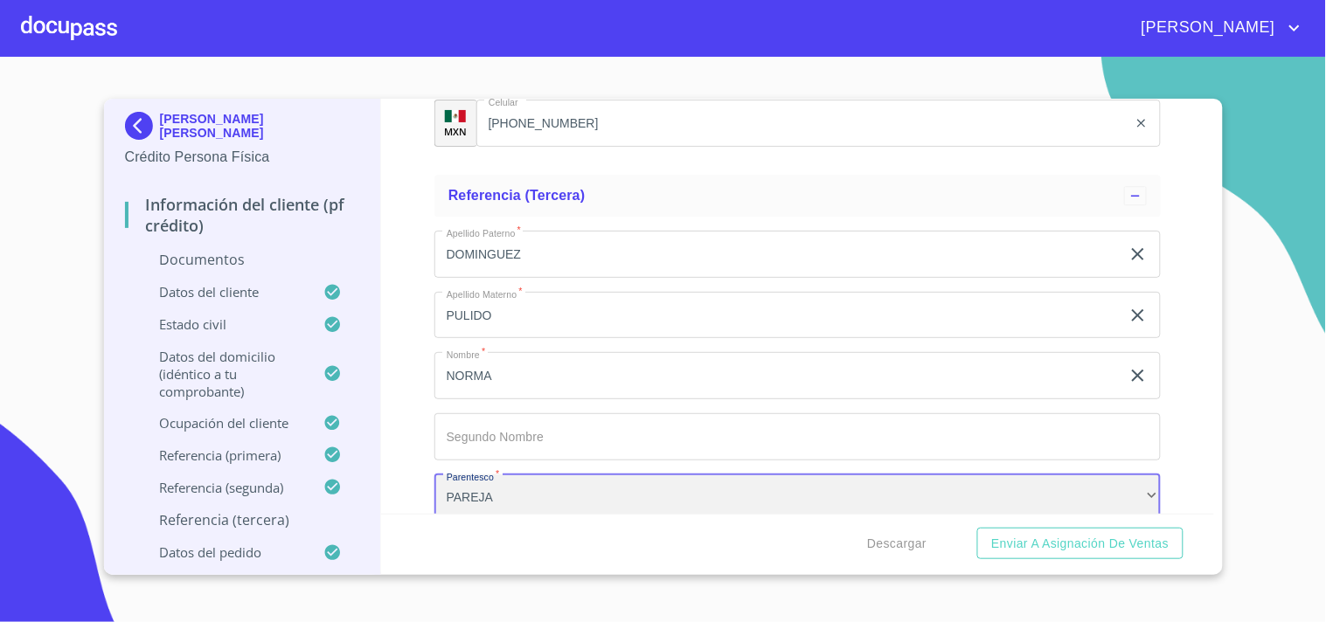
click at [474, 507] on div "PAREJA" at bounding box center [797, 498] width 726 height 47
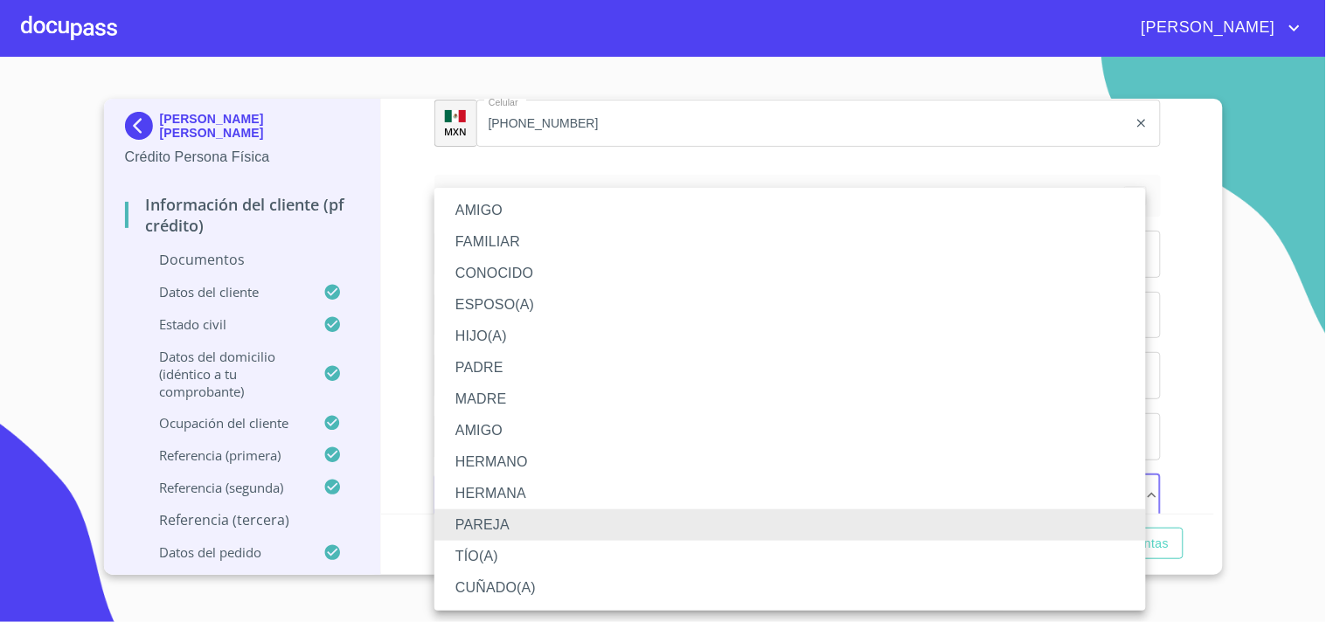
click at [473, 304] on li "ESPOSO(A)" at bounding box center [790, 304] width 712 height 31
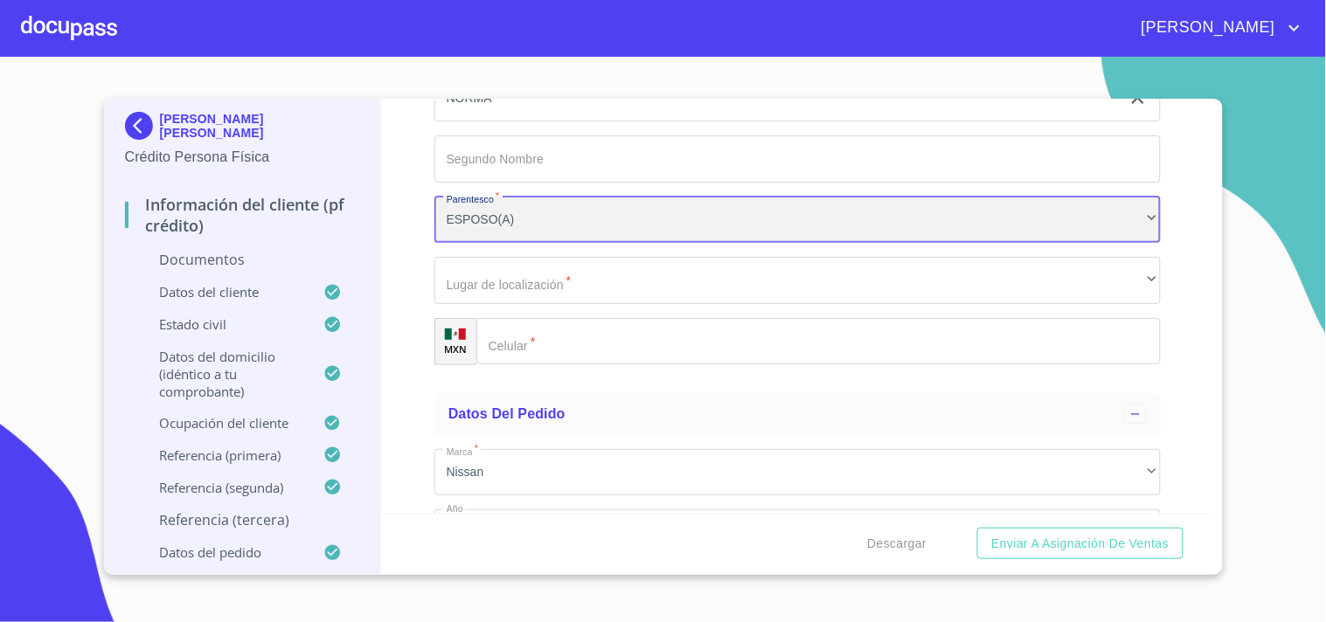
scroll to position [8366, 0]
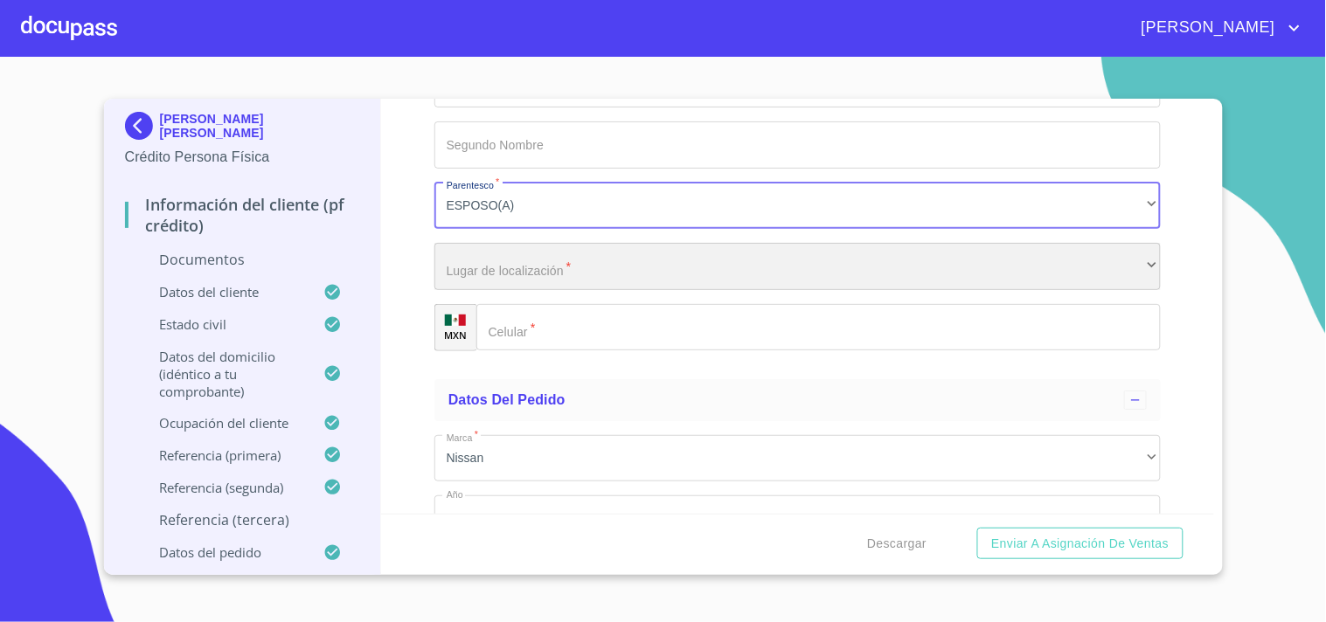
click at [516, 263] on div "​" at bounding box center [797, 266] width 726 height 47
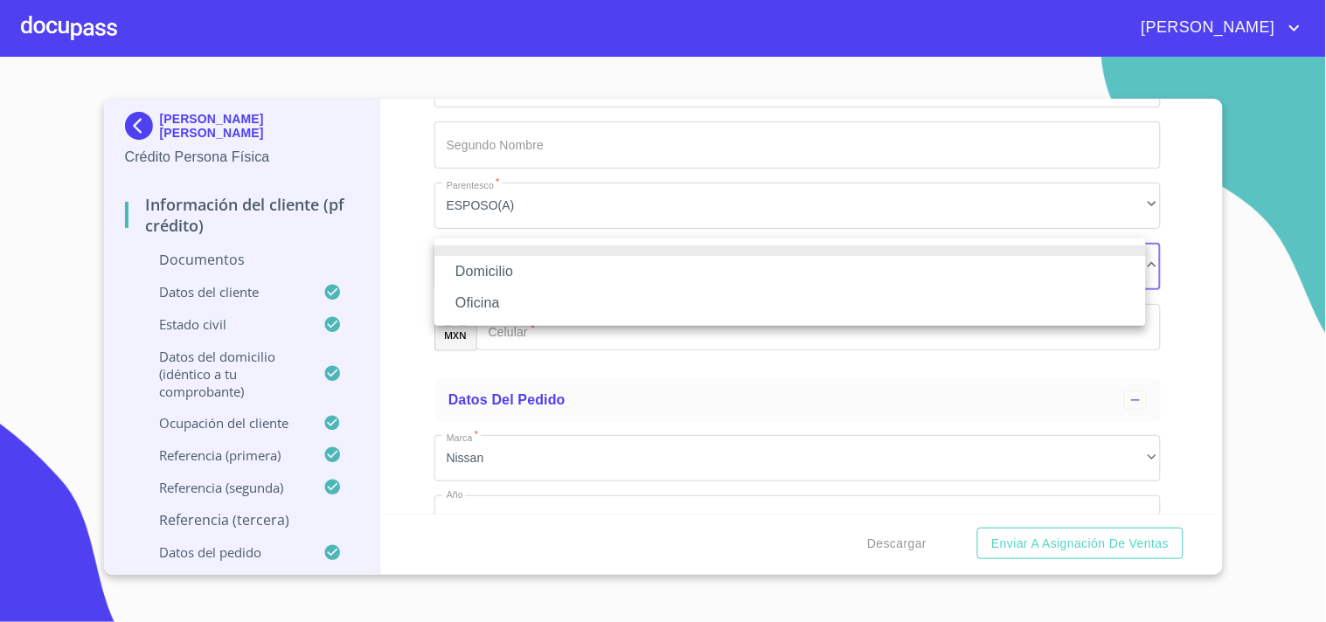
click at [504, 269] on li "Domicilio" at bounding box center [790, 271] width 712 height 31
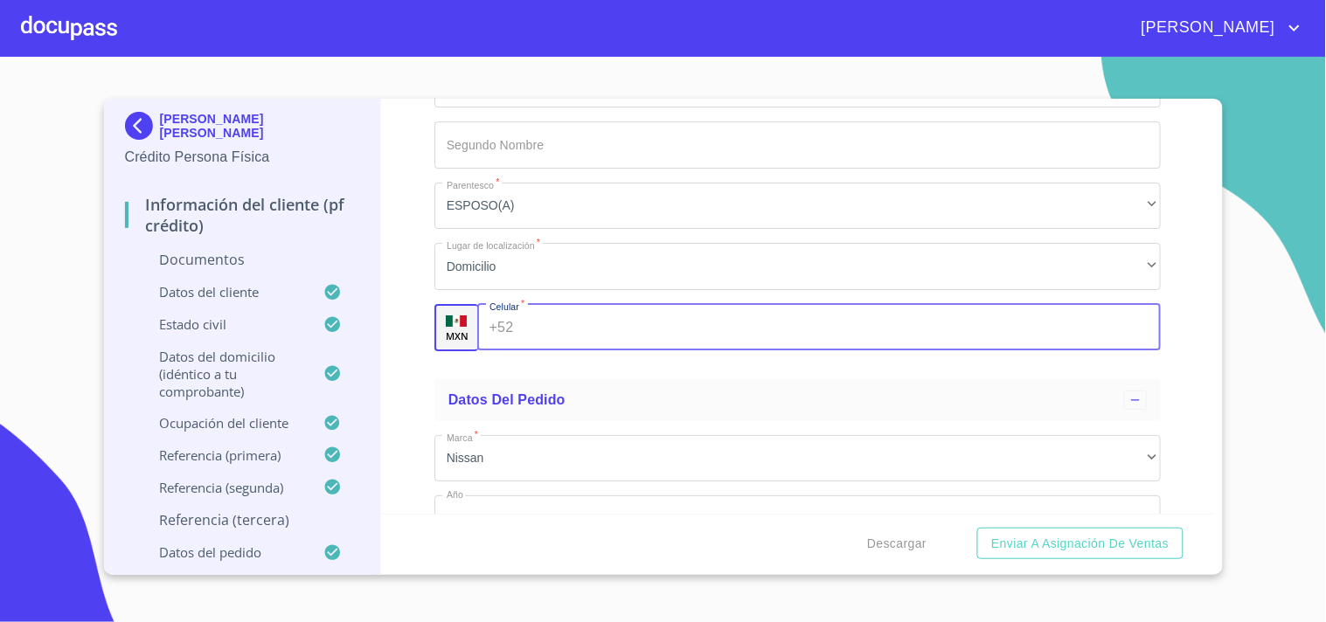
click at [581, 334] on input "Documento de identificación.   *" at bounding box center [840, 327] width 641 height 47
type input "[PHONE_NUMBER]"
click at [1171, 377] on div "Información del cliente (PF crédito) Documentos Documento de identificación.   …" at bounding box center [797, 306] width 833 height 415
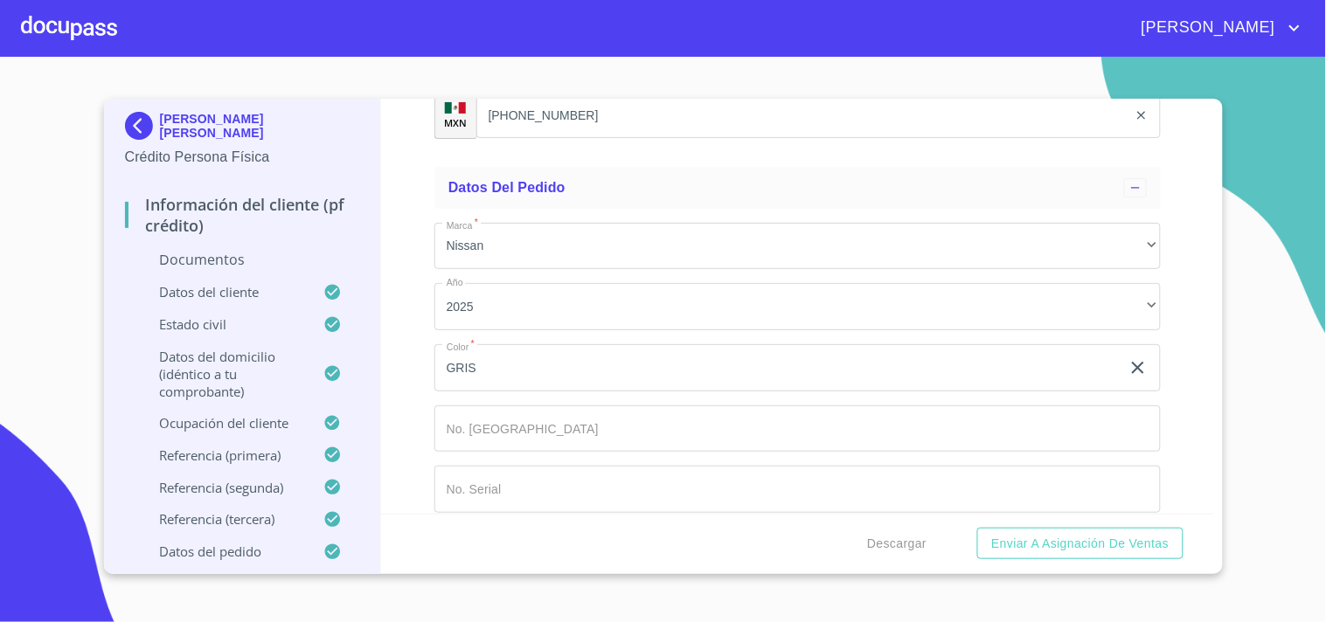
scroll to position [8591, 0]
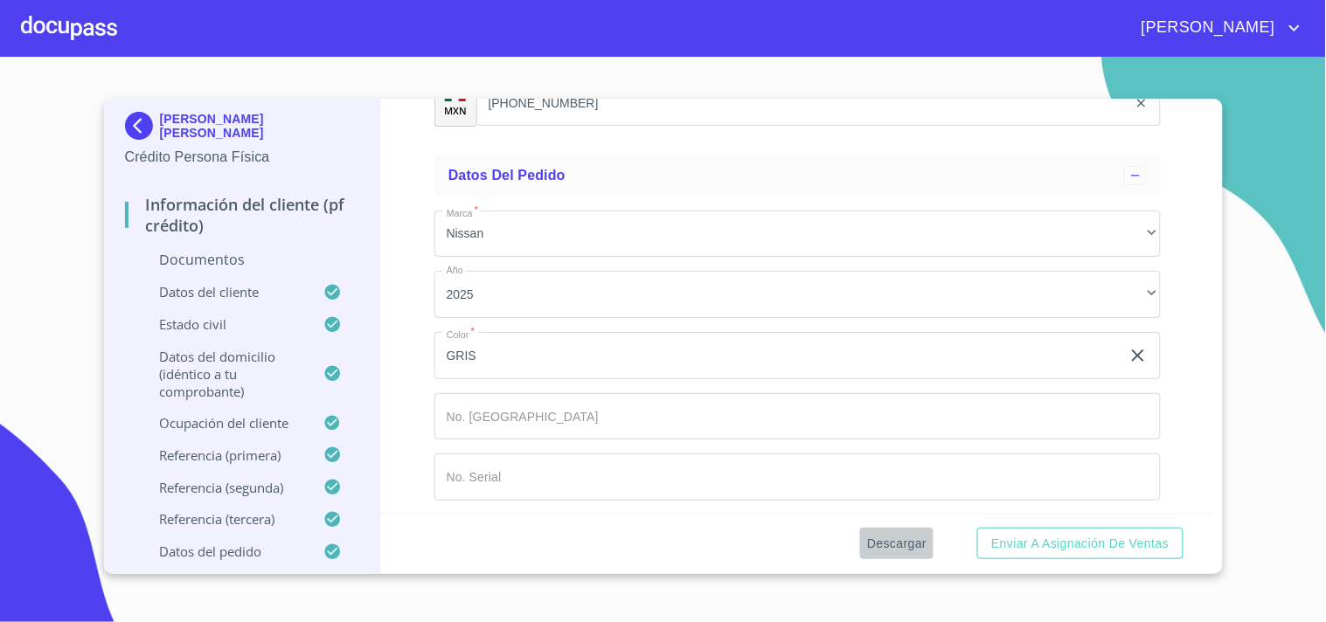
click at [895, 546] on span "Descargar" at bounding box center [896, 544] width 59 height 22
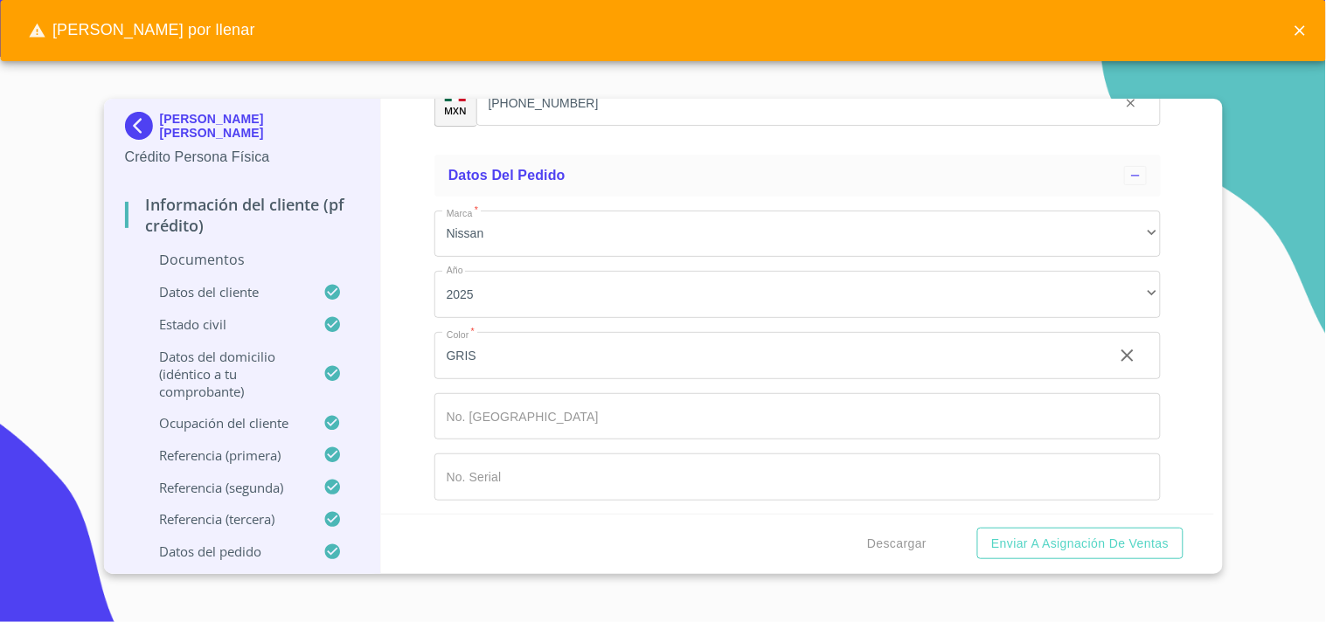
click at [1301, 31] on icon "close" at bounding box center [1300, 30] width 10 height 10
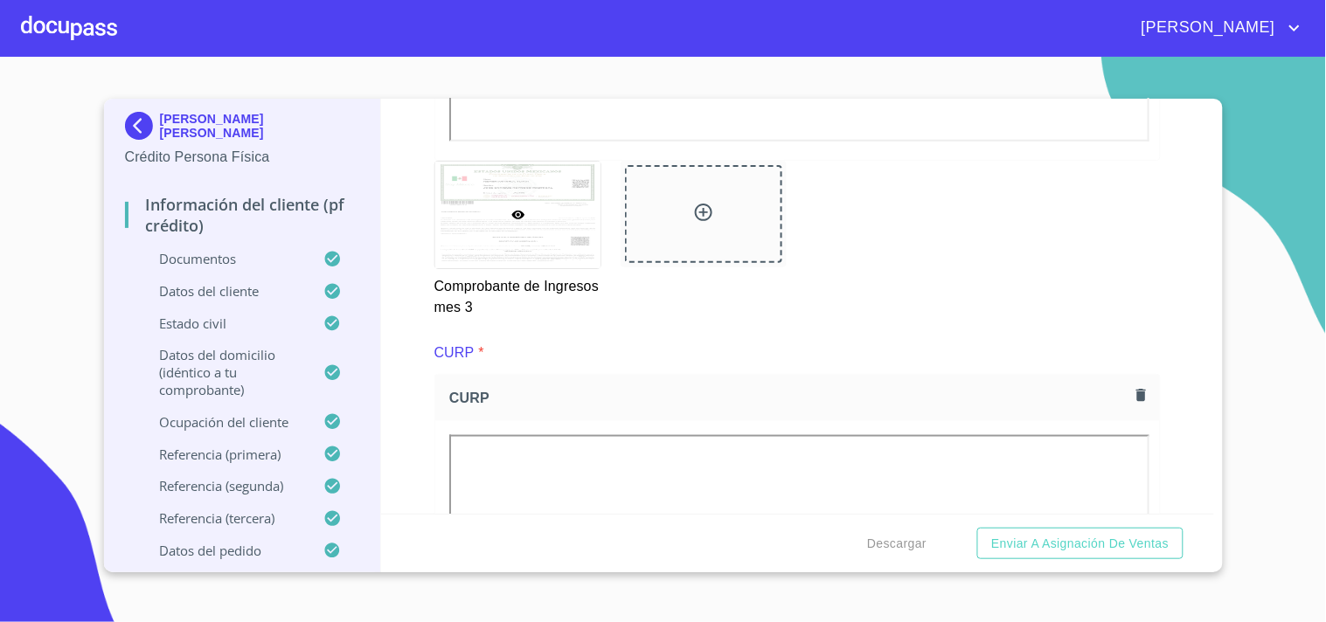
scroll to position [3974, 0]
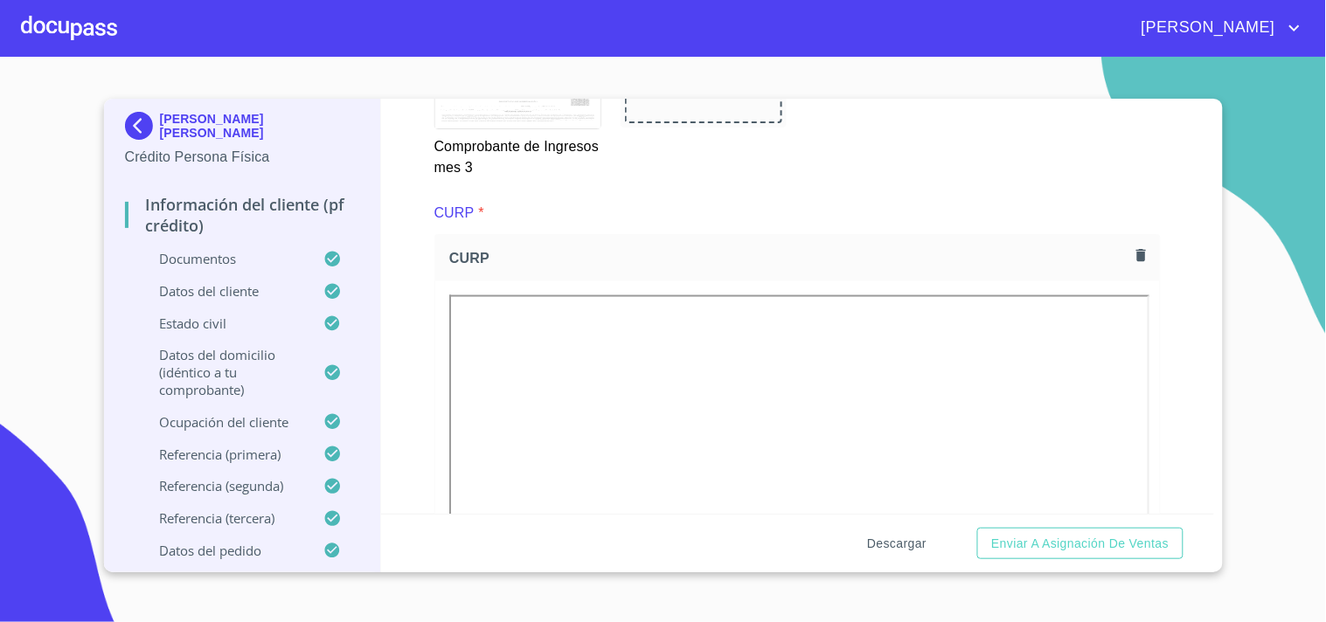
click at [890, 543] on span "Descargar" at bounding box center [896, 544] width 59 height 22
click at [1084, 538] on span "Enviar a Asignación de Ventas" at bounding box center [1079, 544] width 177 height 22
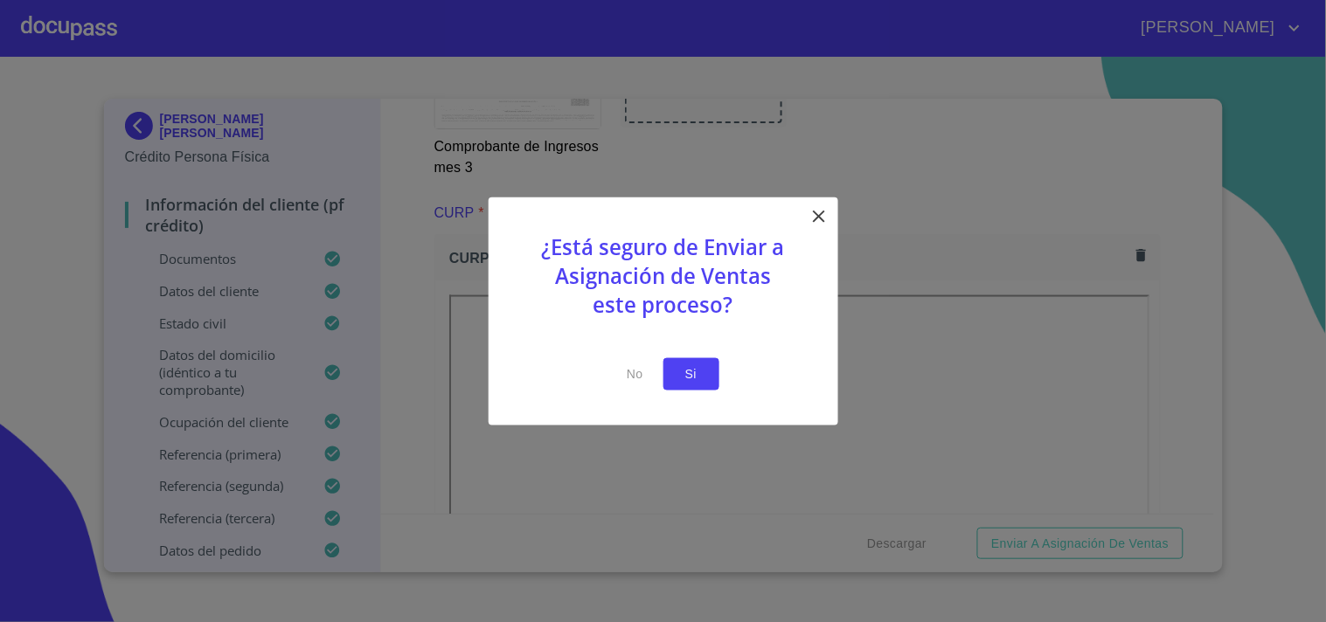
click at [696, 379] on span "Si" at bounding box center [692, 375] width 28 height 22
